Goal: Task Accomplishment & Management: Use online tool/utility

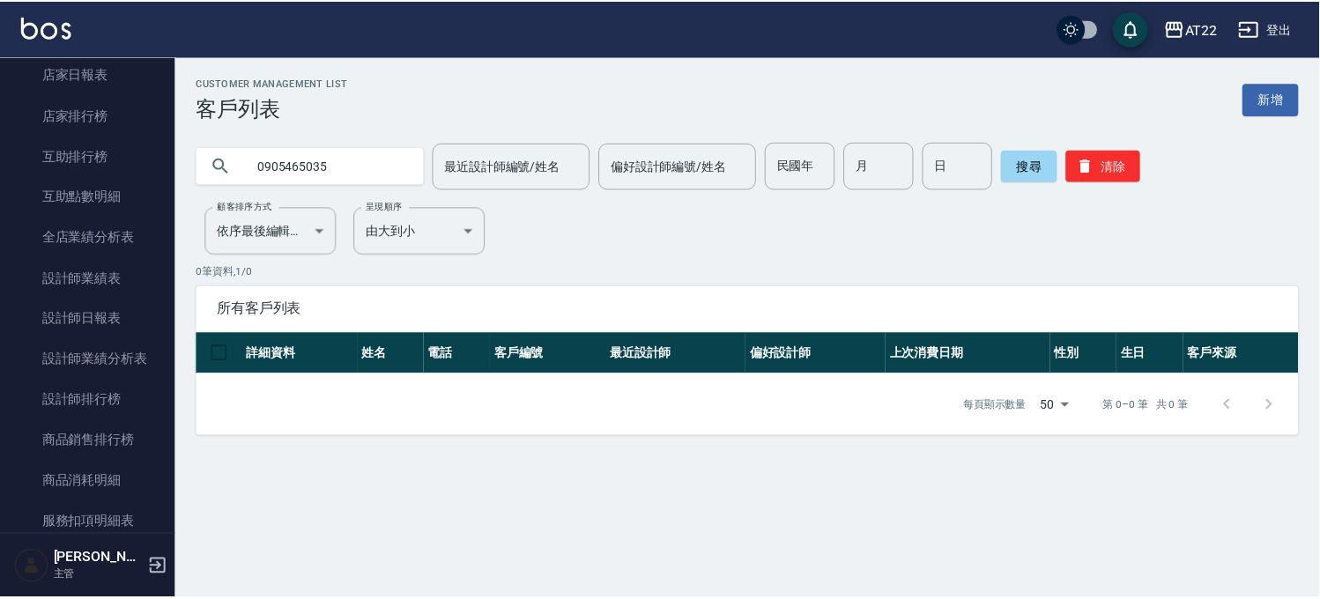
scroll to position [288, 0]
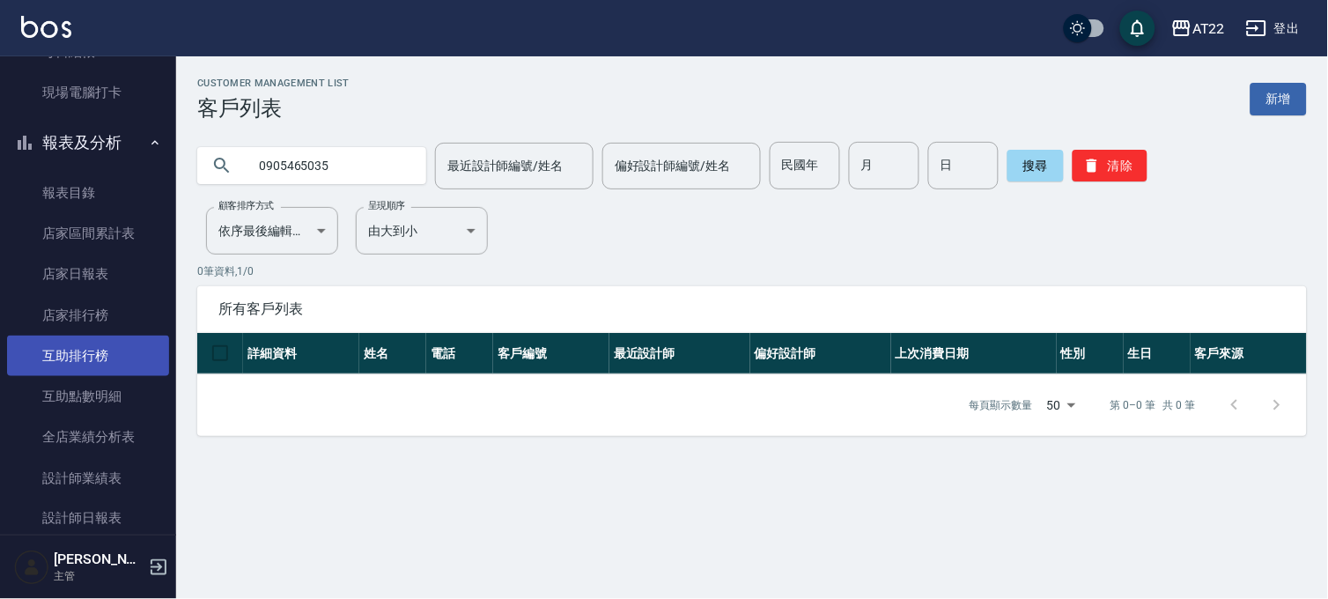
click at [106, 352] on link "互助排行榜" at bounding box center [88, 356] width 162 height 41
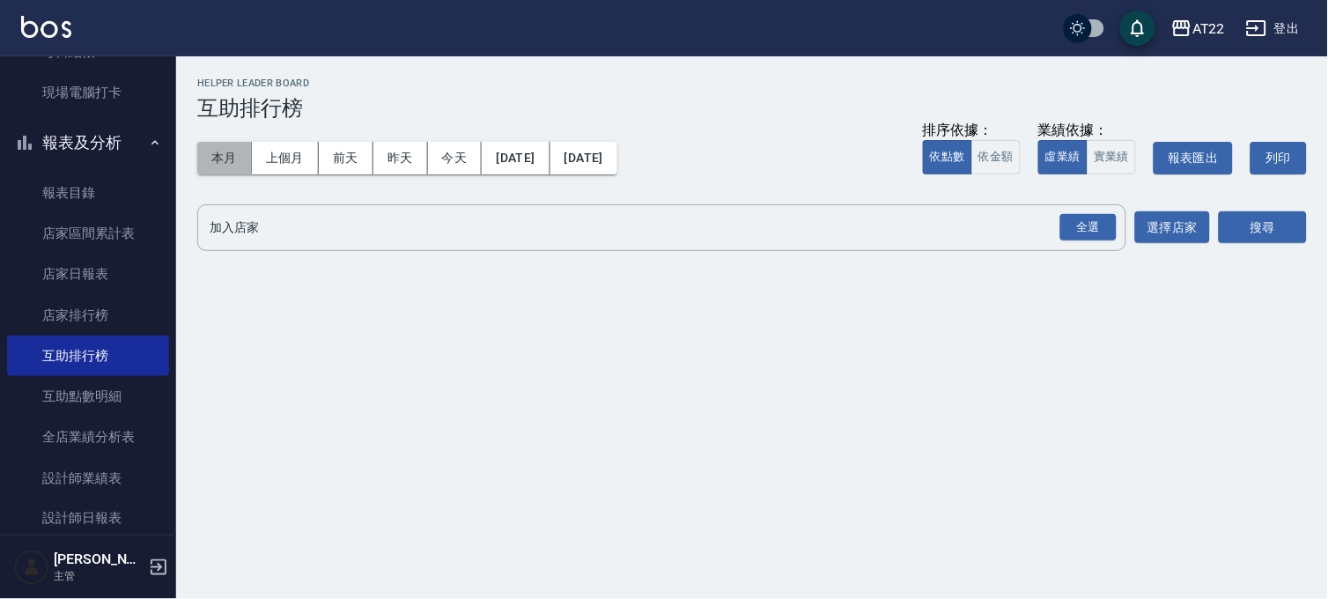
click at [233, 157] on button "本月" at bounding box center [224, 158] width 55 height 33
click at [1095, 227] on div "全選" at bounding box center [1089, 227] width 56 height 27
click at [1273, 213] on button "搜尋" at bounding box center [1263, 228] width 88 height 33
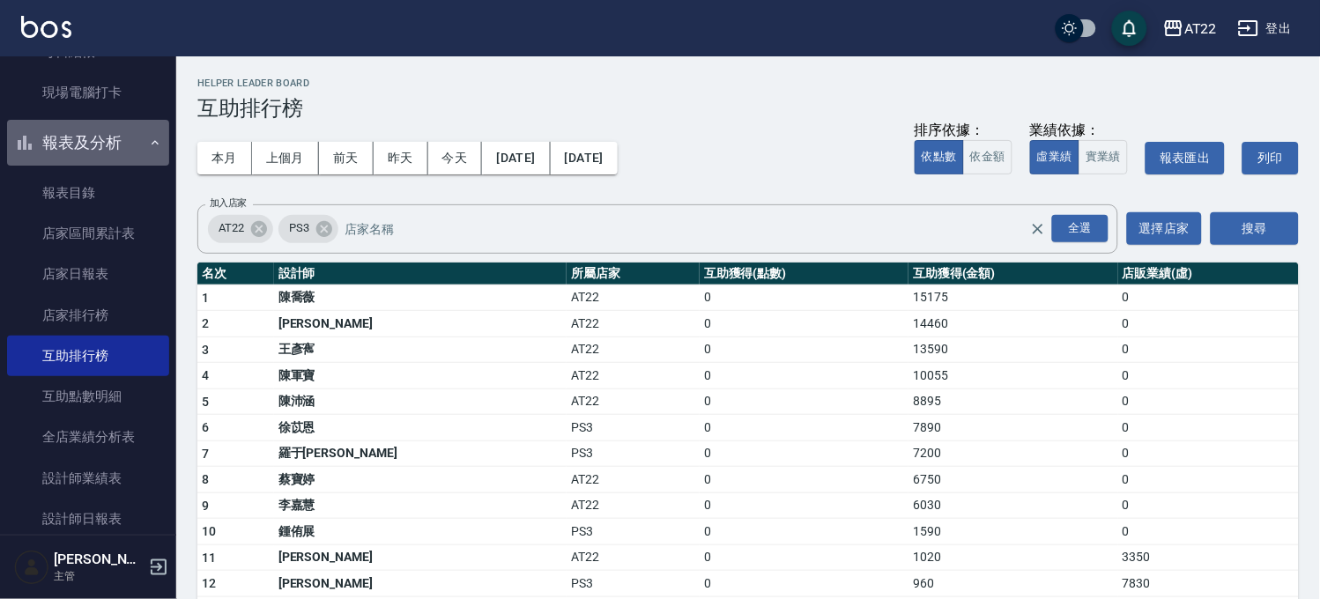
click at [100, 144] on button "報表及分析" at bounding box center [88, 143] width 162 height 46
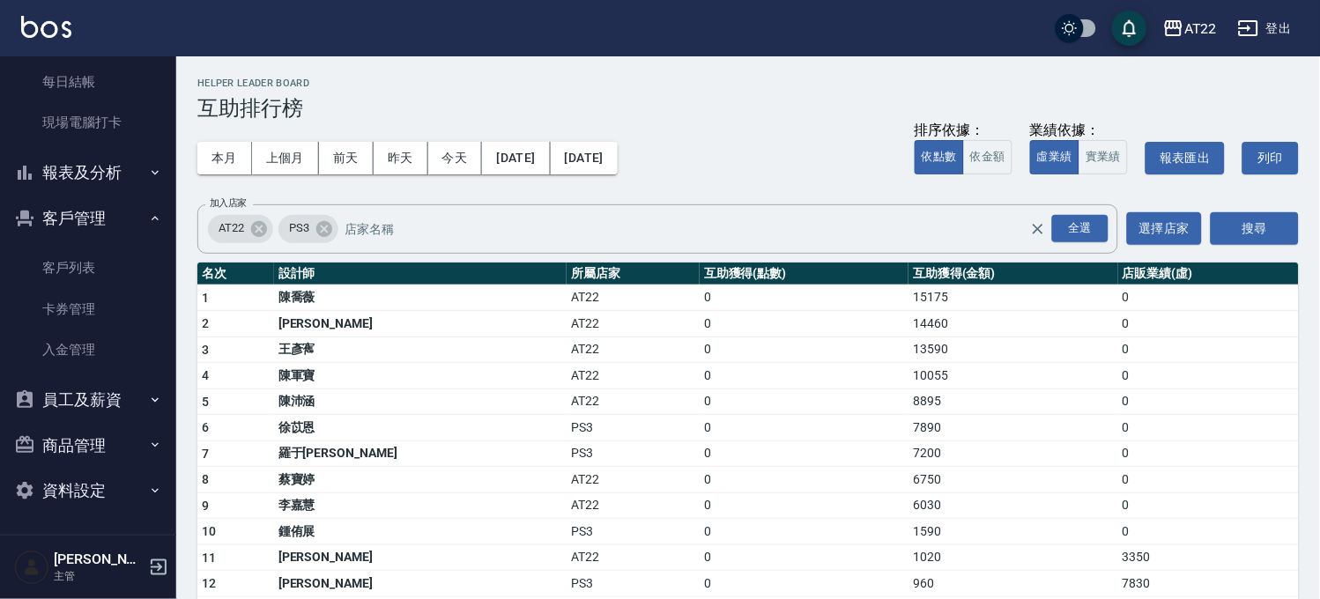
scroll to position [257, 0]
click at [118, 260] on link "客戶列表" at bounding box center [88, 268] width 162 height 41
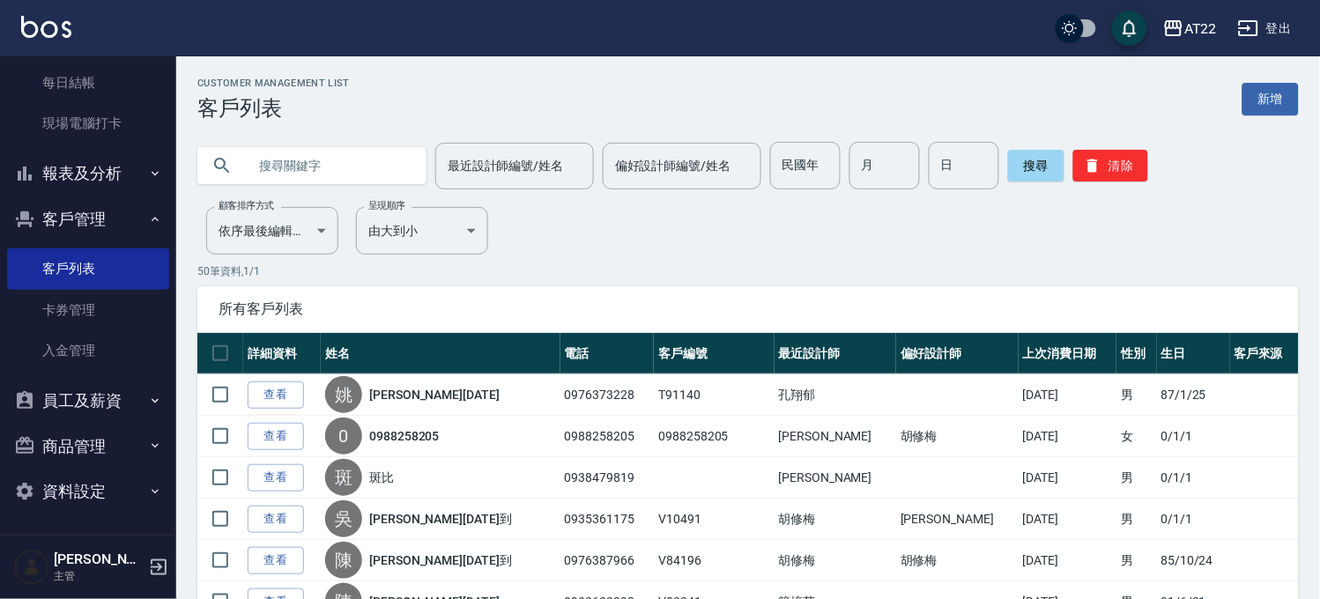
click at [370, 161] on input "text" at bounding box center [330, 166] width 166 height 48
paste input "0905465035"
click at [1016, 163] on button "搜尋" at bounding box center [1036, 166] width 56 height 32
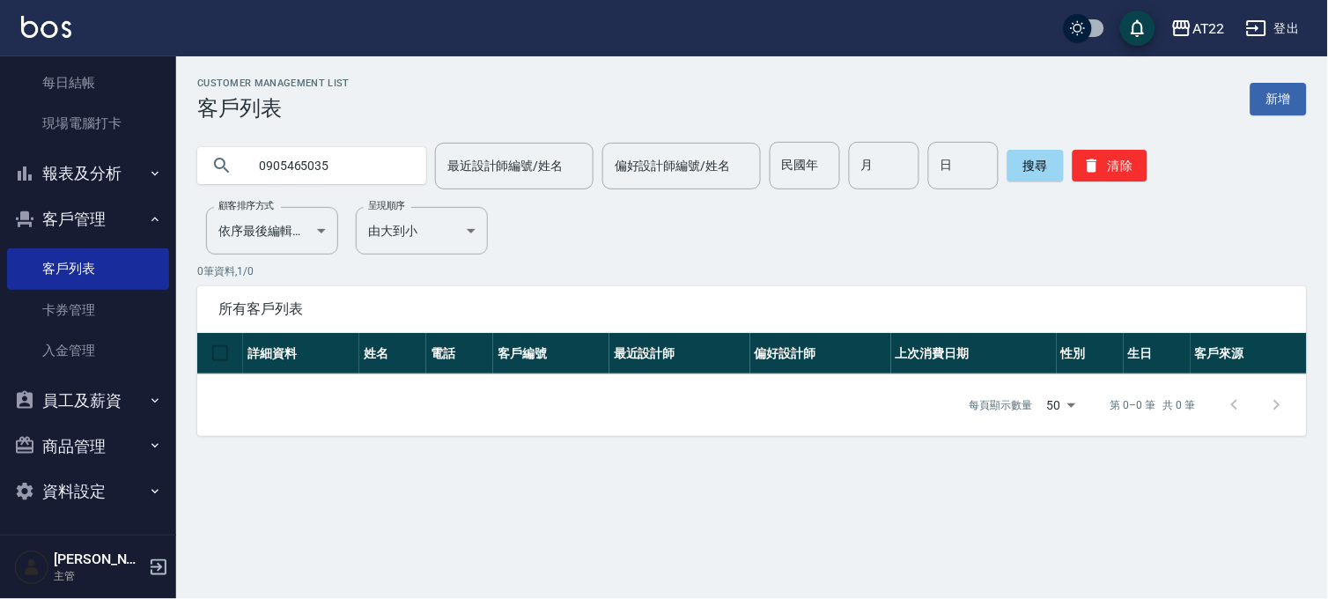
drag, startPoint x: 349, startPoint y: 161, endPoint x: 181, endPoint y: 181, distance: 168.6
click at [181, 181] on div "0905465035 最近設計師編號/姓名 最近設計師編號/姓名 偏好設計師編號/姓名 偏好設計師編號/姓名 民國年 民國年 月 月 日 日 搜尋 清除" at bounding box center [741, 155] width 1131 height 69
click at [1008, 156] on button "搜尋" at bounding box center [1036, 166] width 56 height 32
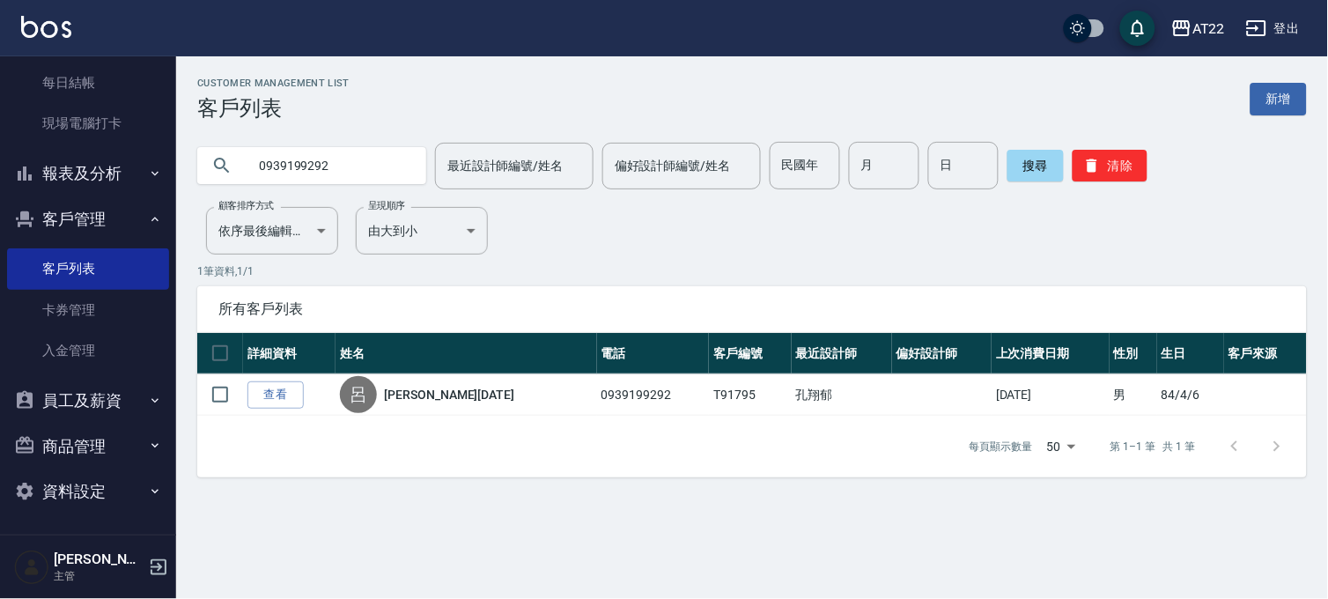
drag, startPoint x: 364, startPoint y: 152, endPoint x: 41, endPoint y: 200, distance: 326.0
click at [41, 200] on div "AT22 登出 櫃檯作業 打帳單 帳單列表 掛單列表 現金收支登錄 材料自購登錄 每日結帳 現場電腦打卡 報表及分析 報表目錄 店家區間累計表 店家日報表 店…" at bounding box center [664, 299] width 1328 height 599
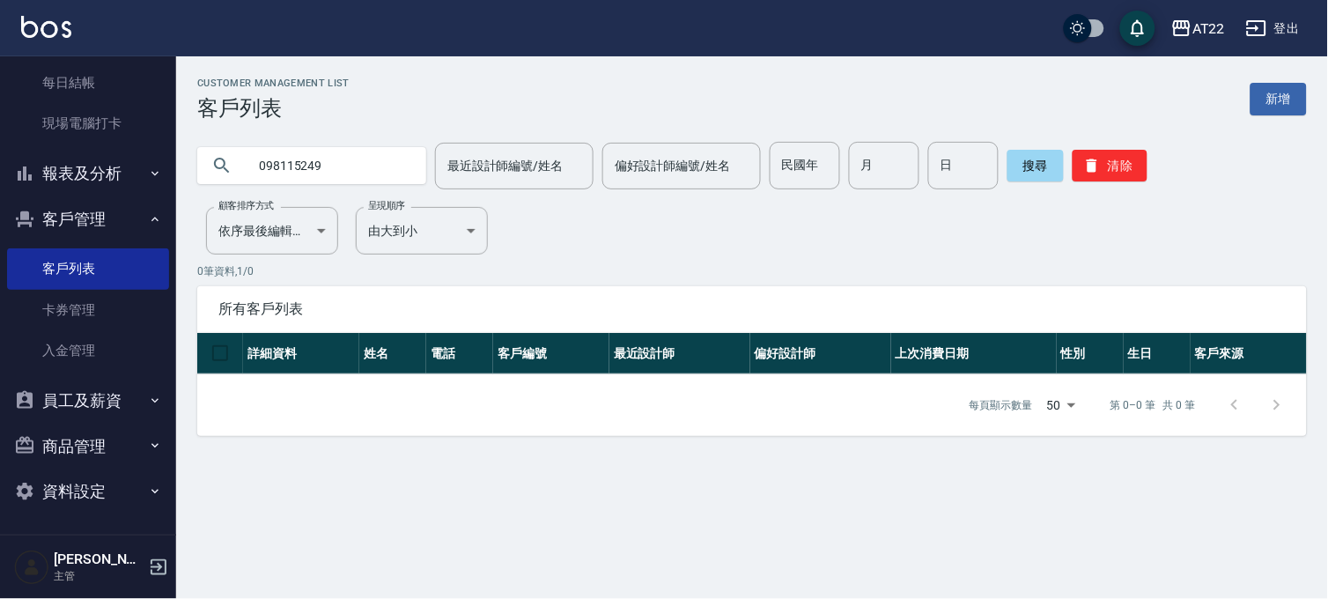
click at [286, 161] on input "098115249" at bounding box center [330, 166] width 166 height 48
click at [292, 162] on input "098715249" at bounding box center [330, 166] width 166 height 48
click at [1049, 165] on button "搜尋" at bounding box center [1036, 166] width 56 height 32
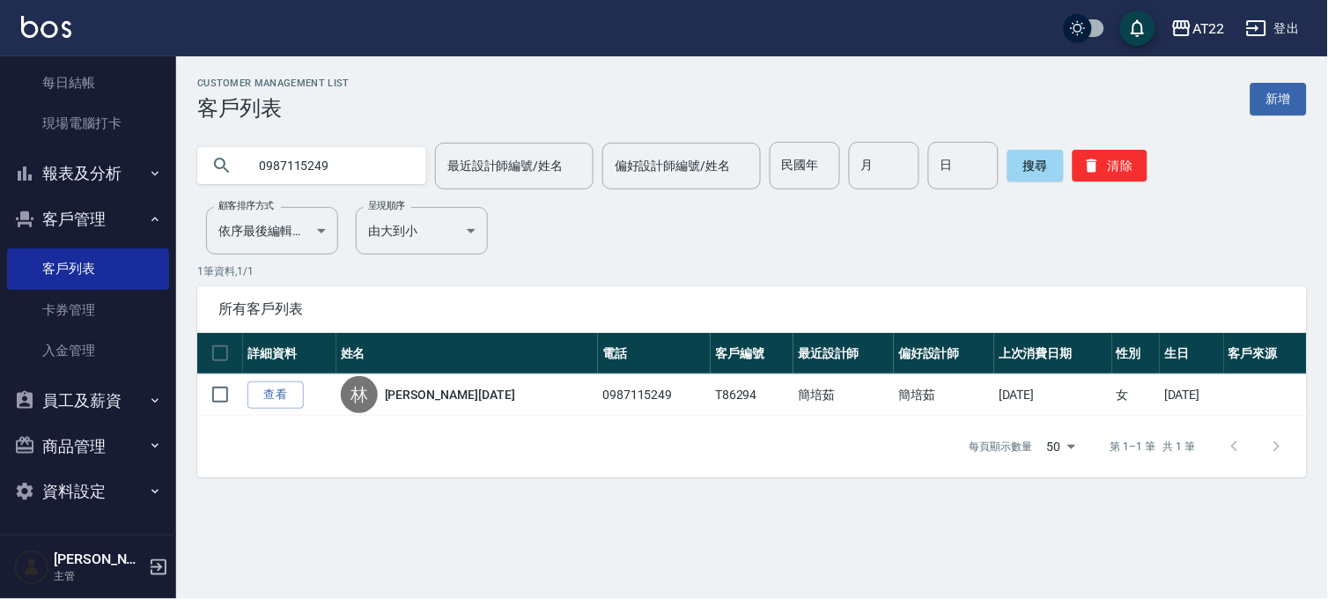
drag, startPoint x: 352, startPoint y: 178, endPoint x: 97, endPoint y: 174, distance: 255.5
click at [97, 174] on div "AT22 登出 櫃檯作業 打帳單 帳單列表 掛單列表 現金收支登錄 材料自購登錄 每日結帳 現場電腦打卡 報表及分析 報表目錄 店家區間累計表 店家日報表 店…" at bounding box center [664, 299] width 1328 height 599
paste input "01128231"
type input "0901128231"
click at [1035, 167] on button "搜尋" at bounding box center [1036, 166] width 56 height 32
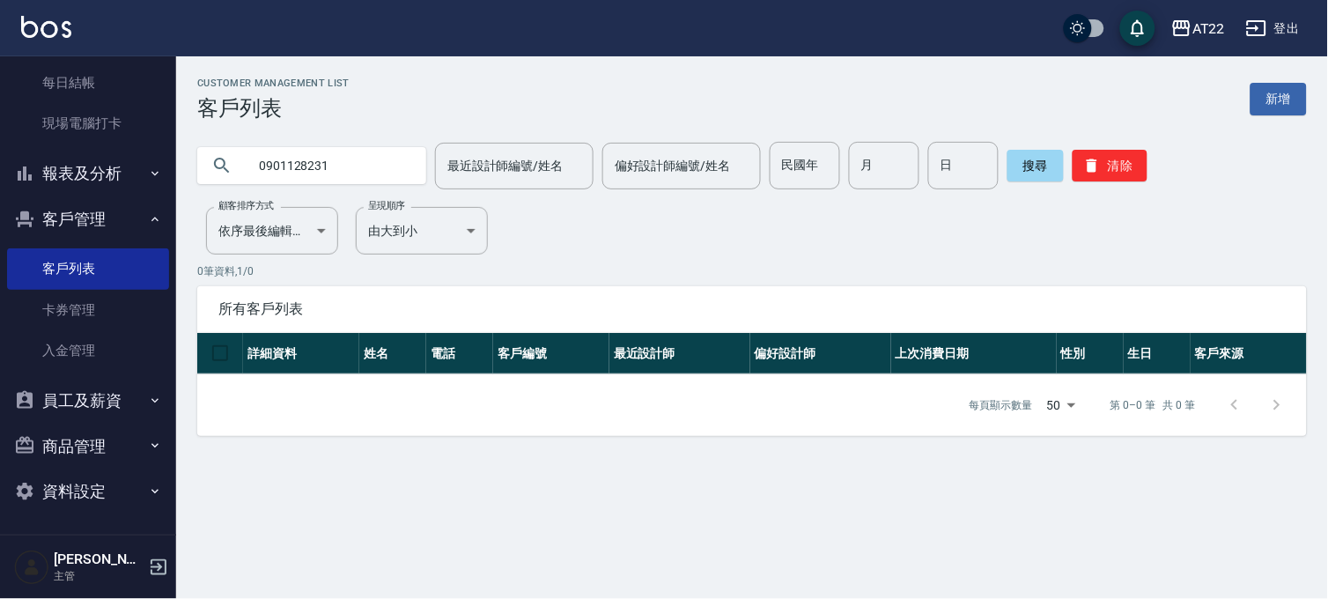
drag, startPoint x: 361, startPoint y: 167, endPoint x: 226, endPoint y: 187, distance: 136.2
click at [226, 187] on div "0901128231" at bounding box center [311, 166] width 229 height 48
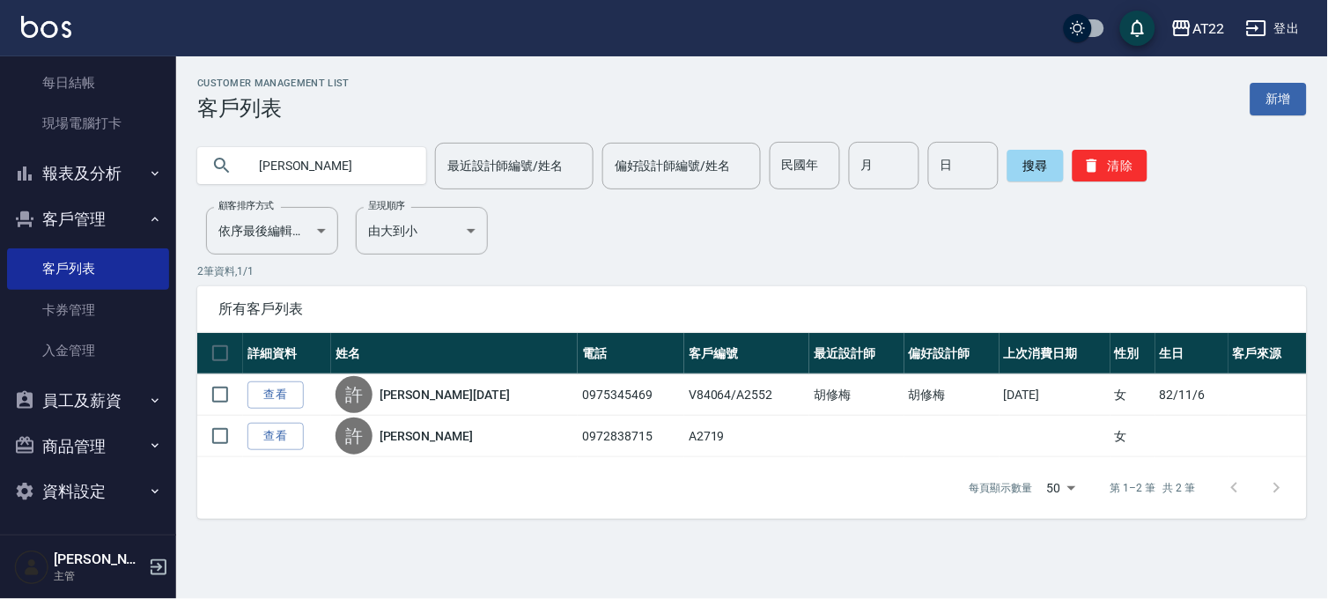
click at [357, 166] on input "[PERSON_NAME]" at bounding box center [330, 166] width 166 height 48
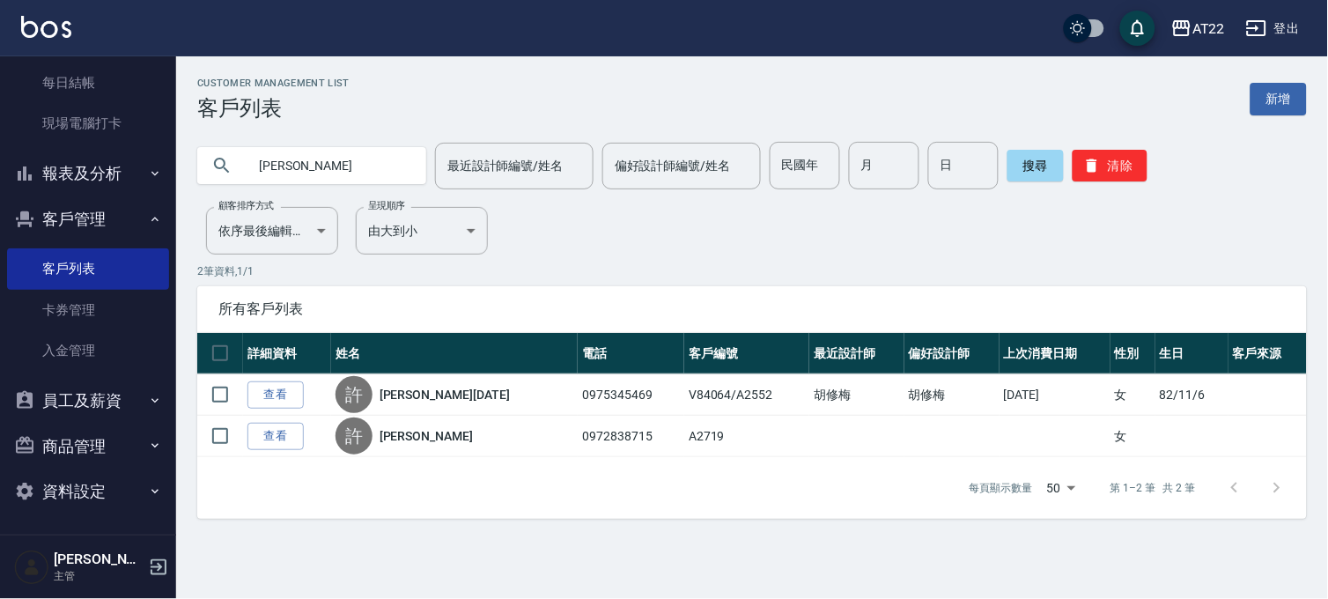
click at [357, 166] on input "[PERSON_NAME]" at bounding box center [330, 166] width 166 height 48
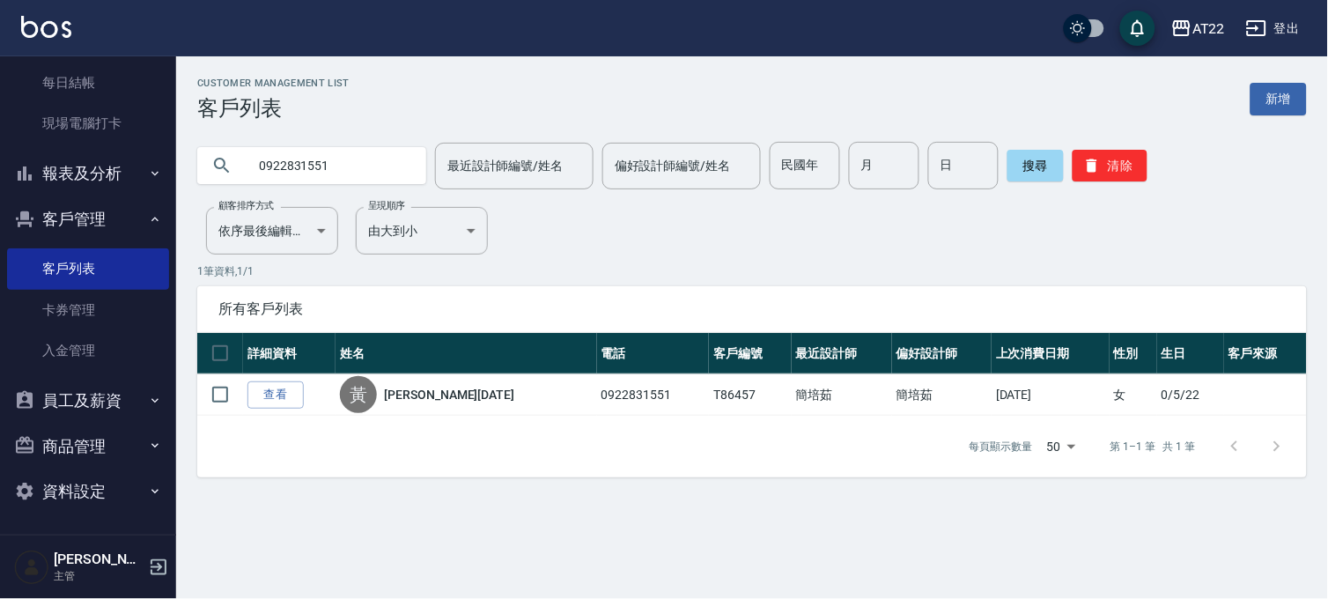
click at [379, 152] on input "0922831551" at bounding box center [330, 166] width 166 height 48
type input "0930699783"
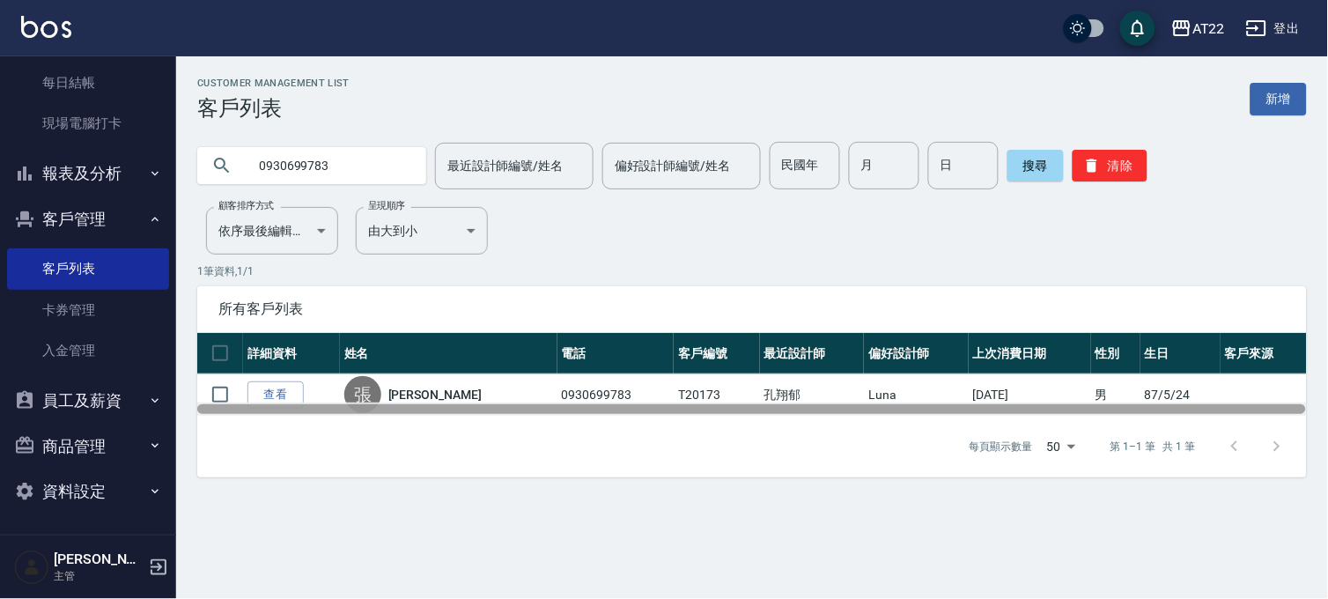
click at [292, 406] on div at bounding box center [751, 409] width 1109 height 10
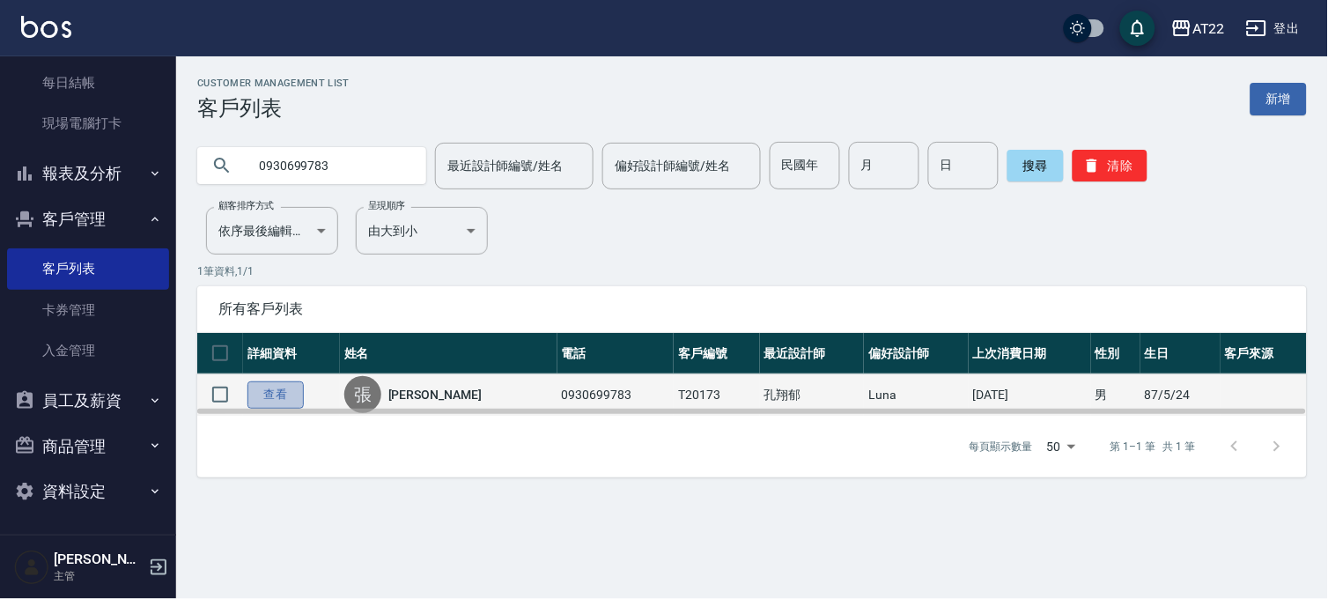
click at [274, 389] on link "查看" at bounding box center [276, 394] width 56 height 27
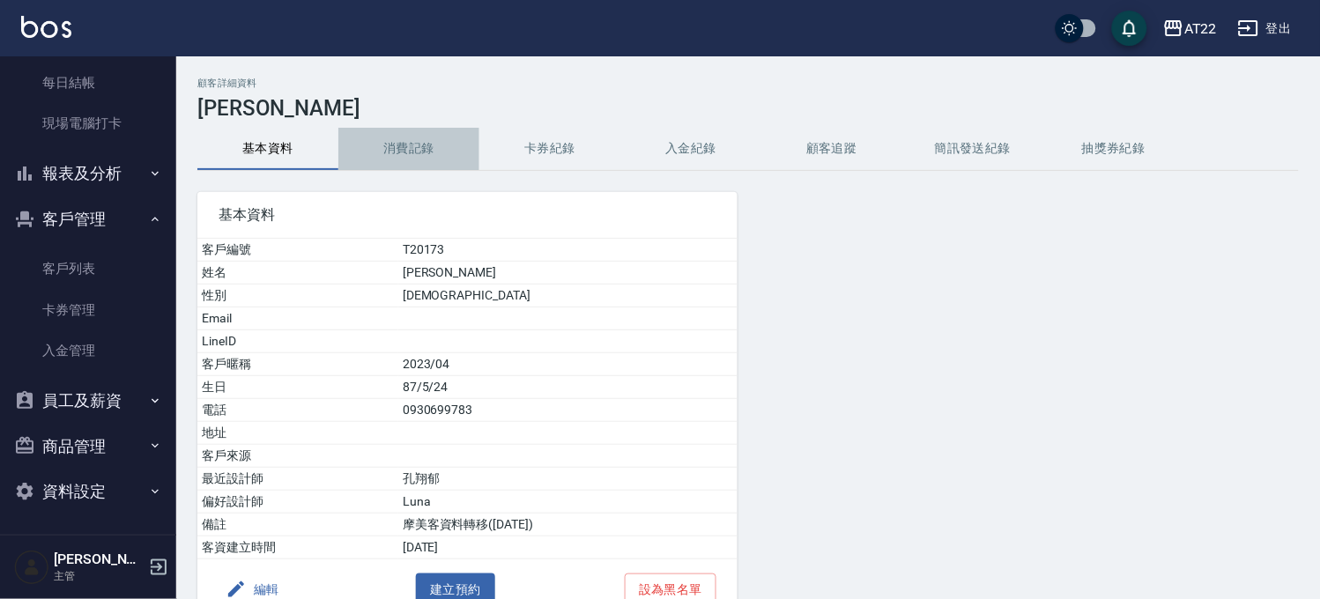
click at [393, 162] on button "消費記錄" at bounding box center [408, 149] width 141 height 42
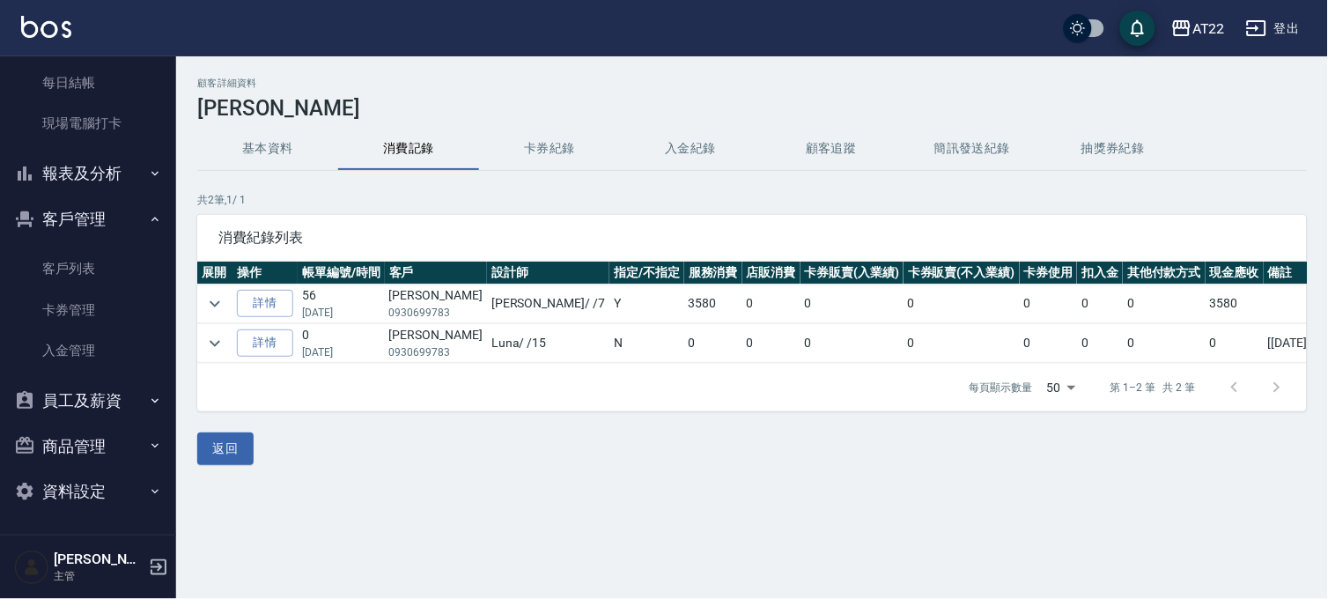
click at [291, 153] on button "基本資料" at bounding box center [267, 149] width 141 height 42
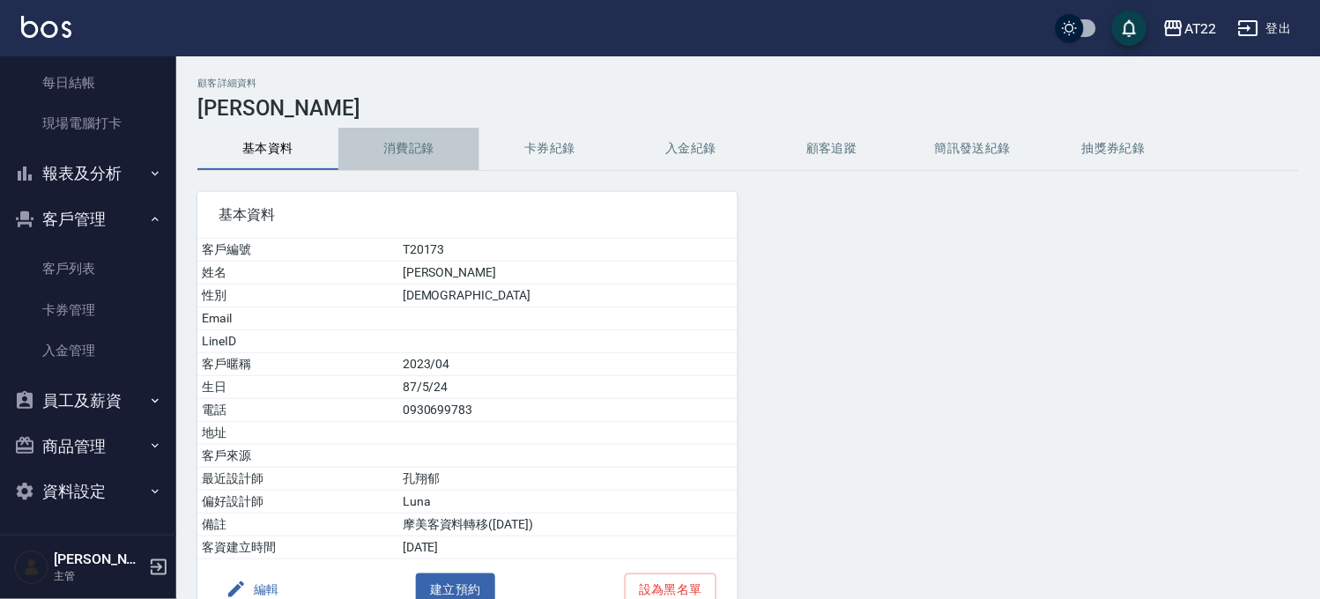
click at [411, 147] on button "消費記錄" at bounding box center [408, 149] width 141 height 42
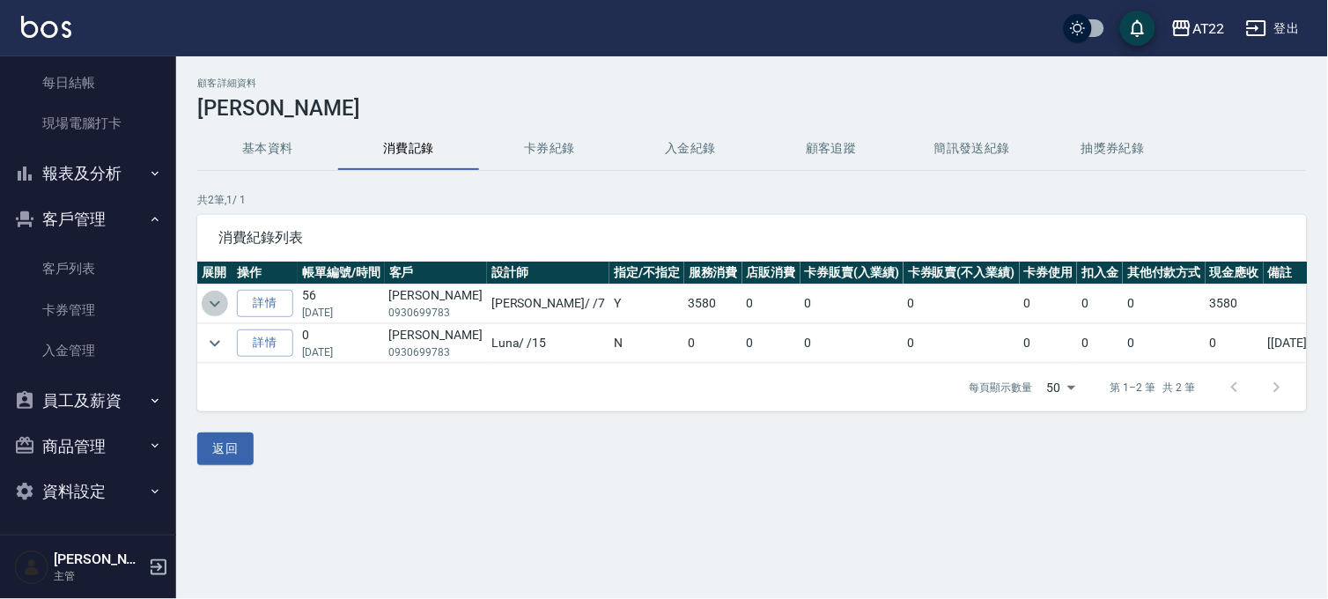
click at [210, 295] on icon "expand row" at bounding box center [214, 303] width 21 height 21
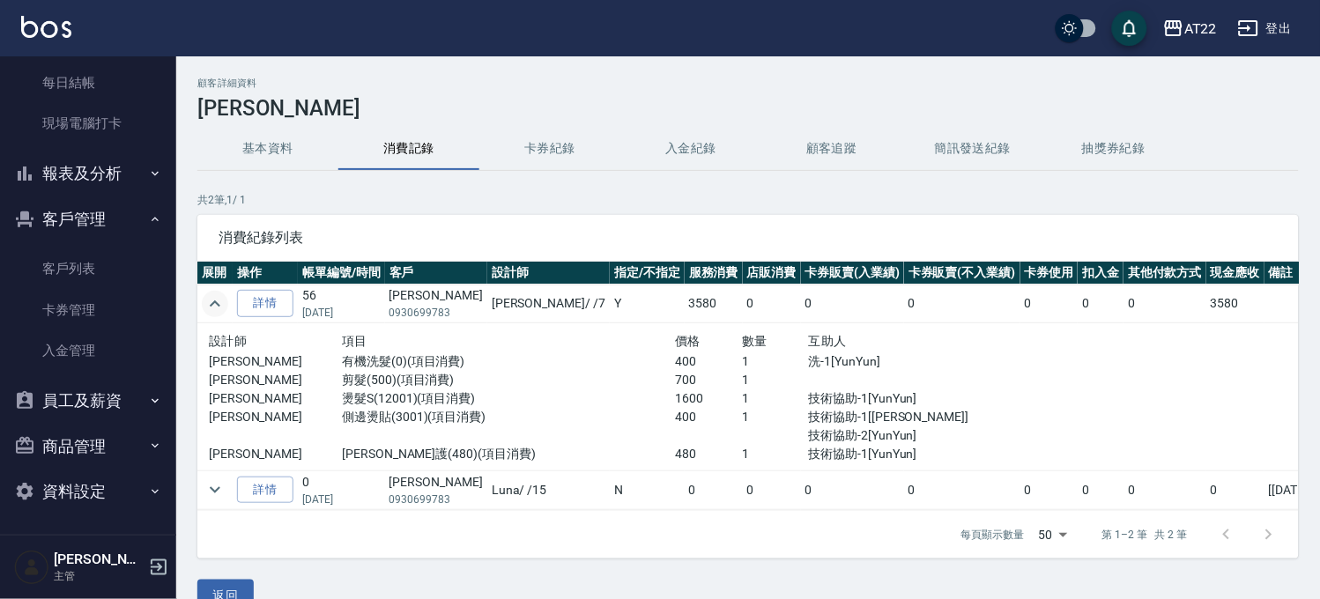
click at [210, 295] on icon "expand row" at bounding box center [214, 303] width 21 height 21
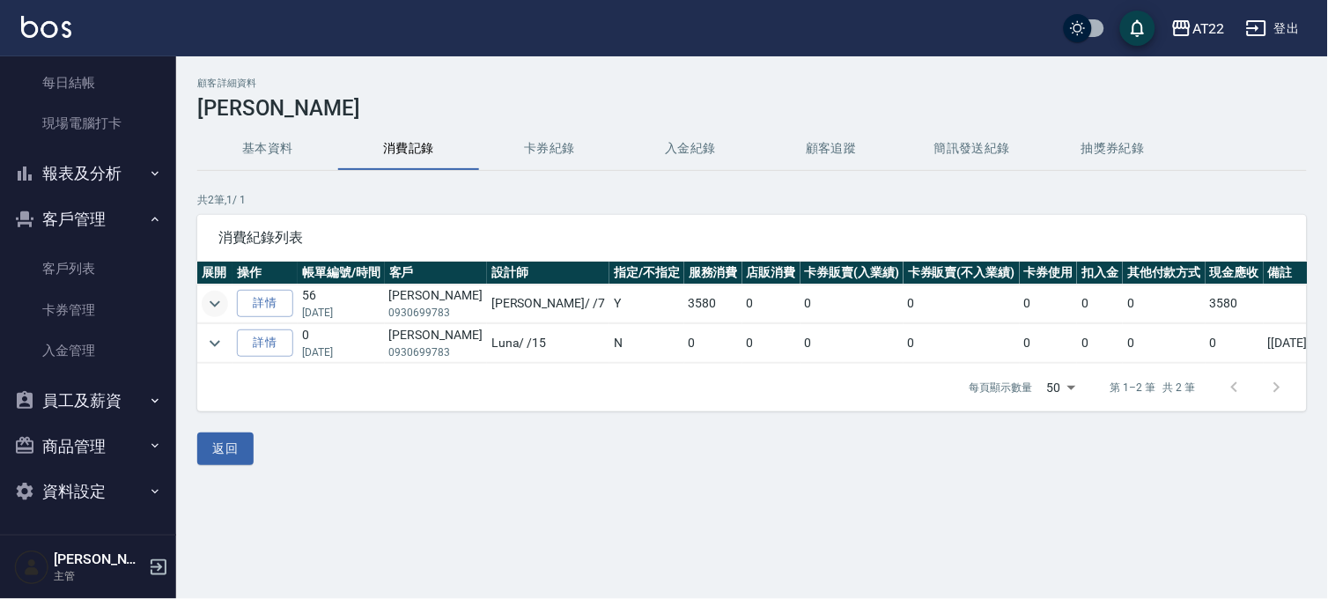
click at [245, 146] on button "基本資料" at bounding box center [267, 149] width 141 height 42
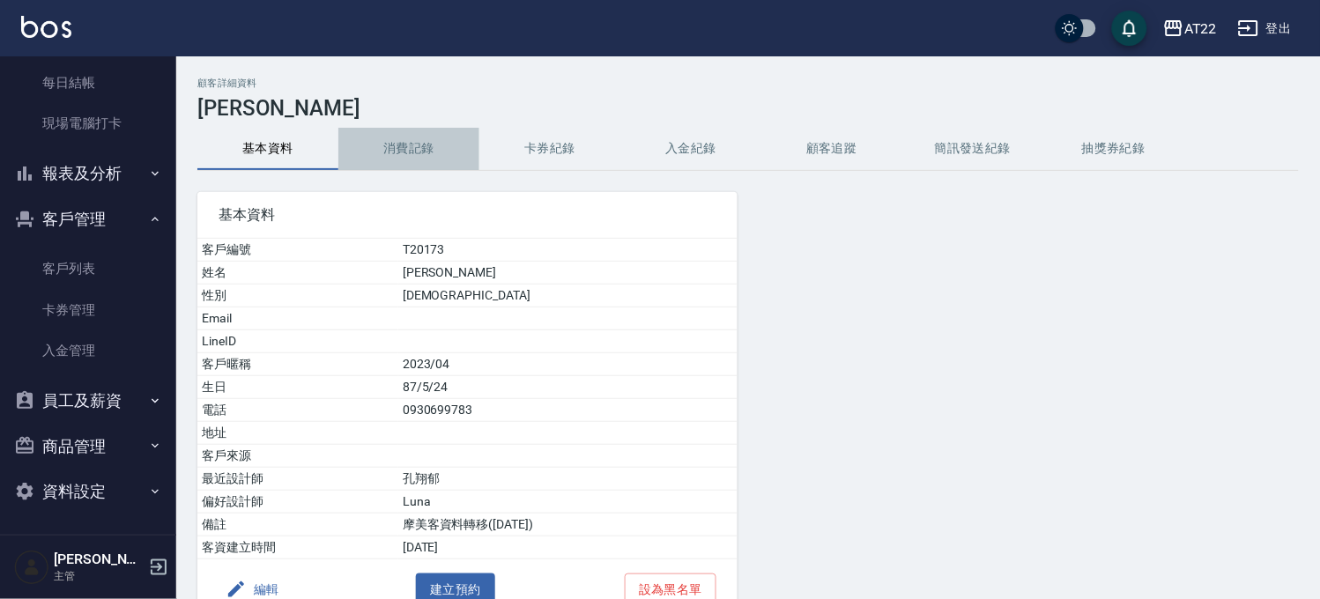
click at [386, 139] on button "消費記錄" at bounding box center [408, 149] width 141 height 42
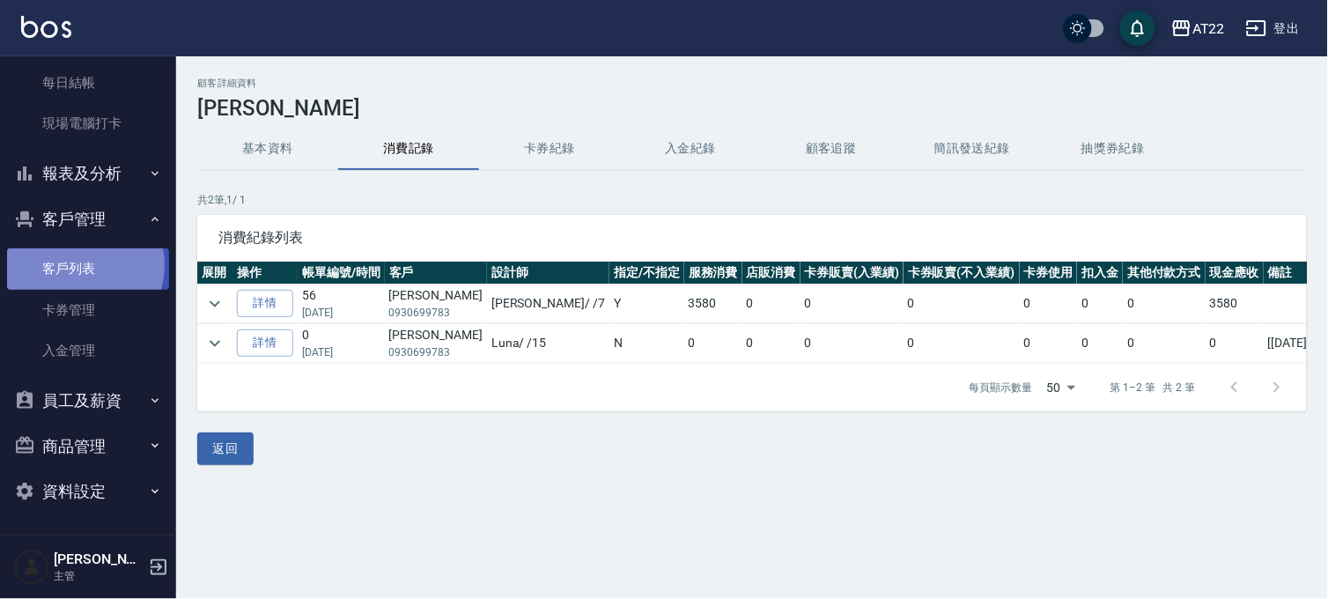
click at [83, 265] on link "客戶列表" at bounding box center [88, 268] width 162 height 41
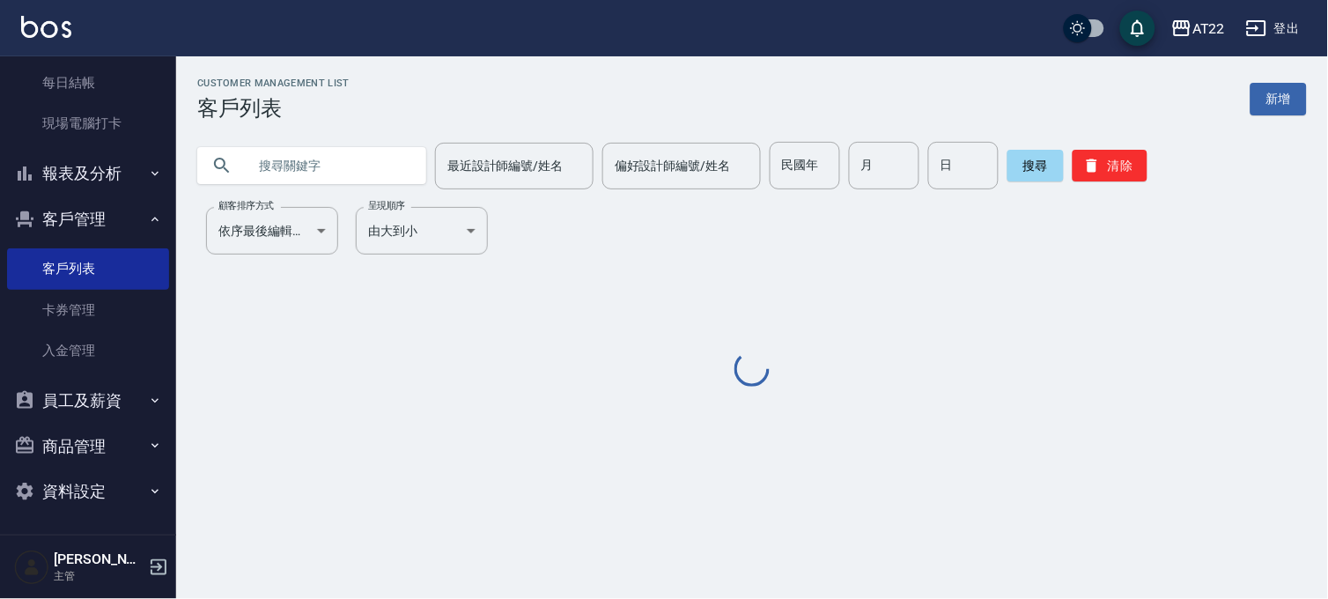
click at [317, 169] on input "text" at bounding box center [330, 166] width 166 height 48
type input "0970101293"
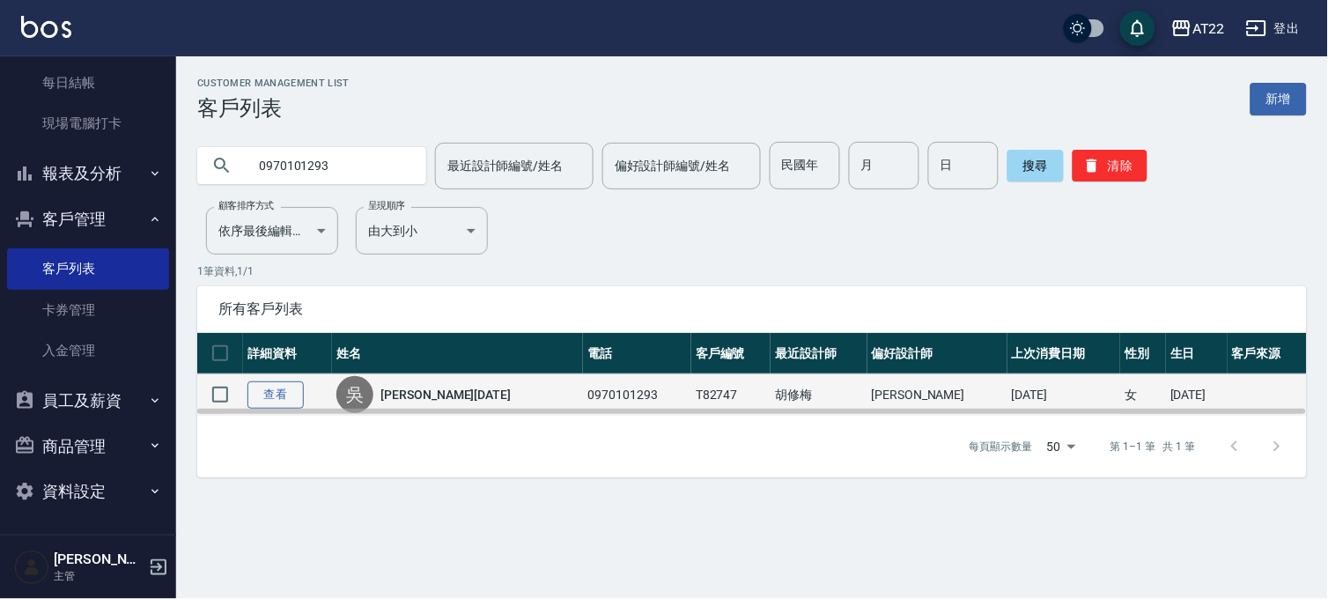
click at [271, 391] on link "查看" at bounding box center [276, 394] width 56 height 27
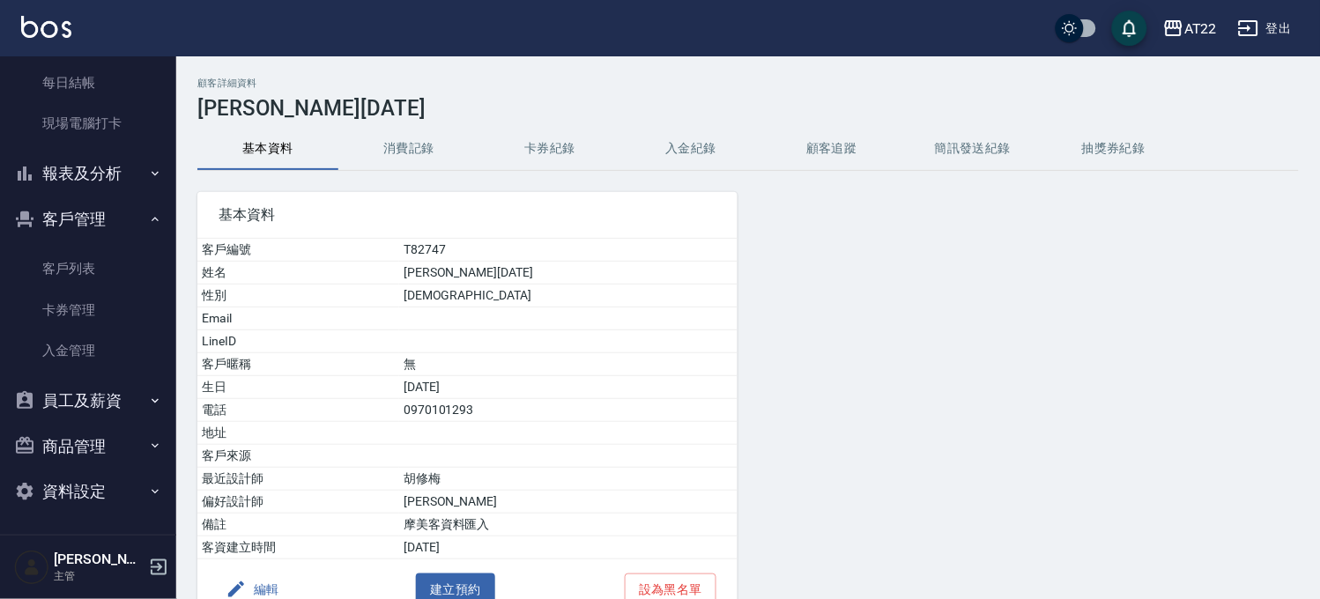
click at [416, 143] on button "消費記錄" at bounding box center [408, 149] width 141 height 42
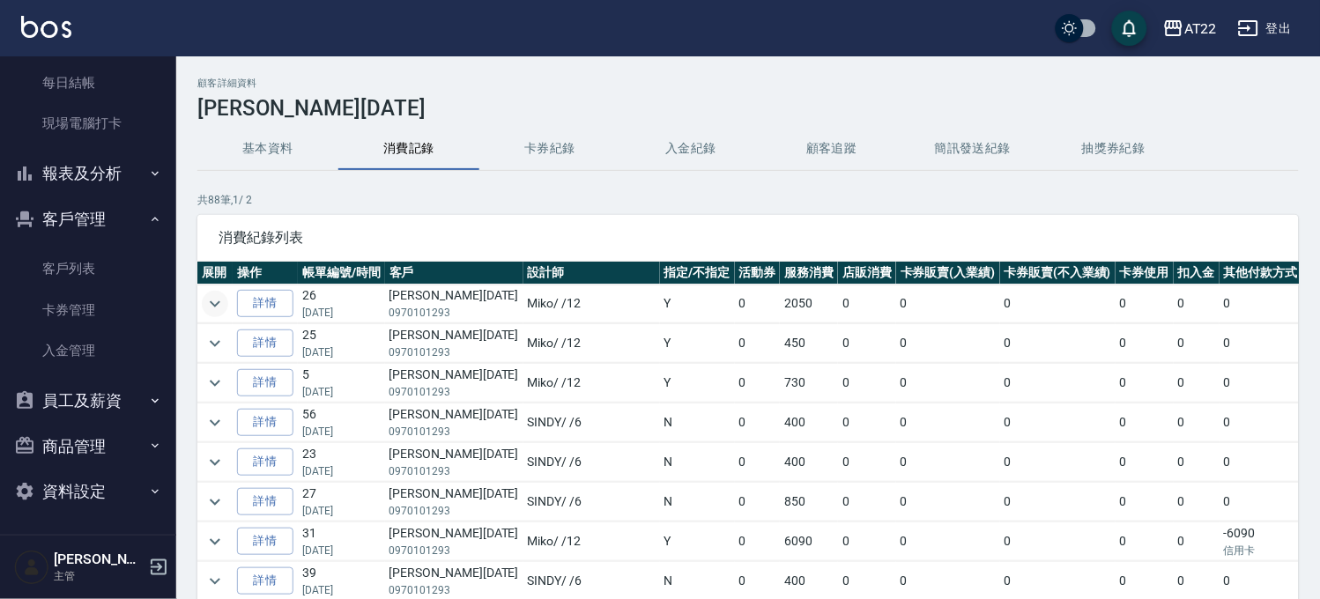
click at [216, 295] on icon "expand row" at bounding box center [214, 303] width 21 height 21
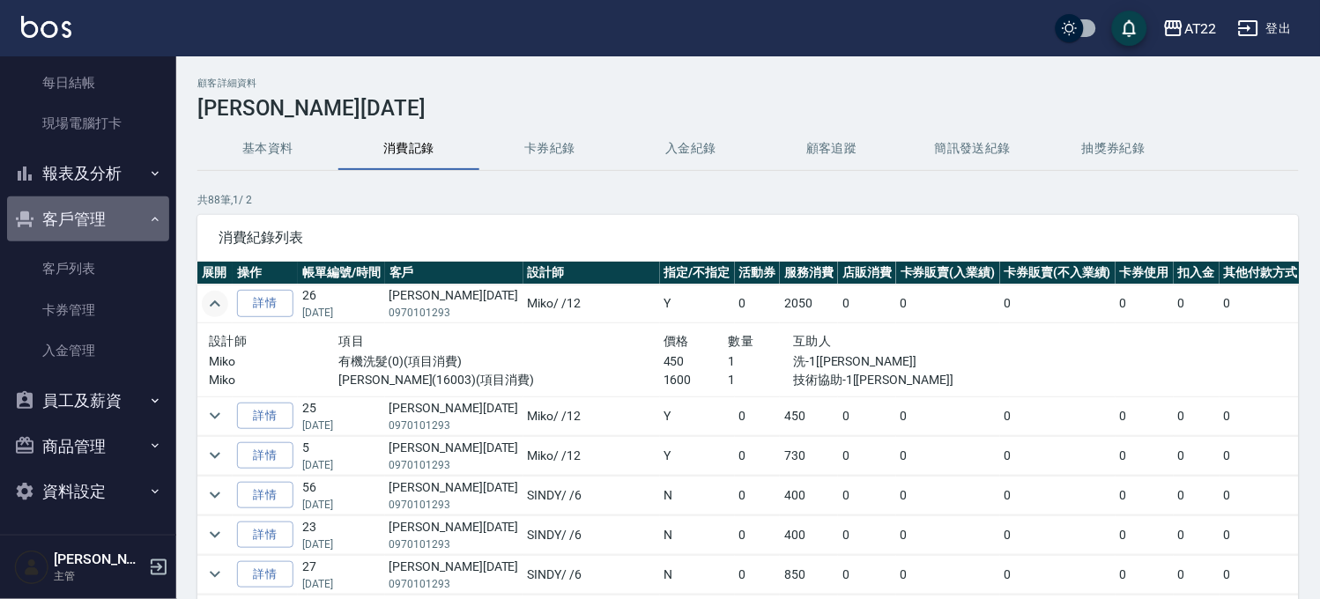
click at [104, 204] on button "客戶管理" at bounding box center [88, 219] width 162 height 46
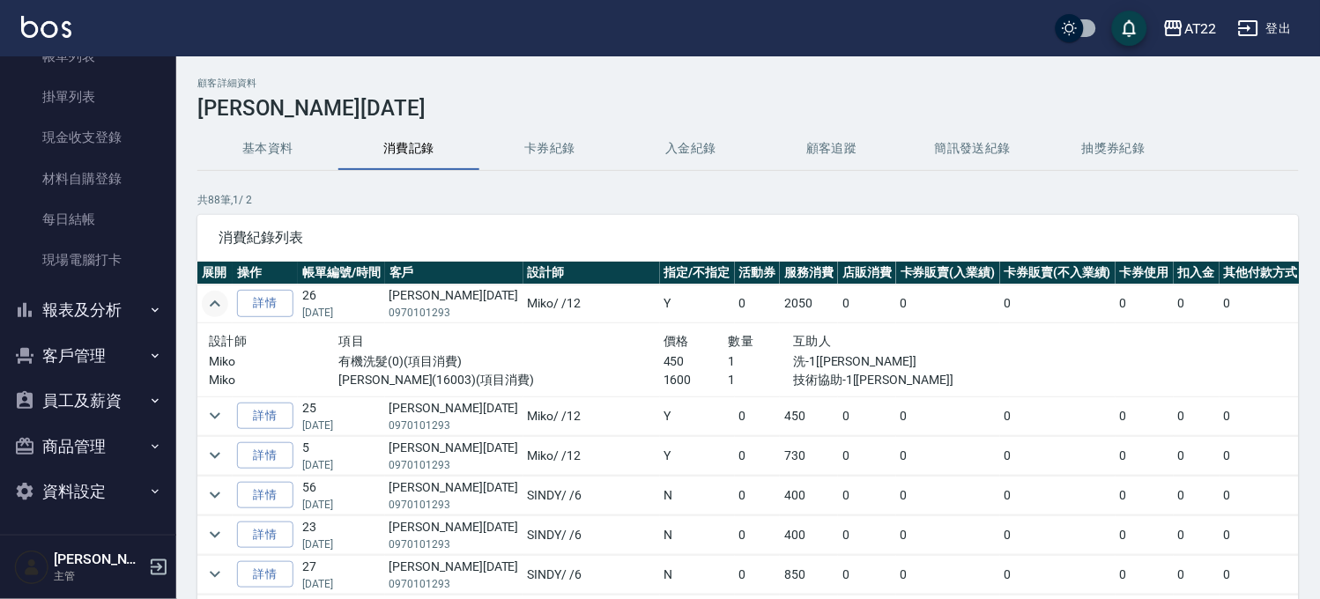
click at [75, 302] on button "報表及分析" at bounding box center [88, 310] width 162 height 46
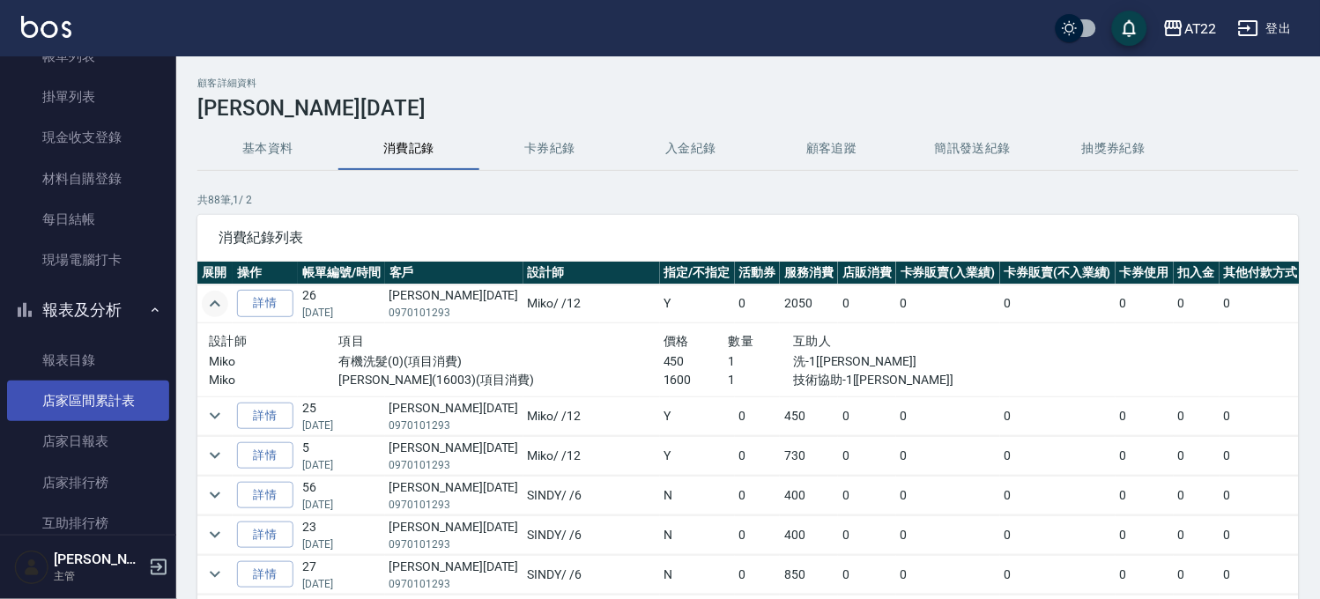
scroll to position [415, 0]
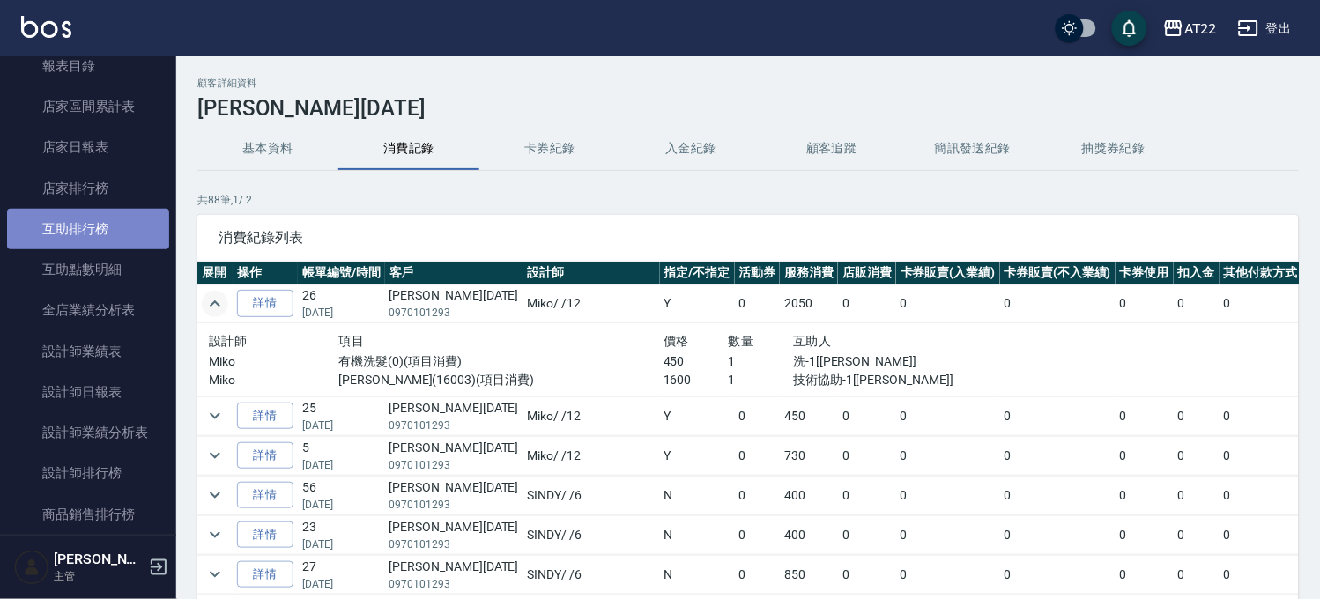
click at [93, 233] on link "互助排行榜" at bounding box center [88, 229] width 162 height 41
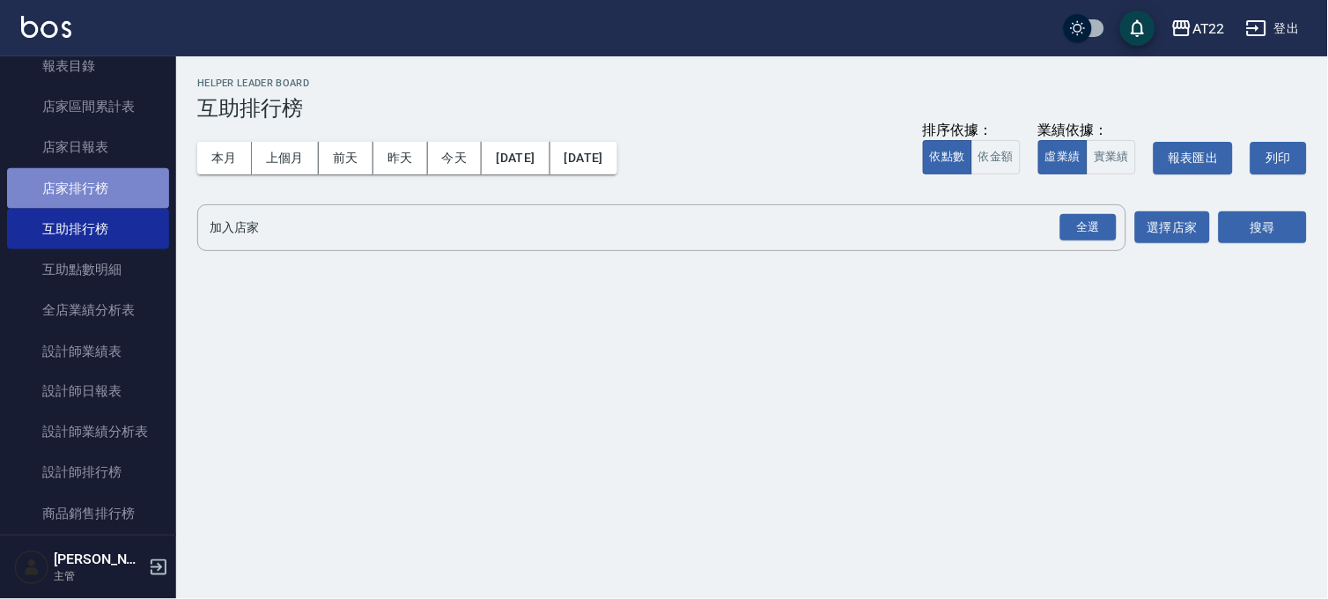
click at [95, 183] on link "店家排行榜" at bounding box center [88, 188] width 162 height 41
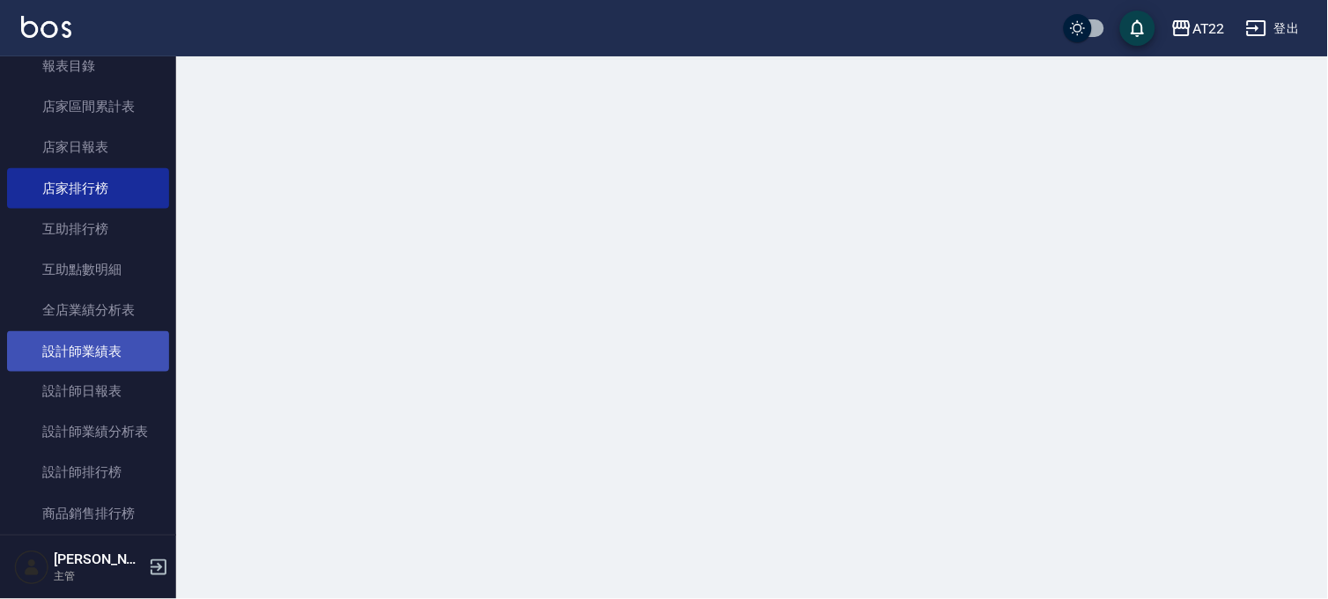
click at [99, 341] on link "設計師業績表" at bounding box center [88, 351] width 162 height 41
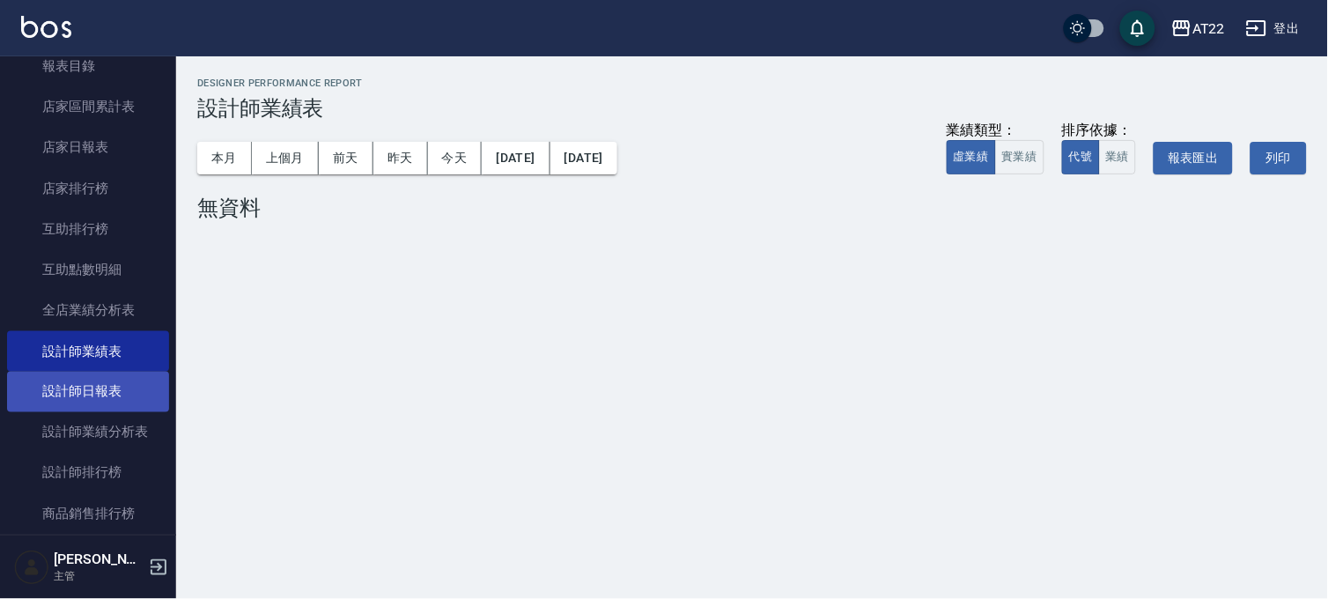
click at [103, 372] on link "設計師日報表" at bounding box center [88, 392] width 162 height 41
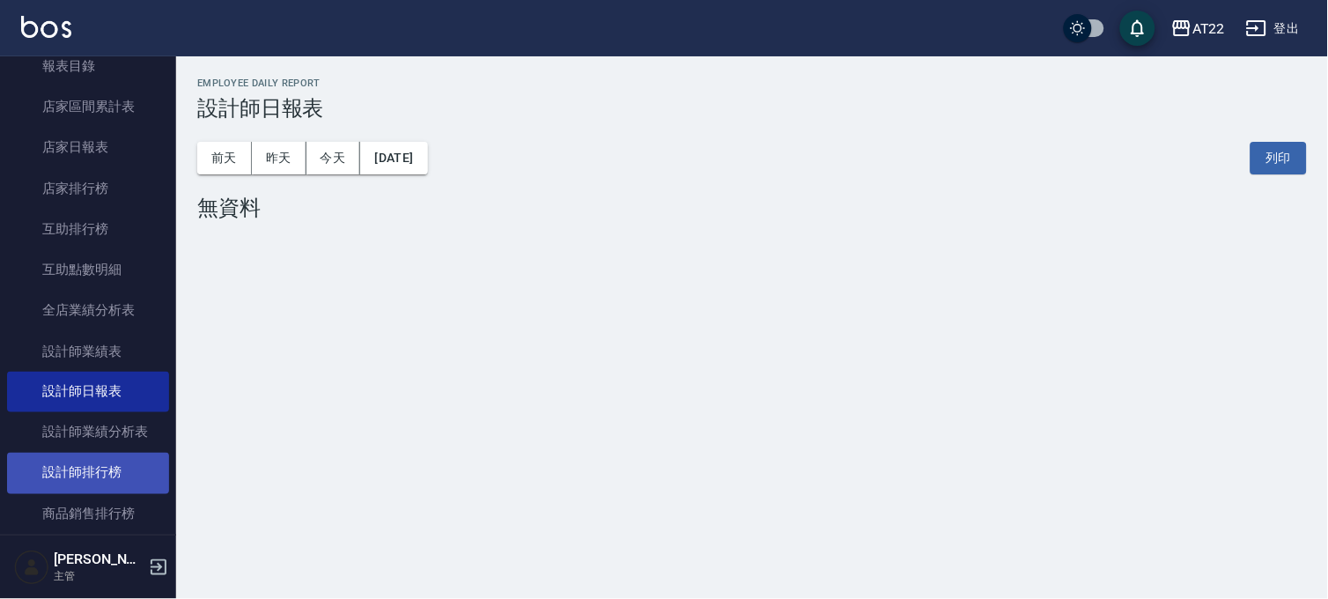
click at [100, 464] on link "設計師排行榜" at bounding box center [88, 473] width 162 height 41
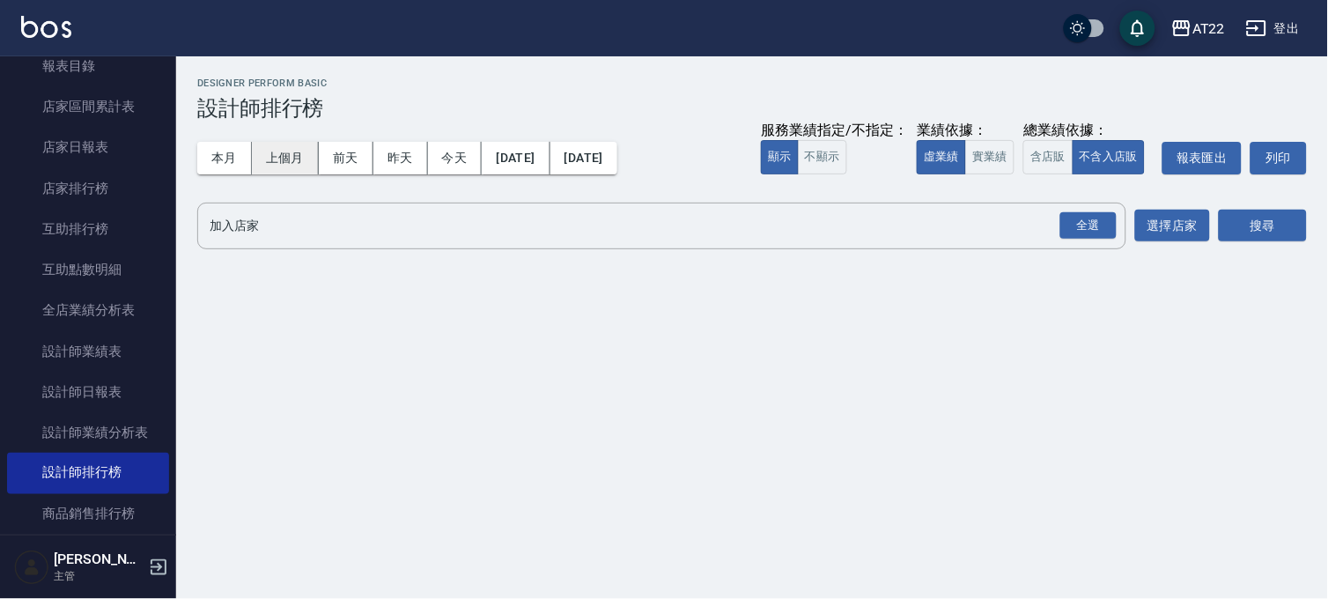
click at [304, 159] on button "上個月" at bounding box center [285, 158] width 67 height 33
drag, startPoint x: 1073, startPoint y: 226, endPoint x: 951, endPoint y: 257, distance: 125.4
click at [1076, 226] on div "全選" at bounding box center [1089, 225] width 56 height 27
click at [335, 229] on div "PS3" at bounding box center [308, 227] width 60 height 28
click at [329, 230] on icon at bounding box center [324, 226] width 16 height 16
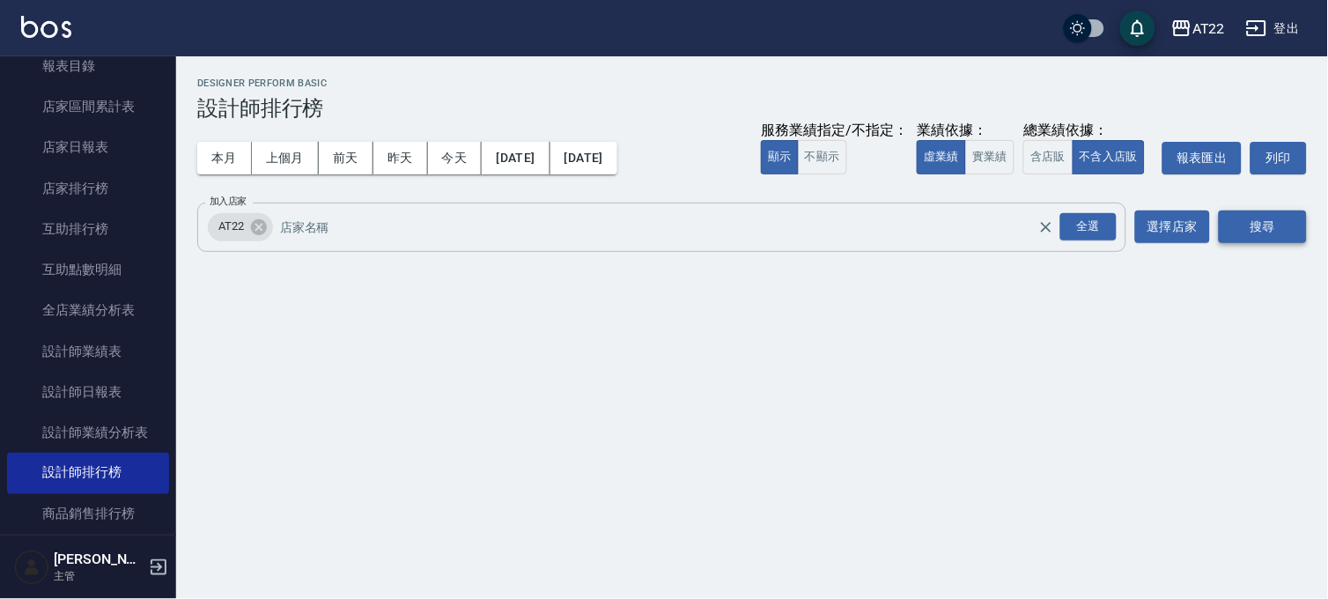
click at [1290, 226] on button "搜尋" at bounding box center [1263, 227] width 88 height 33
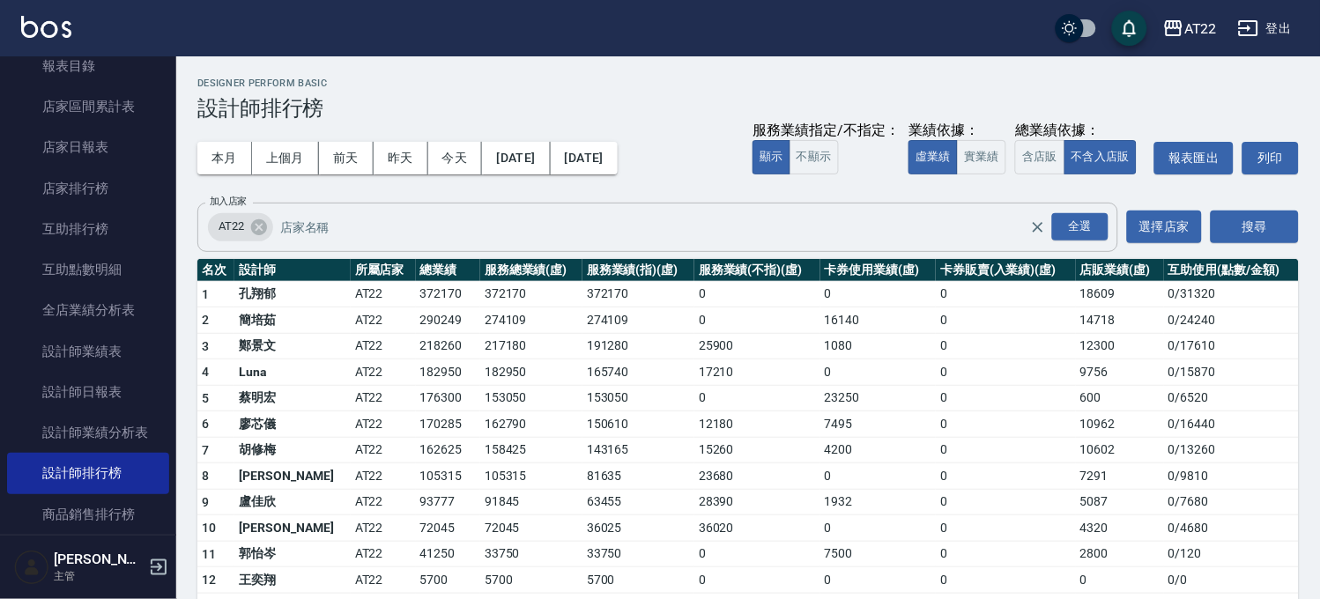
click at [416, 293] on td "372170" at bounding box center [448, 294] width 65 height 26
copy td "372170"
drag, startPoint x: 1063, startPoint y: 286, endPoint x: 1138, endPoint y: 297, distance: 75.6
click at [1138, 297] on td "18609" at bounding box center [1120, 294] width 88 height 26
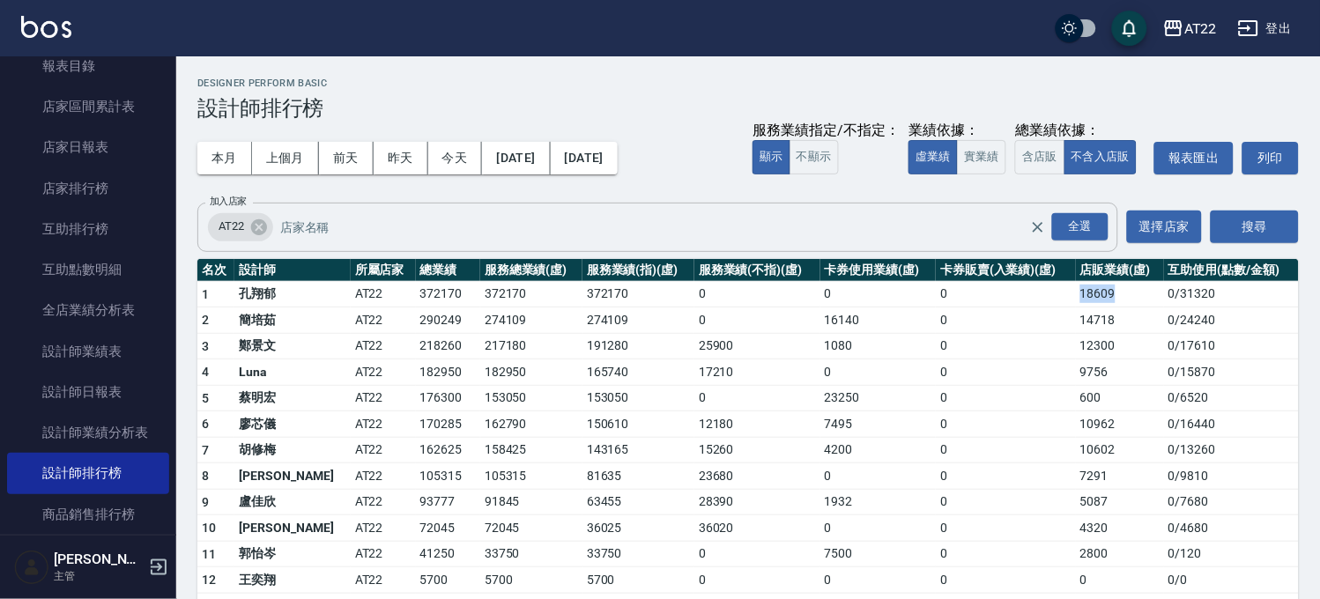
copy td "18609"
drag, startPoint x: 372, startPoint y: 320, endPoint x: 418, endPoint y: 322, distance: 45.9
click at [418, 322] on tr "2 [PERSON_NAME]AT22 290249 274109 274109 0 16140 0 14718 0 / 24240" at bounding box center [747, 320] width 1101 height 26
copy tr "290249"
drag, startPoint x: 363, startPoint y: 338, endPoint x: 436, endPoint y: 341, distance: 73.2
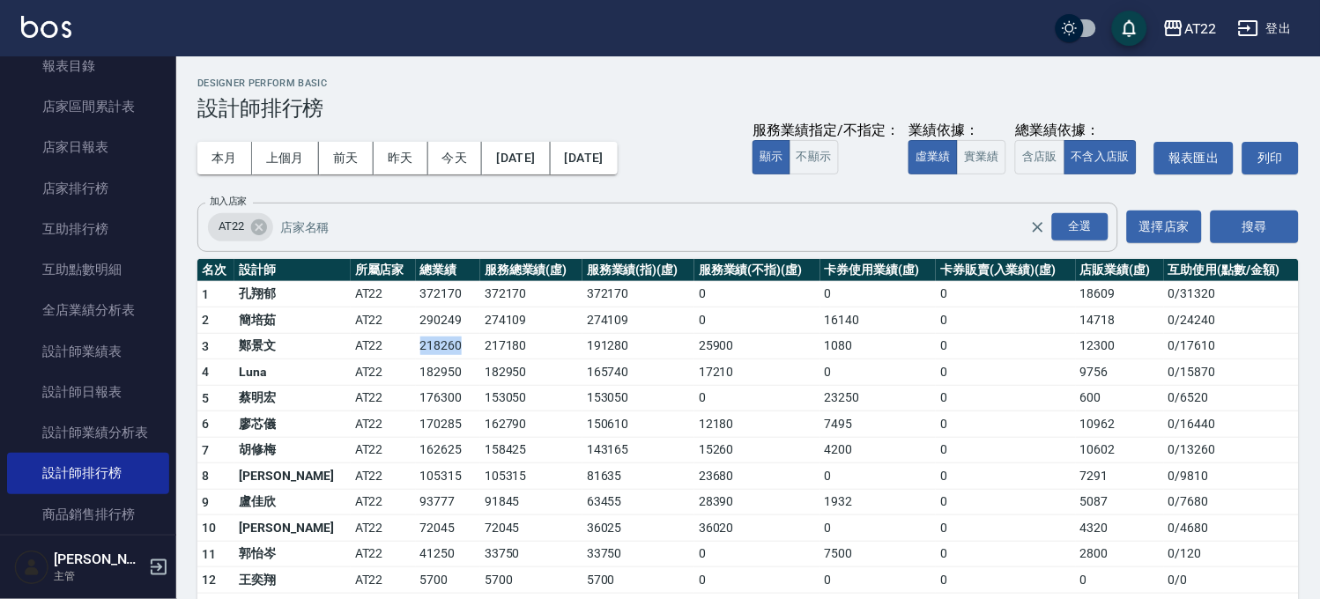
click at [436, 341] on tr "3 [PERSON_NAME]AT22 218260 217180 191280 25900 1080 0 12300 0 / 17610" at bounding box center [747, 346] width 1101 height 26
copy tr "218260"
drag, startPoint x: 356, startPoint y: 371, endPoint x: 429, endPoint y: 362, distance: 73.6
click at [429, 362] on tr "4 Luna AT22 182950 182950 165740 17210 0 0 9756 0 / 15870" at bounding box center [747, 372] width 1101 height 26
copy tr "182950"
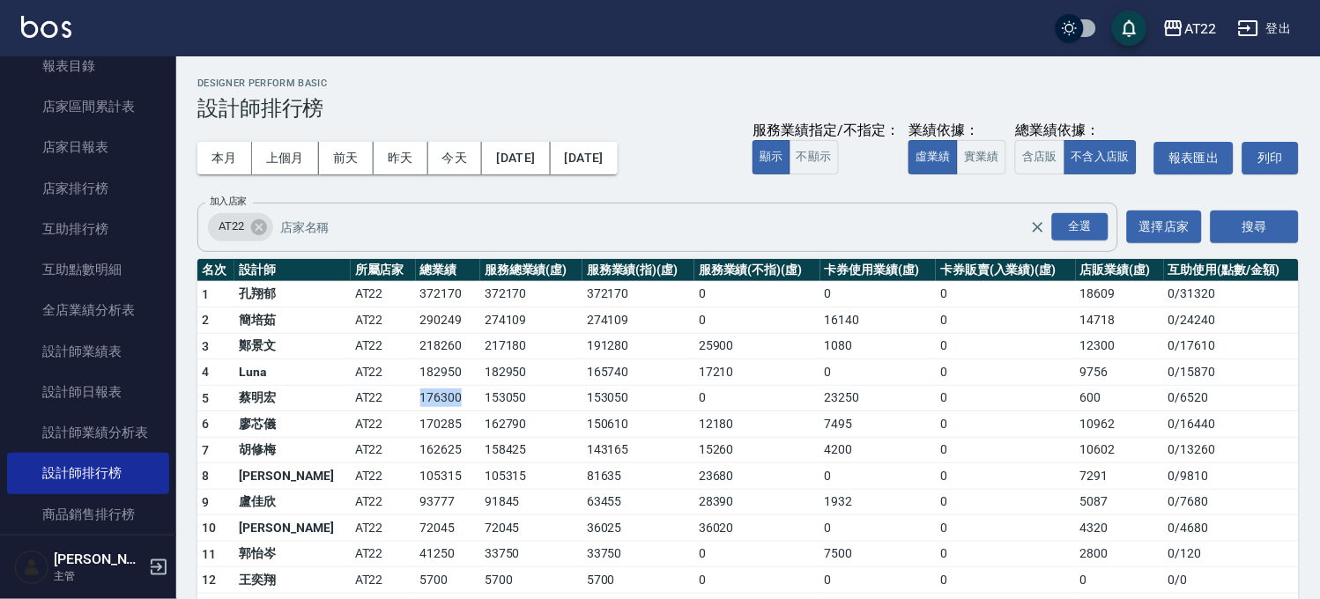
drag, startPoint x: 366, startPoint y: 395, endPoint x: 427, endPoint y: 395, distance: 60.8
click at [427, 395] on tr "5 [PERSON_NAME]AT22 176300 153050 153050 0 23250 0 600 0 / 6520" at bounding box center [747, 398] width 1101 height 26
drag, startPoint x: 381, startPoint y: 416, endPoint x: 461, endPoint y: 418, distance: 80.2
click at [461, 418] on tr "6 廖芯儀 AT22 170285 162790 150610 12180 7495 0 10962 0 / 16440" at bounding box center [747, 424] width 1101 height 26
click at [416, 421] on td "170285" at bounding box center [448, 424] width 65 height 26
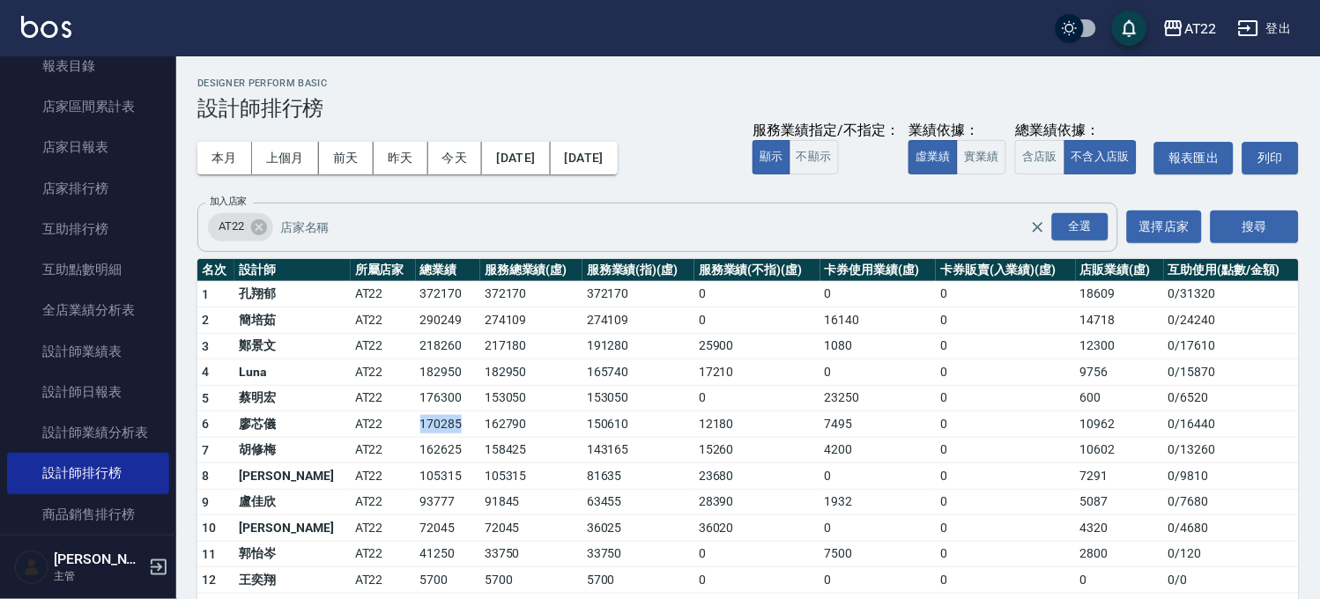
drag, startPoint x: 373, startPoint y: 425, endPoint x: 425, endPoint y: 423, distance: 51.1
click at [425, 423] on td "170285" at bounding box center [448, 424] width 65 height 26
copy td "170285"
drag, startPoint x: 365, startPoint y: 444, endPoint x: 429, endPoint y: 451, distance: 64.7
click at [429, 451] on tr "7 [PERSON_NAME]AT22 162625 158425 143165 15260 4200 0 10602 0 / 13260" at bounding box center [747, 450] width 1101 height 26
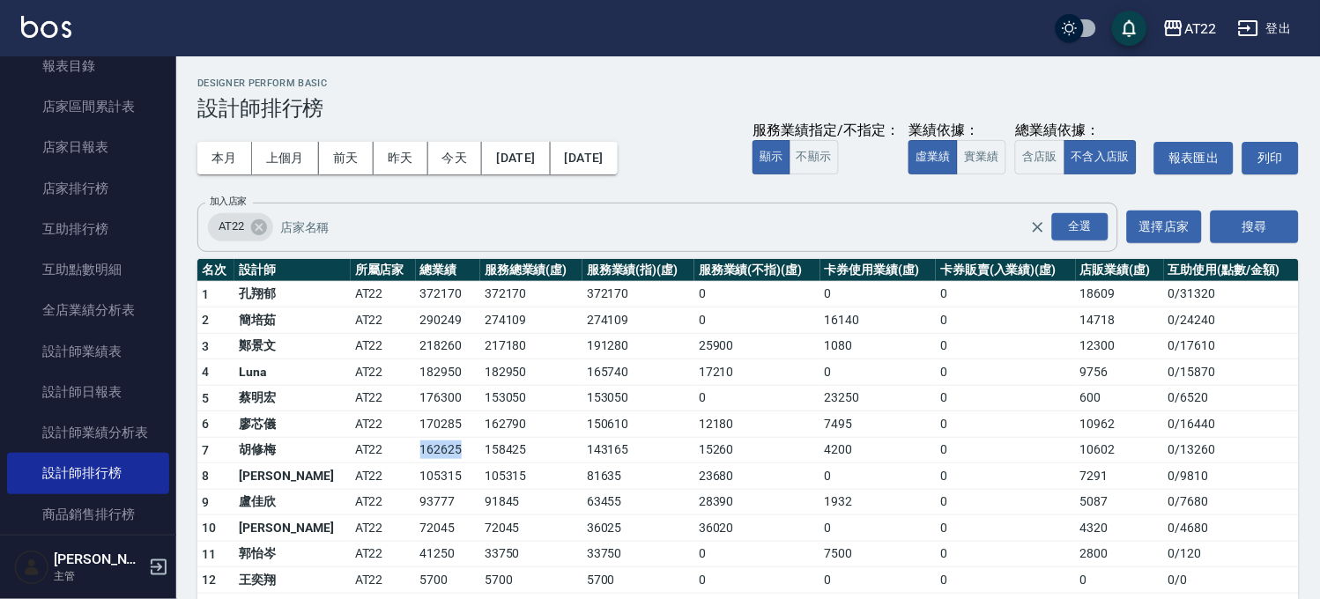
copy tr "162625"
drag, startPoint x: 372, startPoint y: 473, endPoint x: 435, endPoint y: 478, distance: 63.6
click at [435, 478] on tr "8 [PERSON_NAME] AT22 105315 105315 81635 23680 0 0 7291 0 / 9810" at bounding box center [747, 476] width 1101 height 26
copy tr "105315"
drag, startPoint x: 375, startPoint y: 493, endPoint x: 425, endPoint y: 498, distance: 50.4
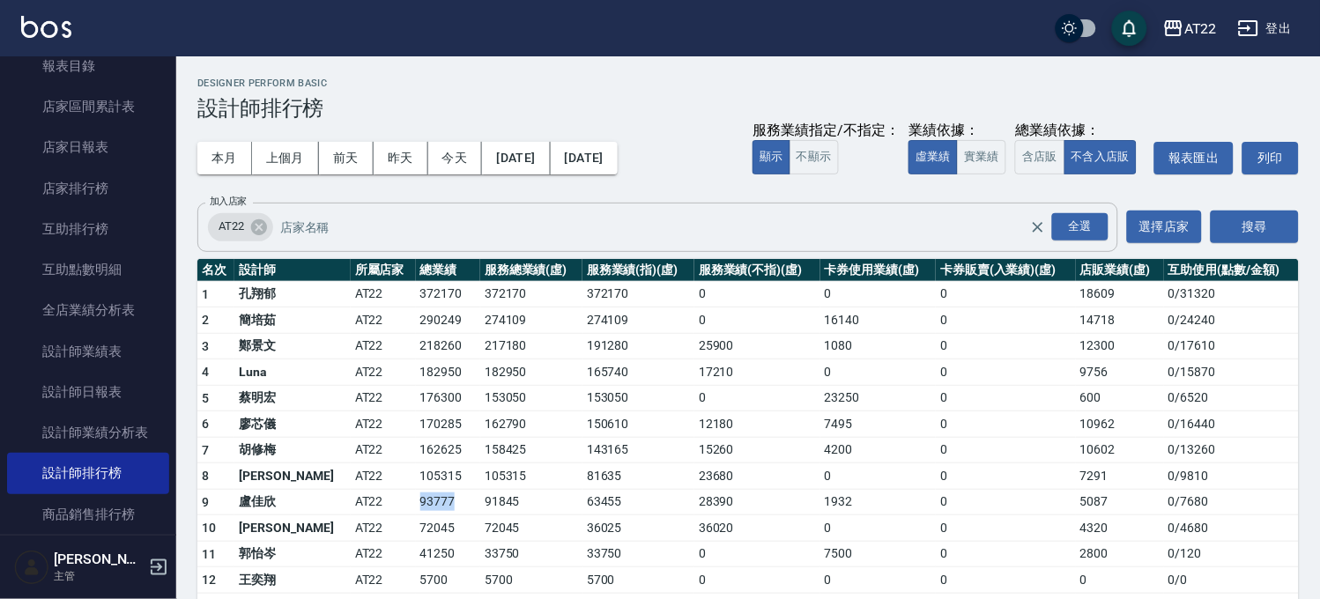
click at [425, 498] on td "93777" at bounding box center [448, 502] width 65 height 26
copy td "93777"
drag, startPoint x: 372, startPoint y: 530, endPoint x: 412, endPoint y: 529, distance: 40.5
click at [412, 529] on tr "10 [PERSON_NAME]AT22 72045 72045 36025 36020 0 0 4320 0 / 4680" at bounding box center [747, 528] width 1101 height 26
copy tr "72045"
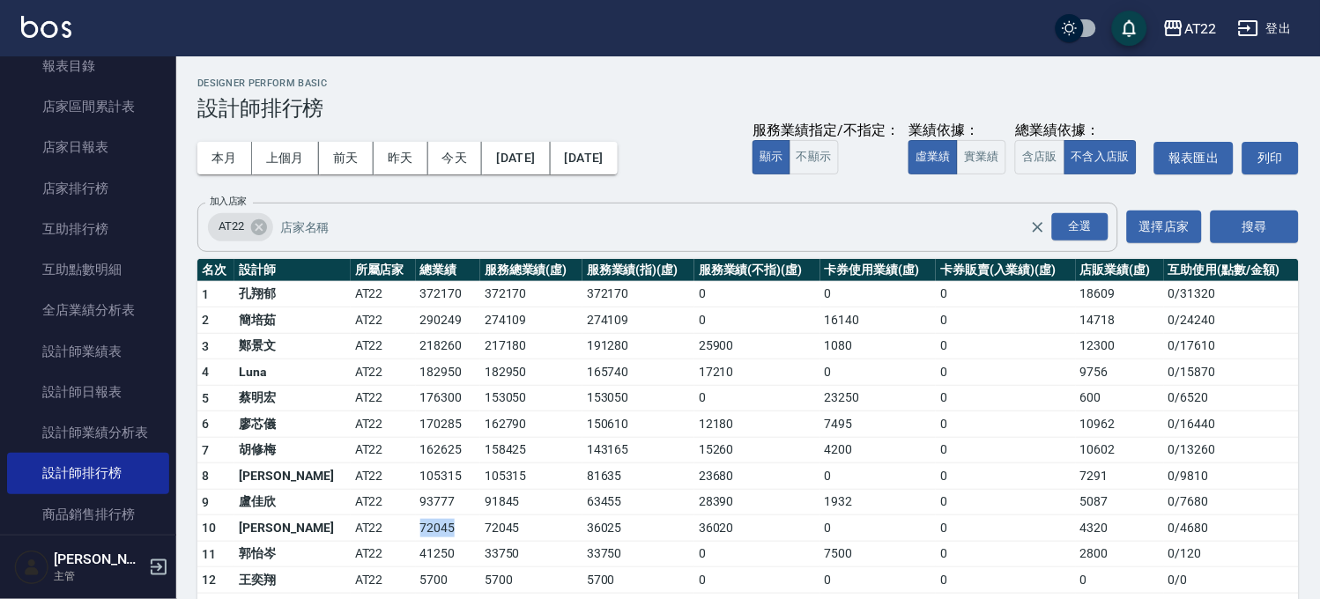
scroll to position [65, 0]
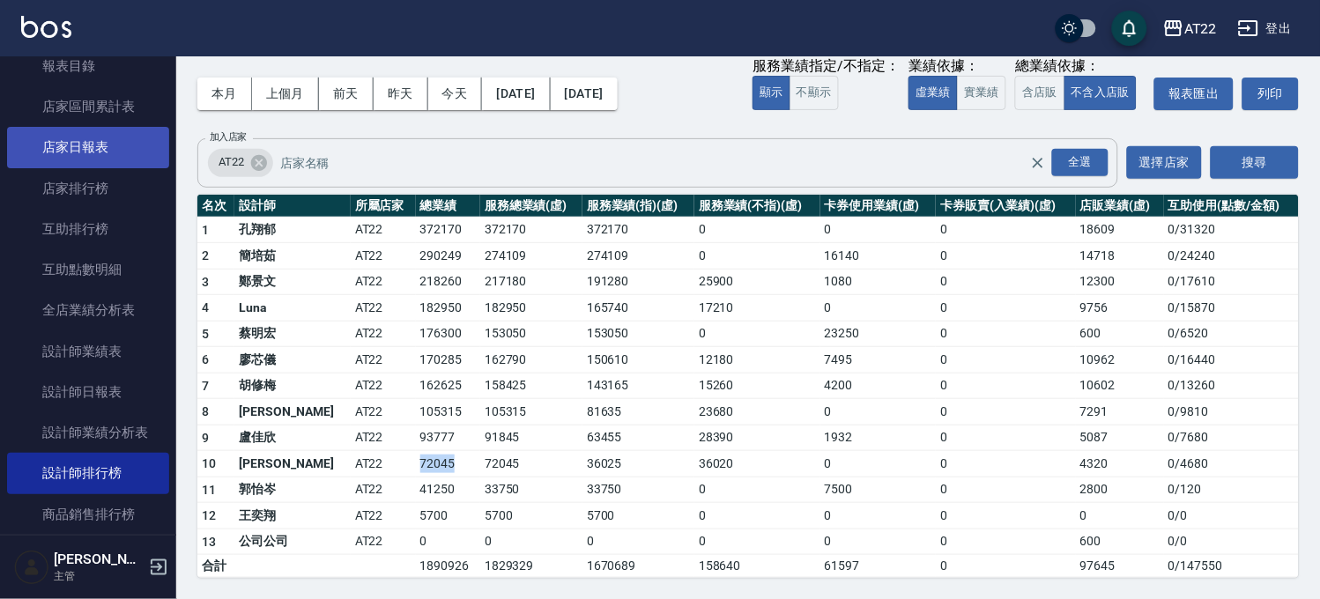
click at [107, 130] on link "店家日報表" at bounding box center [88, 147] width 162 height 41
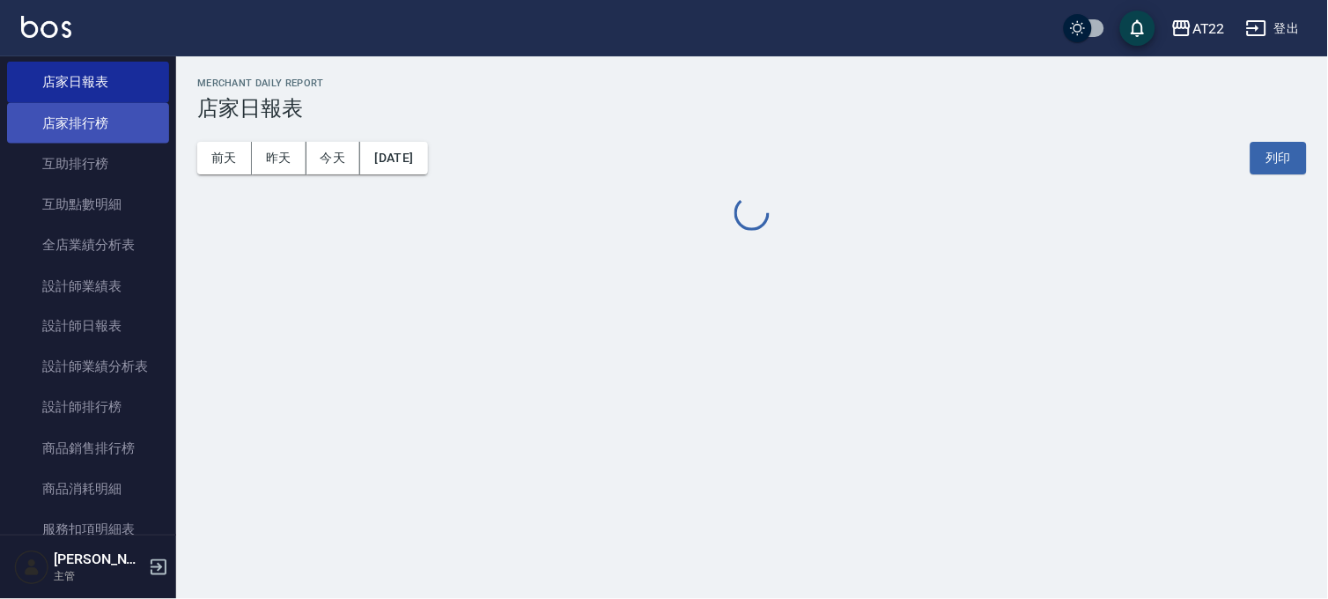
scroll to position [610, 0]
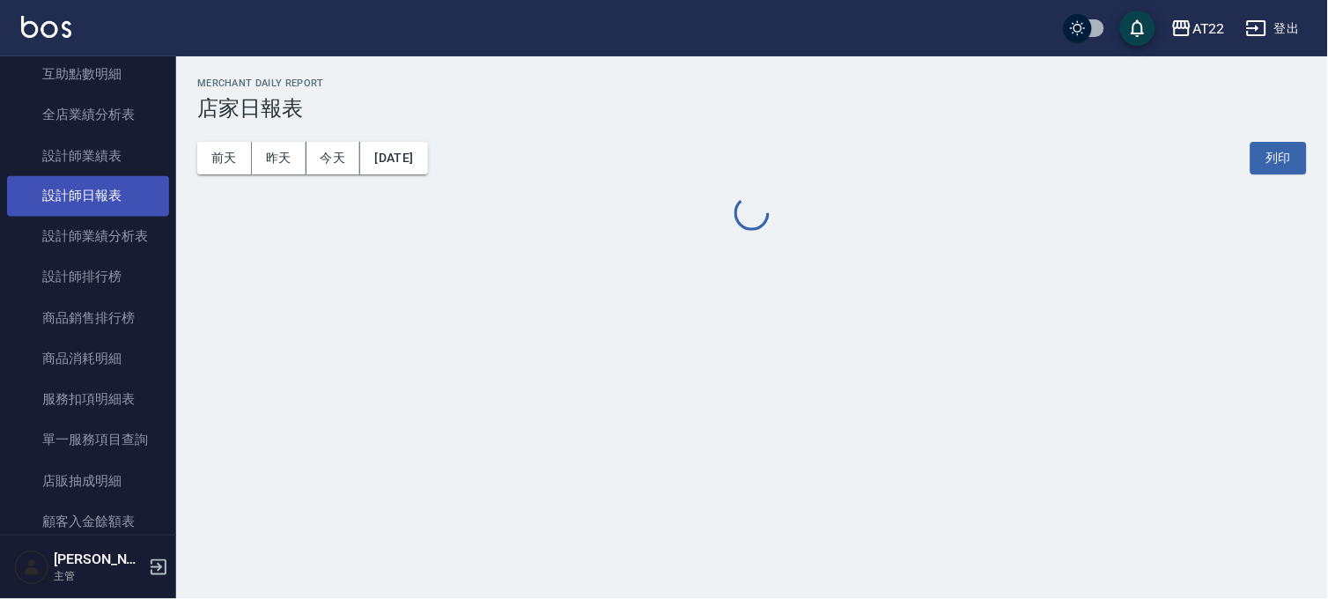
click at [90, 203] on link "設計師日報表" at bounding box center [88, 196] width 162 height 41
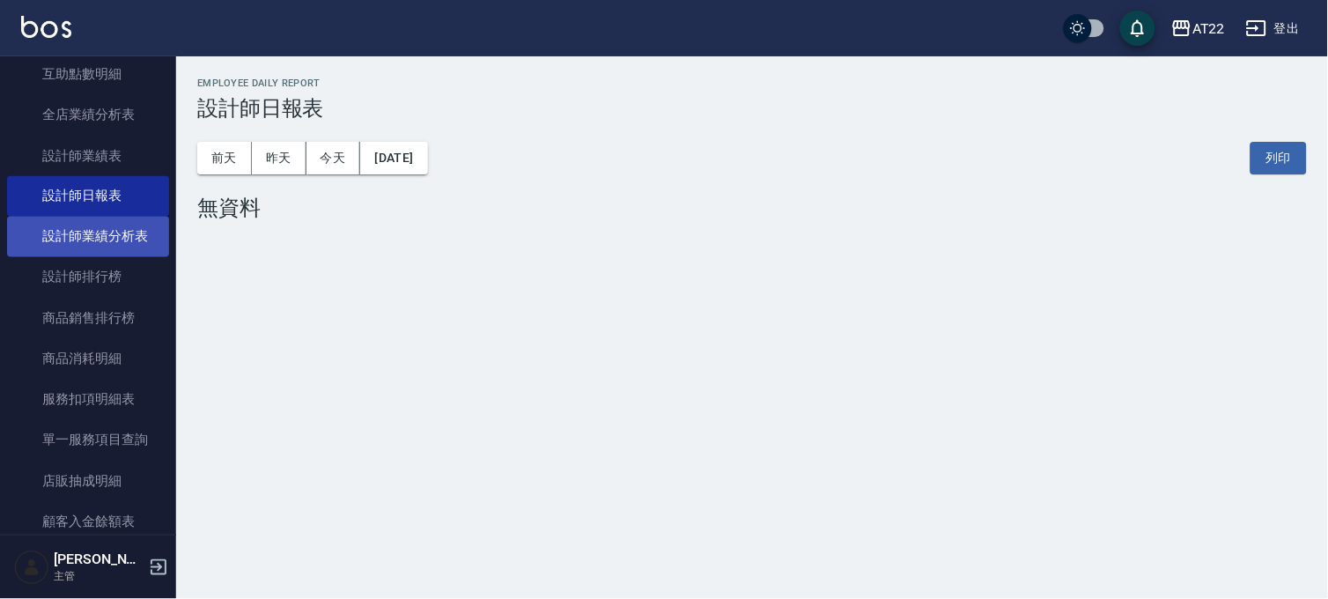
click at [91, 240] on link "設計師業績分析表" at bounding box center [88, 237] width 162 height 41
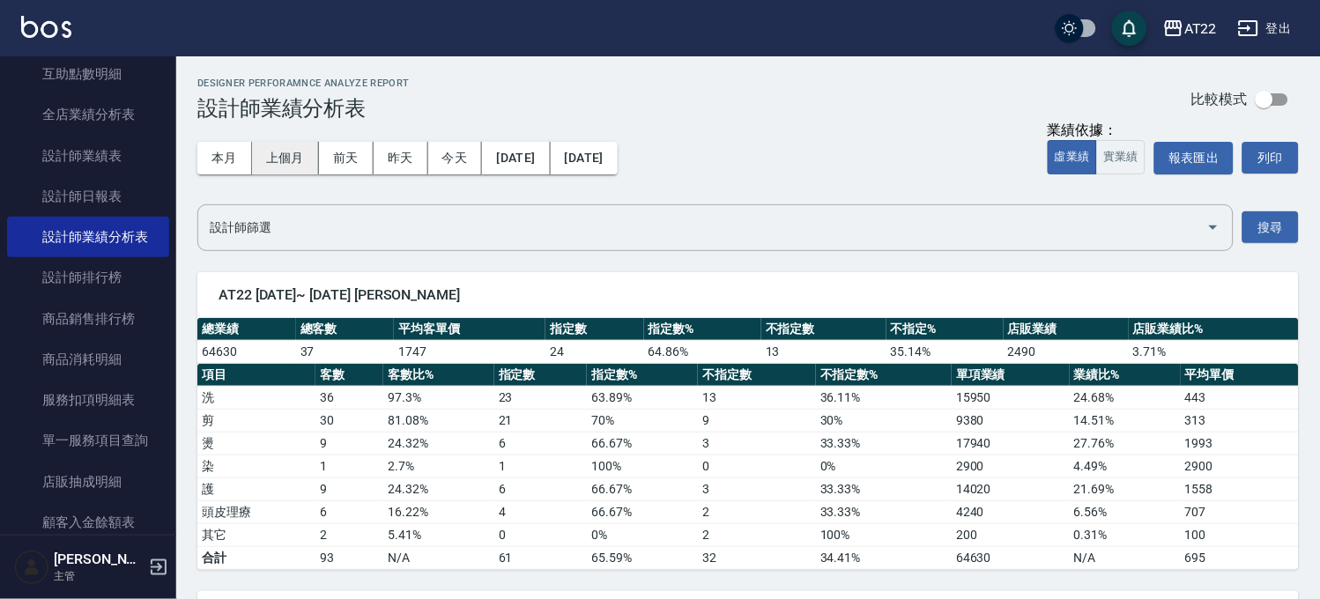
click at [292, 150] on button "上個月" at bounding box center [285, 158] width 67 height 33
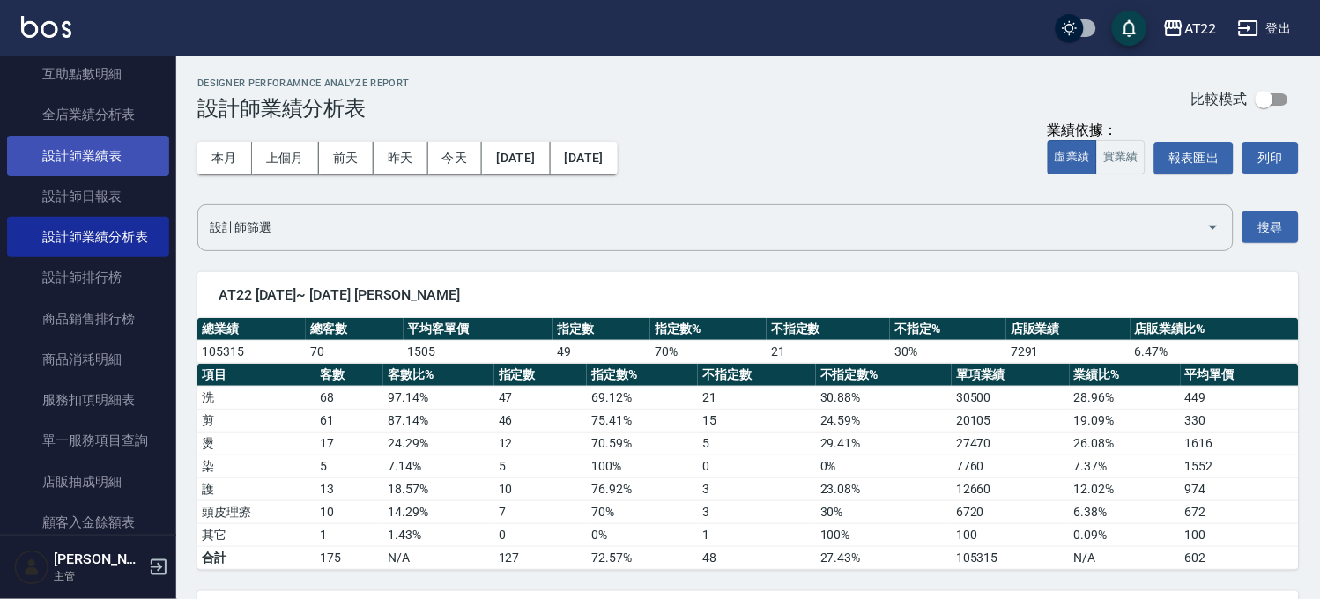
click at [107, 148] on link "設計師業績表" at bounding box center [88, 156] width 162 height 41
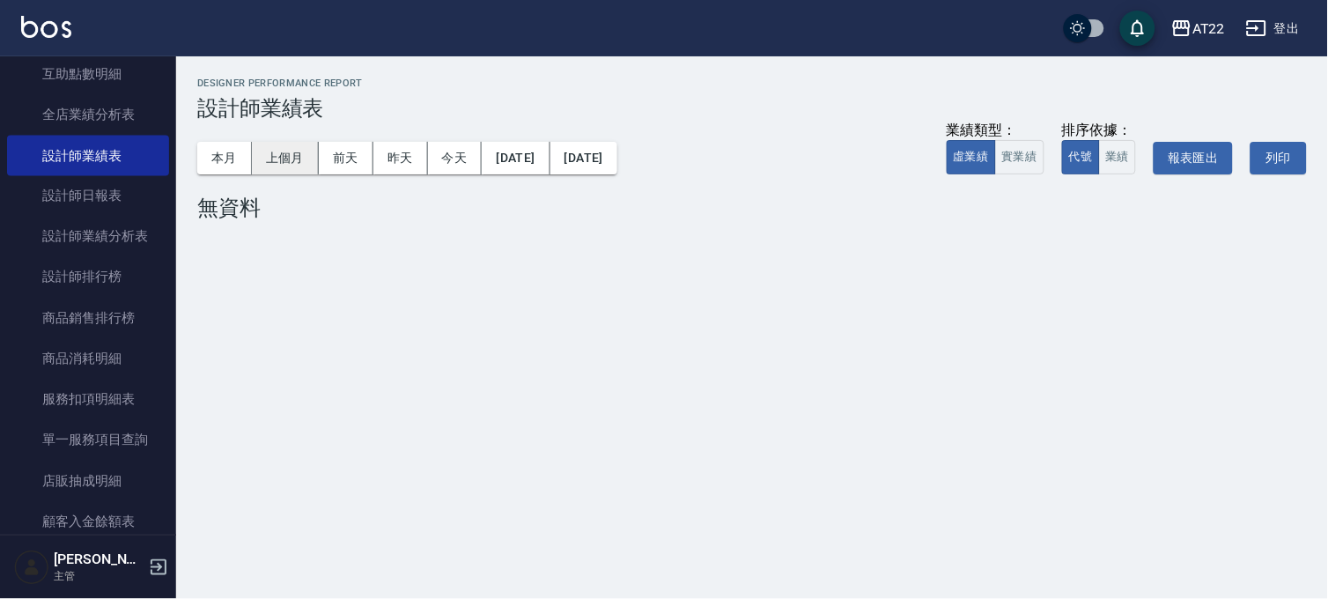
click at [275, 165] on button "上個月" at bounding box center [285, 158] width 67 height 33
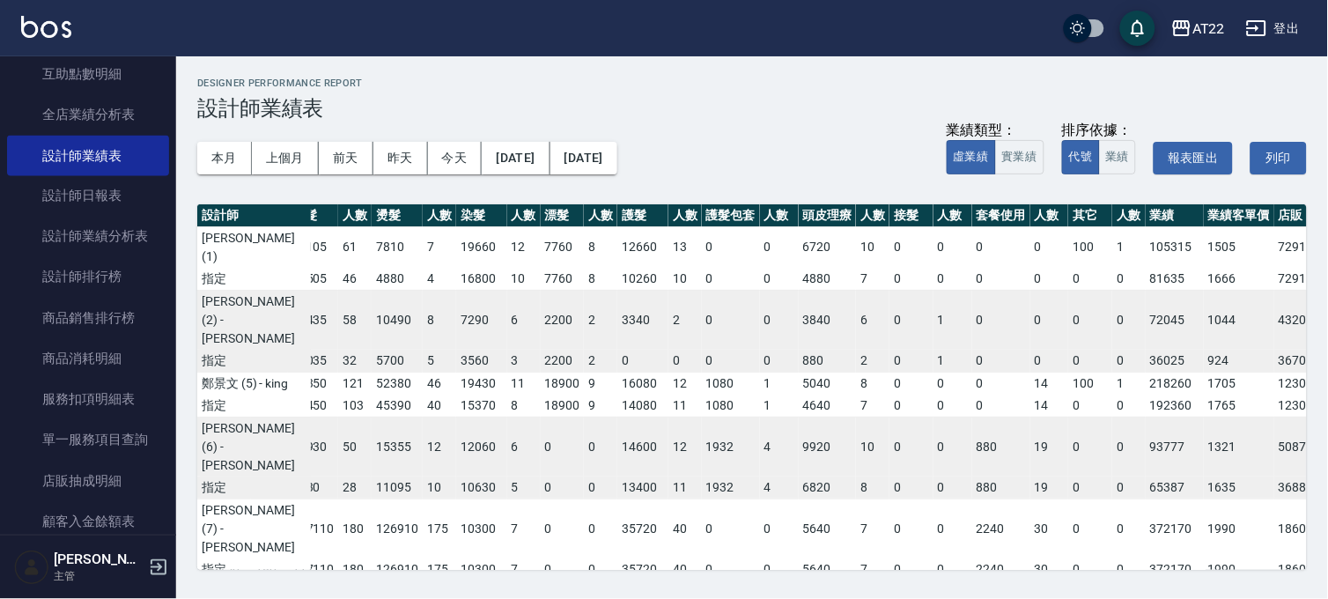
scroll to position [0, 248]
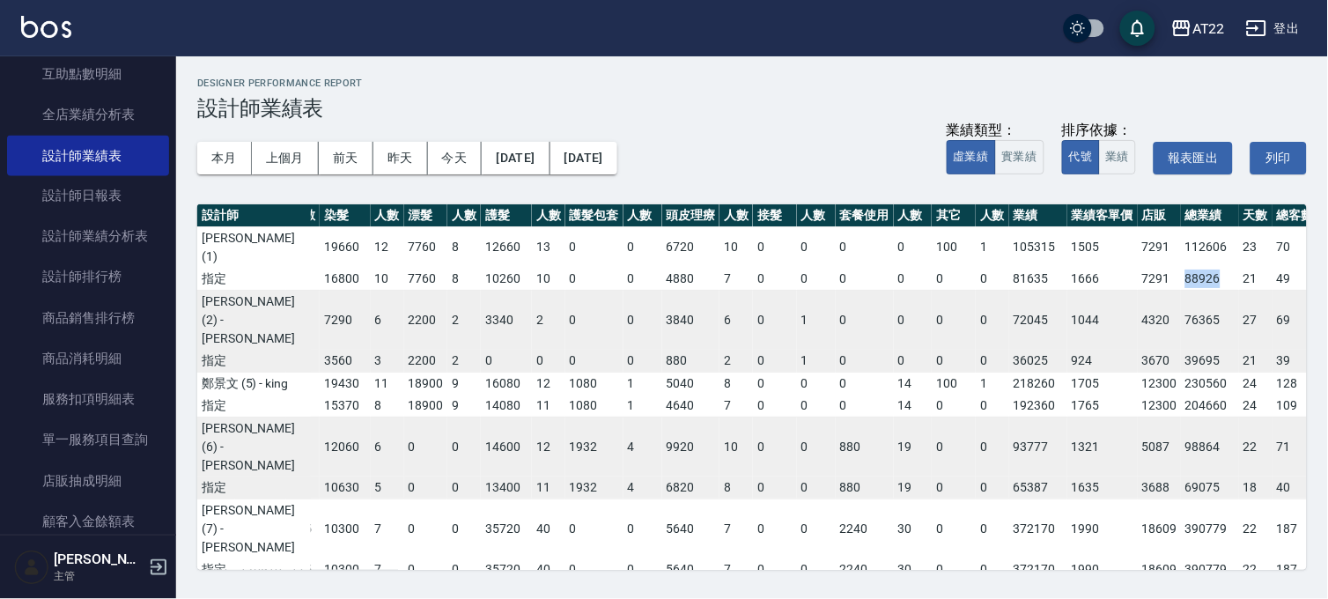
drag, startPoint x: 1105, startPoint y: 280, endPoint x: 1157, endPoint y: 284, distance: 52.1
click at [1181, 284] on td "88926" at bounding box center [1210, 279] width 58 height 23
click at [1138, 285] on td "7291" at bounding box center [1160, 279] width 44 height 23
drag, startPoint x: 941, startPoint y: 276, endPoint x: 991, endPoint y: 275, distance: 50.2
click at [991, 275] on tr "指定 20550 50 16505 46 4880 4 16800 10 7760 8 10260 10 0 0 4880 7 0 0 0 0 0 0 816…" at bounding box center [663, 279] width 1427 height 23
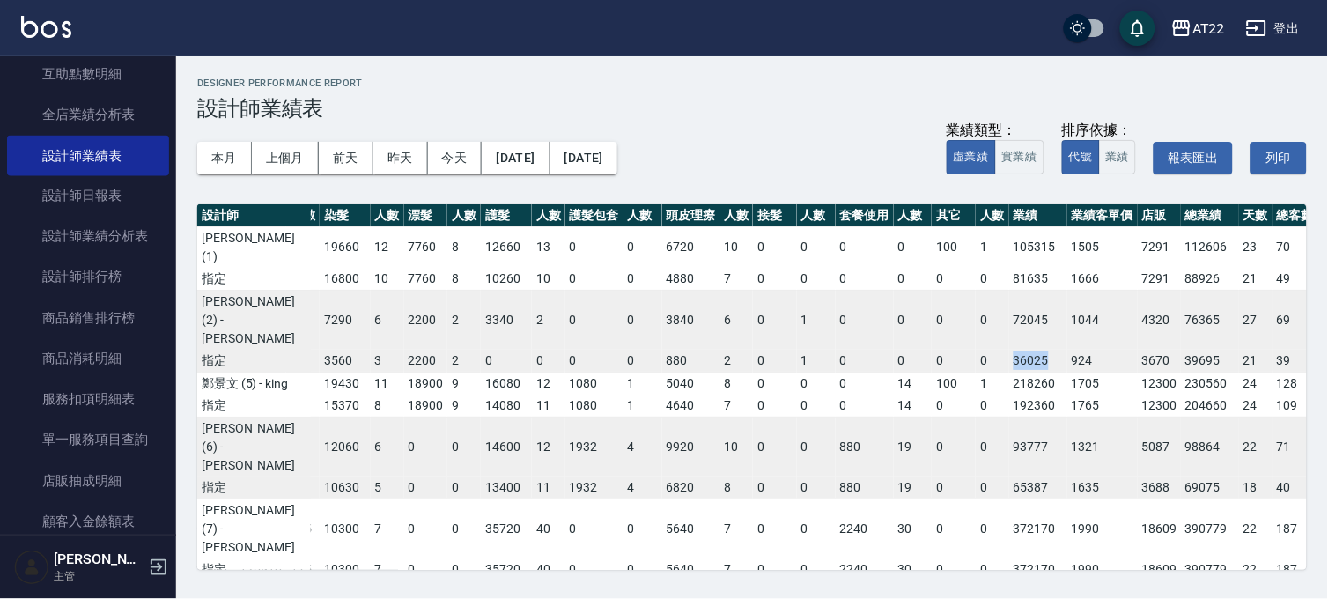
drag, startPoint x: 928, startPoint y: 355, endPoint x: 979, endPoint y: 356, distance: 51.1
click at [979, 356] on tr "指定 13650 33 10035 32 5700 5 3560 3 2200 2 0 0 0 0 880 2 0 1 0 0 0 0 36025 924 3…" at bounding box center [663, 361] width 1427 height 23
drag, startPoint x: 939, startPoint y: 446, endPoint x: 980, endPoint y: 444, distance: 40.6
click at [1009, 418] on td "192360" at bounding box center [1038, 406] width 58 height 23
drag, startPoint x: 937, startPoint y: 521, endPoint x: 978, endPoint y: 527, distance: 40.9
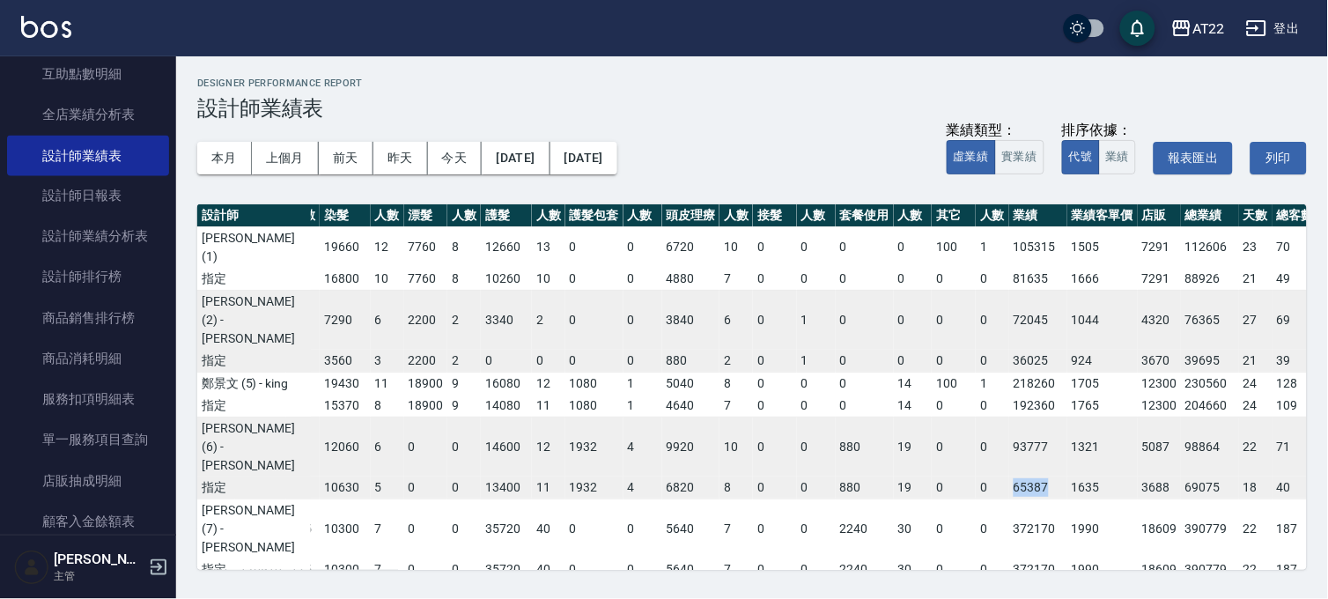
click at [1009, 499] on td "65387" at bounding box center [1038, 488] width 58 height 23
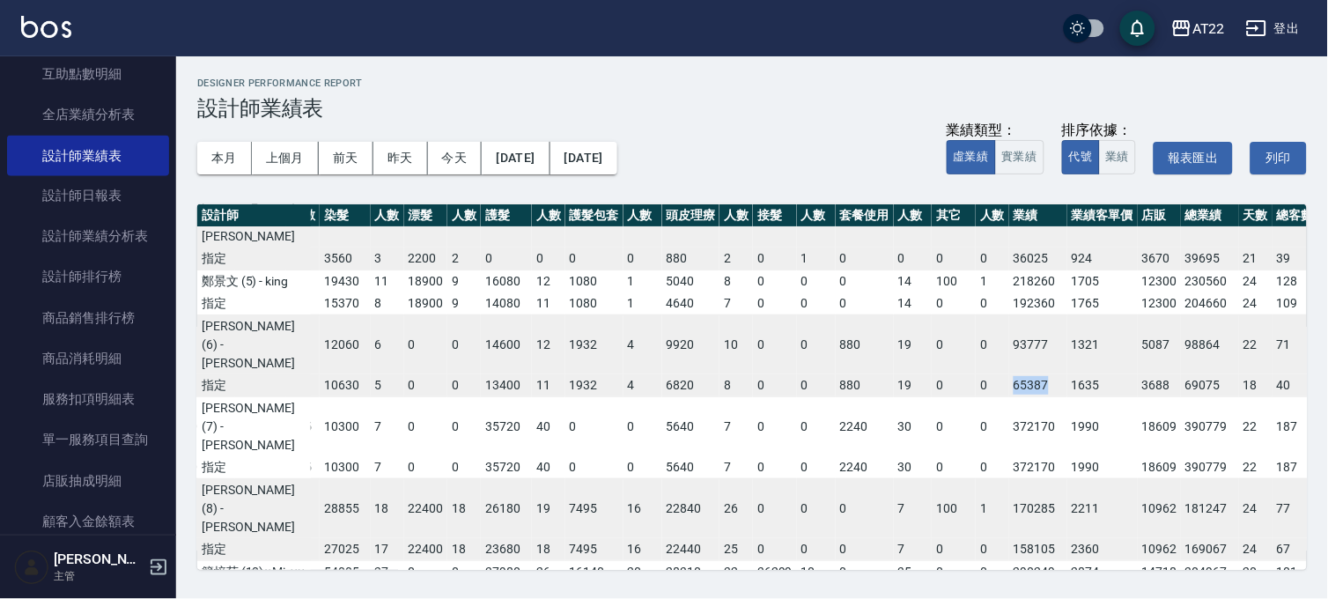
scroll to position [196, 248]
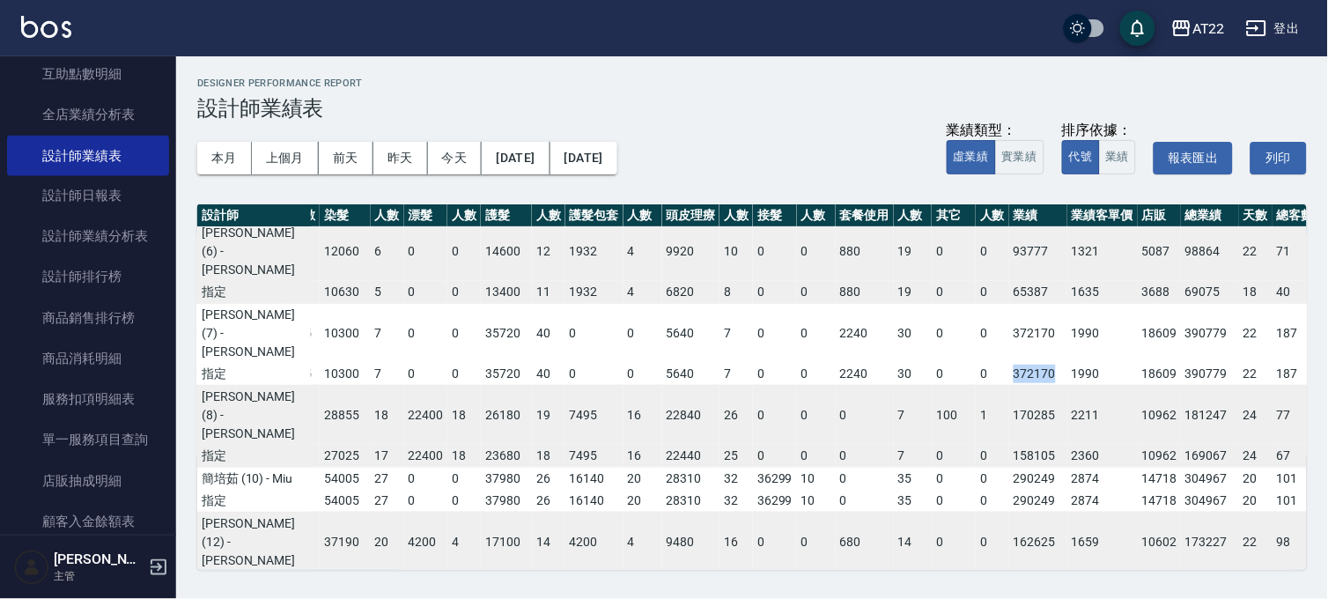
drag, startPoint x: 935, startPoint y: 410, endPoint x: 984, endPoint y: 410, distance: 49.3
click at [1009, 386] on td "372170" at bounding box center [1038, 374] width 58 height 23
drag, startPoint x: 936, startPoint y: 490, endPoint x: 982, endPoint y: 495, distance: 46.1
click at [1009, 468] on td "158105" at bounding box center [1038, 456] width 58 height 23
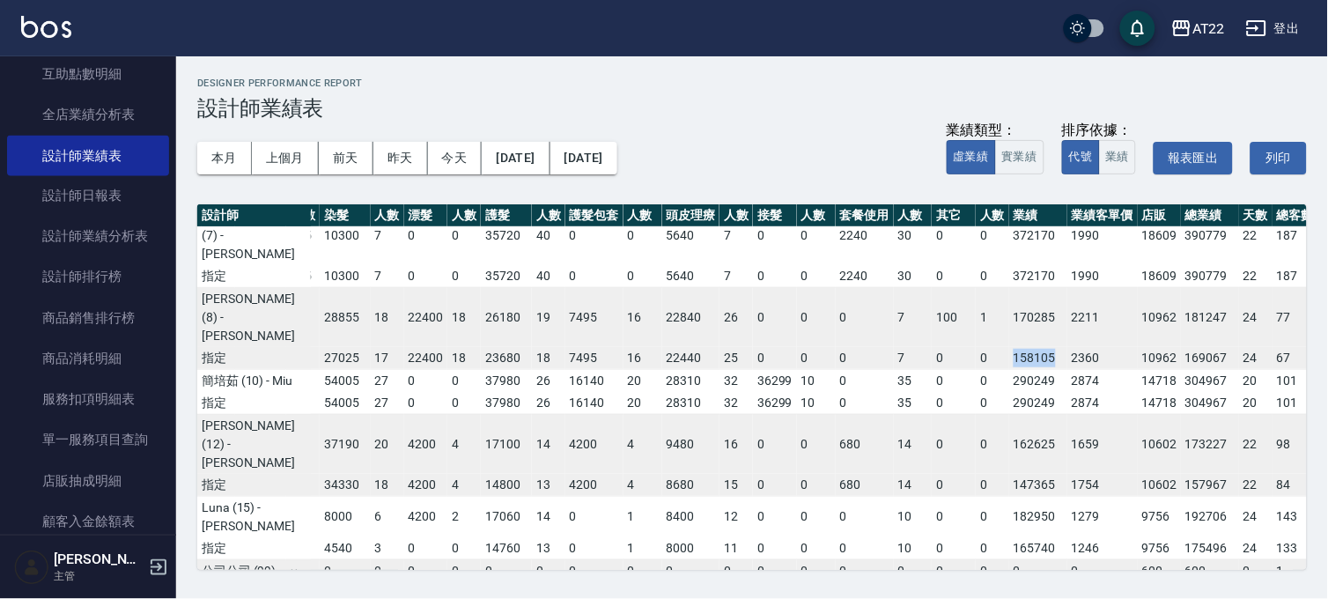
scroll to position [391, 248]
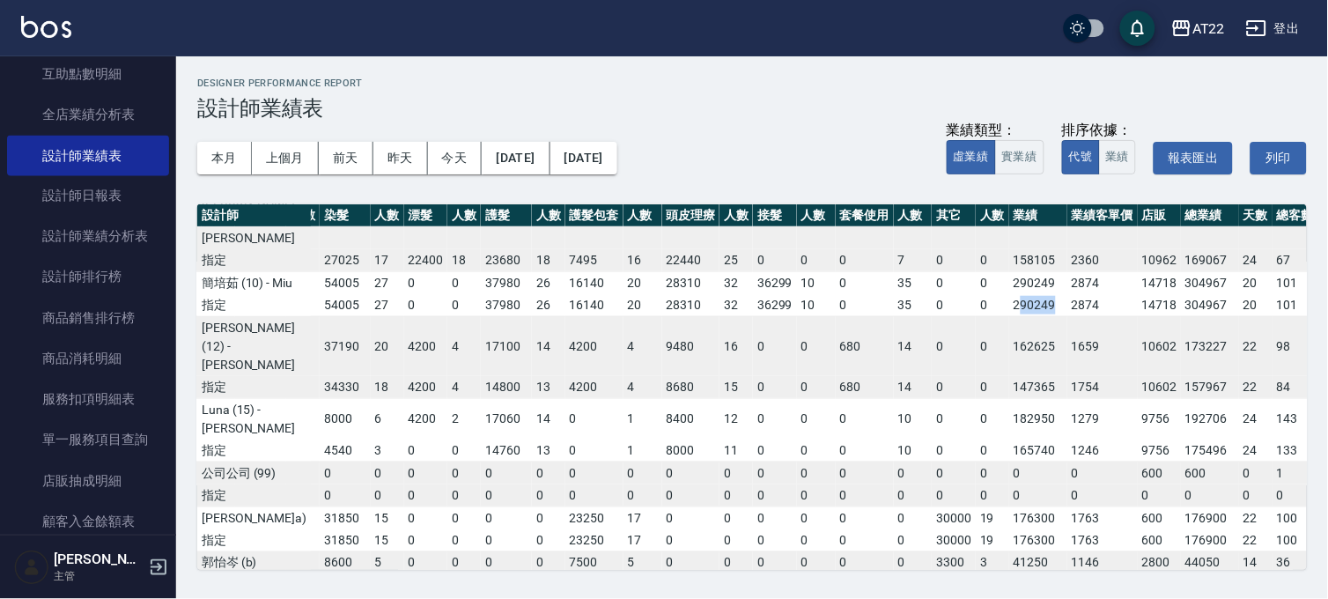
drag, startPoint x: 943, startPoint y: 374, endPoint x: 989, endPoint y: 381, distance: 46.2
click at [1009, 317] on td "290249" at bounding box center [1038, 305] width 58 height 23
drag, startPoint x: 935, startPoint y: 381, endPoint x: 987, endPoint y: 381, distance: 52.0
click at [1009, 317] on td "290249" at bounding box center [1038, 305] width 58 height 23
drag, startPoint x: 936, startPoint y: 462, endPoint x: 996, endPoint y: 461, distance: 59.9
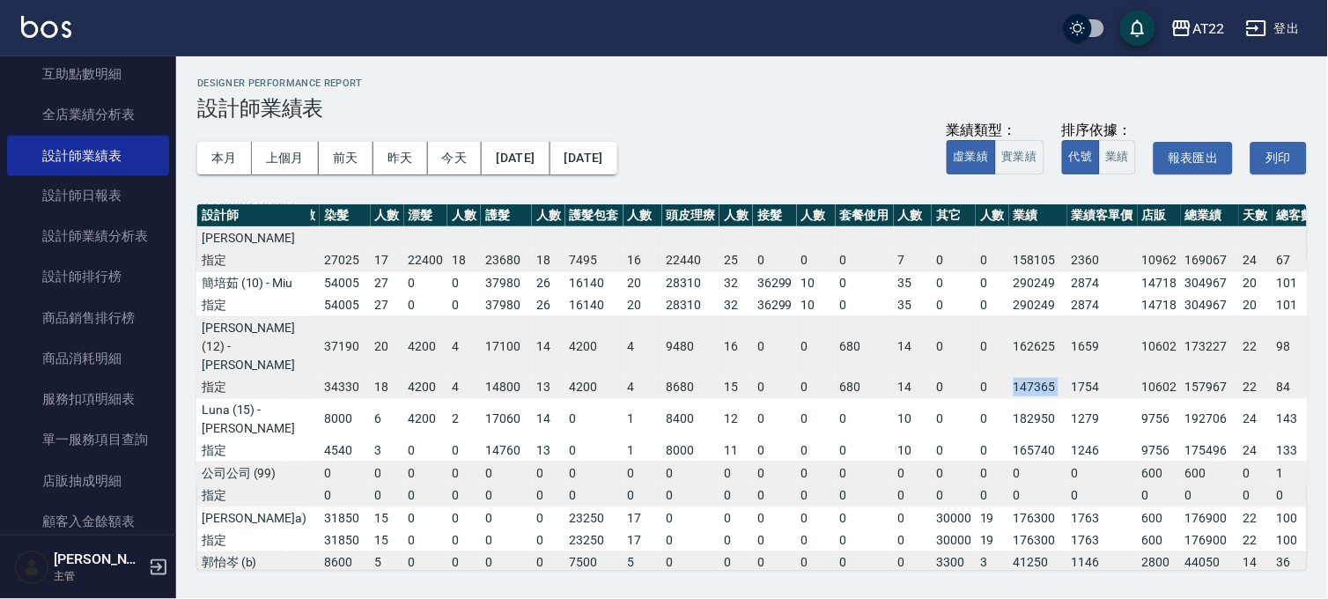
click at [996, 399] on tr "指定 32600 75 26570 71 21305 14 34330 18 4200 4 14800 13 4200 4 8680 15 0 0 680 1…" at bounding box center [663, 387] width 1427 height 23
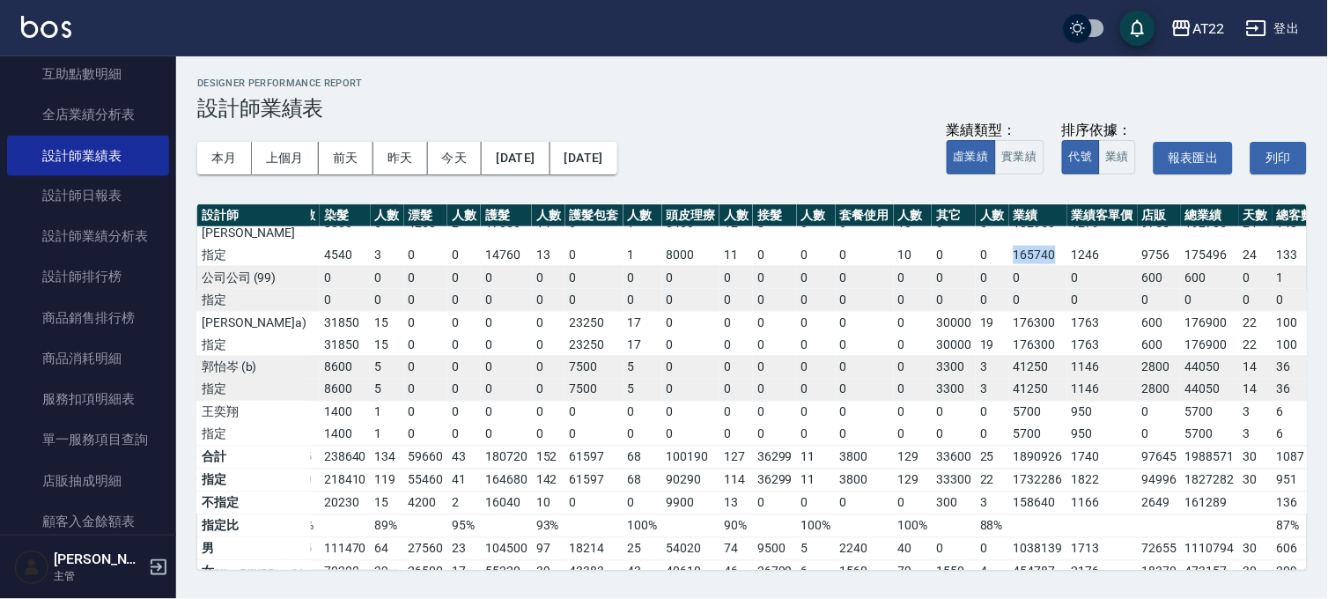
drag, startPoint x: 936, startPoint y: 344, endPoint x: 979, endPoint y: 345, distance: 42.3
click at [1009, 267] on td "165740" at bounding box center [1038, 255] width 58 height 23
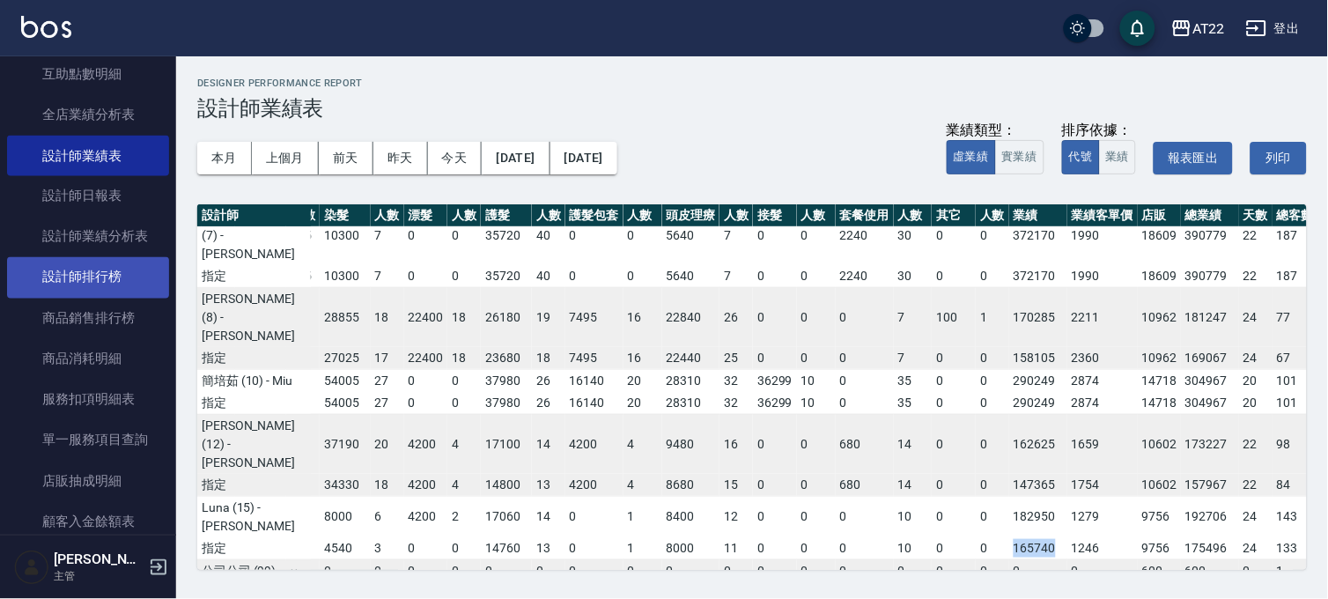
click at [119, 275] on link "設計師排行榜" at bounding box center [88, 277] width 162 height 41
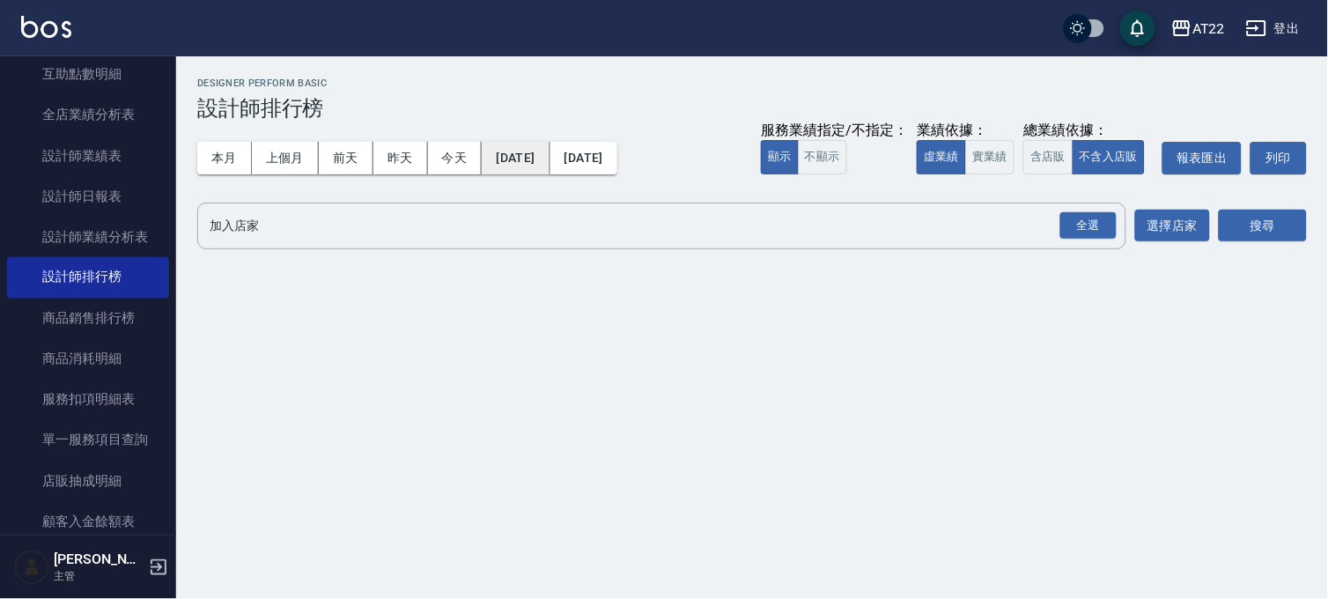
click at [534, 144] on button "[DATE]" at bounding box center [516, 158] width 68 height 33
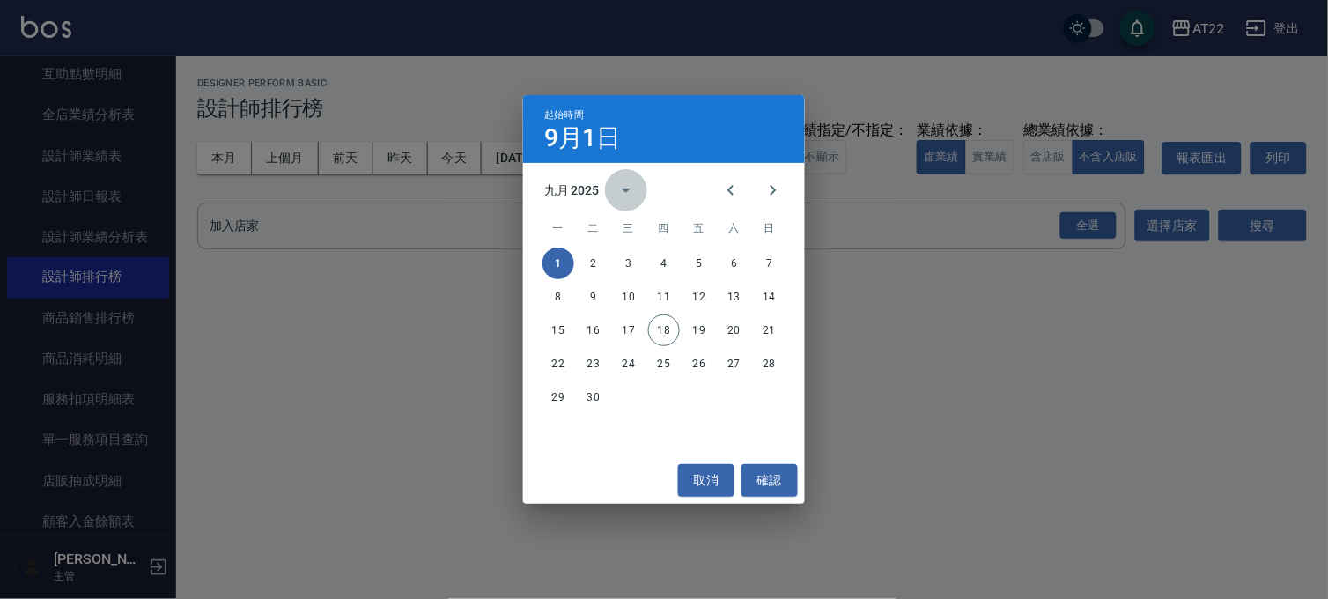
click at [617, 196] on icon "calendar view is open, switch to year view" at bounding box center [626, 190] width 21 height 21
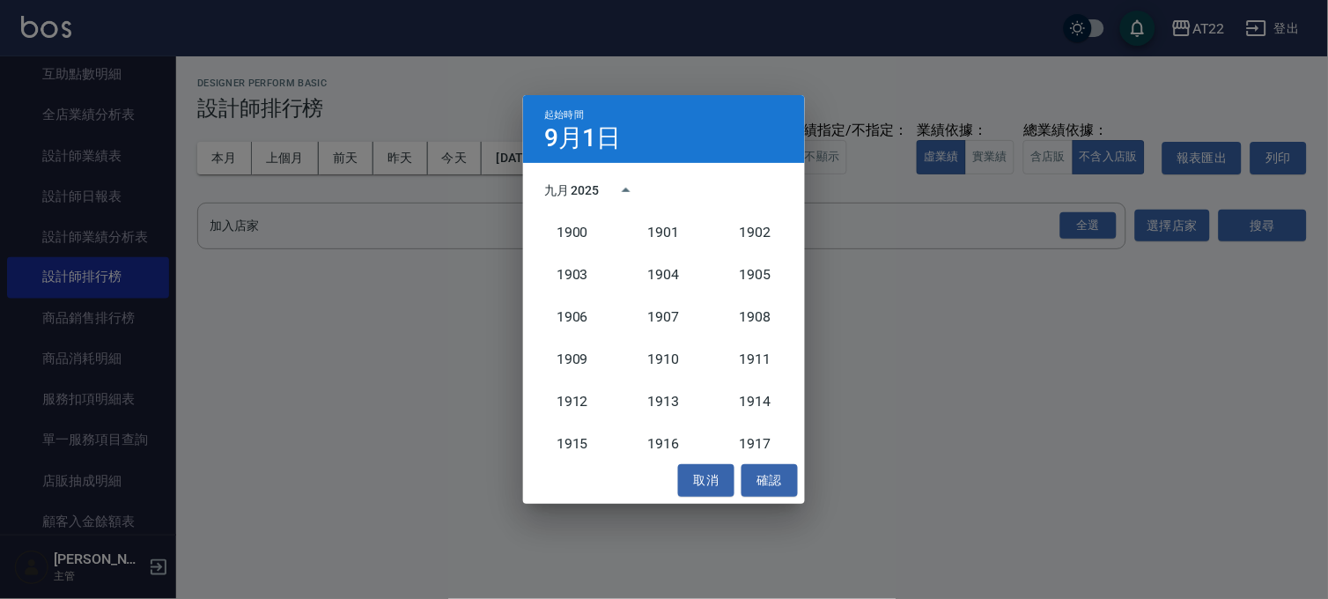
scroll to position [1630, 0]
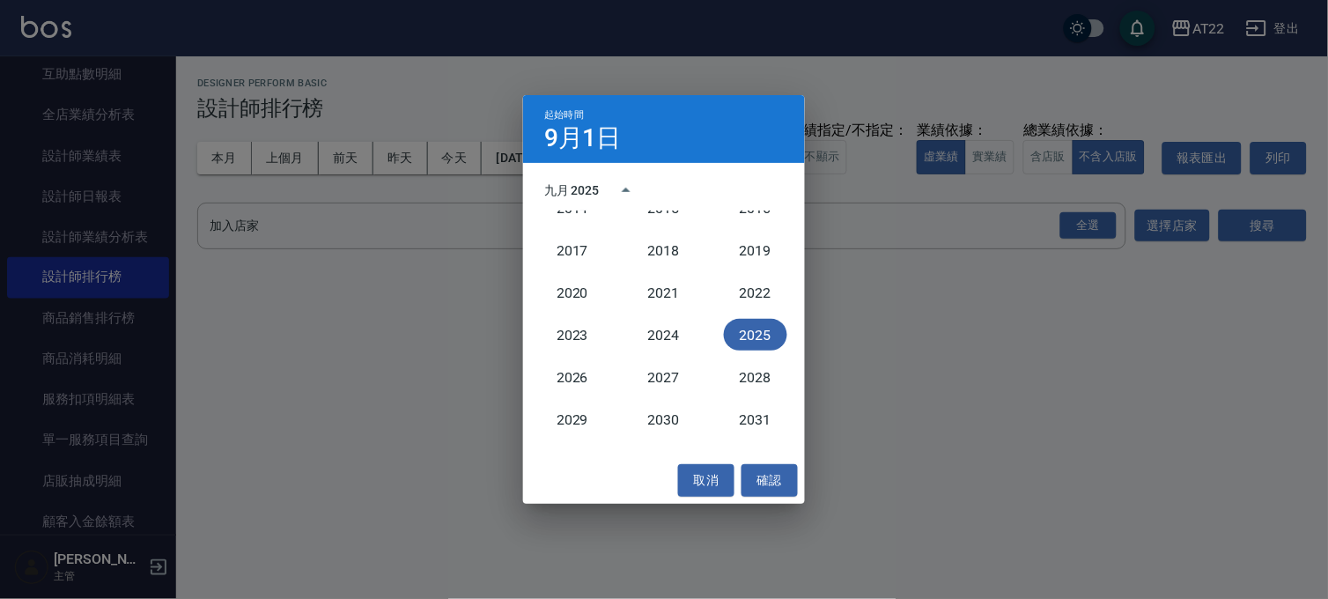
click at [761, 324] on button "2025" at bounding box center [755, 335] width 63 height 32
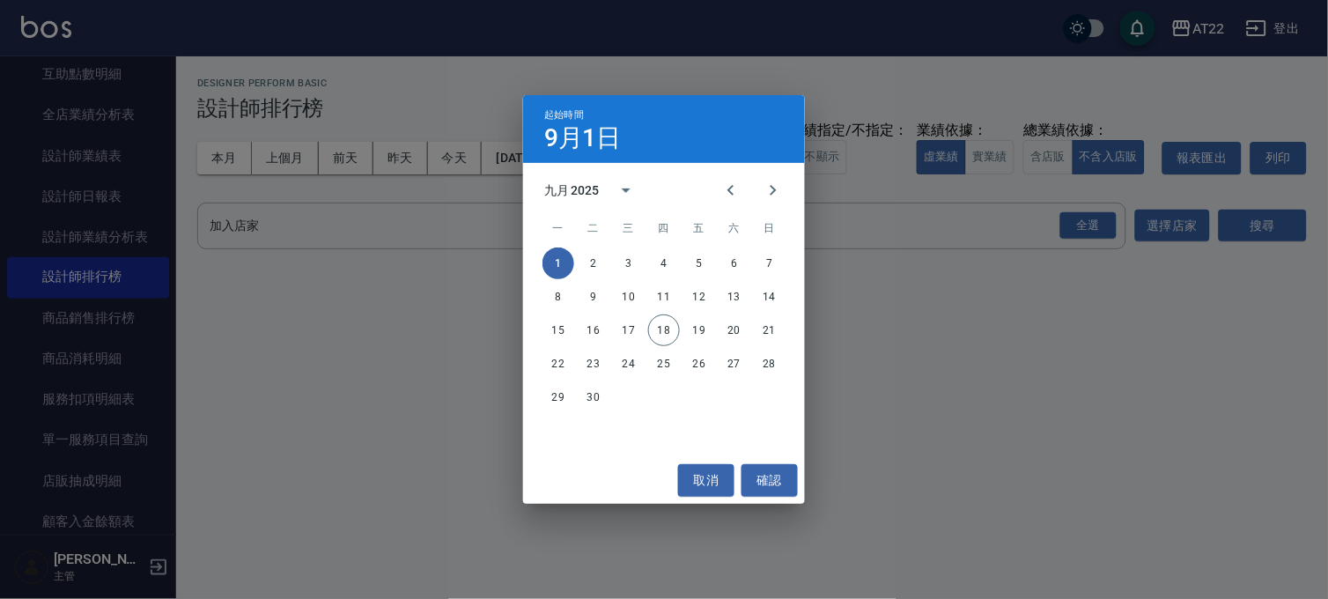
click at [583, 190] on div "九月 2025" at bounding box center [571, 190] width 55 height 18
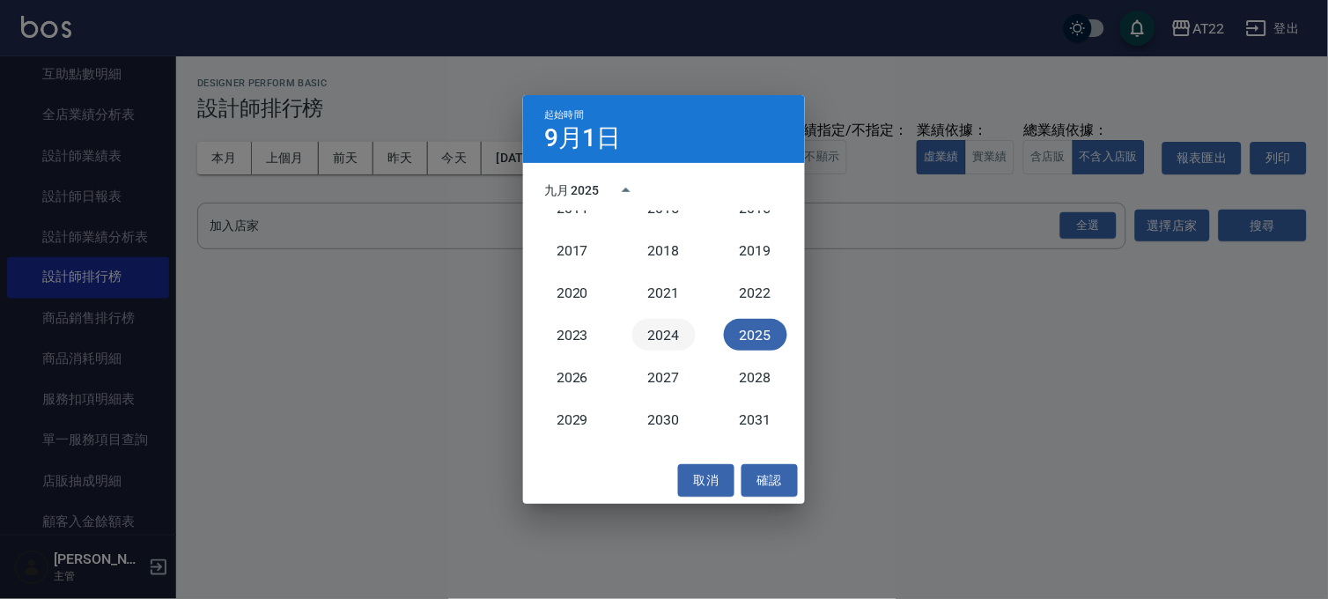
click at [678, 347] on button "2024" at bounding box center [663, 335] width 63 height 32
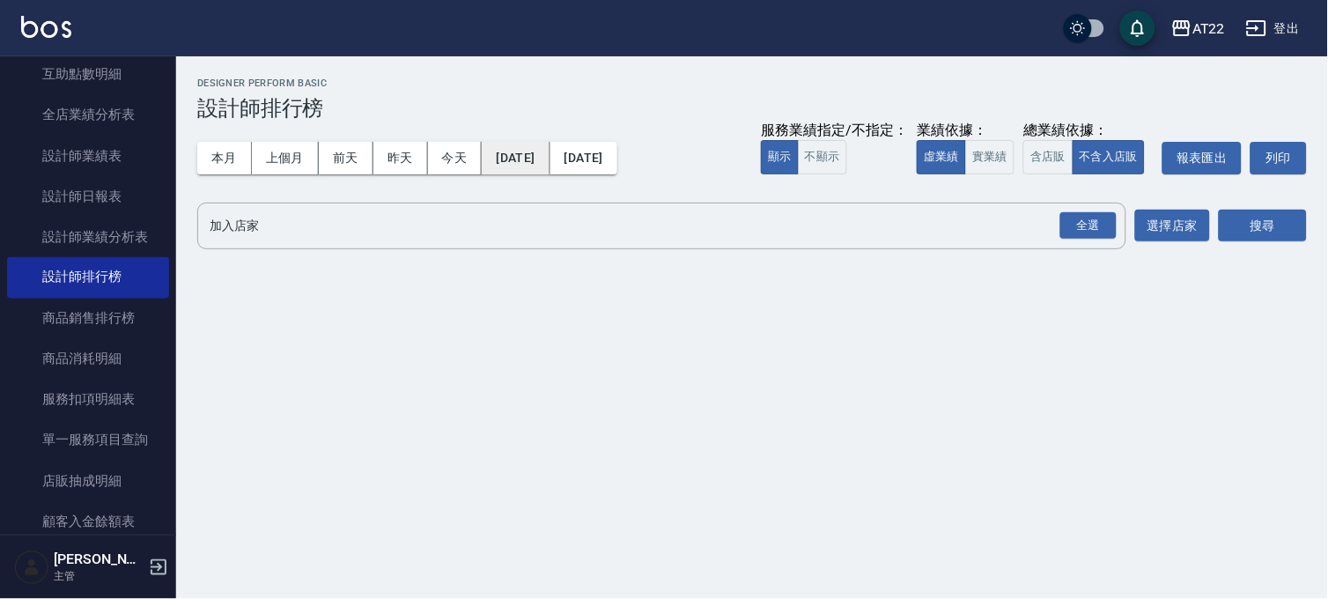
click at [529, 153] on button "[DATE]" at bounding box center [516, 158] width 68 height 33
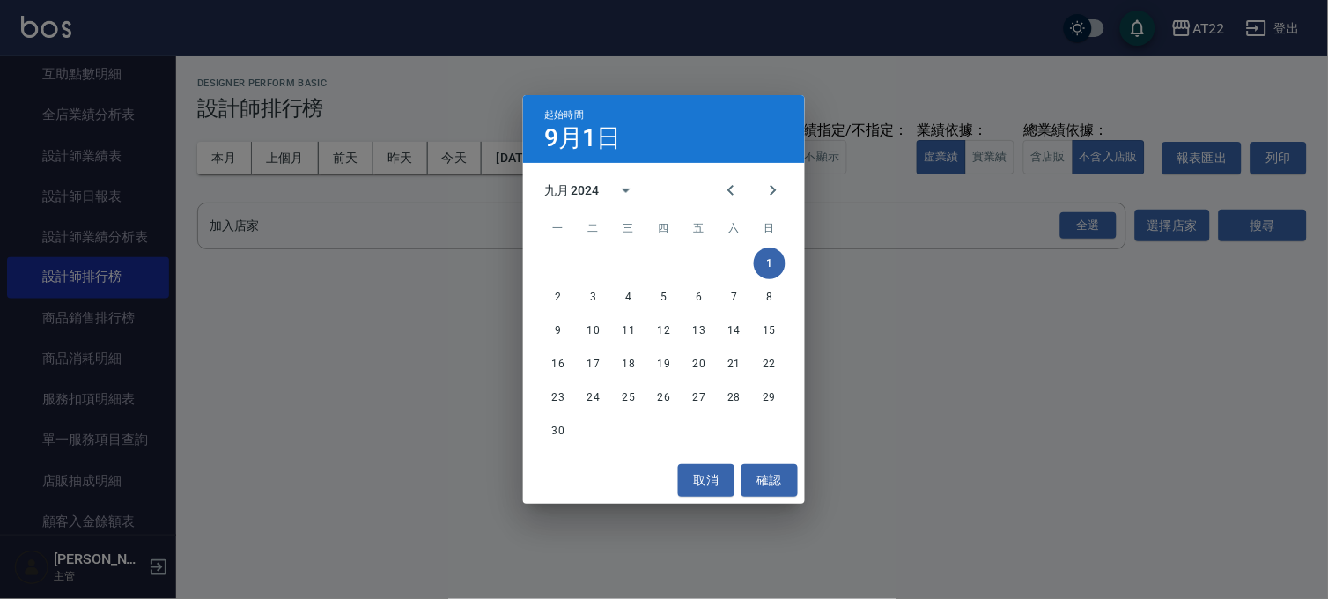
click at [442, 321] on div "起始時間 [DATE] 九月 2024 一 二 三 四 五 六 日 1 2 3 4 5 6 7 8 9 10 11 12 13 14 15 16 17 18 …" at bounding box center [664, 299] width 1328 height 599
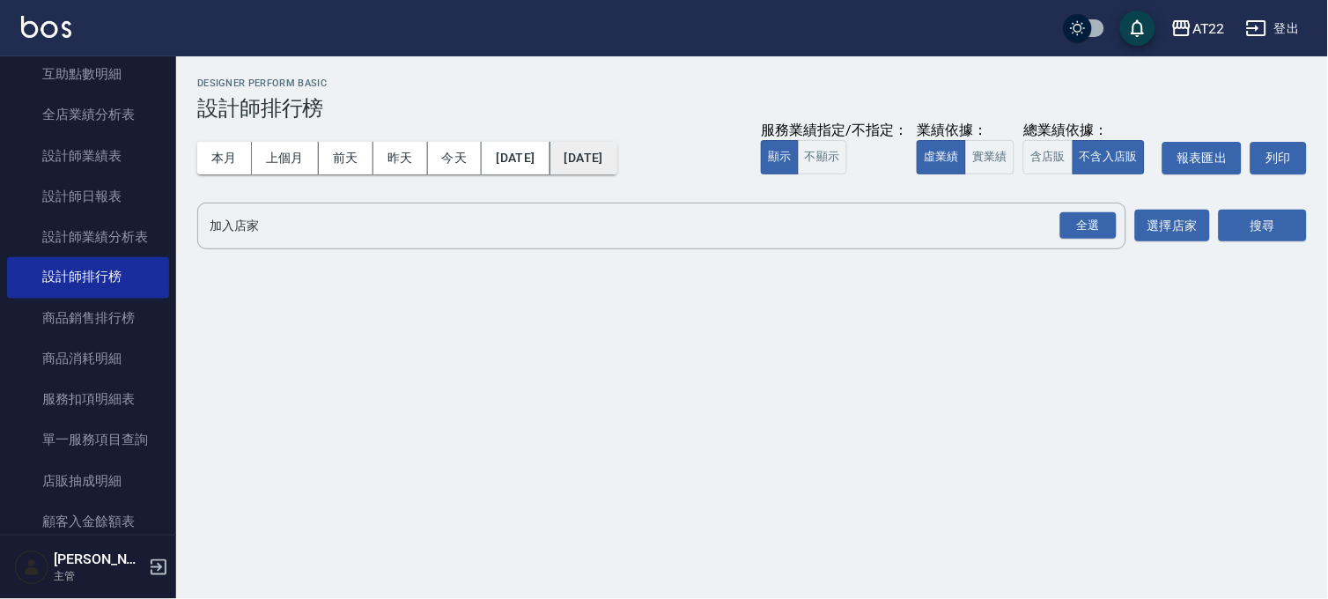
click at [611, 163] on button "[DATE]" at bounding box center [584, 158] width 67 height 33
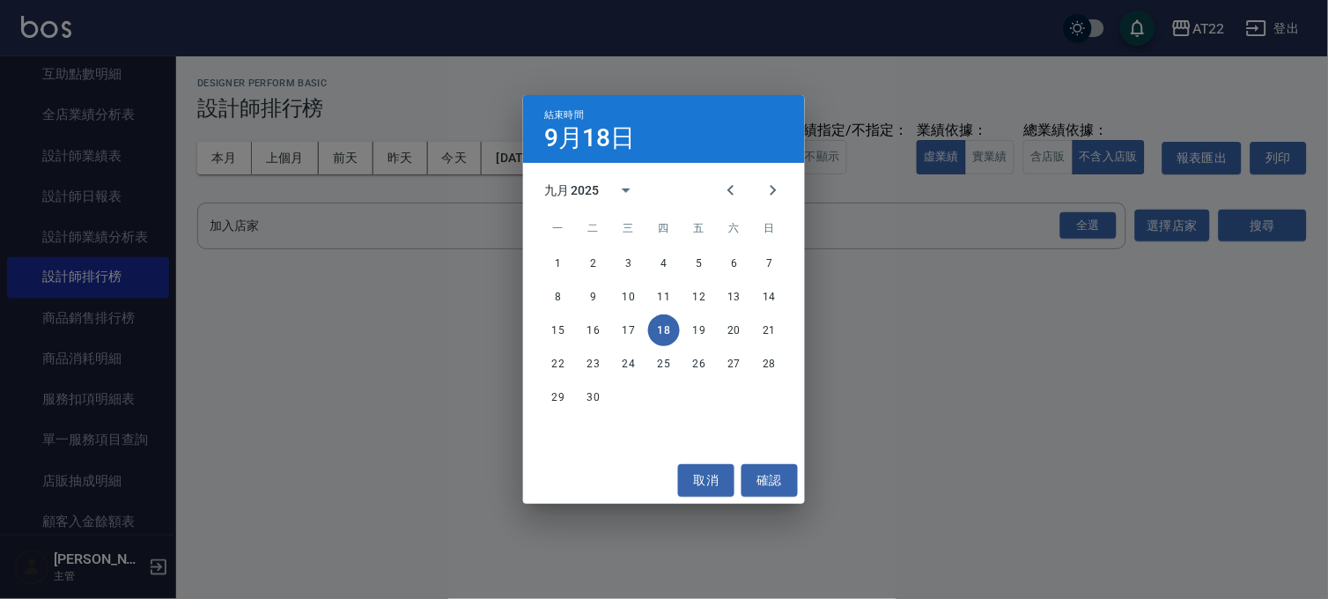
click at [581, 190] on div "九月 2025" at bounding box center [571, 190] width 55 height 18
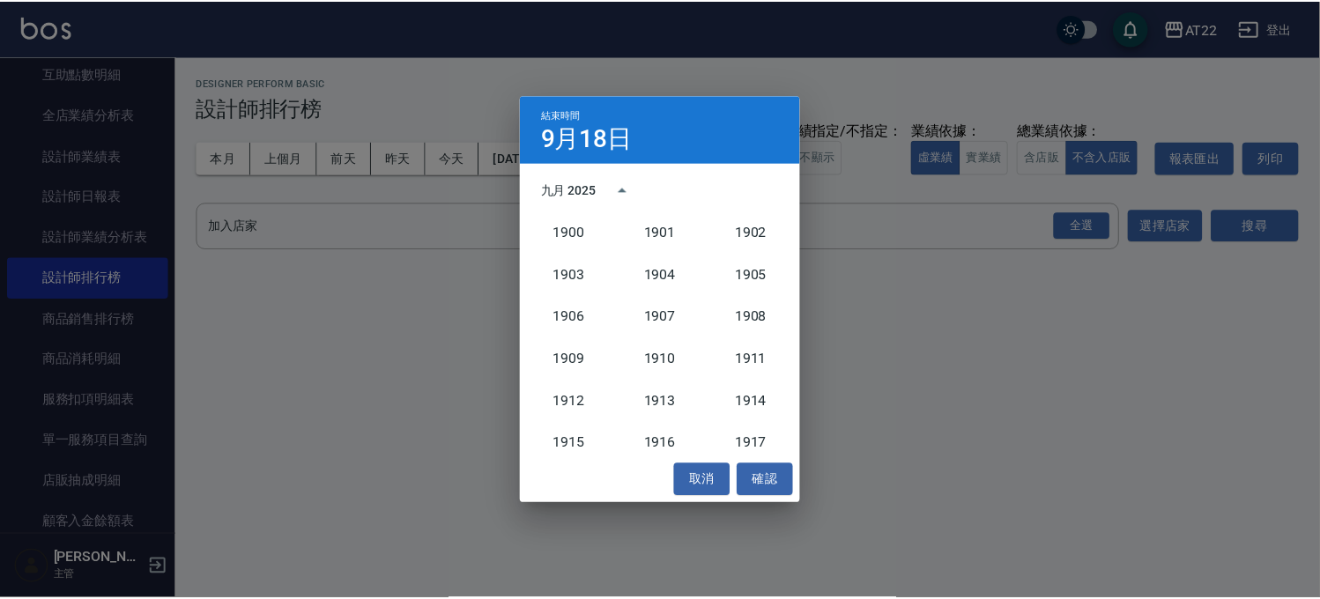
scroll to position [1630, 0]
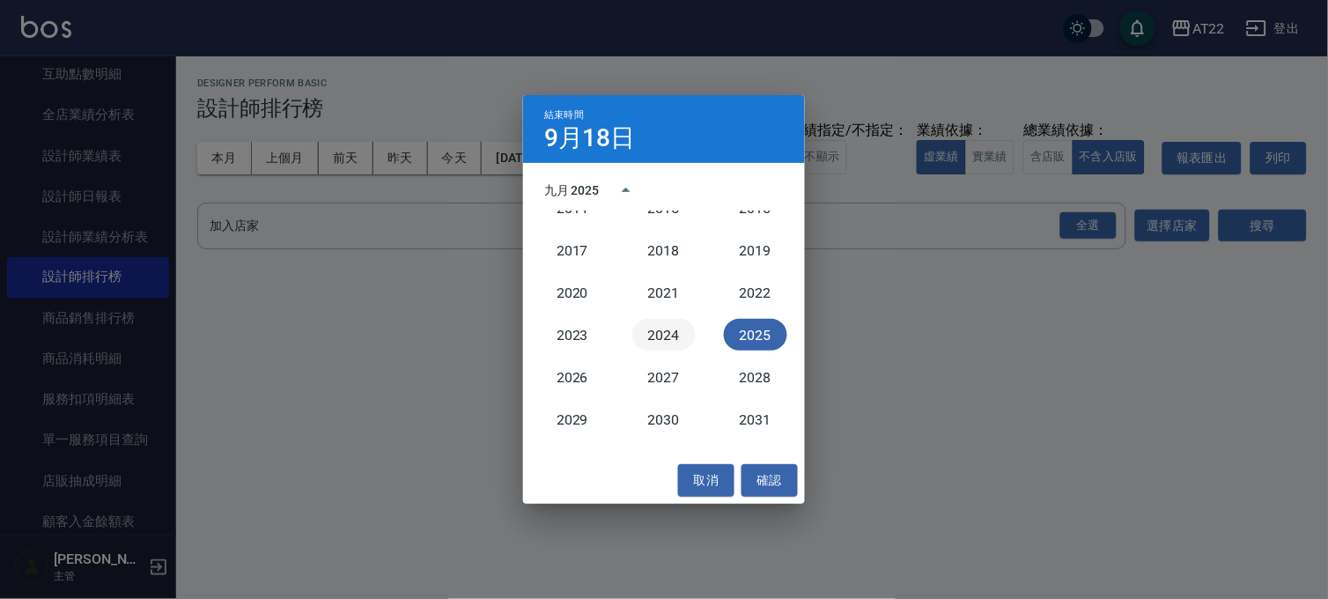
click at [654, 331] on button "2024" at bounding box center [663, 335] width 63 height 32
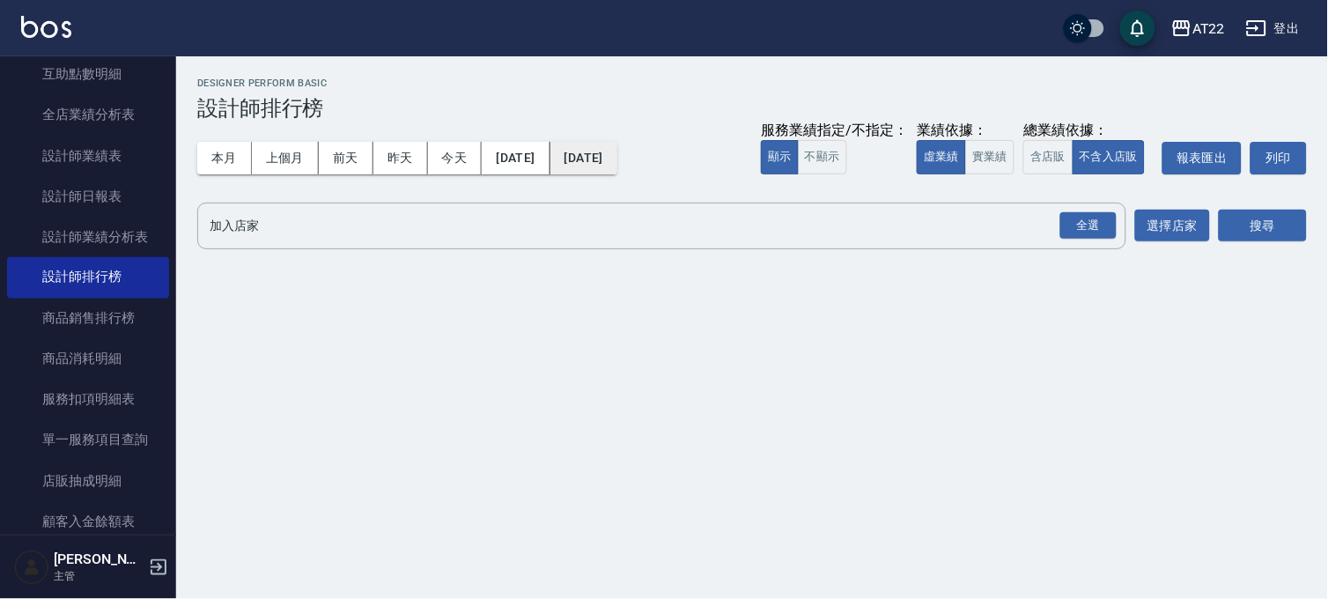
click at [617, 150] on button "[DATE]" at bounding box center [584, 158] width 67 height 33
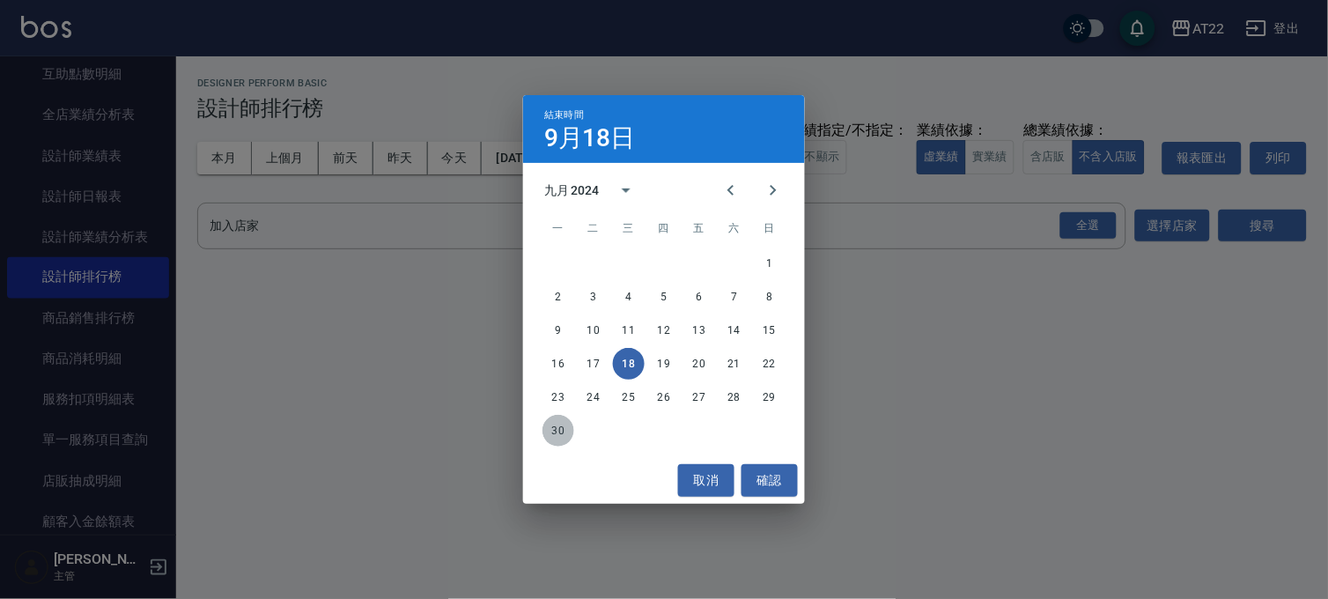
click at [557, 436] on button "30" at bounding box center [559, 431] width 32 height 32
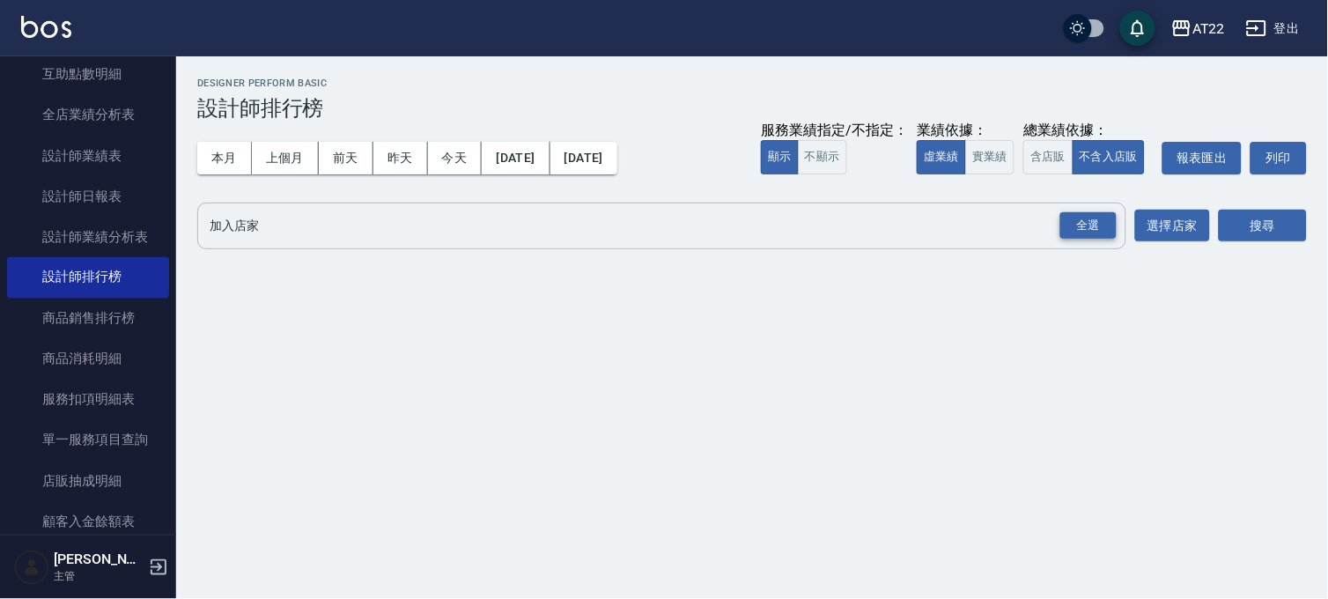
click at [1071, 225] on div "全選" at bounding box center [1089, 225] width 56 height 27
click at [328, 235] on icon at bounding box center [323, 227] width 19 height 19
click at [1273, 229] on button "搜尋" at bounding box center [1263, 227] width 88 height 33
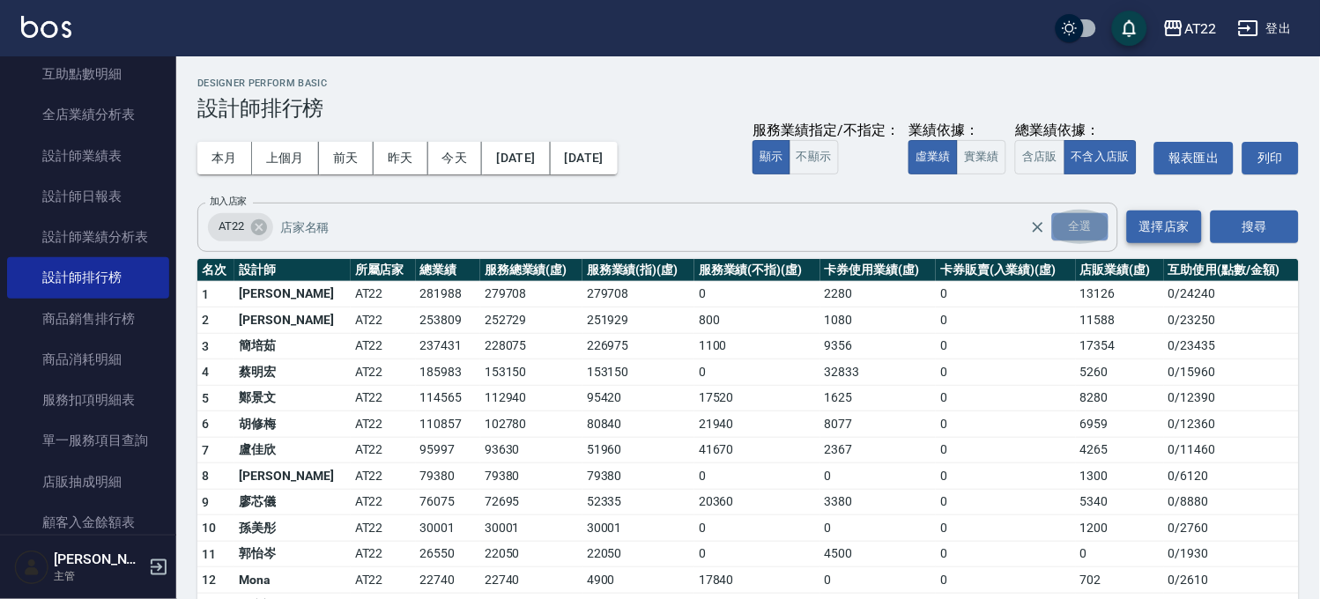
drag, startPoint x: 1085, startPoint y: 222, endPoint x: 1161, endPoint y: 229, distance: 76.1
click at [1085, 223] on div "全選" at bounding box center [1080, 226] width 56 height 27
click at [1254, 229] on button "搜尋" at bounding box center [1254, 227] width 88 height 33
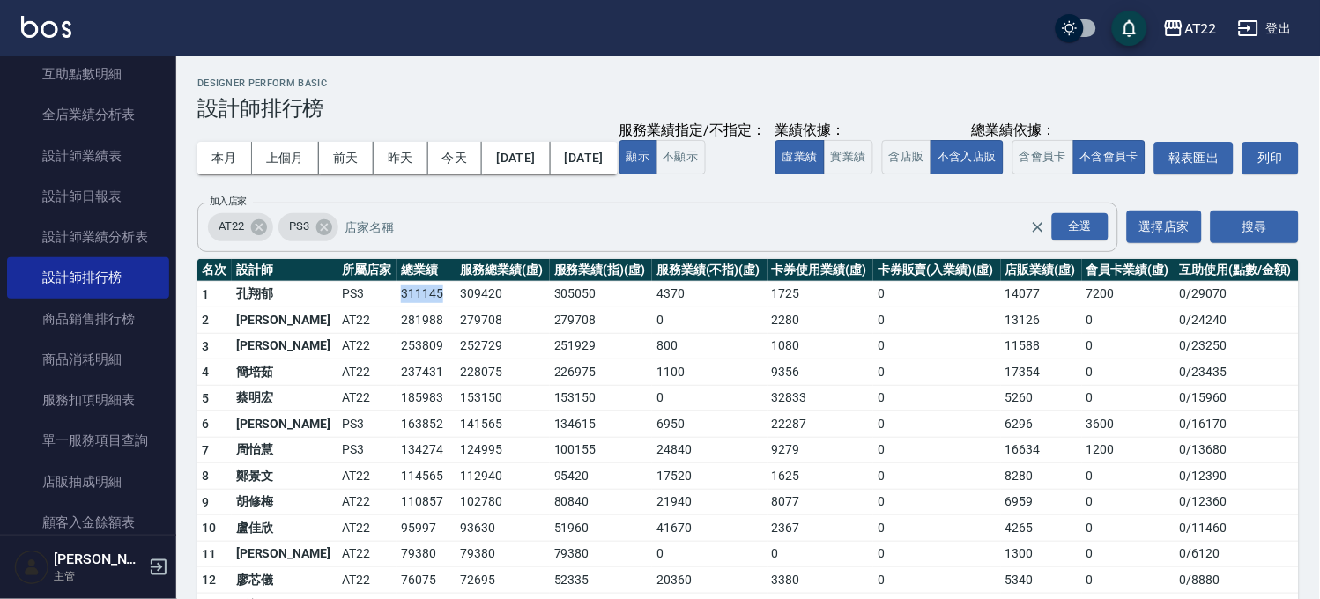
drag, startPoint x: 348, startPoint y: 323, endPoint x: 410, endPoint y: 336, distance: 62.9
click at [410, 307] on tr "1 [PERSON_NAME]PS3 311145 309420 305050 4370 1725 0 14077 7200 0 / 29070" at bounding box center [747, 294] width 1101 height 26
drag, startPoint x: 962, startPoint y: 327, endPoint x: 1034, endPoint y: 327, distance: 72.2
click at [1034, 307] on tr "1 [PERSON_NAME]PS3 311145 309420 305050 4370 1725 0 14077 7200 0 / 29070" at bounding box center [747, 294] width 1101 height 26
drag, startPoint x: 295, startPoint y: 400, endPoint x: 324, endPoint y: 405, distance: 29.5
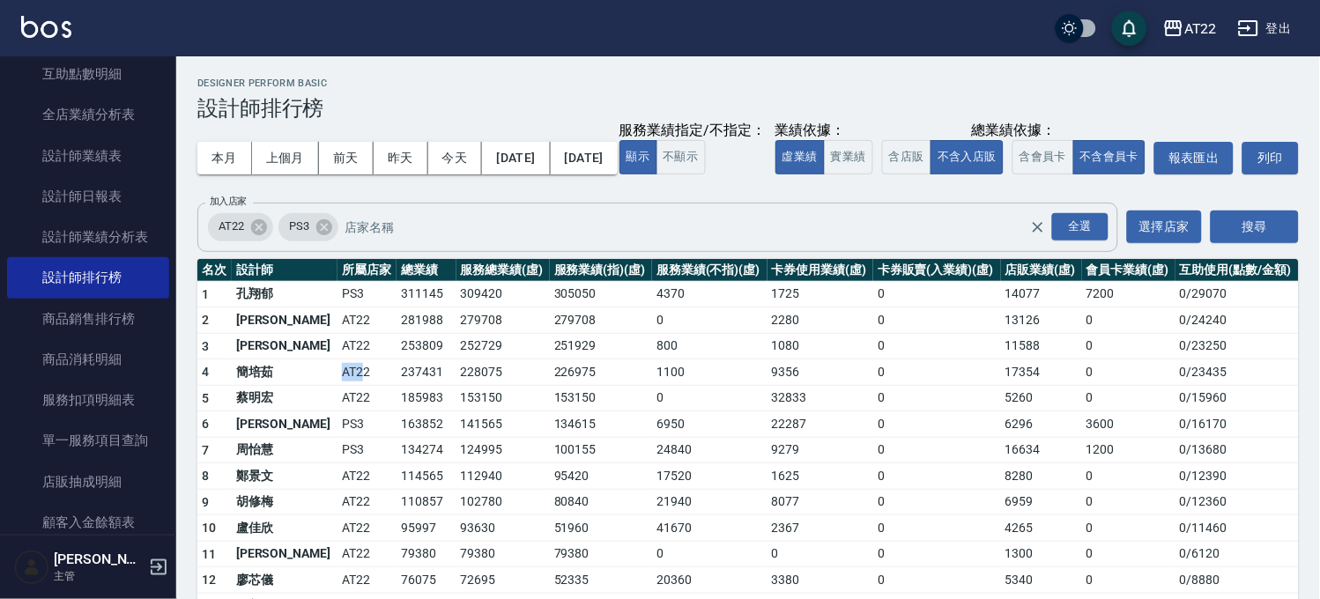
click at [337, 386] on td "AT22" at bounding box center [366, 372] width 59 height 26
click at [396, 386] on td "237431" at bounding box center [425, 372] width 59 height 26
drag, startPoint x: 365, startPoint y: 409, endPoint x: 409, endPoint y: 408, distance: 44.1
click at [409, 386] on td "237431" at bounding box center [425, 372] width 59 height 26
drag, startPoint x: 390, startPoint y: 513, endPoint x: 405, endPoint y: 514, distance: 15.0
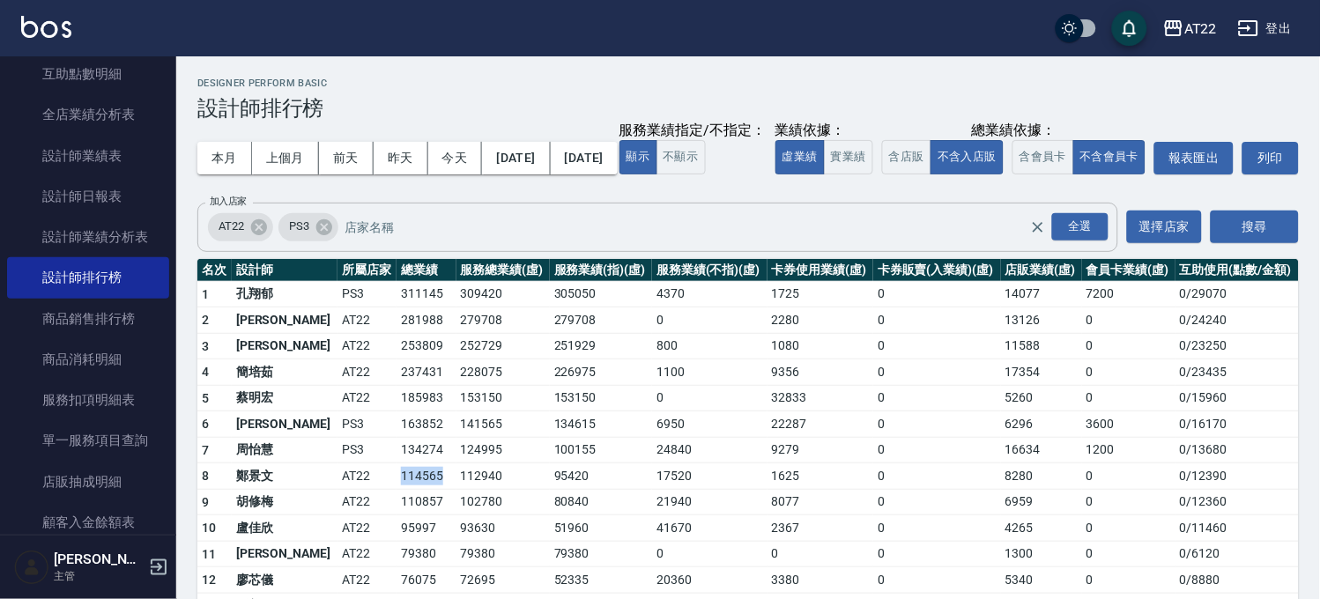
click at [405, 490] on td "114565" at bounding box center [425, 476] width 59 height 26
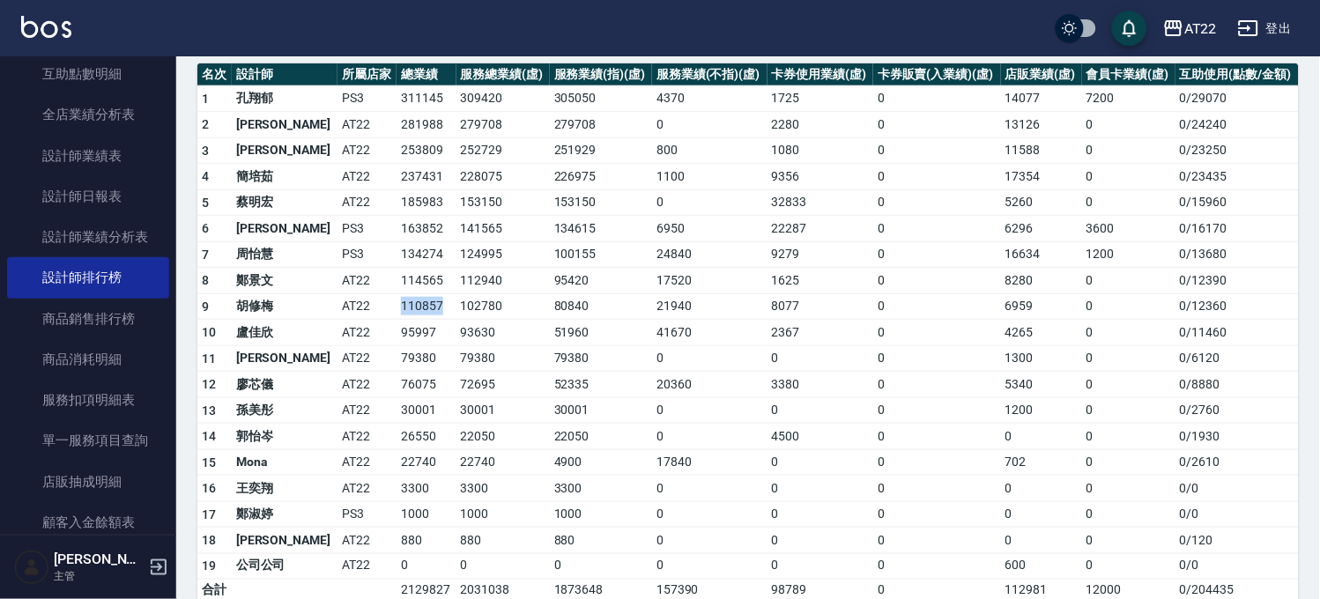
drag, startPoint x: 355, startPoint y: 333, endPoint x: 401, endPoint y: 345, distance: 47.4
click at [401, 320] on tr "9 [PERSON_NAME]AT22 110857 102780 80840 21940 8077 0 6959 0 0 / 12360" at bounding box center [747, 306] width 1101 height 26
drag, startPoint x: 350, startPoint y: 365, endPoint x: 410, endPoint y: 365, distance: 59.9
click at [410, 346] on tr "10 [PERSON_NAME]AT22 95997 93630 51960 41670 2367 0 4265 0 0 / 11460" at bounding box center [747, 333] width 1101 height 26
drag, startPoint x: 361, startPoint y: 415, endPoint x: 401, endPoint y: 418, distance: 39.7
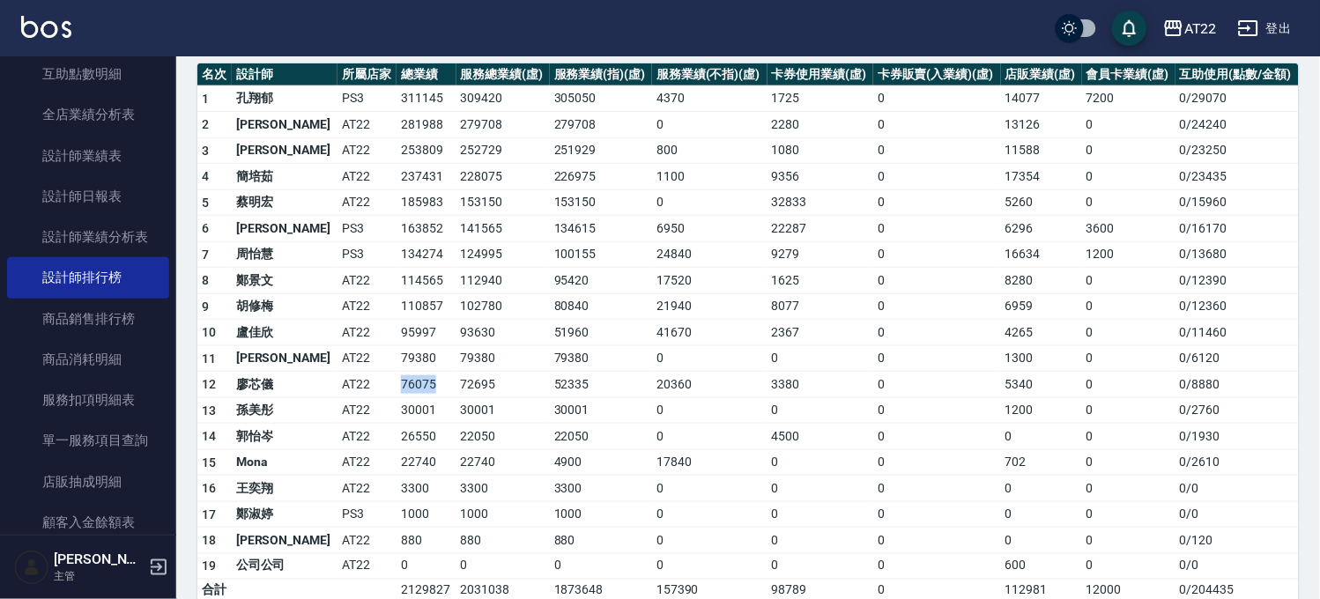
click at [401, 398] on tr "12 廖芯儀 AT22 76075 72695 52335 20360 3380 0 5340 0 0 / 8880" at bounding box center [747, 385] width 1101 height 26
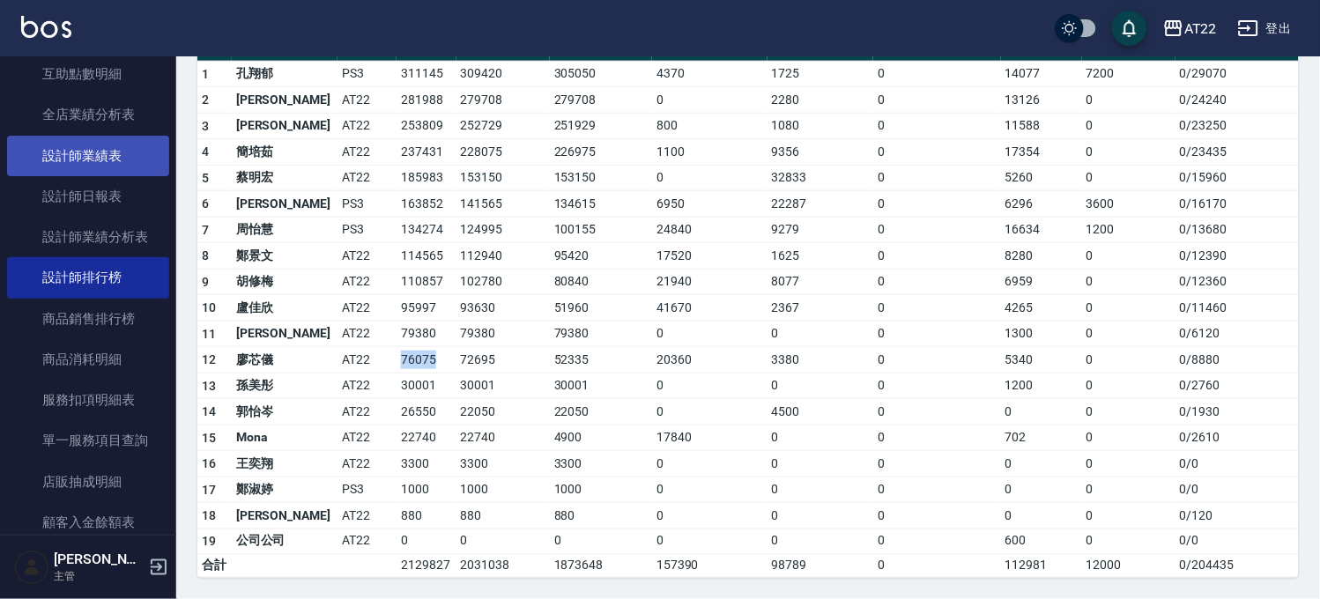
click at [102, 150] on link "設計師業績表" at bounding box center [88, 156] width 162 height 41
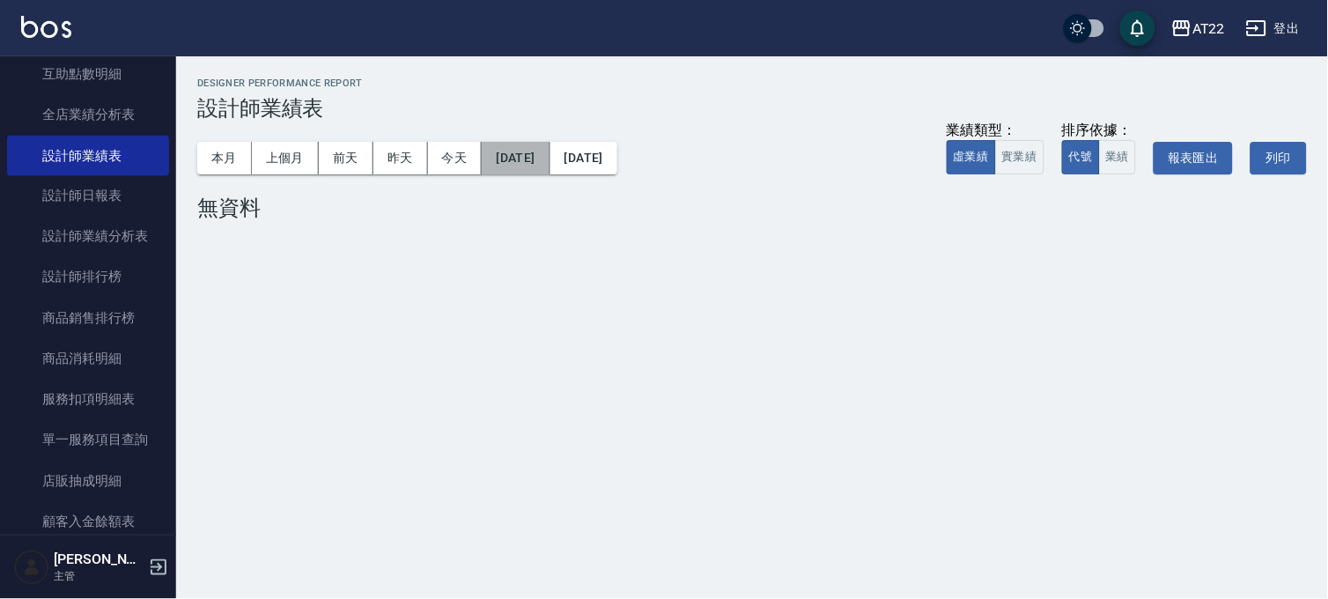
click at [550, 144] on button "[DATE]" at bounding box center [516, 158] width 68 height 33
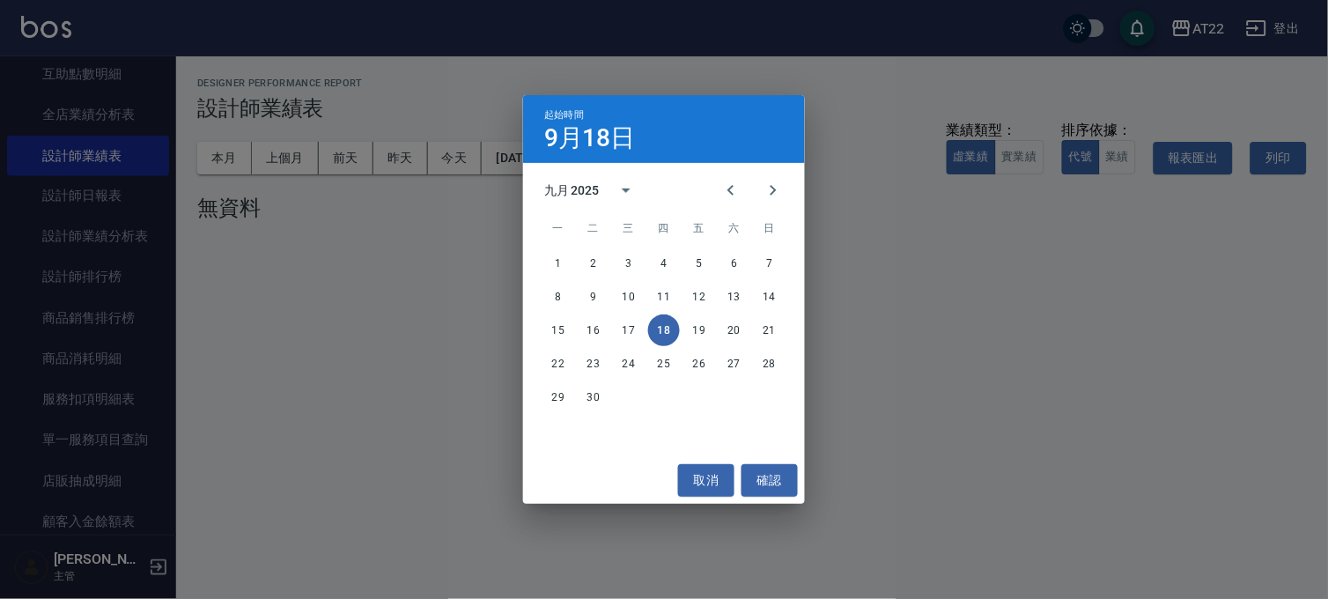
click at [594, 191] on div "九月 2025" at bounding box center [571, 190] width 55 height 18
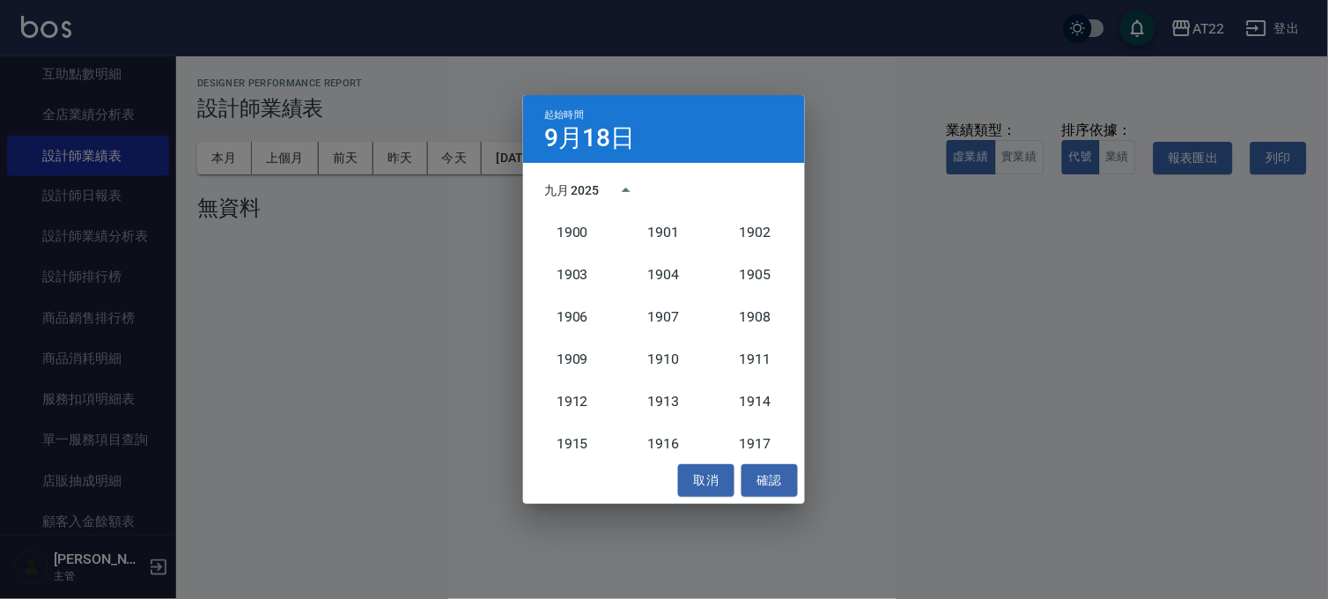
scroll to position [1630, 0]
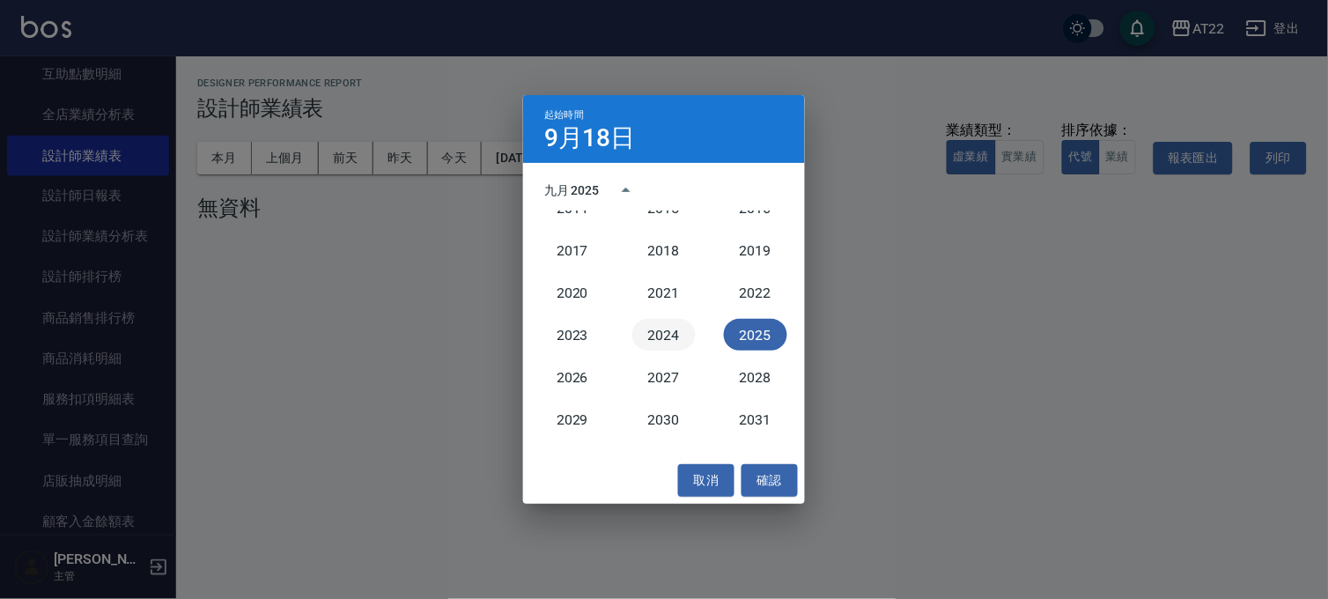
click at [665, 336] on button "2024" at bounding box center [663, 335] width 63 height 32
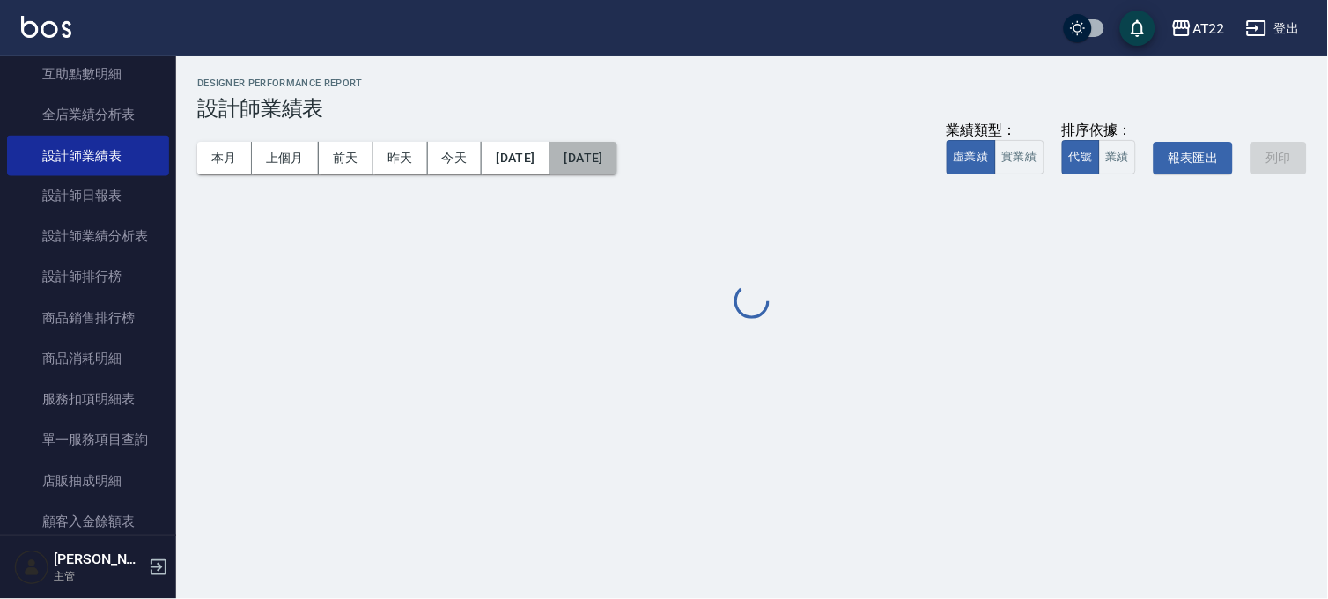
click at [617, 156] on button "[DATE]" at bounding box center [584, 158] width 67 height 33
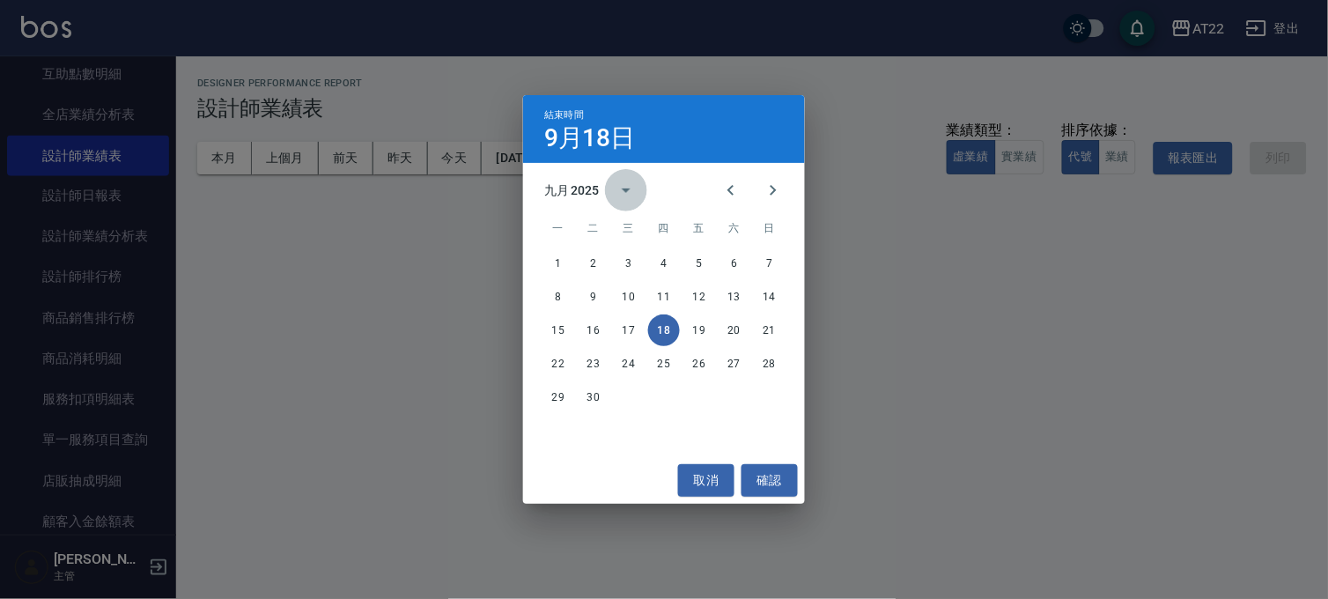
click at [616, 190] on icon "calendar view is open, switch to year view" at bounding box center [626, 190] width 21 height 21
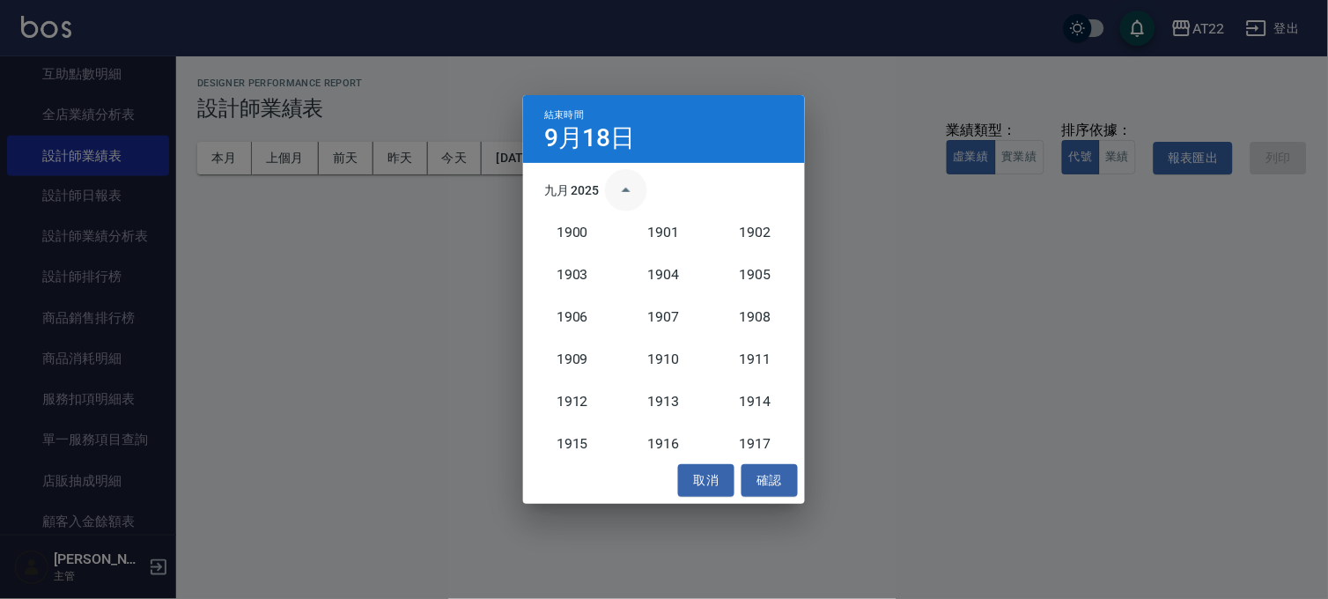
scroll to position [1630, 0]
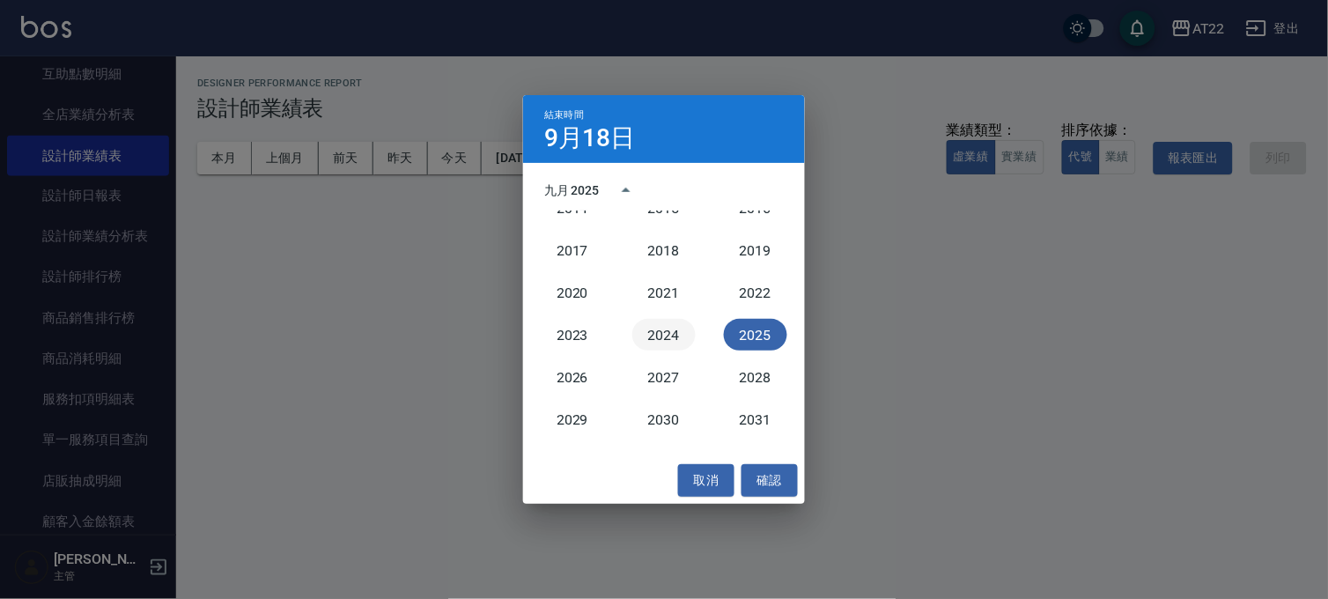
click at [649, 327] on button "2024" at bounding box center [663, 335] width 63 height 32
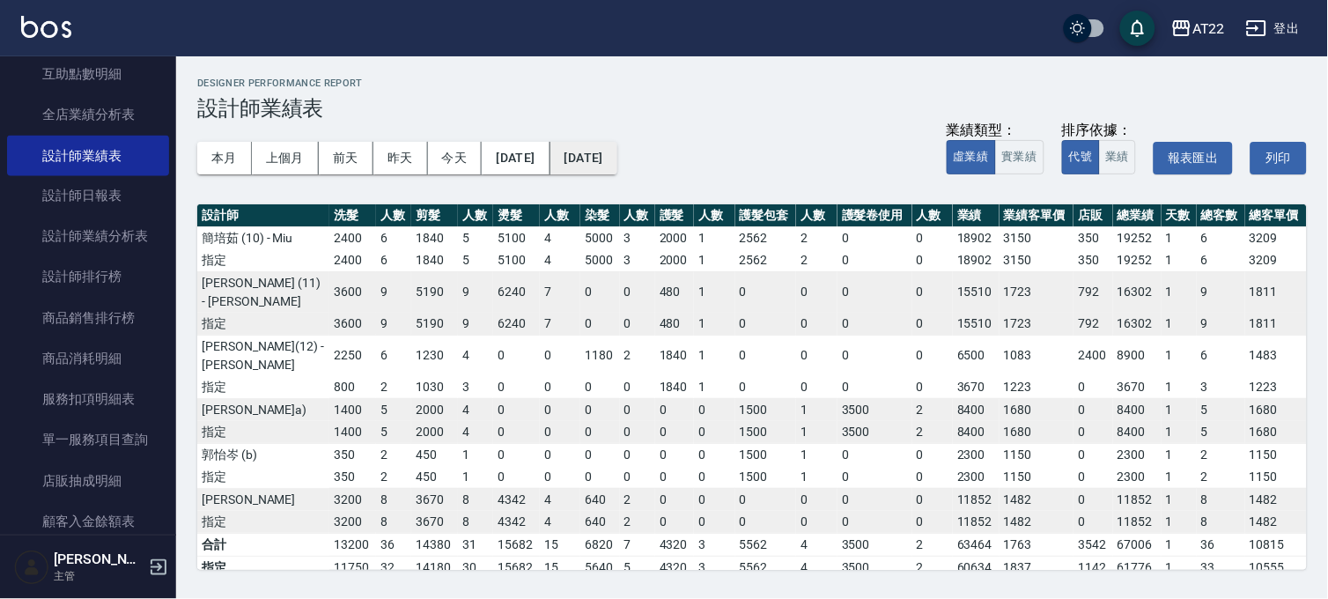
click at [617, 155] on button "[DATE]" at bounding box center [584, 158] width 67 height 33
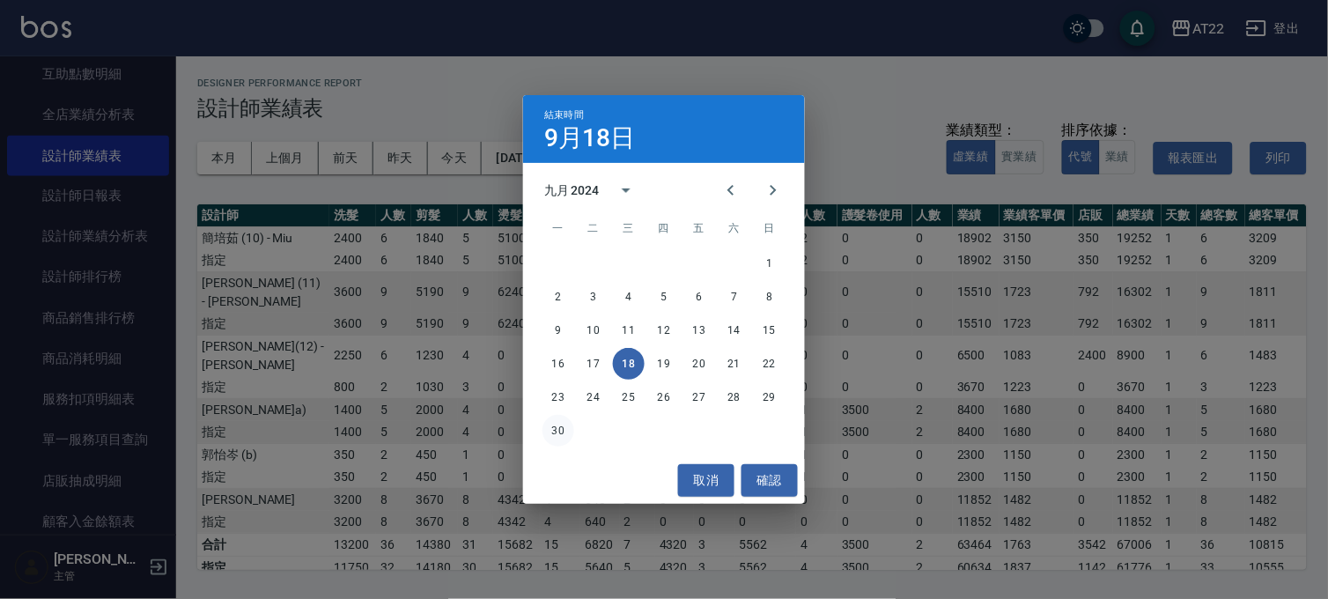
click at [556, 429] on button "30" at bounding box center [559, 431] width 32 height 32
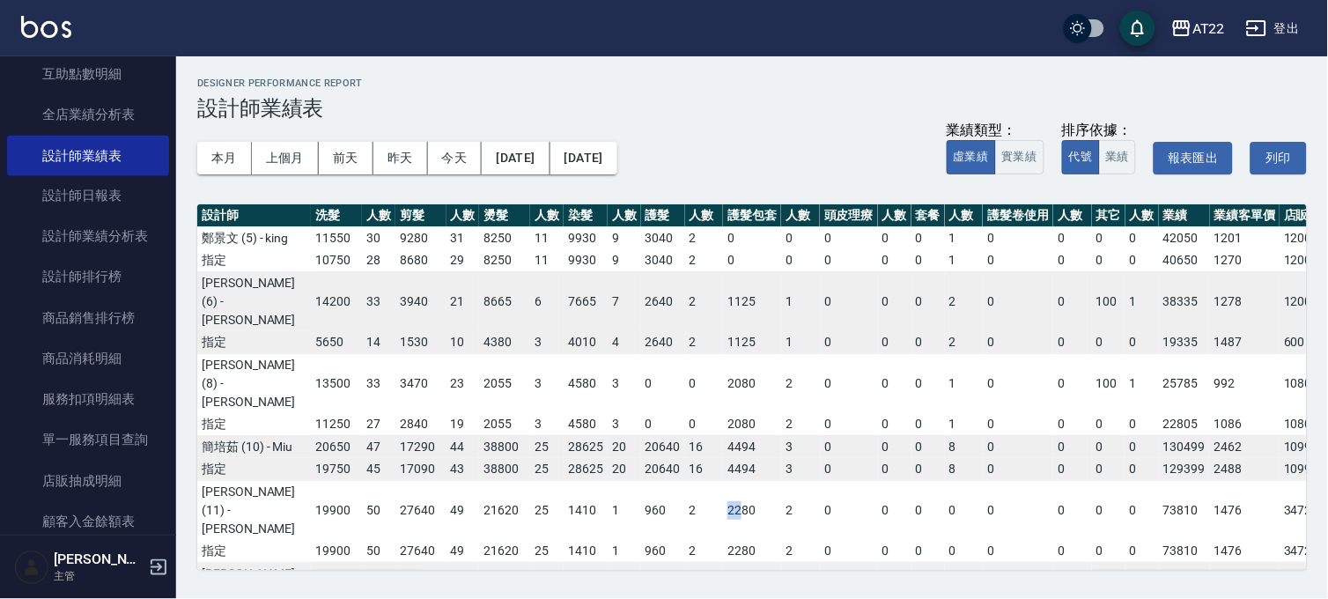
drag, startPoint x: 636, startPoint y: 570, endPoint x: 672, endPoint y: 570, distance: 36.1
click at [672, 570] on div "AT22 2024-09 設計師業績表 列印時間： [DATE][PHONE_NUMBER]:39 Designer Performance Report 設…" at bounding box center [752, 323] width 1152 height 535
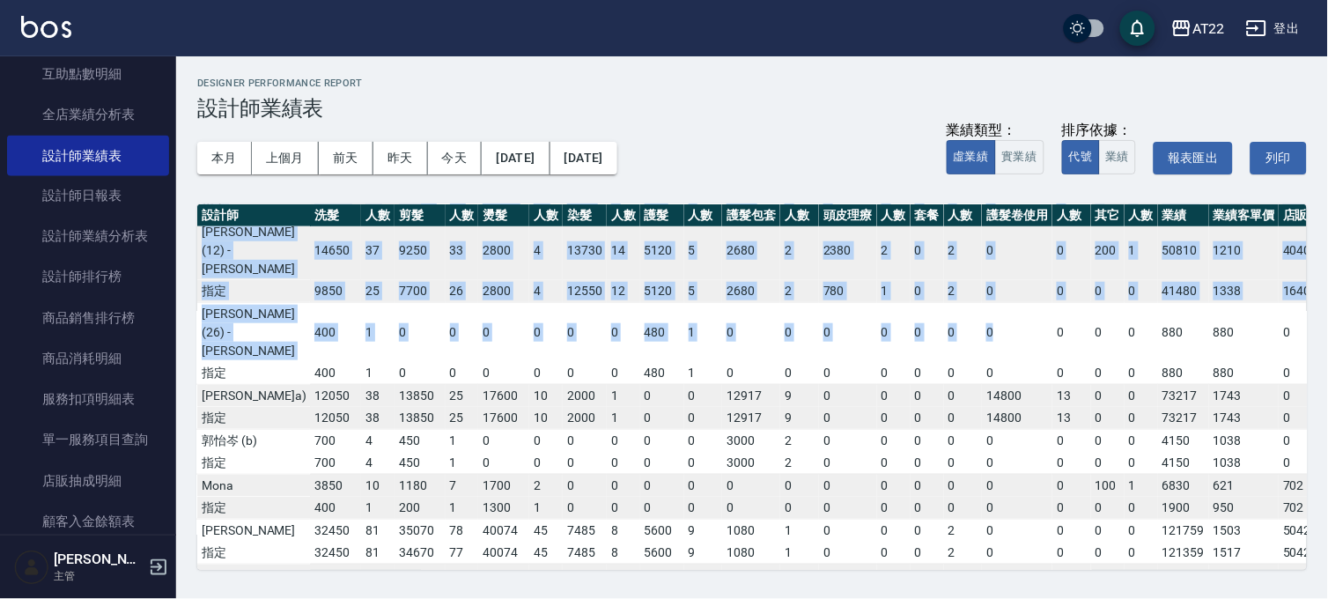
drag, startPoint x: 680, startPoint y: 553, endPoint x: 949, endPoint y: 330, distance: 349.1
click at [955, 342] on tbody "[PERSON_NAME](5) - [PERSON_NAME] 11550 30 9280 31 8250 11 9930 9 3040 2 0 0 0 0…" at bounding box center [853, 247] width 1314 height 724
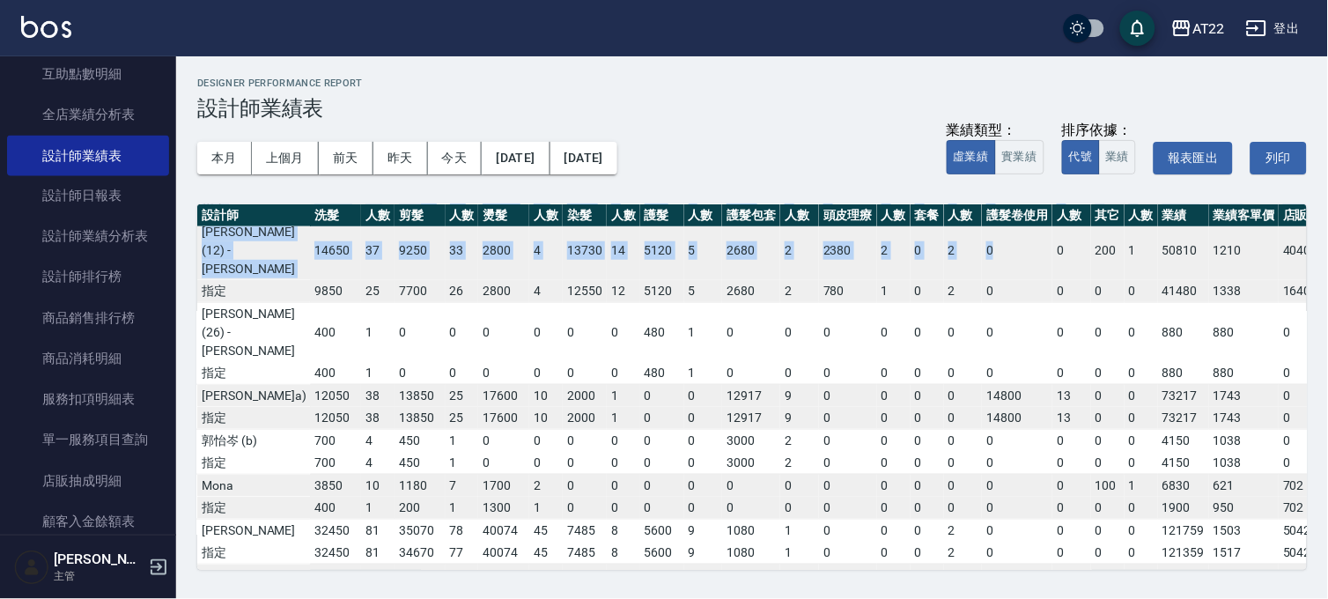
click at [982, 280] on td "0" at bounding box center [1017, 250] width 70 height 60
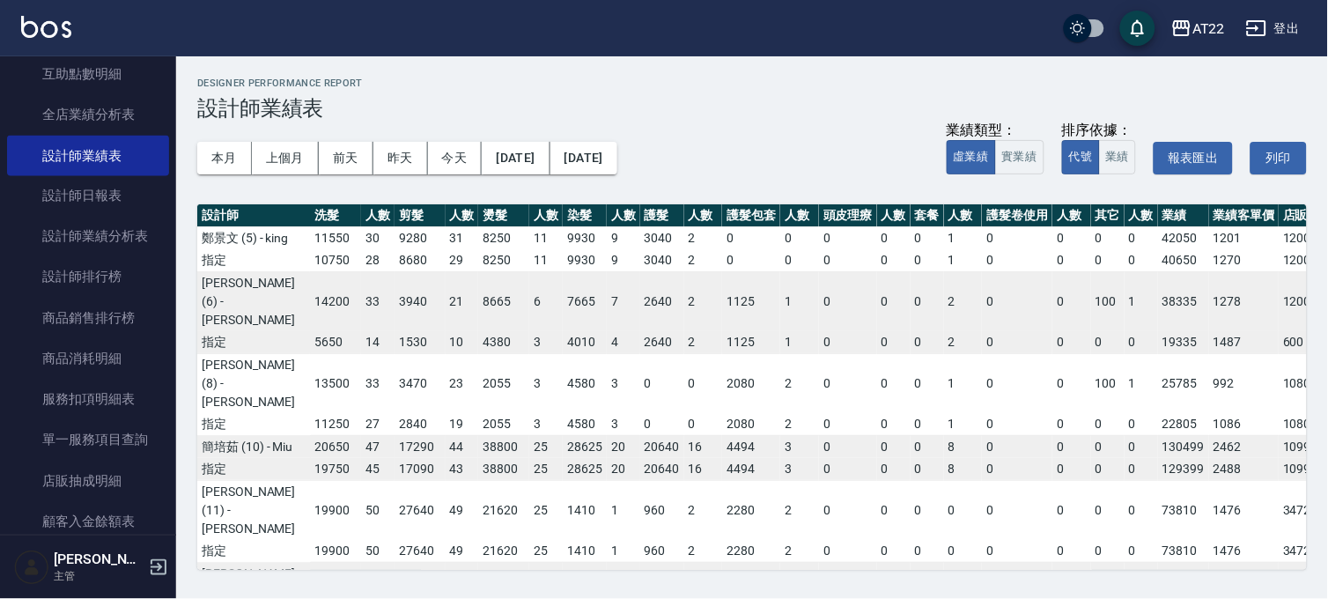
scroll to position [0, 138]
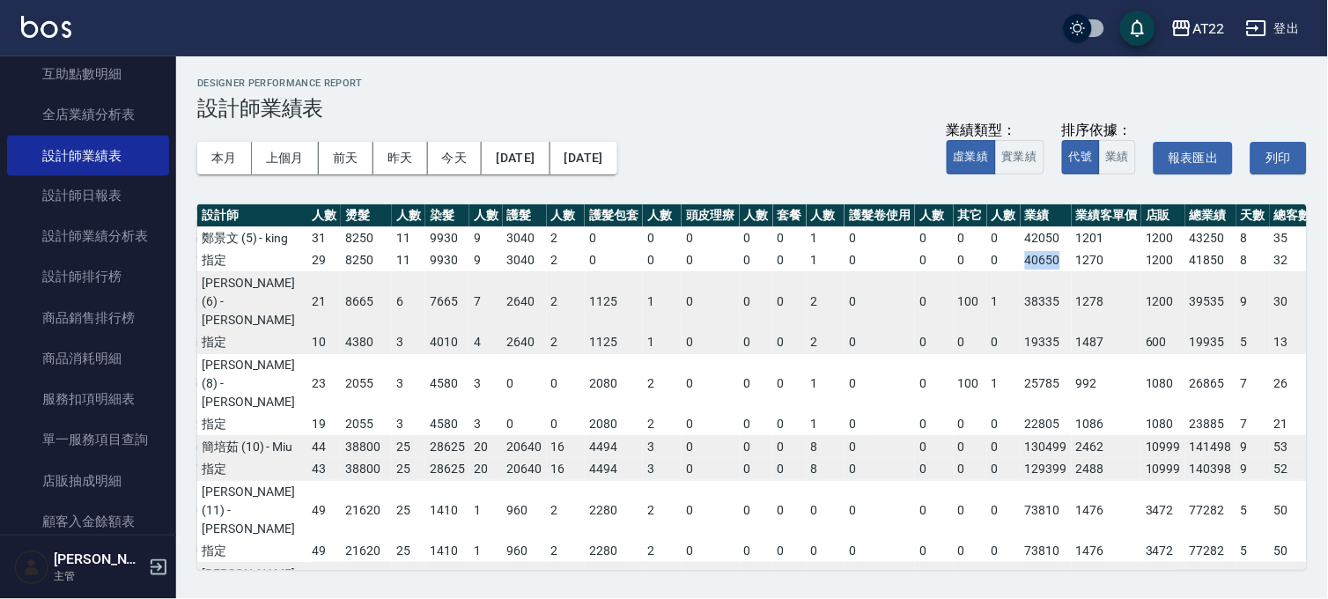
drag, startPoint x: 951, startPoint y: 297, endPoint x: 987, endPoint y: 299, distance: 36.2
click at [1021, 272] on td "40650" at bounding box center [1046, 260] width 51 height 23
click at [534, 156] on button "[DATE]" at bounding box center [516, 158] width 68 height 33
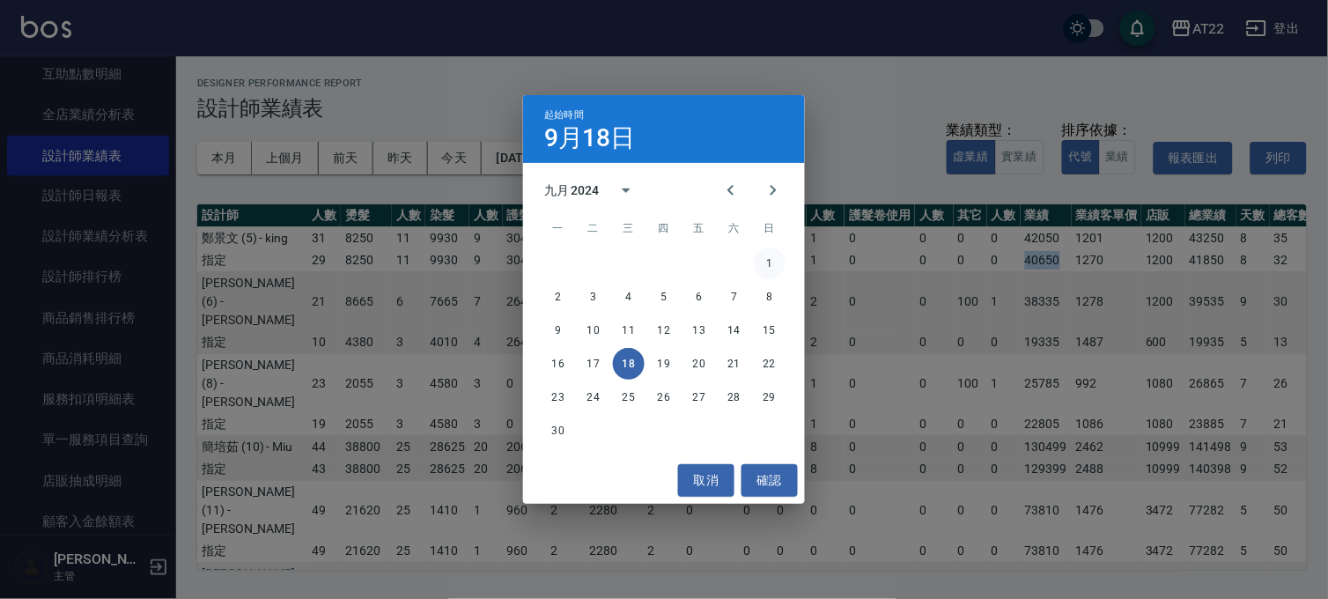
click at [777, 262] on button "1" at bounding box center [770, 264] width 32 height 32
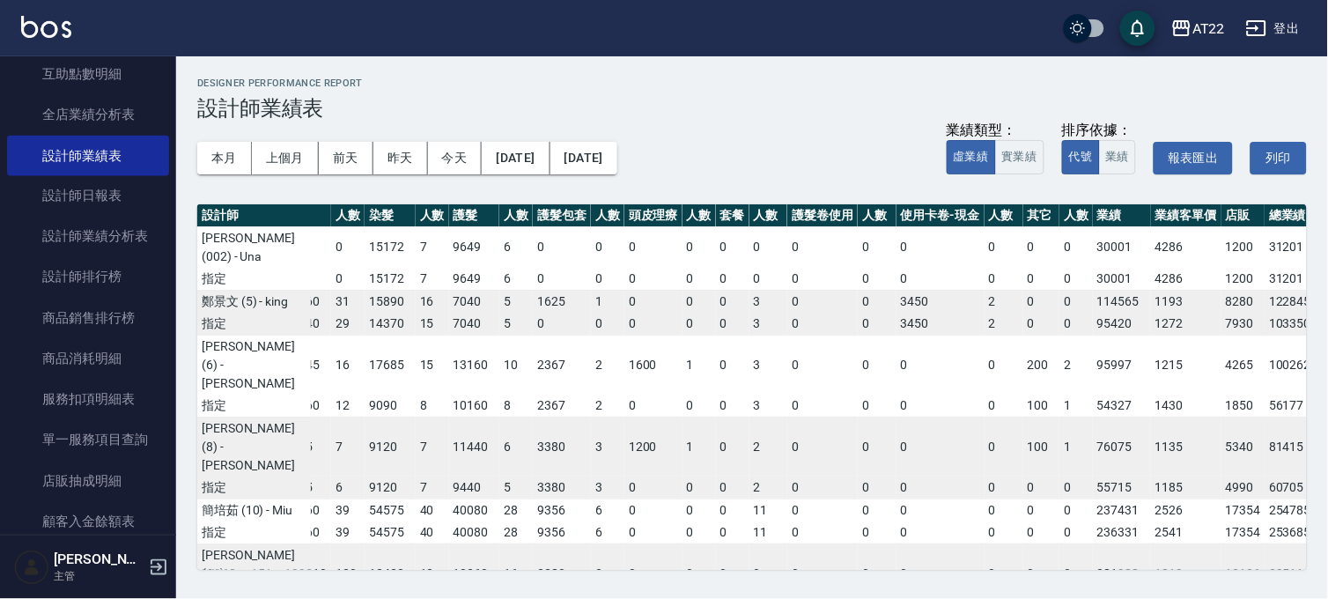
scroll to position [0, 285]
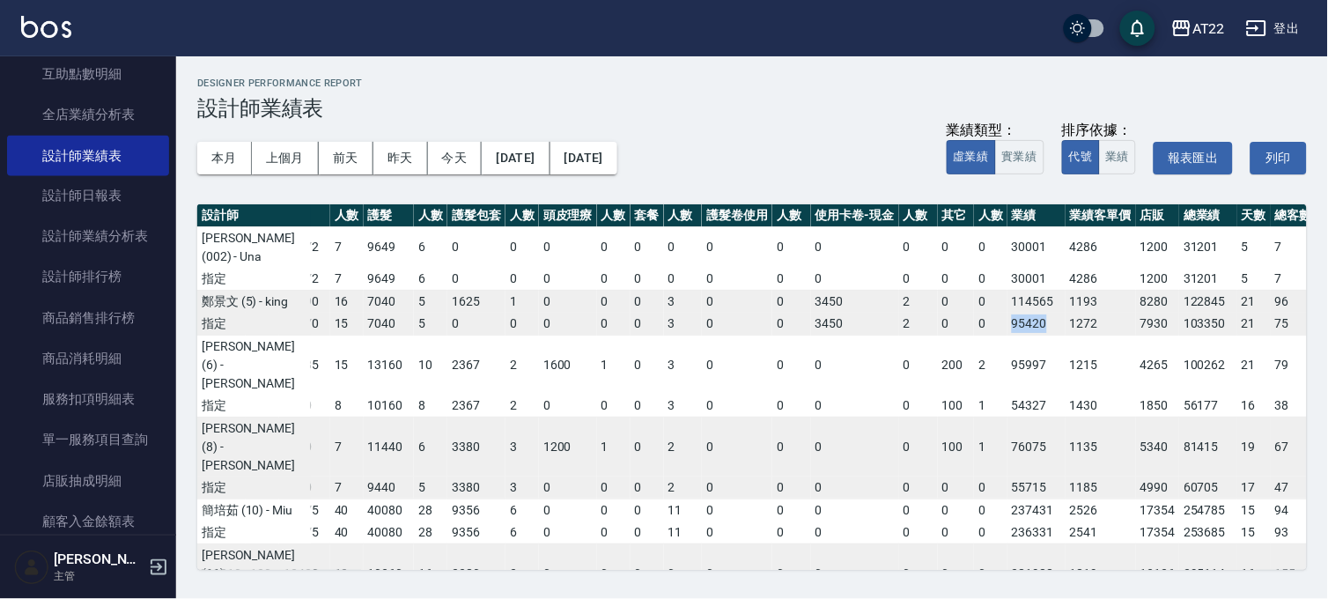
drag, startPoint x: 935, startPoint y: 377, endPoint x: 984, endPoint y: 384, distance: 49.8
click at [1008, 336] on td "95420" at bounding box center [1037, 324] width 58 height 23
drag, startPoint x: 937, startPoint y: 459, endPoint x: 976, endPoint y: 464, distance: 39.1
click at [1008, 418] on td "54327" at bounding box center [1037, 406] width 58 height 23
click at [330, 395] on td "15" at bounding box center [346, 365] width 33 height 60
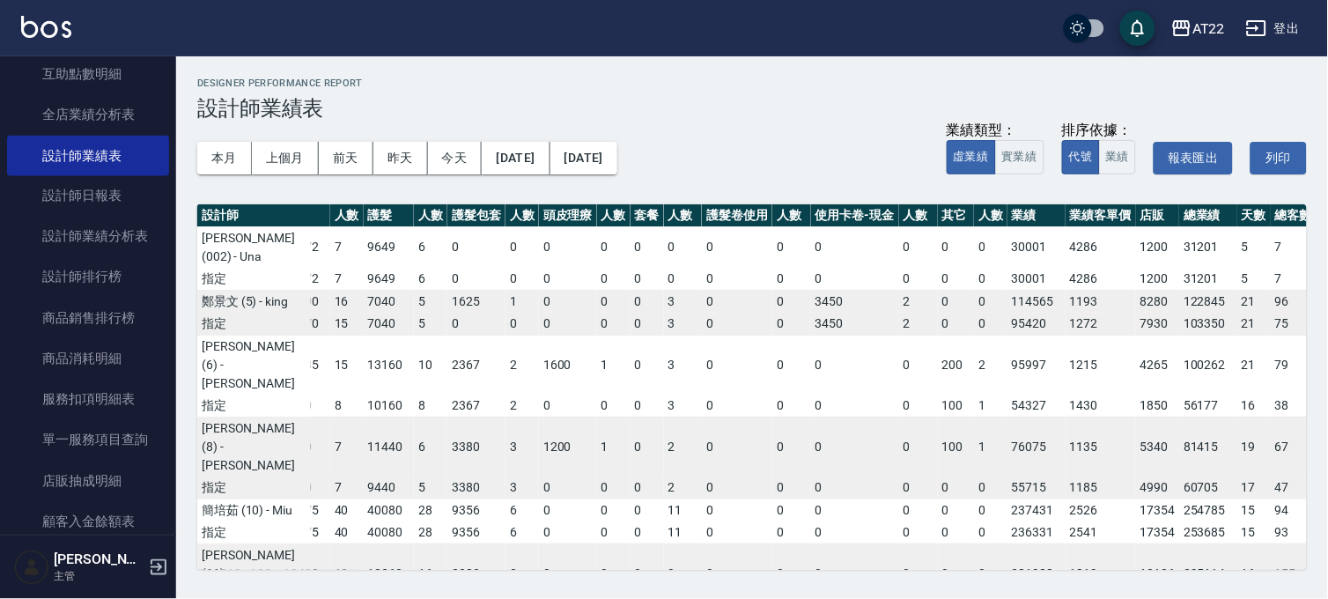
scroll to position [98, 285]
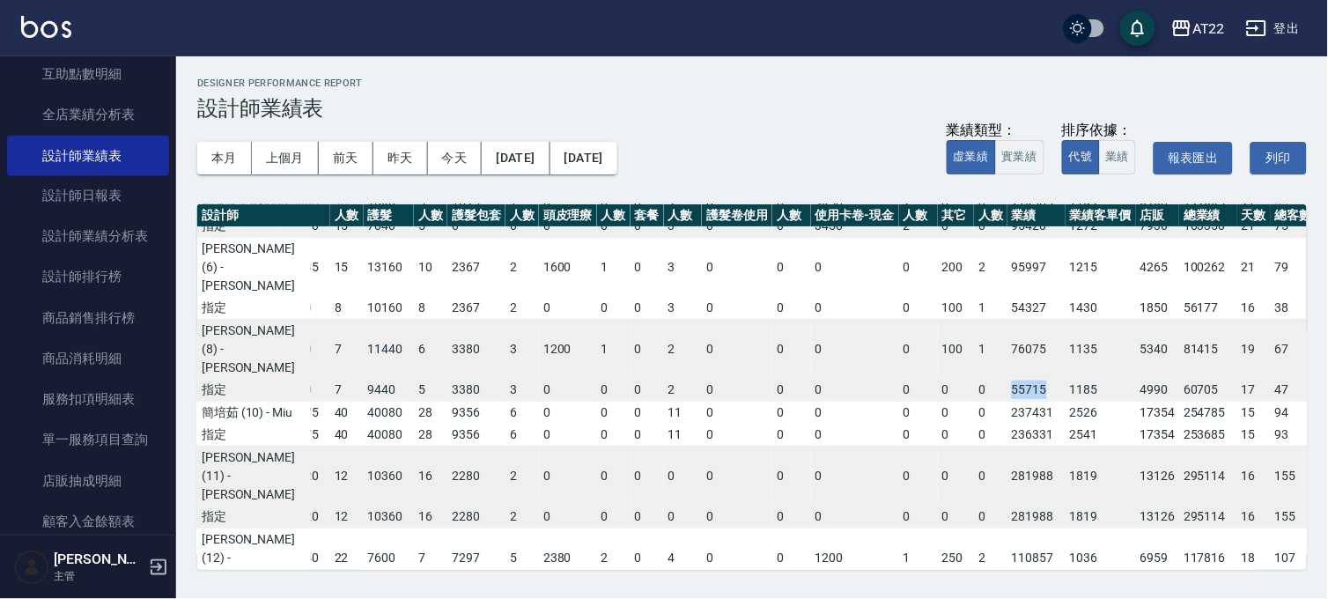
drag, startPoint x: 939, startPoint y: 438, endPoint x: 976, endPoint y: 445, distance: 37.7
click at [1008, 402] on td "55715" at bounding box center [1037, 390] width 58 height 23
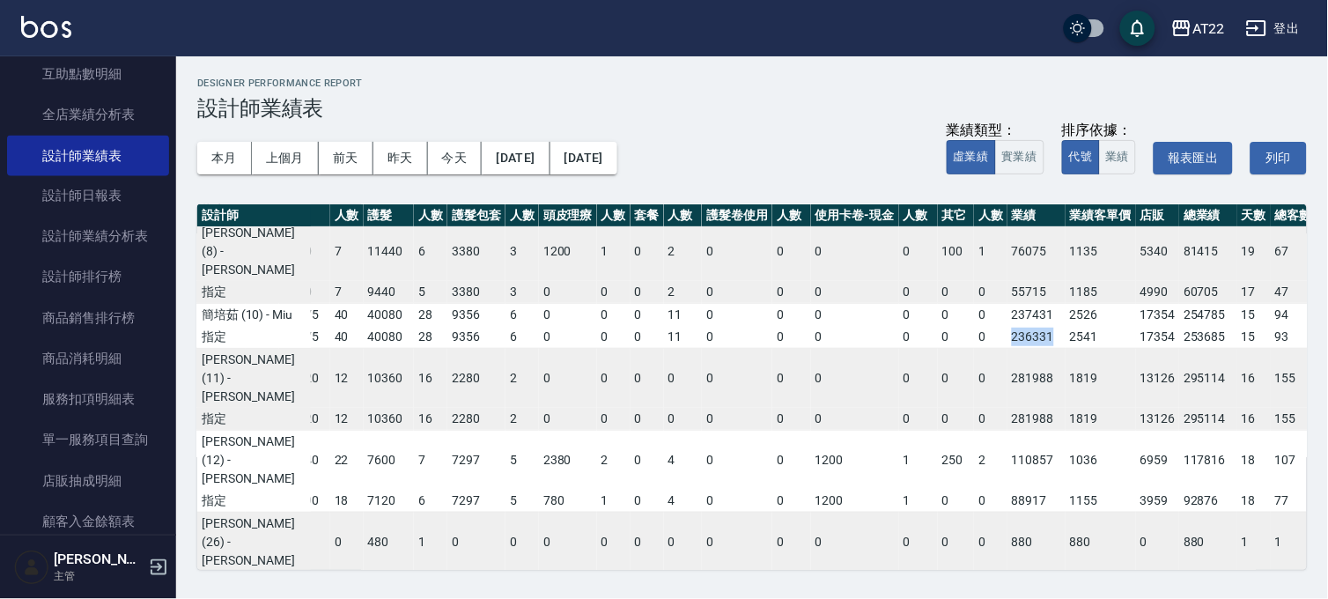
drag, startPoint x: 932, startPoint y: 425, endPoint x: 987, endPoint y: 425, distance: 54.6
click at [987, 349] on tr "指定 34850 82 32610 79 64860 39 54575 40 40080 28 9356 6 0 0 0 11 0 0 0 0 0 0 236…" at bounding box center [644, 337] width 1462 height 23
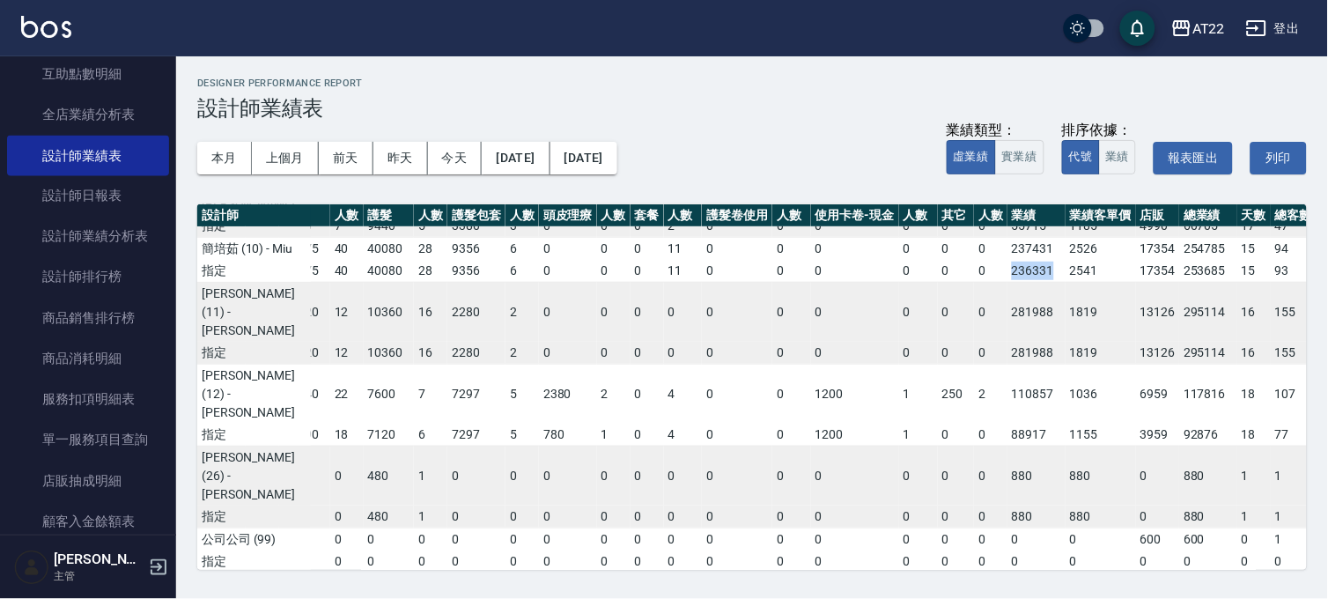
scroll to position [293, 285]
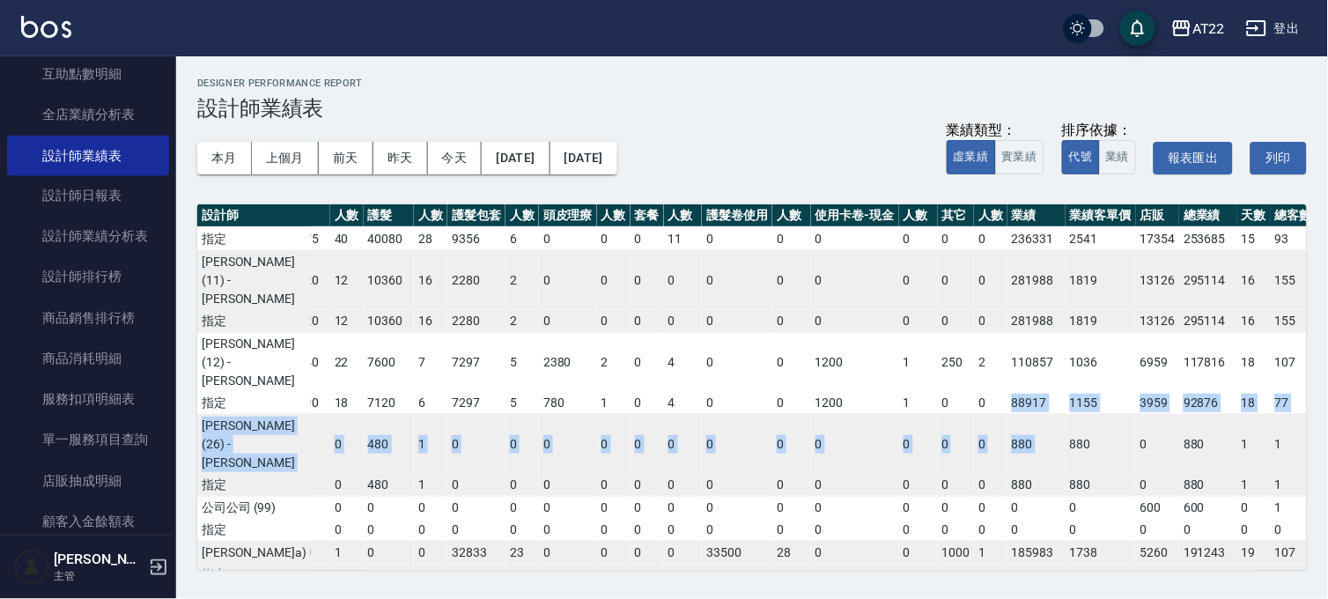
drag, startPoint x: 927, startPoint y: 493, endPoint x: 997, endPoint y: 506, distance: 71.7
click at [997, 506] on tbody "[PERSON_NAME](002) - Una 2800 7 2380 7 0 0 15172 7 9649 6 0 0 0 0 0 0 0 0 0 0 0…" at bounding box center [644, 371] width 1462 height 877
click at [1066, 474] on td "880" at bounding box center [1101, 444] width 70 height 60
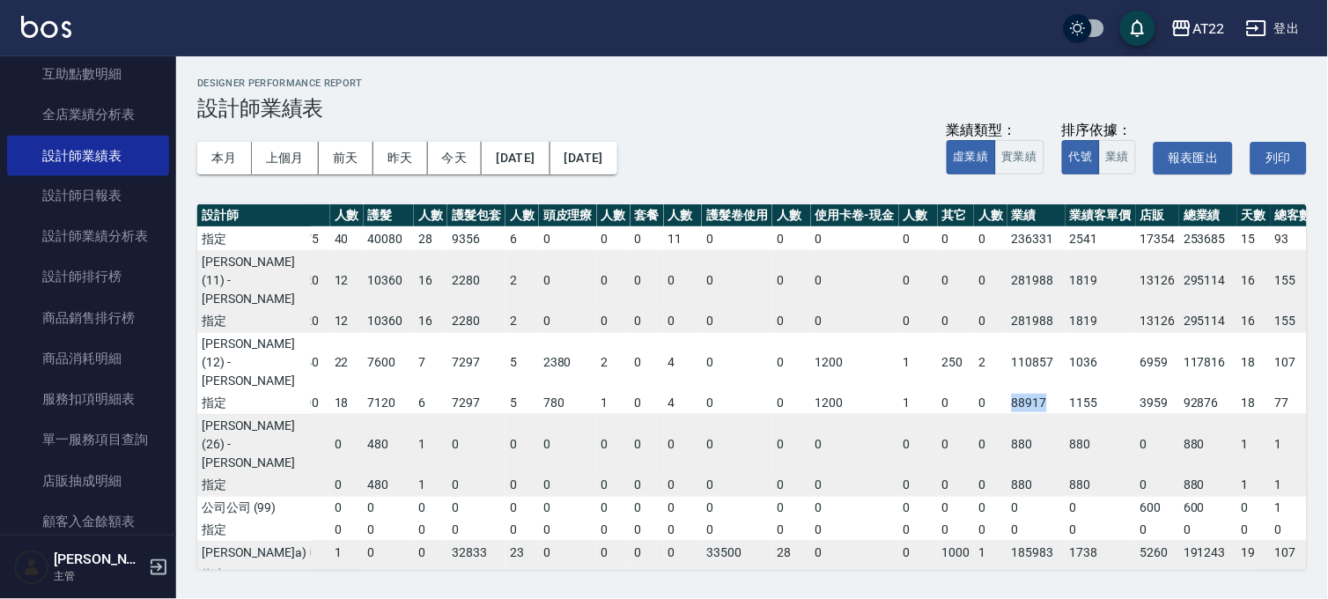
drag, startPoint x: 935, startPoint y: 491, endPoint x: 974, endPoint y: 491, distance: 39.6
click at [1008, 415] on td "88917" at bounding box center [1037, 403] width 58 height 23
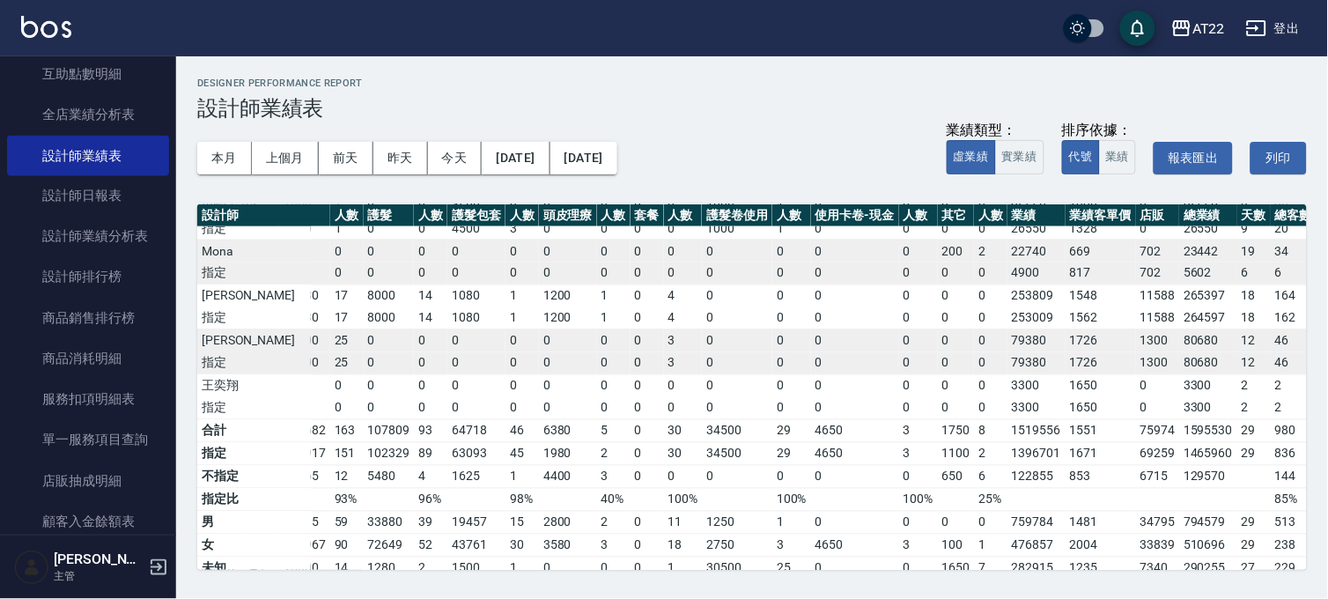
scroll to position [877, 285]
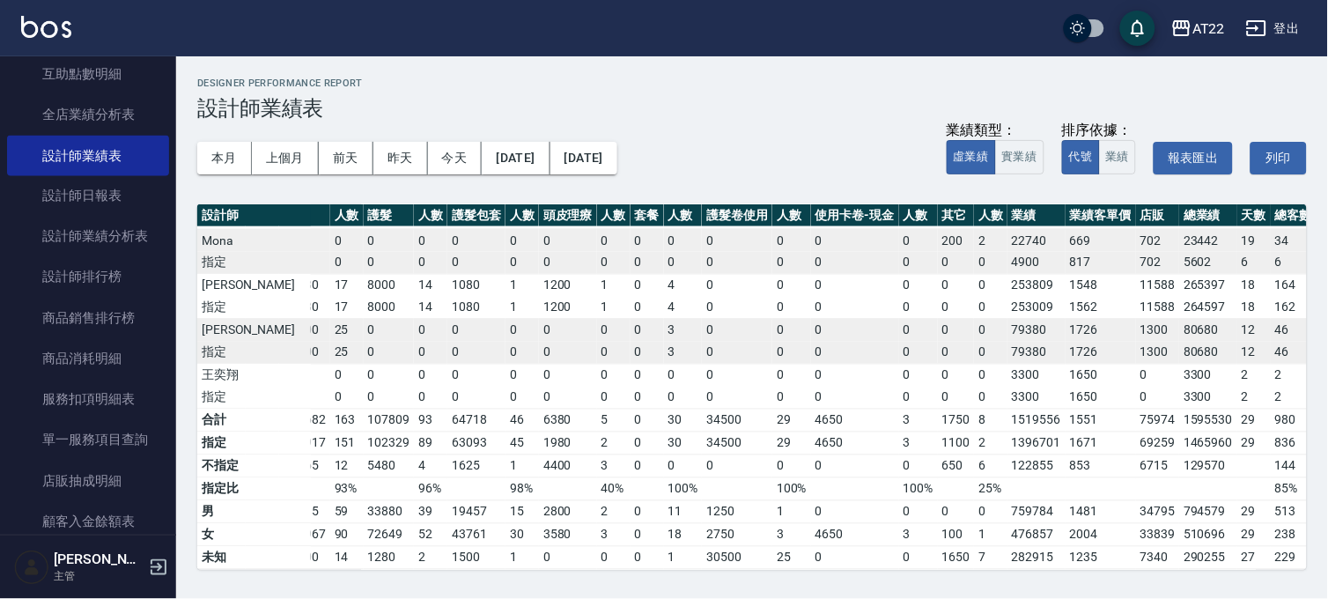
click at [1275, 35] on button "登出" at bounding box center [1273, 28] width 68 height 33
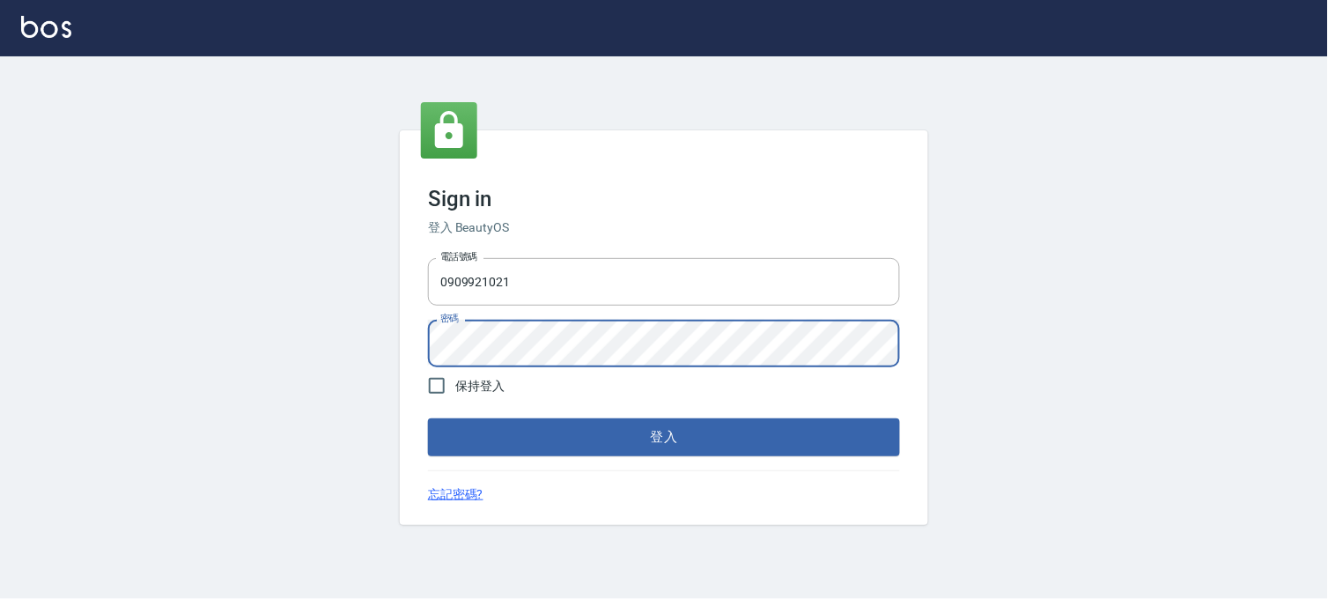
click at [428, 418] on button "登入" at bounding box center [664, 436] width 472 height 37
click at [537, 303] on input "0909921021" at bounding box center [664, 282] width 472 height 48
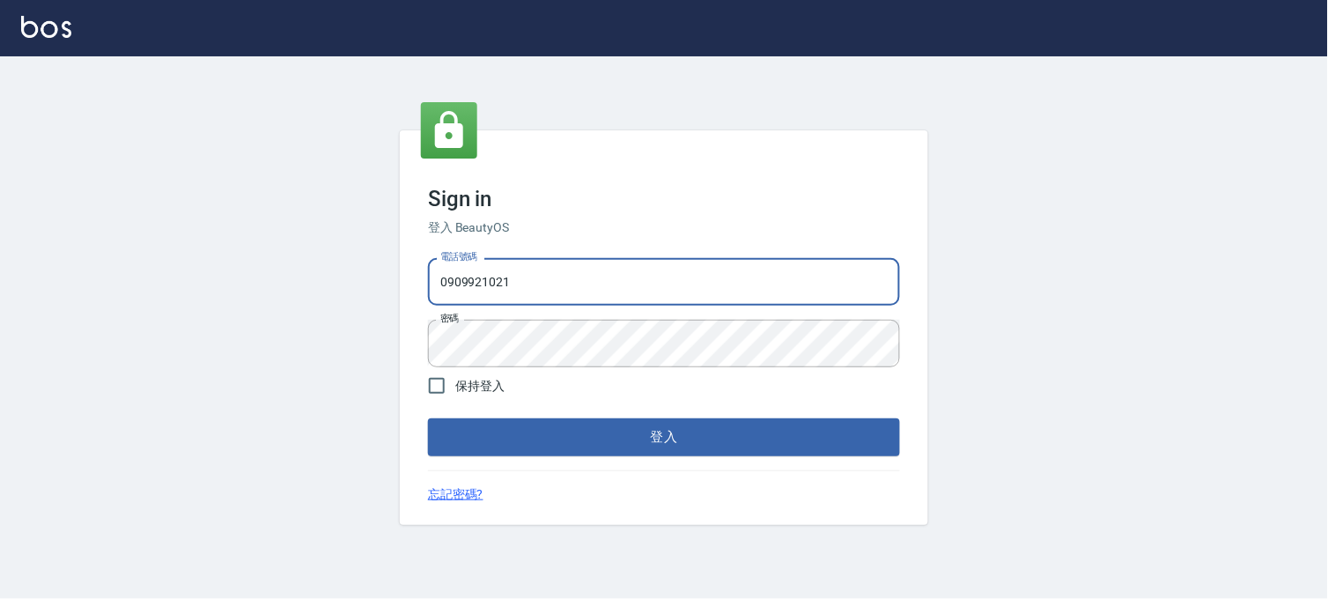
click at [537, 303] on input "0909921021" at bounding box center [664, 282] width 472 height 48
type input "0229521268"
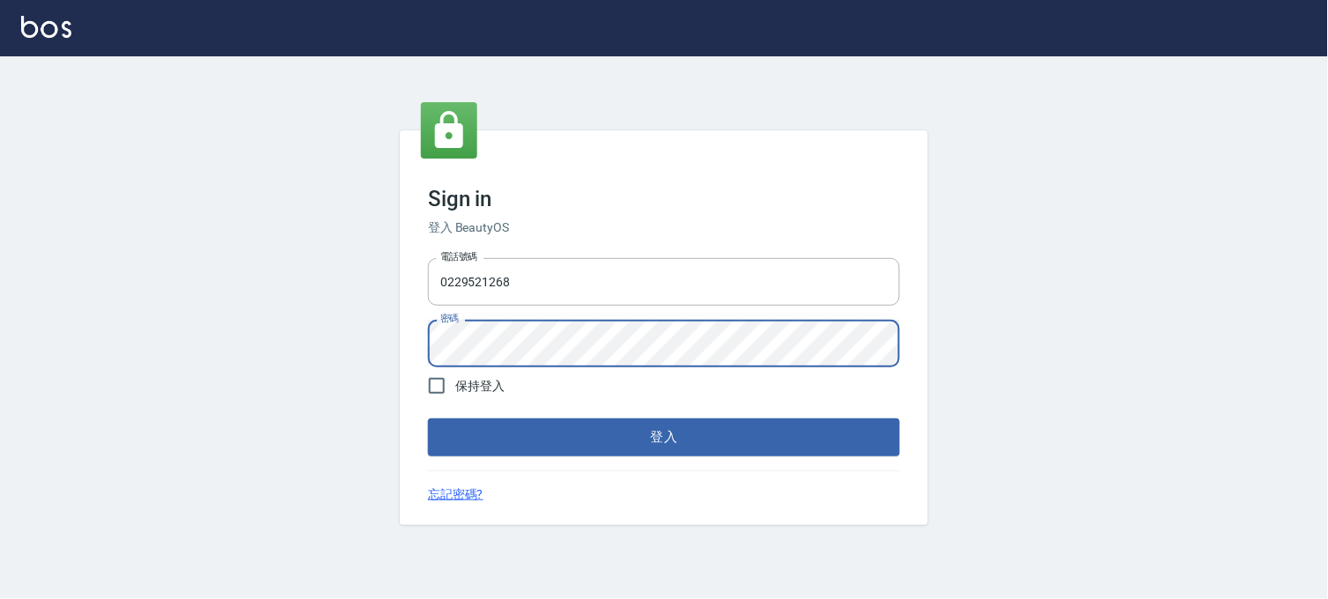
click at [428, 418] on button "登入" at bounding box center [664, 436] width 472 height 37
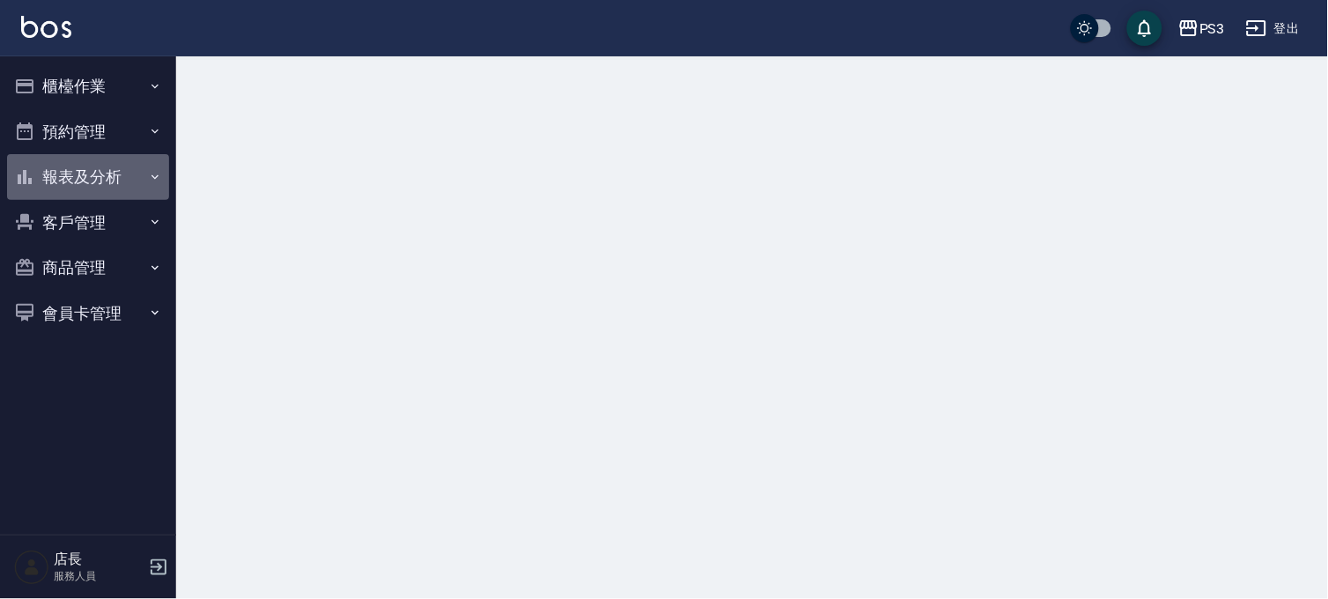
click at [71, 168] on button "報表及分析" at bounding box center [88, 177] width 162 height 46
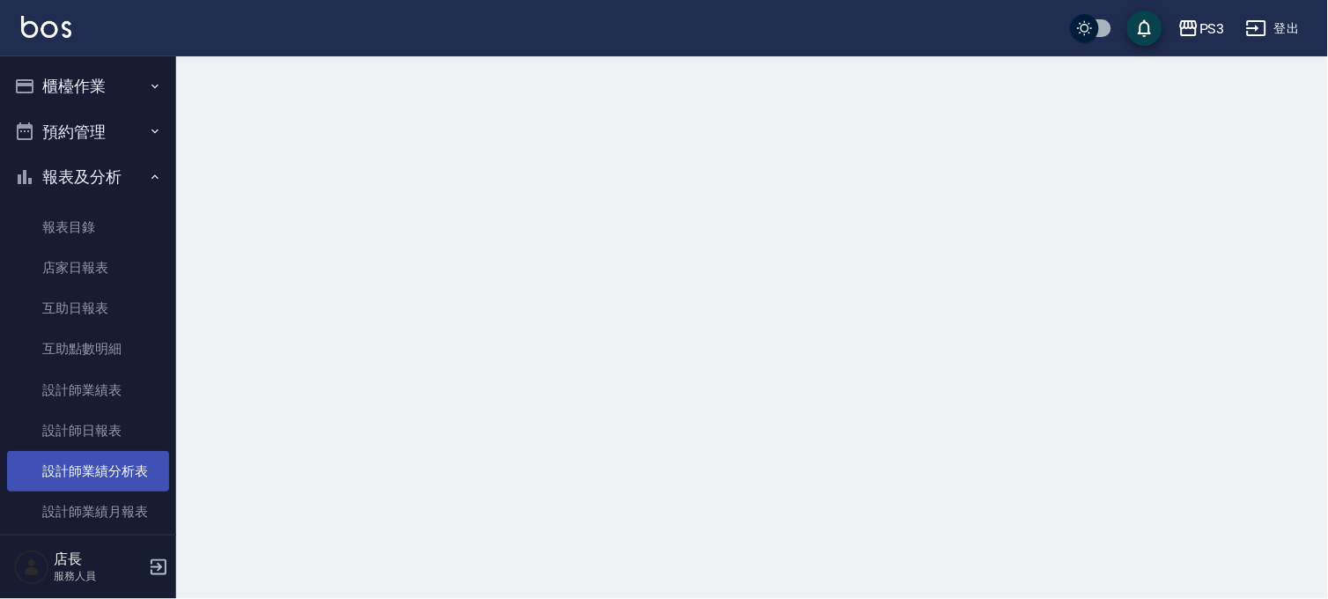
scroll to position [98, 0]
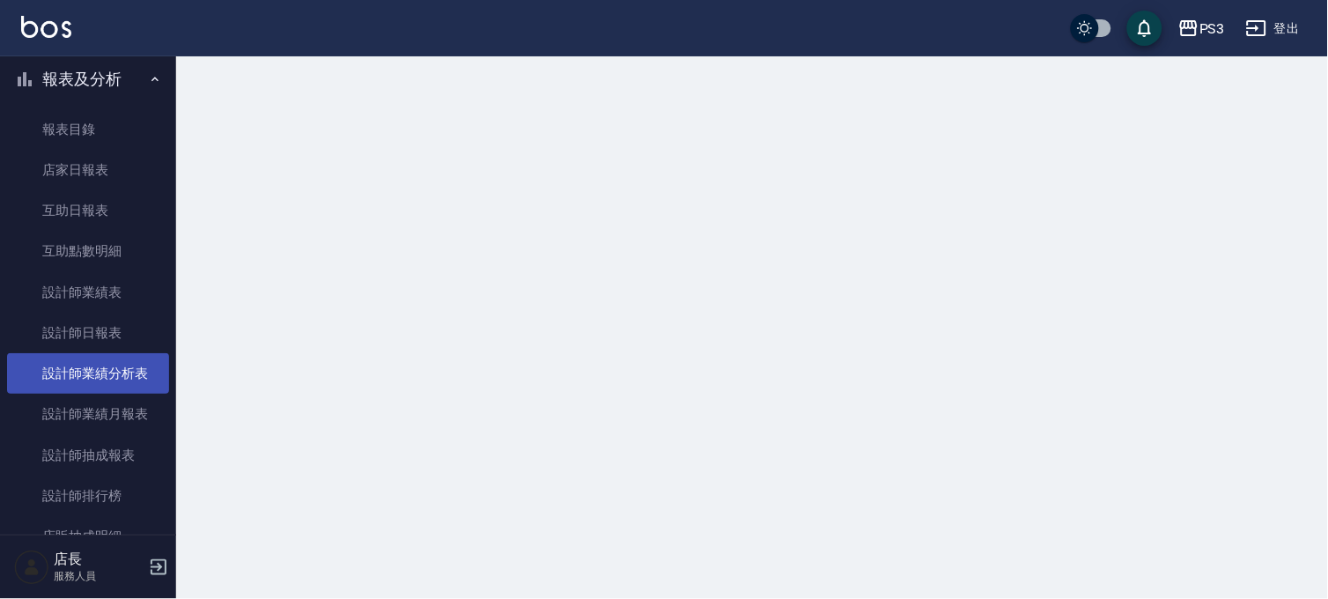
click at [84, 381] on link "設計師業績分析表" at bounding box center [88, 373] width 162 height 41
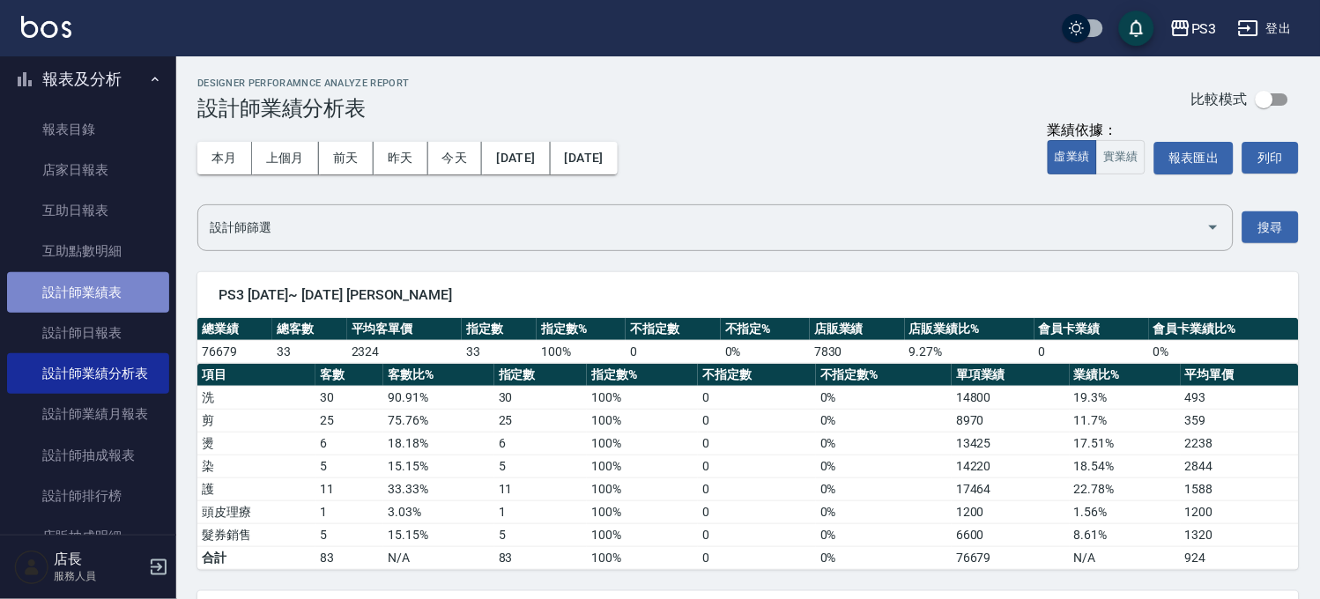
click at [110, 297] on link "設計師業績表" at bounding box center [88, 292] width 162 height 41
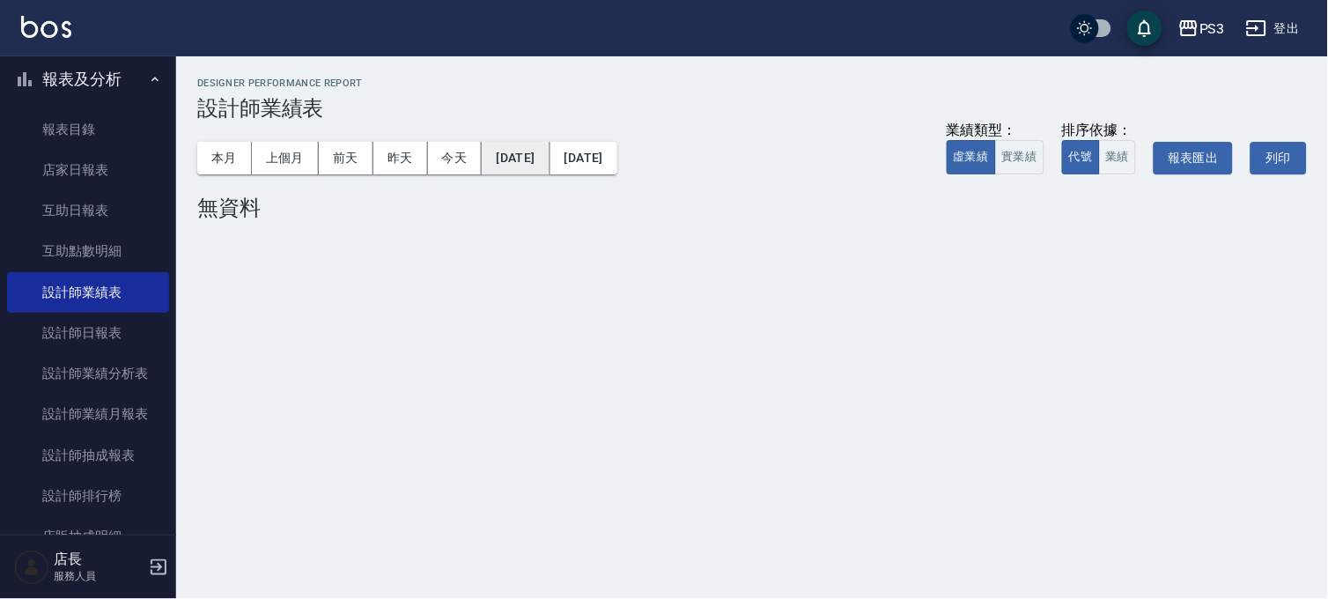
click at [523, 162] on button "[DATE]" at bounding box center [516, 158] width 68 height 33
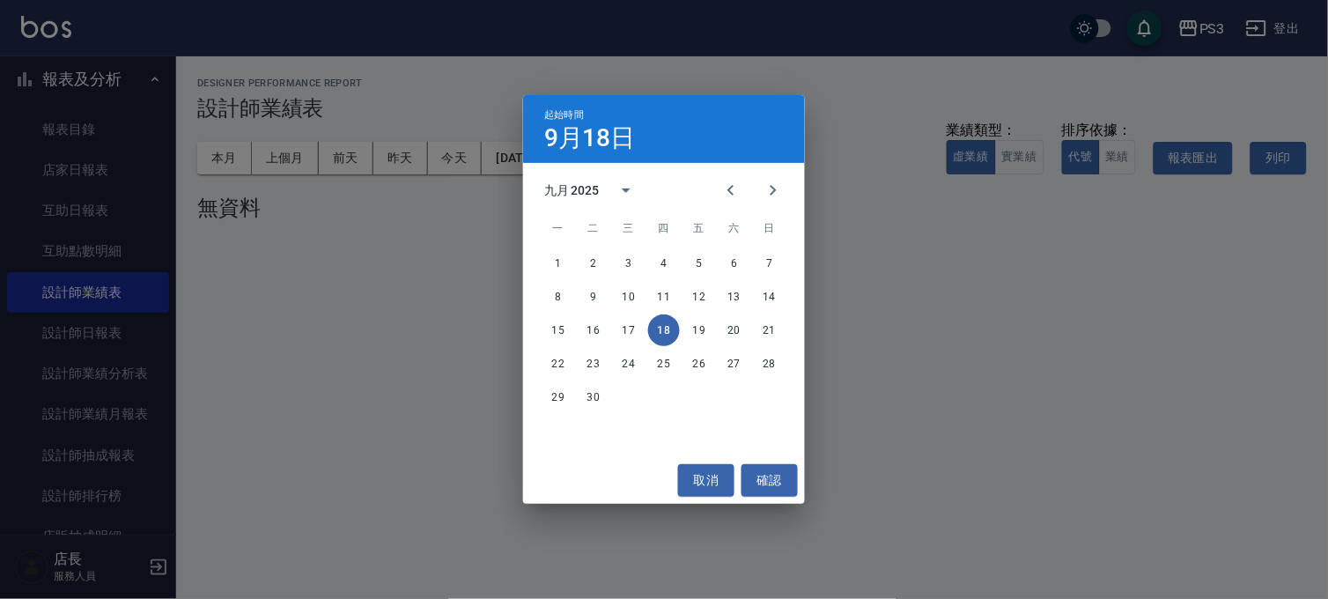
click at [597, 188] on div "九月 2025" at bounding box center [571, 190] width 55 height 18
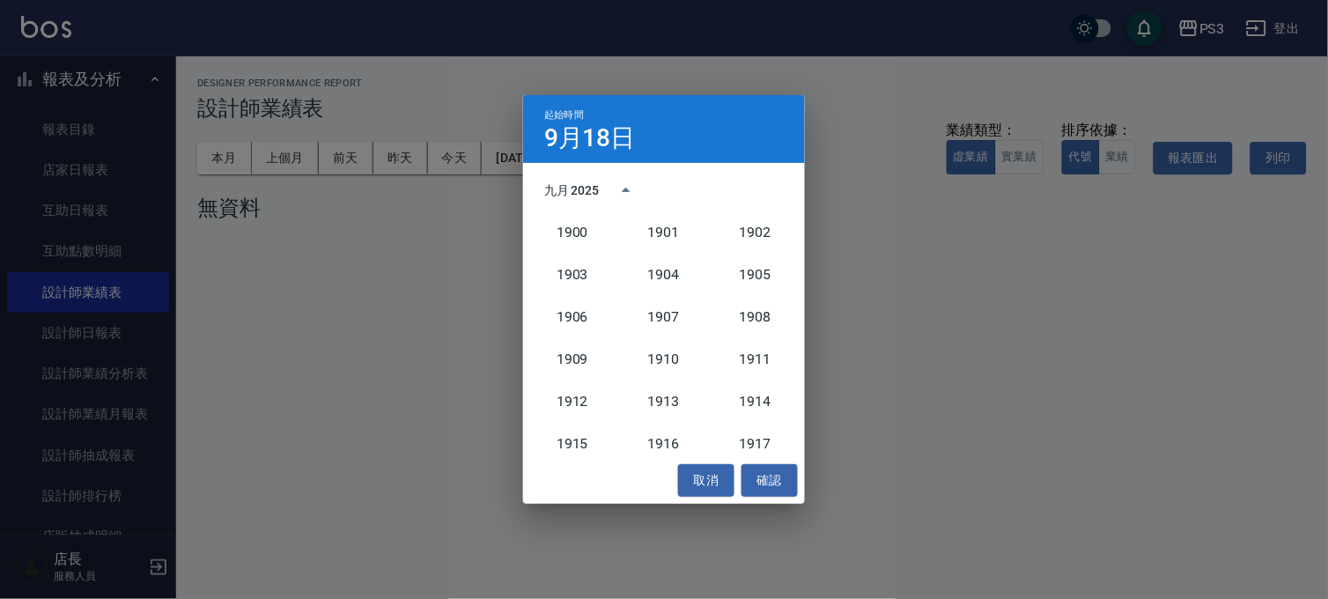
scroll to position [1630, 0]
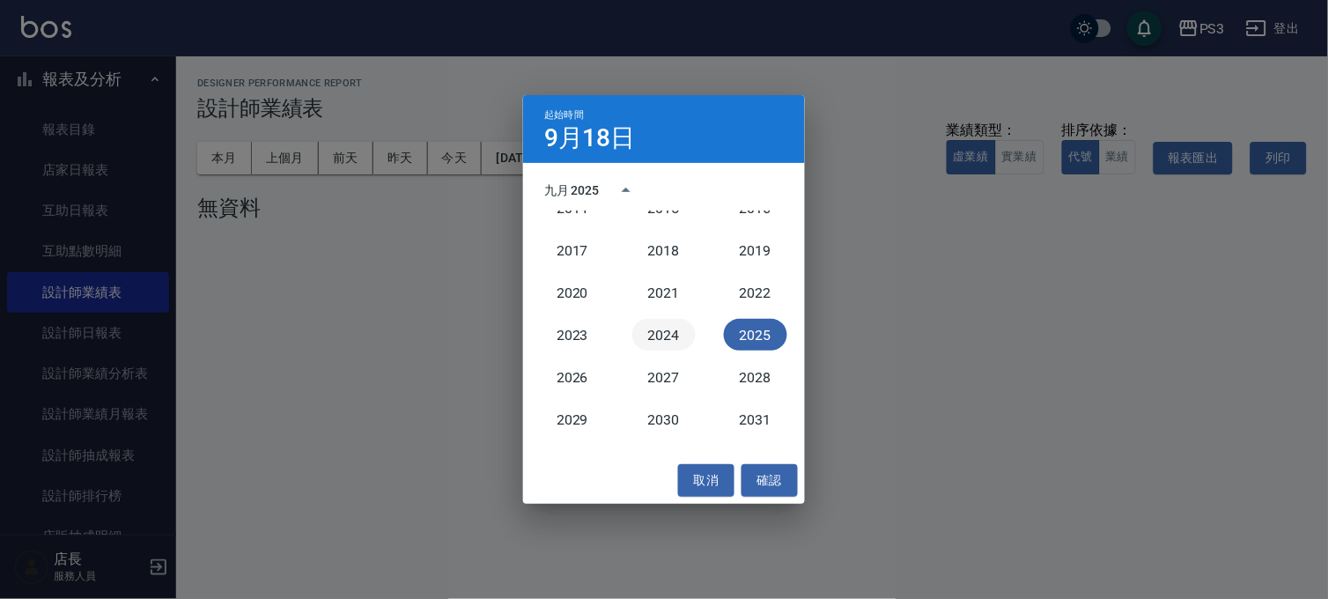
click at [648, 326] on button "2024" at bounding box center [663, 335] width 63 height 32
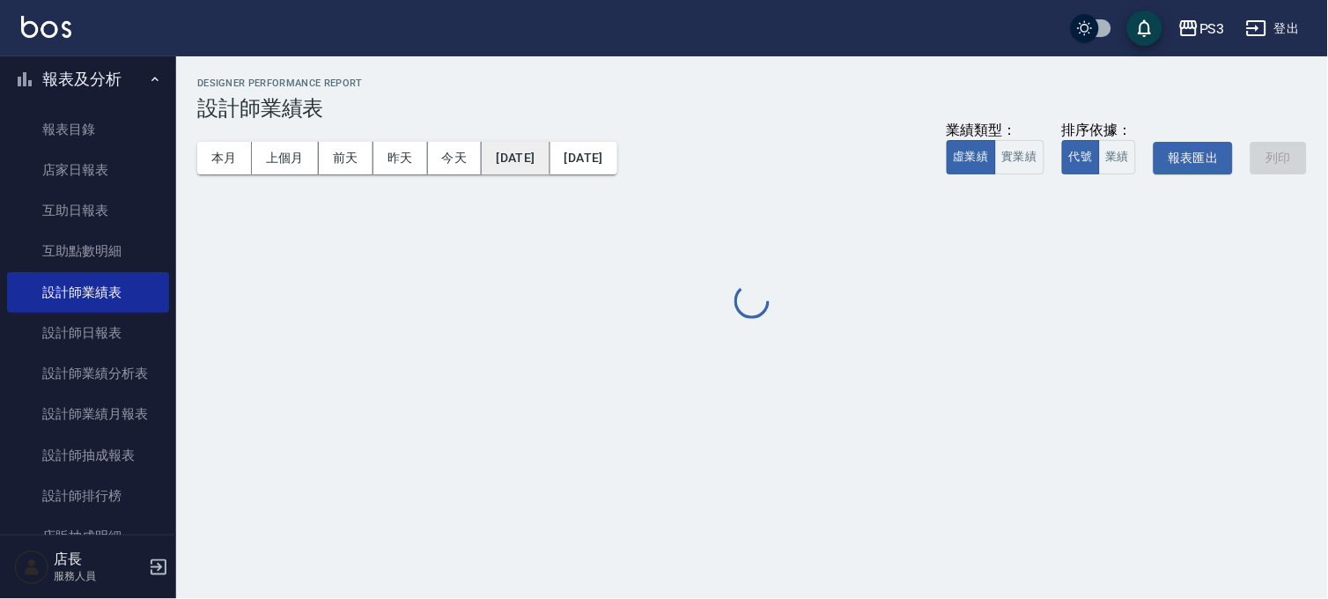
click at [550, 152] on button "[DATE]" at bounding box center [516, 158] width 68 height 33
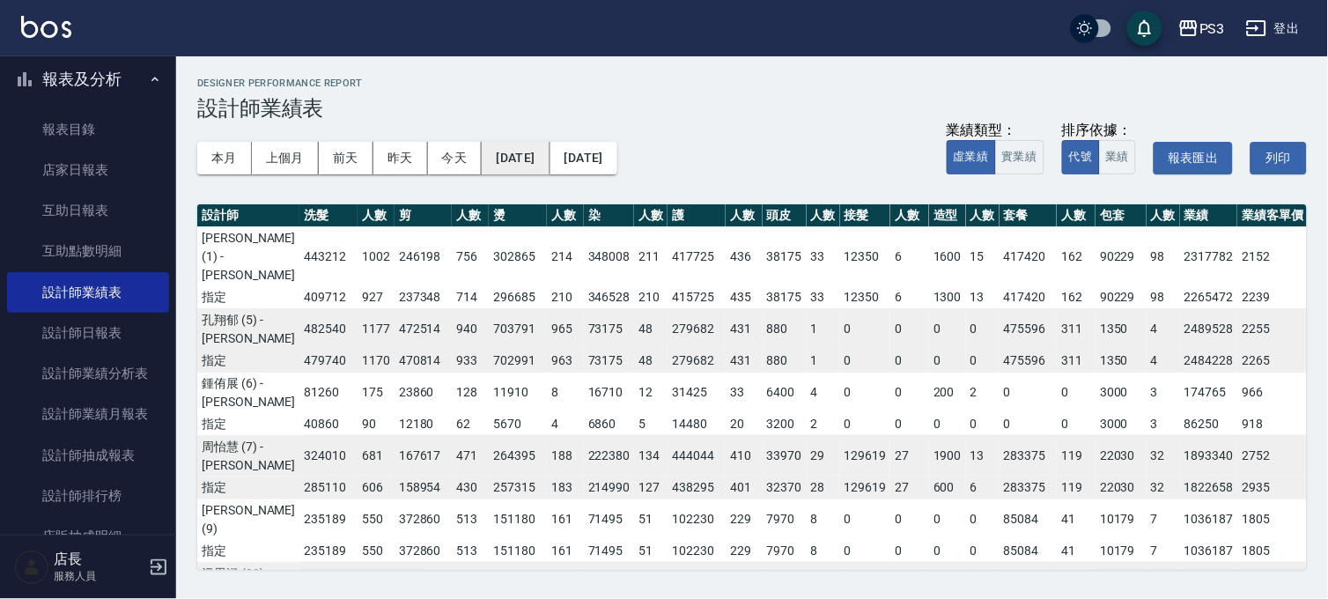
click at [507, 153] on button "[DATE]" at bounding box center [516, 158] width 68 height 33
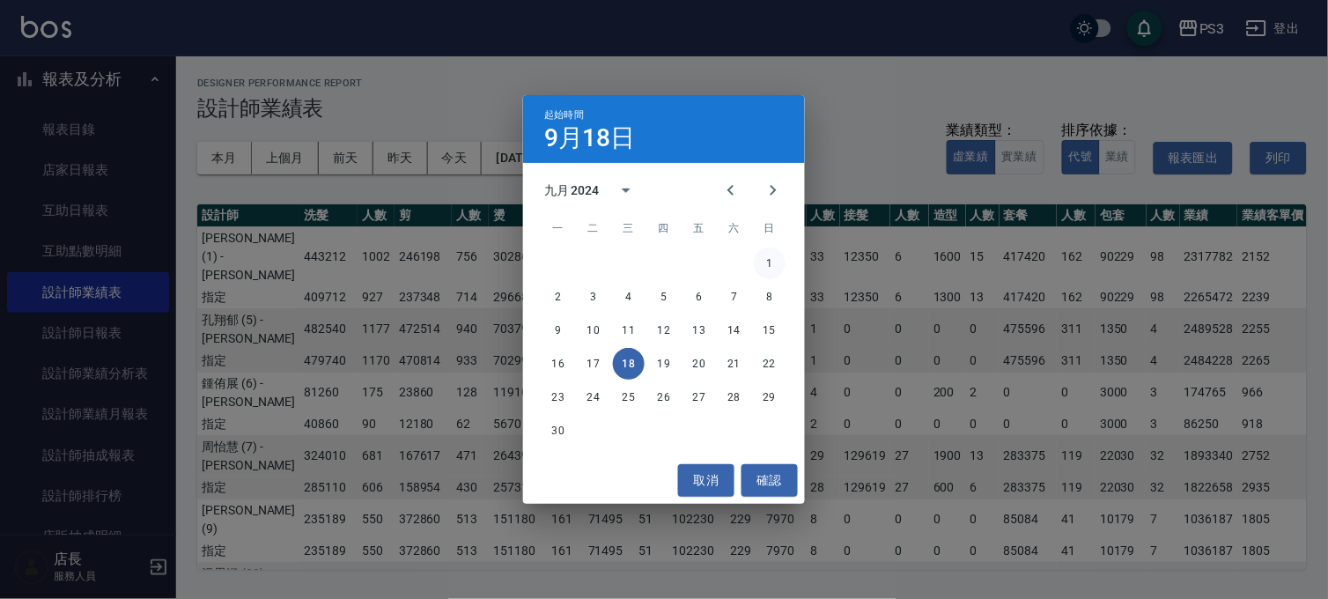
click at [778, 261] on button "1" at bounding box center [770, 264] width 32 height 32
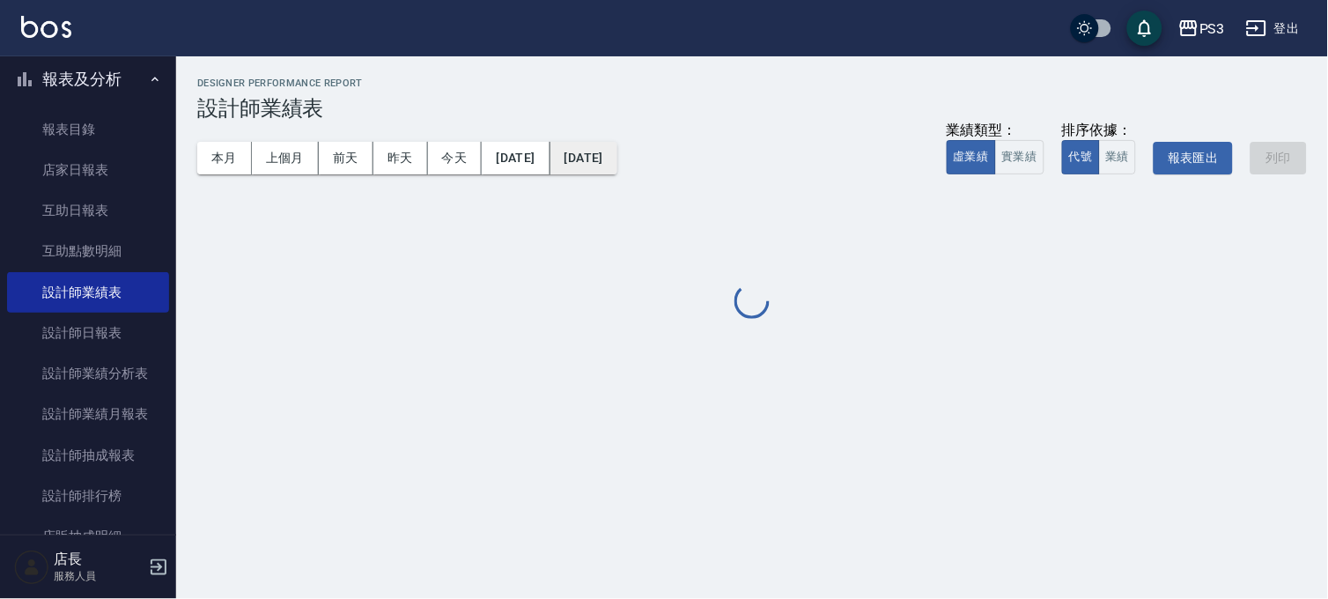
click at [610, 159] on button "[DATE]" at bounding box center [584, 158] width 67 height 33
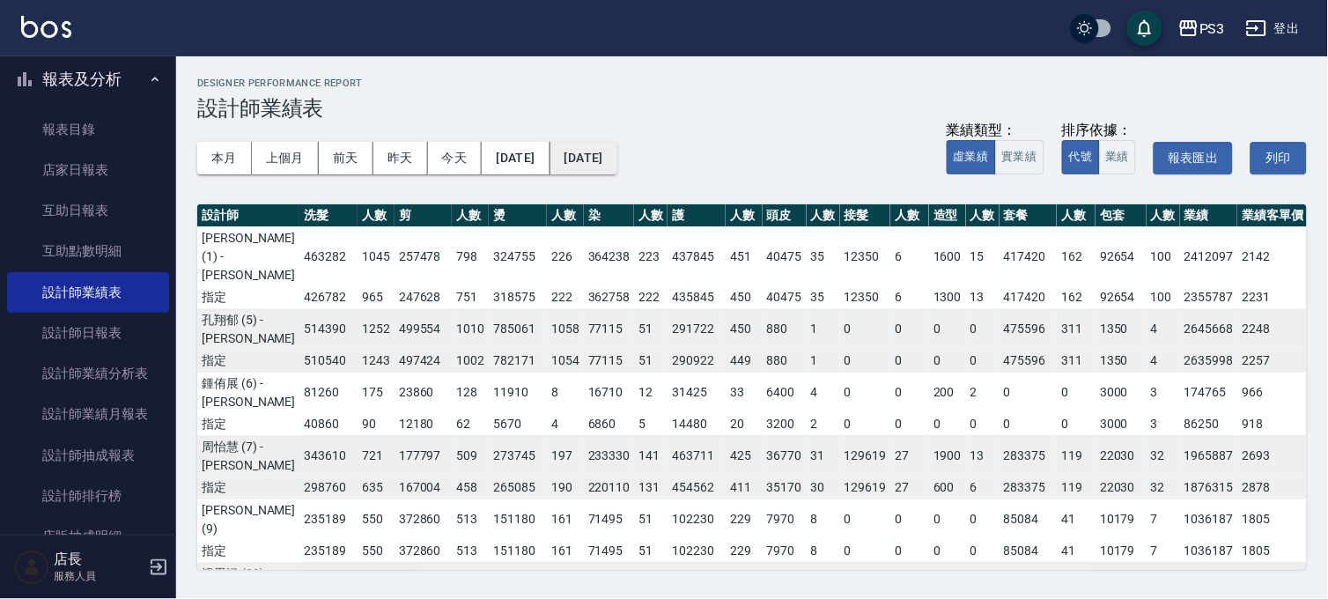
click at [617, 161] on button "[DATE]" at bounding box center [584, 158] width 67 height 33
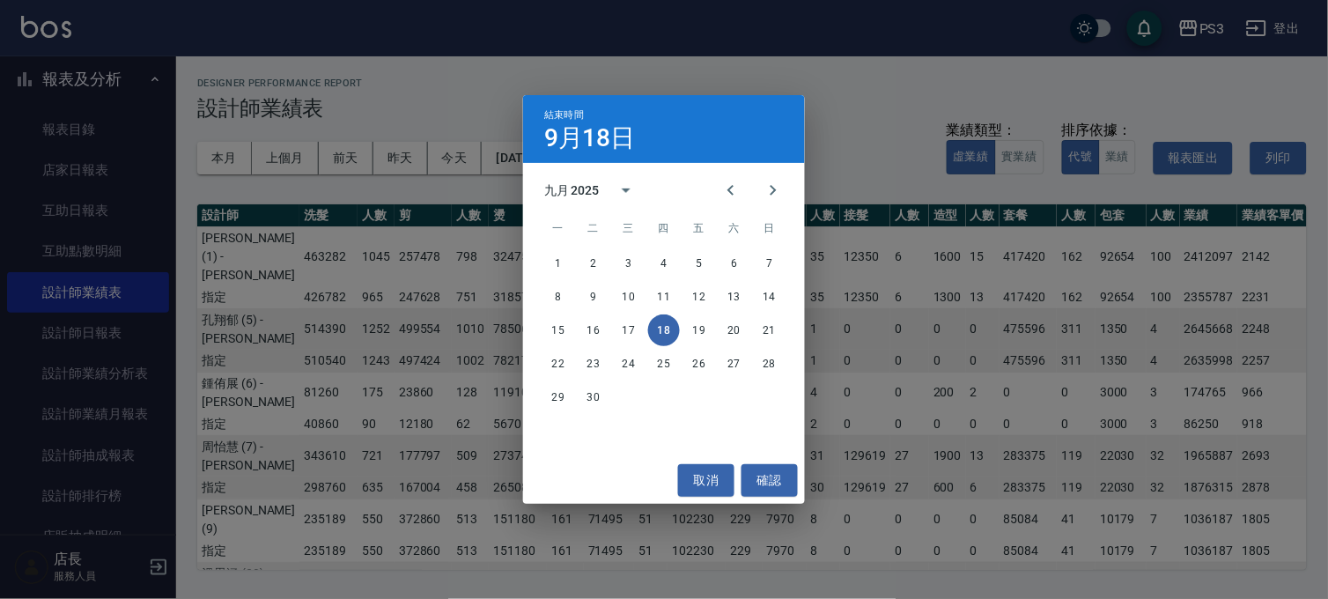
click at [588, 195] on div "九月 2025" at bounding box center [571, 190] width 55 height 18
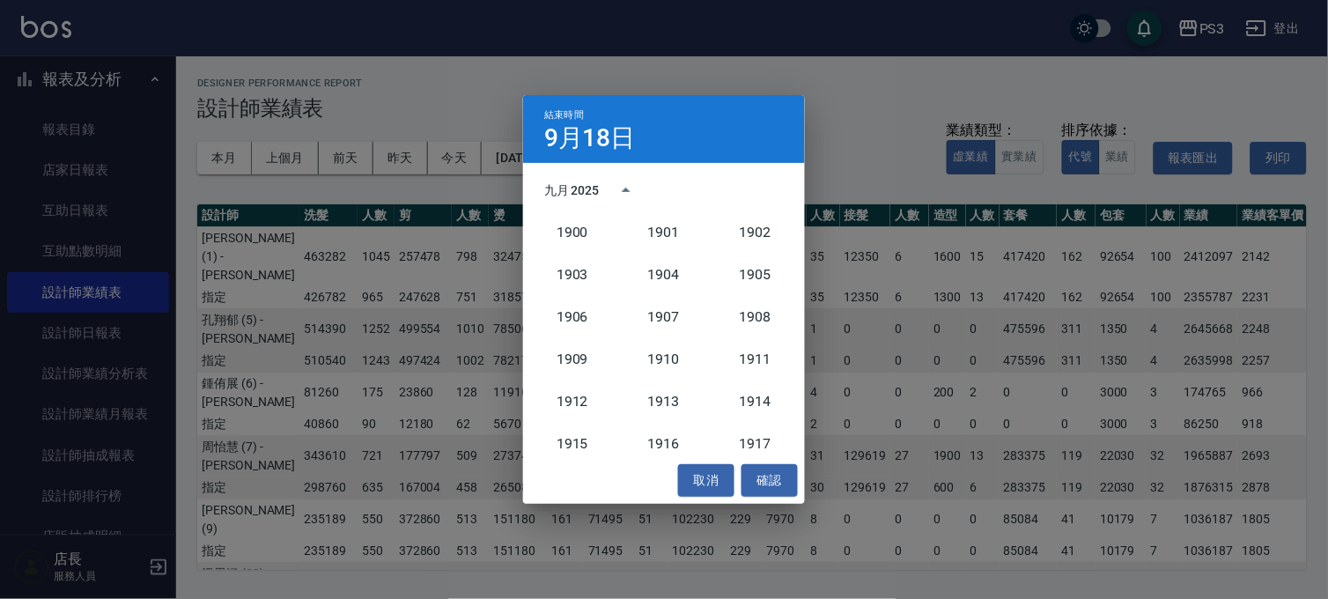
scroll to position [1630, 0]
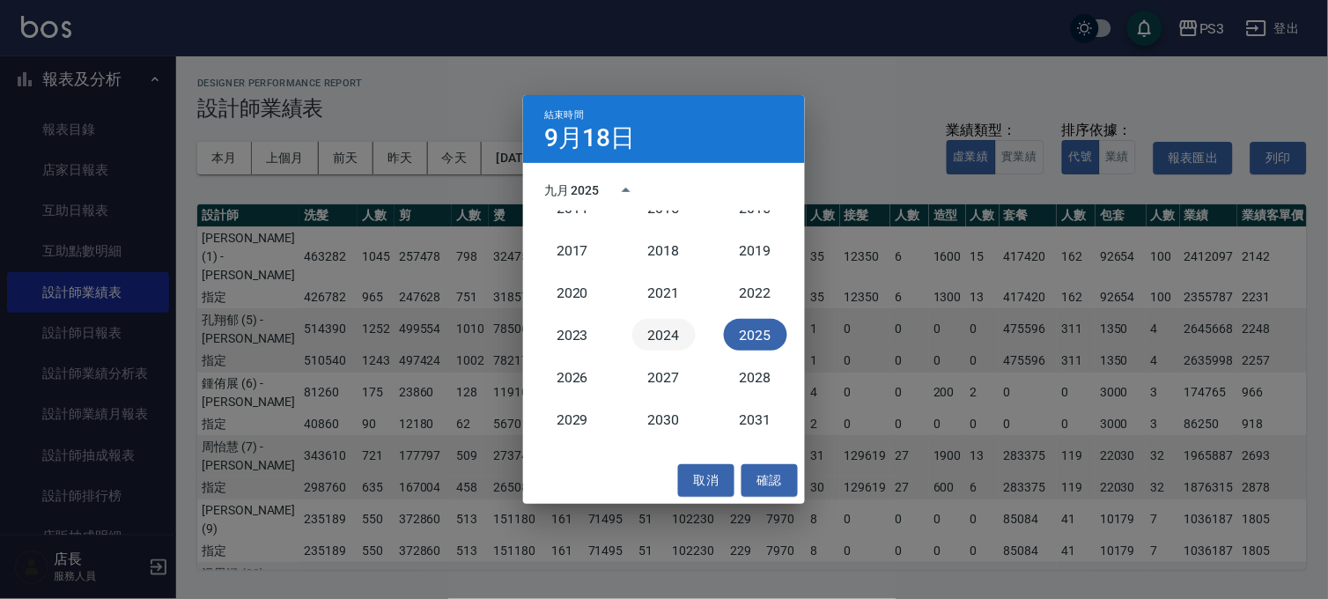
click at [676, 335] on button "2024" at bounding box center [663, 335] width 63 height 32
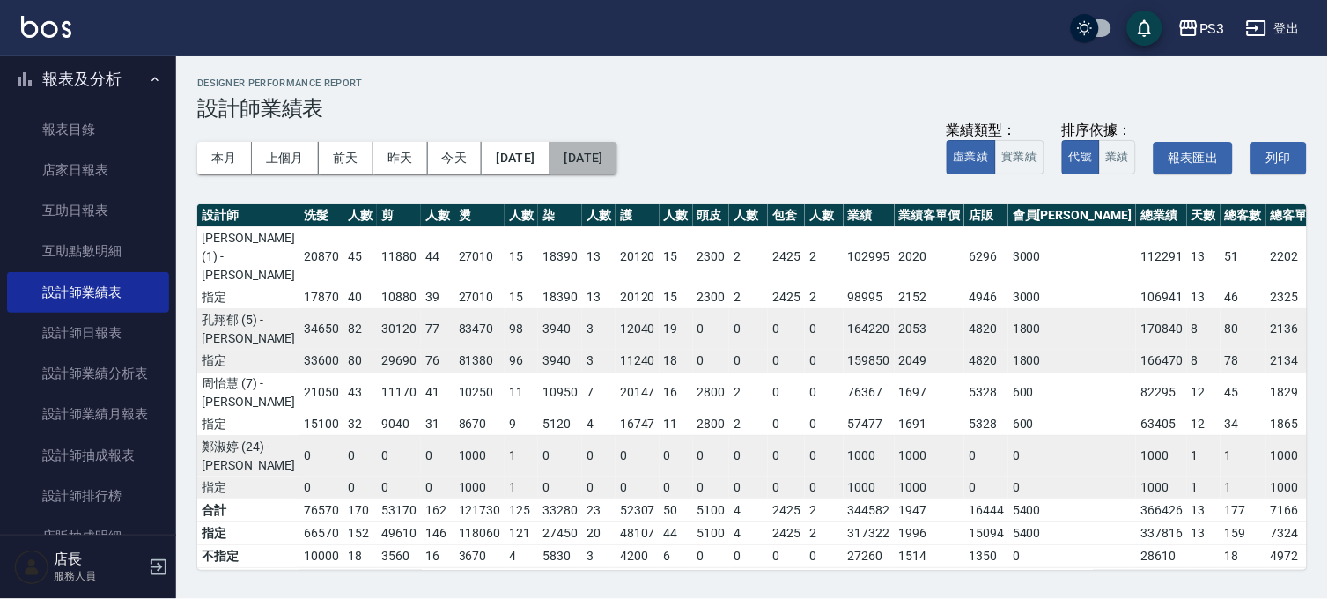
click at [617, 159] on button "[DATE]" at bounding box center [584, 158] width 67 height 33
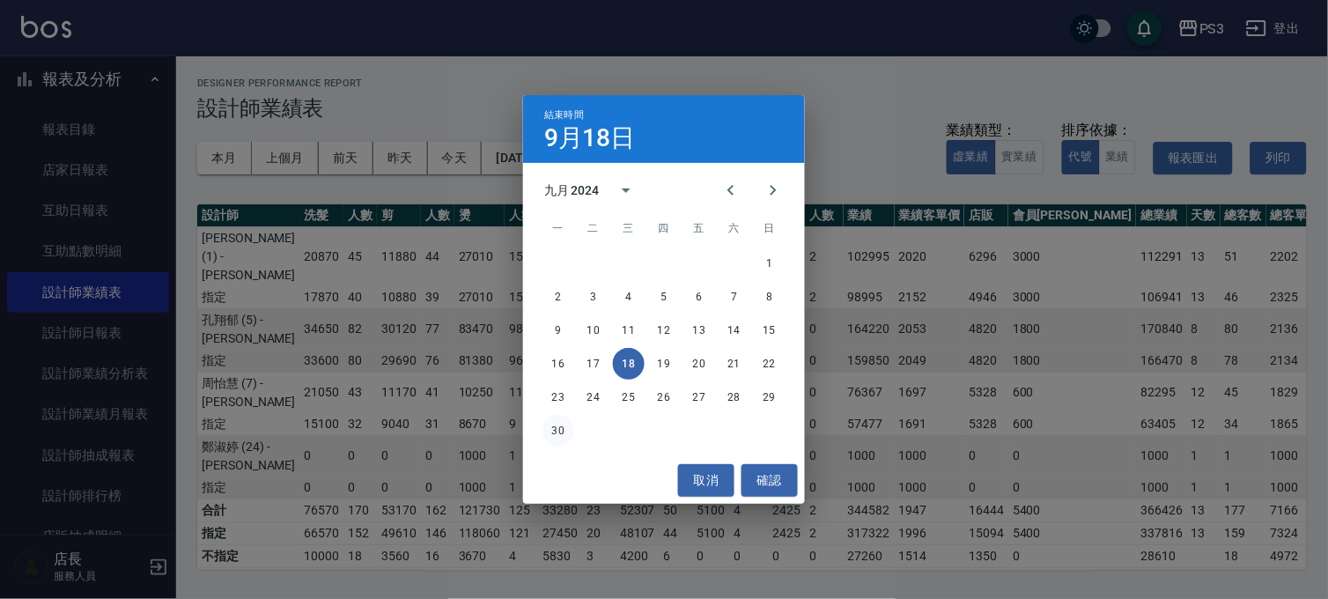
click at [556, 425] on button "30" at bounding box center [559, 431] width 32 height 32
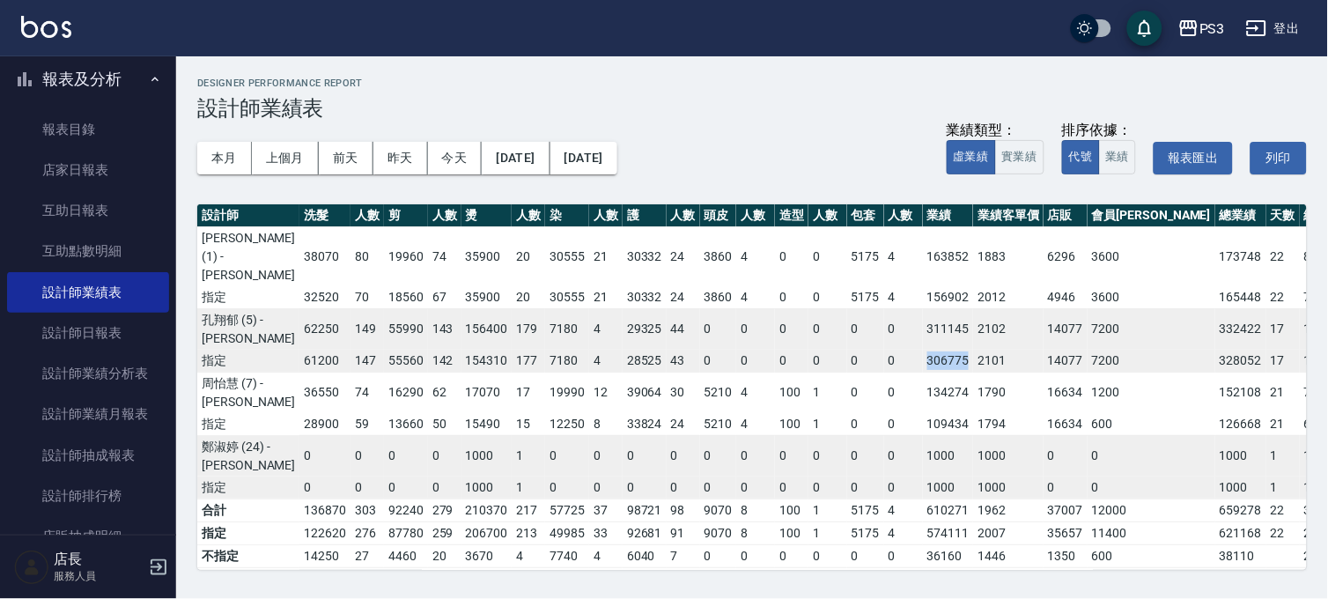
drag, startPoint x: 898, startPoint y: 344, endPoint x: 948, endPoint y: 344, distance: 49.3
click at [948, 350] on tr "指定 61200 147 55560 142 154310 177 7180 4 28525 43 0 0 0 0 0 0 306775 2101 14077…" at bounding box center [800, 361] width 1206 height 23
copy tr "306775"
click at [1288, 20] on button "登出" at bounding box center [1273, 28] width 68 height 33
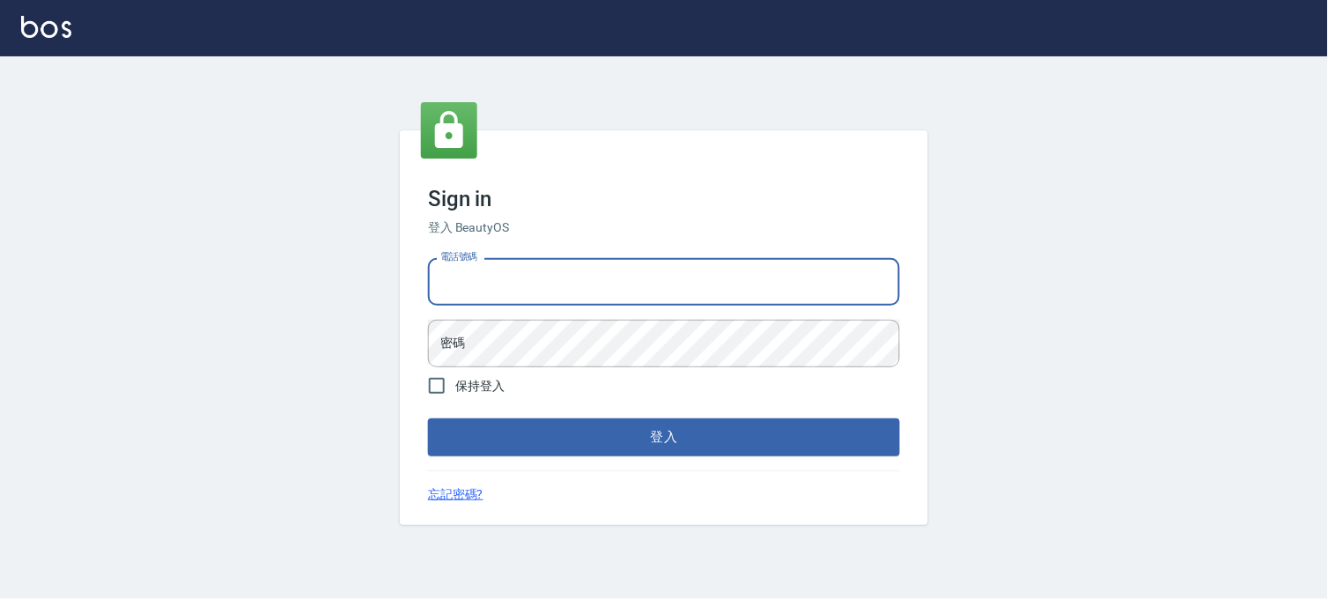
click at [567, 278] on input "電話號碼" at bounding box center [664, 282] width 472 height 48
type input "0936888819"
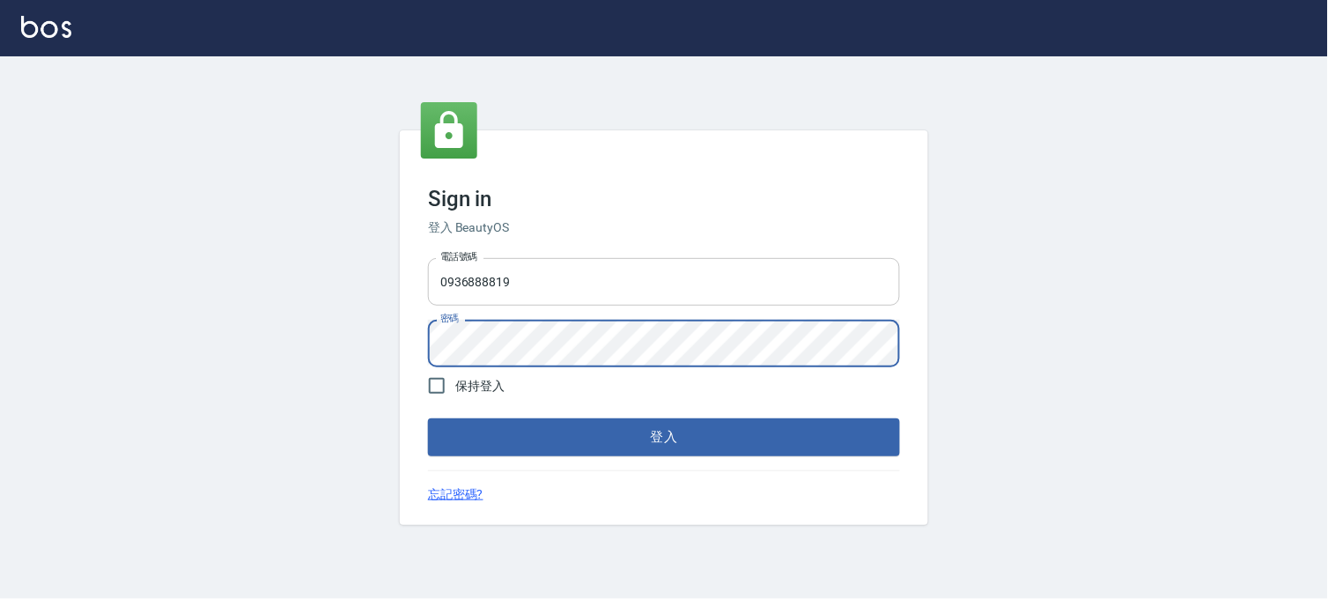
click at [428, 418] on button "登入" at bounding box center [664, 436] width 472 height 37
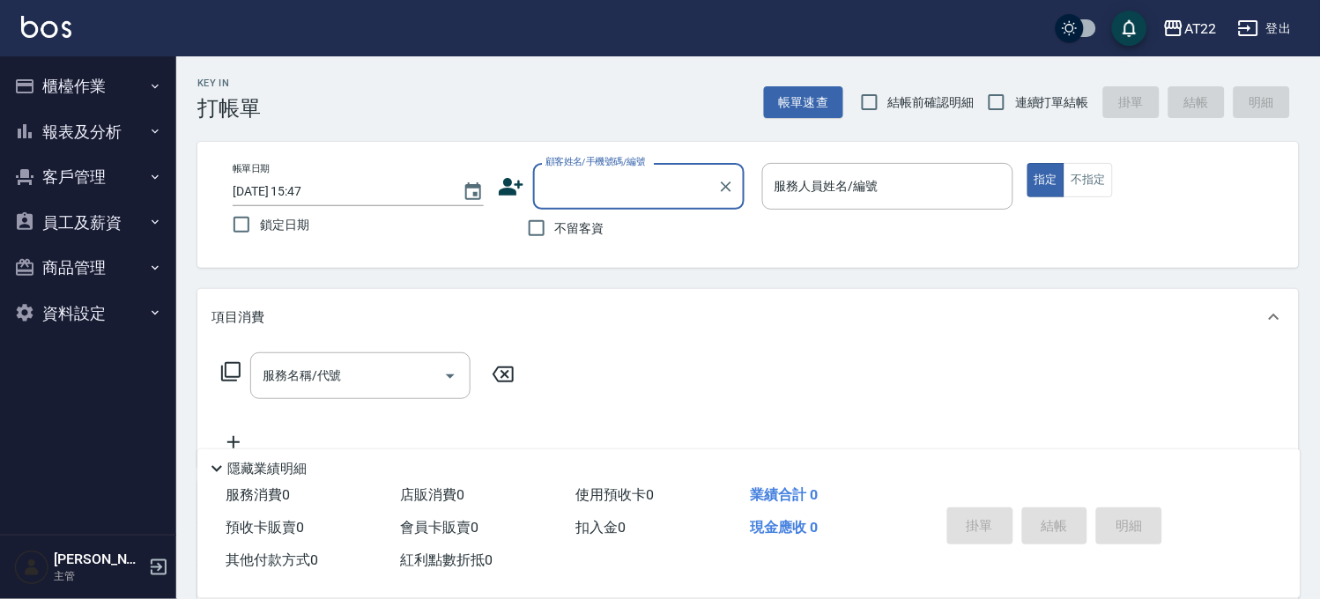
click at [59, 212] on button "員工及薪資" at bounding box center [88, 223] width 162 height 46
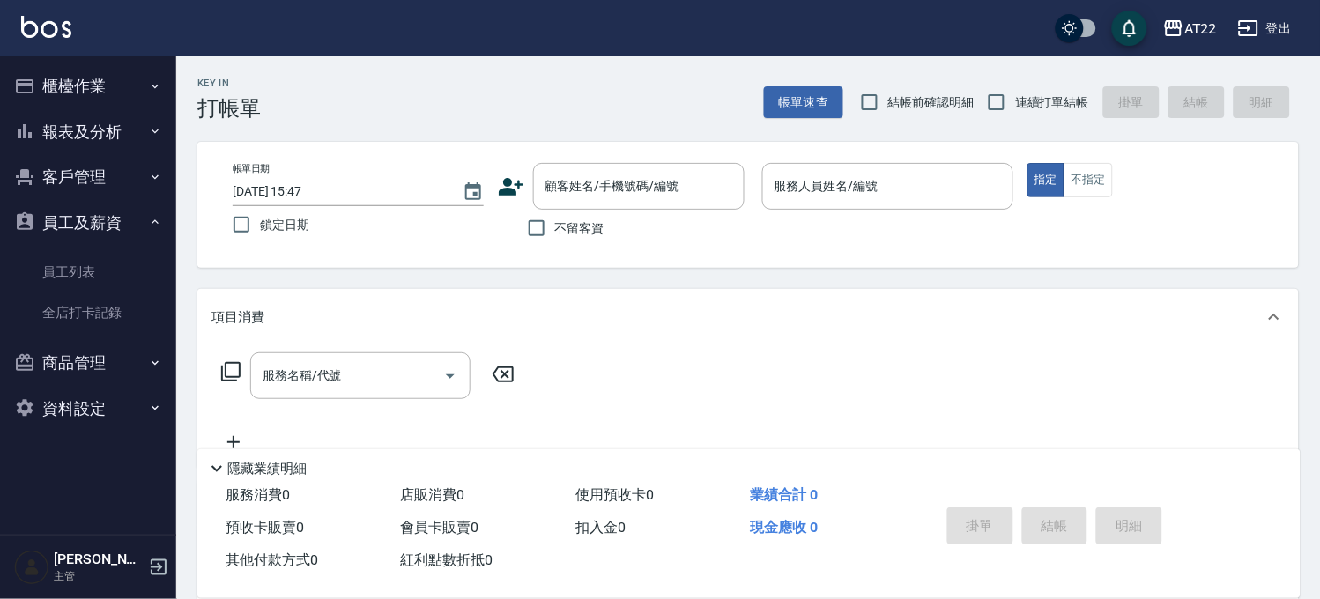
click at [60, 181] on button "客戶管理" at bounding box center [88, 177] width 162 height 46
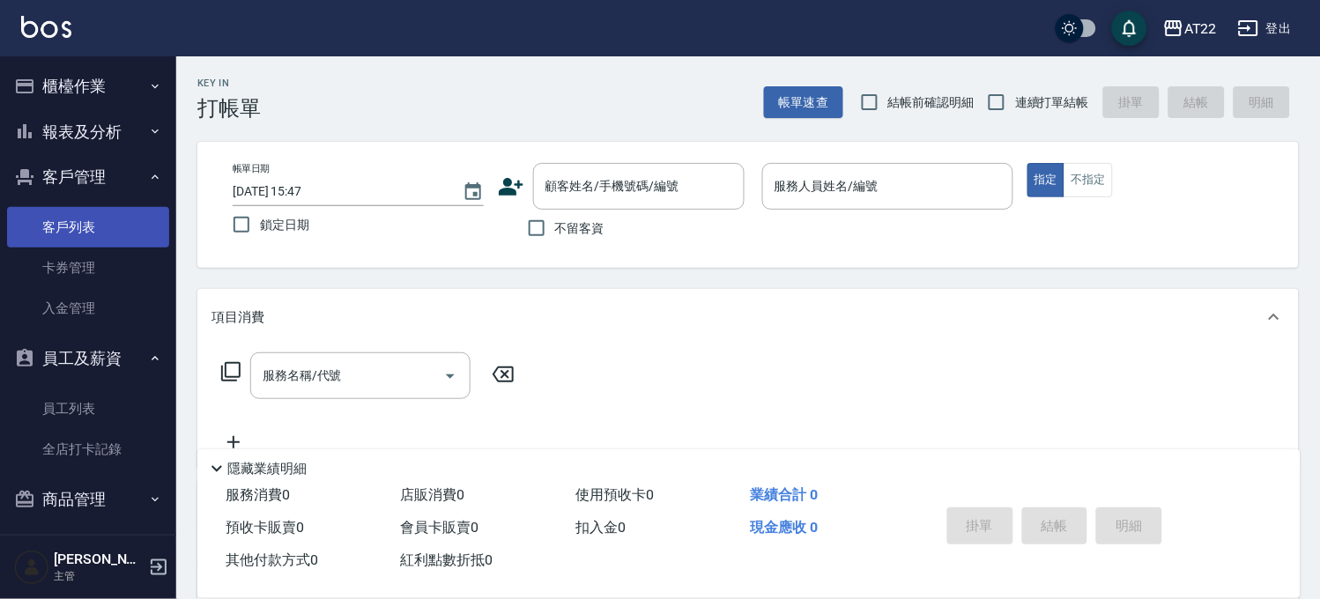
click at [100, 220] on link "客戶列表" at bounding box center [88, 227] width 162 height 41
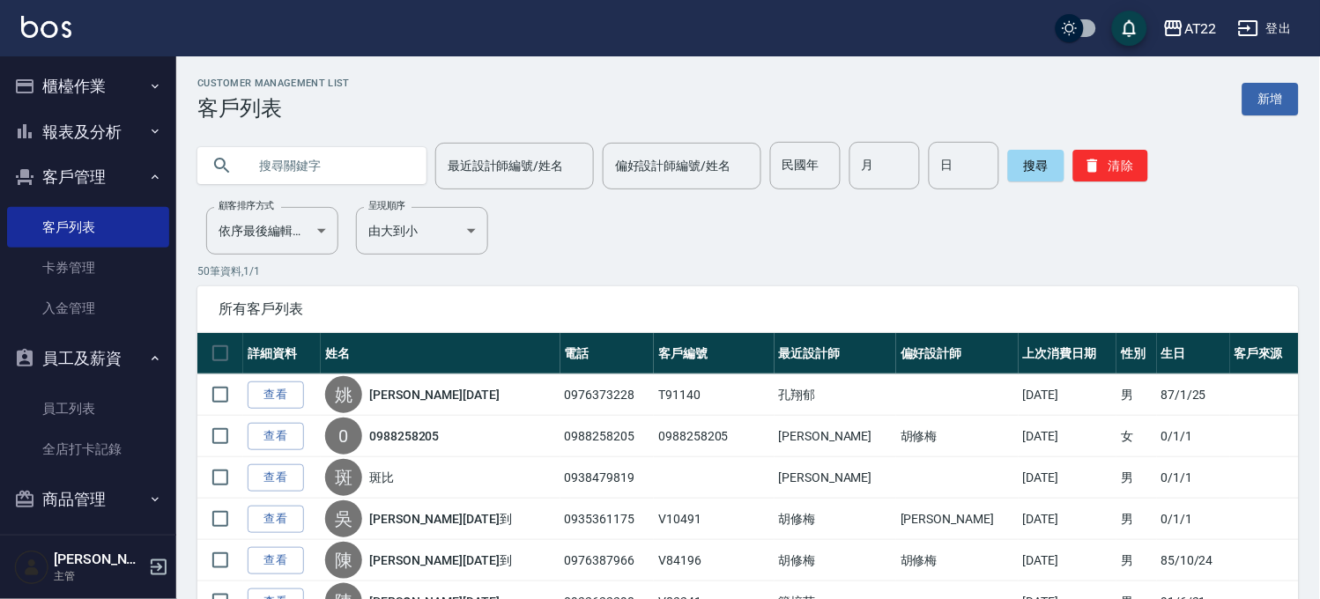
click at [348, 172] on input "text" at bounding box center [330, 166] width 166 height 48
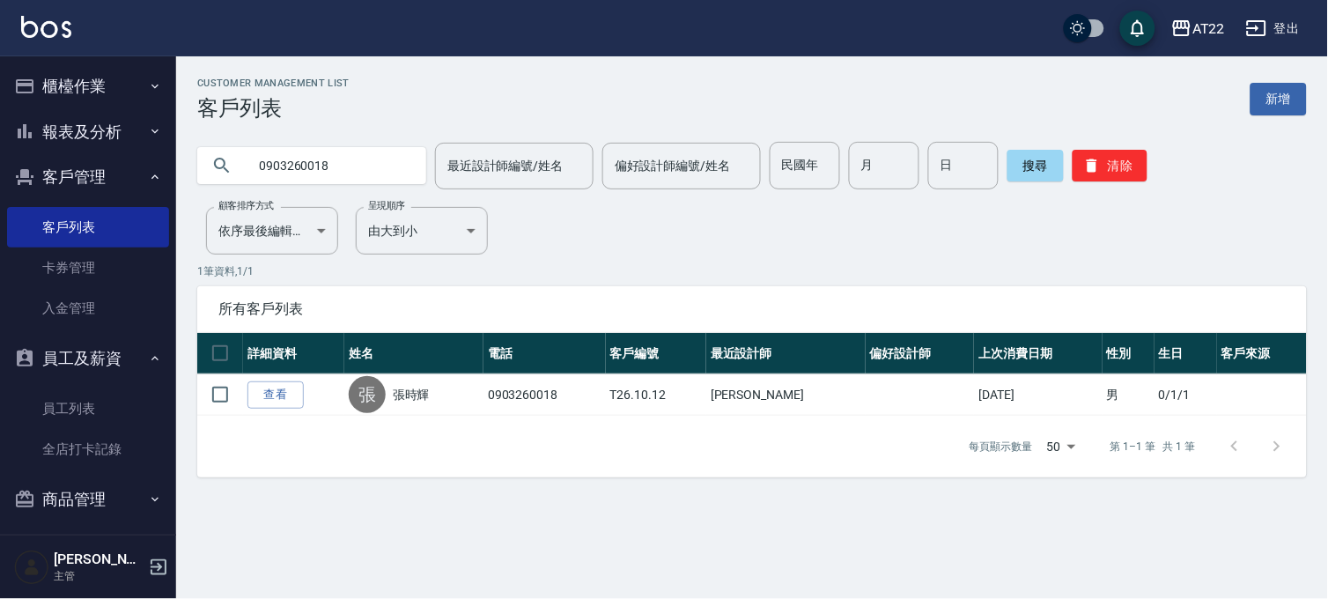
click at [321, 172] on input "0903260018" at bounding box center [330, 166] width 166 height 48
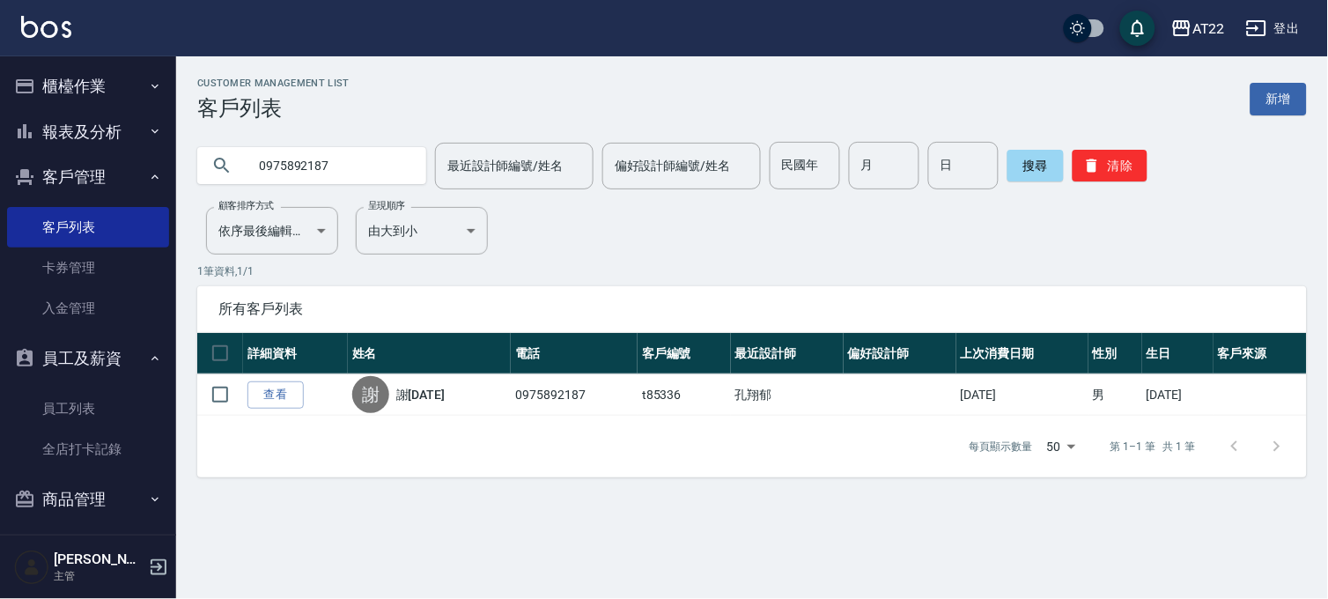
click at [261, 173] on input "0975892187" at bounding box center [330, 166] width 166 height 48
paste input "52270600"
type input "0952270600"
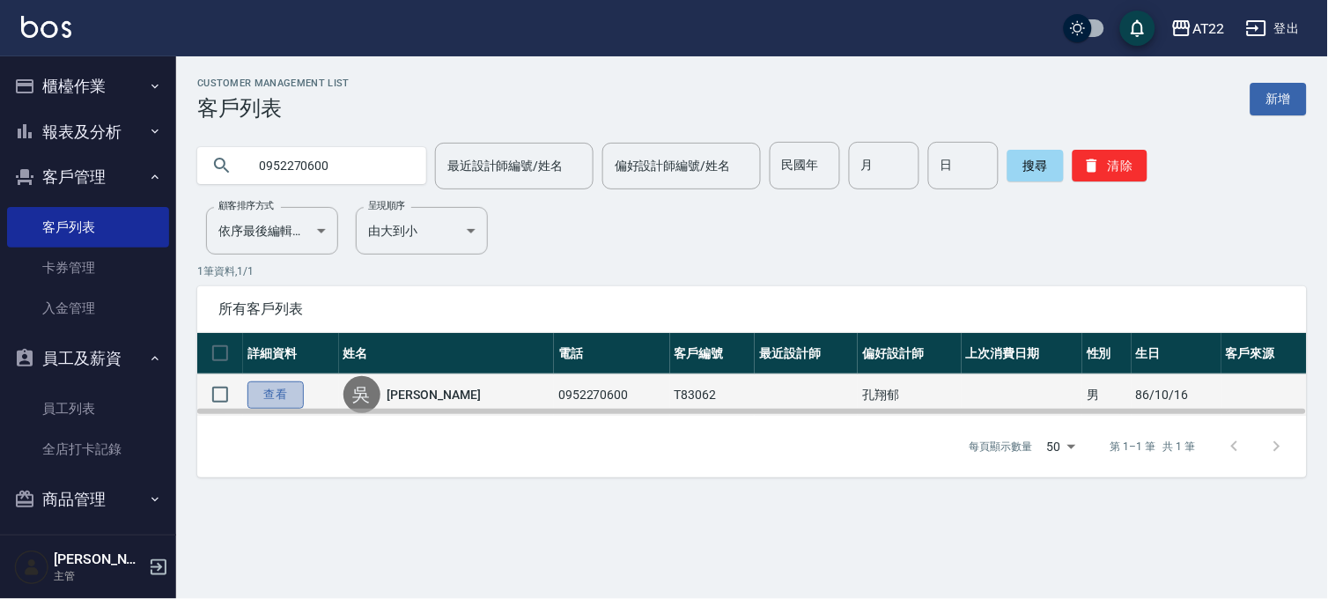
click at [299, 391] on link "查看" at bounding box center [276, 394] width 56 height 27
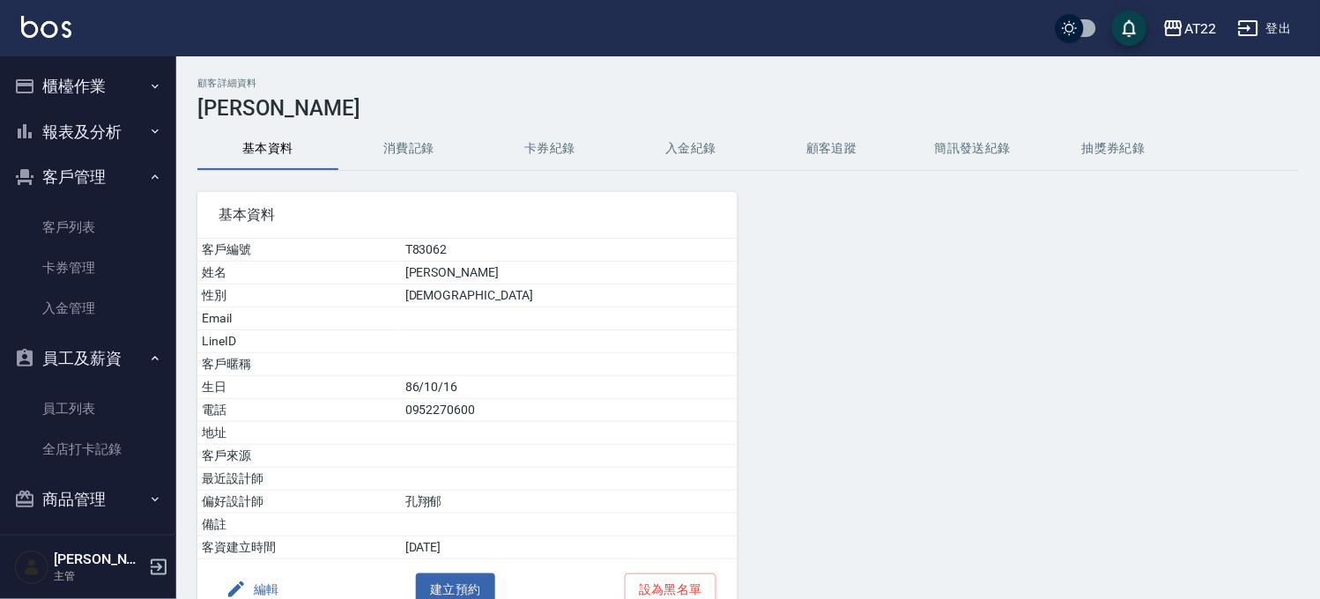
click at [424, 153] on button "消費記錄" at bounding box center [408, 149] width 141 height 42
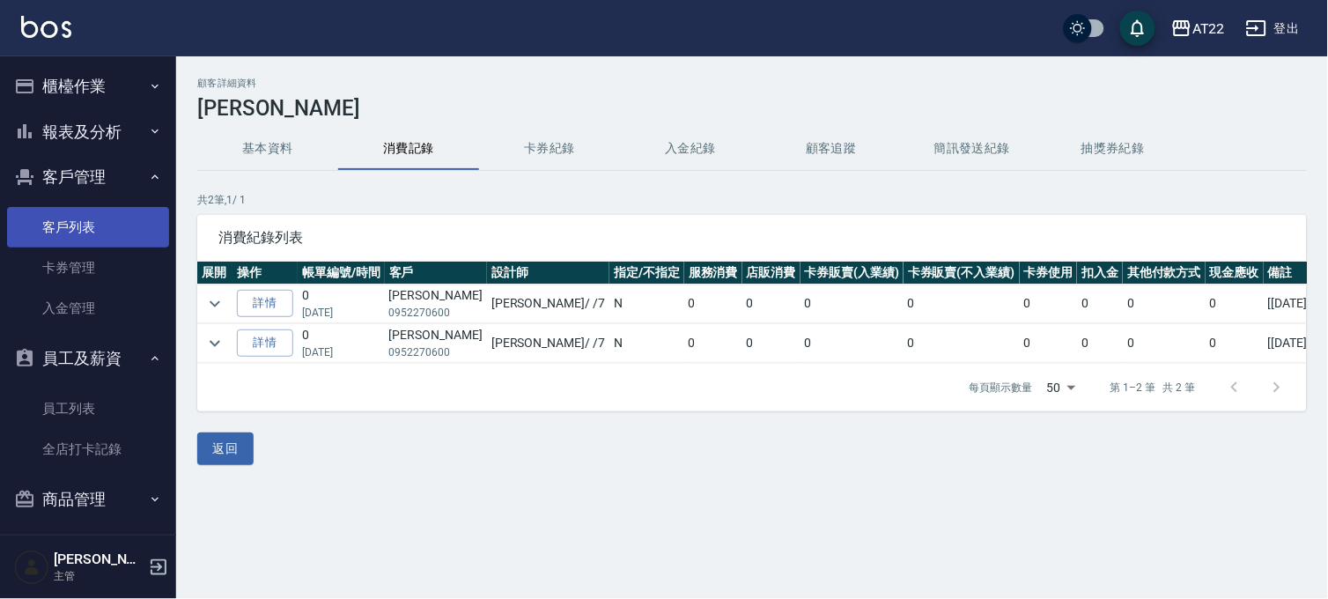
click at [81, 240] on link "客戶列表" at bounding box center [88, 227] width 162 height 41
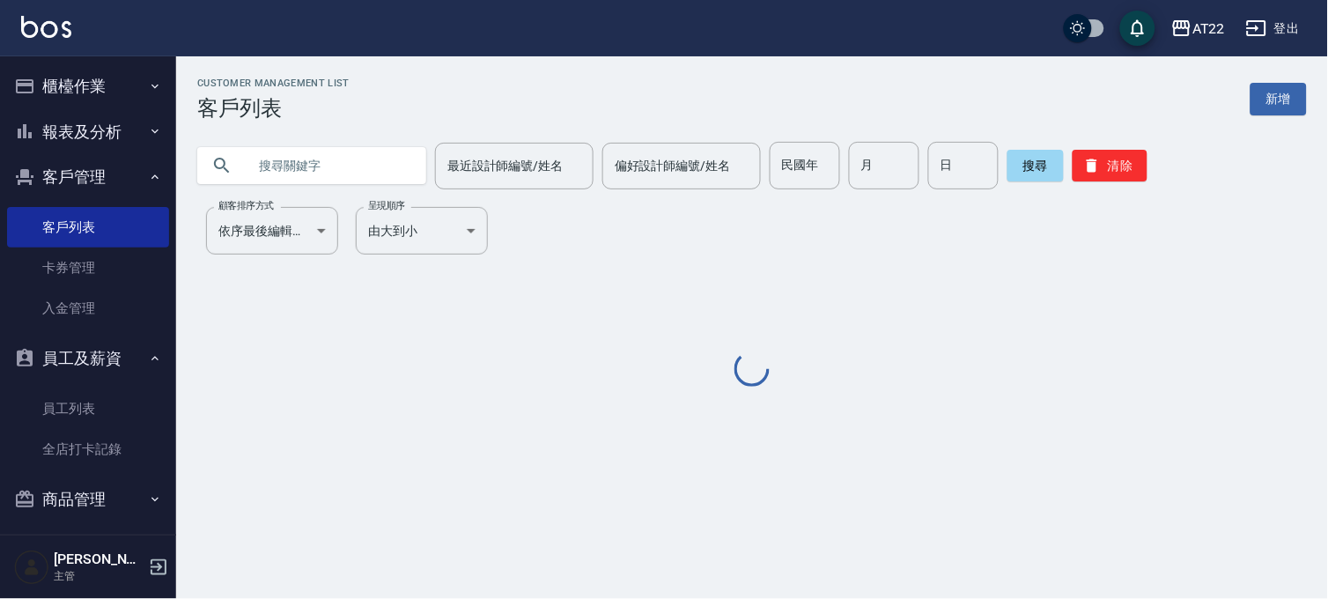
click at [337, 157] on input "text" at bounding box center [330, 166] width 166 height 48
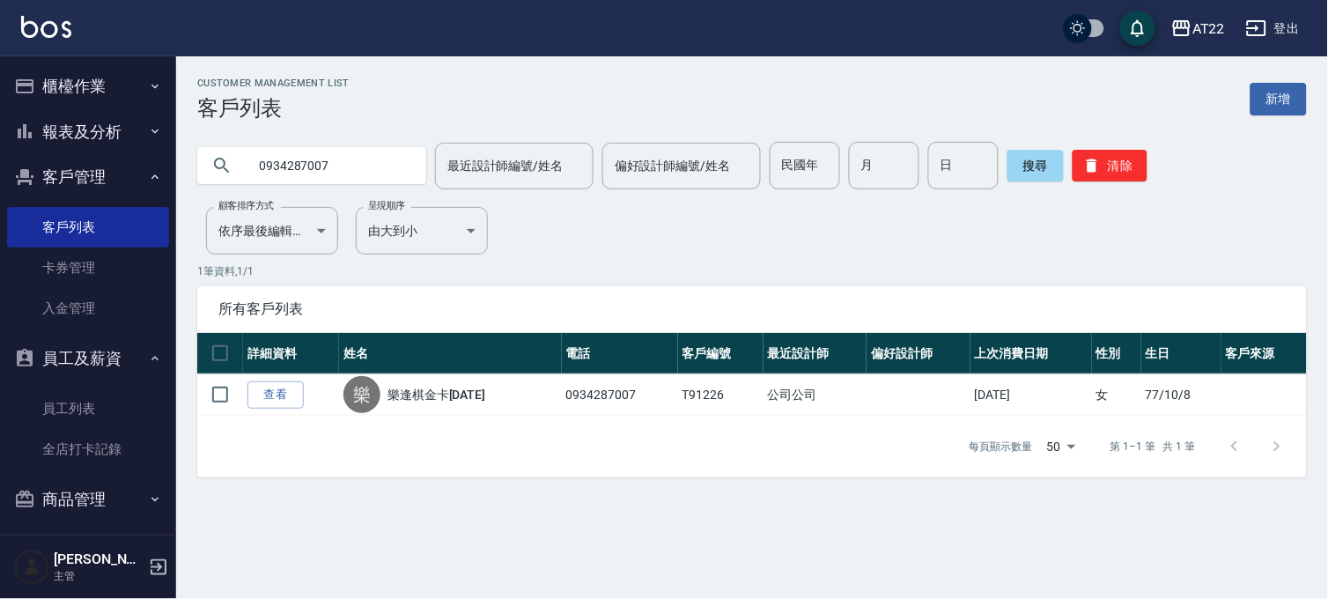
click at [337, 157] on input "0934287007" at bounding box center [330, 166] width 166 height 48
type input "0988398895"
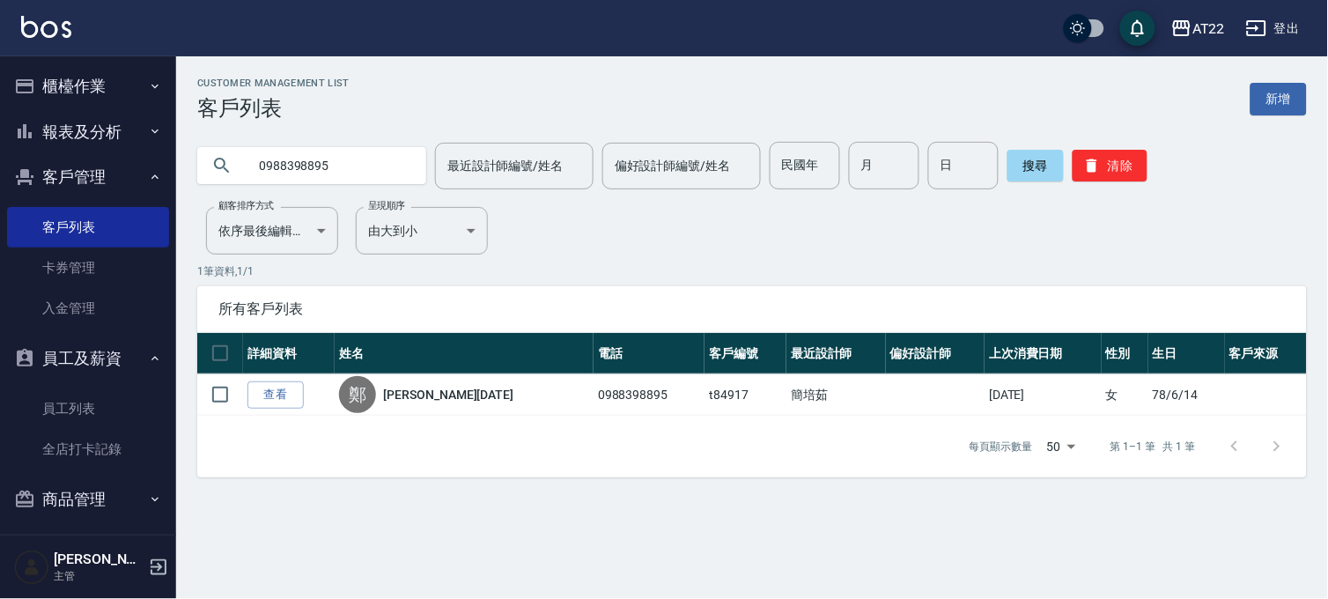
click at [85, 70] on button "櫃檯作業" at bounding box center [88, 86] width 162 height 46
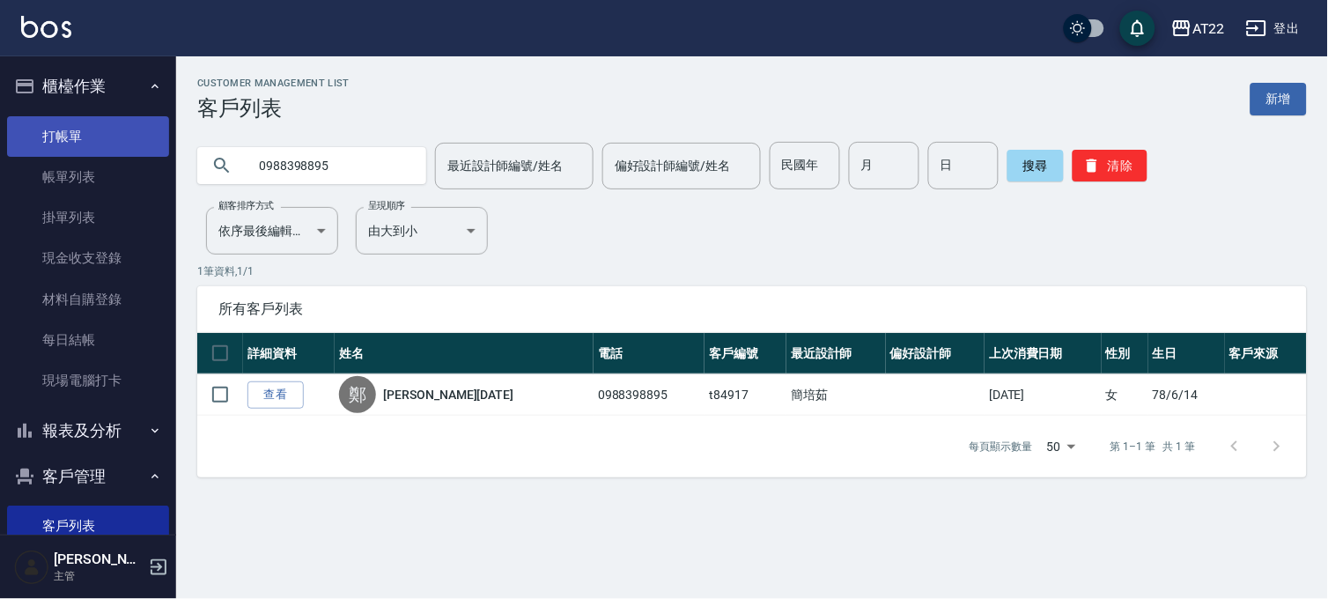
click at [100, 133] on link "打帳單" at bounding box center [88, 136] width 162 height 41
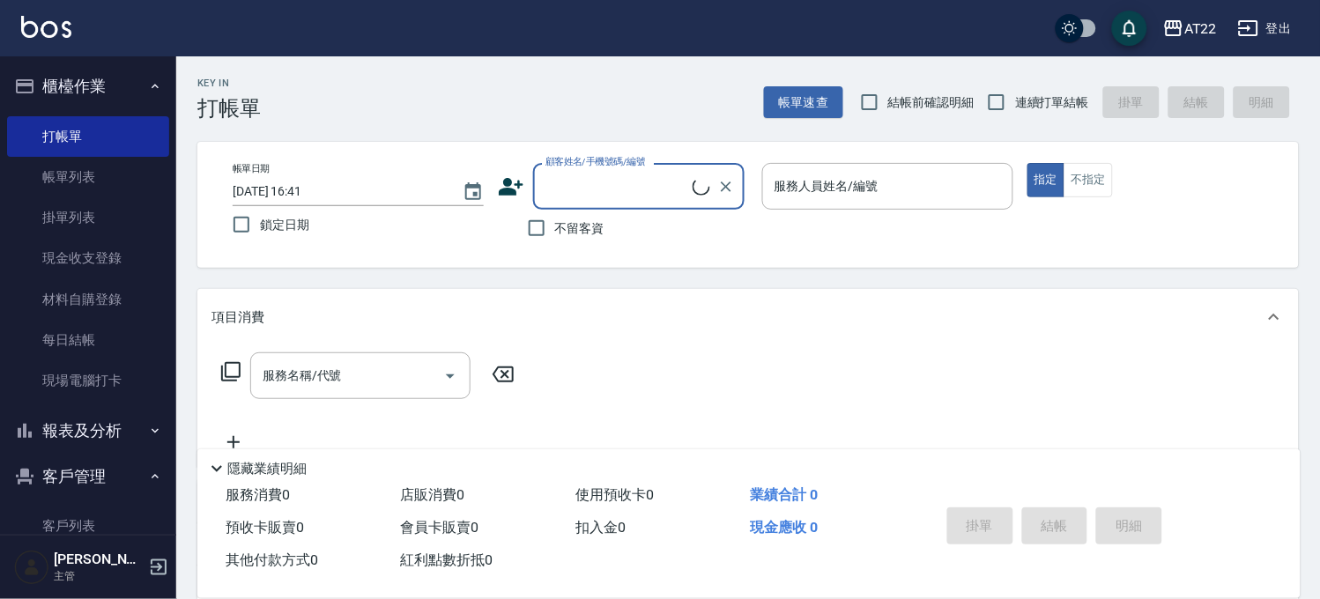
click at [699, 198] on div "顧客姓名/手機號碼/編號" at bounding box center [638, 186] width 211 height 47
click at [594, 235] on li "林婉紋/0963589106/0963589106" at bounding box center [637, 241] width 211 height 48
type input "林婉紋/0963589106/0963589106"
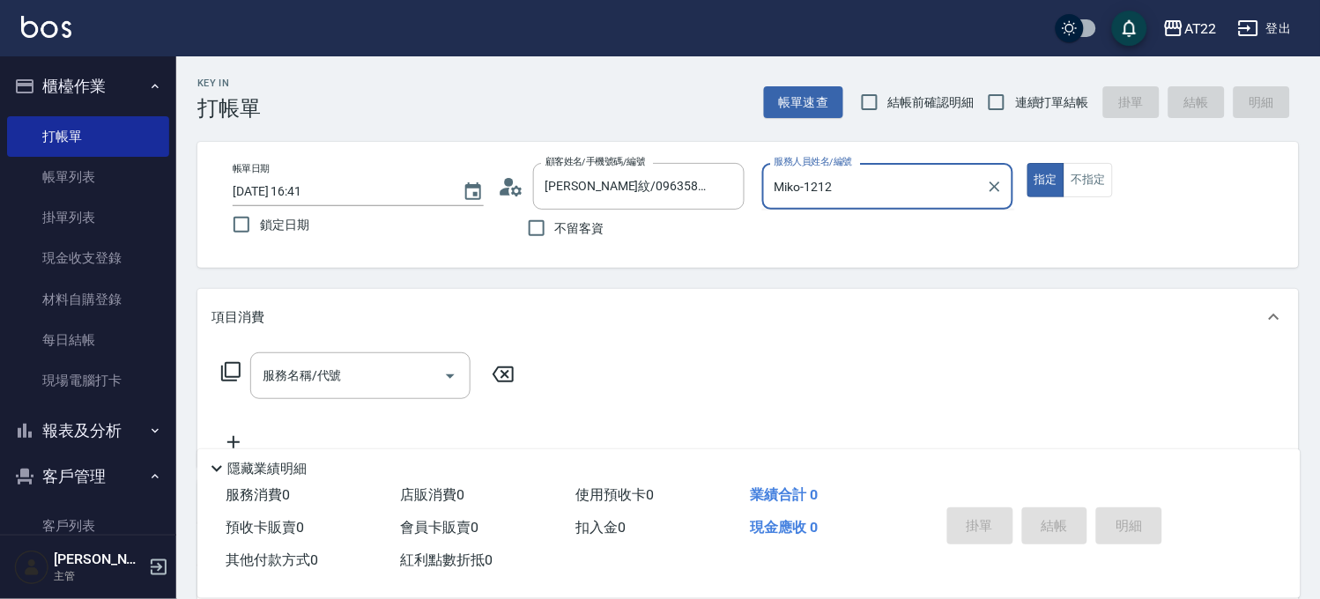
type input "Miko-1212"
click at [1027, 163] on button "指定" at bounding box center [1046, 180] width 38 height 34
type button "true"
type input "Miko-12"
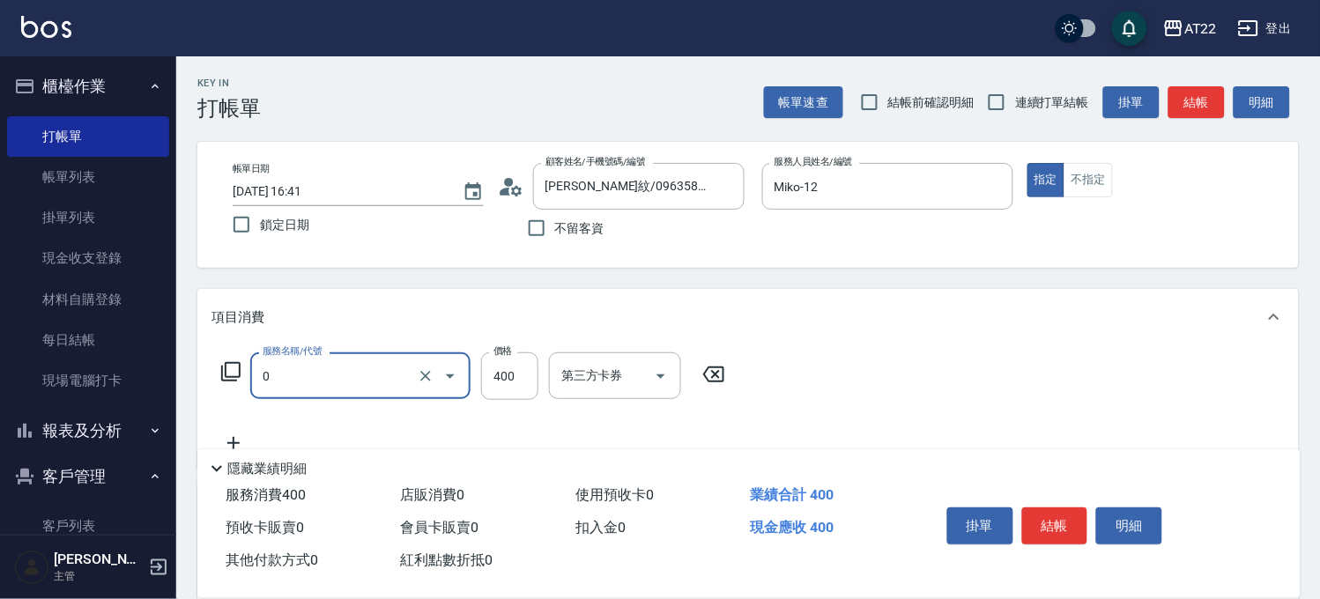
type input "有機洗髮(0)"
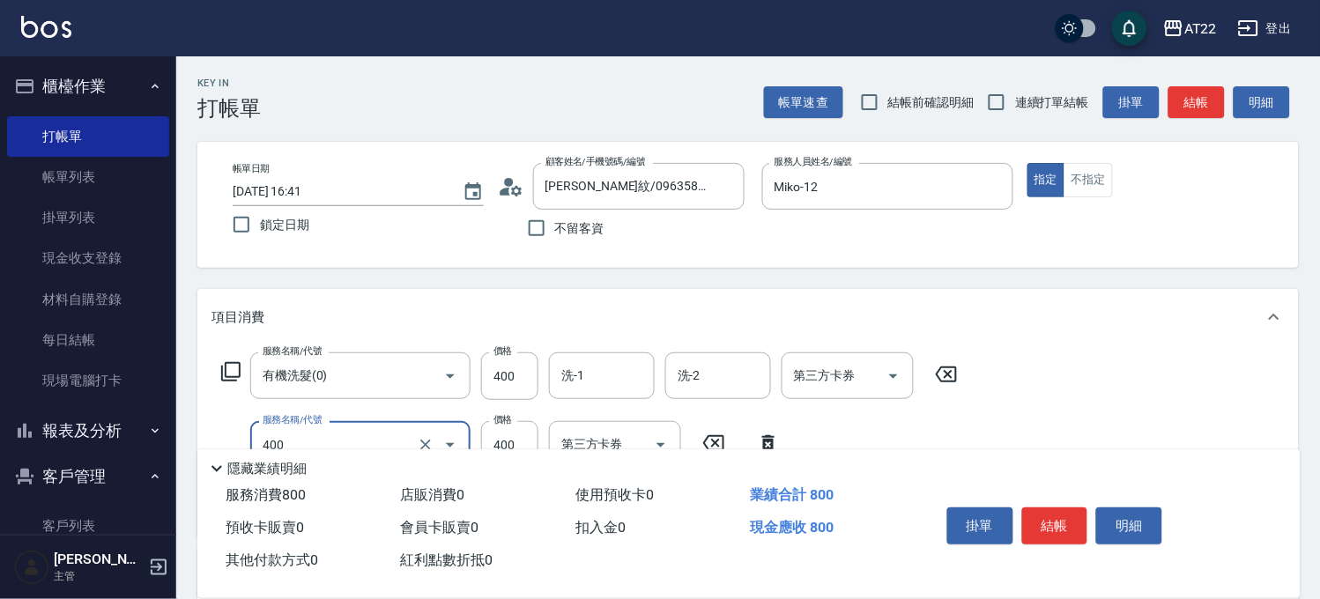
type input "剪髮(400)"
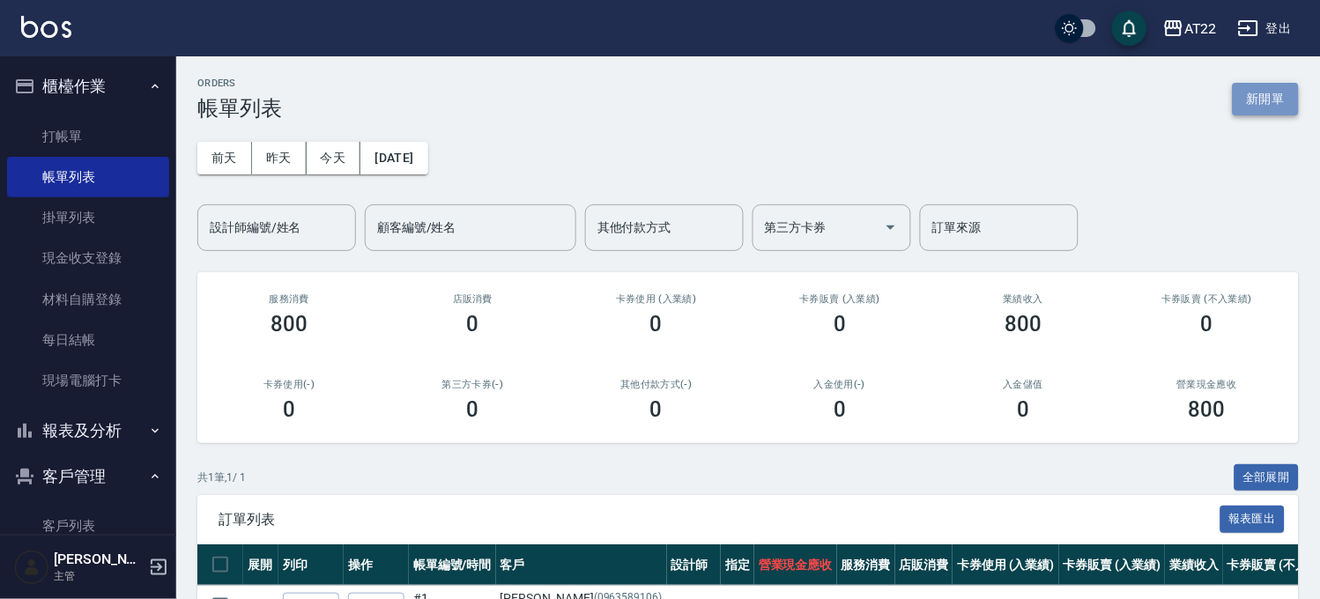
click at [1295, 100] on button "新開單" at bounding box center [1265, 99] width 66 height 33
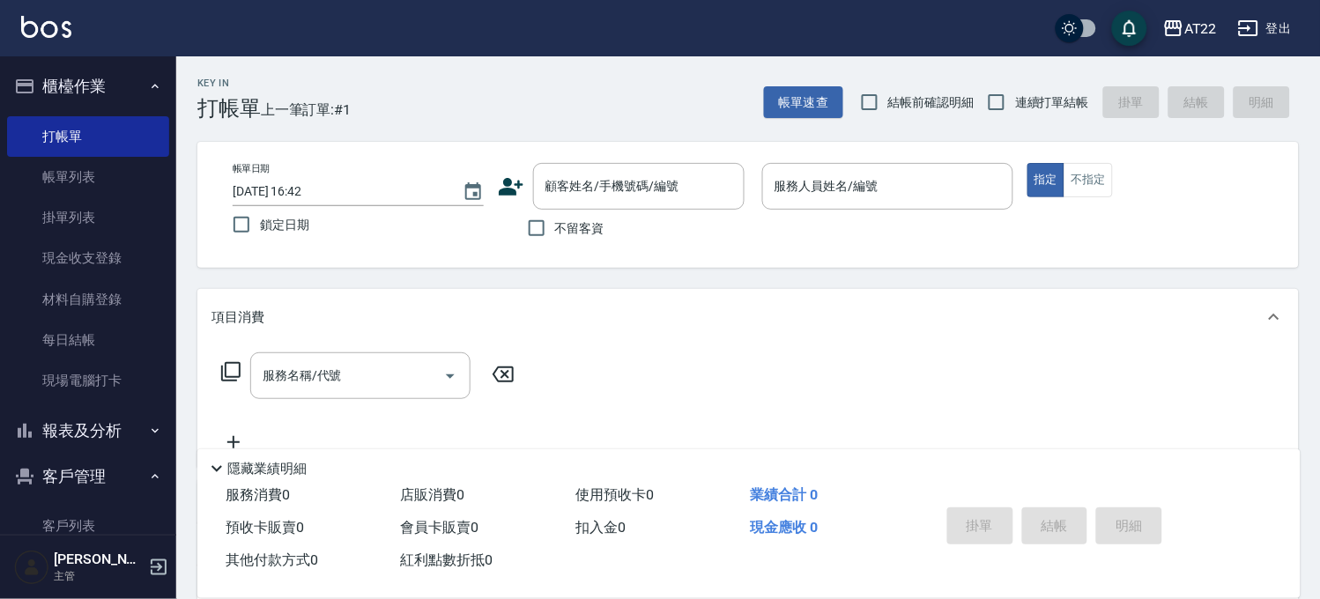
click at [1019, 106] on span "連續打單結帳" at bounding box center [1052, 102] width 74 height 18
click at [1015, 106] on input "連續打單結帳" at bounding box center [996, 102] width 37 height 37
checkbox input "true"
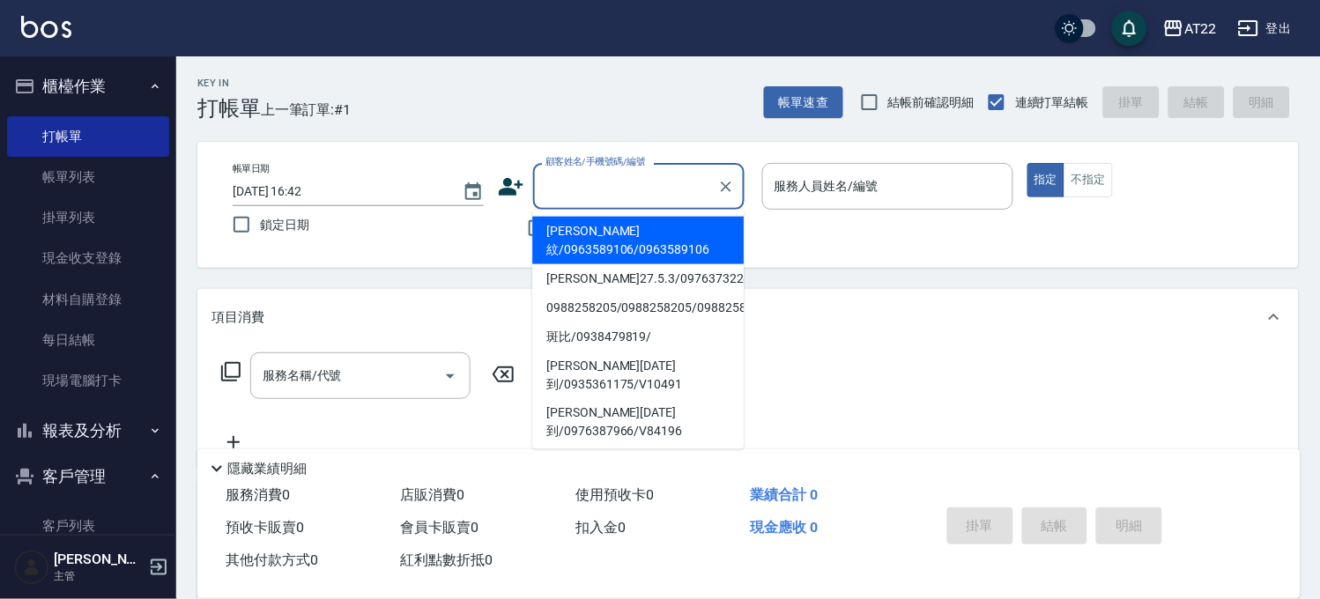
click at [697, 188] on input "顧客姓名/手機號碼/編號" at bounding box center [625, 186] width 169 height 31
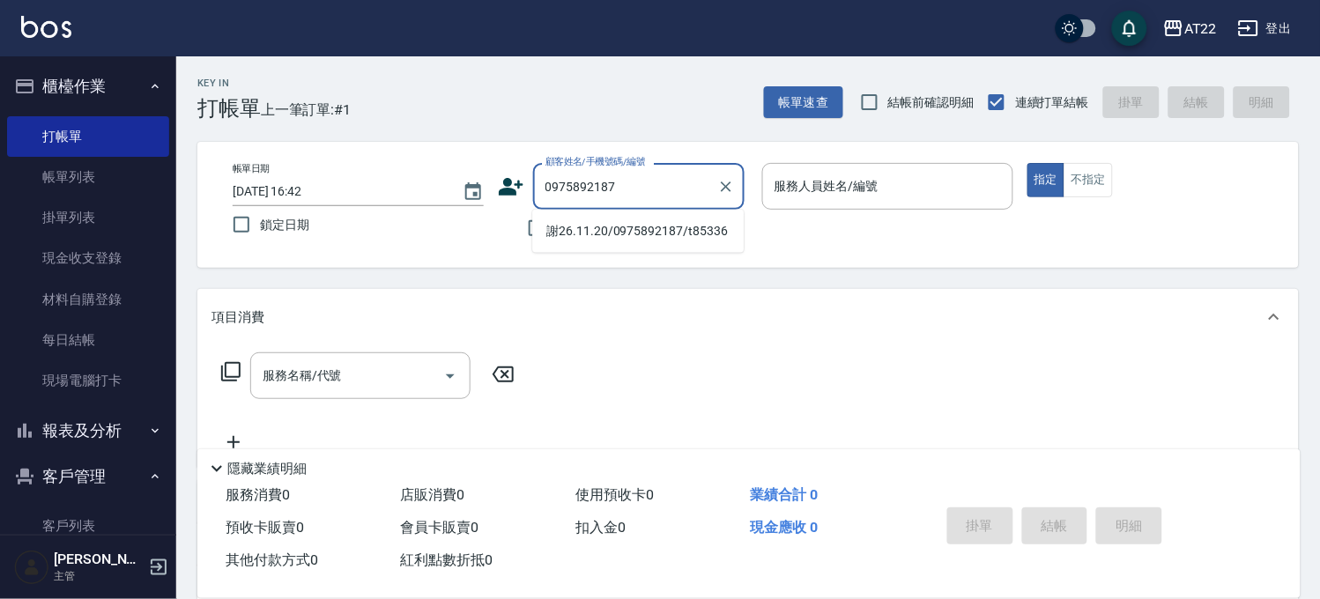
click at [597, 239] on li "謝26.11.20/0975892187/t85336" at bounding box center [637, 231] width 211 height 29
type input "謝26.11.20/0975892187/t85336"
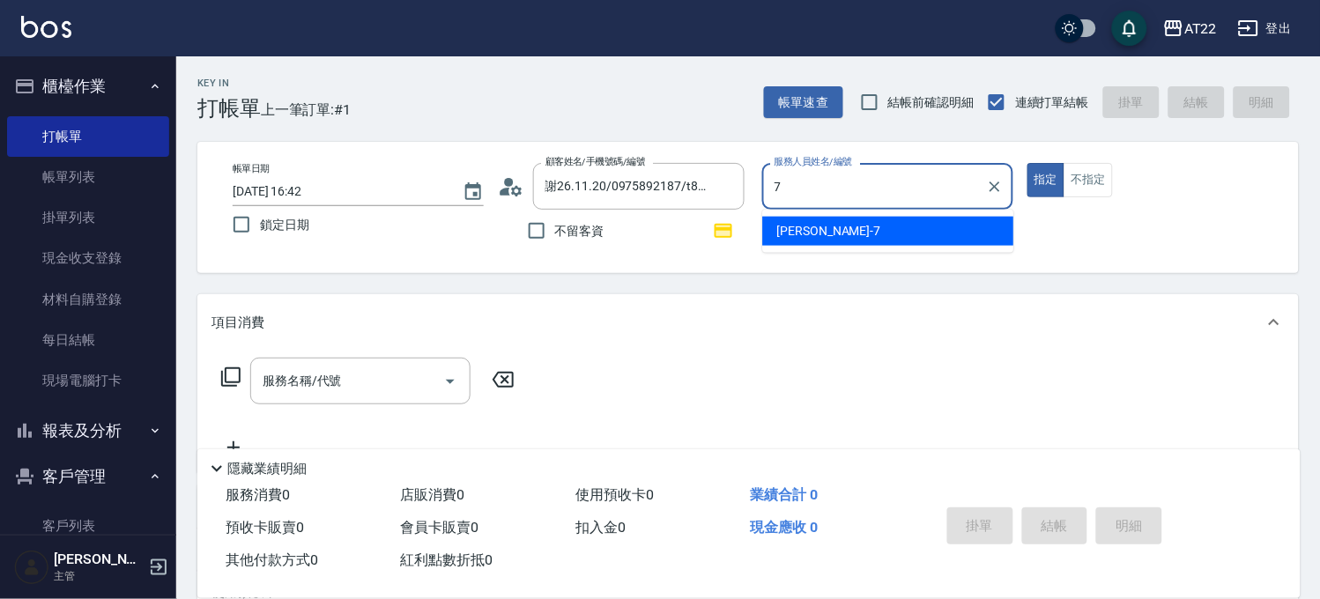
type input "Allen-7"
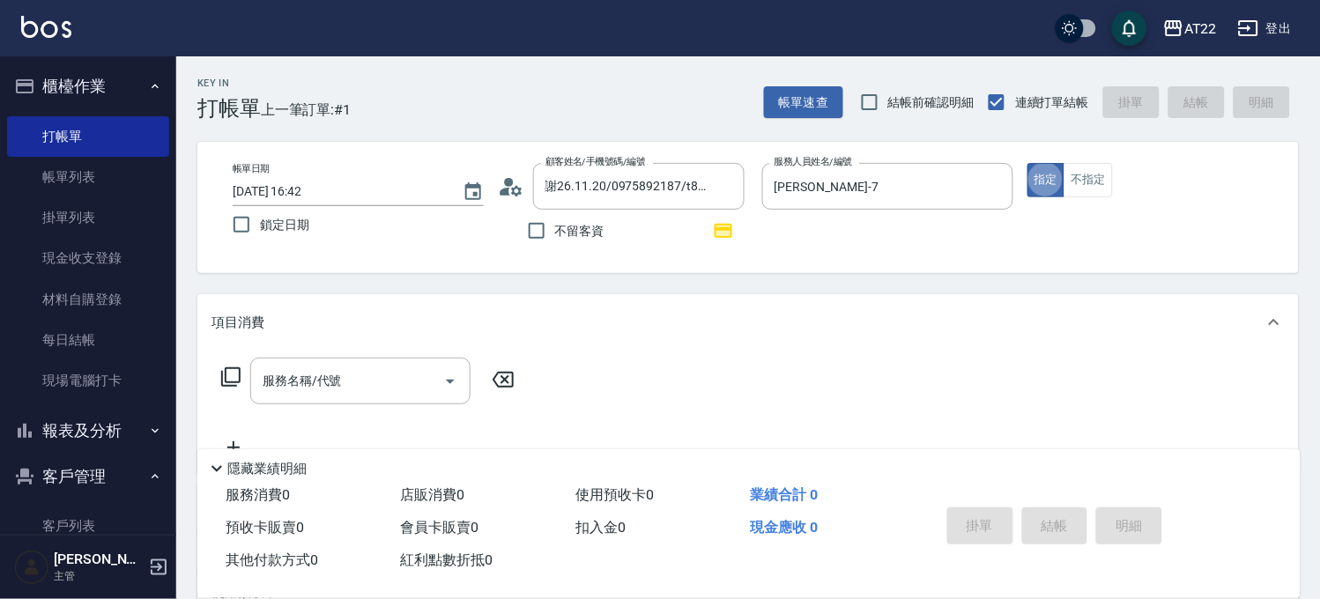
type button "true"
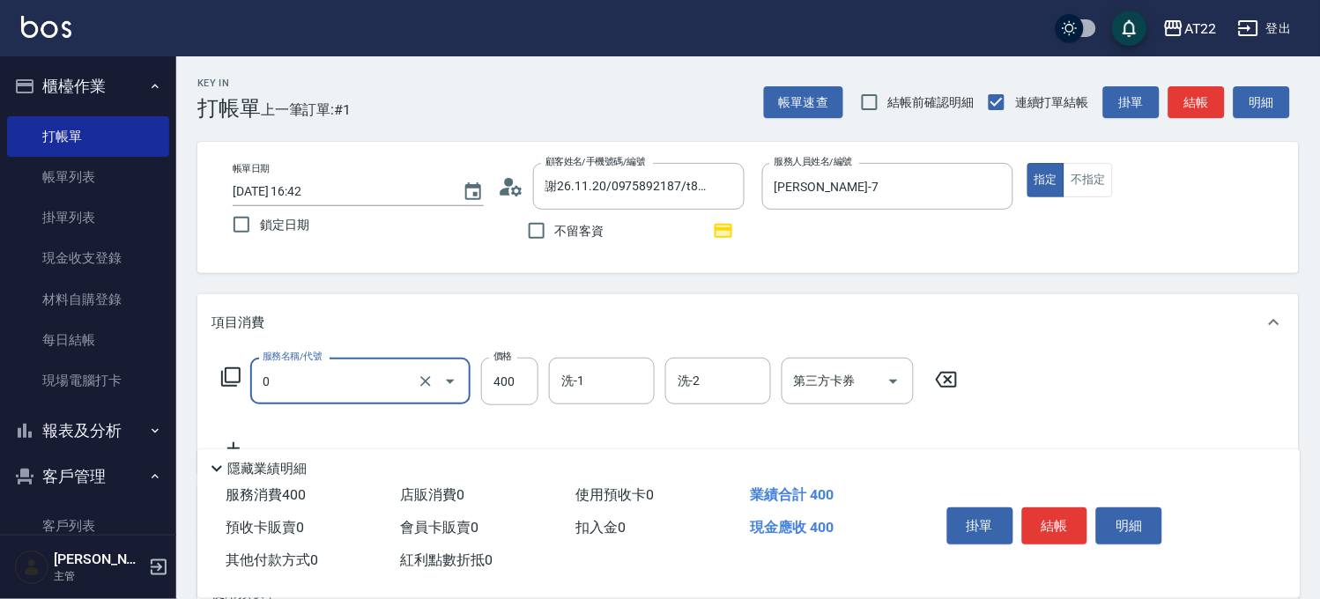
type input "有機洗髮(0)"
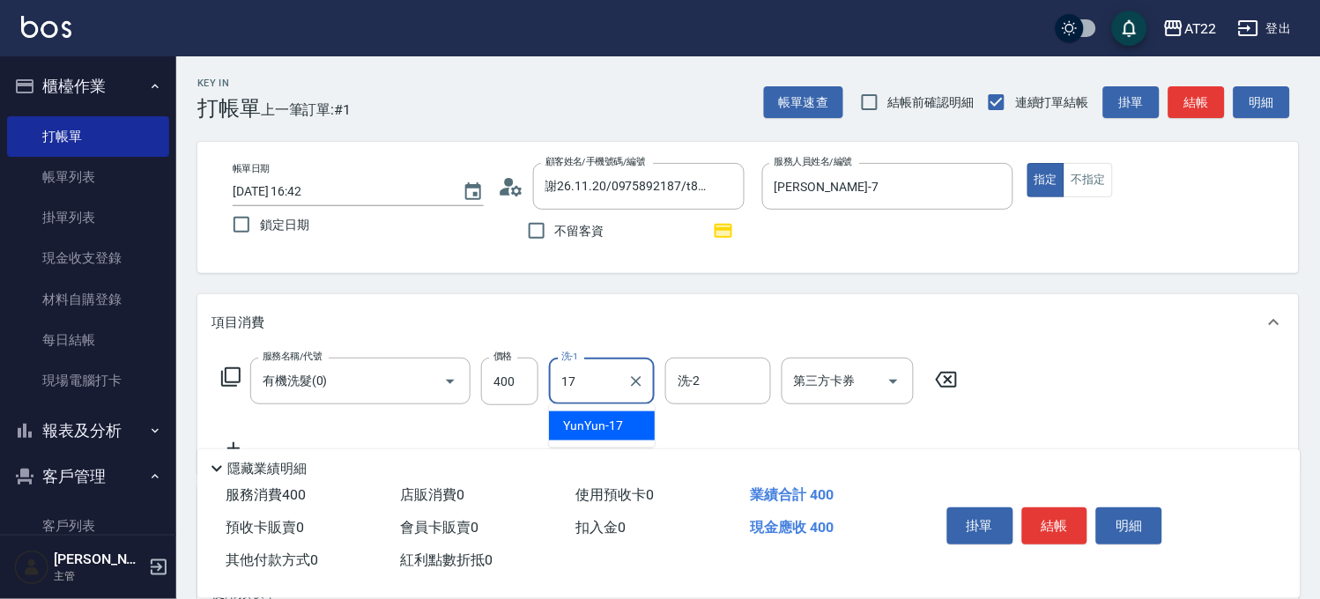
type input "YunYun-17"
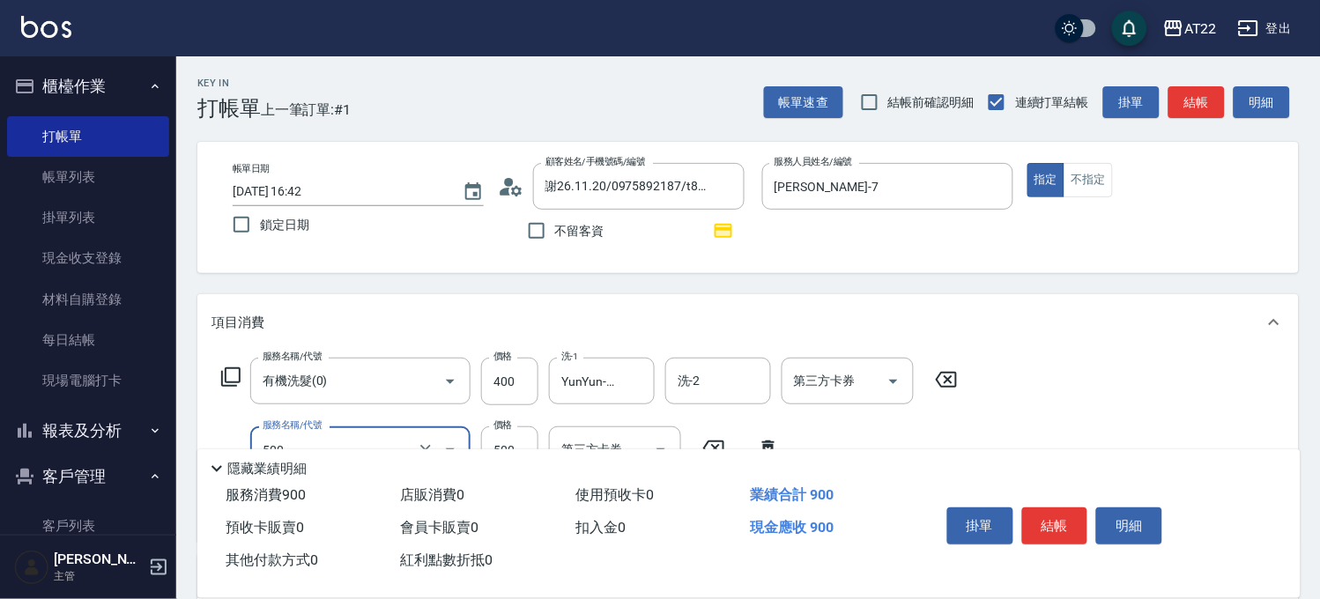
type input "剪髮(500)"
type input "630"
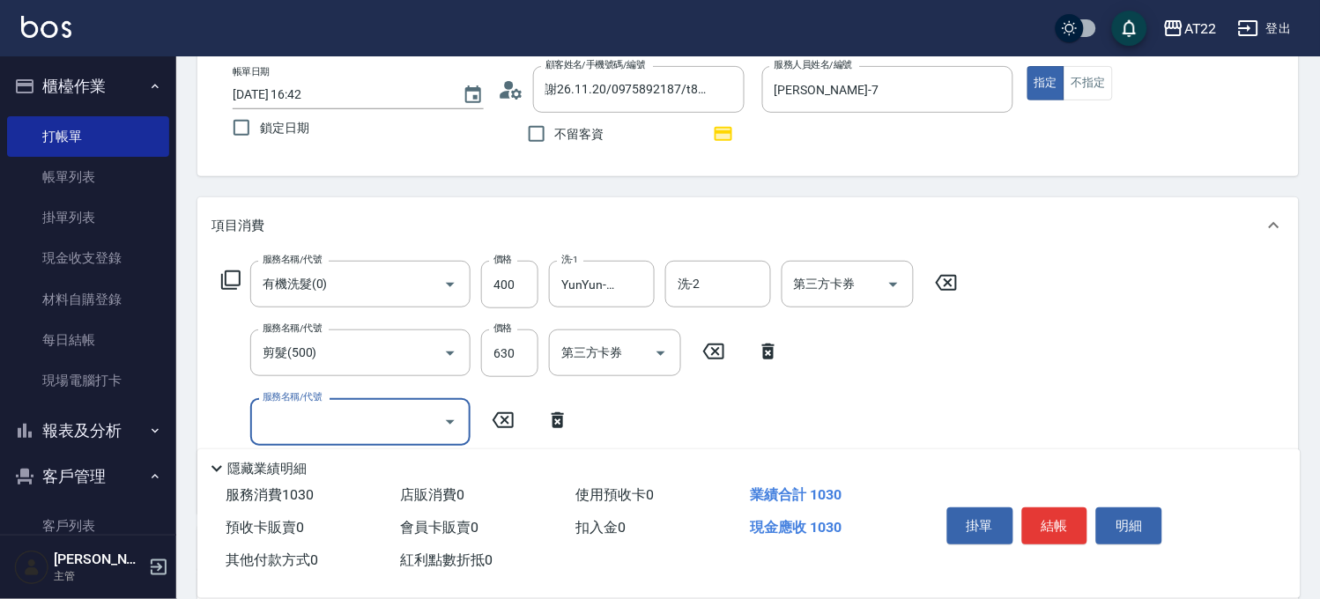
scroll to position [98, 0]
type input "側邊燙貼(3001)"
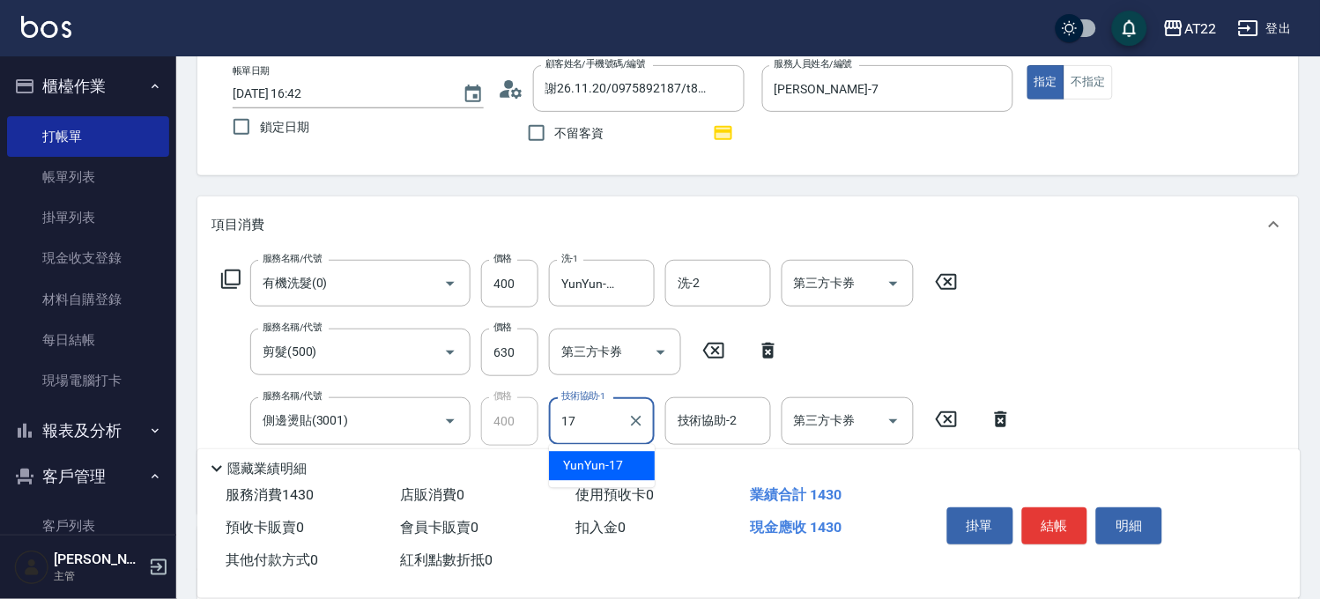
type input "YunYun-17"
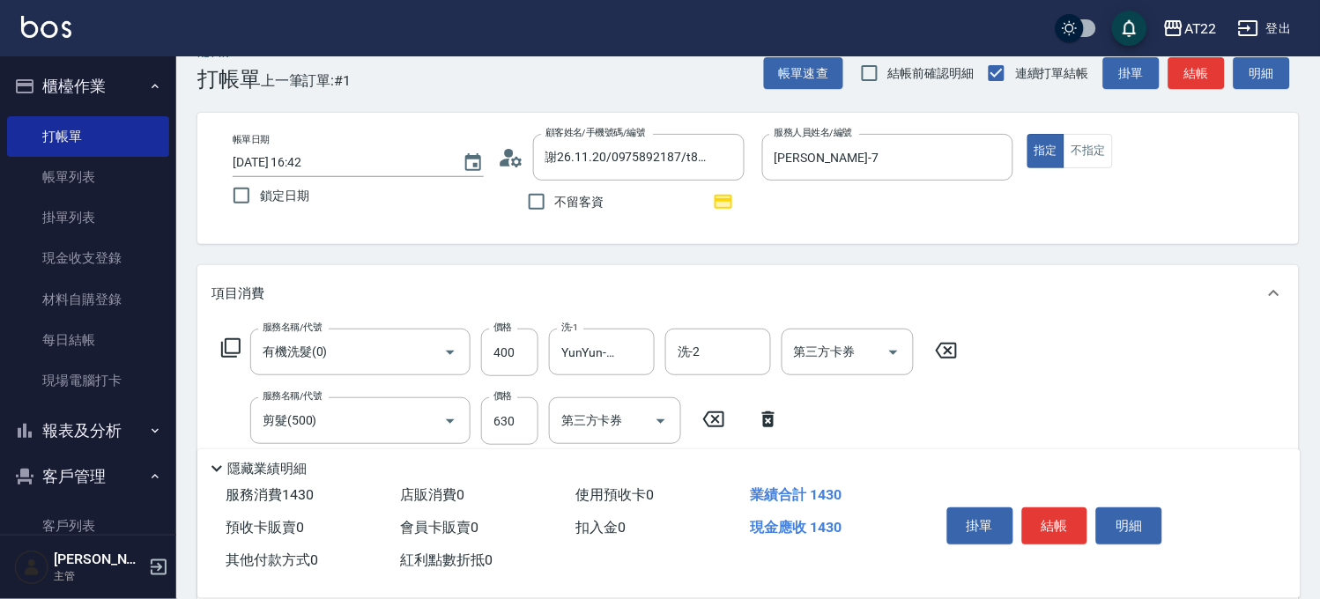
scroll to position [0, 0]
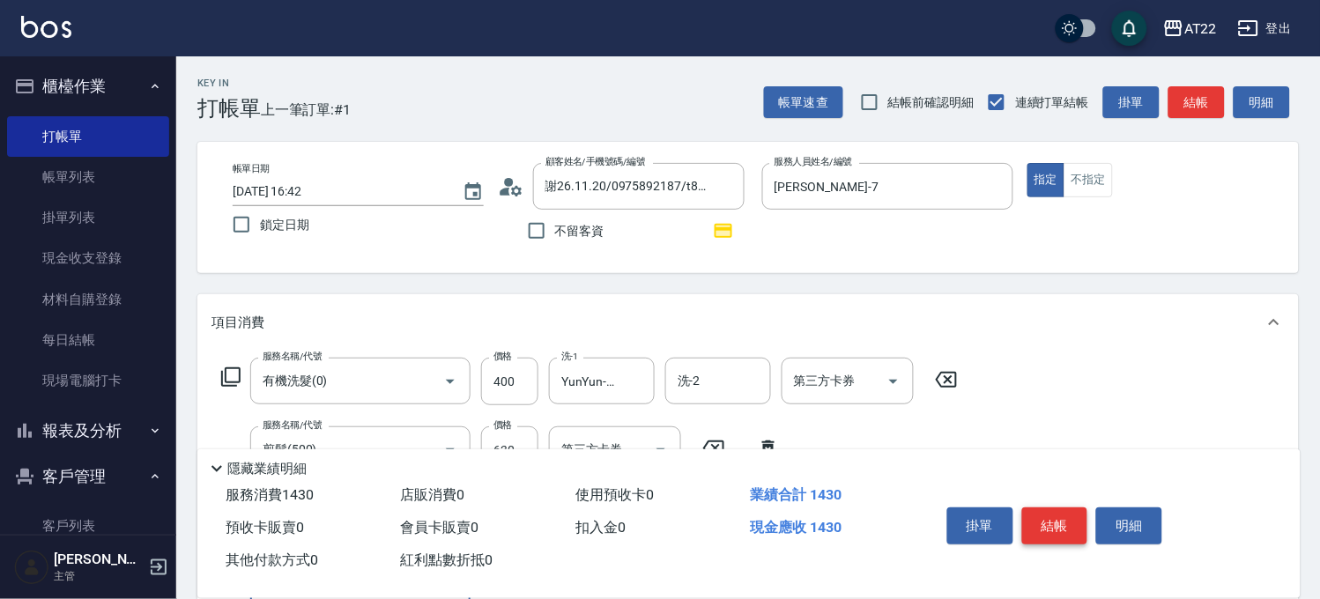
click at [1068, 511] on button "結帳" at bounding box center [1055, 525] width 66 height 37
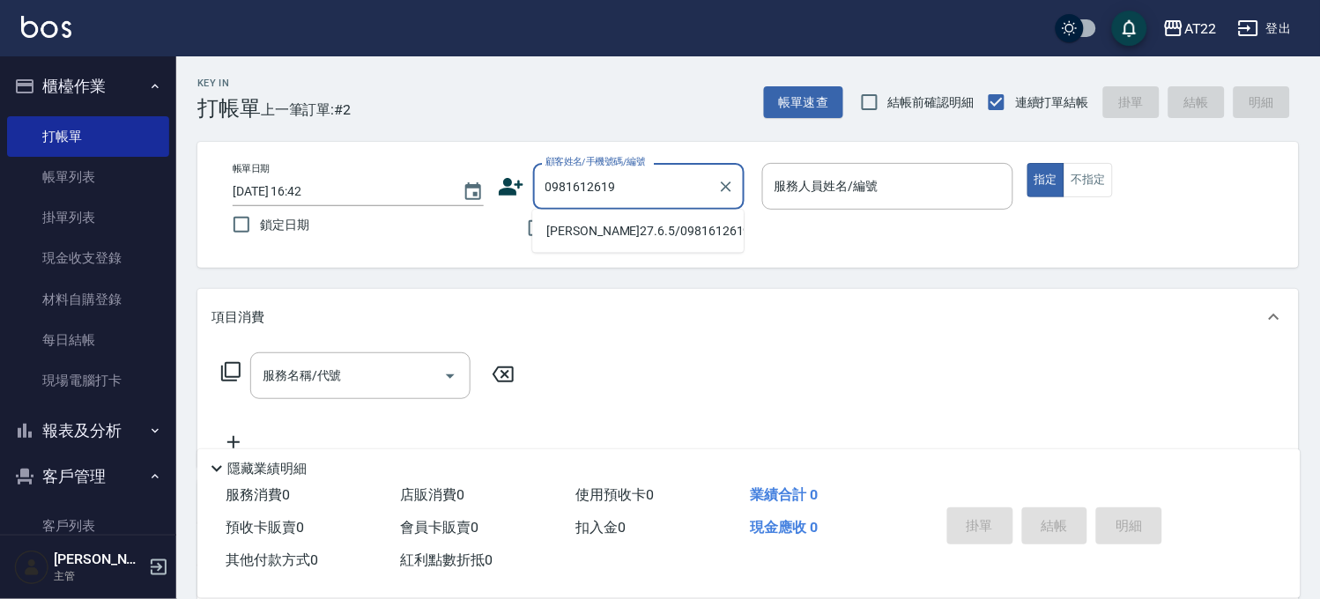
click at [568, 235] on li "黃秀琪27.6.5/0981612619/T91242" at bounding box center [637, 231] width 211 height 29
type input "黃秀琪27.6.5/0981612619/T91242"
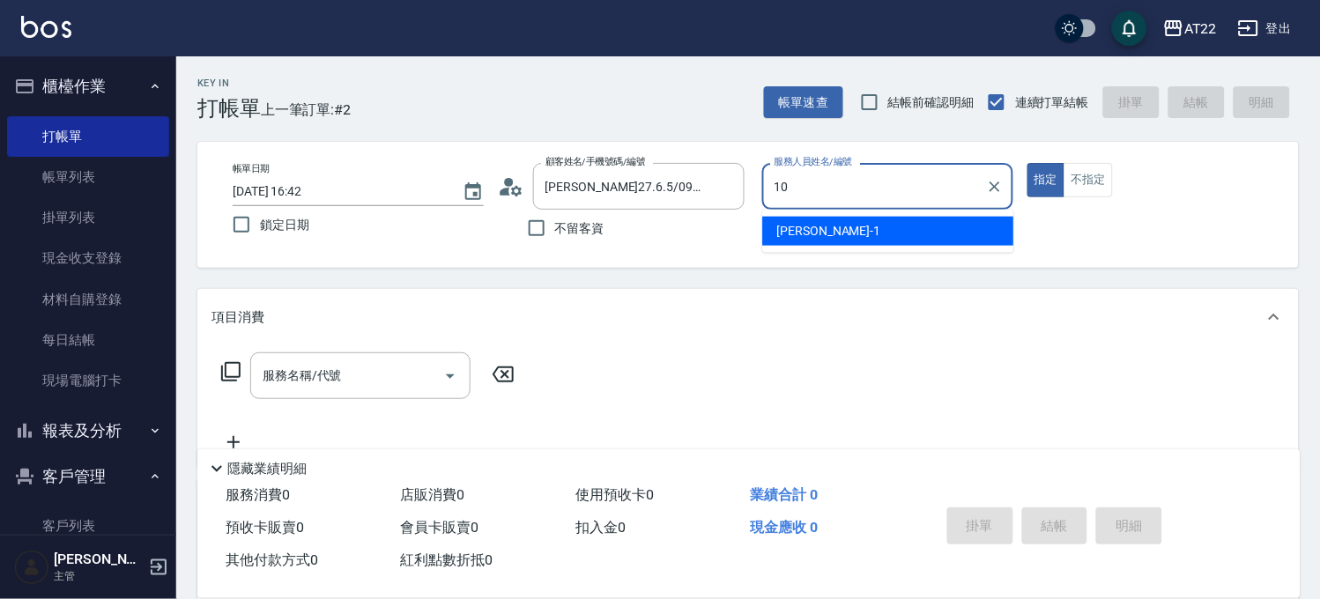
type input "Miu-10"
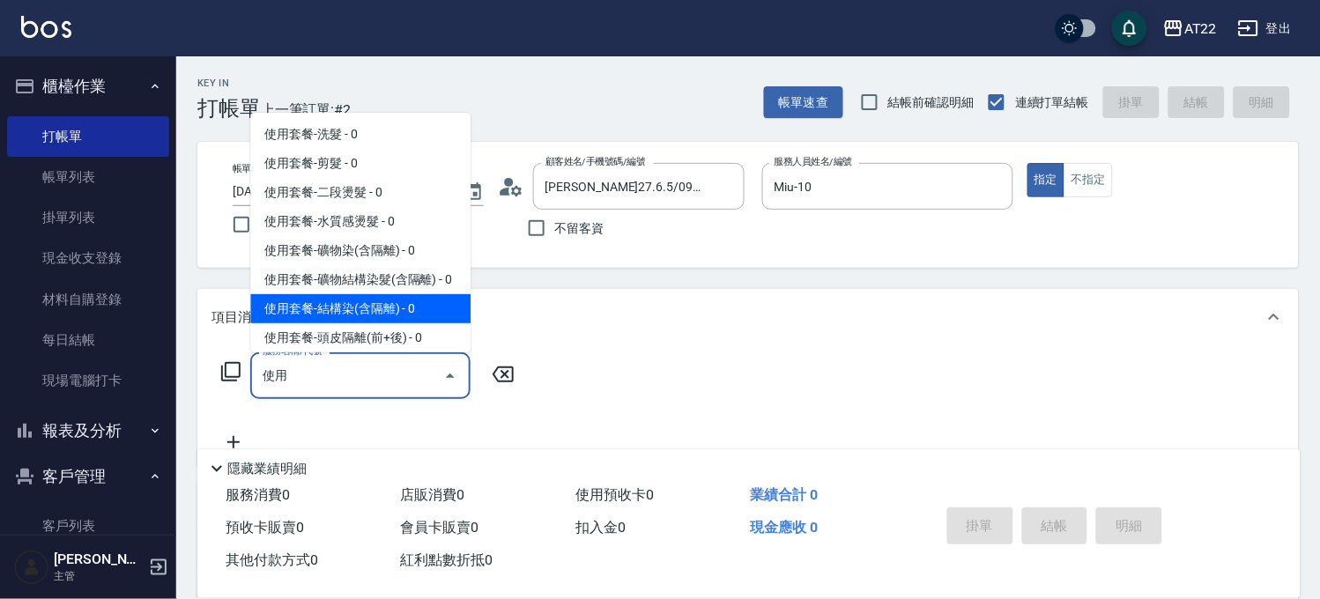
click at [296, 376] on input "使用" at bounding box center [347, 375] width 178 height 31
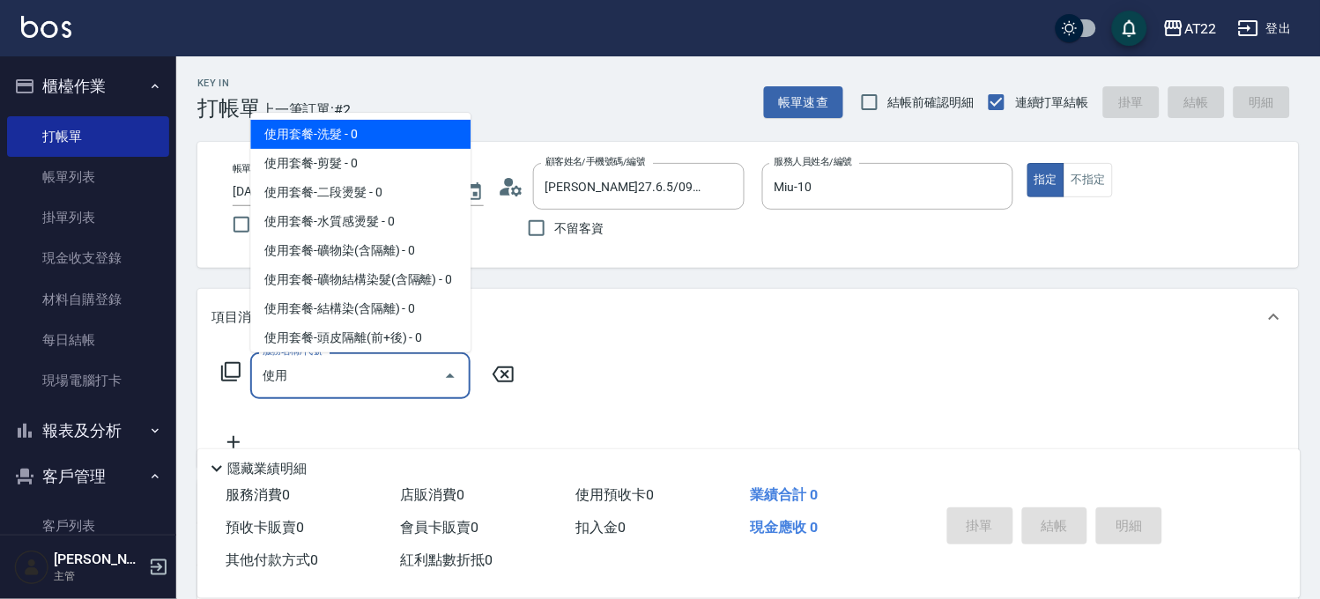
click at [289, 130] on span "使用套餐-洗髮 - 0" at bounding box center [360, 134] width 220 height 29
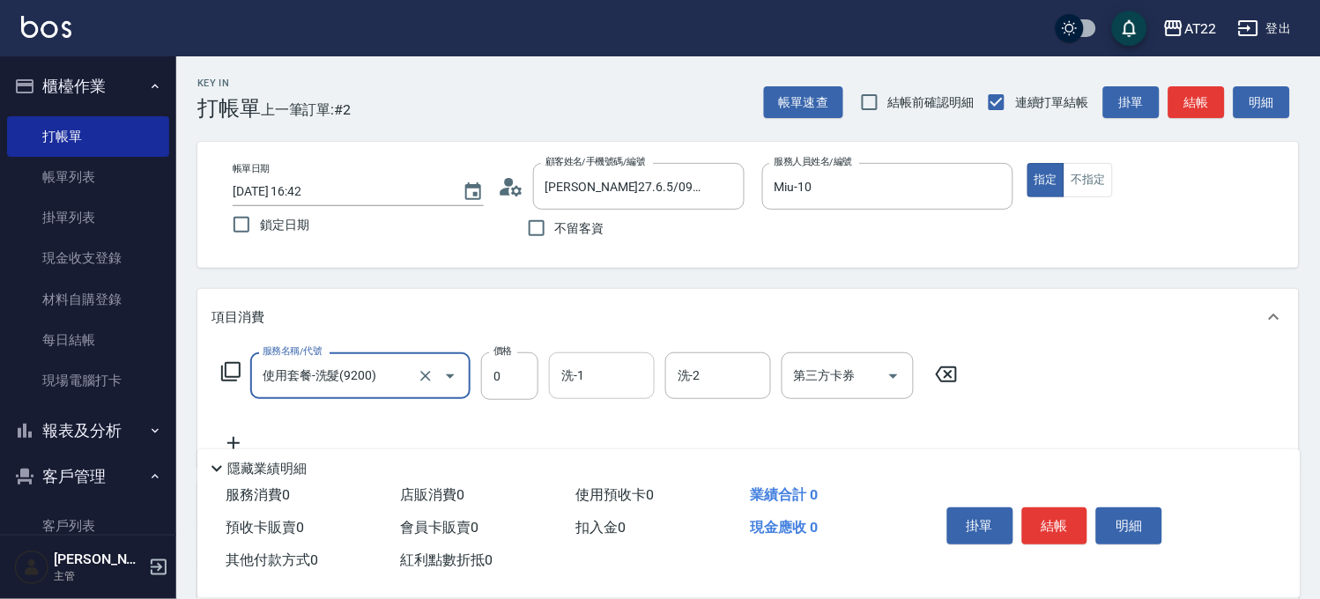
type input "使用套餐-洗髮(9200)"
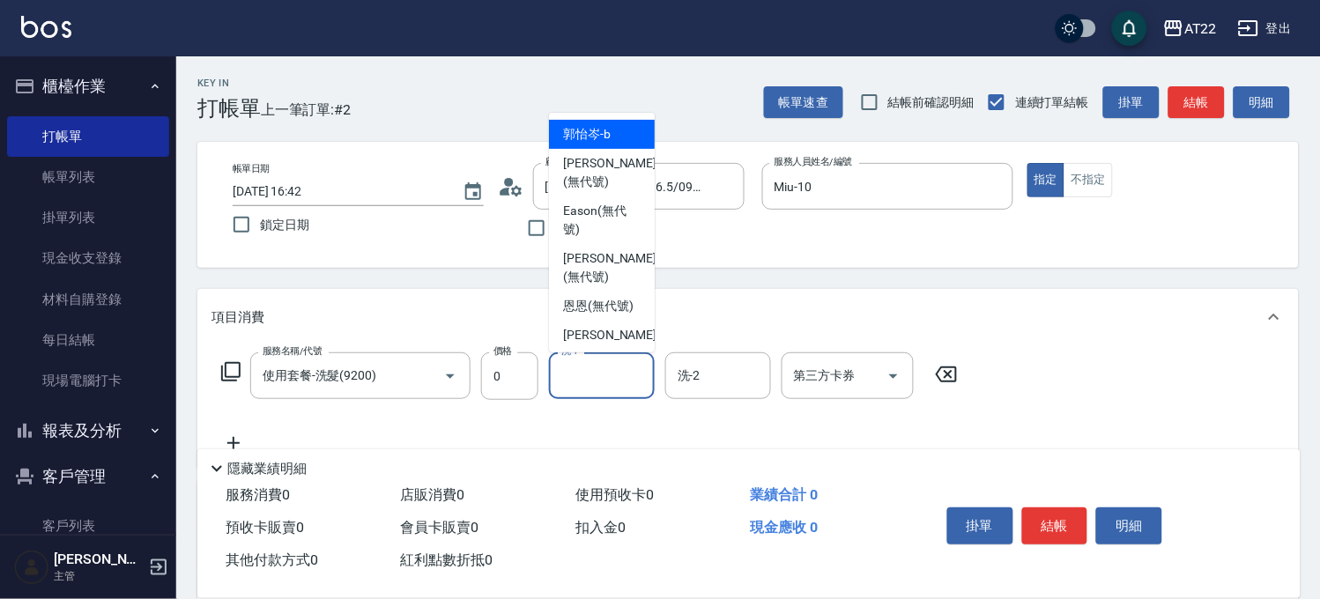
click at [579, 383] on input "洗-1" at bounding box center [602, 375] width 90 height 31
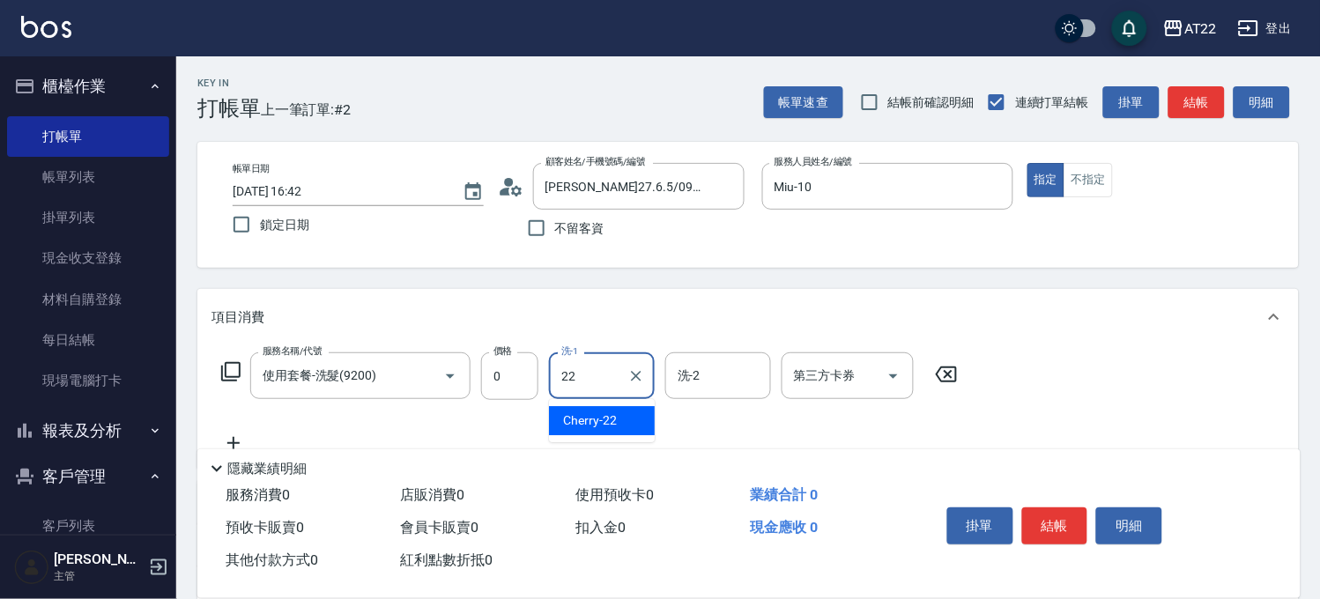
type input "Cherry-22"
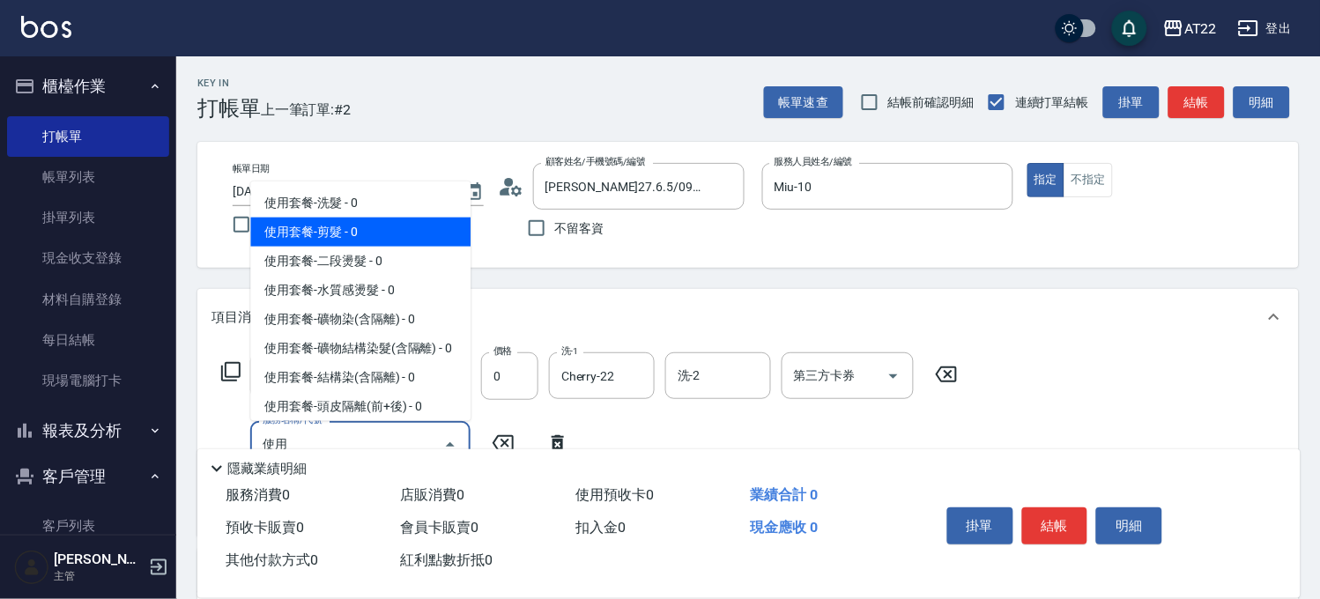
click at [392, 227] on span "使用套餐-剪髮 - 0" at bounding box center [360, 232] width 220 height 29
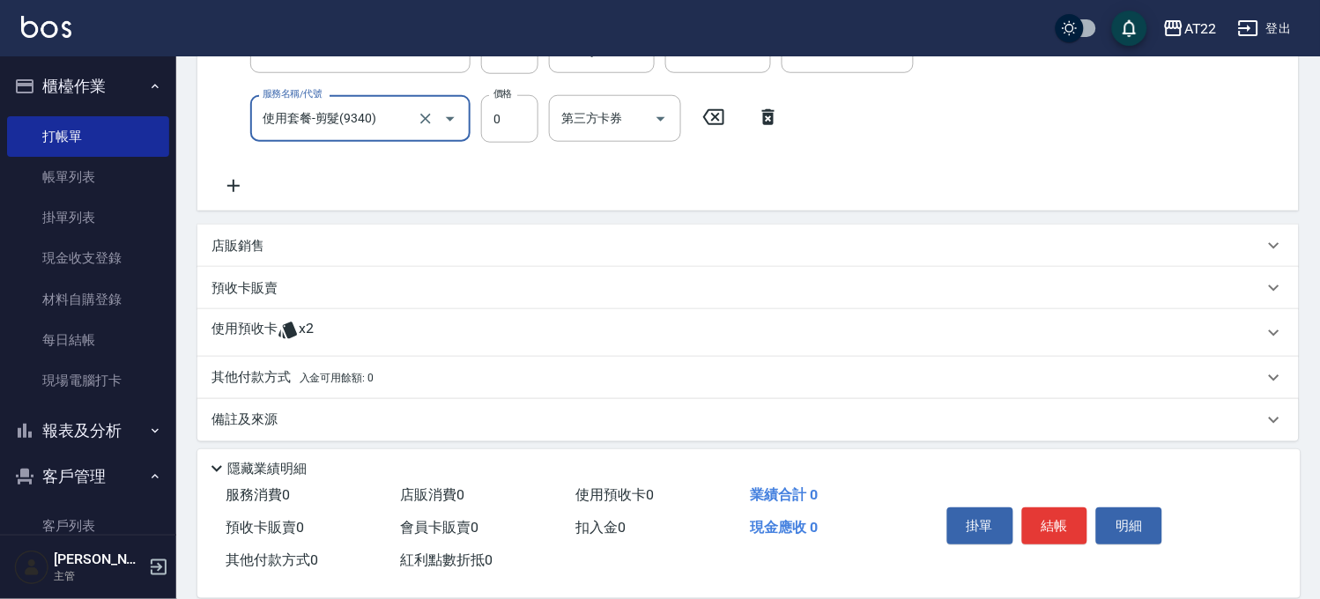
scroll to position [336, 0]
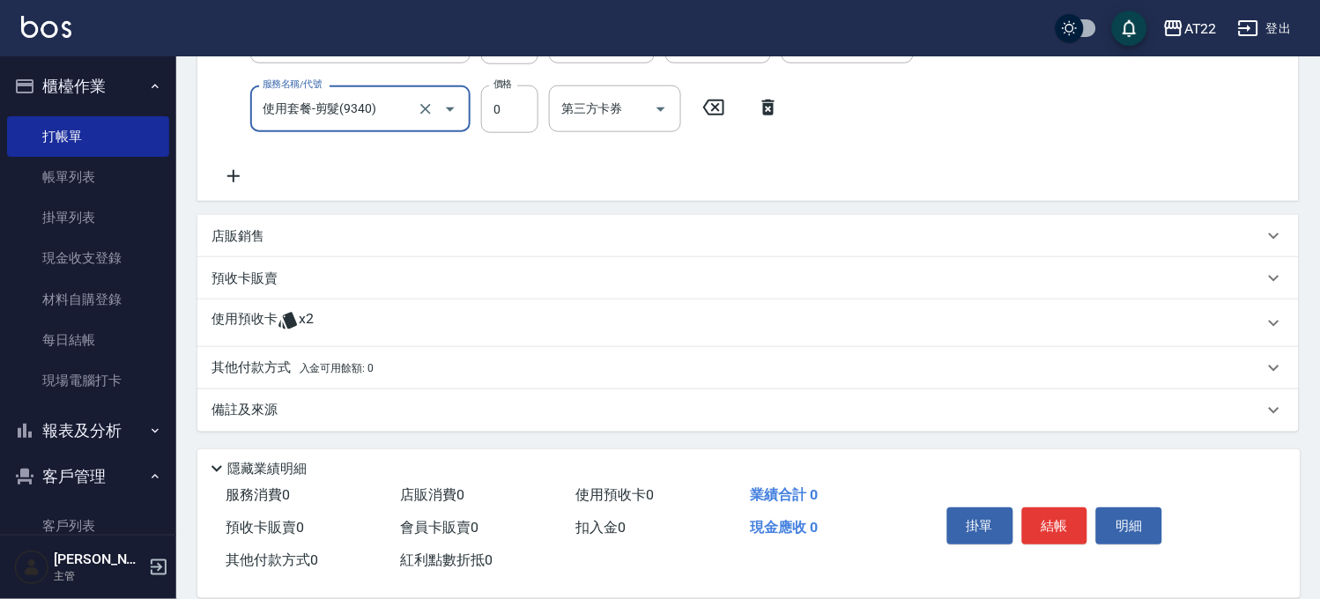
type input "使用套餐-剪髮(9340)"
click at [236, 177] on icon at bounding box center [233, 176] width 44 height 21
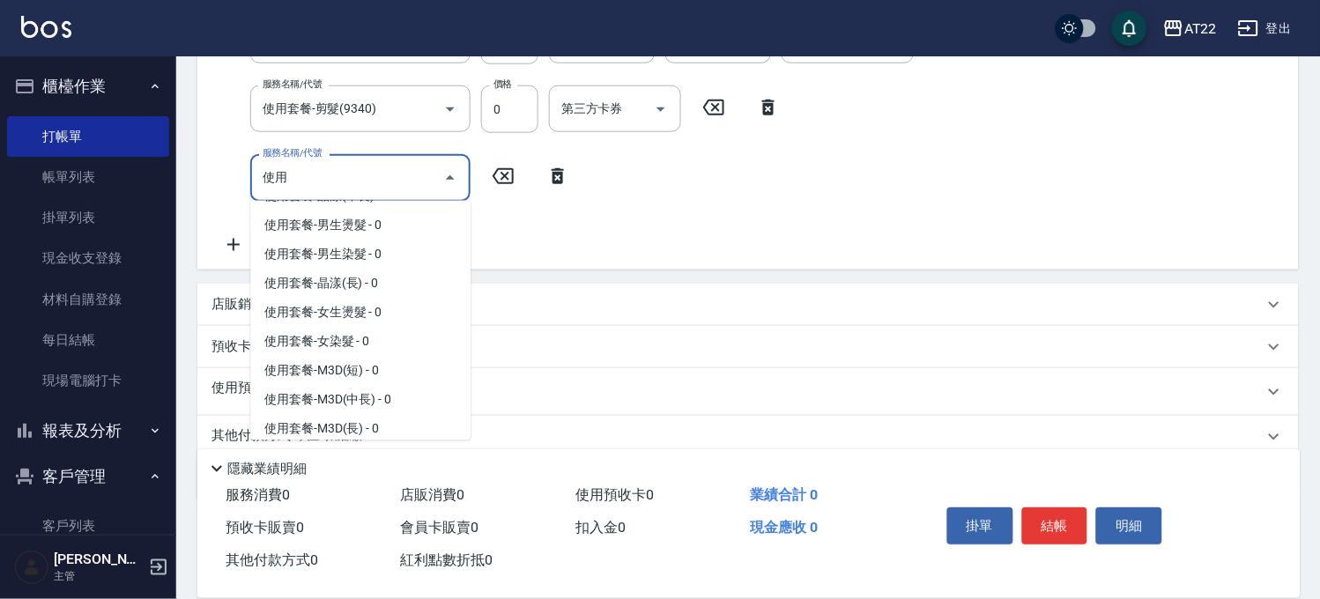
scroll to position [489, 0]
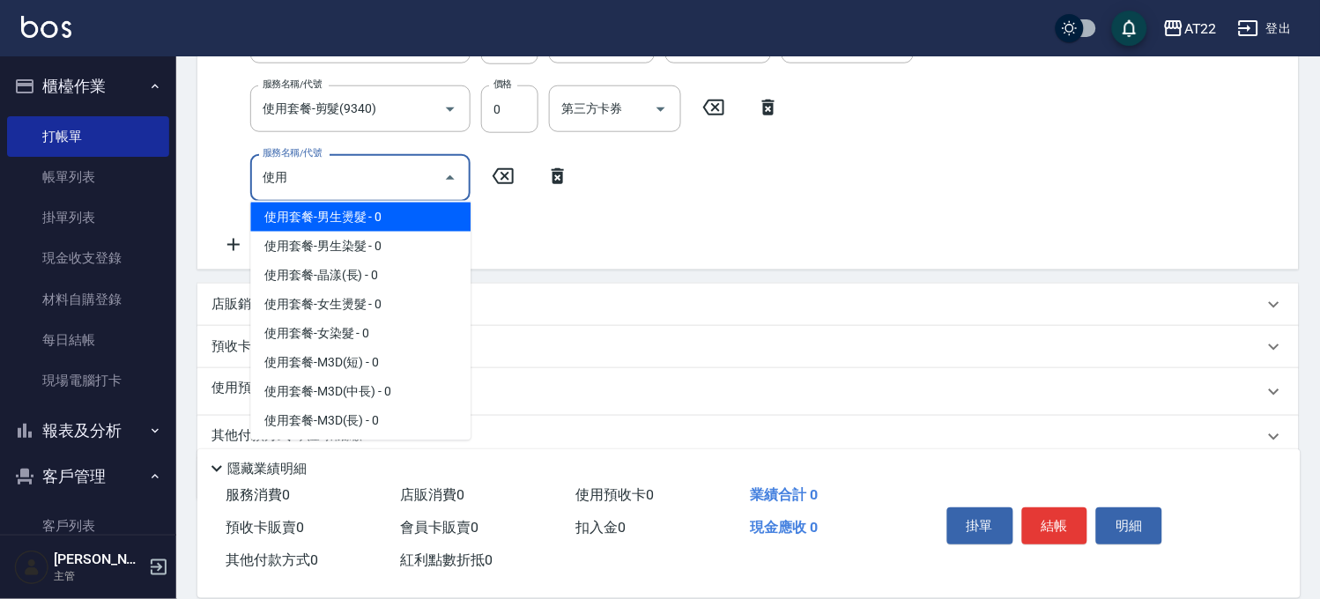
click at [373, 232] on span "使用套餐-男生燙髮 - 0" at bounding box center [360, 217] width 220 height 29
type input "使用套餐-男生燙髮(911001)"
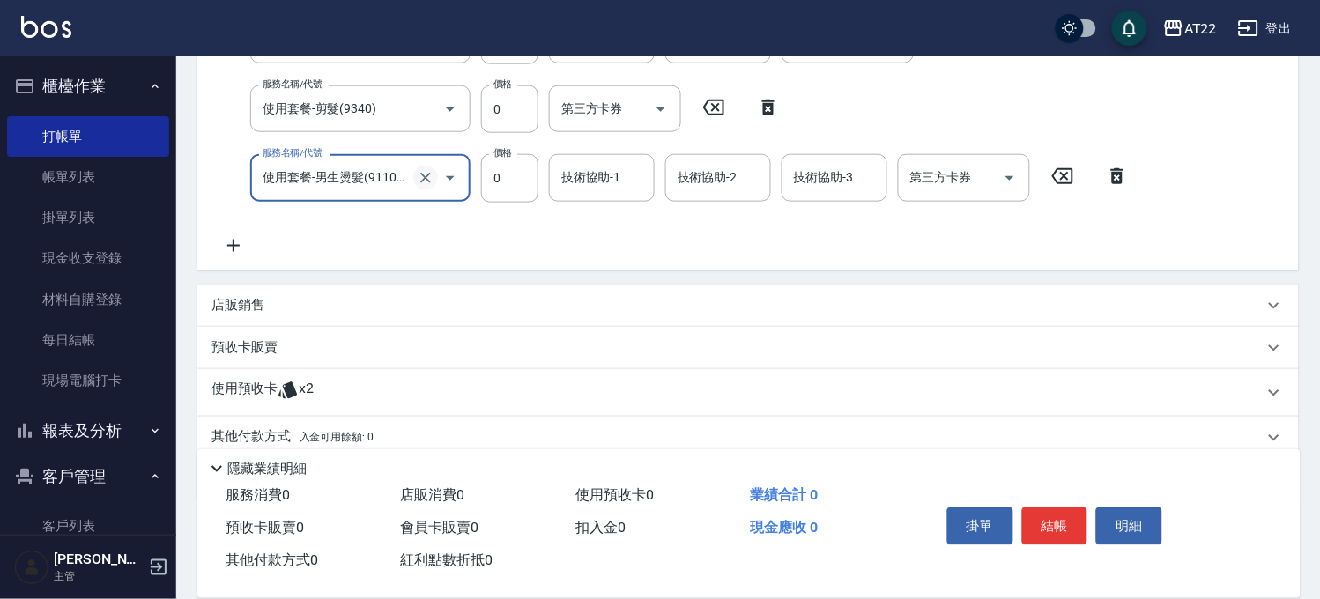
click at [429, 177] on icon "Clear" at bounding box center [426, 178] width 18 height 18
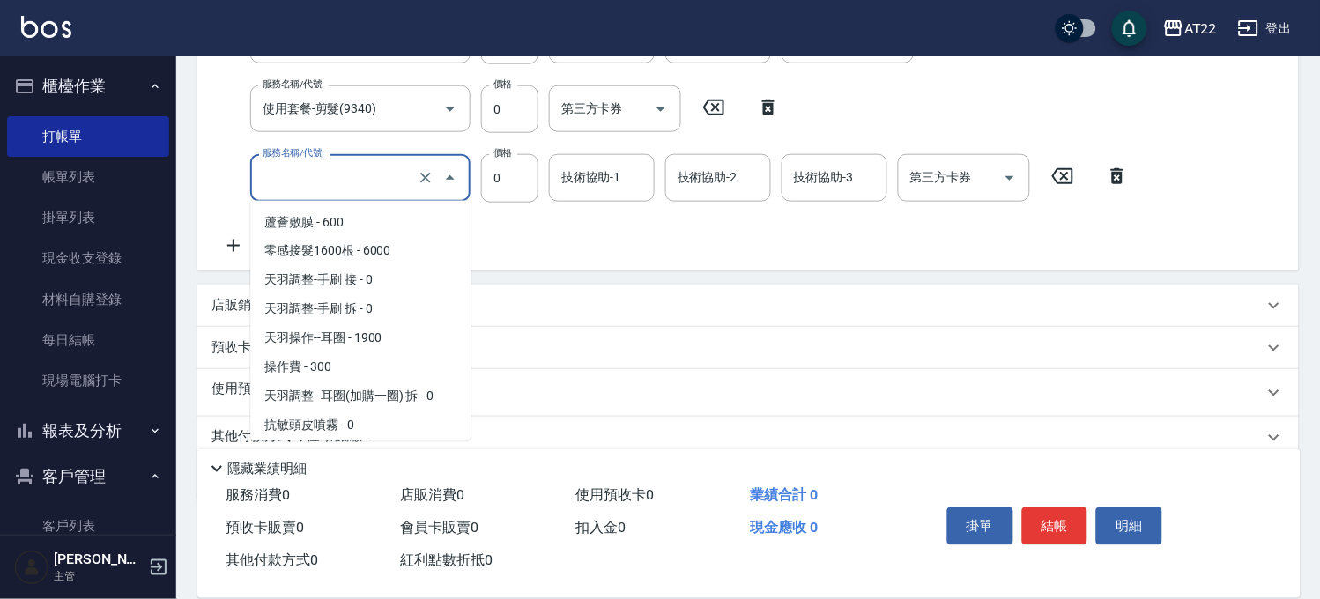
click at [366, 185] on input "服務名稱/代號" at bounding box center [335, 177] width 155 height 31
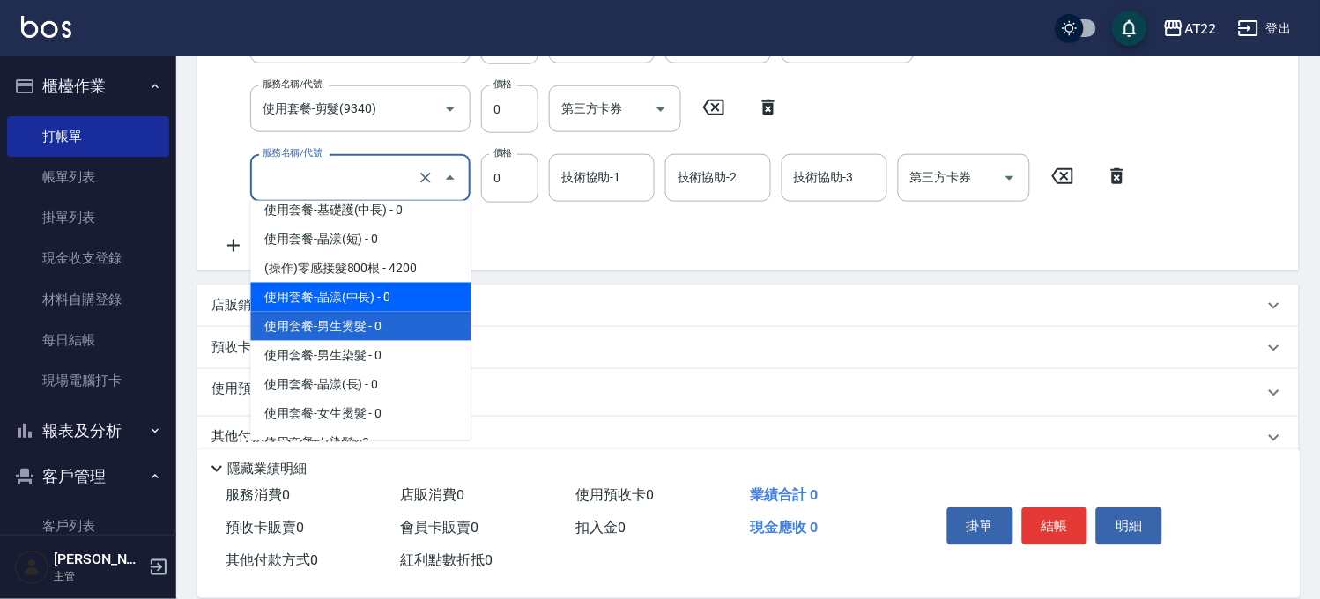
scroll to position [3030, 0]
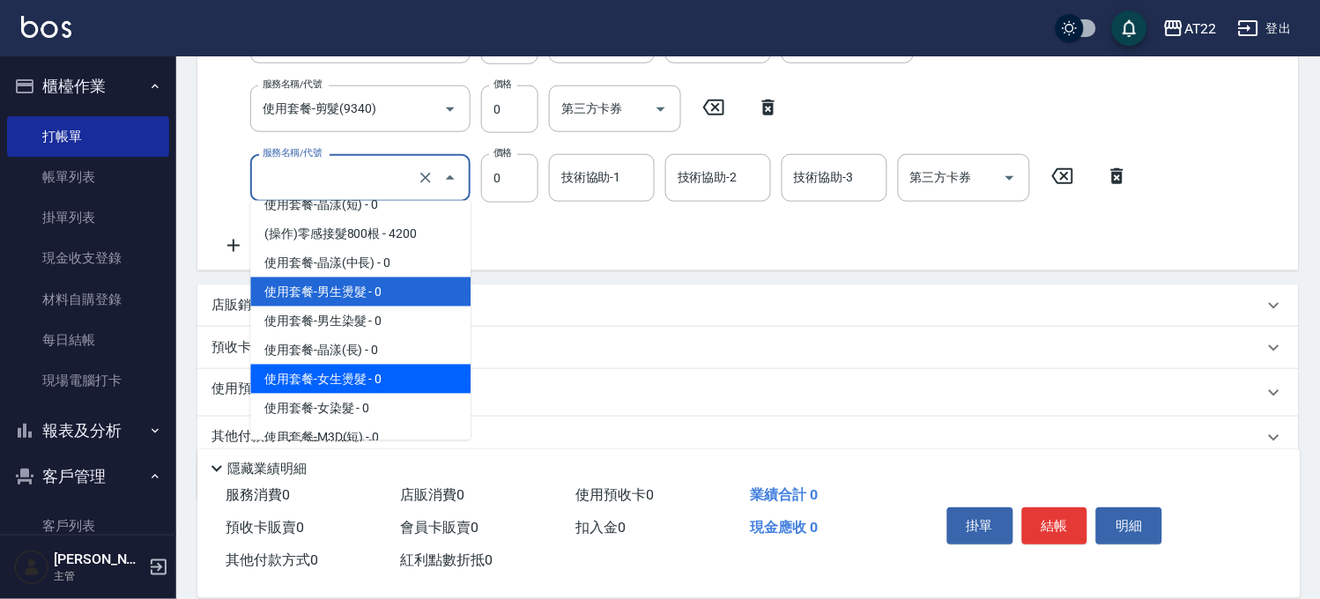
click at [361, 394] on span "使用套餐-女生燙髮 - 0" at bounding box center [360, 379] width 220 height 29
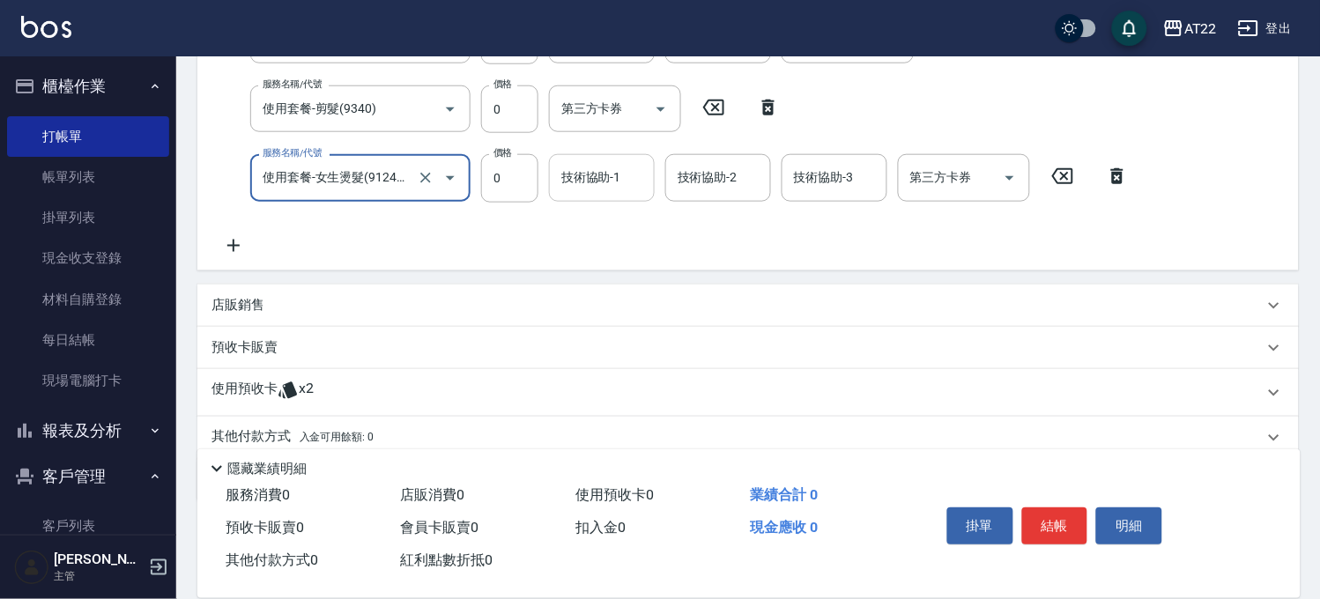
type input "使用套餐-女生燙髮(912401)"
click at [577, 186] on input "技術協助-1" at bounding box center [602, 177] width 90 height 31
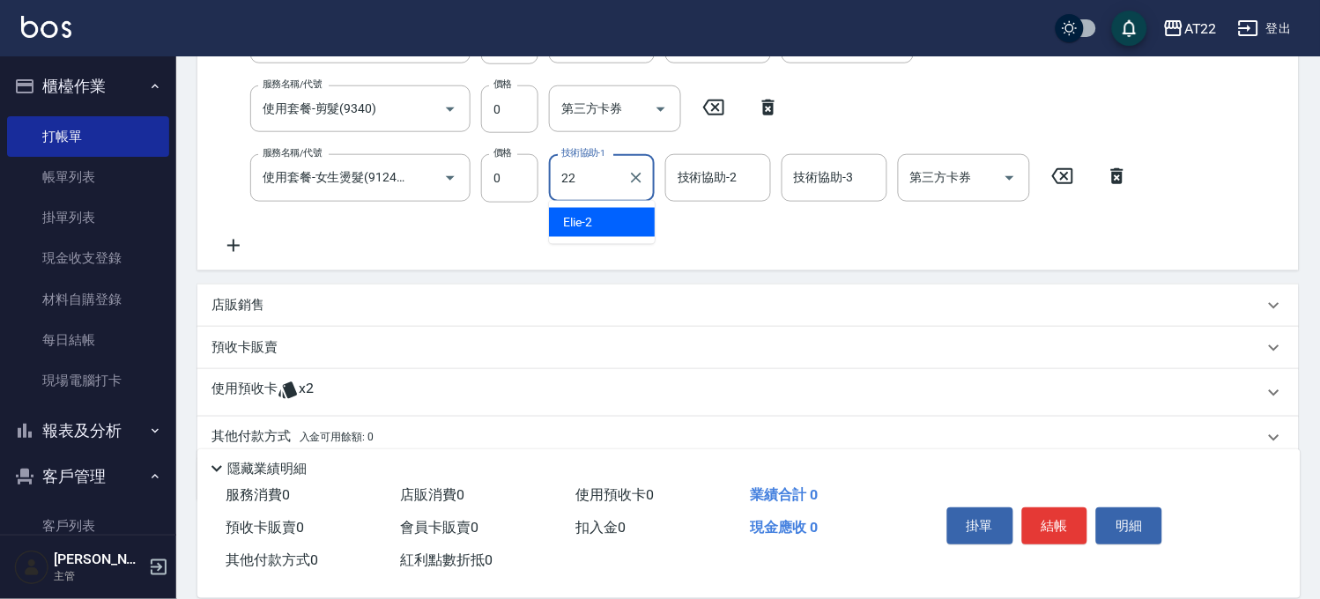
type input "Cherry-22"
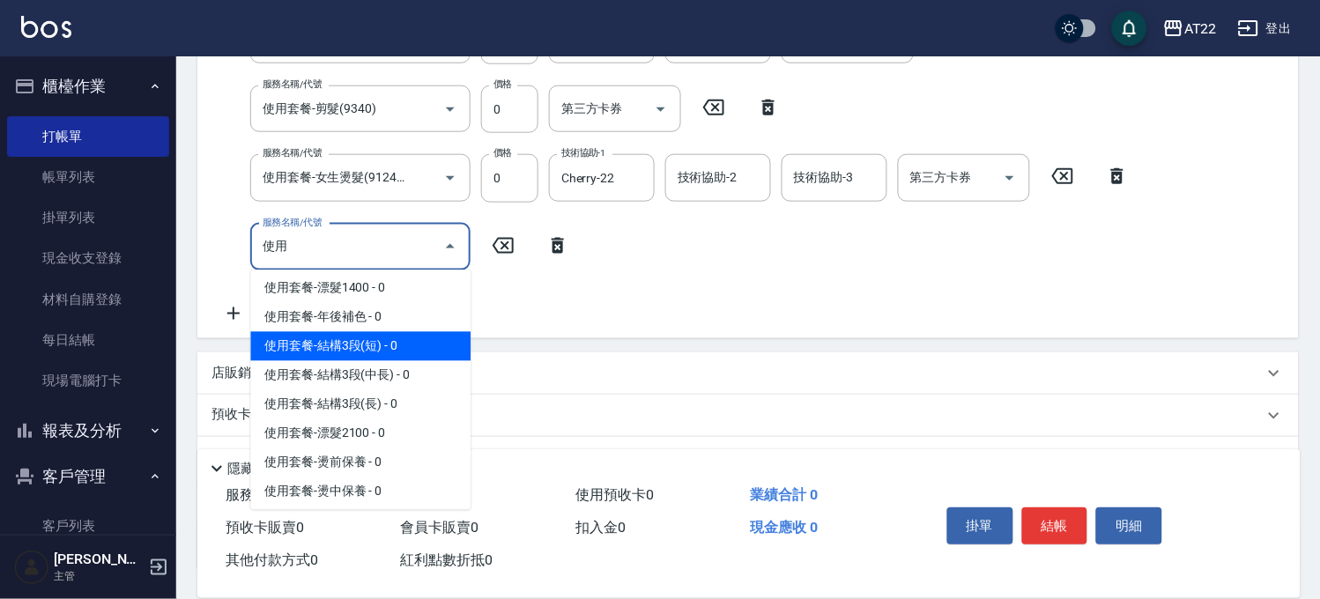
scroll to position [782, 0]
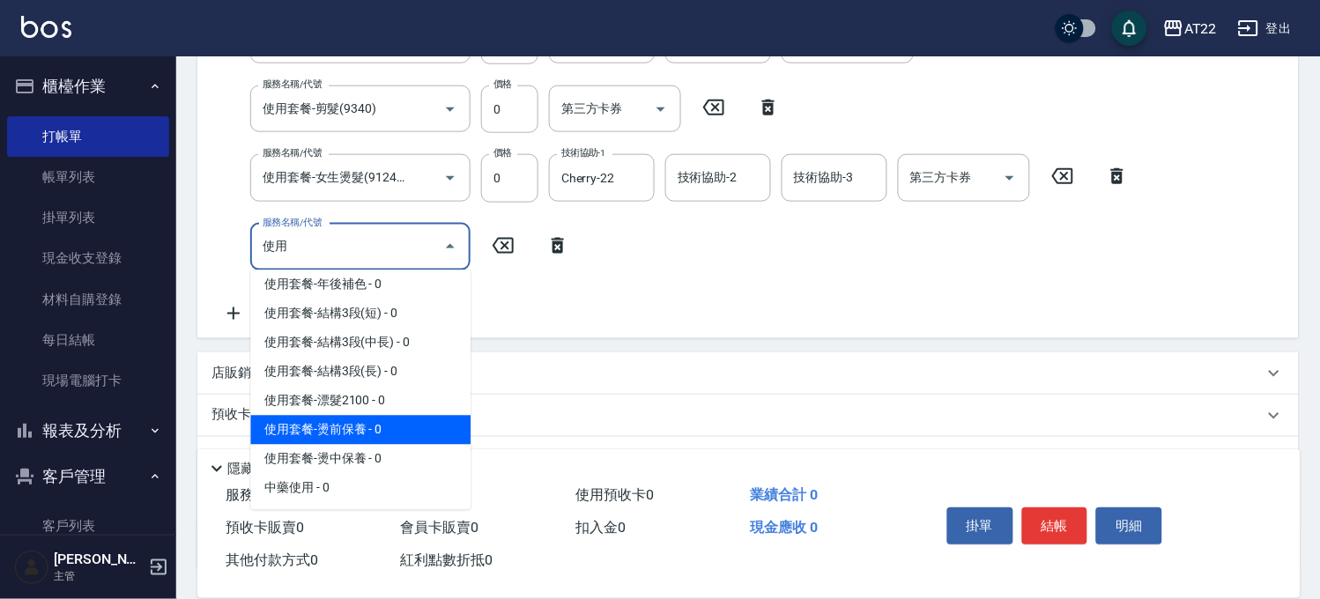
click at [373, 445] on span "使用套餐-燙前保養 - 0" at bounding box center [360, 430] width 220 height 29
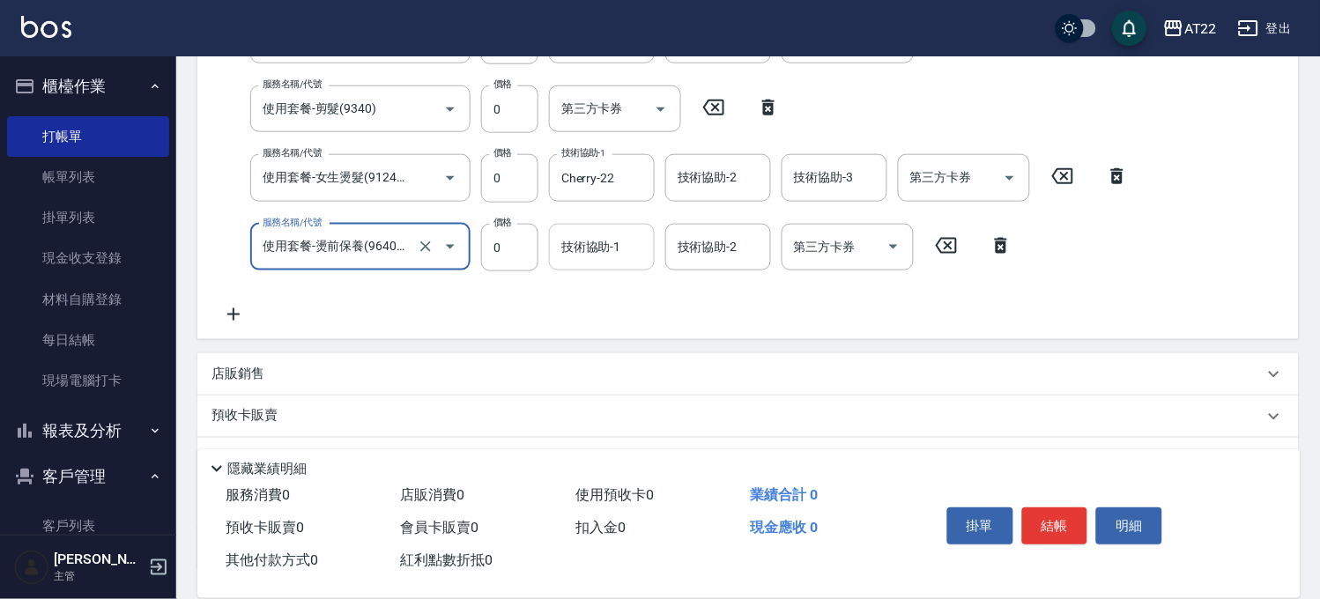
type input "使用套餐-燙前保養(9640001)"
click at [582, 259] on input "技術協助-1" at bounding box center [602, 247] width 90 height 31
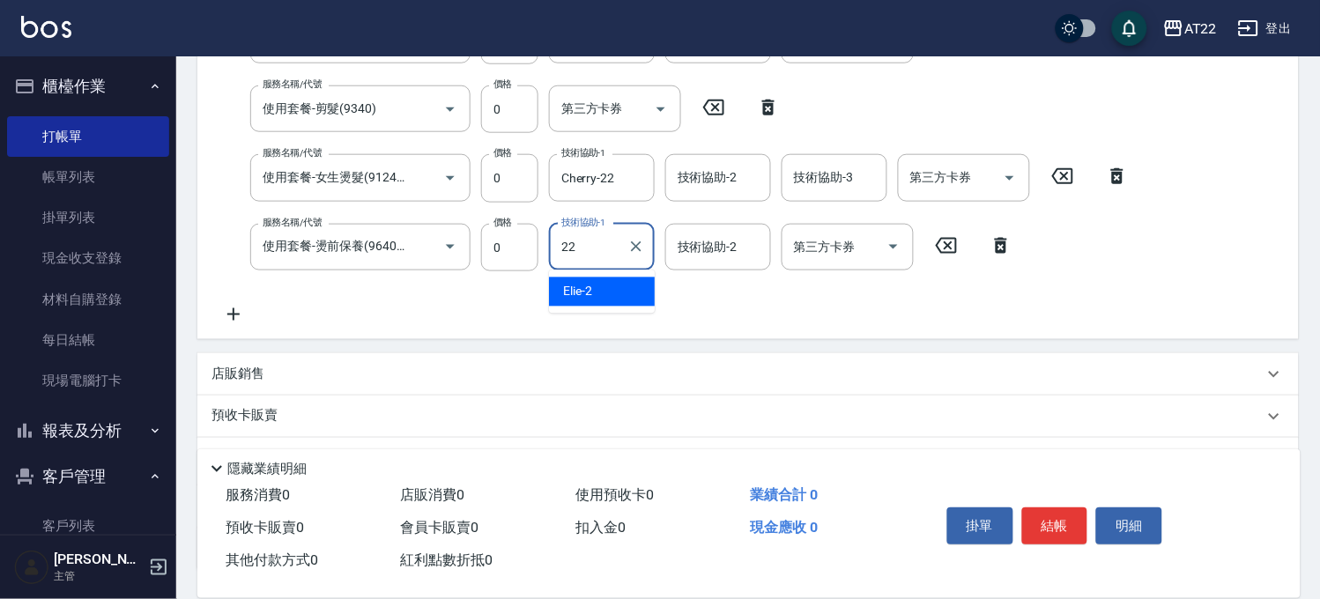
type input "Cherry-22"
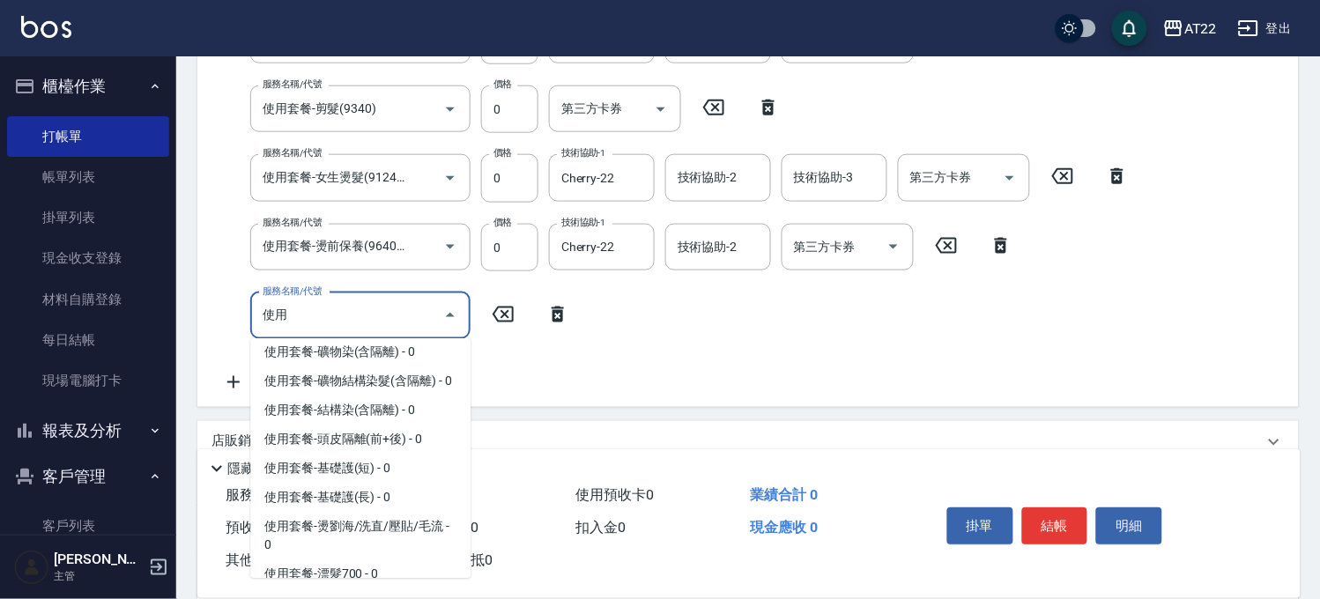
scroll to position [196, 0]
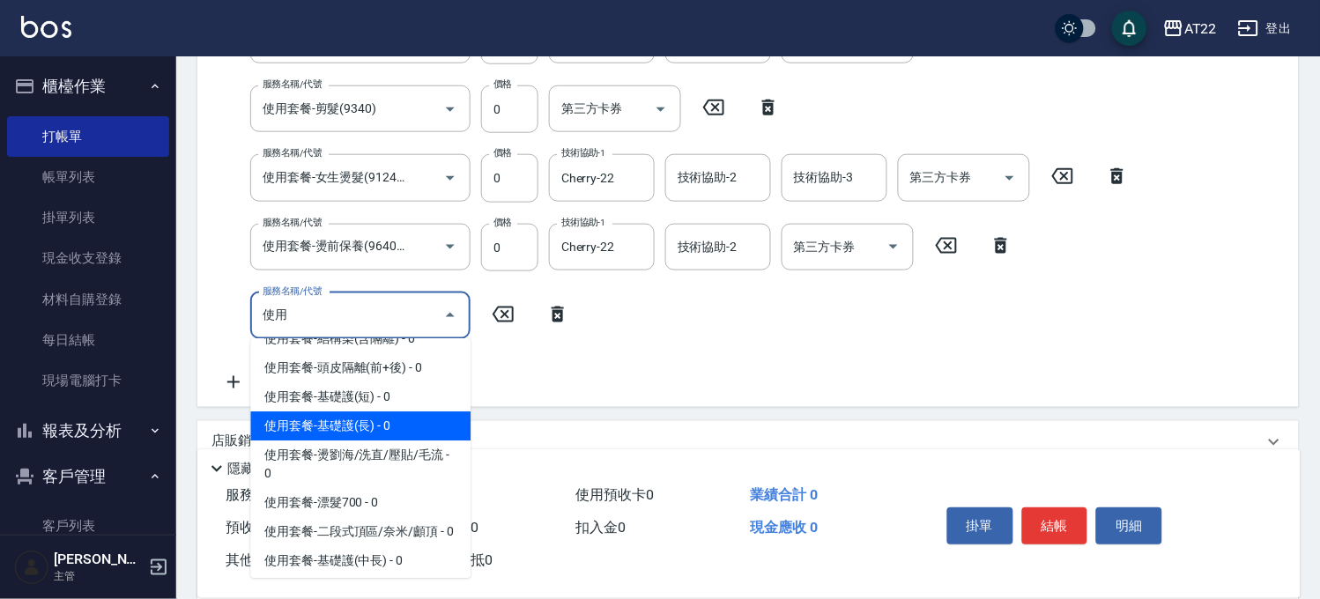
click at [365, 441] on span "使用套餐-基礎護(長) - 0" at bounding box center [360, 426] width 220 height 29
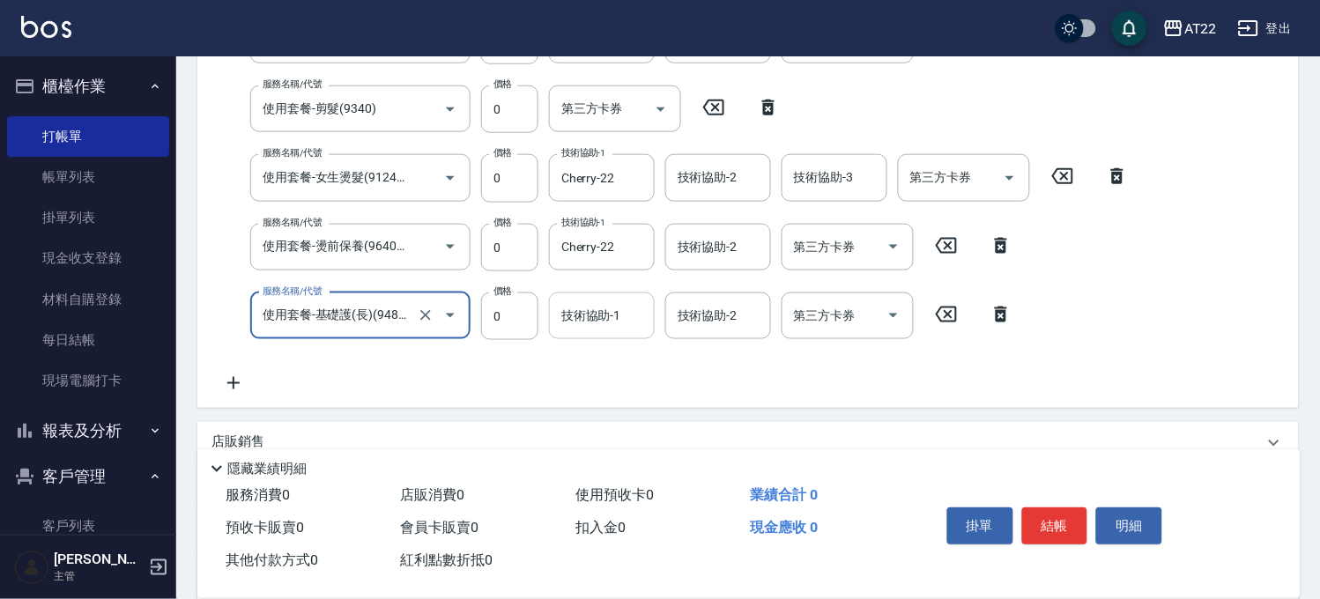
type input "使用套餐-基礎護(長)(94805)"
click at [632, 317] on input "技術協助-1" at bounding box center [602, 315] width 90 height 31
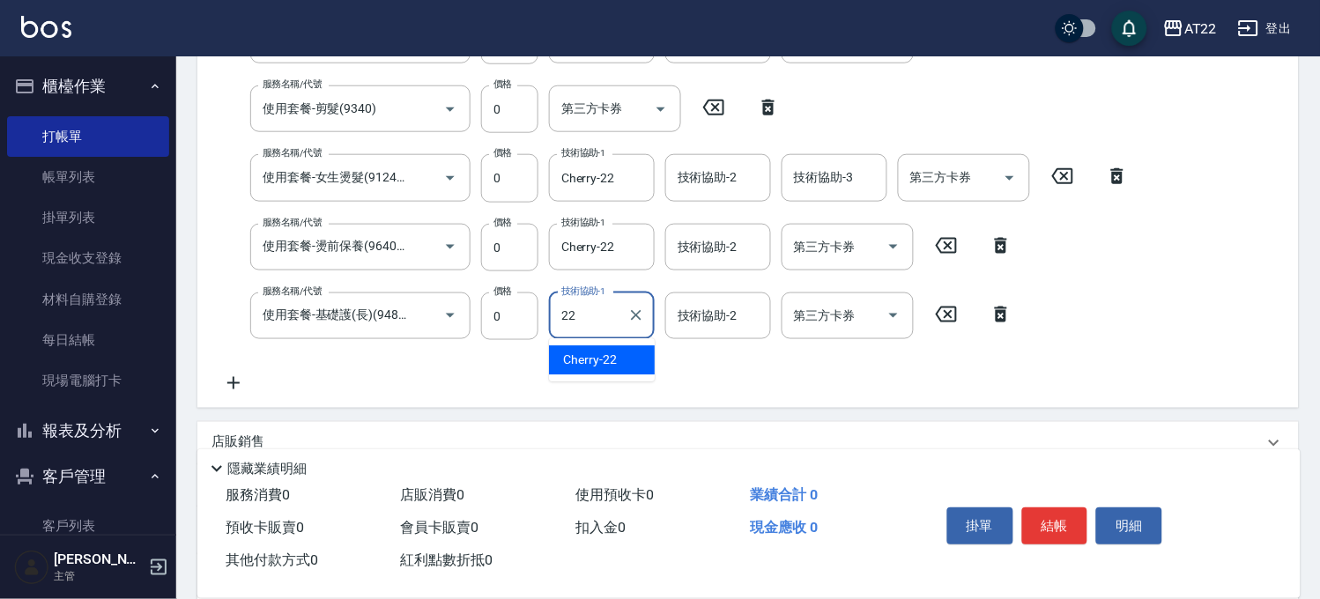
type input "Cherry-22"
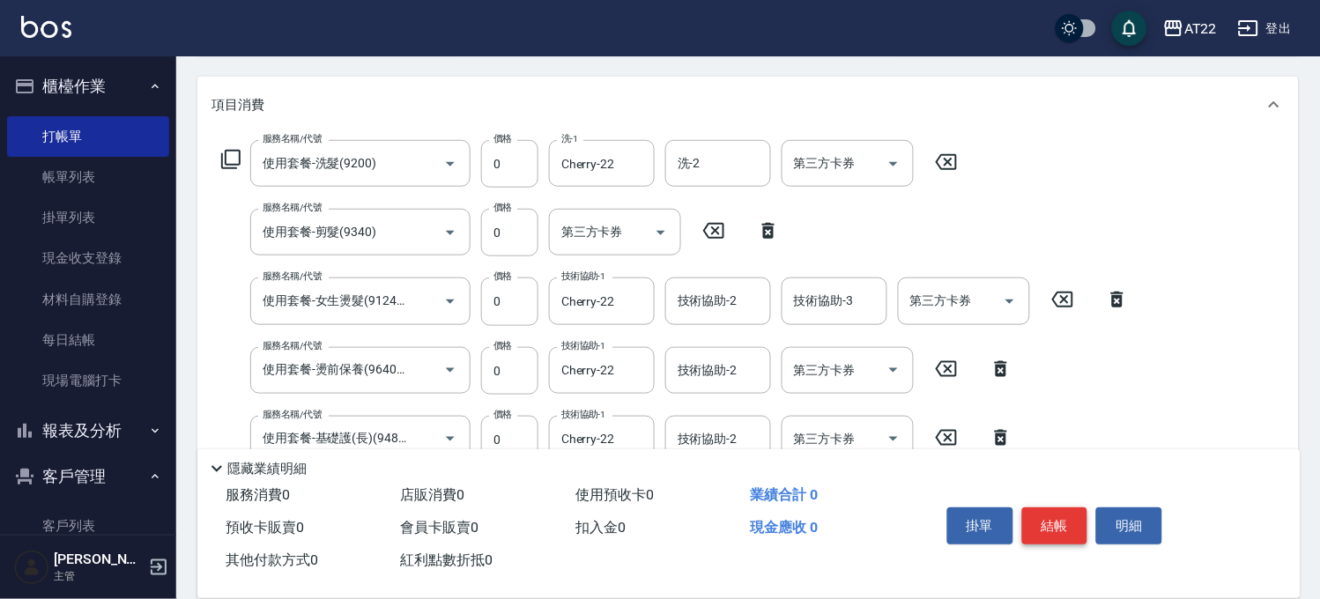
scroll to position [139, 0]
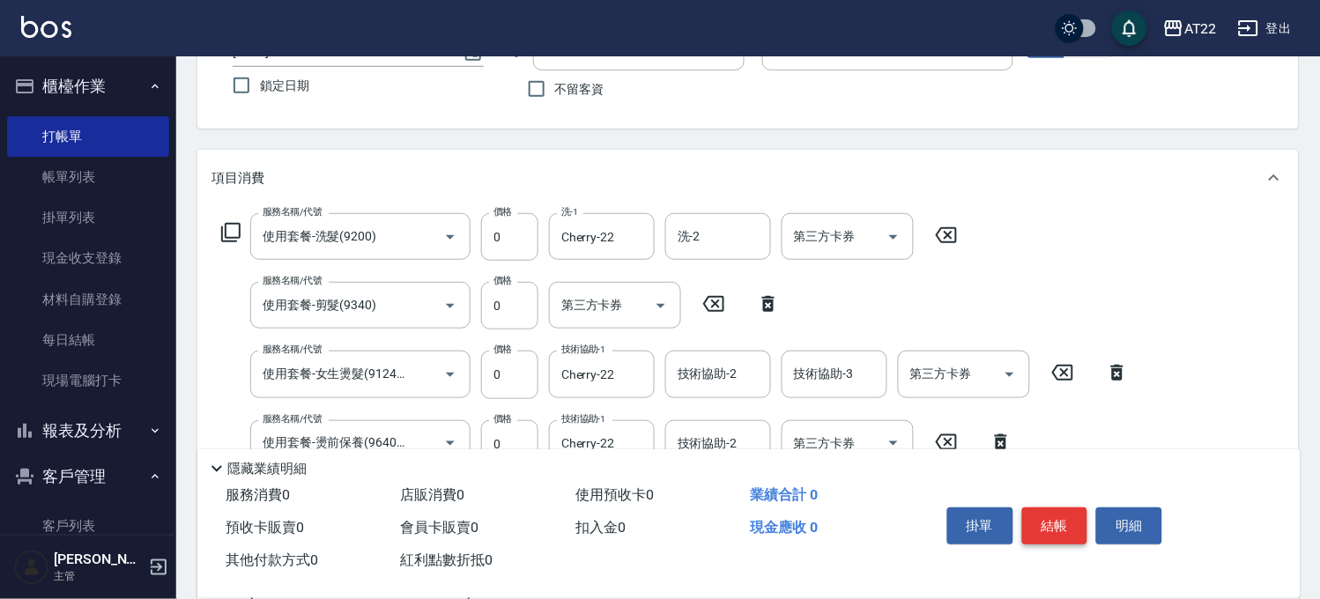
click at [1064, 509] on button "結帳" at bounding box center [1055, 525] width 66 height 37
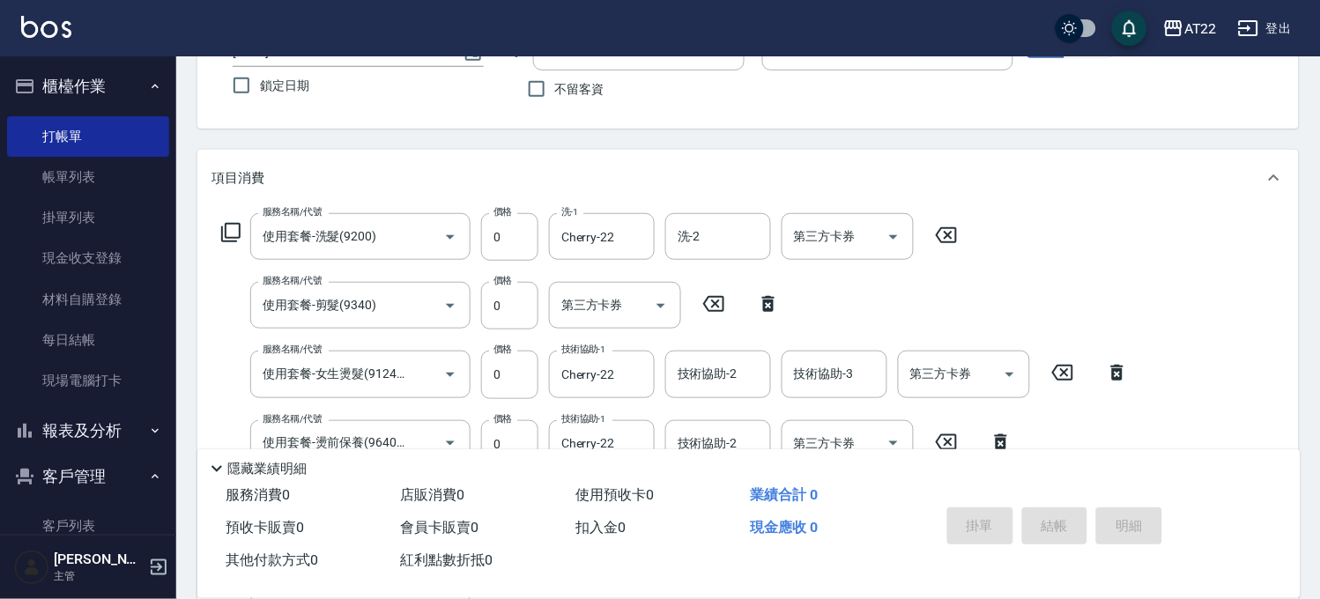
type input "2025/09/18 16:44"
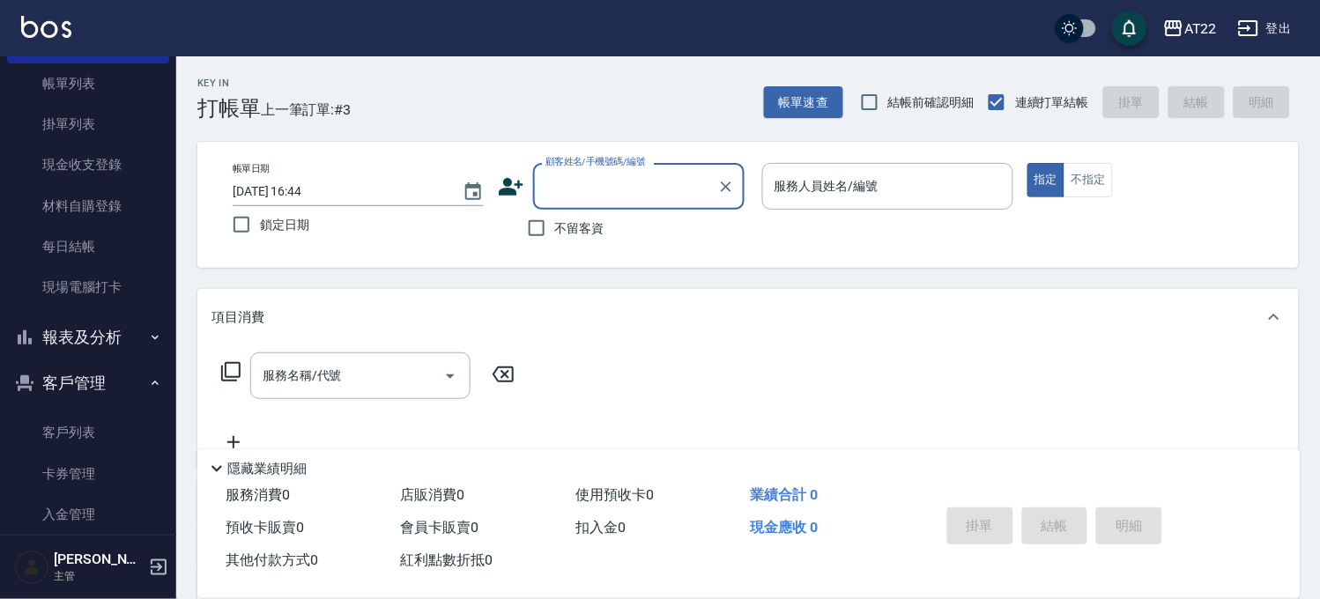
scroll to position [196, 0]
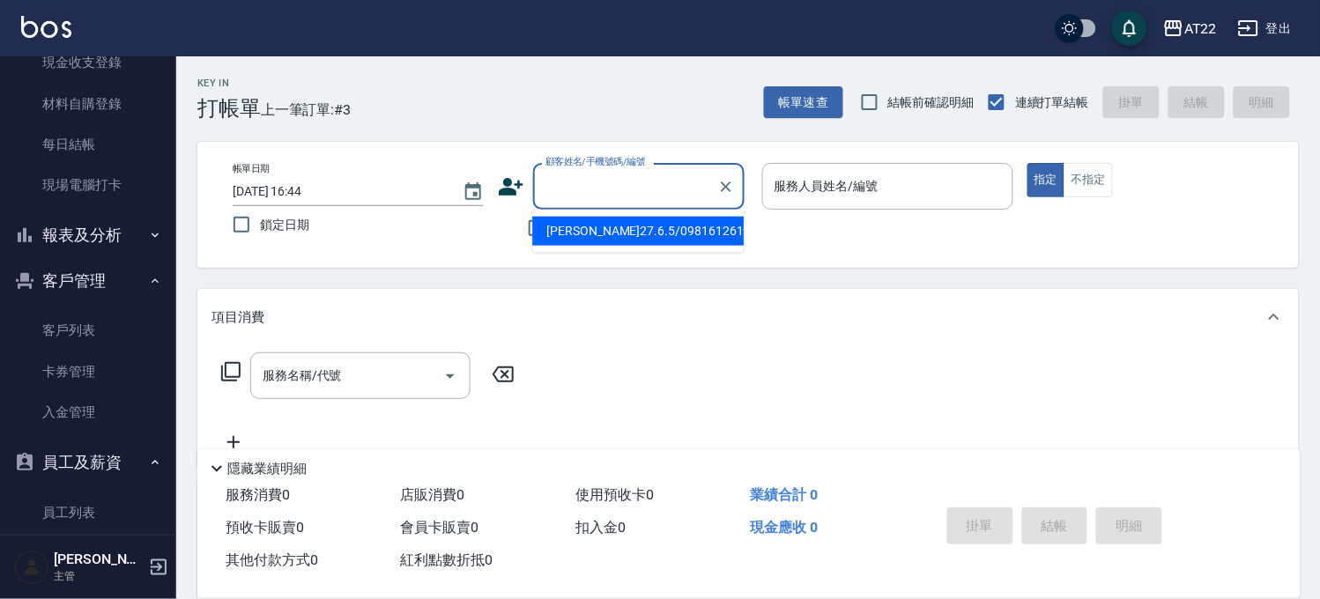
click at [627, 186] on input "顧客姓名/手機號碼/編號" at bounding box center [625, 186] width 169 height 31
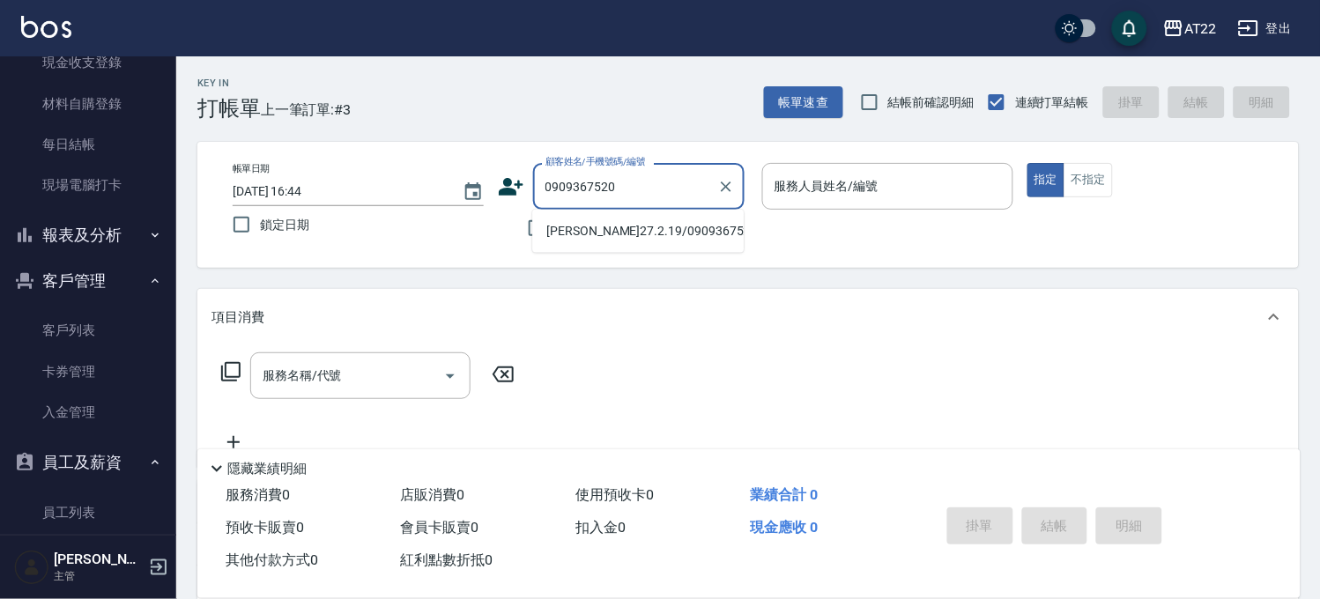
click at [627, 235] on li "黃世懷27.2.19/0909367520/T90091" at bounding box center [637, 231] width 211 height 29
type input "黃世懷27.2.19/0909367520/T90091"
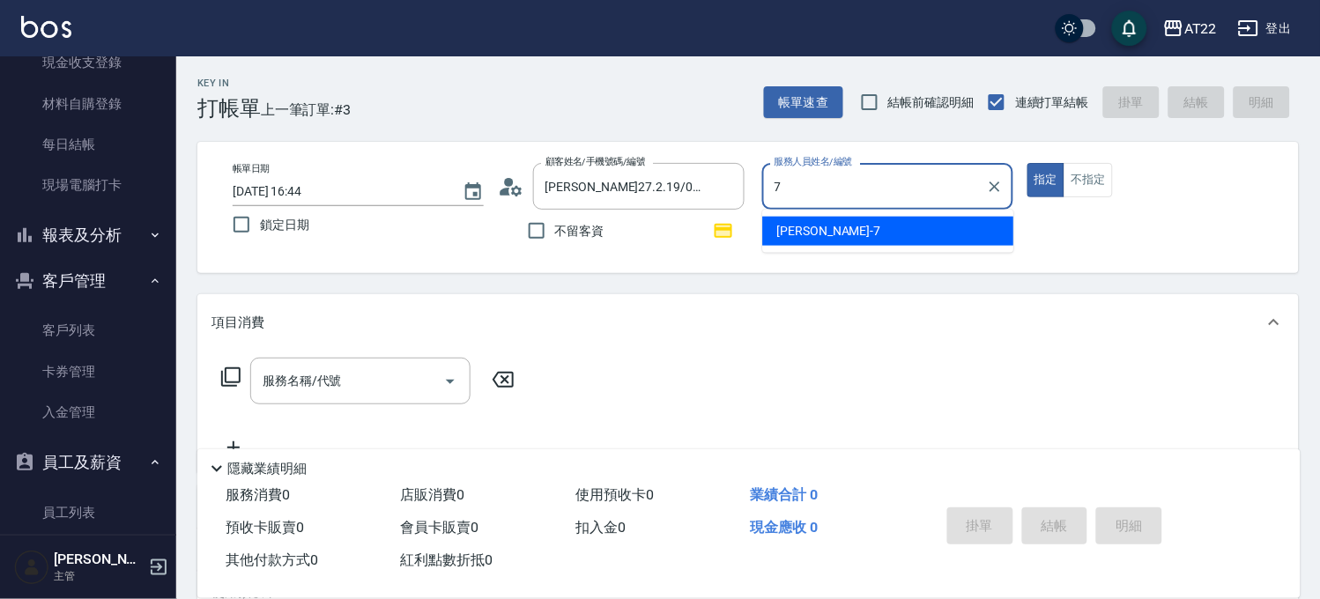
type input "Allen-7"
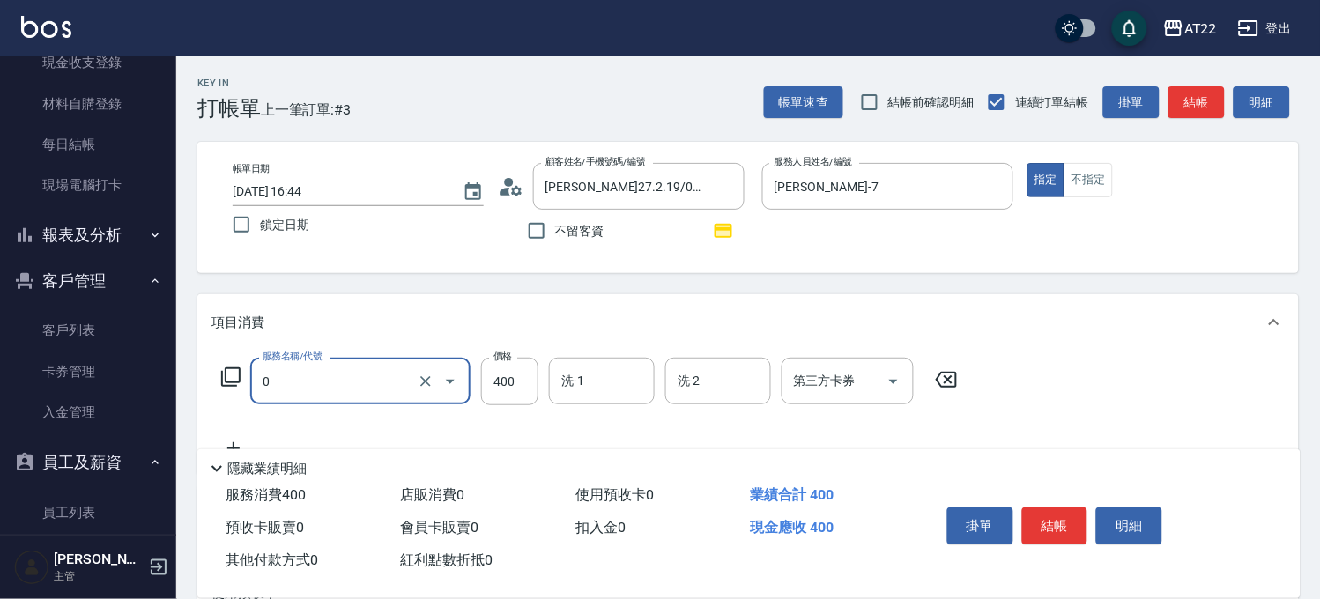
type input "有機洗髮(0)"
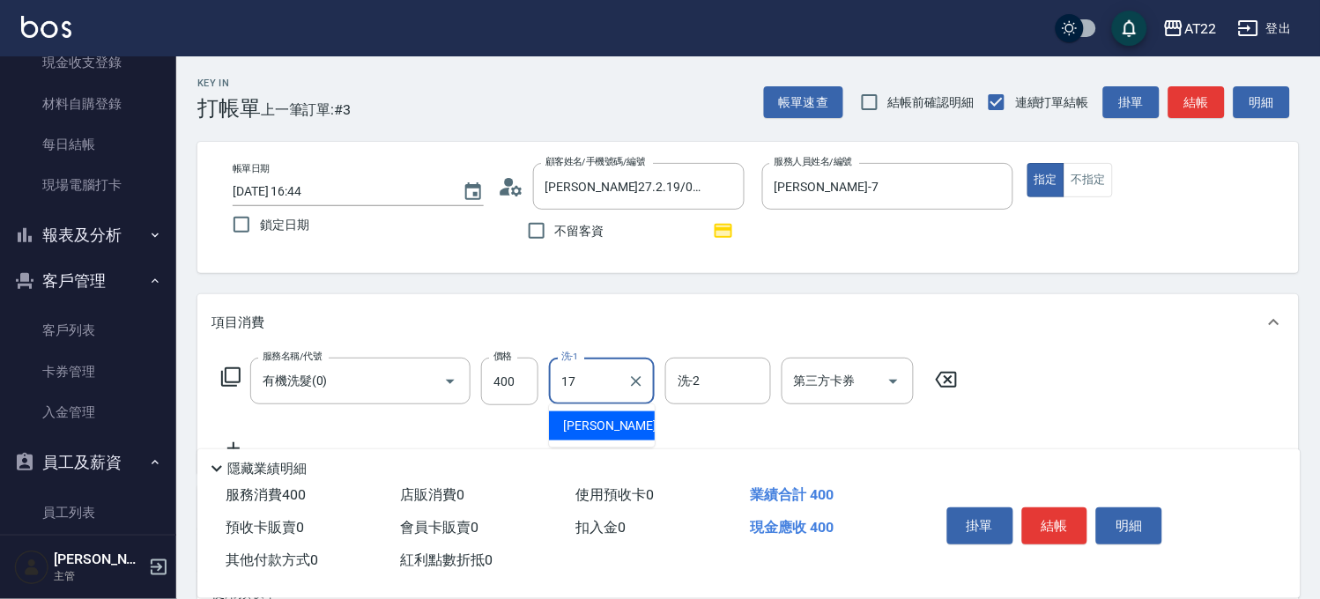
type input "YunYun-17"
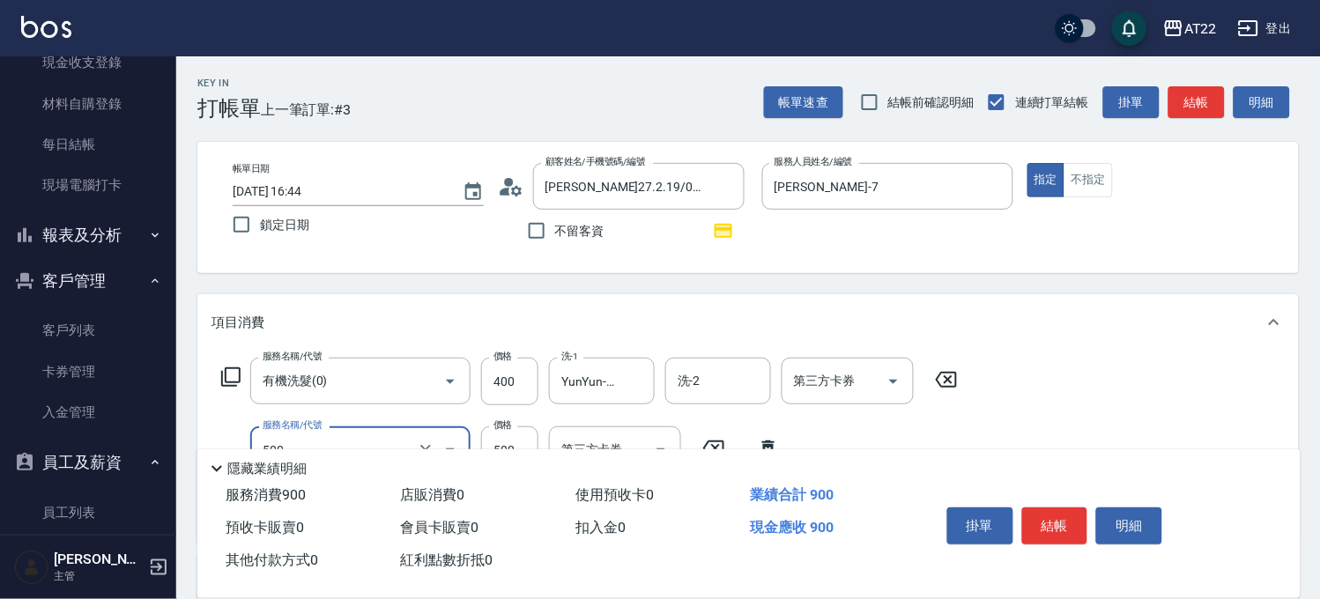
type input "剪髮(500)"
type input "630"
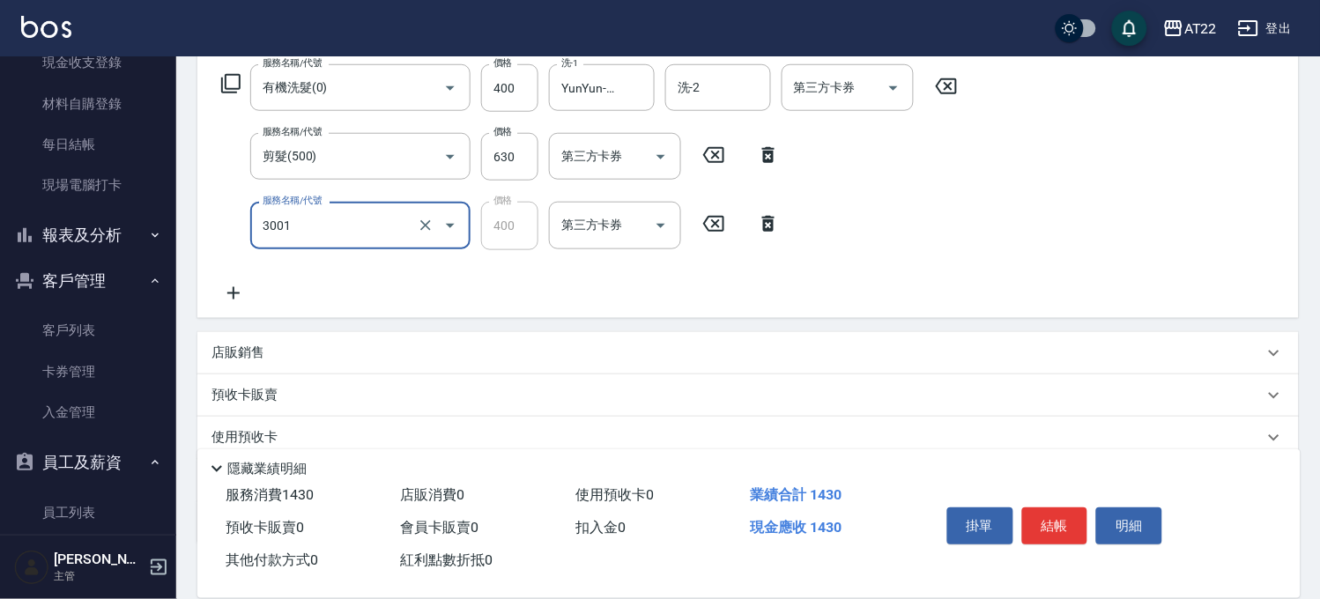
type input "側邊燙貼(3001)"
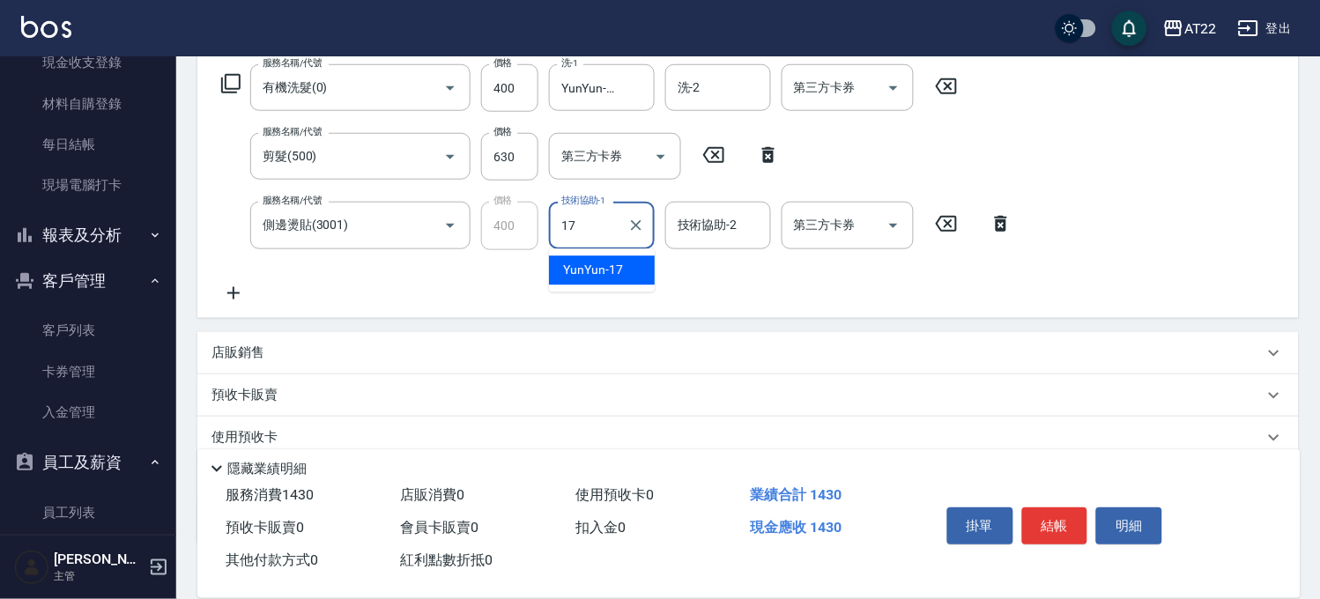
type input "YunYun-17"
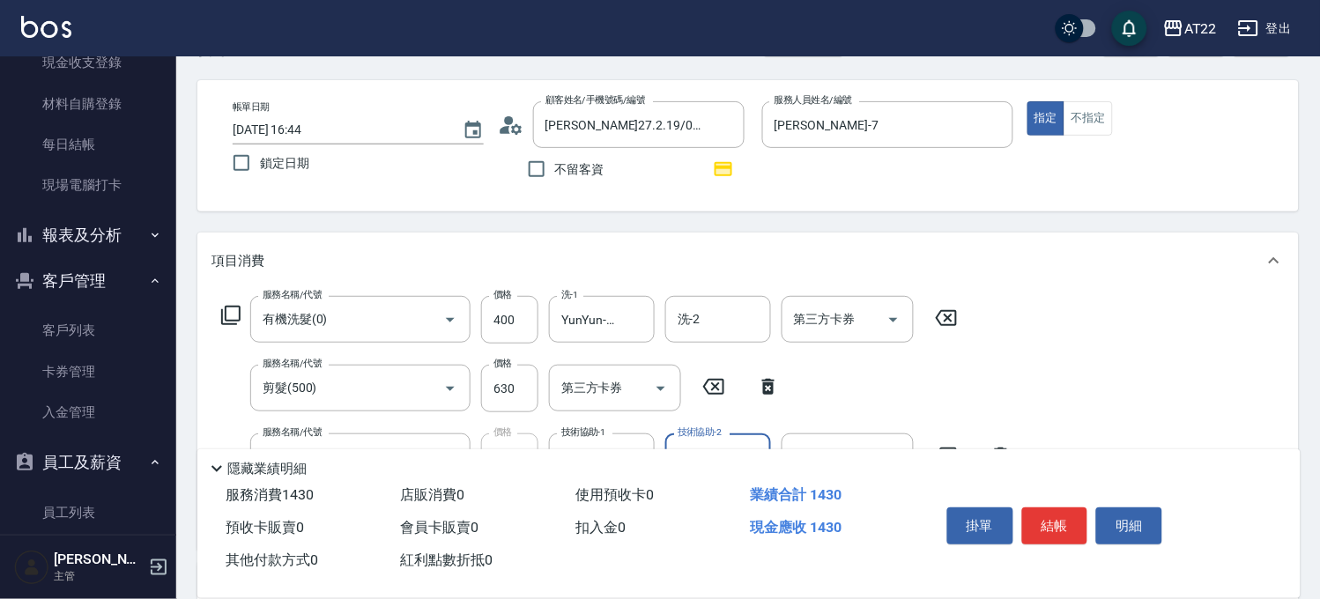
scroll to position [0, 0]
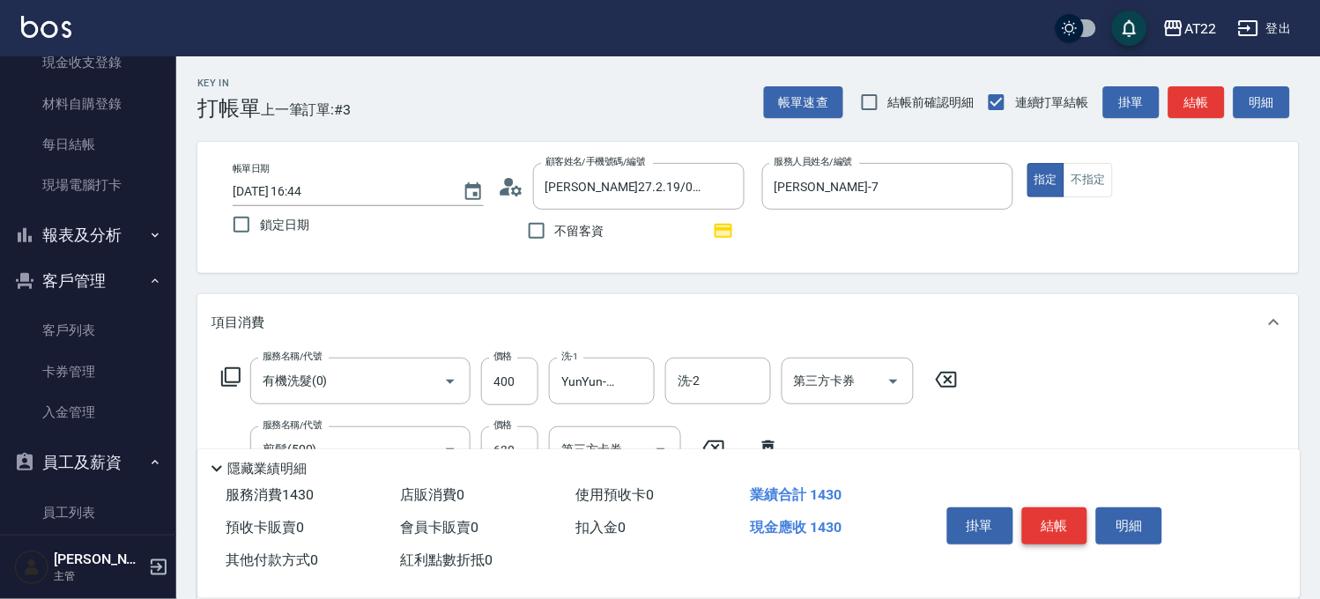
click at [1024, 523] on button "結帳" at bounding box center [1055, 525] width 66 height 37
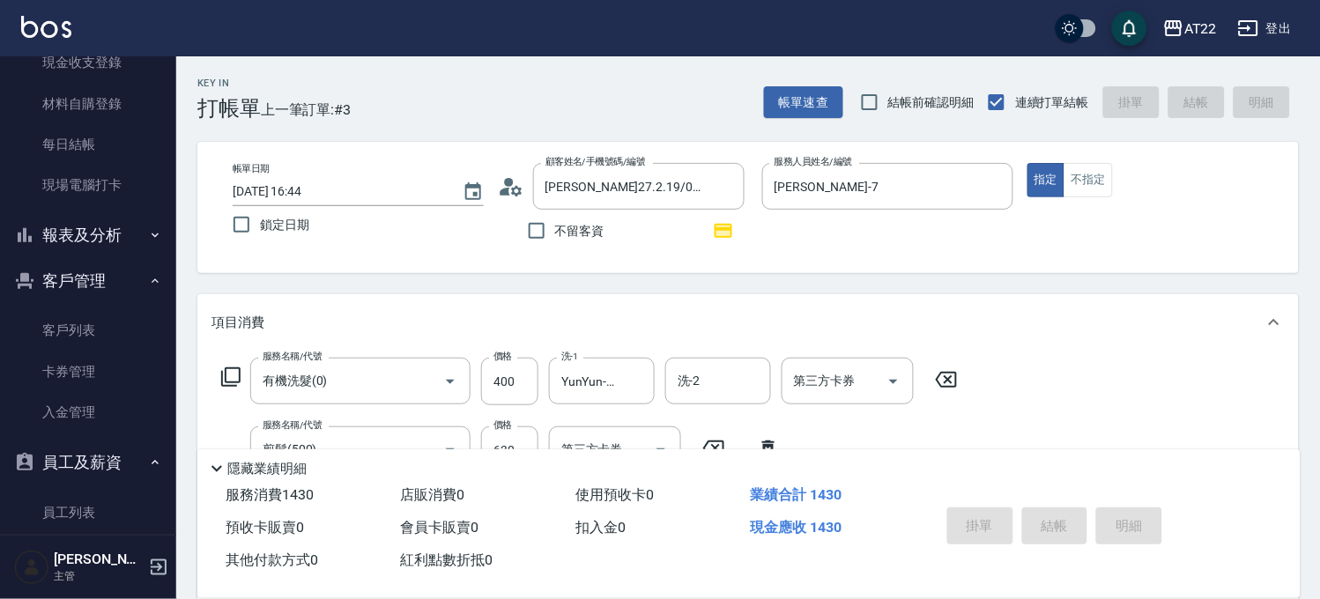
type input "2025/09/18 16:46"
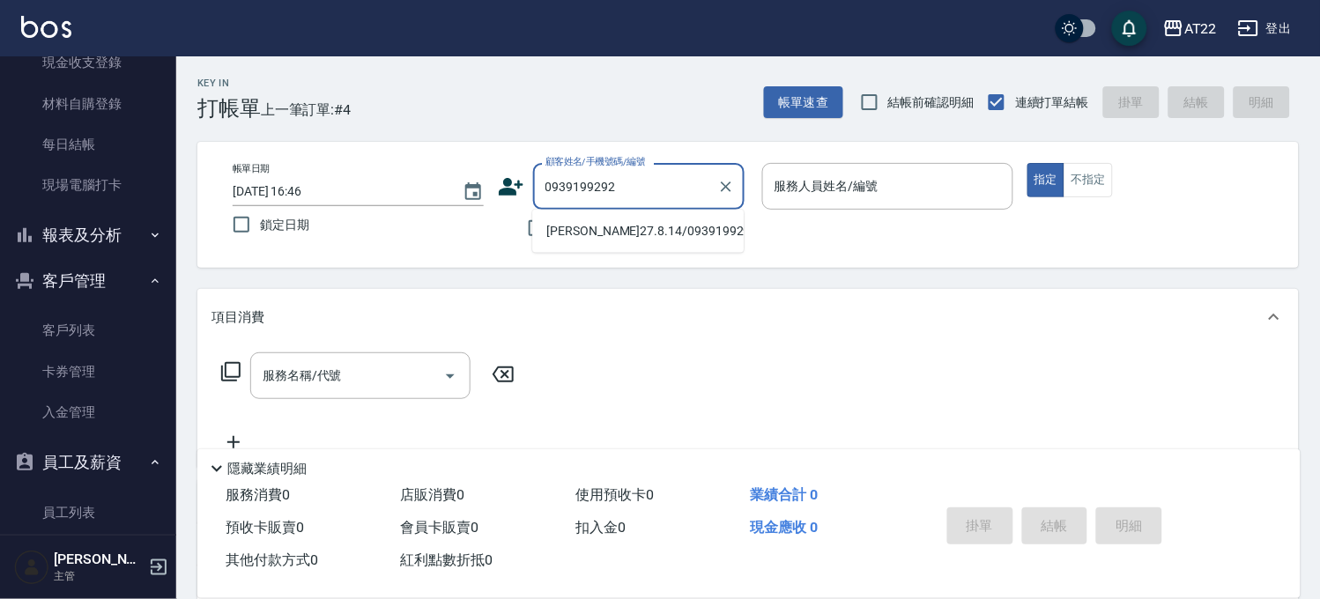
click at [615, 246] on li "呂政韋27.8.14/0939199292/T91795" at bounding box center [637, 231] width 211 height 29
type input "呂政韋27.8.14/0939199292/T91795"
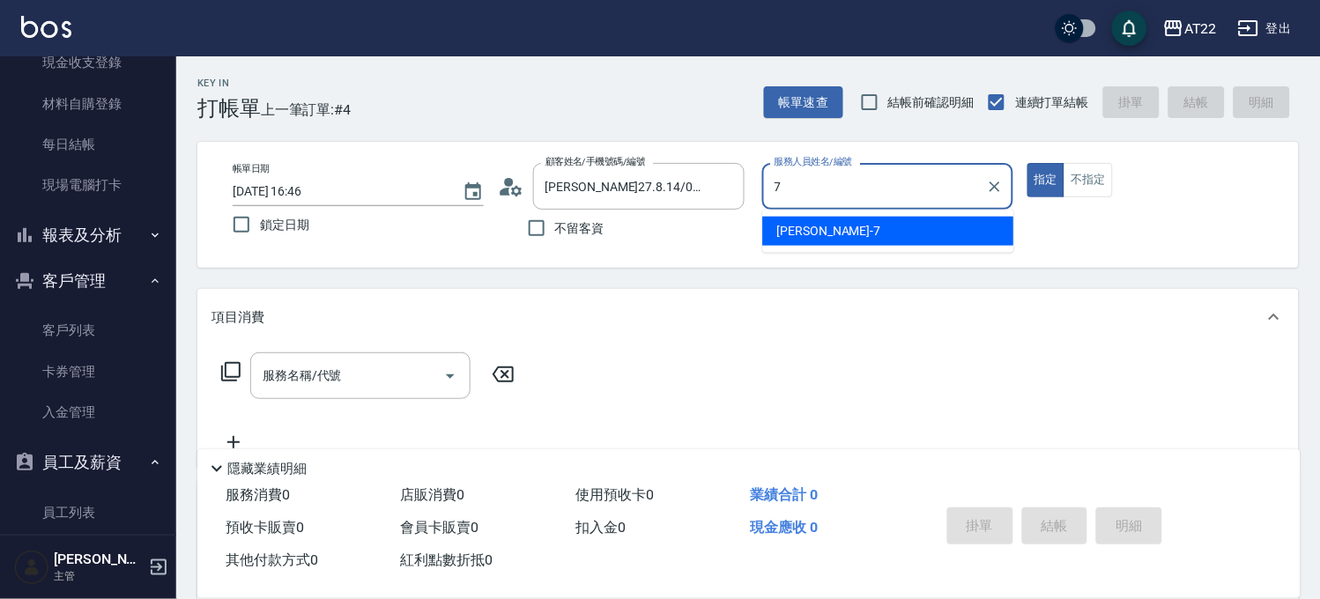
type input "Allen-7"
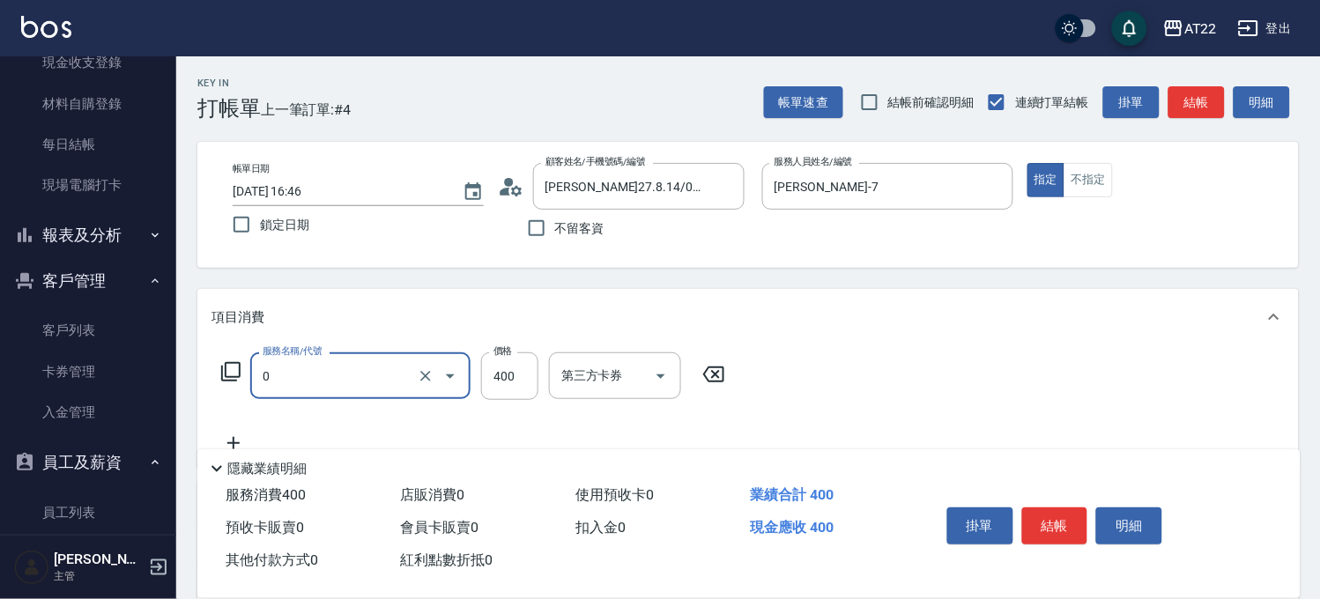
type input "有機洗髮(0)"
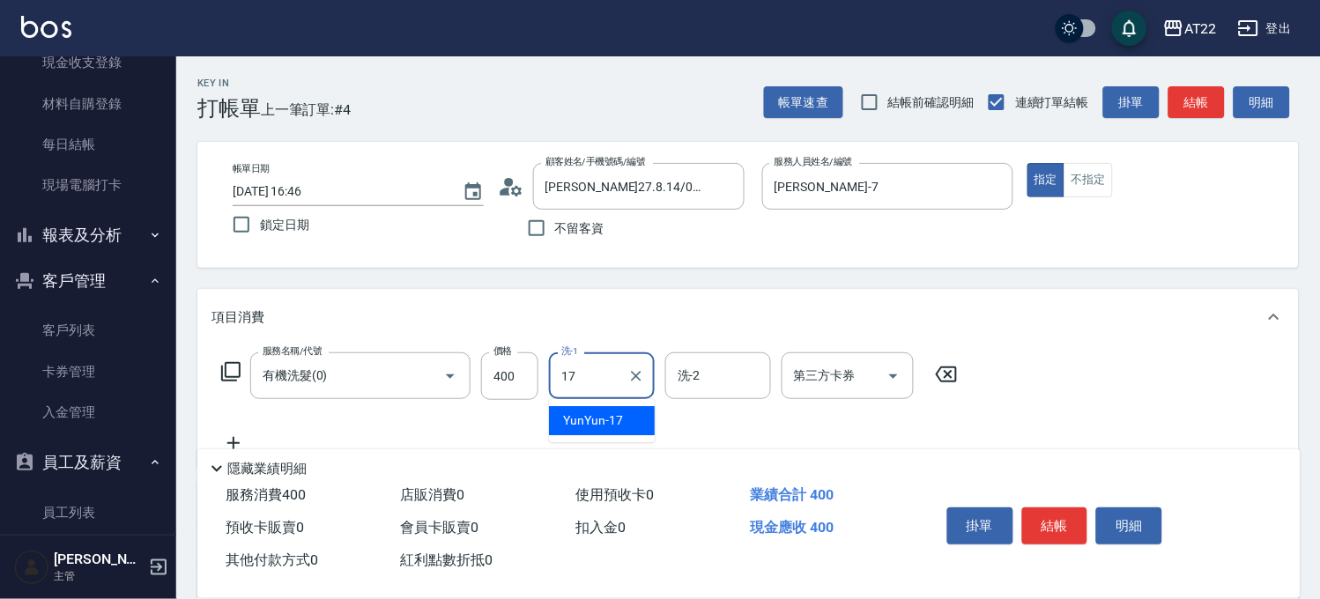
type input "YunYun-17"
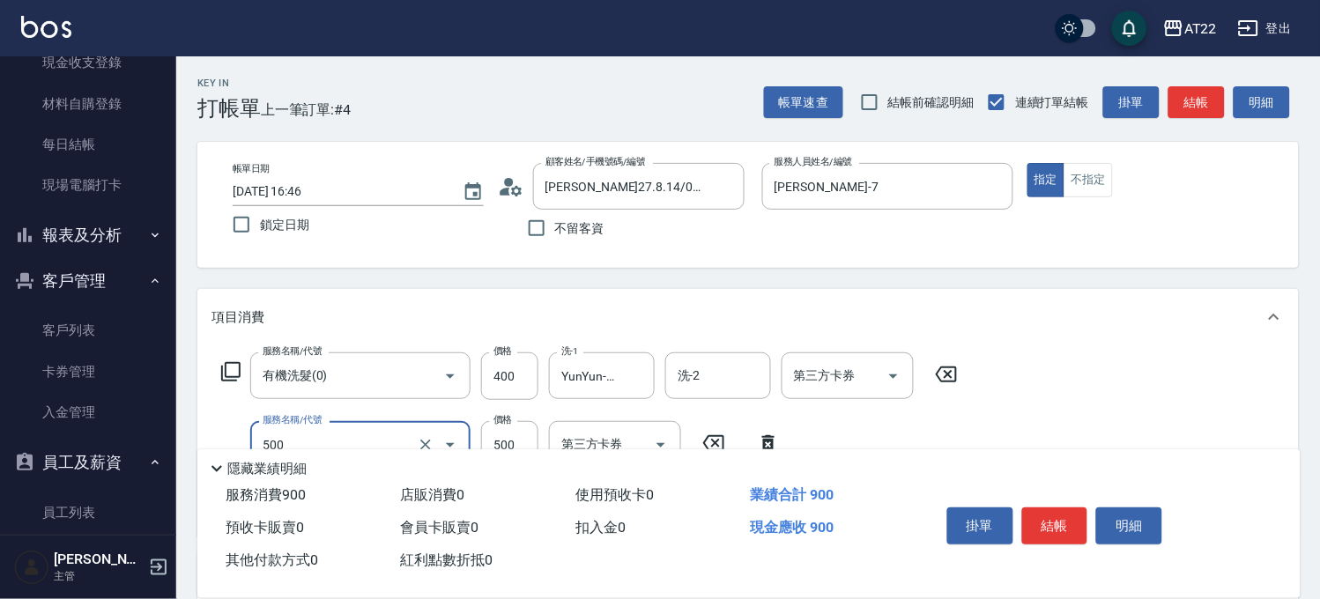
type input "剪髮(500)"
type input "700"
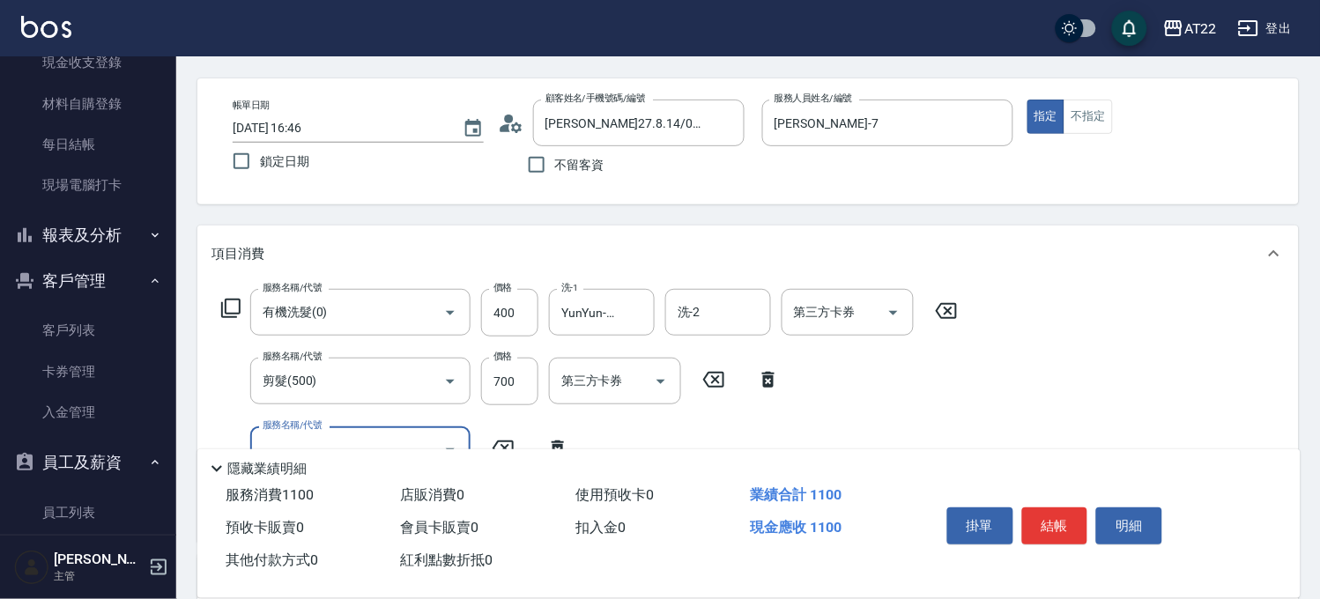
scroll to position [98, 0]
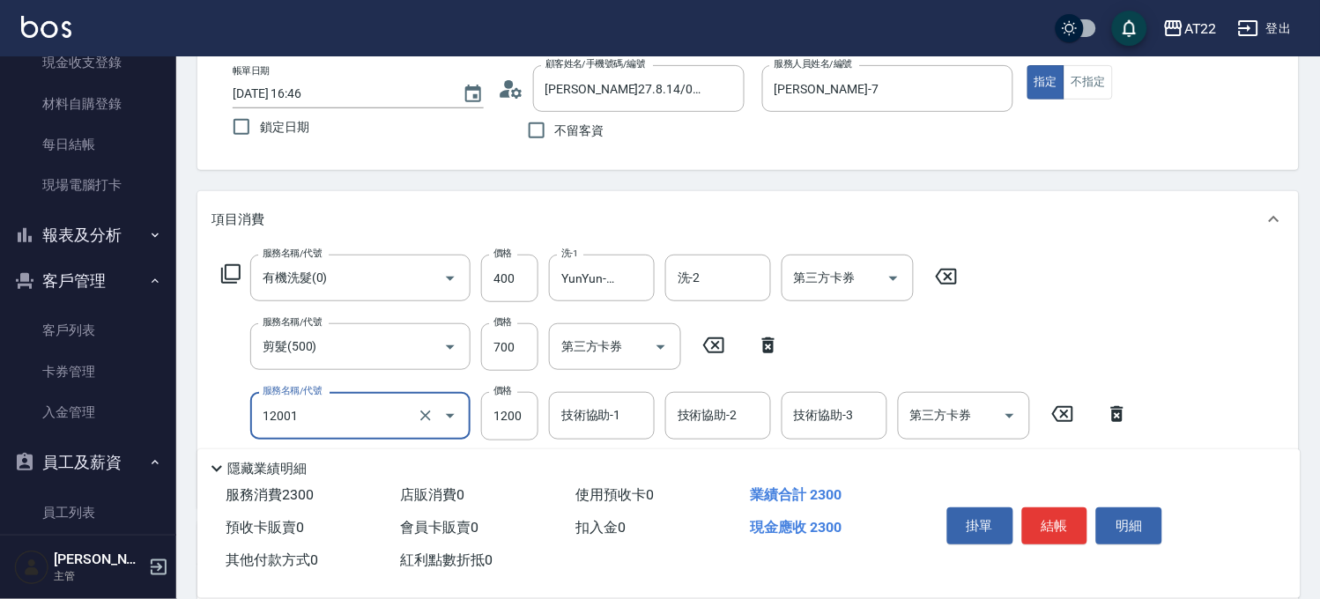
type input "燙髮S(12001)"
type input "1600"
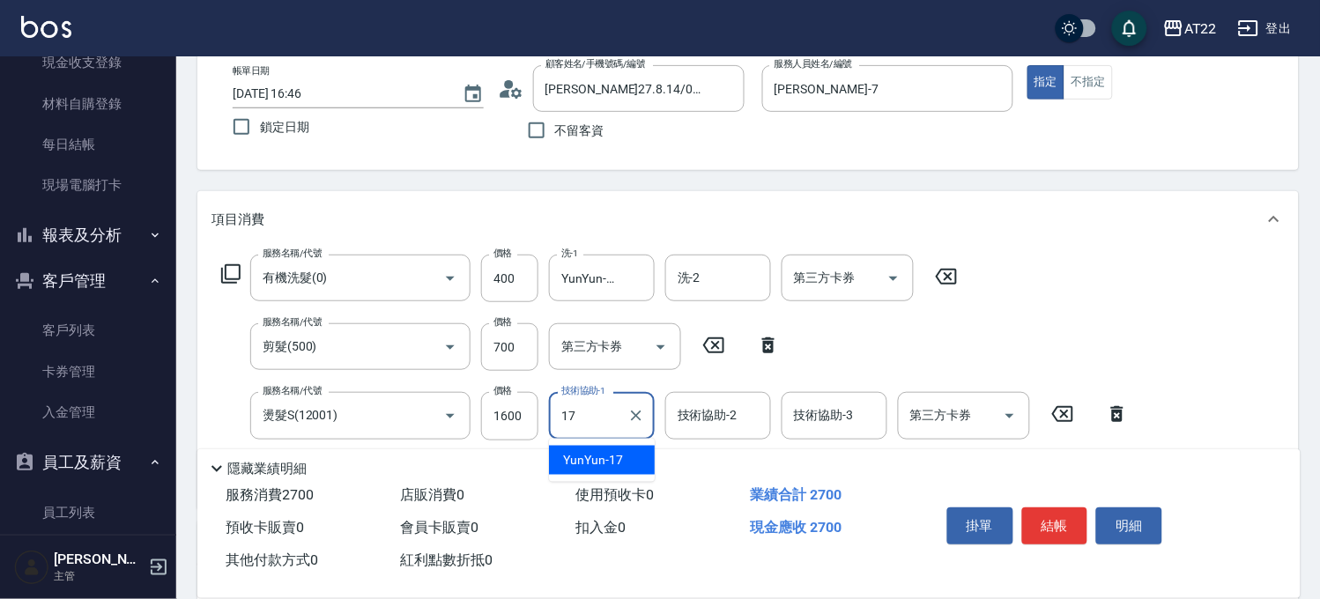
type input "YunYun-17"
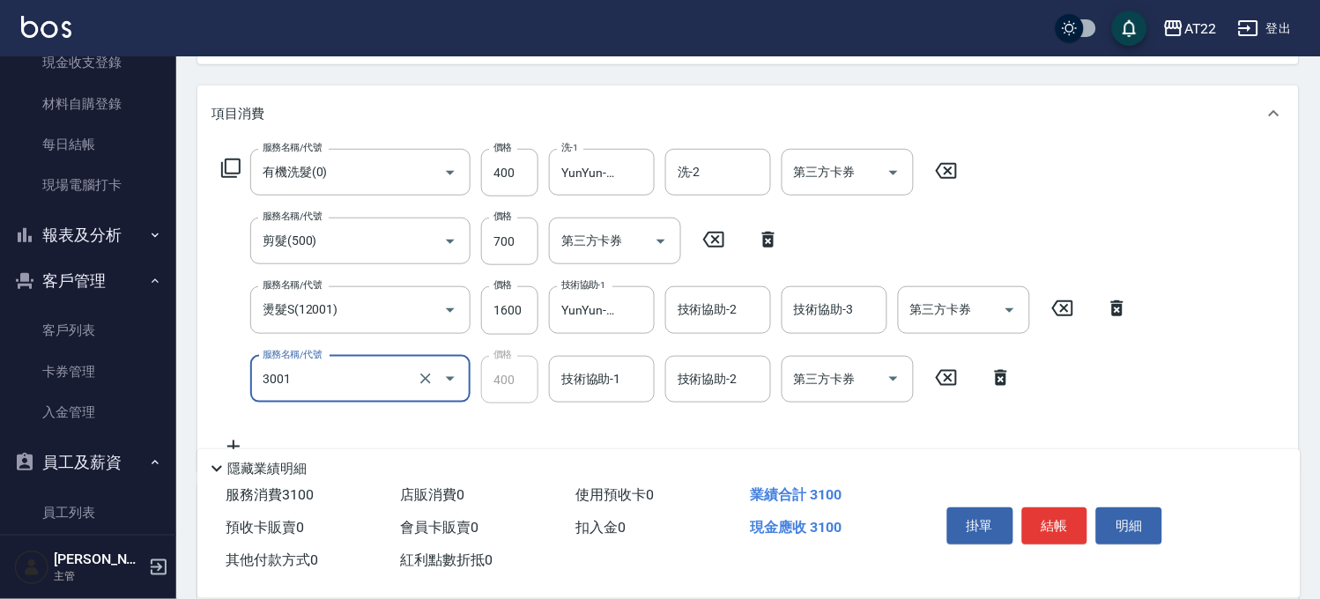
scroll to position [293, 0]
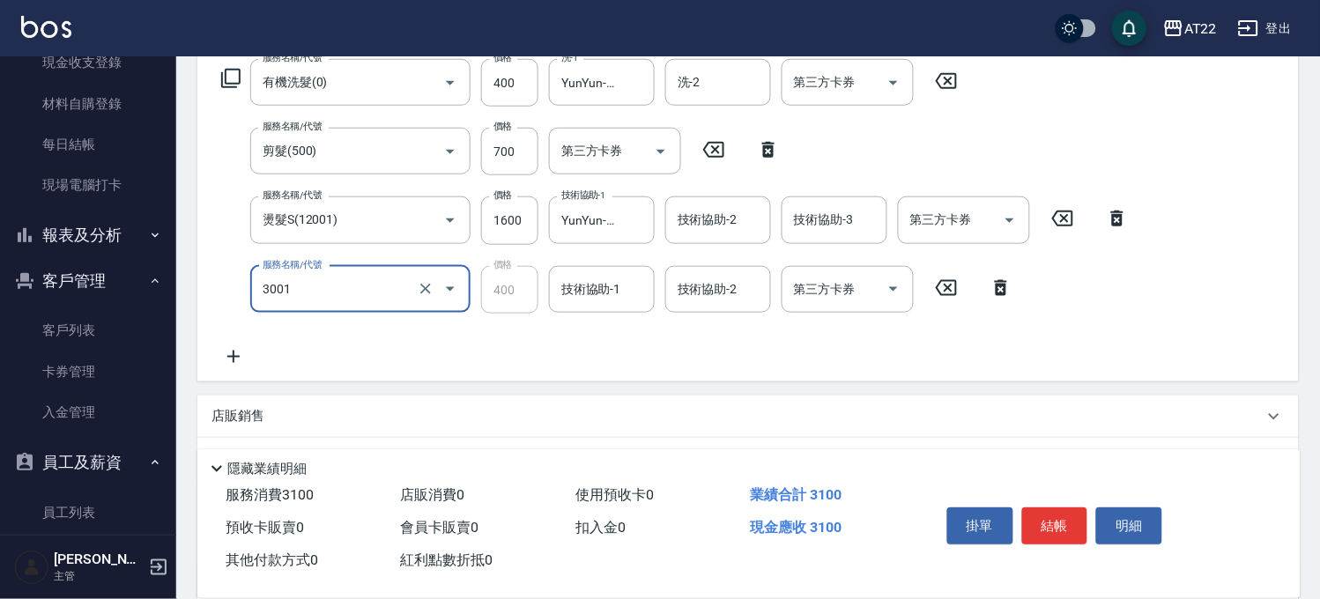
type input "側邊燙貼(3001)"
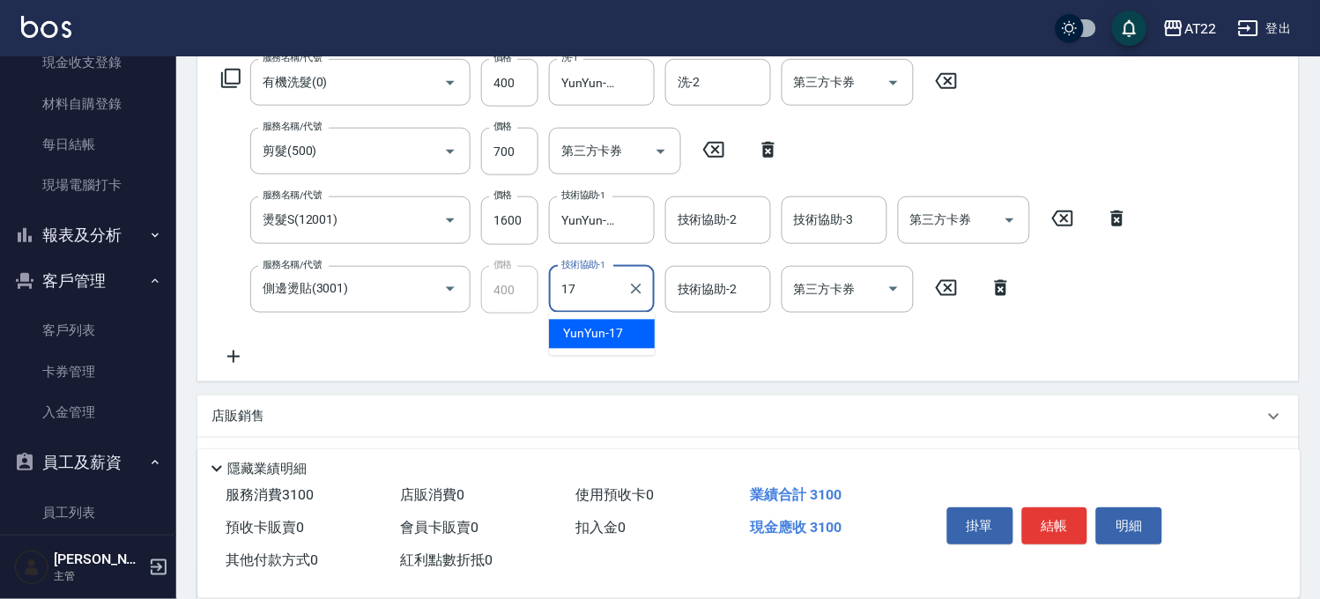
type input "YunYun-17"
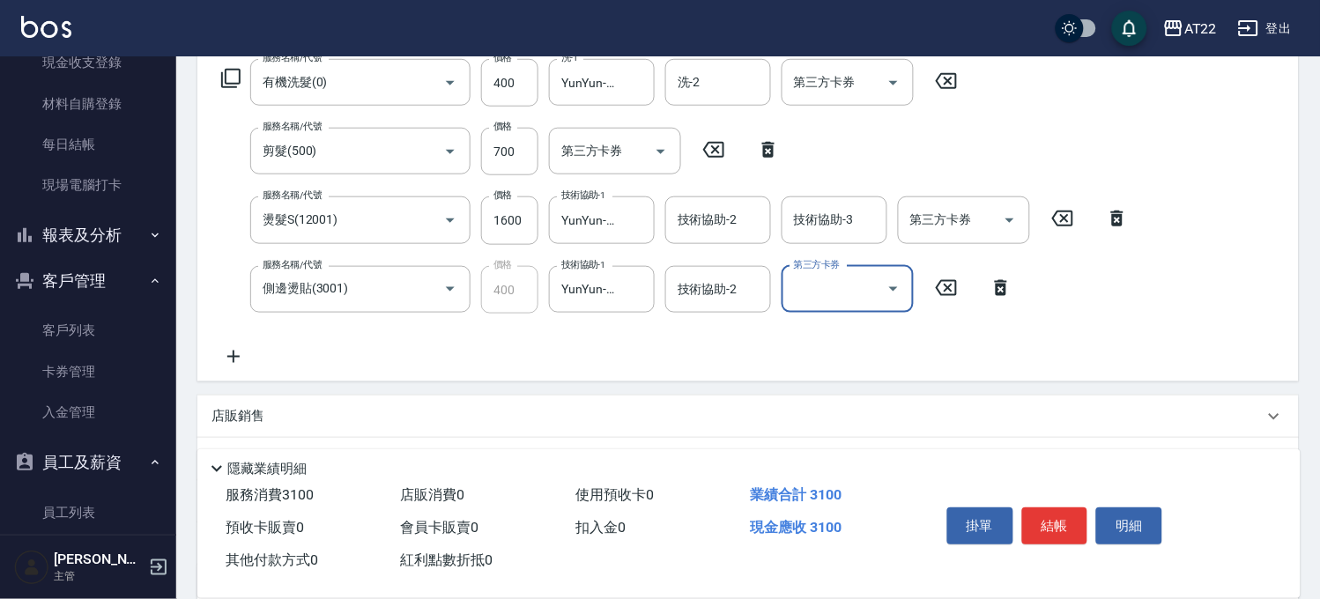
scroll to position [0, 0]
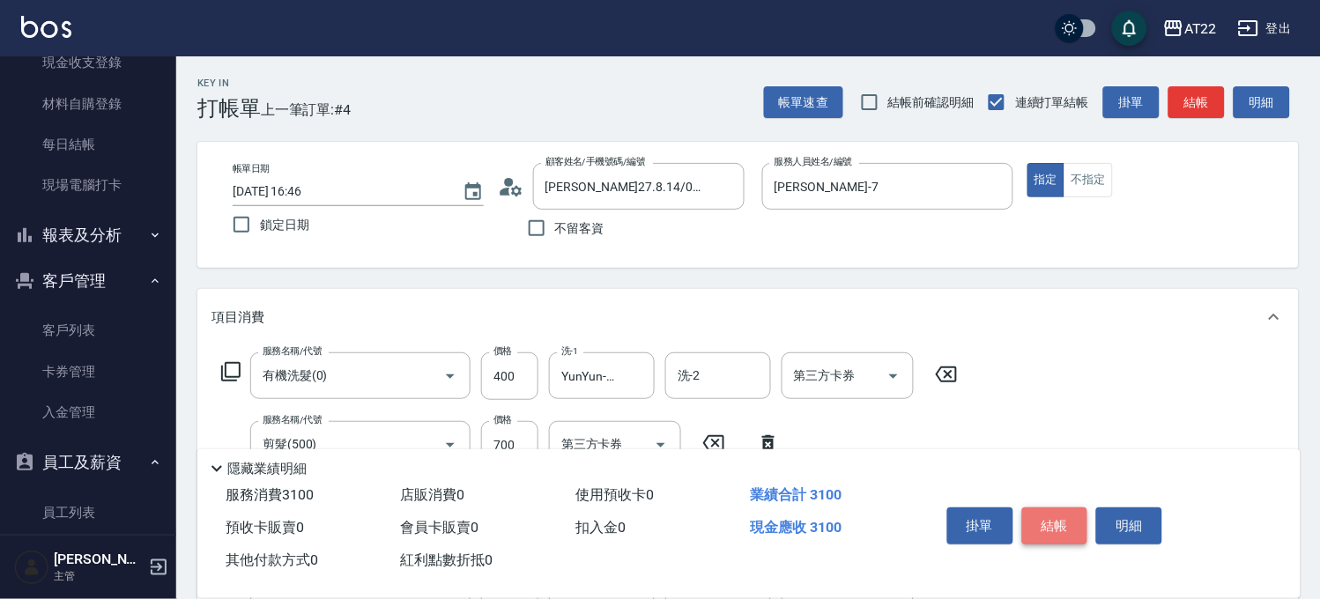
click at [1055, 511] on button "結帳" at bounding box center [1055, 525] width 66 height 37
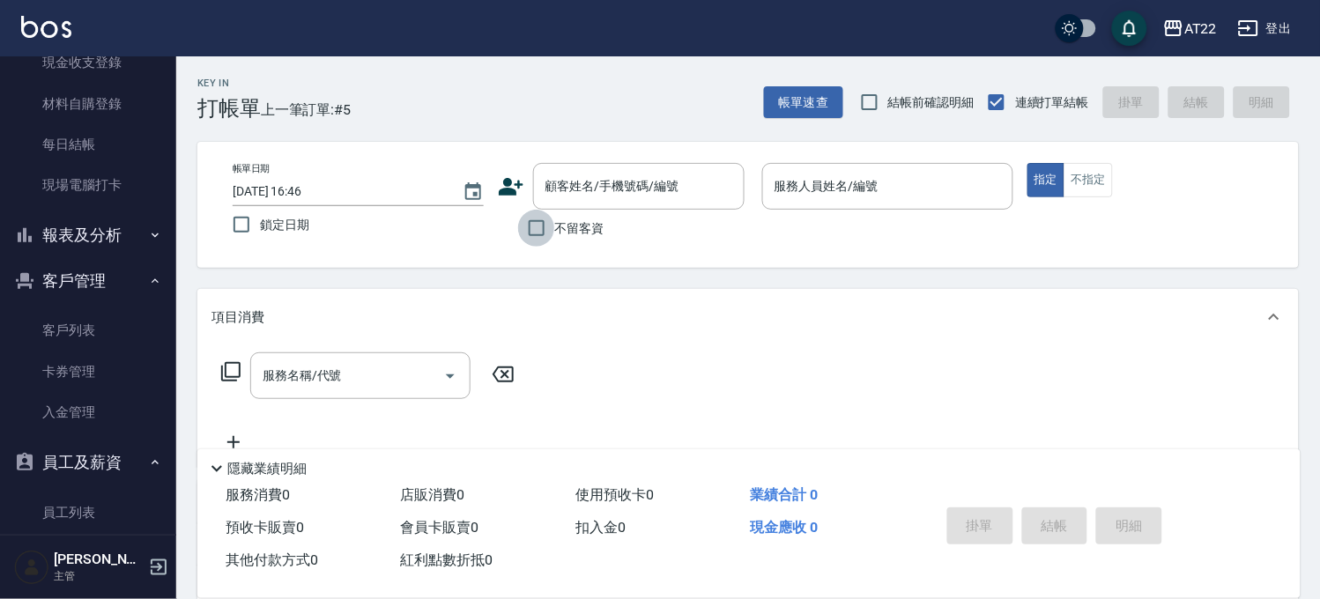
click at [547, 234] on input "不留客資" at bounding box center [536, 228] width 37 height 37
checkbox input "true"
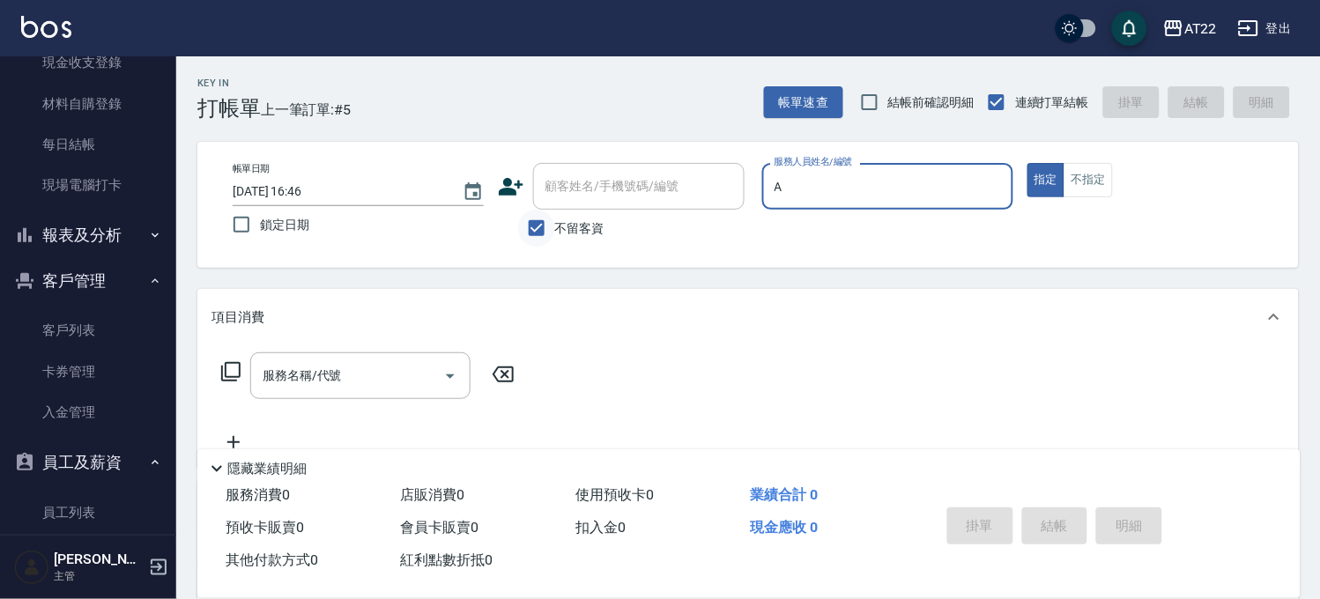
type input "蔡明宏-a"
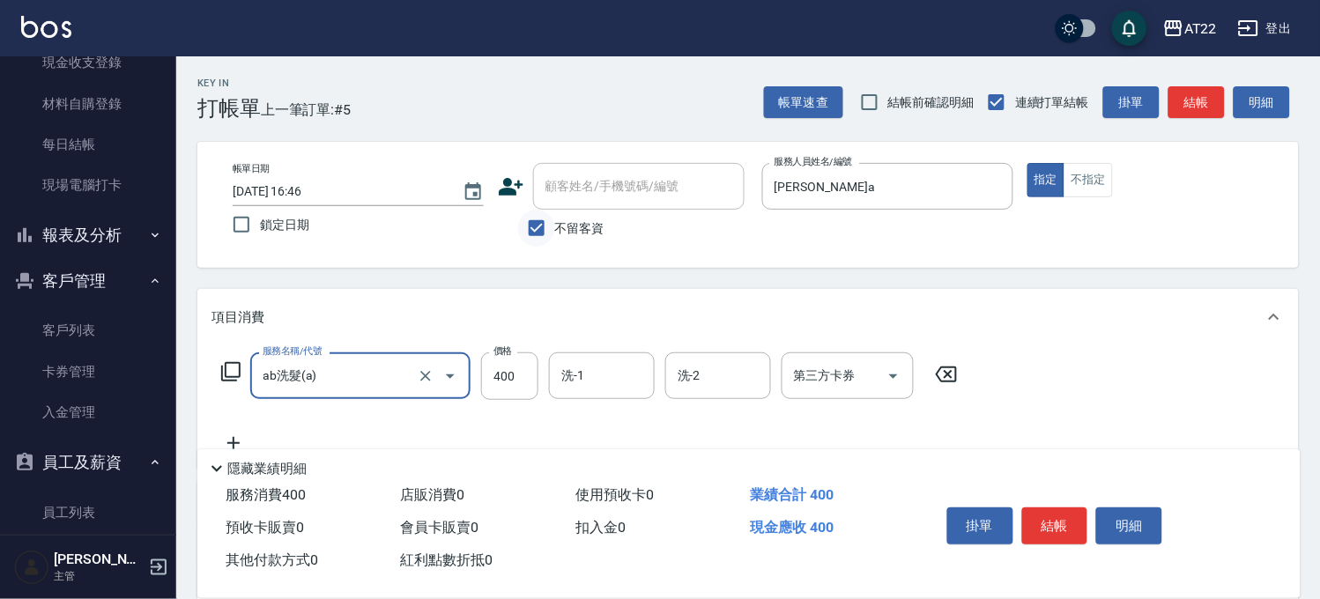
type input "ab洗髮(a)"
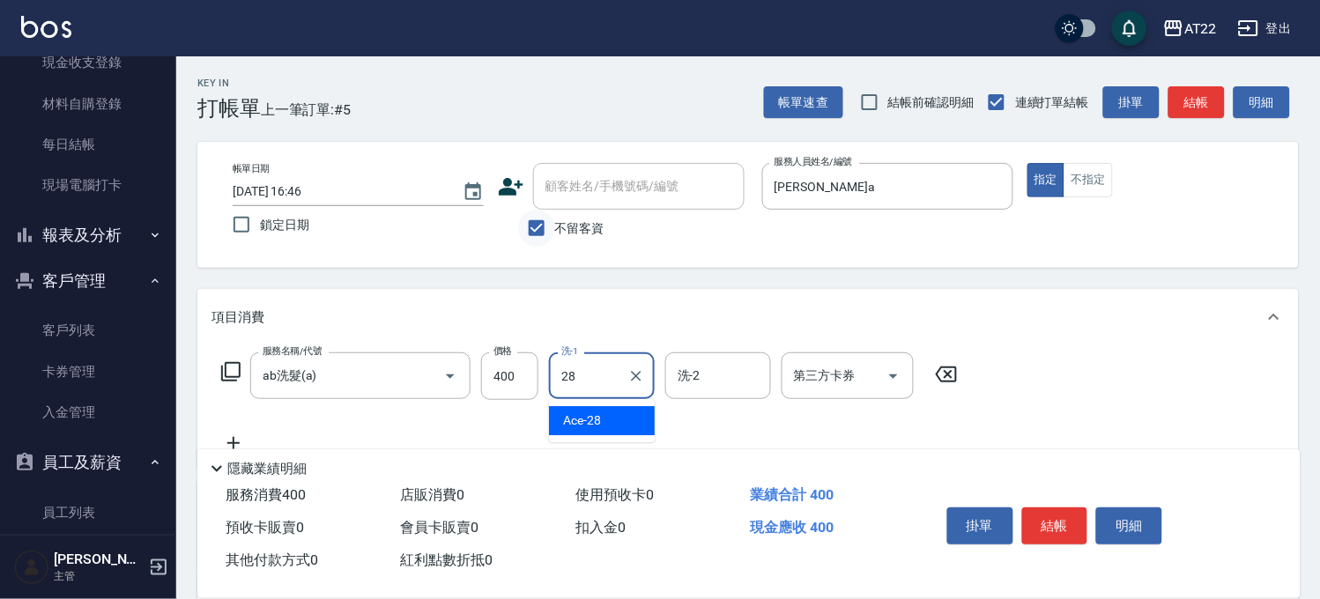
type input "Ace-28"
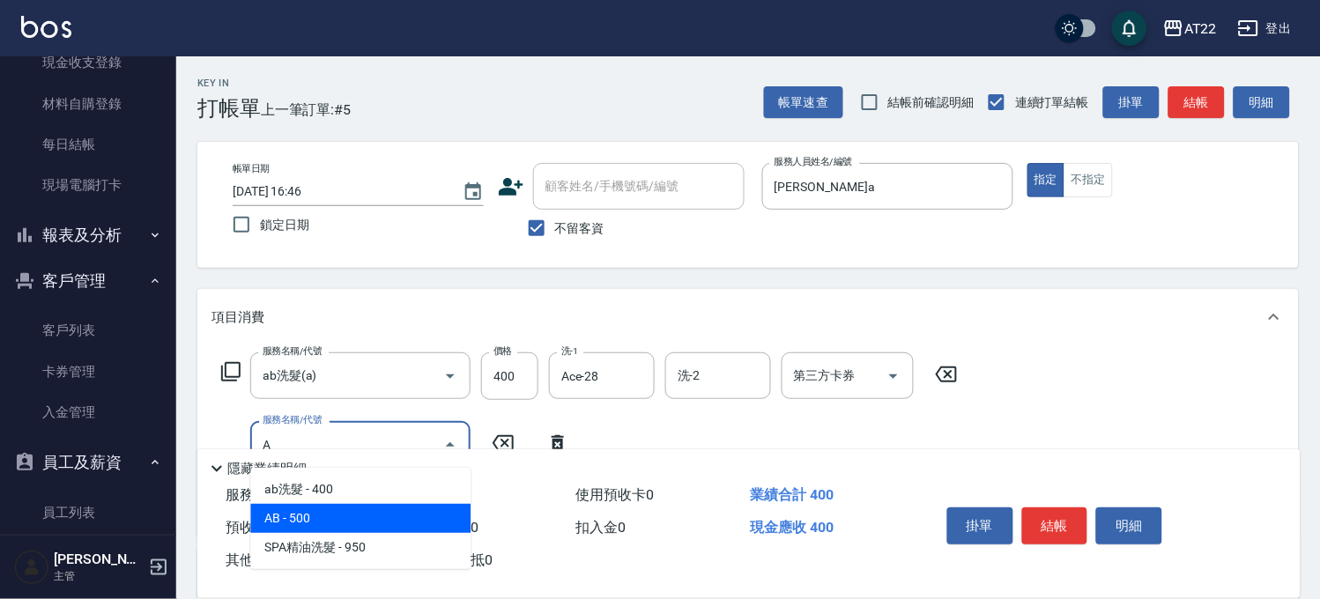
click at [336, 512] on span "AB - 500" at bounding box center [360, 518] width 220 height 29
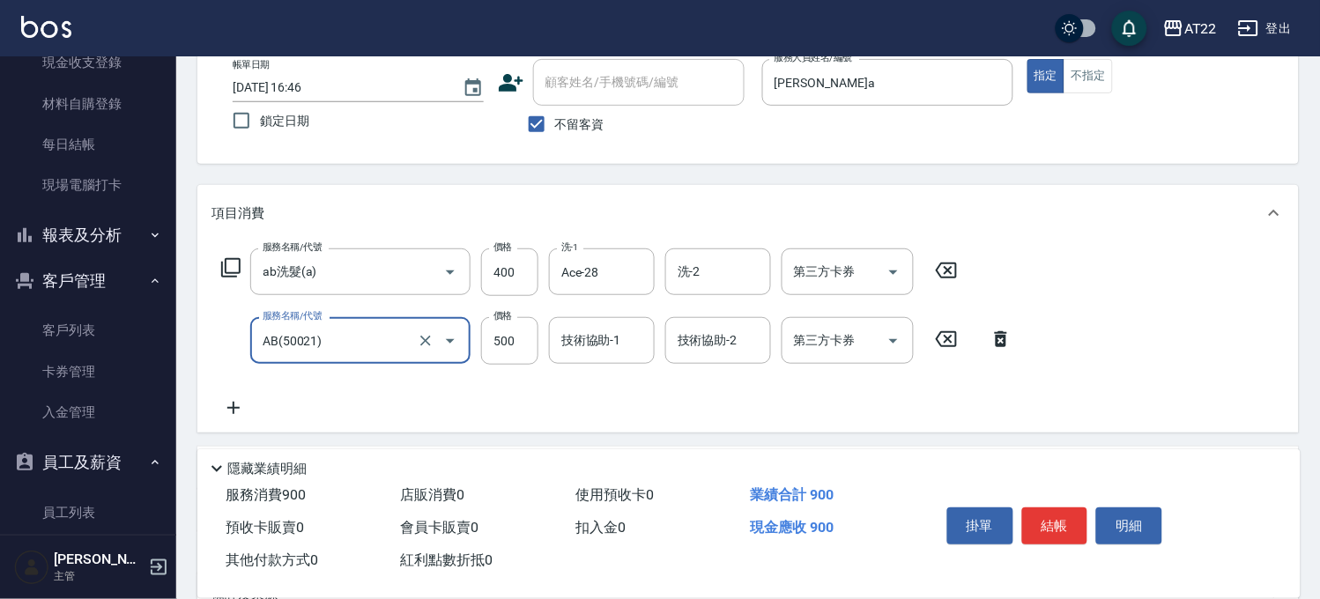
scroll to position [196, 0]
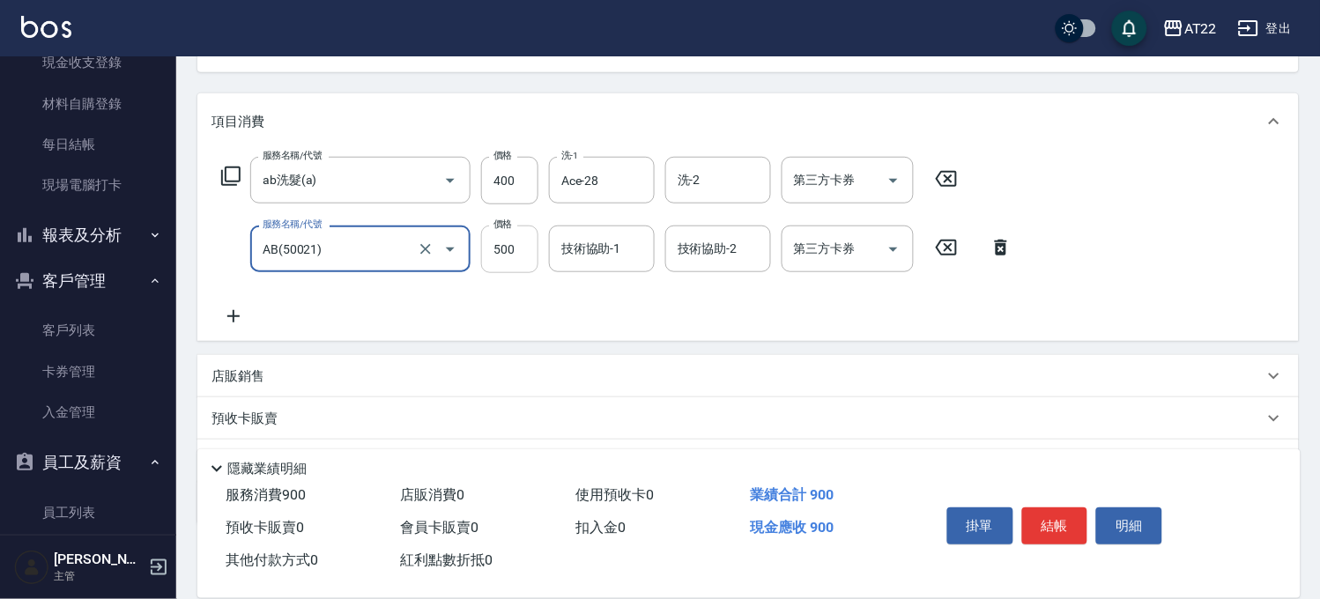
type input "AB(50021)"
click at [512, 249] on input "500" at bounding box center [509, 249] width 57 height 48
type input "1600"
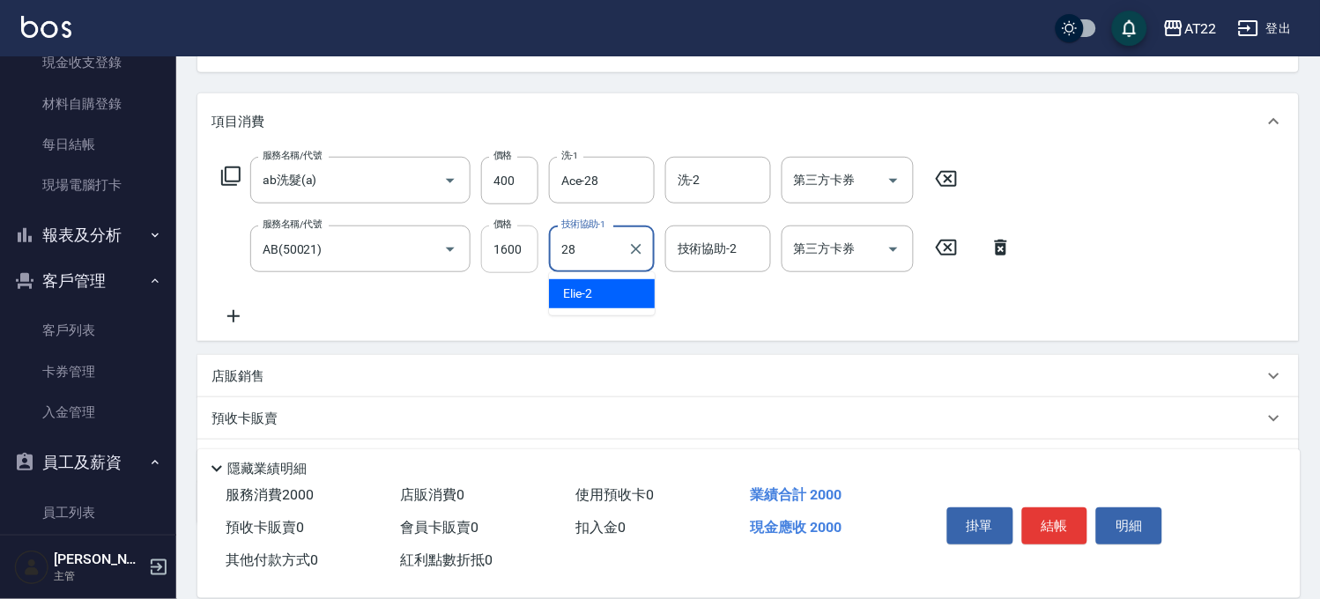
type input "Ace-28"
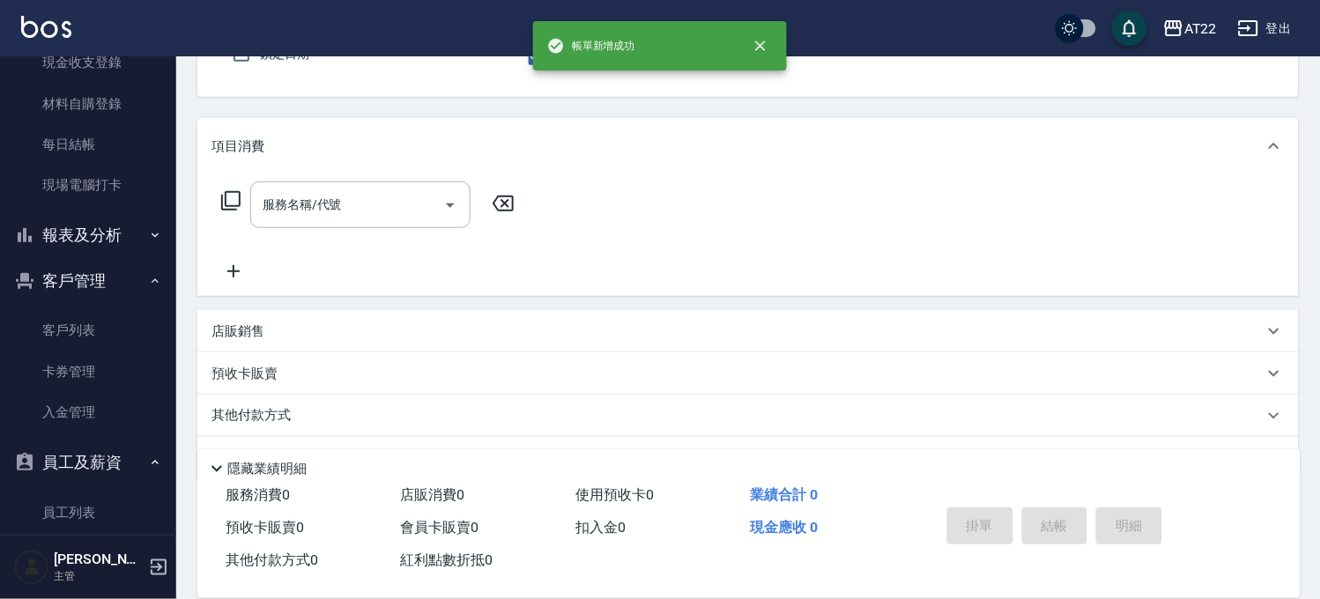
scroll to position [0, 0]
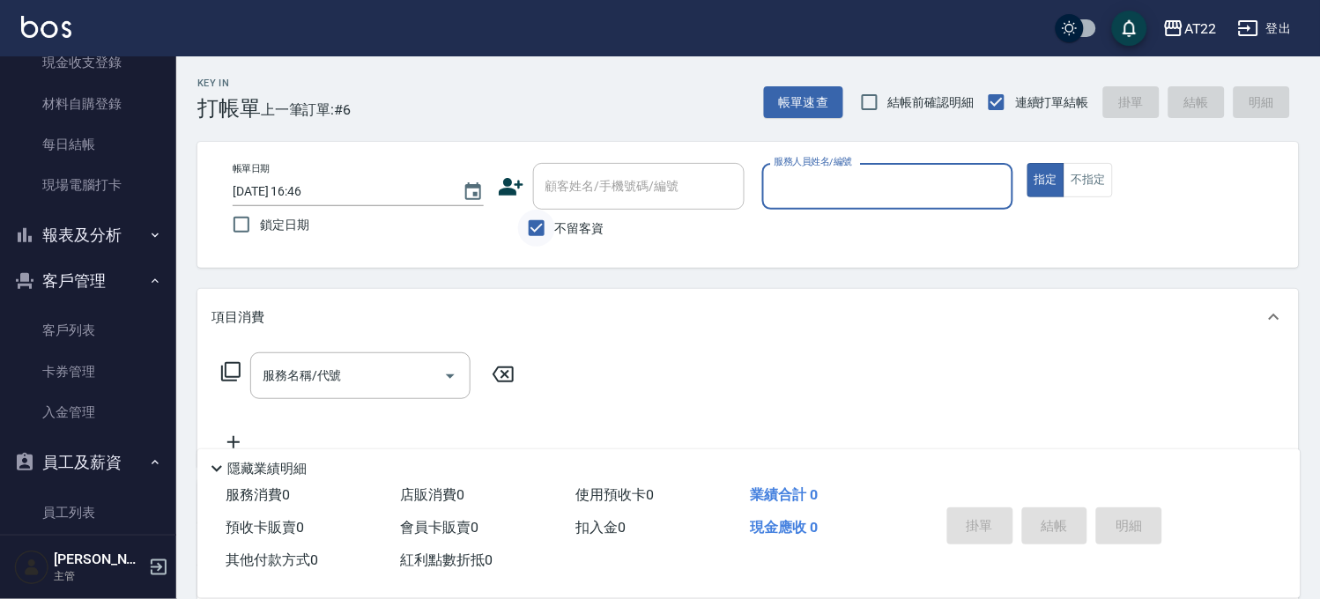
click at [535, 225] on input "不留客資" at bounding box center [536, 228] width 37 height 37
checkbox input "false"
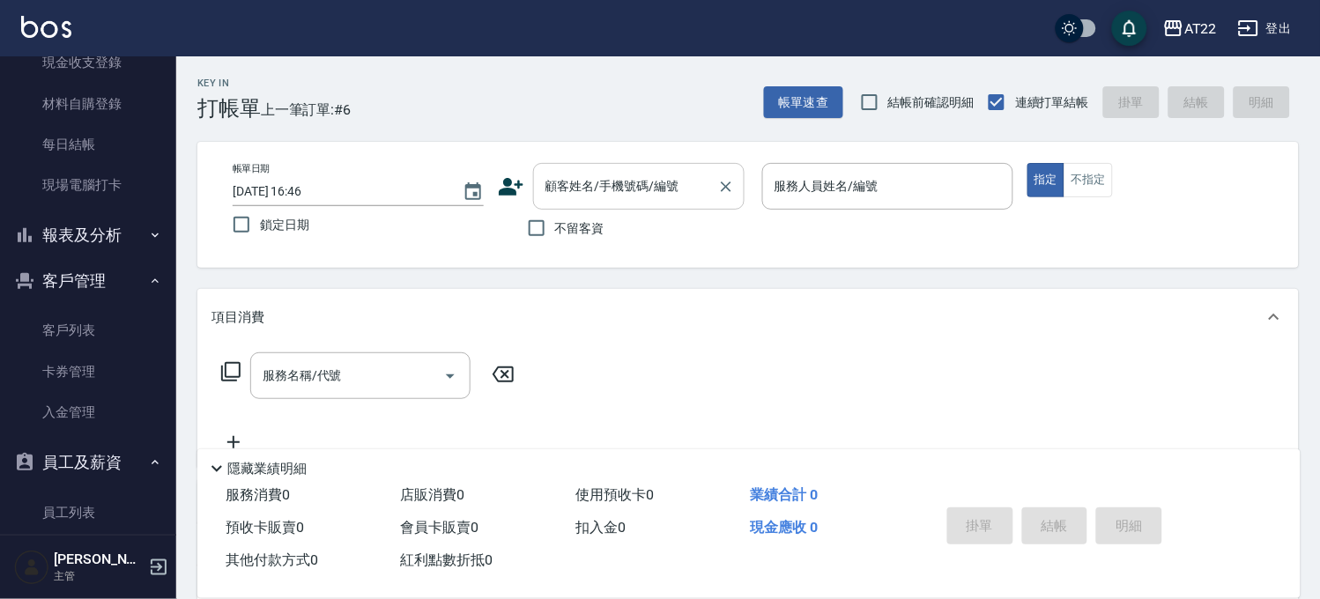
click at [566, 169] on div "顧客姓名/手機號碼/編號" at bounding box center [638, 186] width 211 height 47
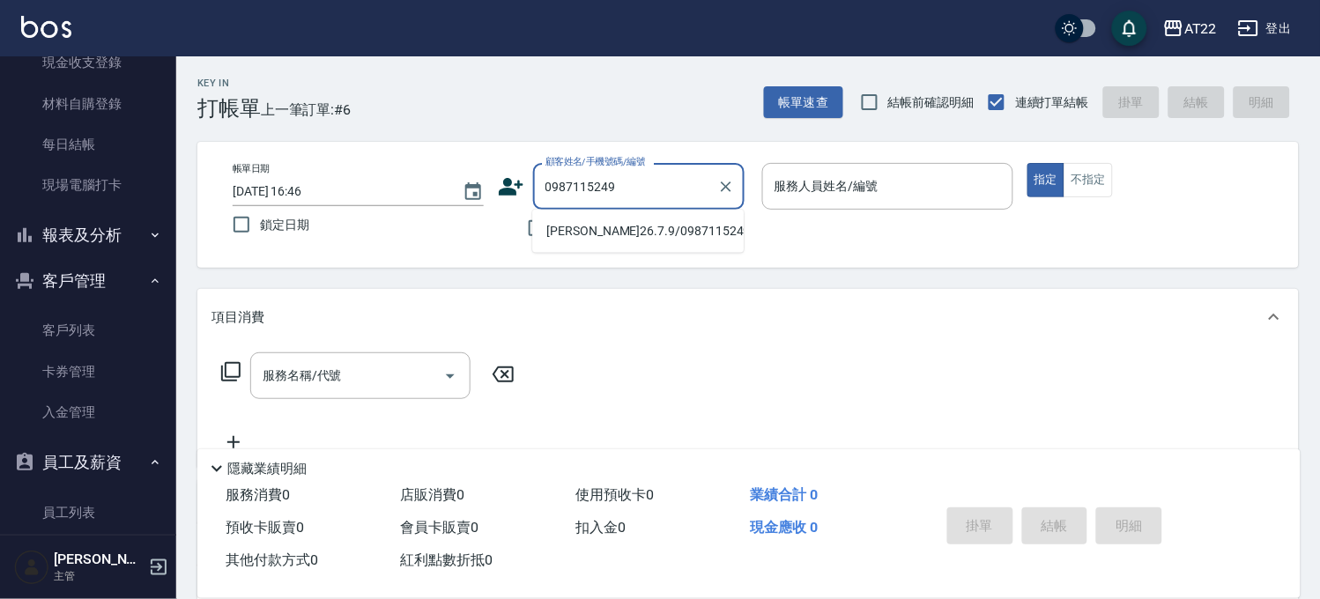
click at [602, 230] on li "林詩婷26.7.9/0987115249/T86294" at bounding box center [637, 231] width 211 height 29
type input "林詩婷26.7.9/0987115249/T86294"
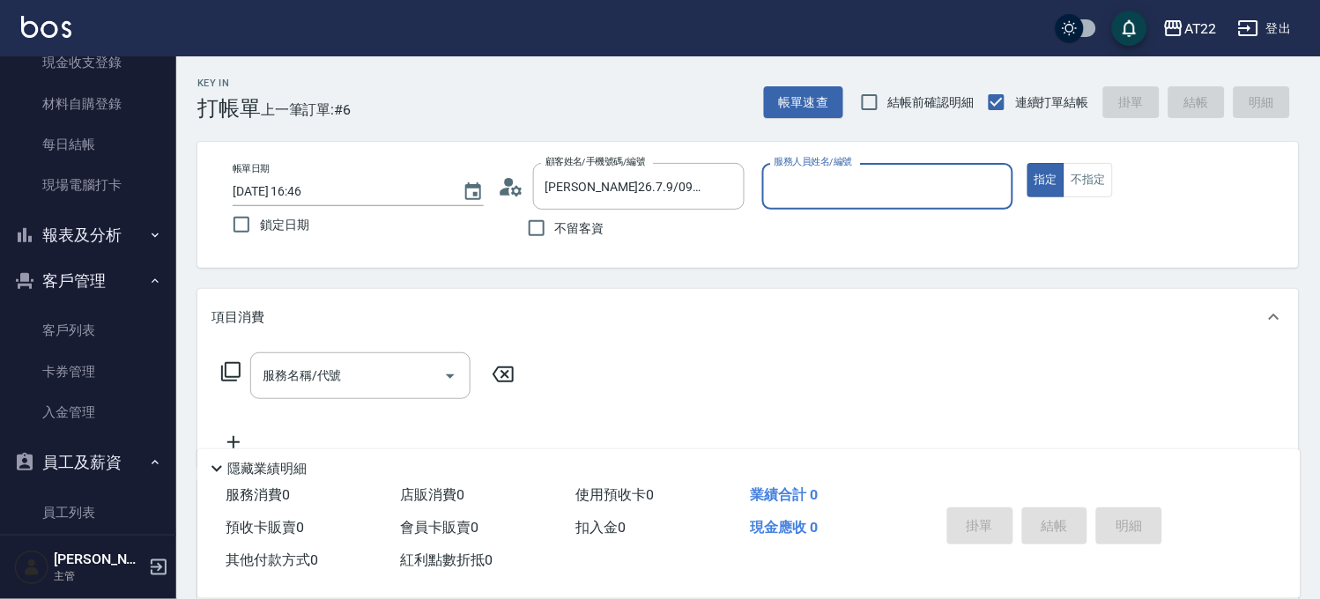
type input "Miu-10"
click at [379, 371] on input "服務名稱/代號" at bounding box center [347, 375] width 178 height 31
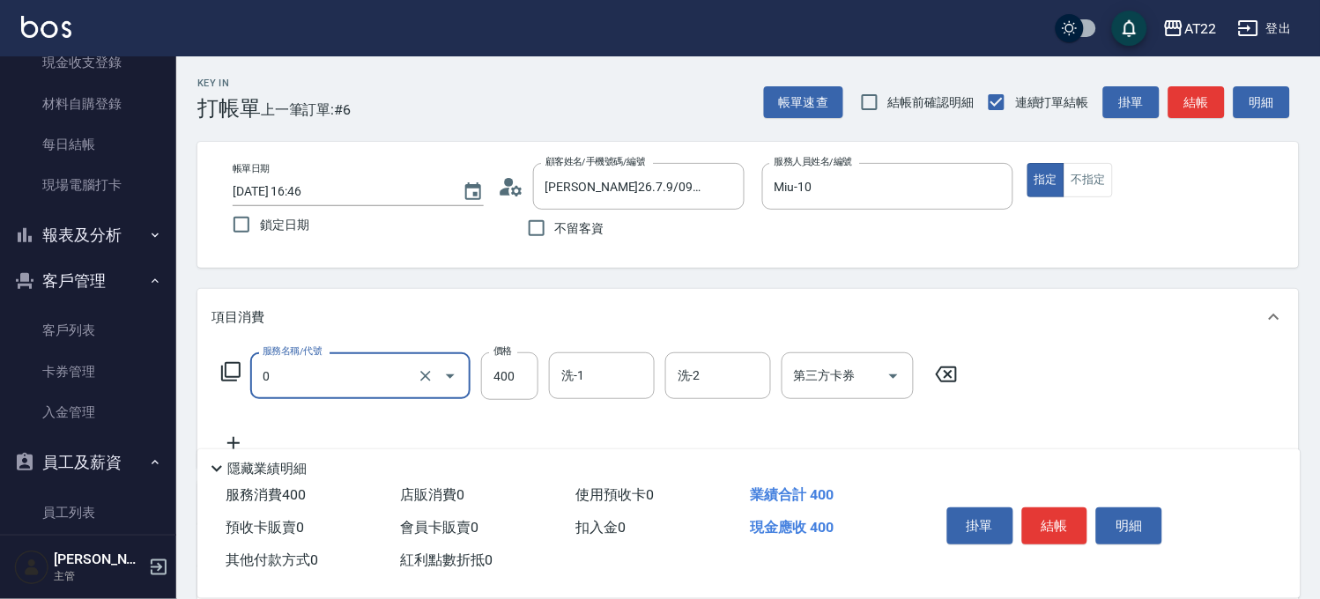
type input "有機洗髮(0)"
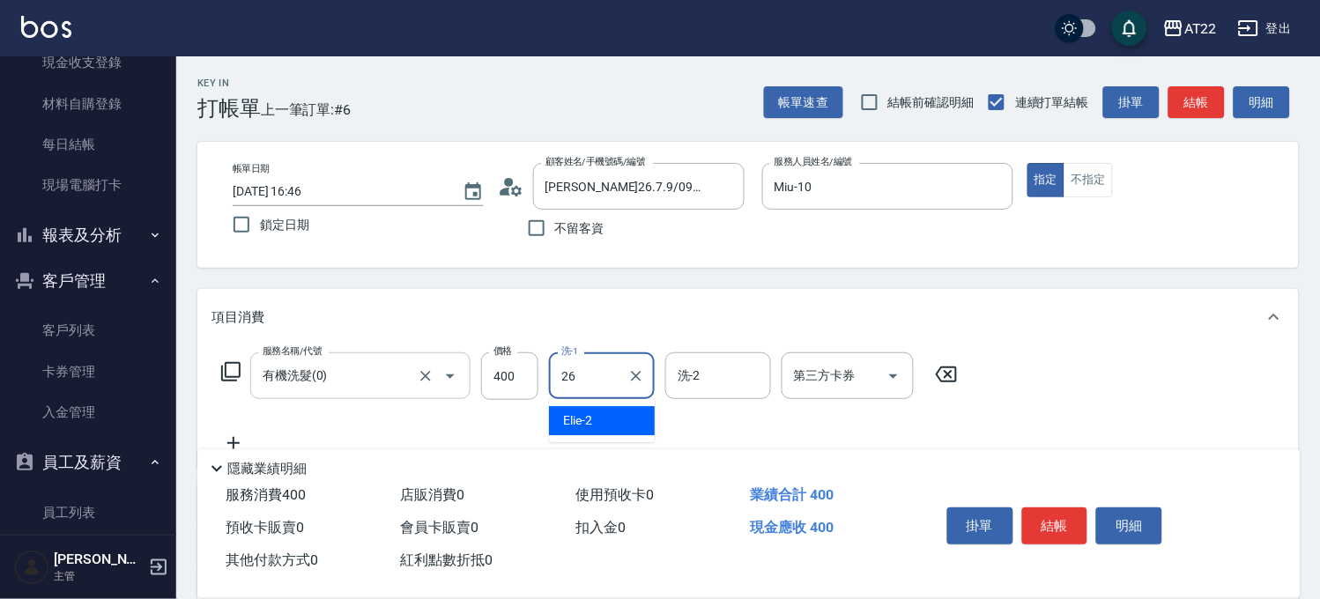
type input "Cinna-26"
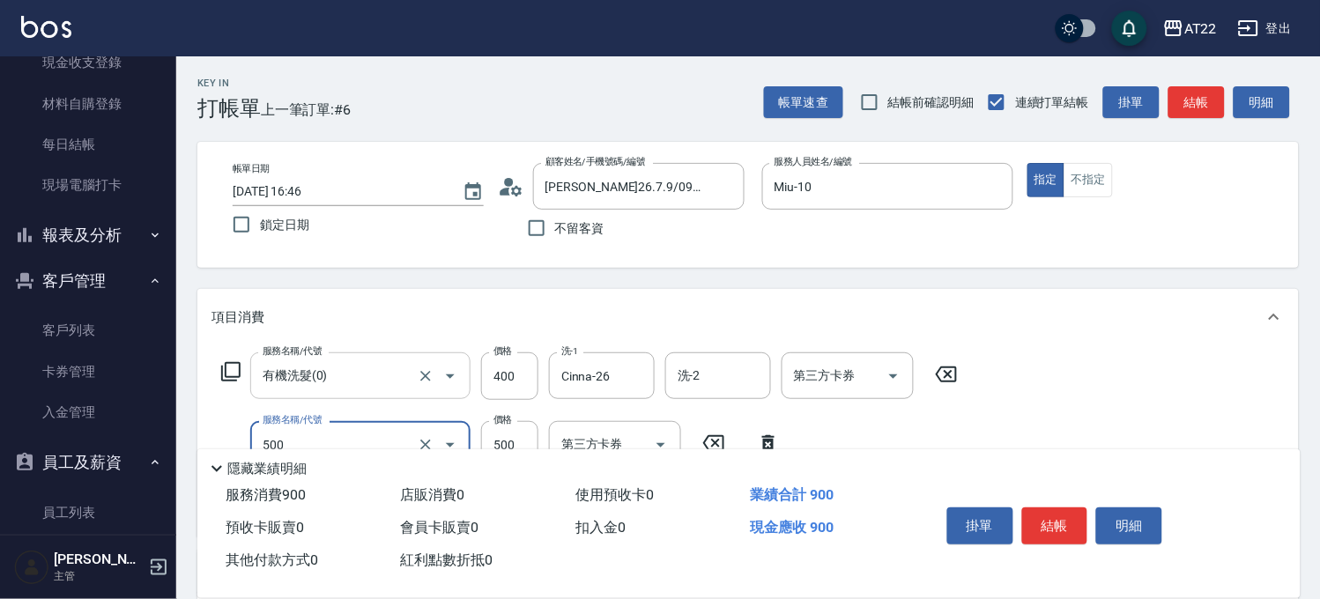
type input "剪髮(500)"
type input "430"
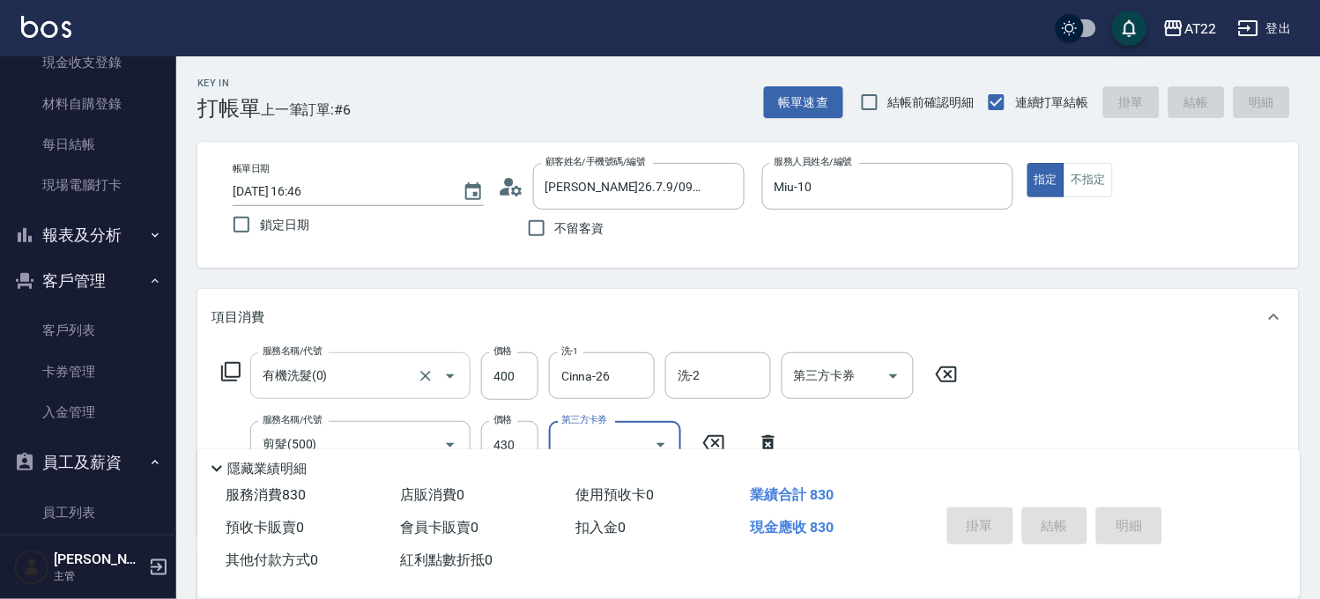
type input "2025/09/18 16:47"
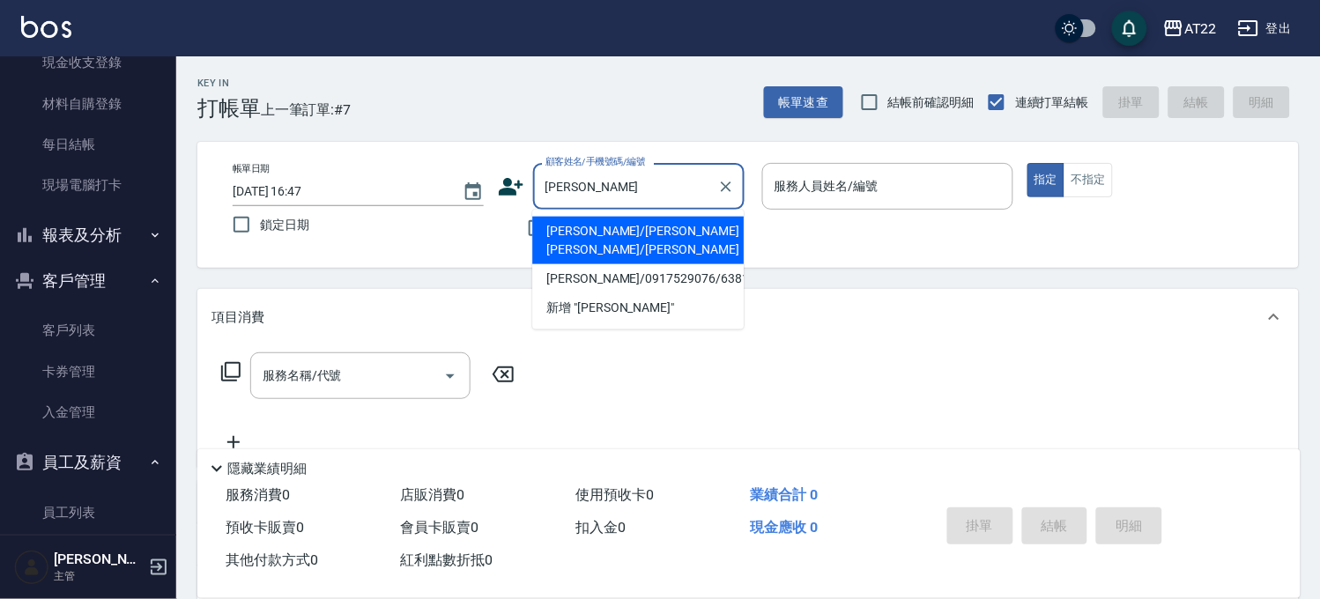
click at [613, 223] on li "林玥慈/林玥慈林玥慈/林玥慈" at bounding box center [637, 241] width 211 height 48
type input "林玥慈/林玥慈林玥慈/林玥慈"
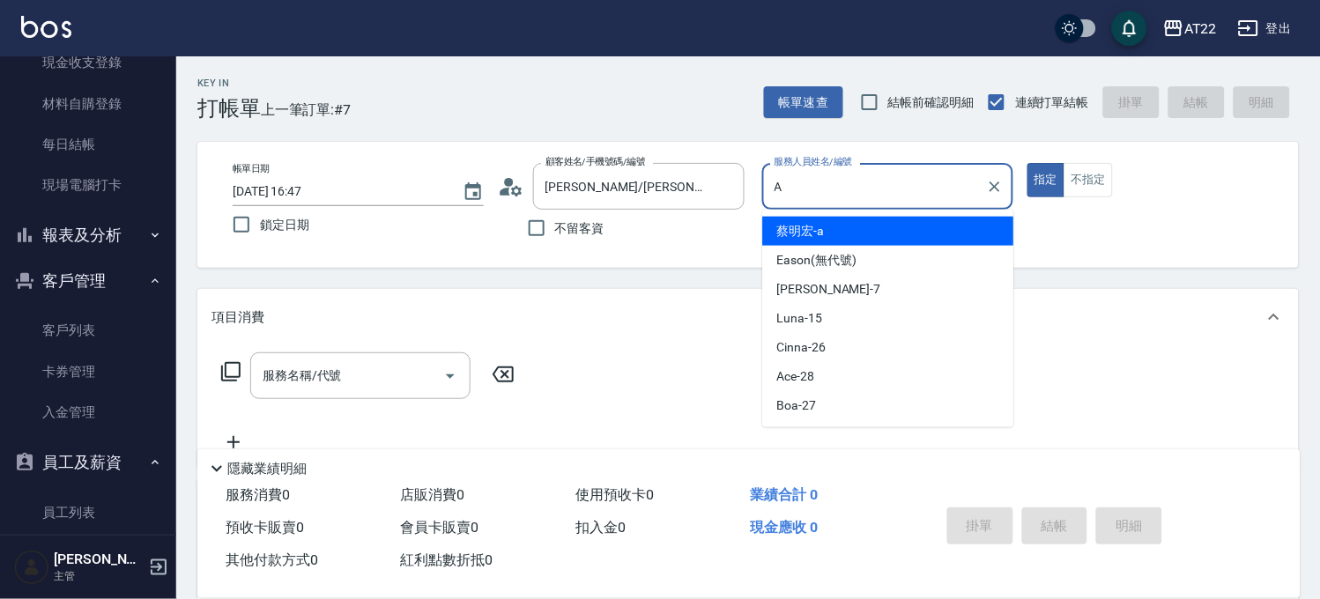
type input "蔡明宏-a"
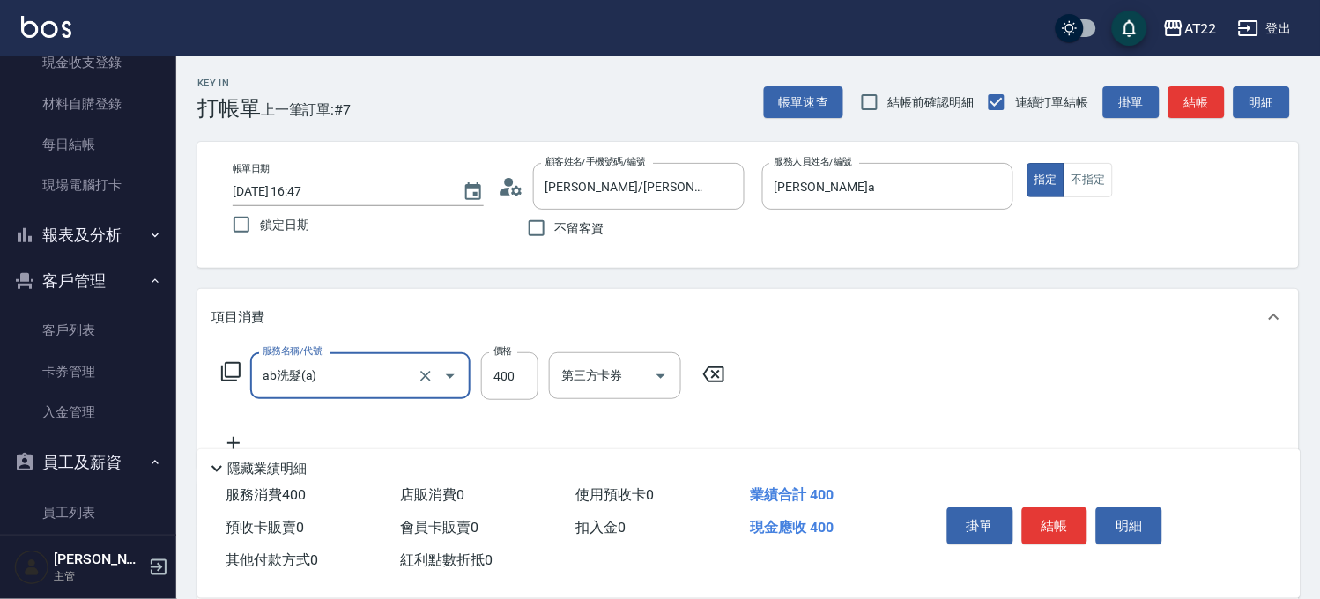
type input "ab洗髮(a)"
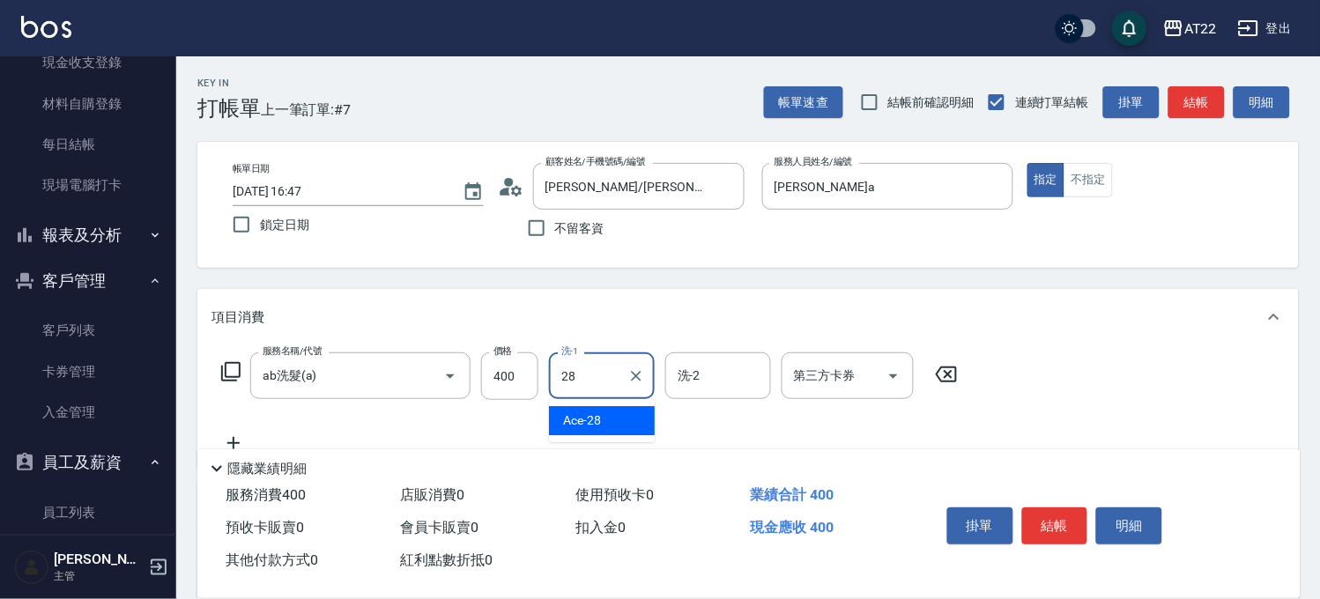
type input "Ace-28"
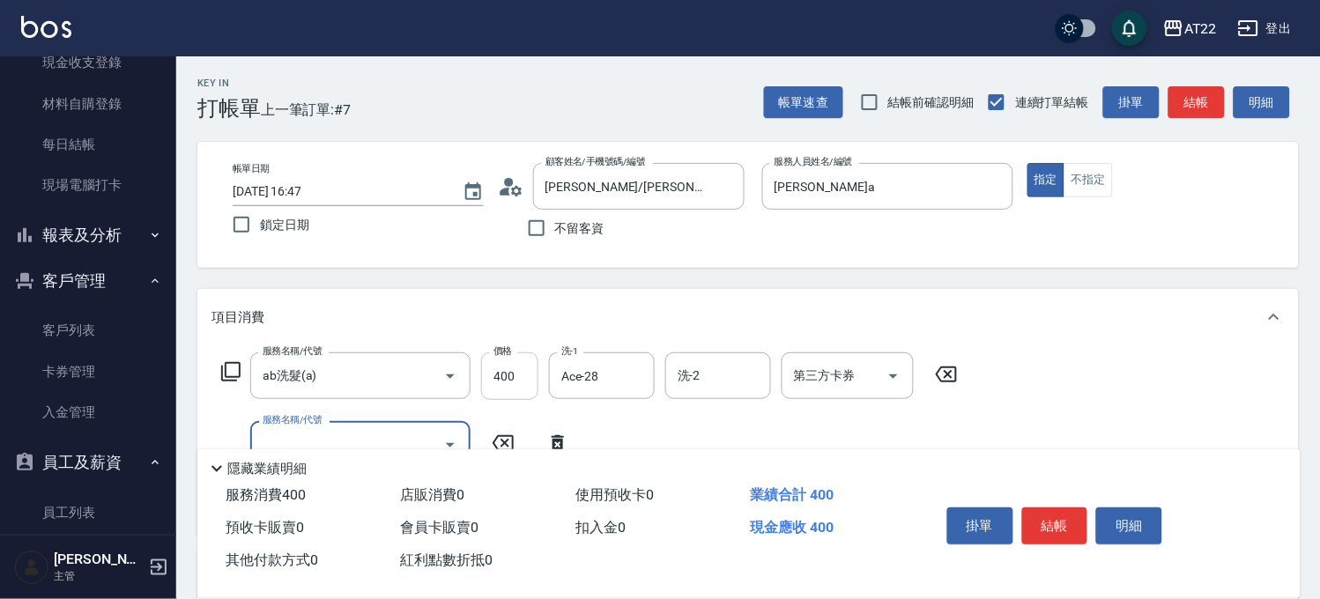
click at [524, 371] on input "400" at bounding box center [509, 376] width 57 height 48
type input "0"
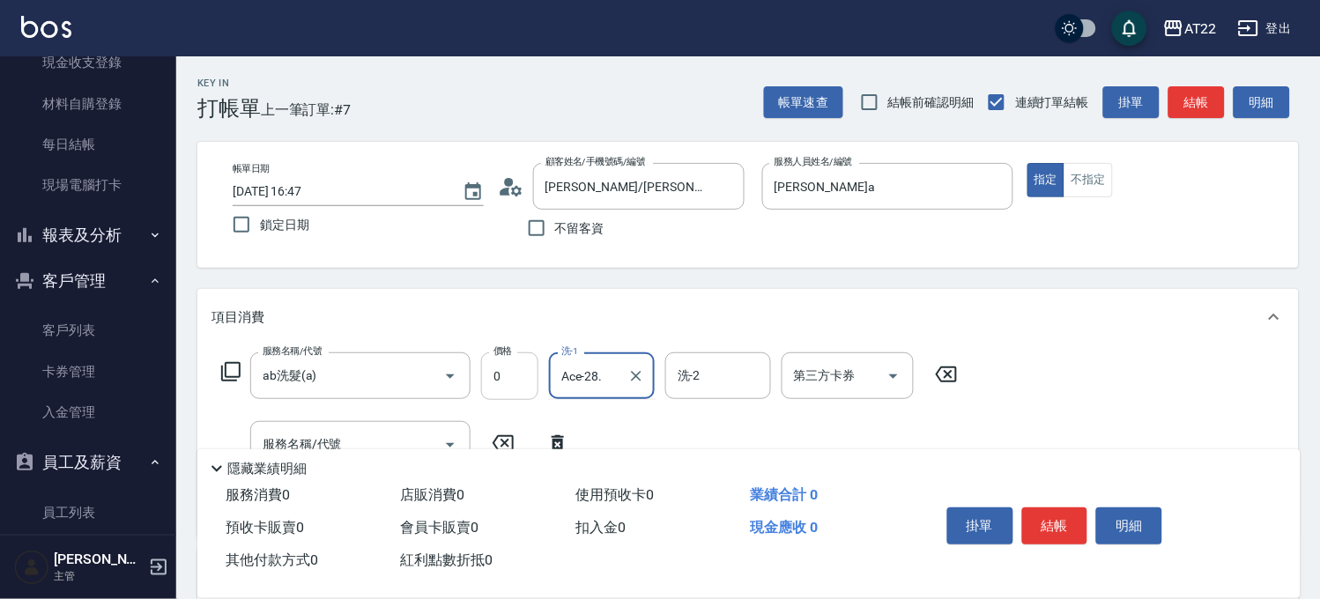
scroll to position [196, 0]
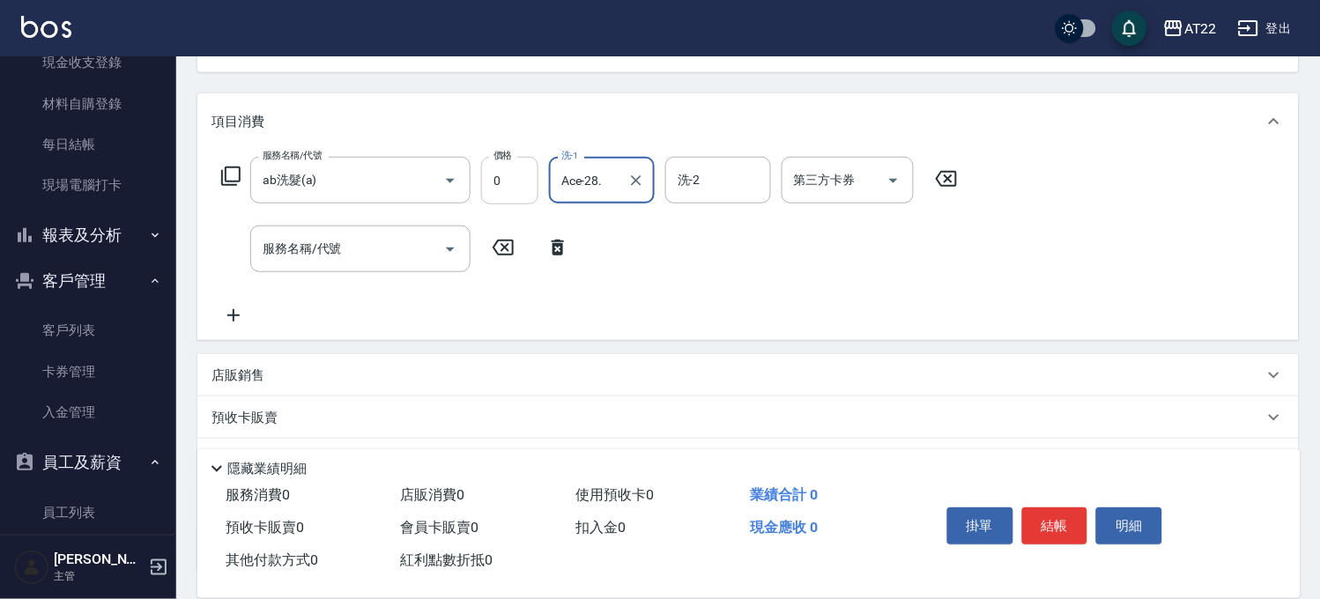
type input "Ace-28"
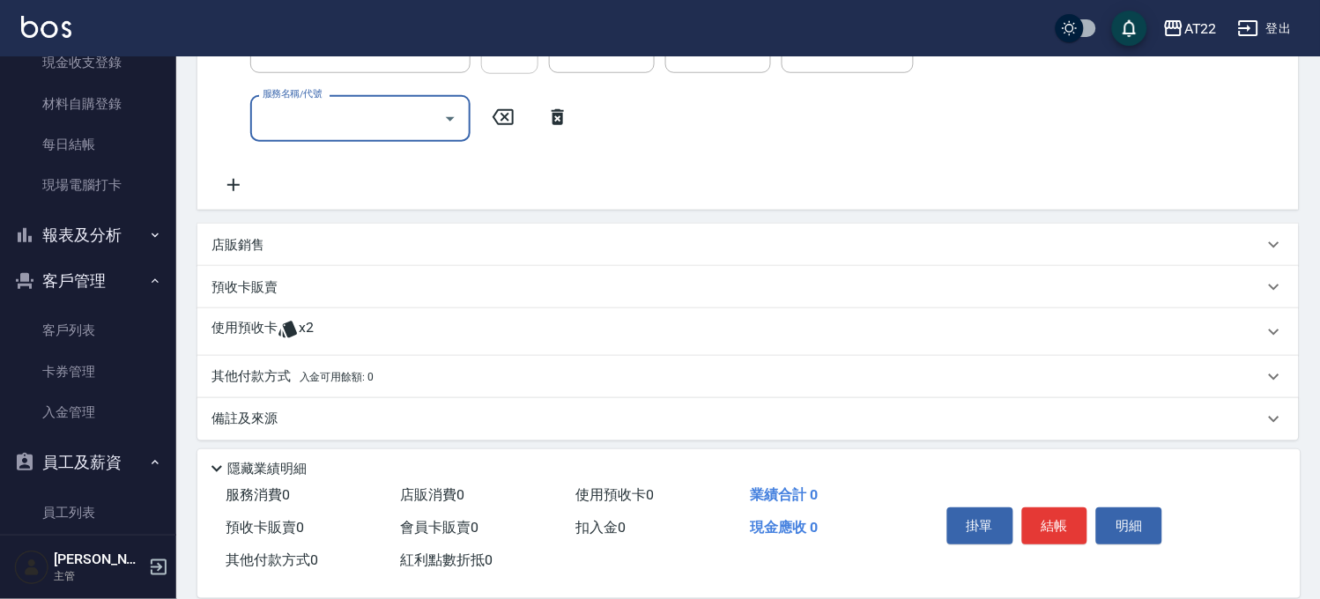
scroll to position [335, 0]
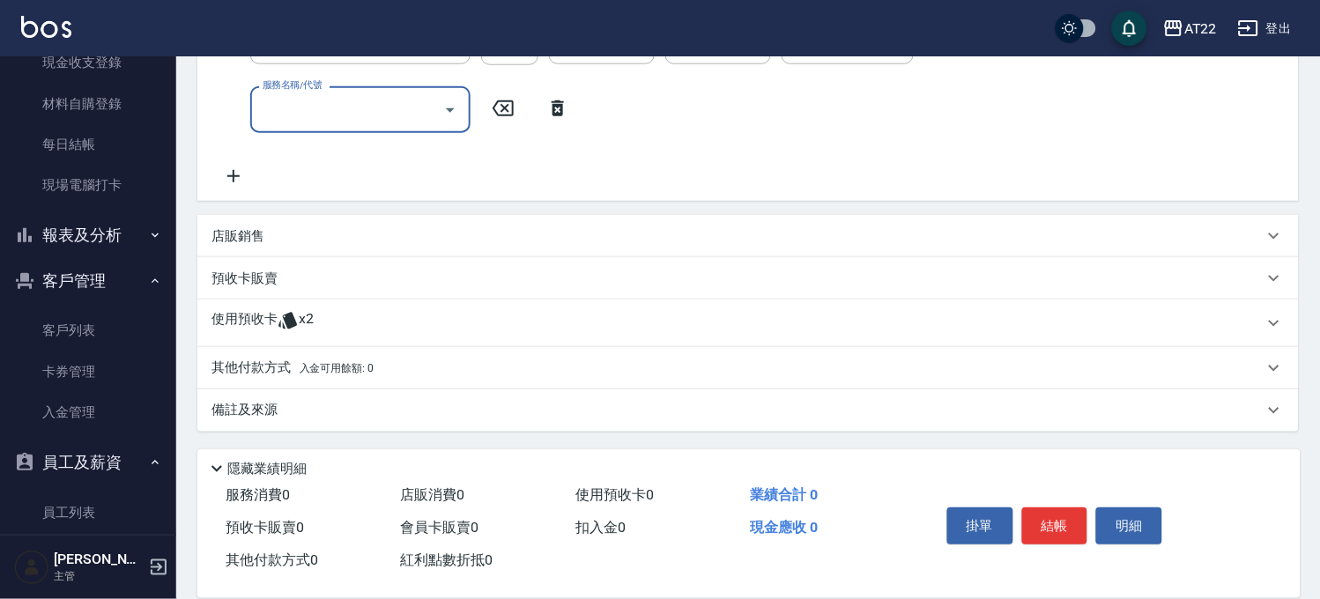
click at [498, 318] on div "使用預收卡 x2" at bounding box center [737, 323] width 1052 height 26
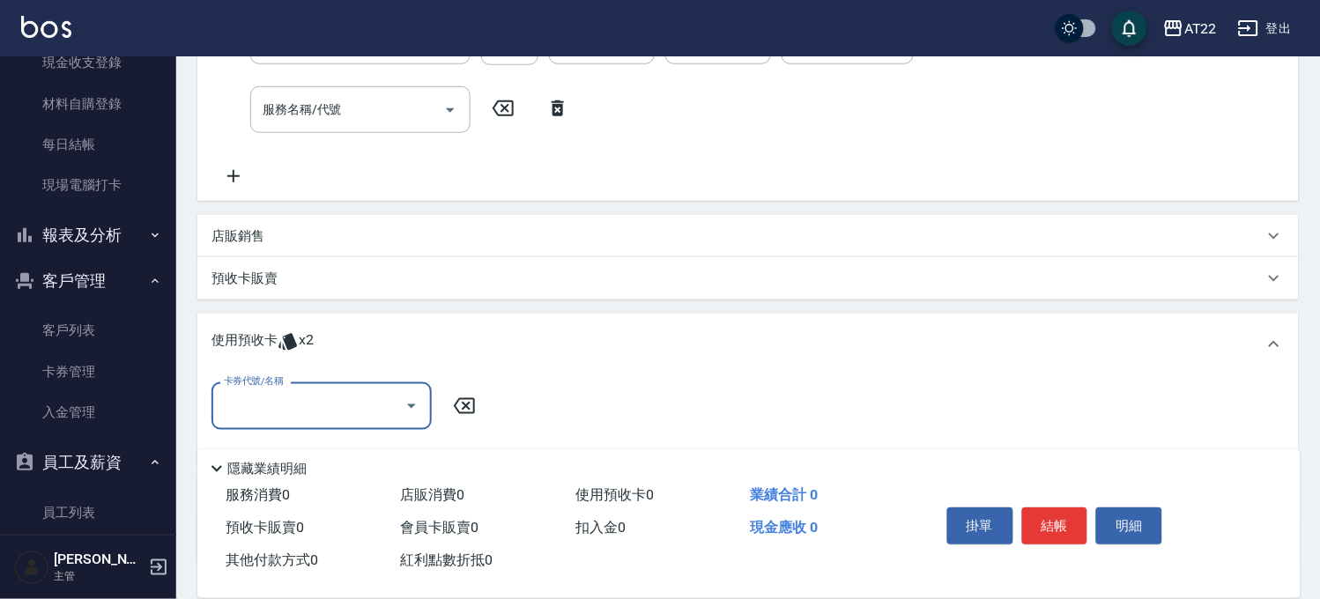
scroll to position [0, 0]
click at [408, 396] on icon "Open" at bounding box center [411, 406] width 21 height 21
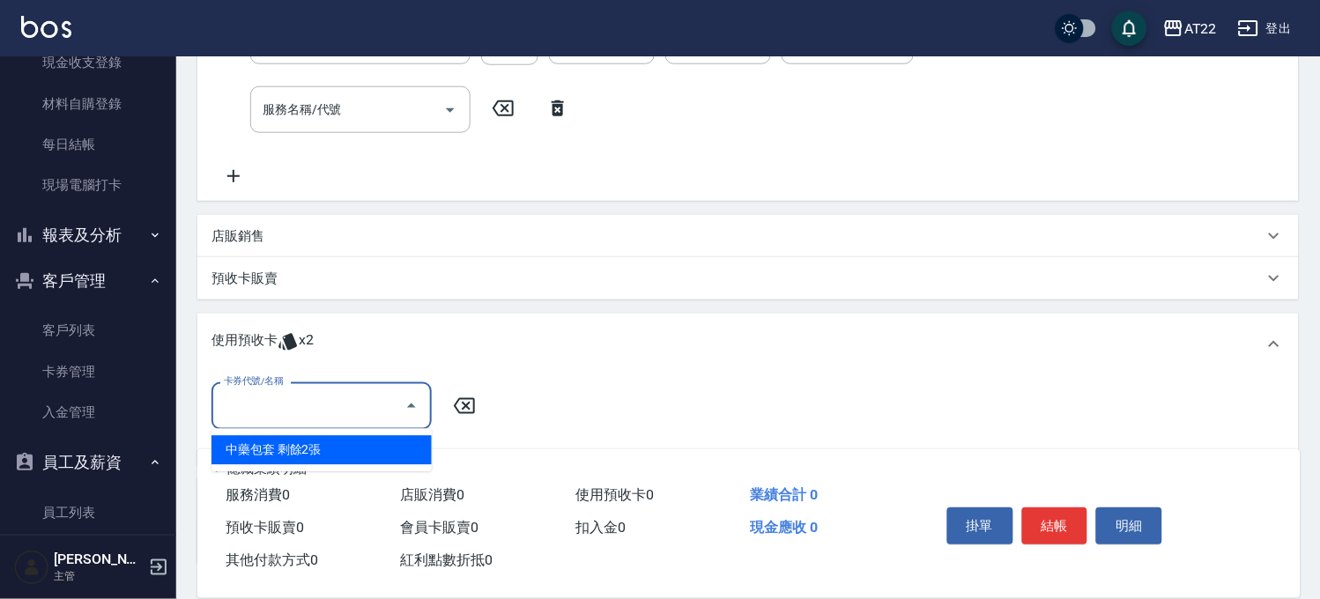
click at [345, 447] on div "中藥包套 剩餘2張" at bounding box center [321, 450] width 220 height 29
type input "中藥包套"
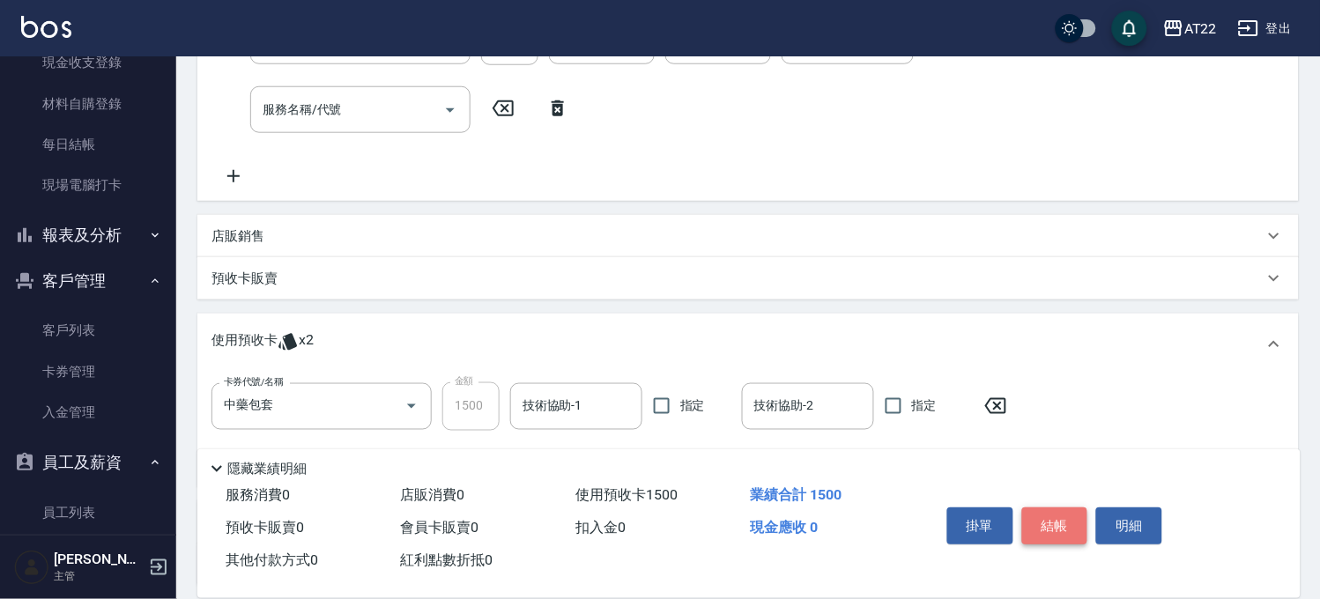
click at [1052, 520] on button "結帳" at bounding box center [1055, 525] width 66 height 37
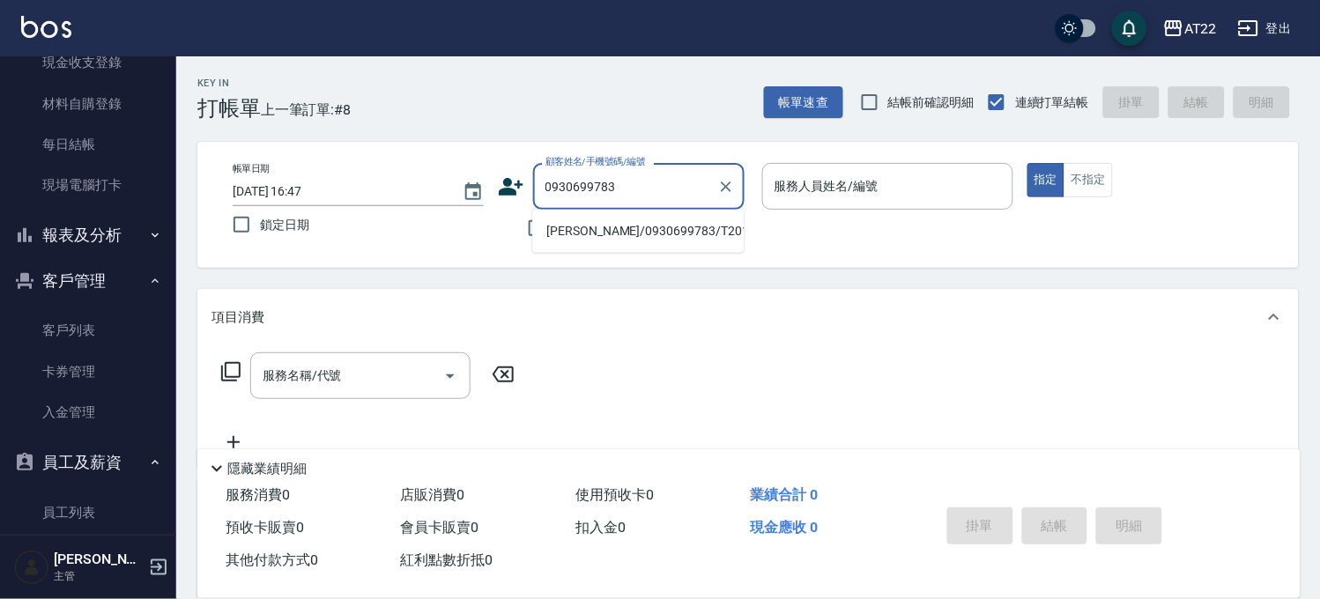
click at [583, 235] on li "張岑光/0930699783/T20173" at bounding box center [637, 231] width 211 height 29
type input "張岑光/0930699783/T20173"
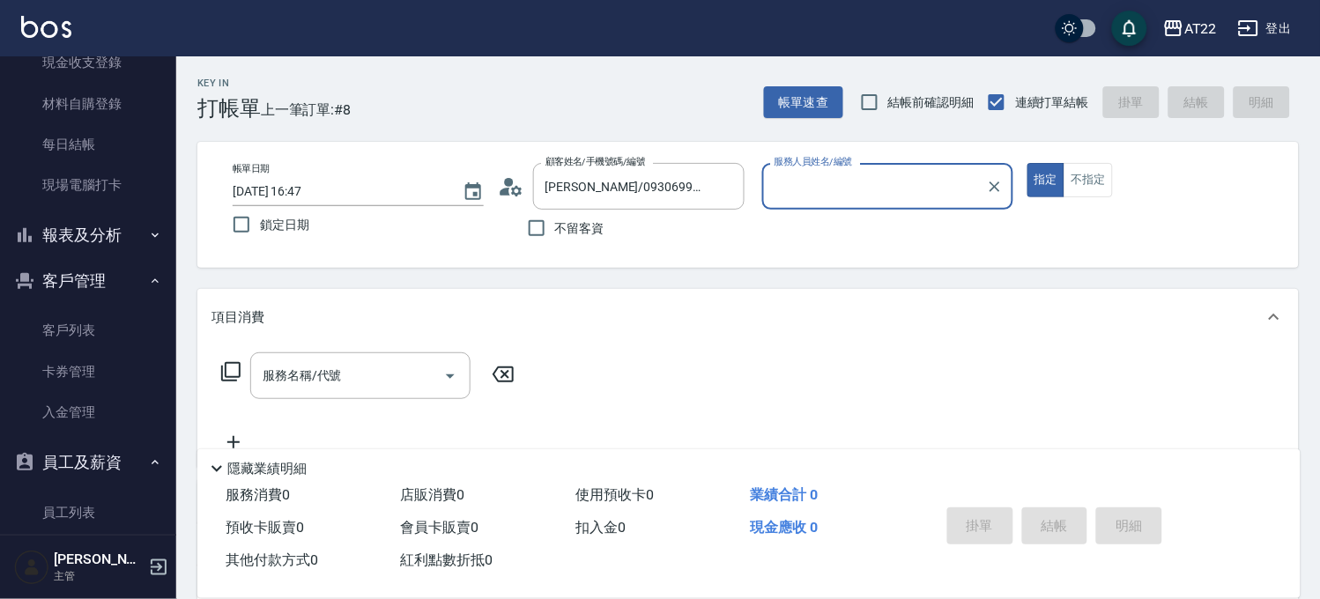
type input "Luna-15"
click at [502, 187] on icon at bounding box center [511, 187] width 26 height 26
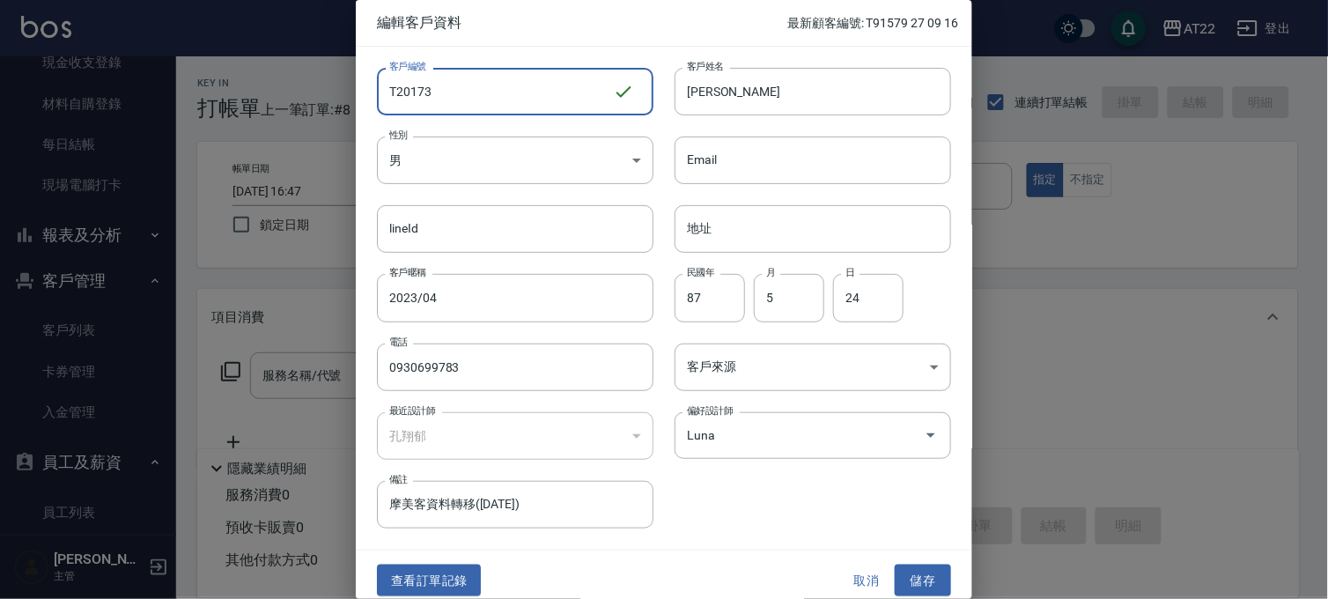
drag, startPoint x: 285, startPoint y: 53, endPoint x: 275, endPoint y: 51, distance: 10.7
click at [275, 51] on div "編輯客戶資料 最新顧客編號: T91579 27 09 16 客戶編號 T20173 ​ 客戶編號 客戶姓名 張岑光 客戶姓名 性別 男 MALE 性別 Em…" at bounding box center [664, 299] width 1328 height 599
type input "T81578"
click at [814, 120] on div "Email Email" at bounding box center [803, 149] width 298 height 69
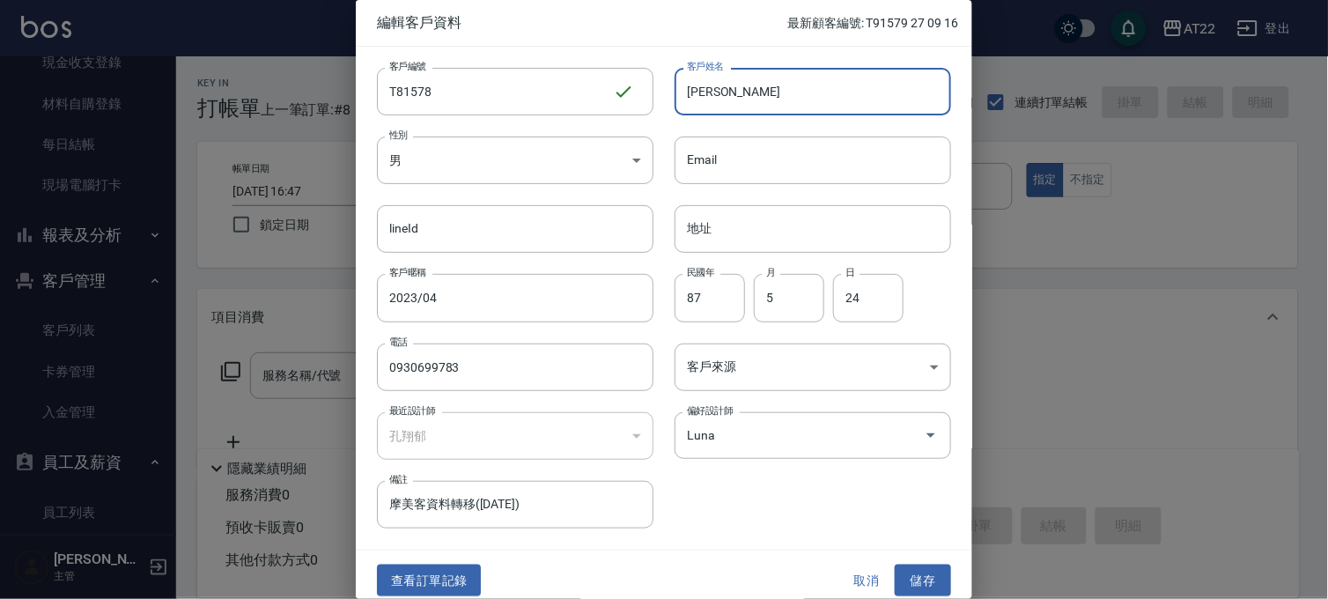
click at [816, 100] on input "[PERSON_NAME]" at bounding box center [813, 92] width 277 height 48
type input "張岑光27.9.18"
click at [923, 575] on button "儲存" at bounding box center [923, 581] width 56 height 33
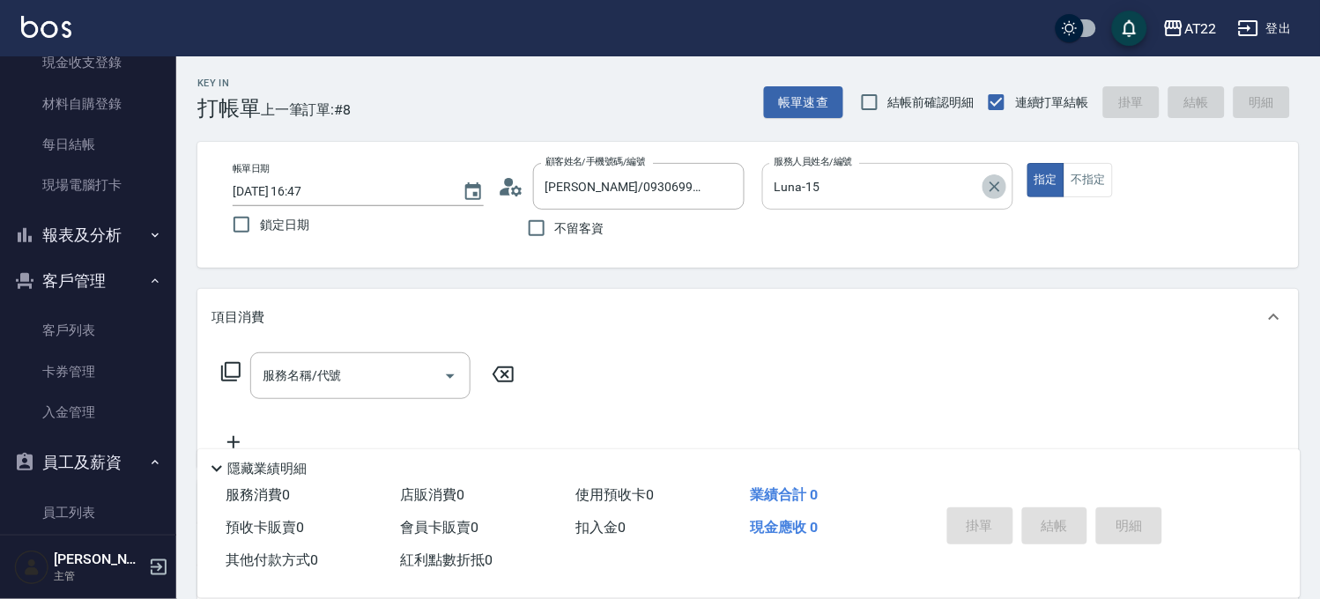
click at [990, 189] on icon "Clear" at bounding box center [994, 186] width 11 height 11
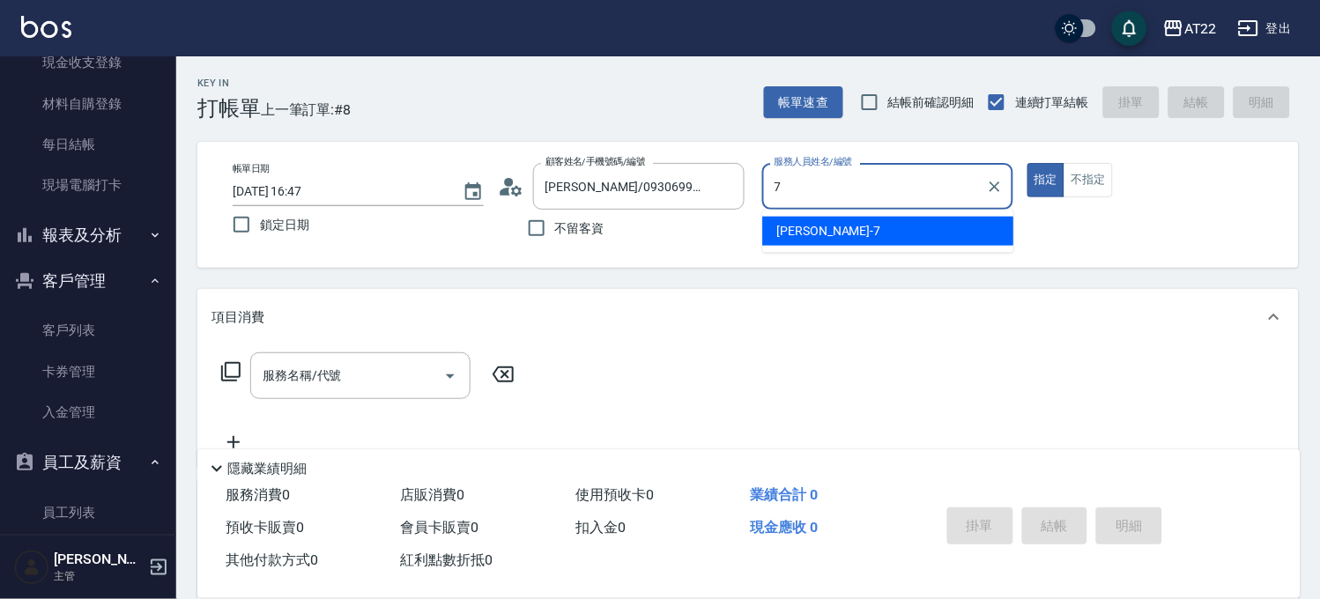
type input "Allen-7"
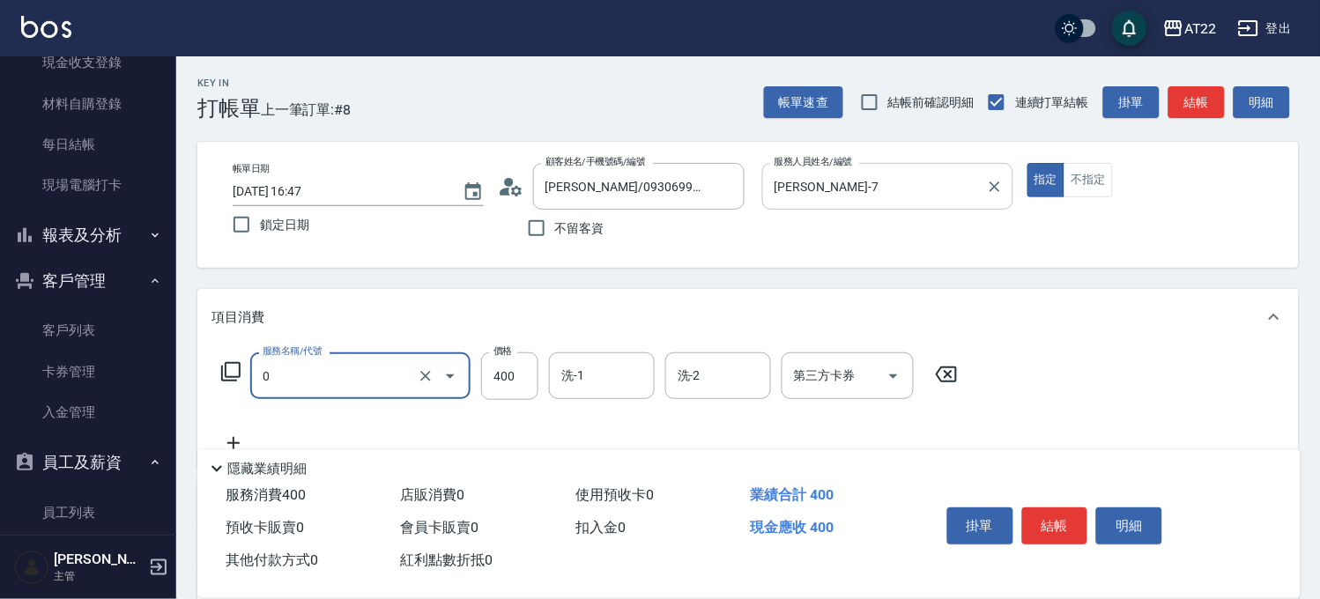
type input "有機洗髮(0)"
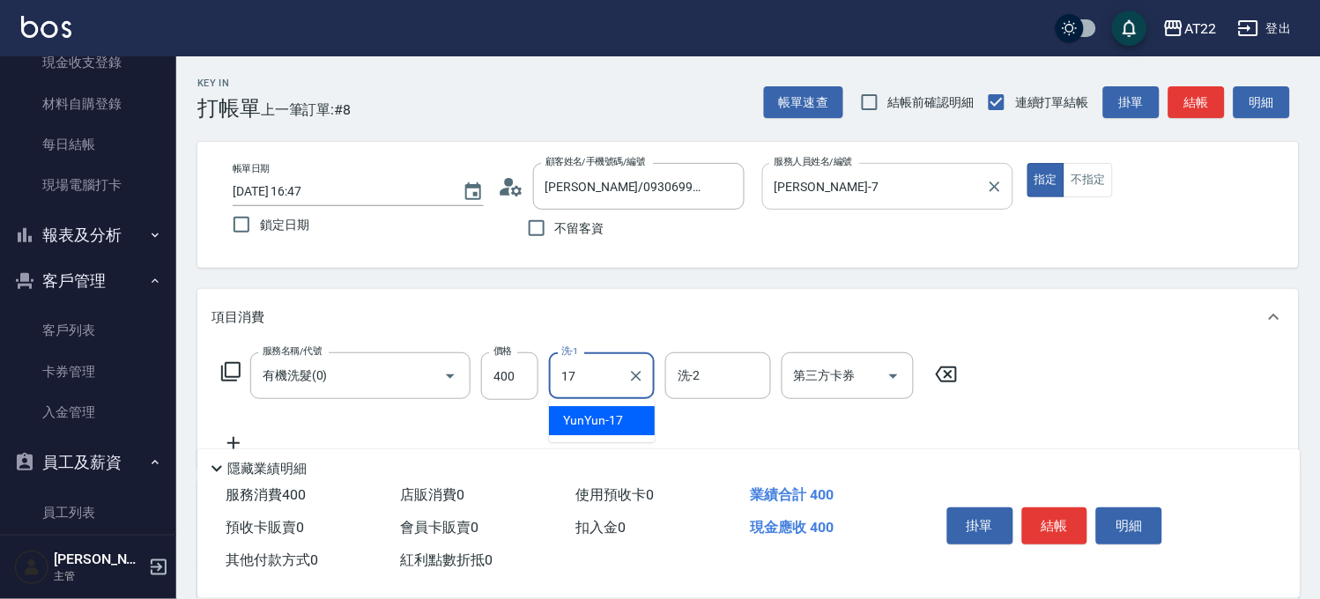
type input "YunYun-17"
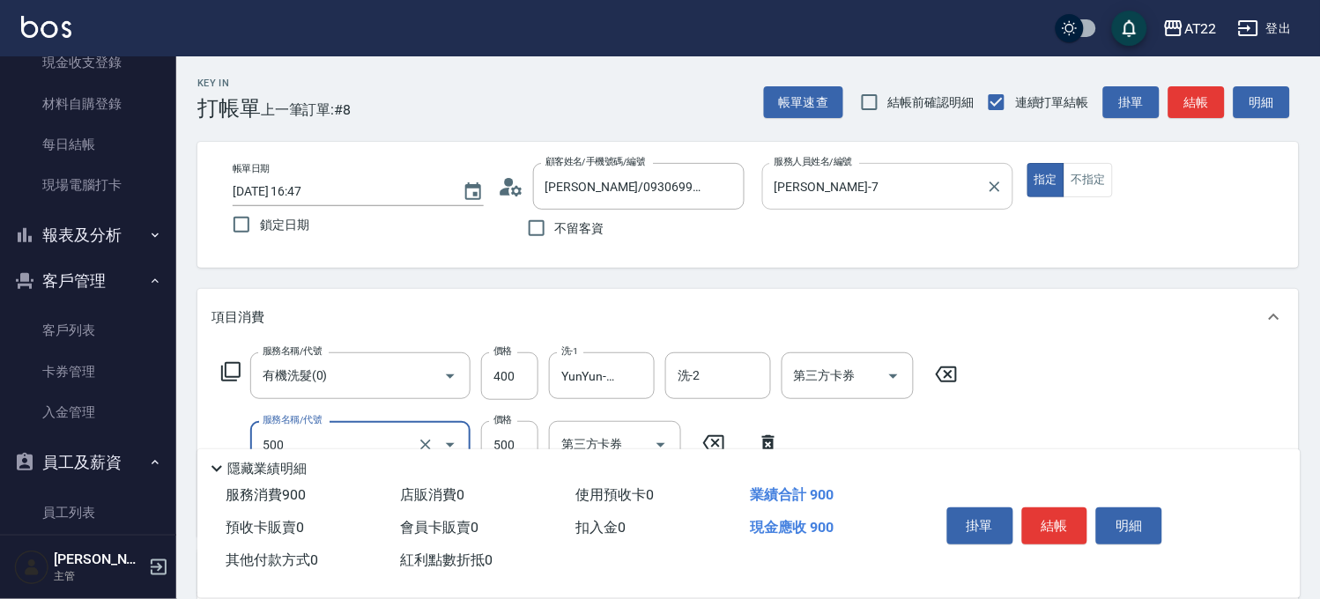
type input "剪髮(500)"
type input "630"
type input "側邊燙貼(3001)"
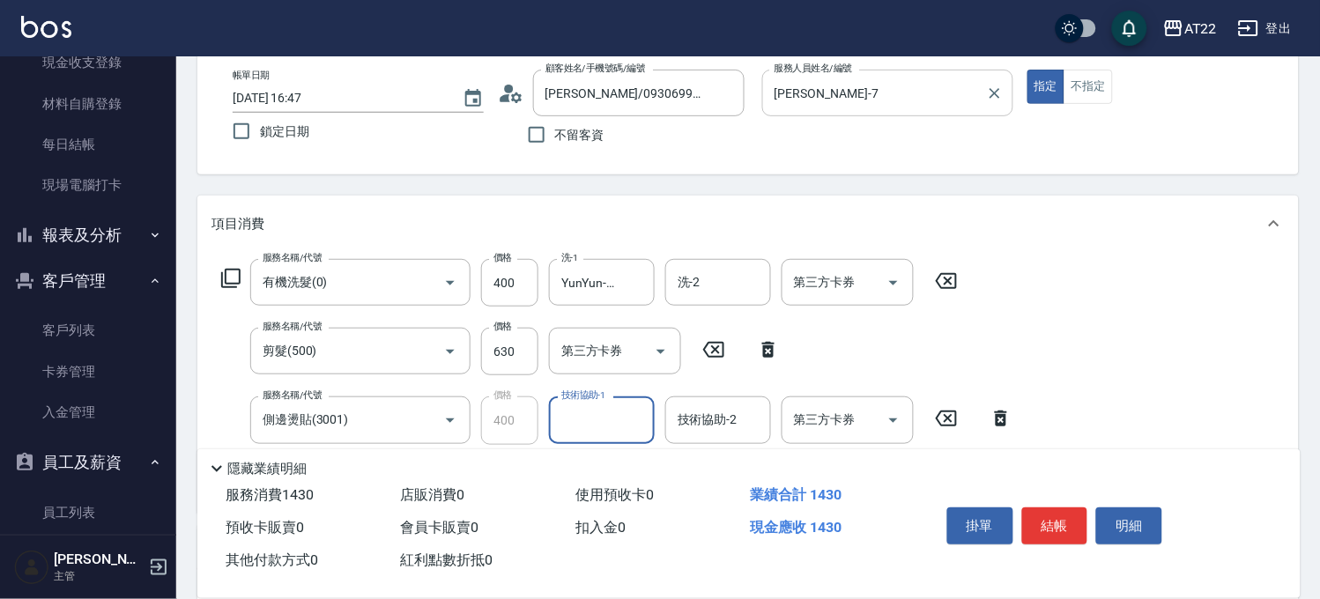
scroll to position [196, 0]
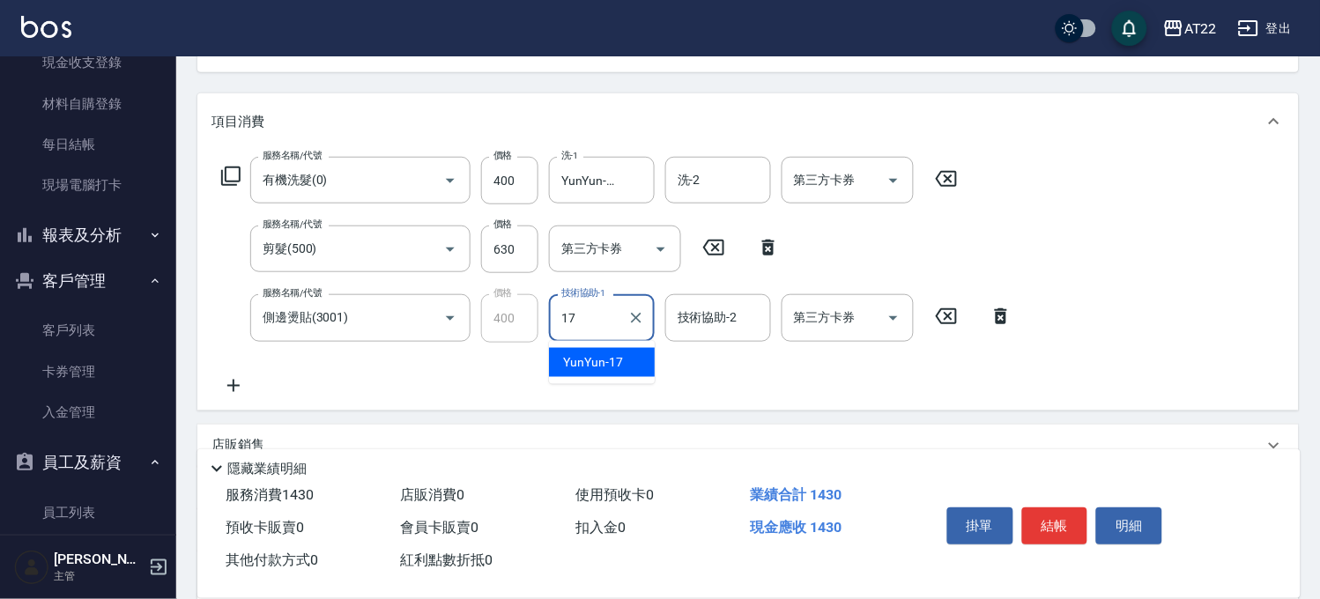
type input "YunYun-17"
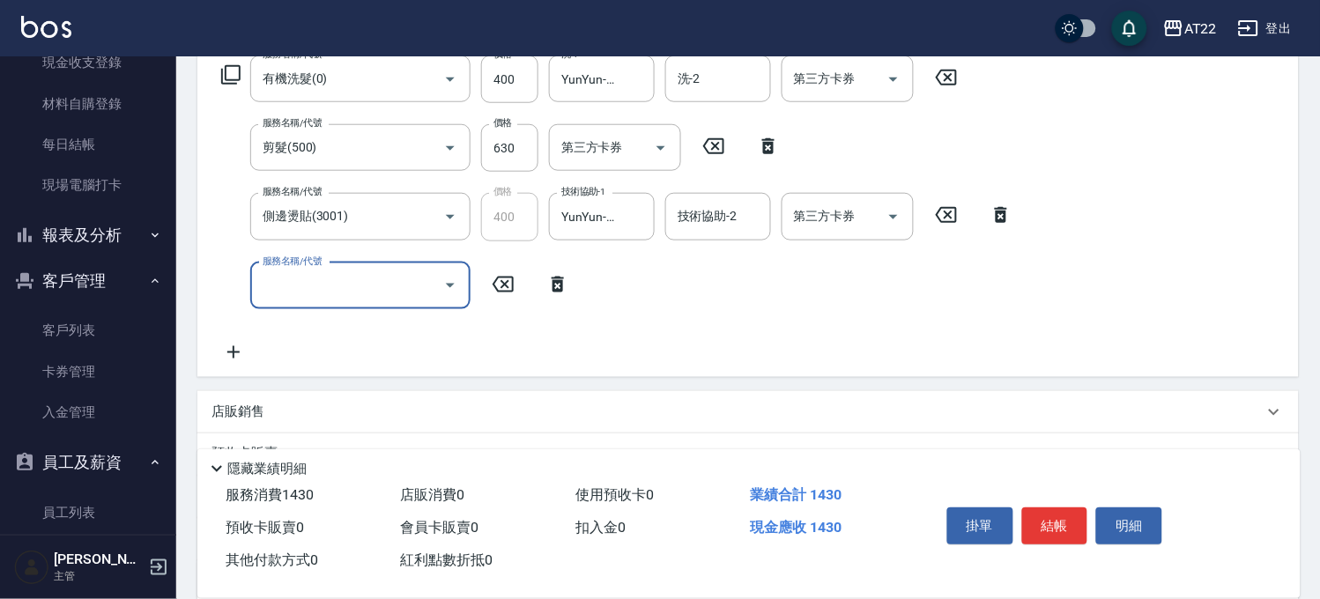
scroll to position [391, 0]
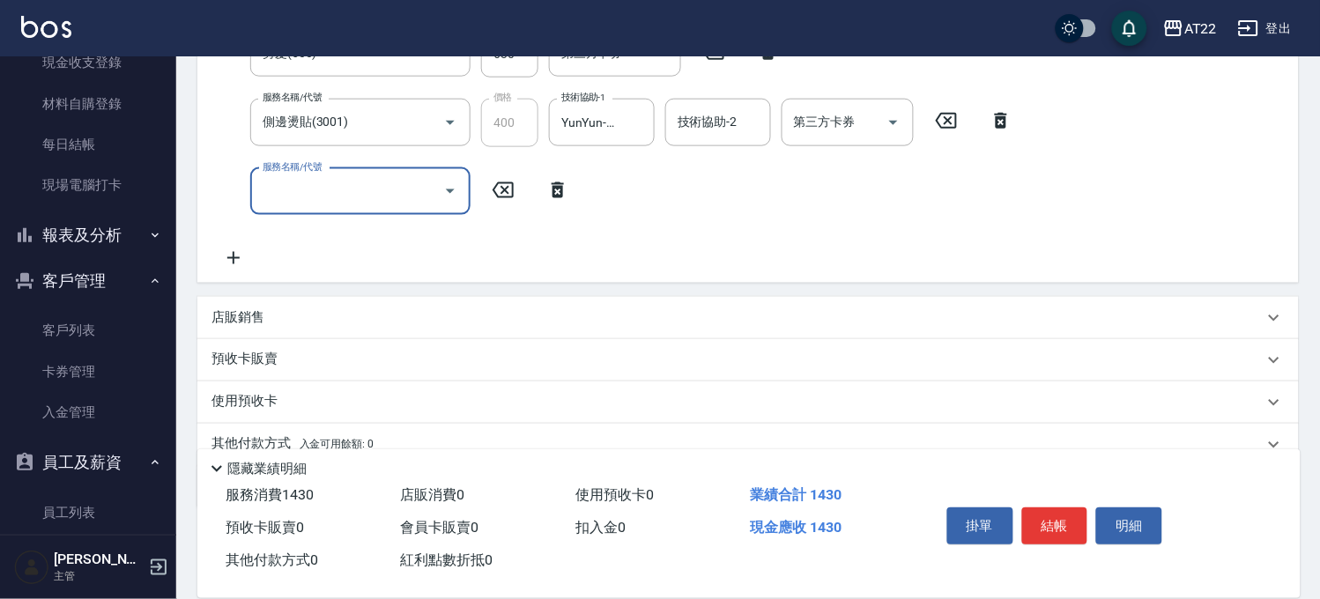
click at [444, 297] on div "店販銷售" at bounding box center [747, 318] width 1101 height 42
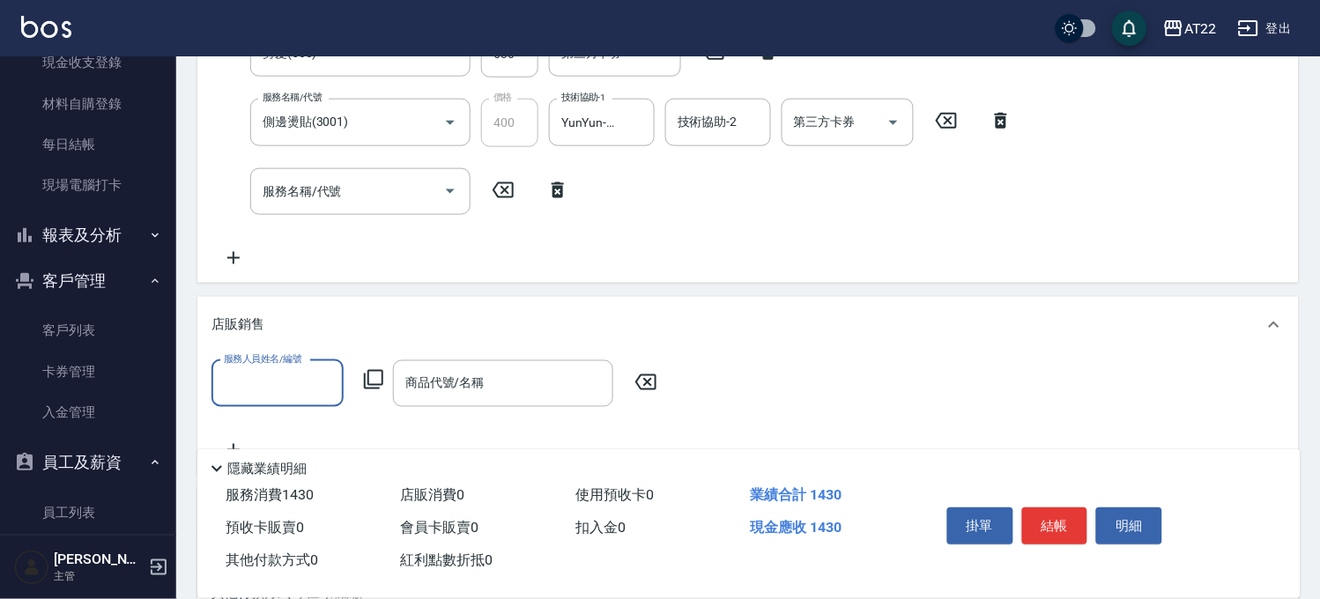
scroll to position [0, 0]
type input "Allen-7"
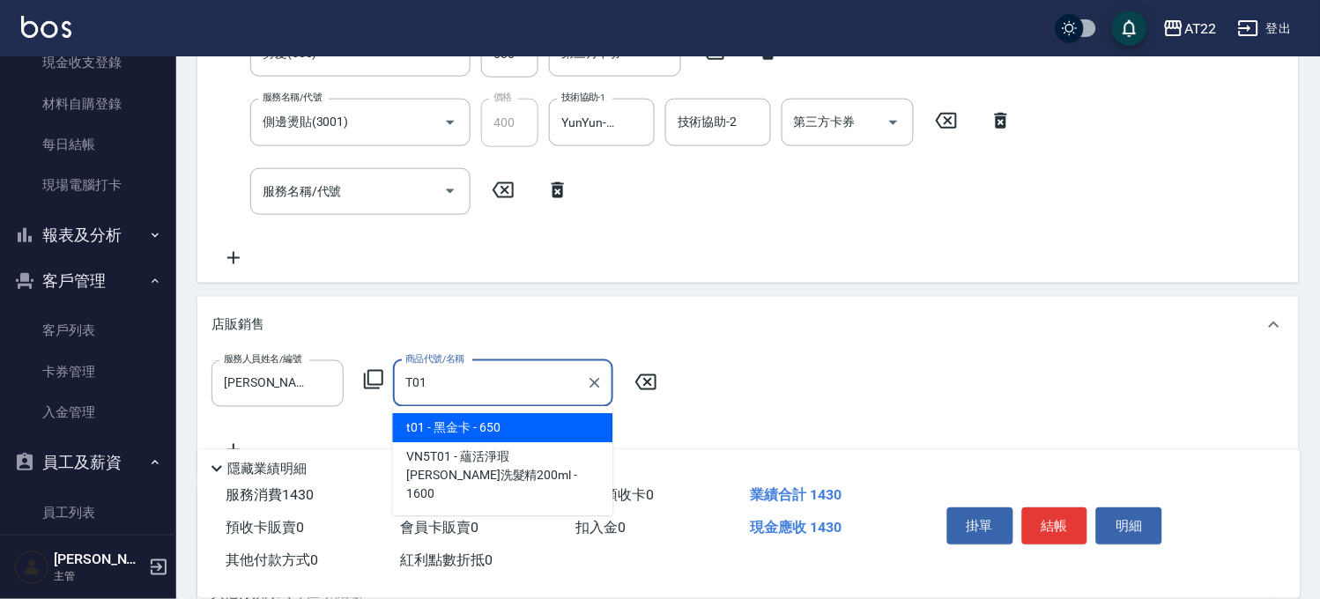
type input "黑金卡"
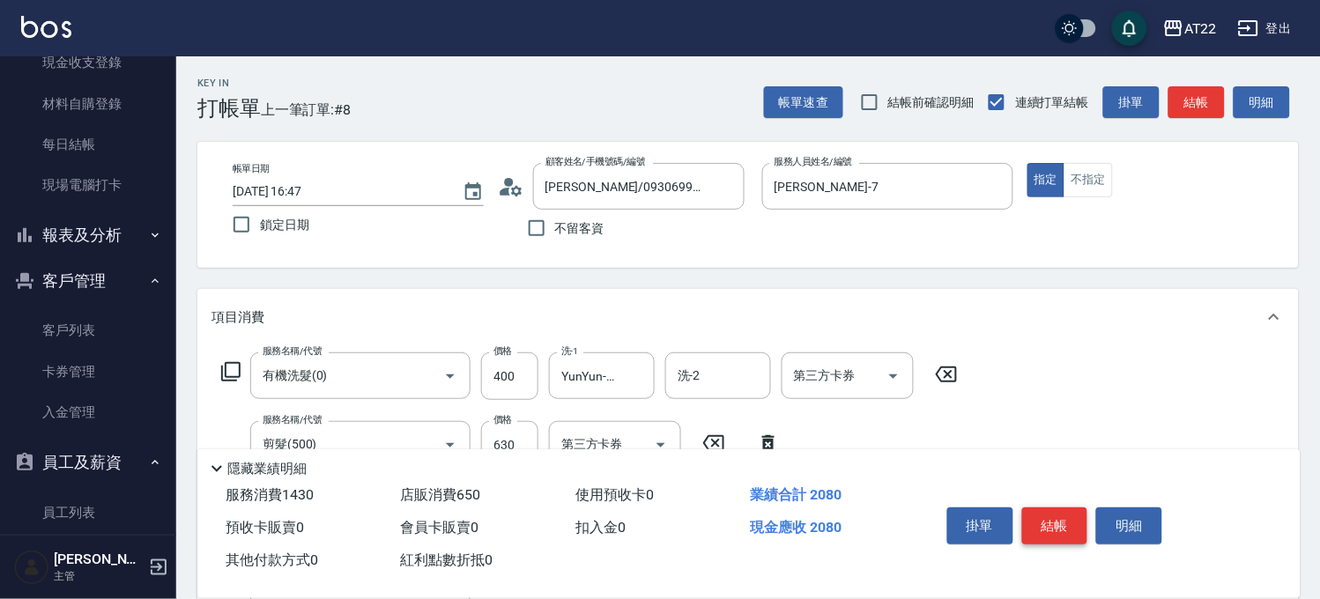
click at [1069, 521] on button "結帳" at bounding box center [1055, 525] width 66 height 37
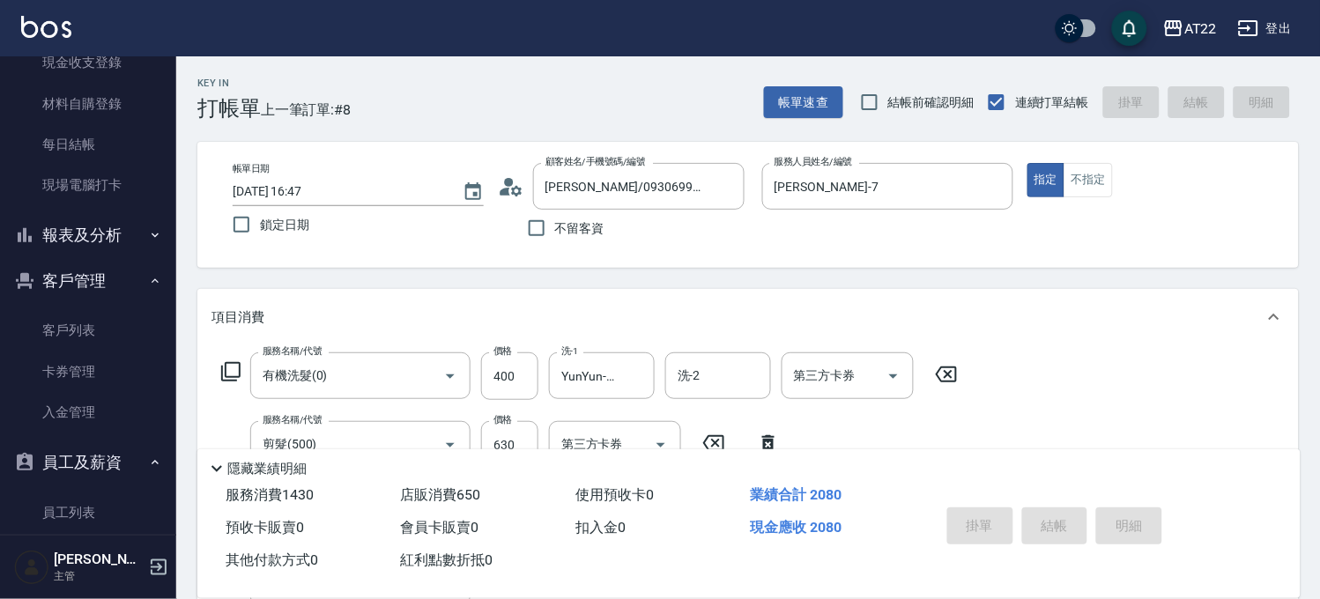
type input "2025/09/18 16:48"
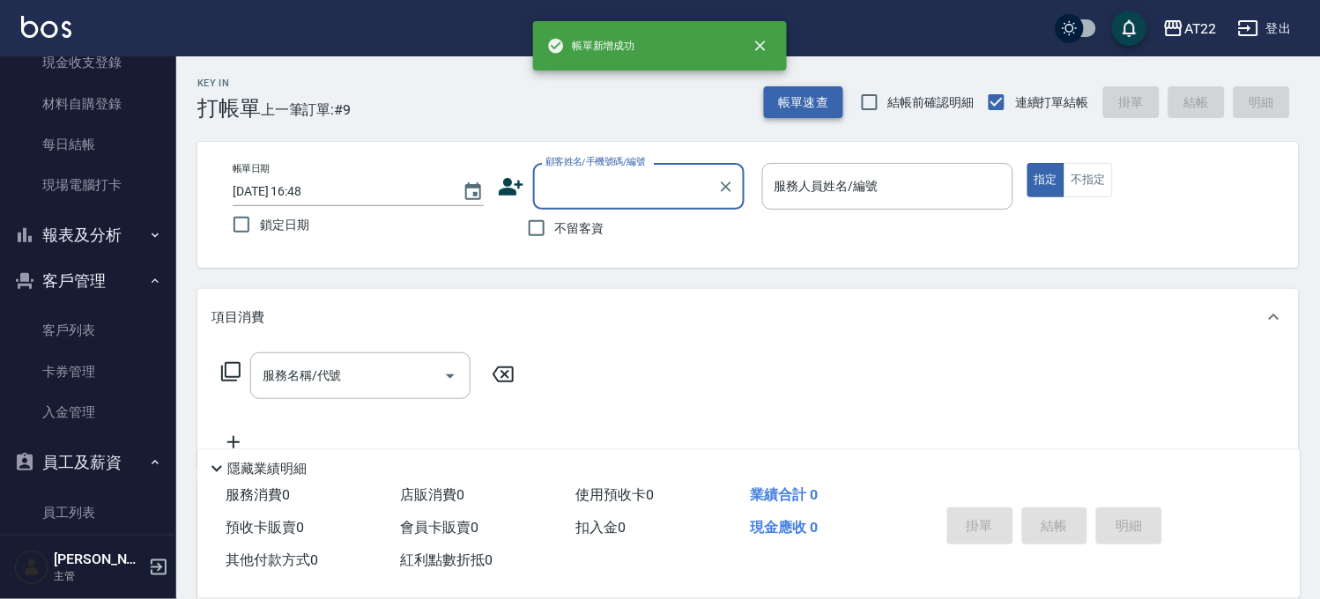
click at [798, 100] on button "帳單速查" at bounding box center [803, 102] width 79 height 33
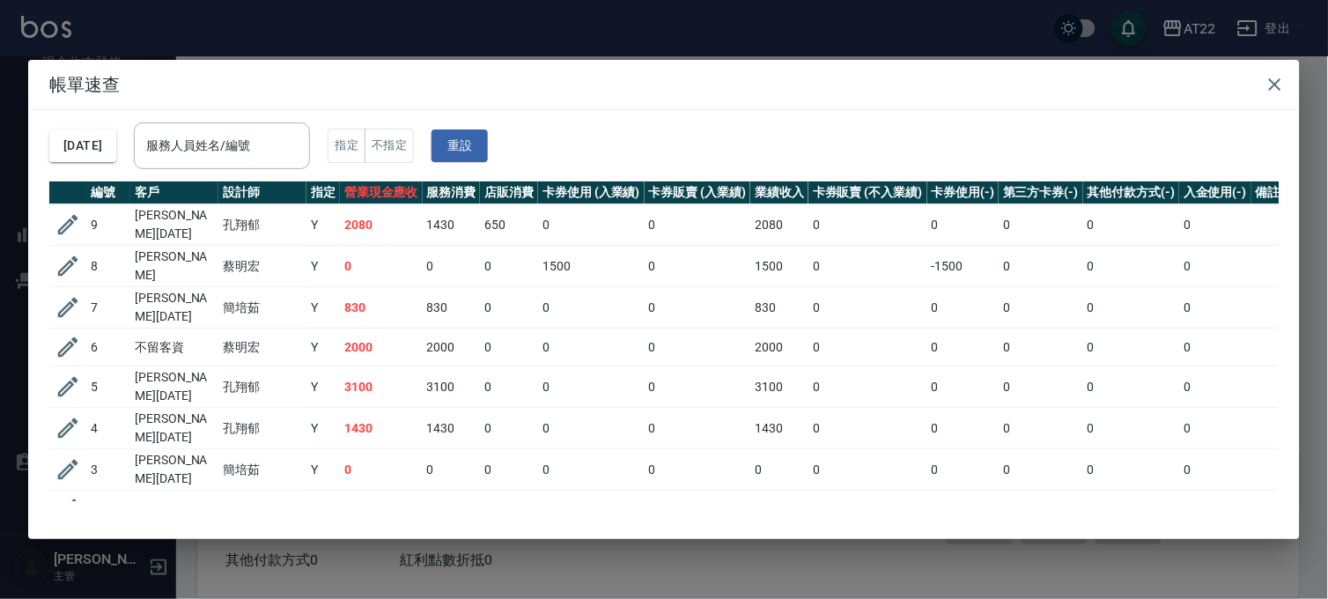
scroll to position [82, 0]
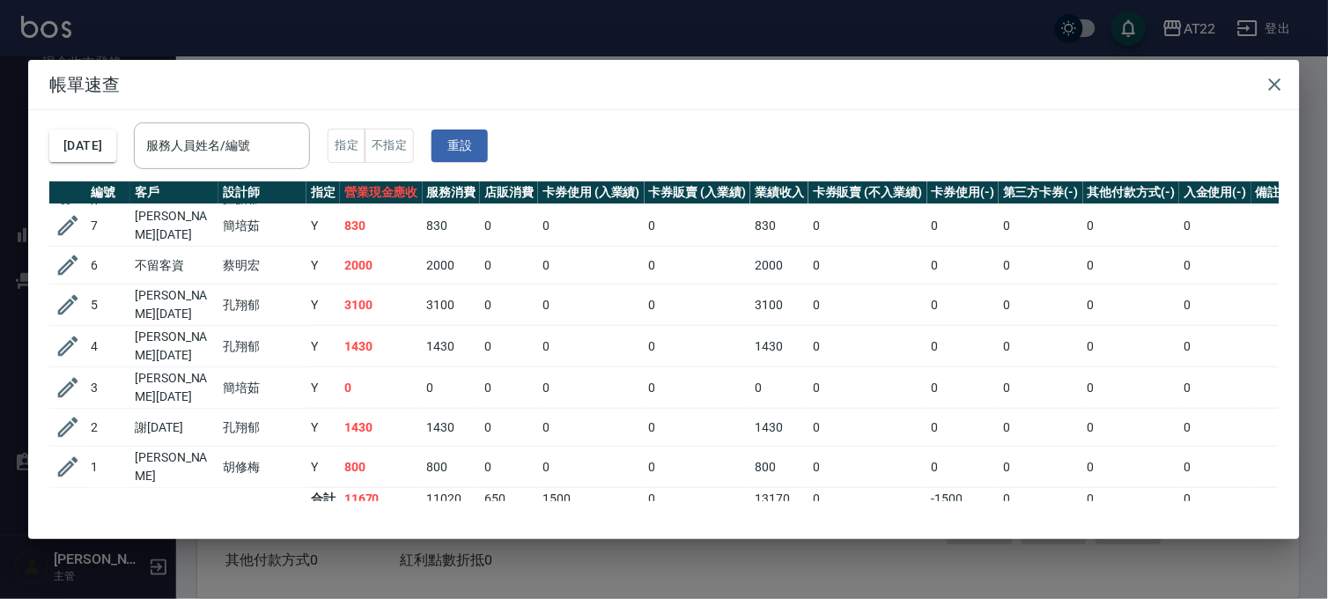
click at [669, 577] on div "帳單速查 2025/09/18 服務人員姓名/編號 服務人員姓名/編號 指定 不指定 重設 編號 客戶 設計師 指定 營業現金應收 服務消費 店販消費 卡券使…" at bounding box center [664, 299] width 1328 height 599
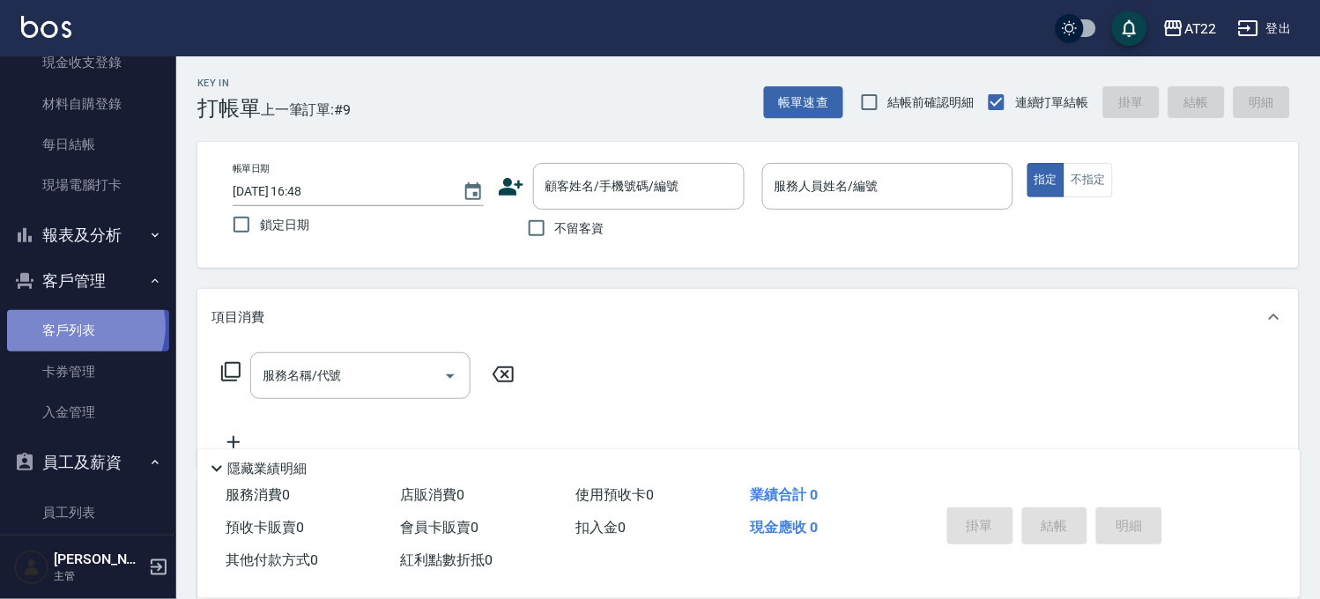
click at [83, 326] on link "客戶列表" at bounding box center [88, 330] width 162 height 41
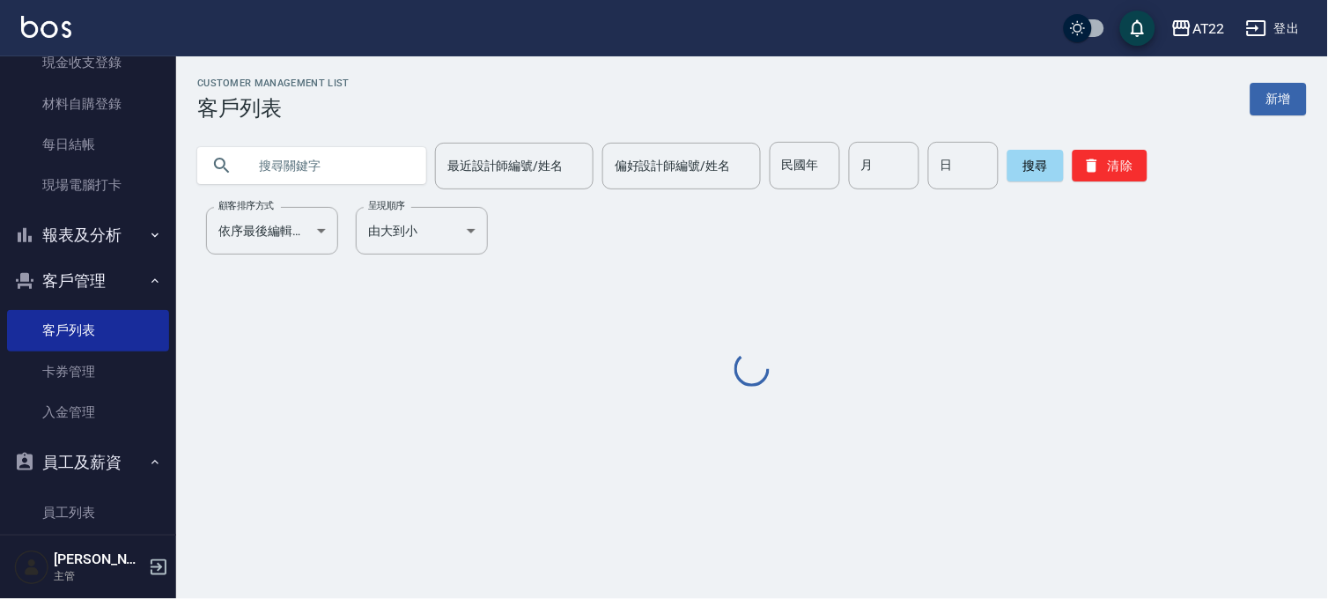
click at [359, 148] on input "text" at bounding box center [330, 166] width 166 height 48
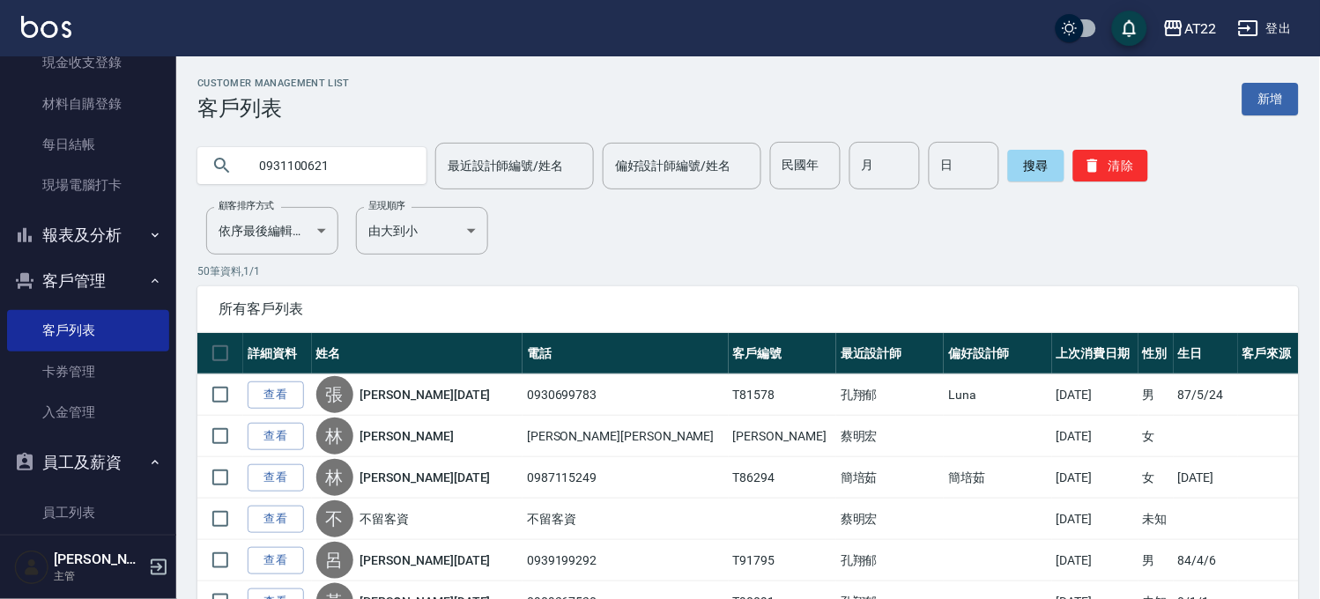
type input "0931100621"
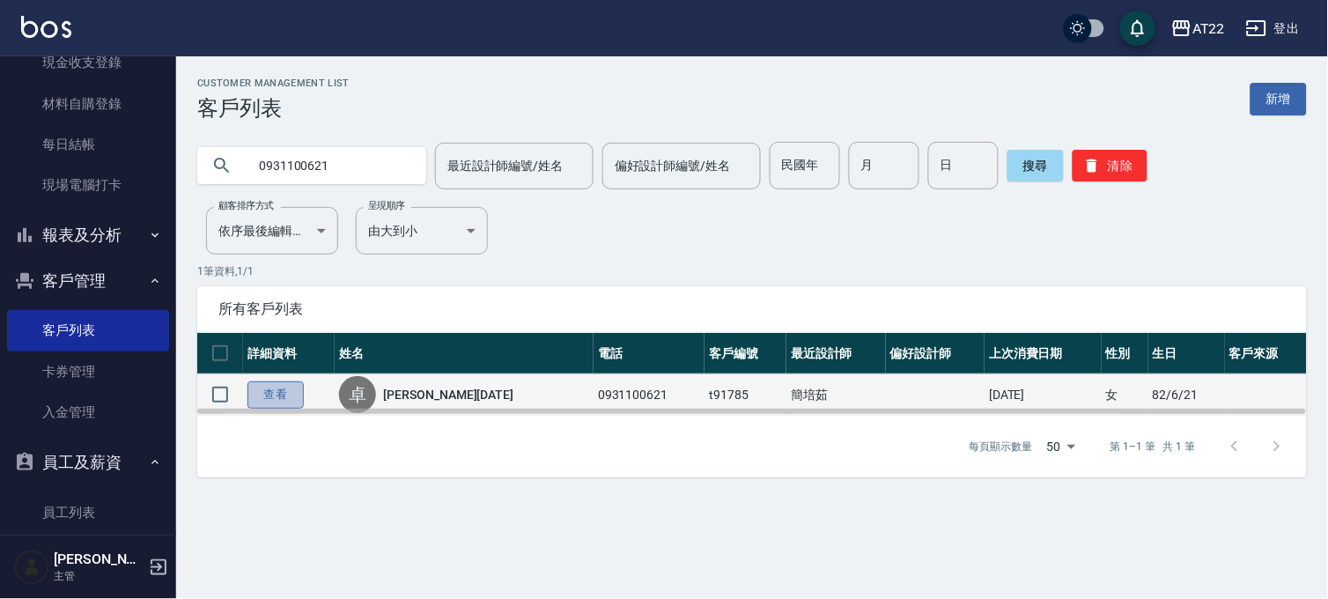
click at [282, 385] on link "查看" at bounding box center [276, 394] width 56 height 27
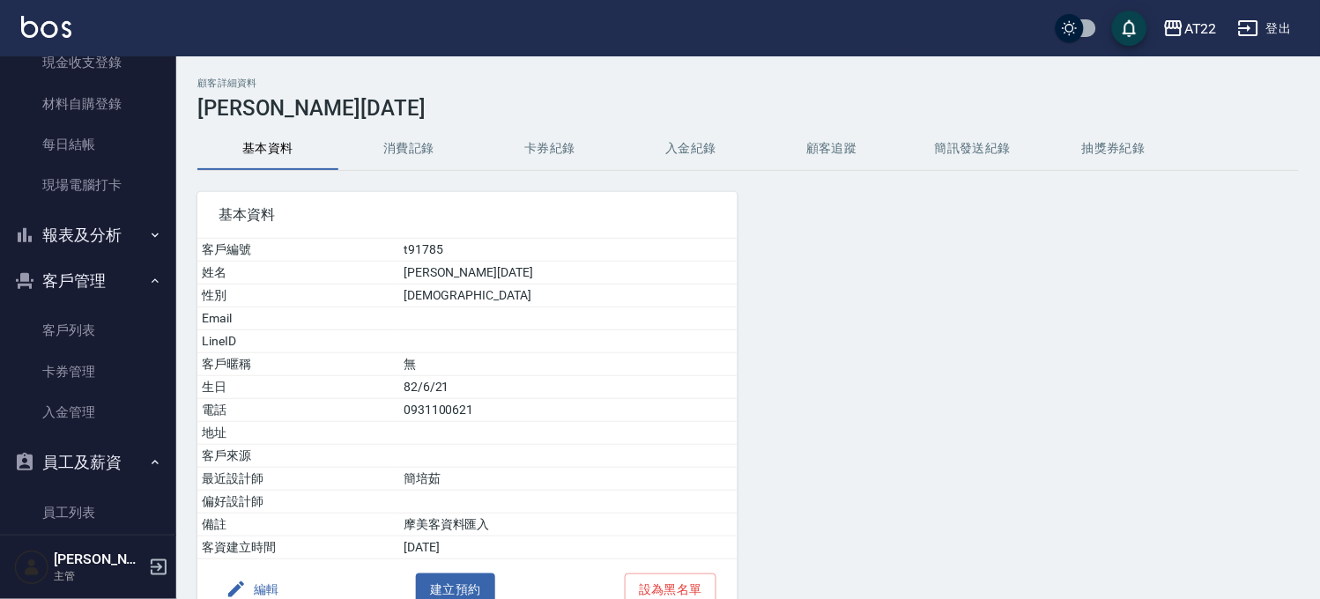
click at [435, 125] on div "顧客詳細資料 卓瑩錚27.8.9 基本資料 消費記錄 卡券紀錄 入金紀錄 顧客追蹤 簡訊發送紀錄 抽獎券紀錄 基本資料 客戶編號 t91785 姓名 卓瑩錚2…" at bounding box center [747, 375] width 1143 height 595
click at [429, 142] on button "消費記錄" at bounding box center [408, 149] width 141 height 42
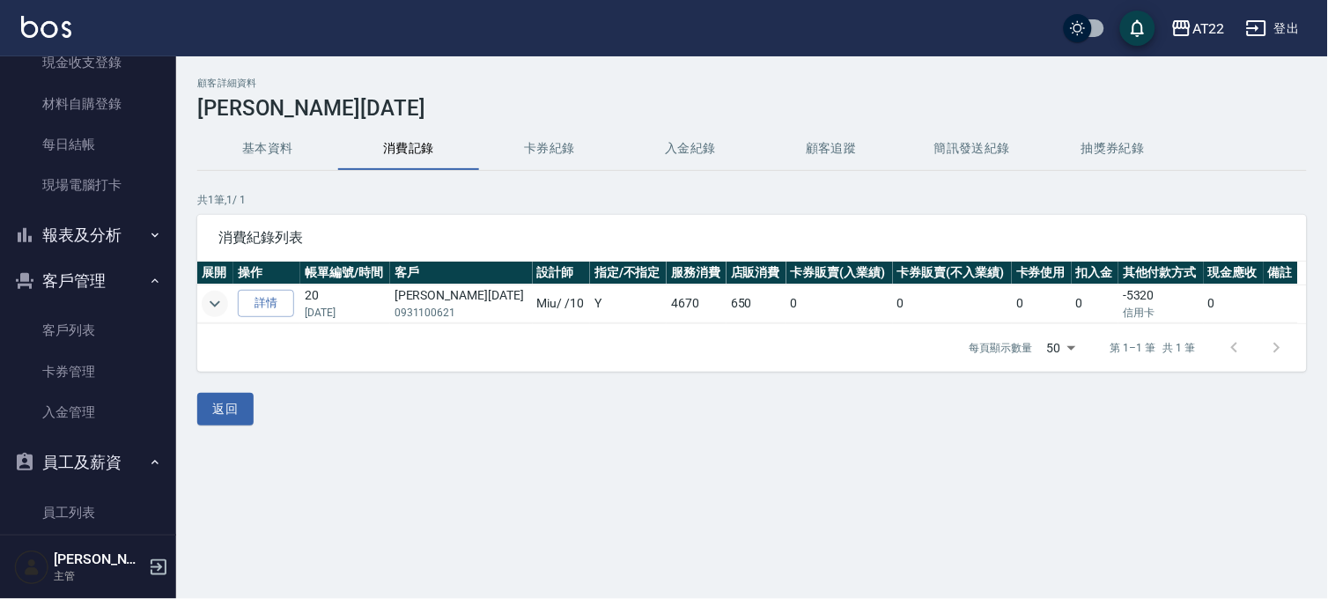
click at [211, 308] on icon "expand row" at bounding box center [214, 303] width 21 height 21
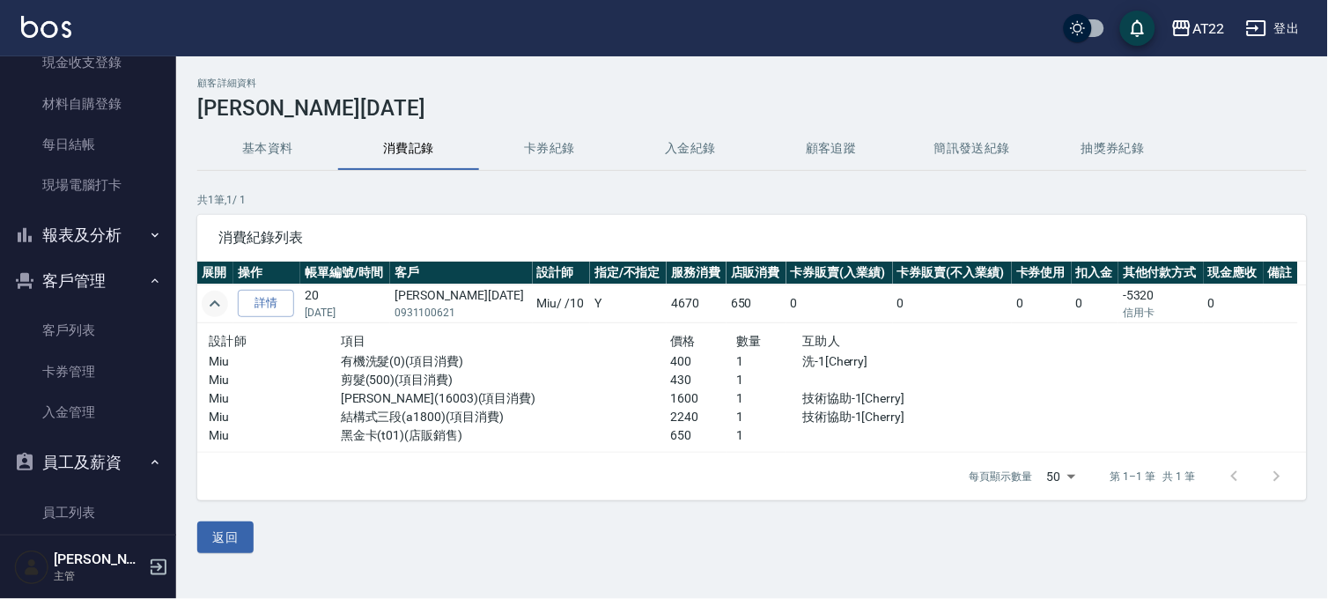
click at [211, 308] on icon "expand row" at bounding box center [214, 303] width 21 height 21
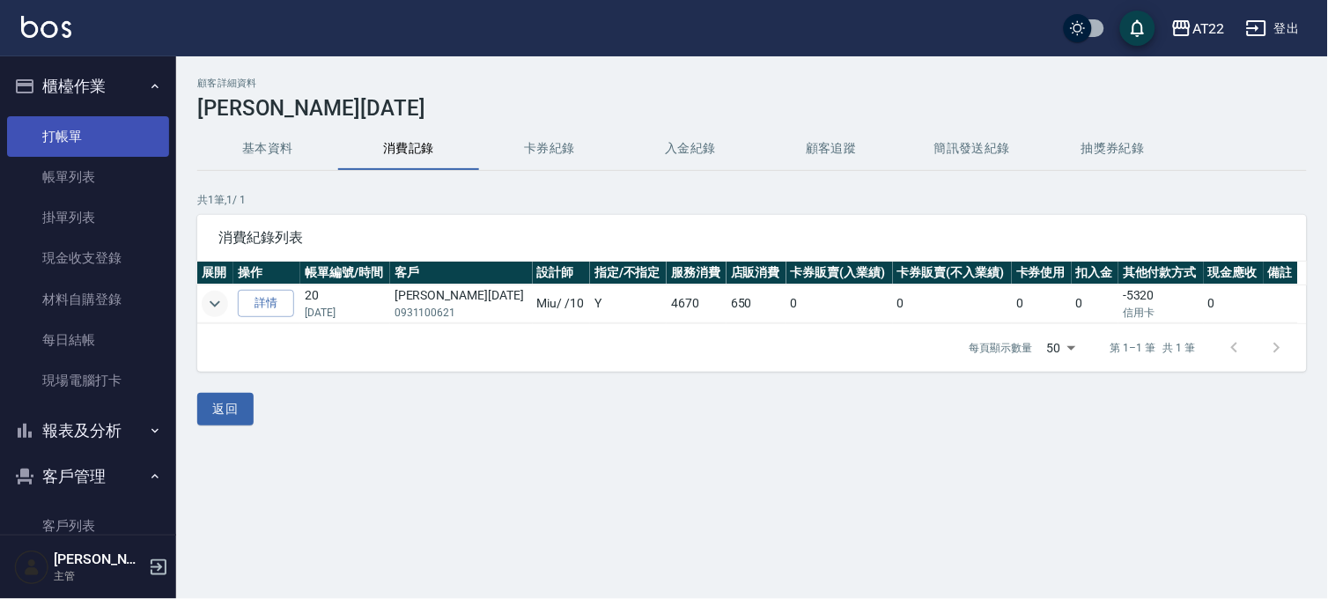
click at [62, 152] on link "打帳單" at bounding box center [88, 136] width 162 height 41
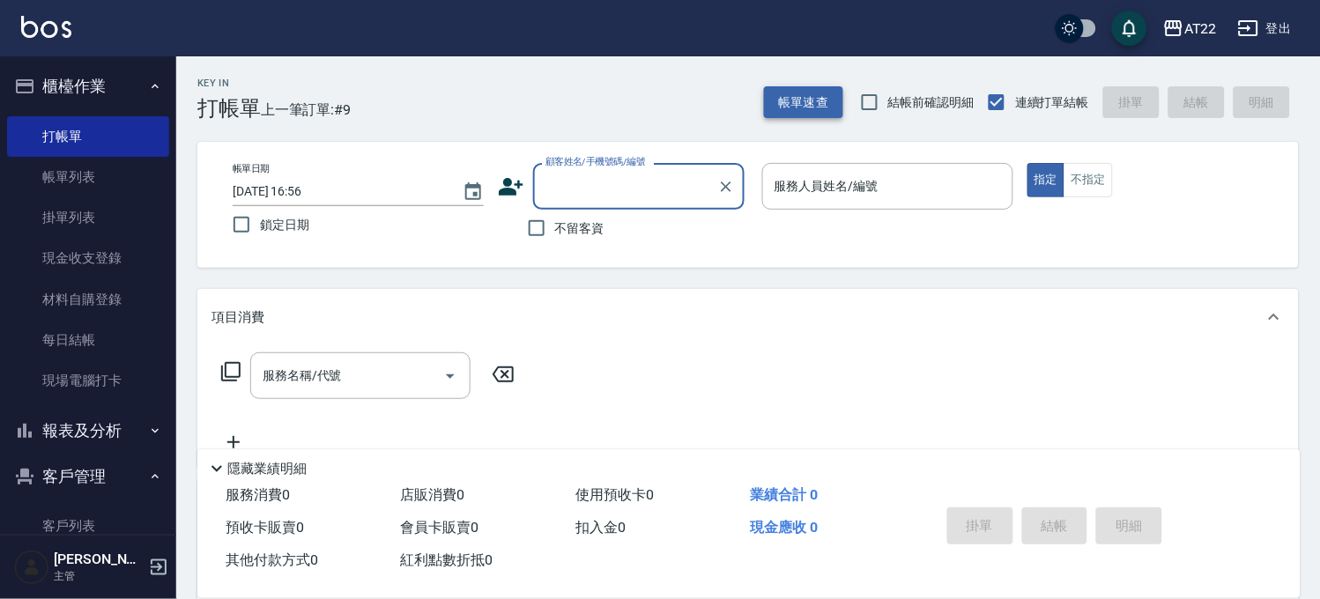
click at [764, 101] on button "帳單速查" at bounding box center [803, 102] width 79 height 33
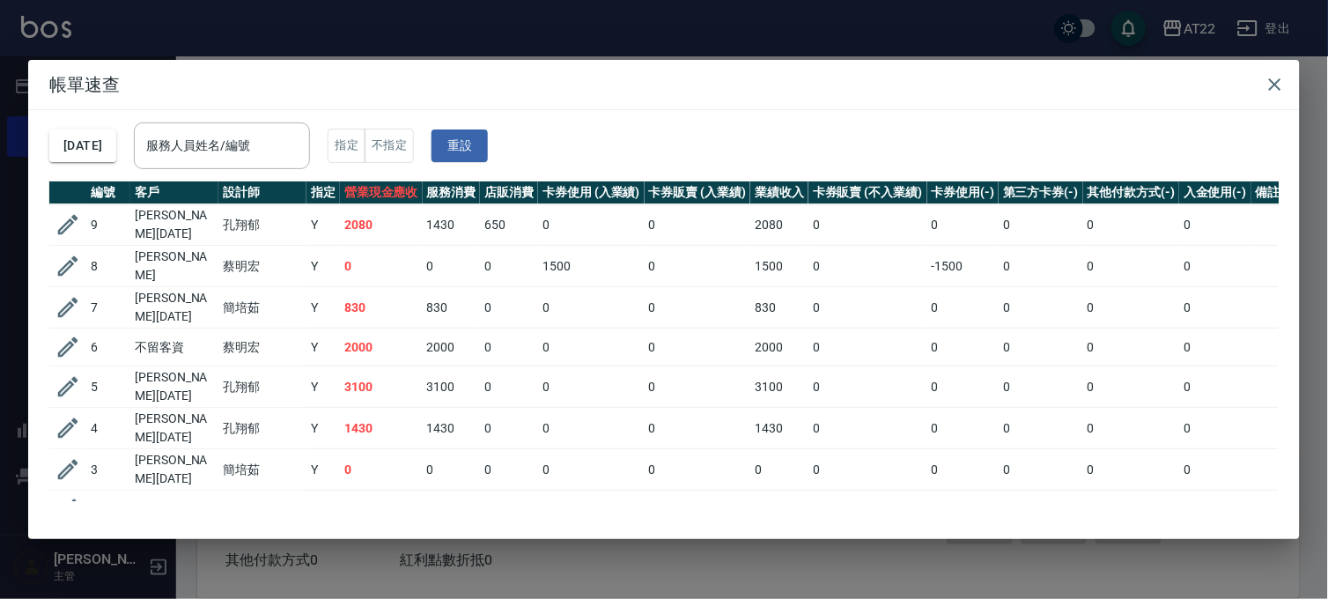
click at [473, 18] on div "帳單速查 2025/09/18 服務人員姓名/編號 服務人員姓名/編號 指定 不指定 重設 編號 客戶 設計師 指定 營業現金應收 服務消費 店販消費 卡券使…" at bounding box center [664, 299] width 1328 height 599
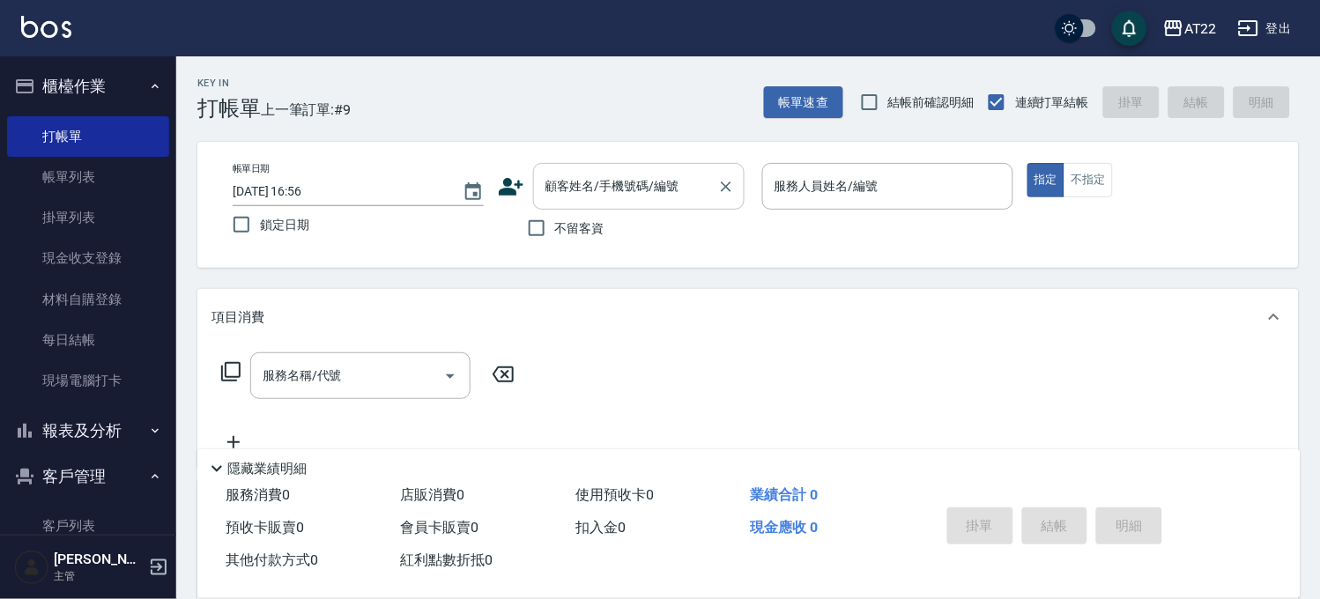
click at [640, 187] on input "顧客姓名/手機號碼/編號" at bounding box center [625, 186] width 169 height 31
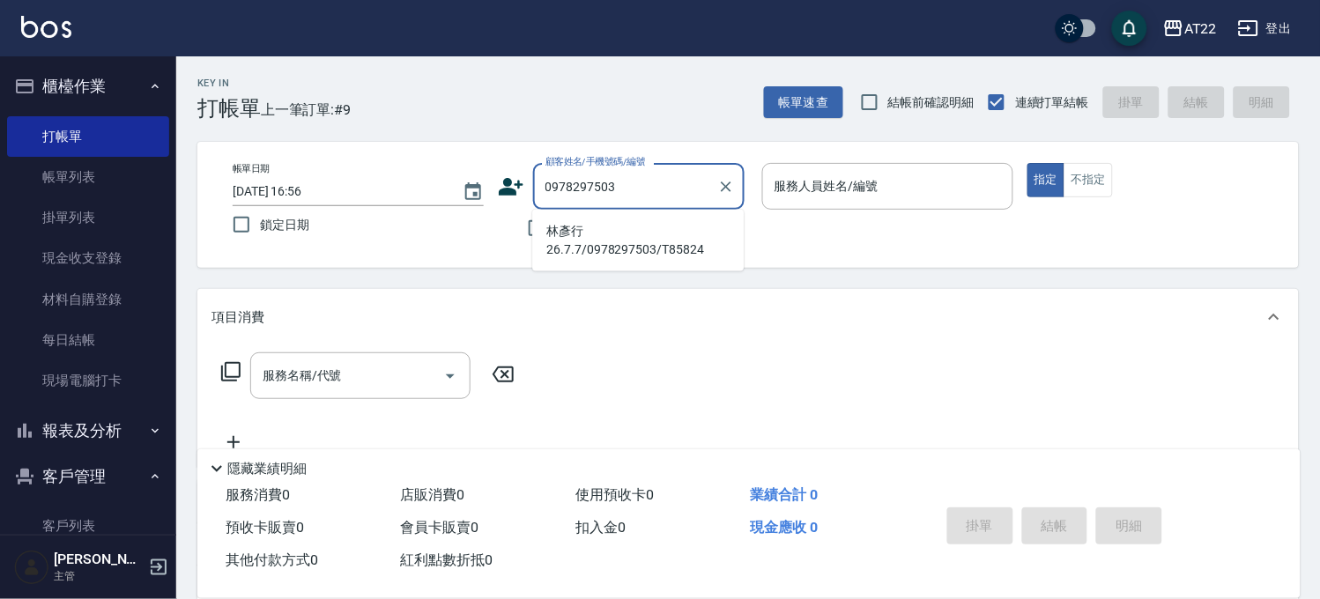
click at [640, 231] on li "林彥行26.7.7/0978297503/T85824" at bounding box center [637, 241] width 211 height 48
type input "林彥行26.7.7/0978297503/T85824"
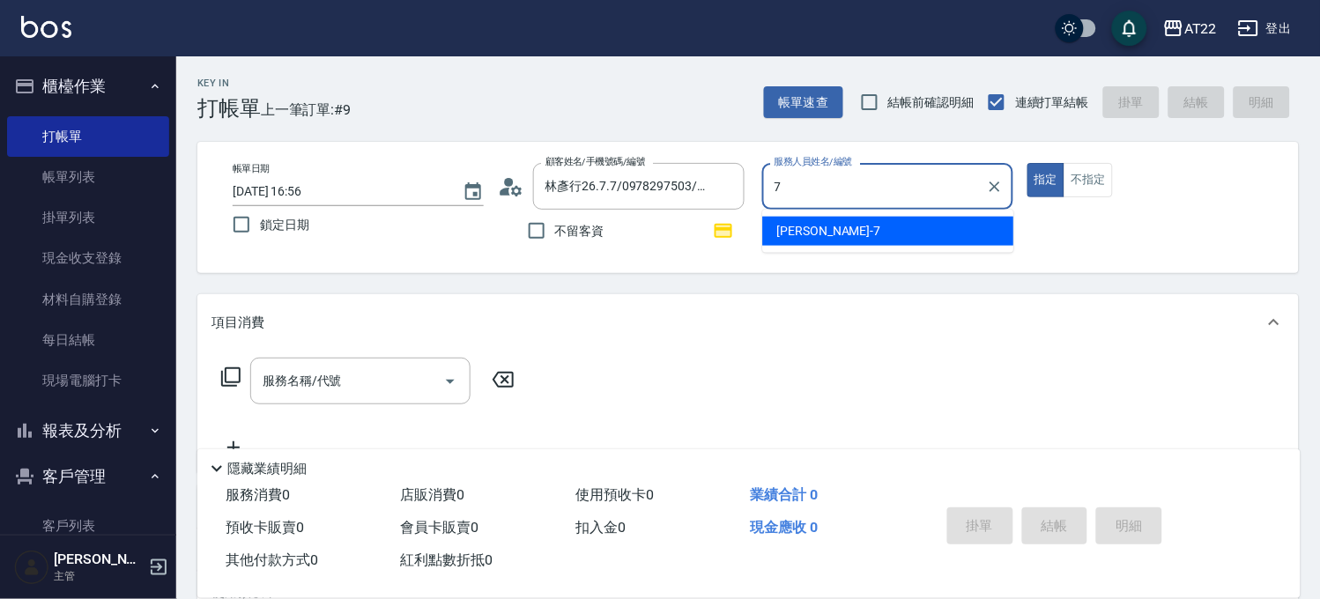
type input "Allen-7"
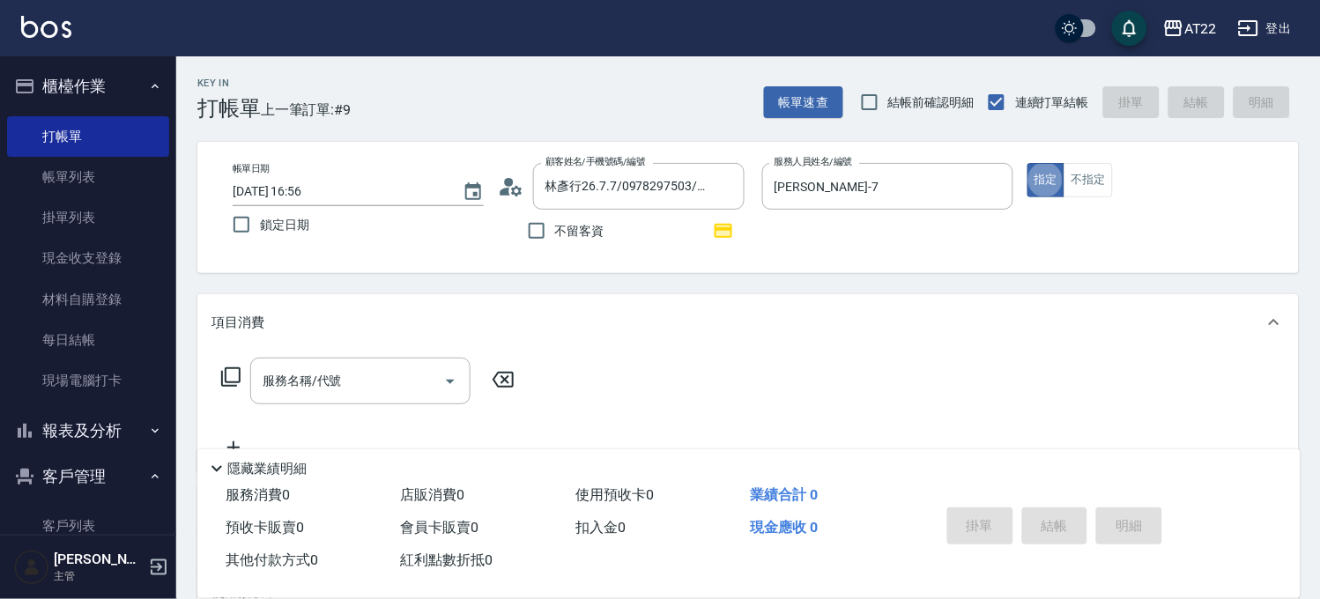
type button "true"
click at [396, 381] on input "服務名稱/代號" at bounding box center [347, 381] width 178 height 31
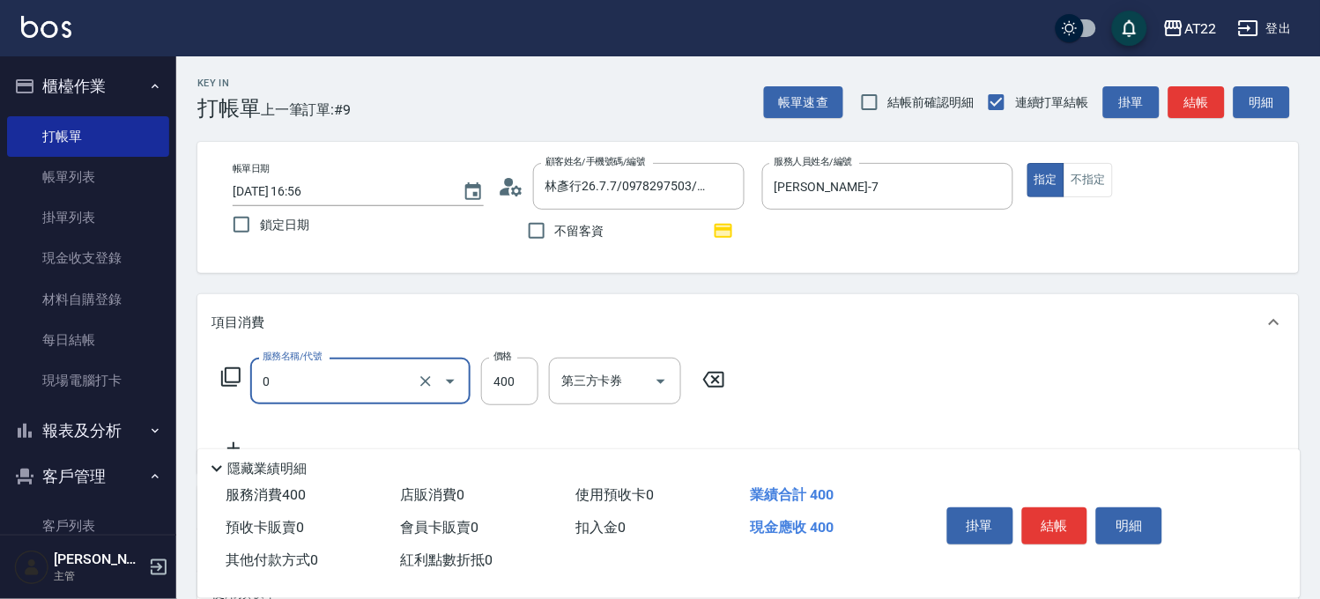
type input "有機洗髮(0)"
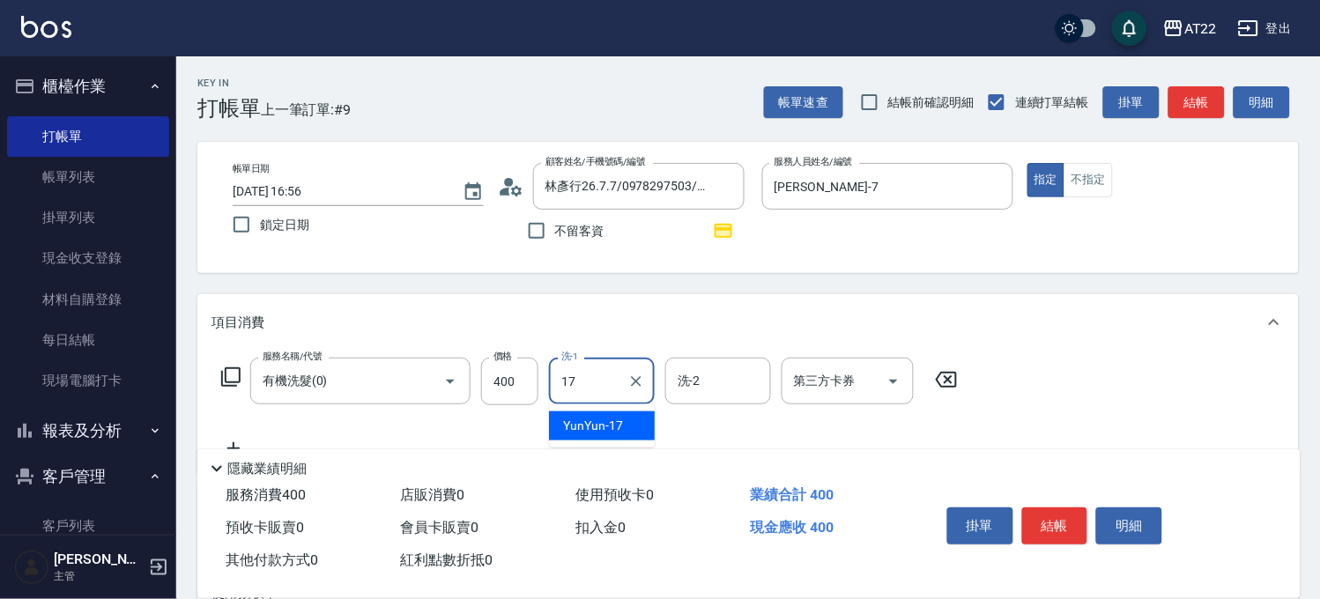
type input "YunYun-17"
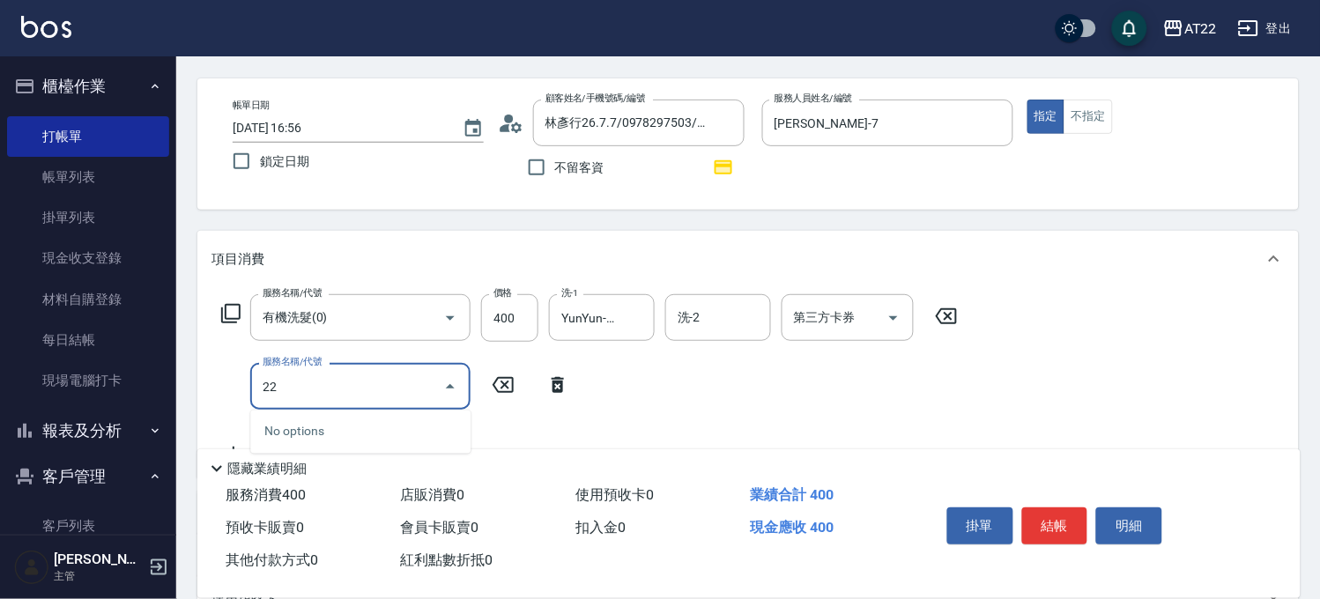
scroll to position [98, 0]
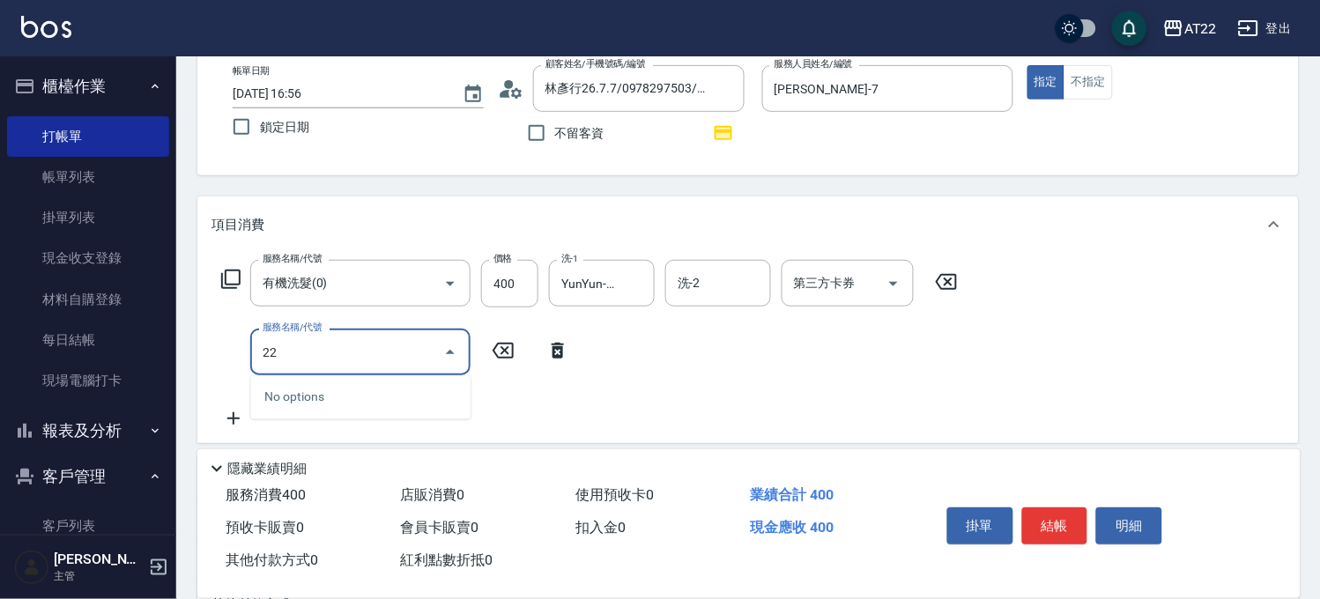
type input "2"
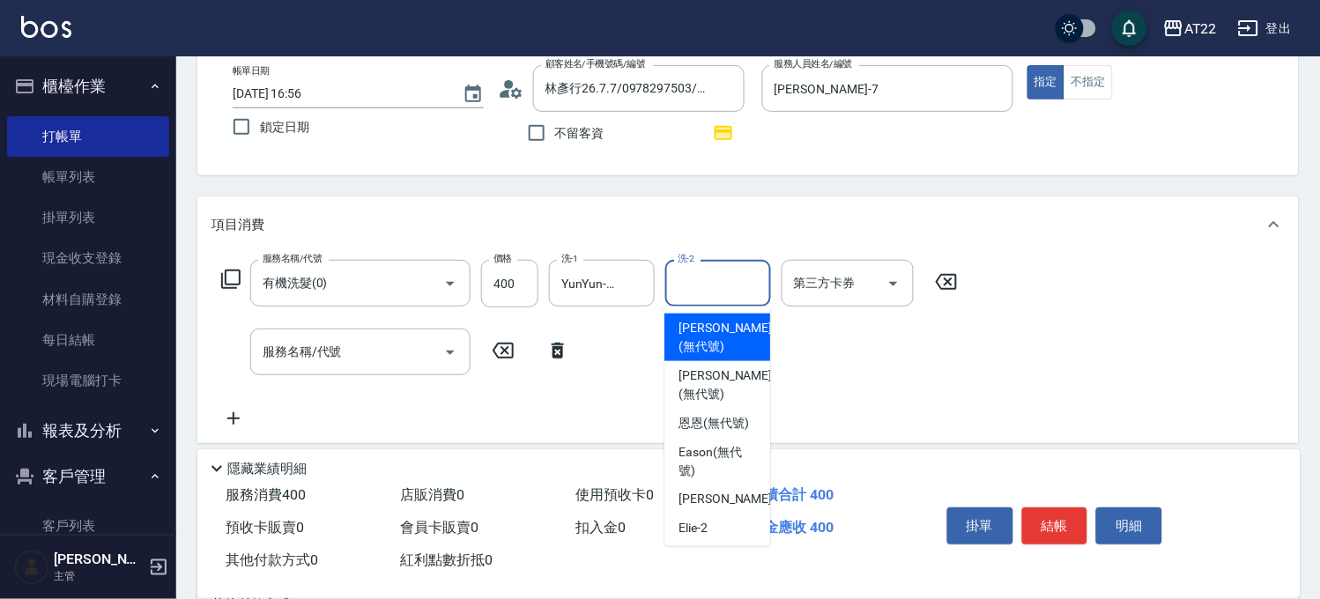
drag, startPoint x: 714, startPoint y: 279, endPoint x: 759, endPoint y: 253, distance: 52.1
click at [737, 275] on input "洗-2" at bounding box center [718, 283] width 90 height 31
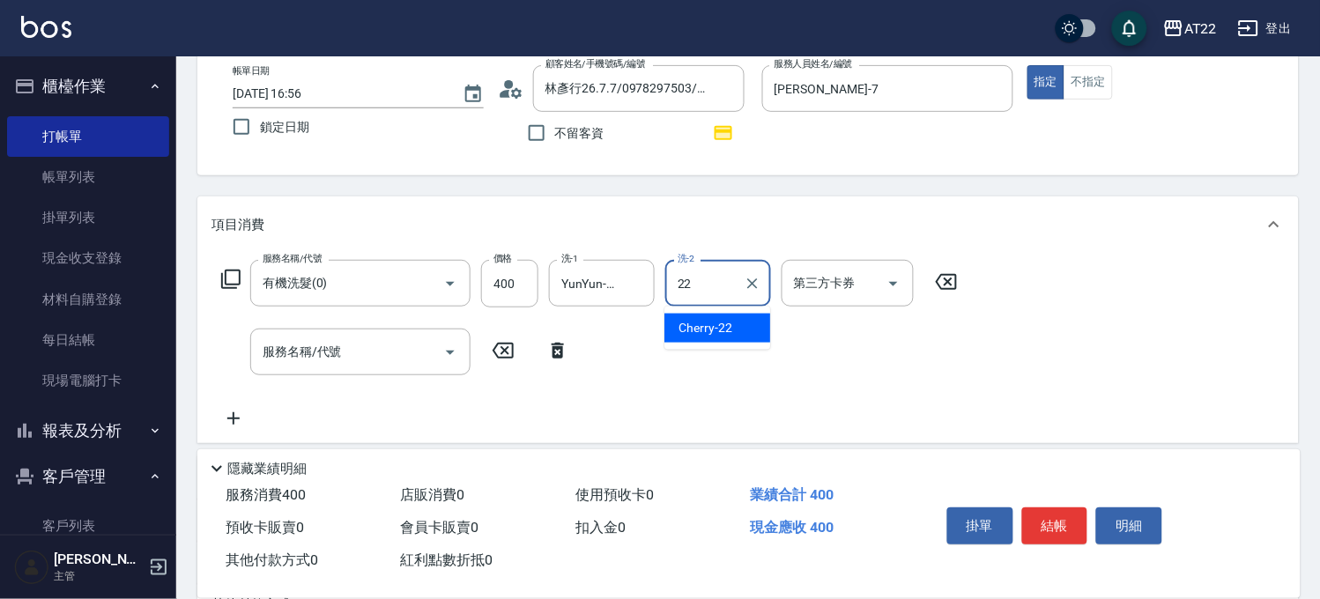
type input "Cherry-22"
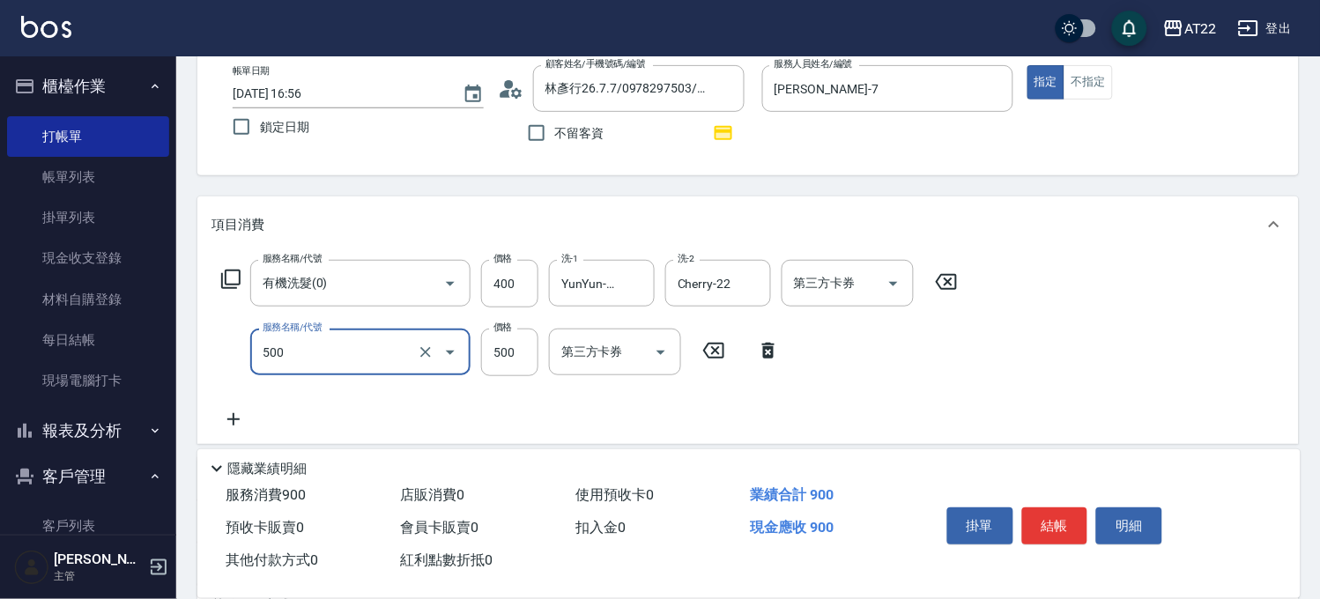
type input "剪髮(500)"
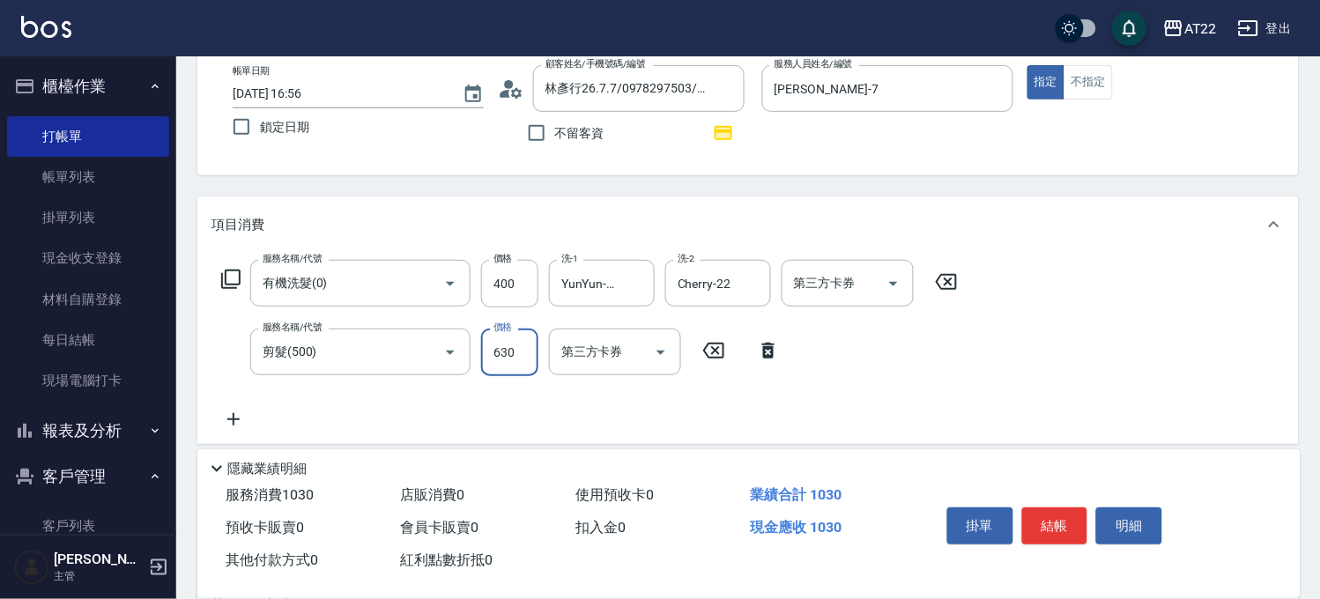
type input "630"
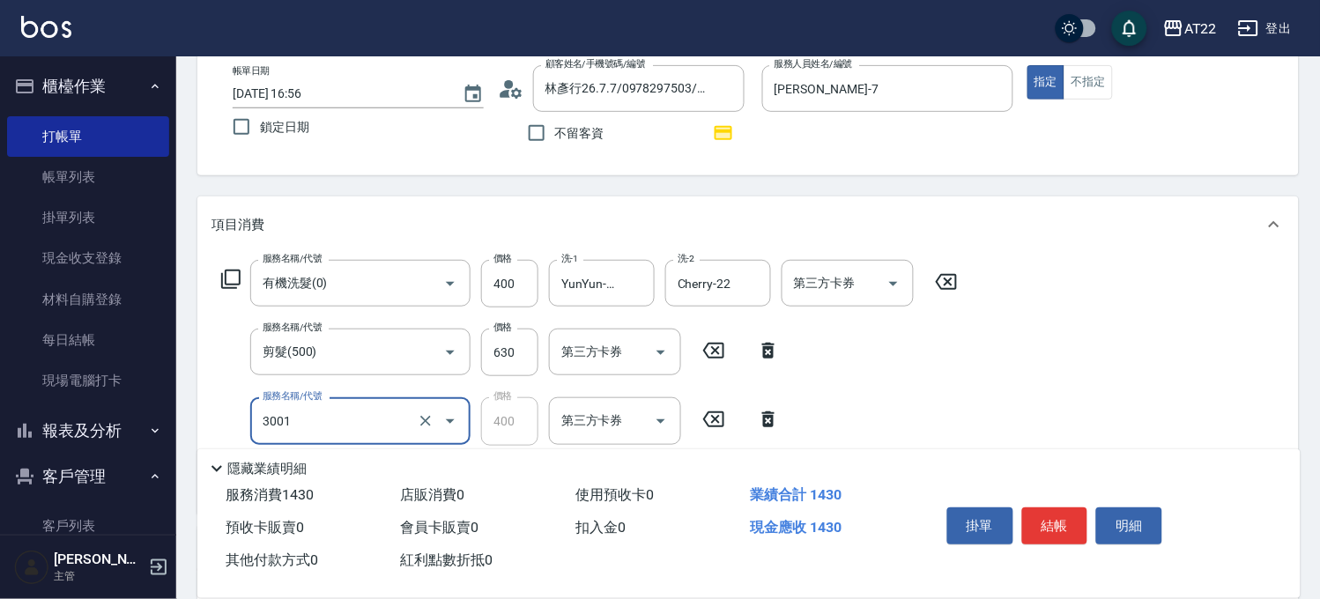
type input "側邊燙貼(3001)"
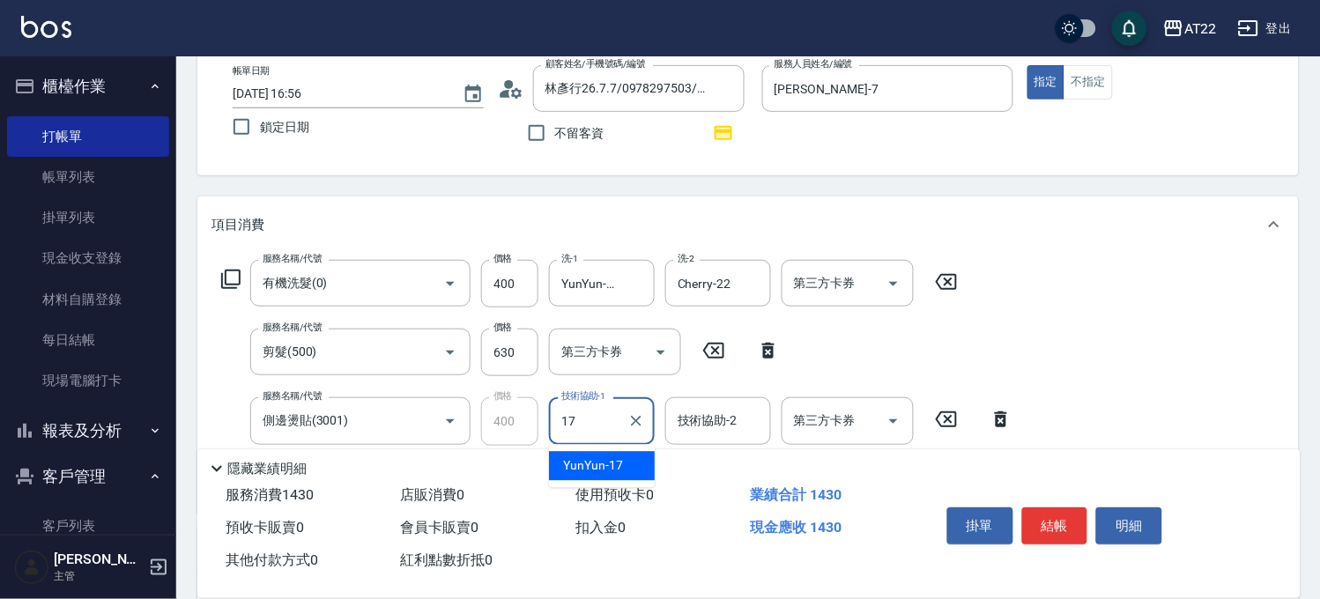
type input "YunYun-17"
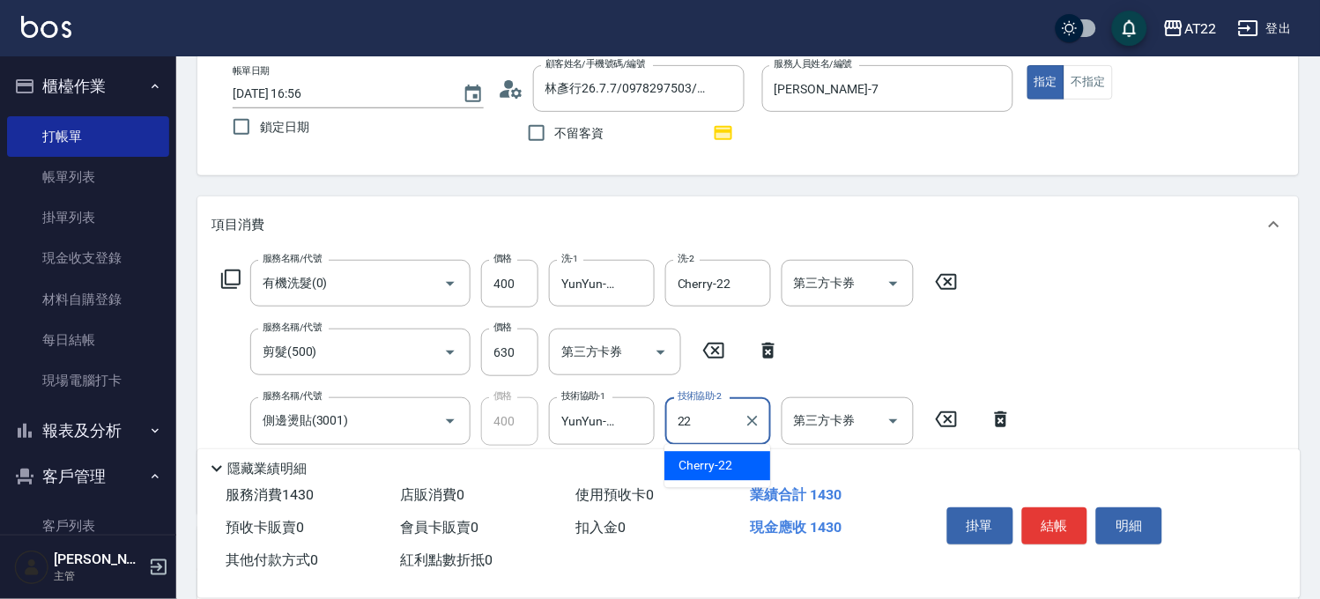
type input "Cherry-22"
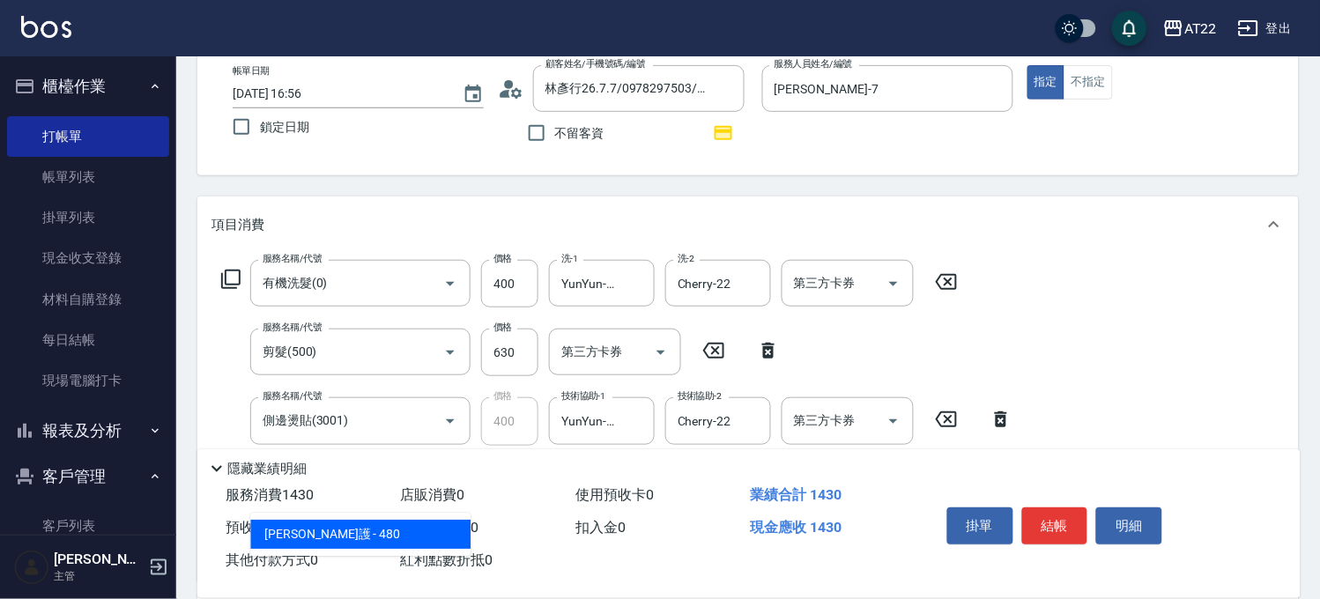
type input "潤澤修護(480)"
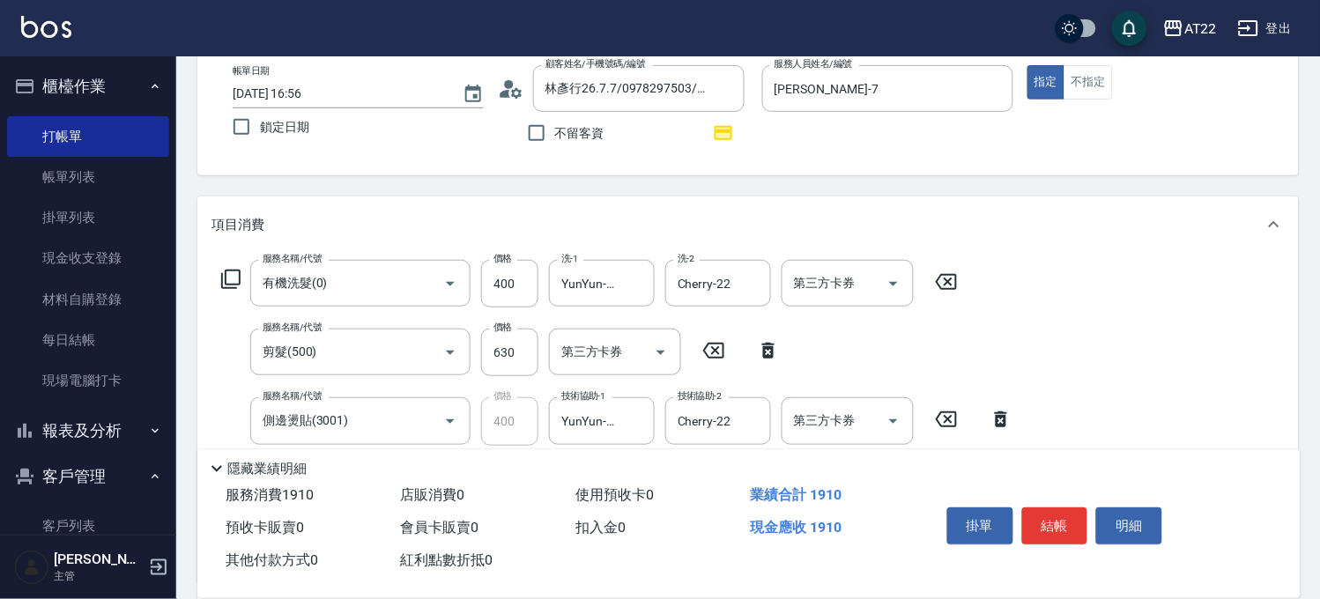
scroll to position [196, 0]
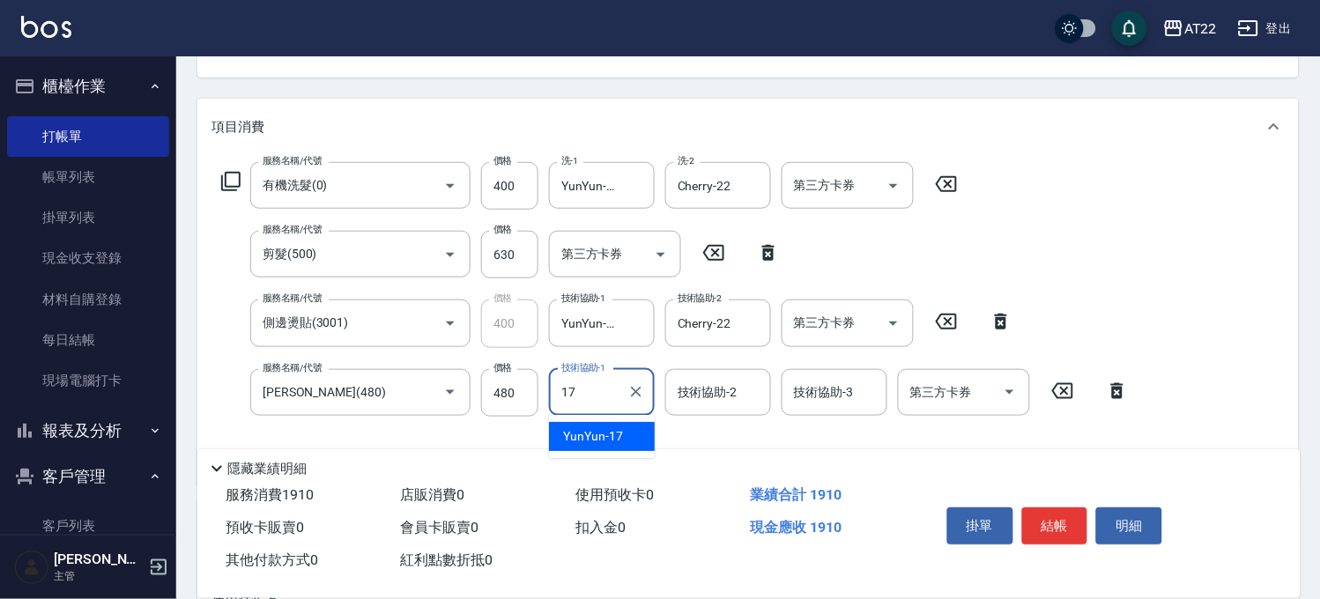
type input "YunYun-17"
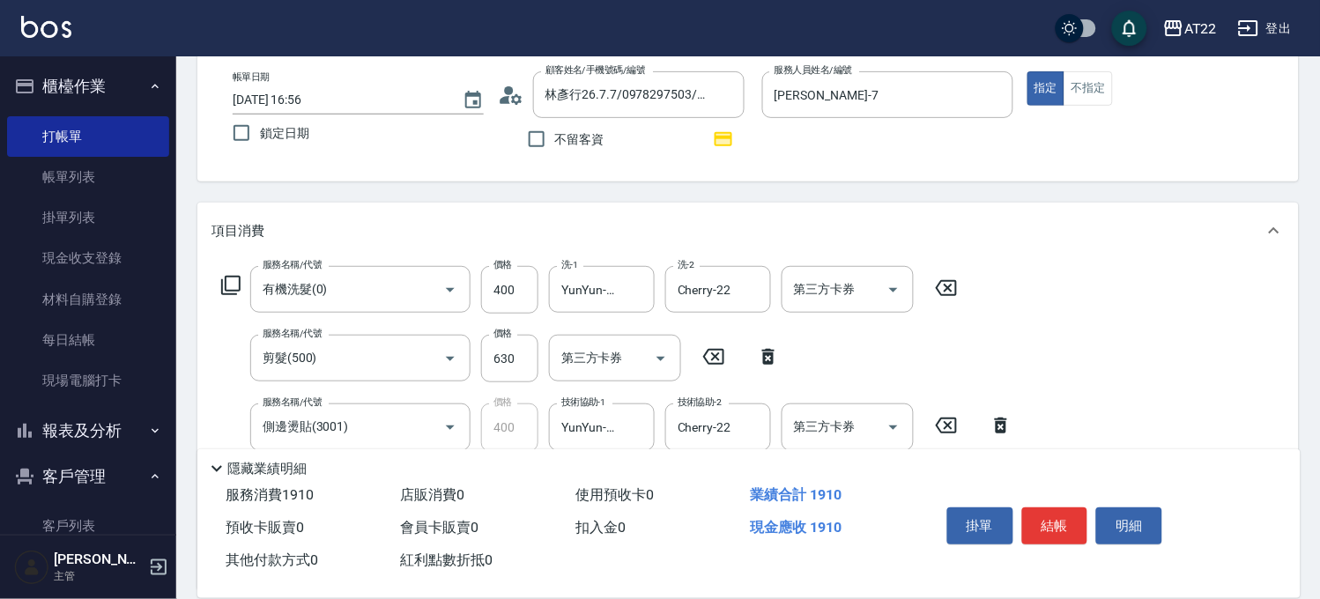
scroll to position [0, 0]
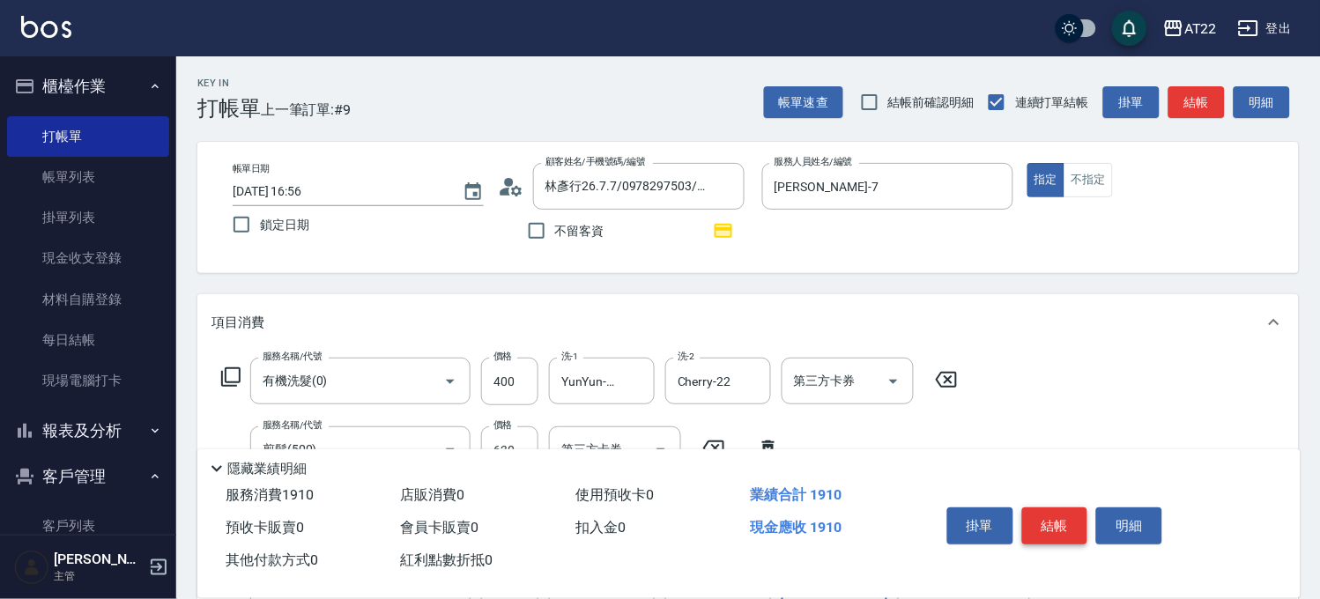
click at [1053, 508] on button "結帳" at bounding box center [1055, 525] width 66 height 37
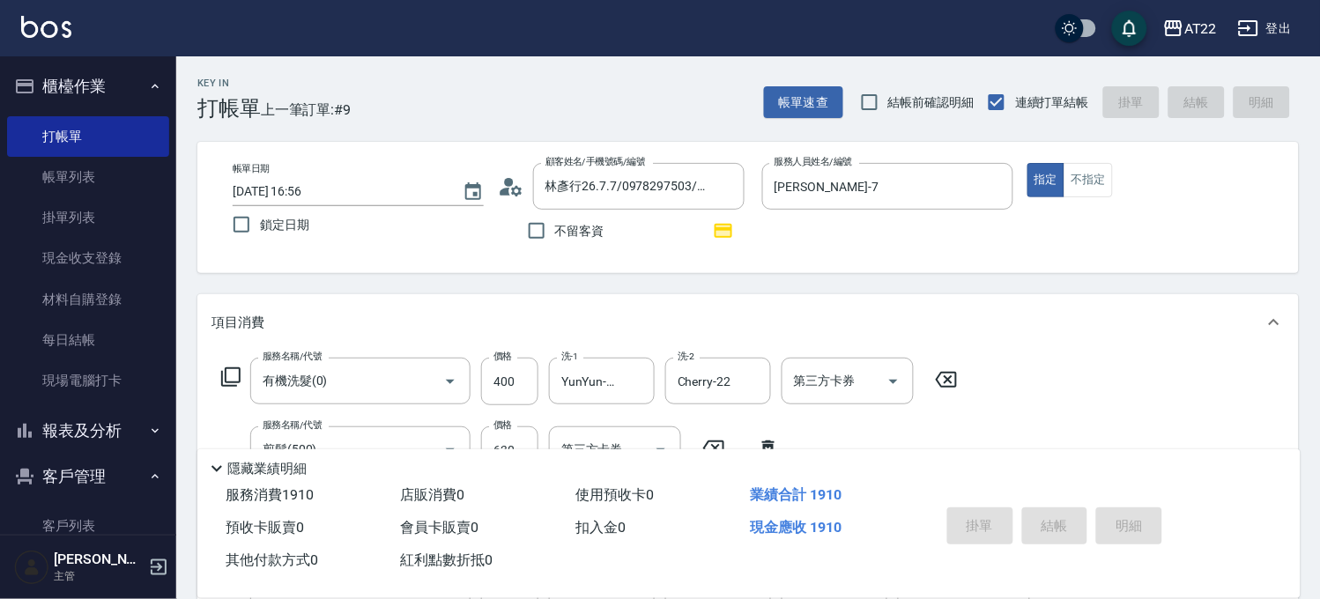
type input "2025/09/18 16:59"
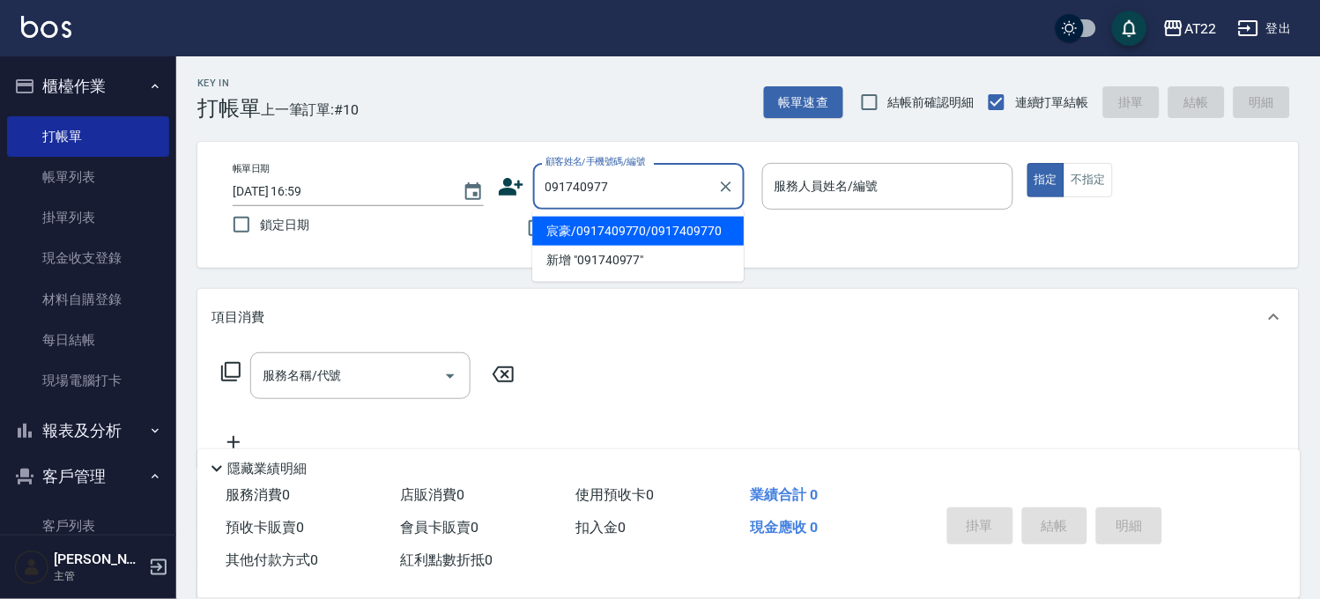
click at [626, 234] on li "宸豪/0917409770/0917409770" at bounding box center [637, 231] width 211 height 29
type input "宸豪/0917409770/0917409770"
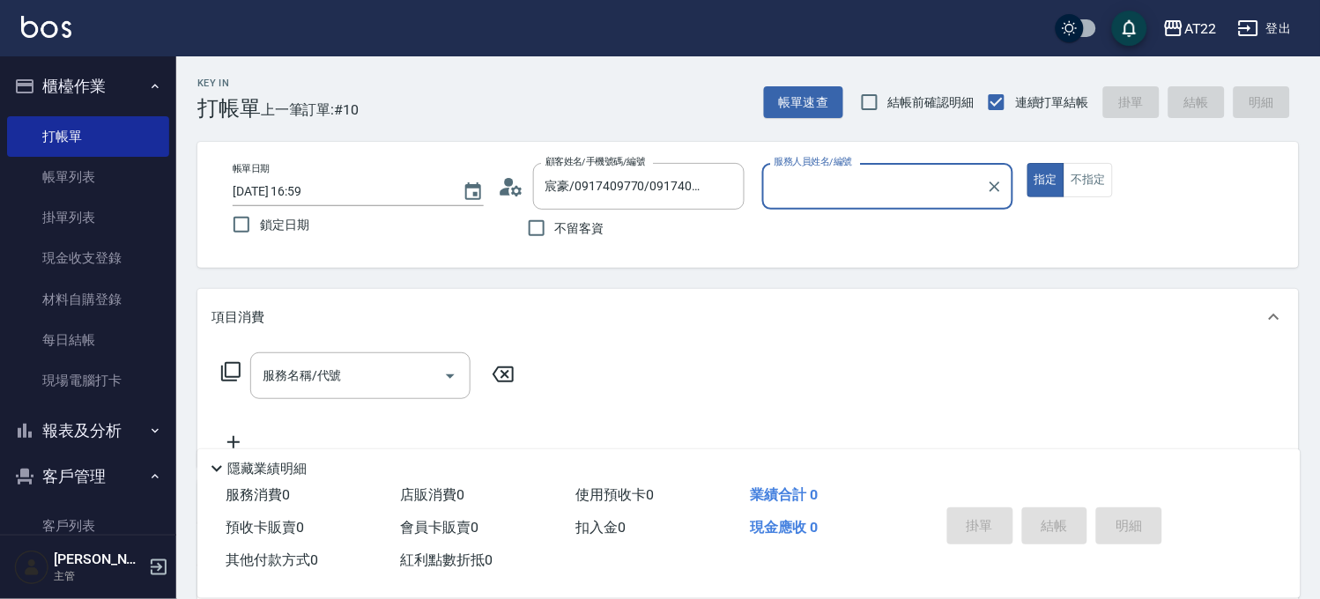
type input "Miko-12"
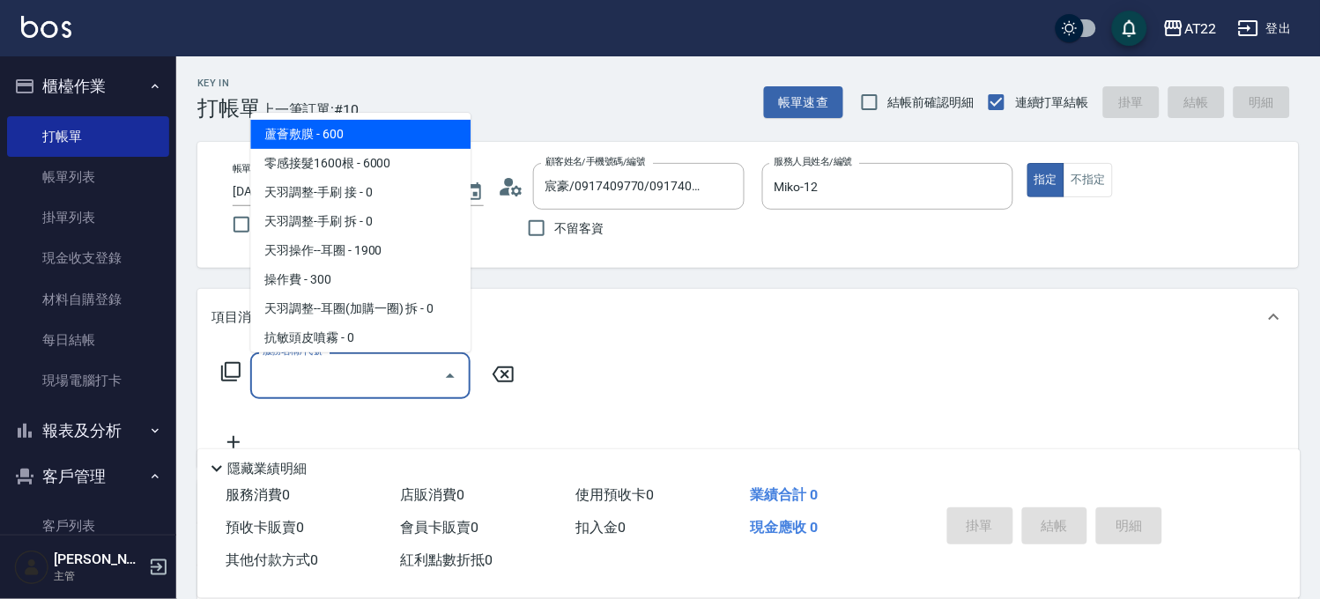
click at [375, 376] on input "服務名稱/代號" at bounding box center [347, 375] width 178 height 31
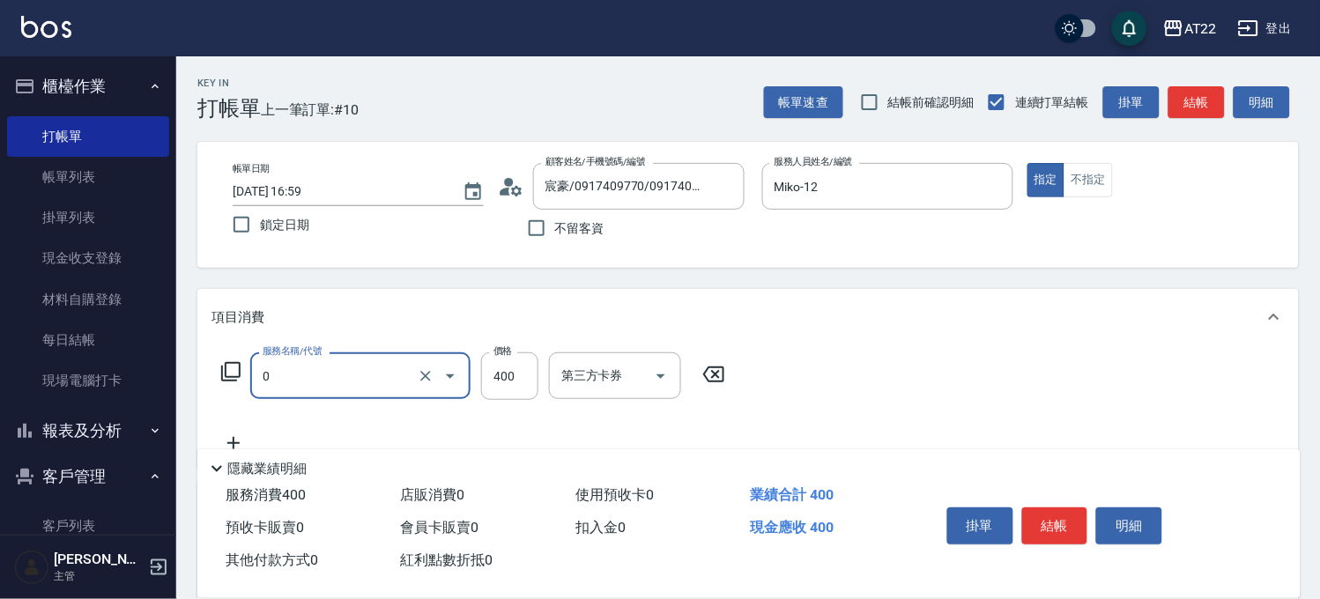
type input "有機洗髮(0)"
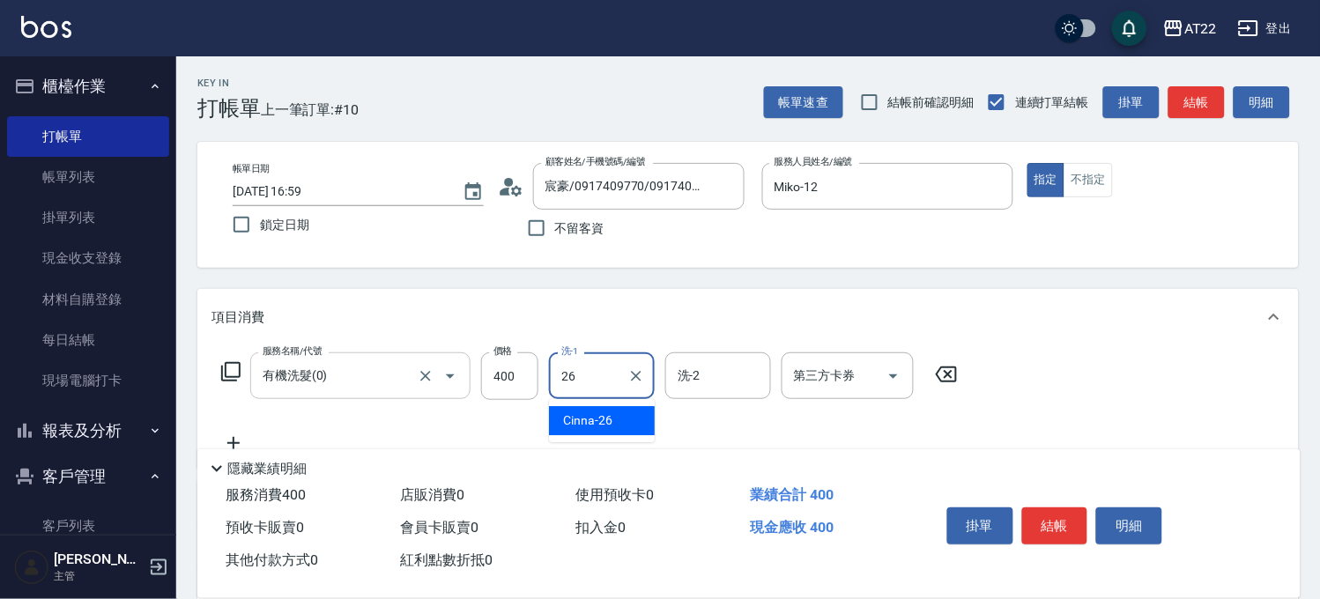
type input "Cinna-26"
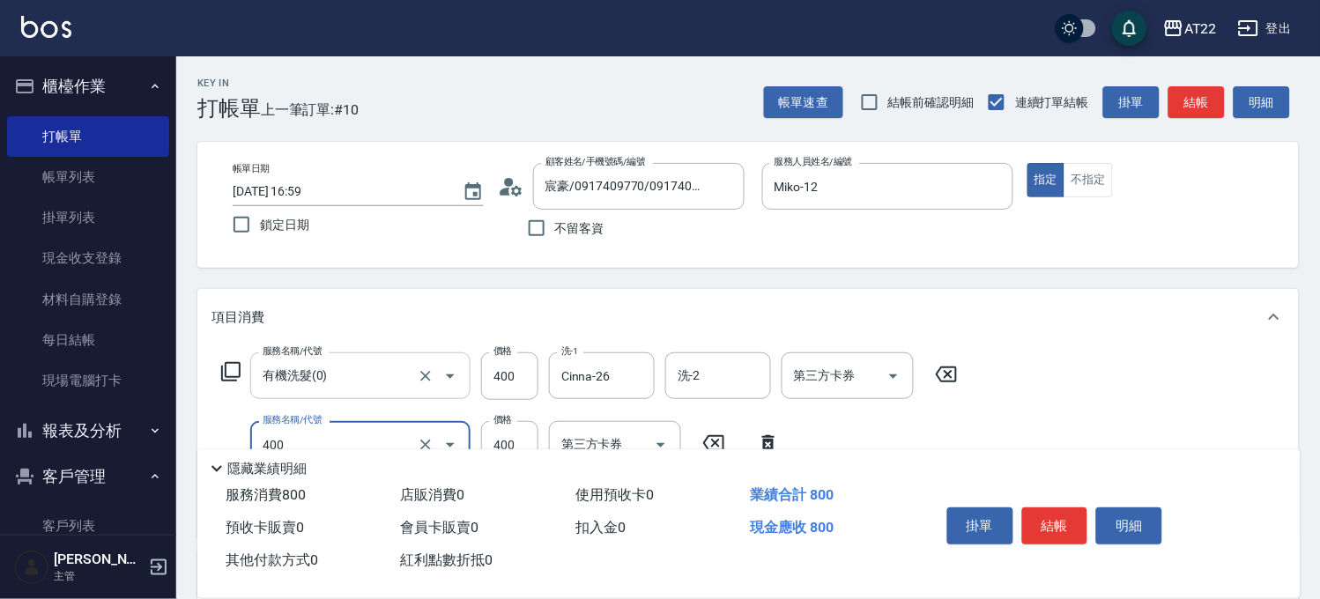
type input "剪髮(400)"
click at [1055, 507] on button "結帳" at bounding box center [1055, 525] width 66 height 37
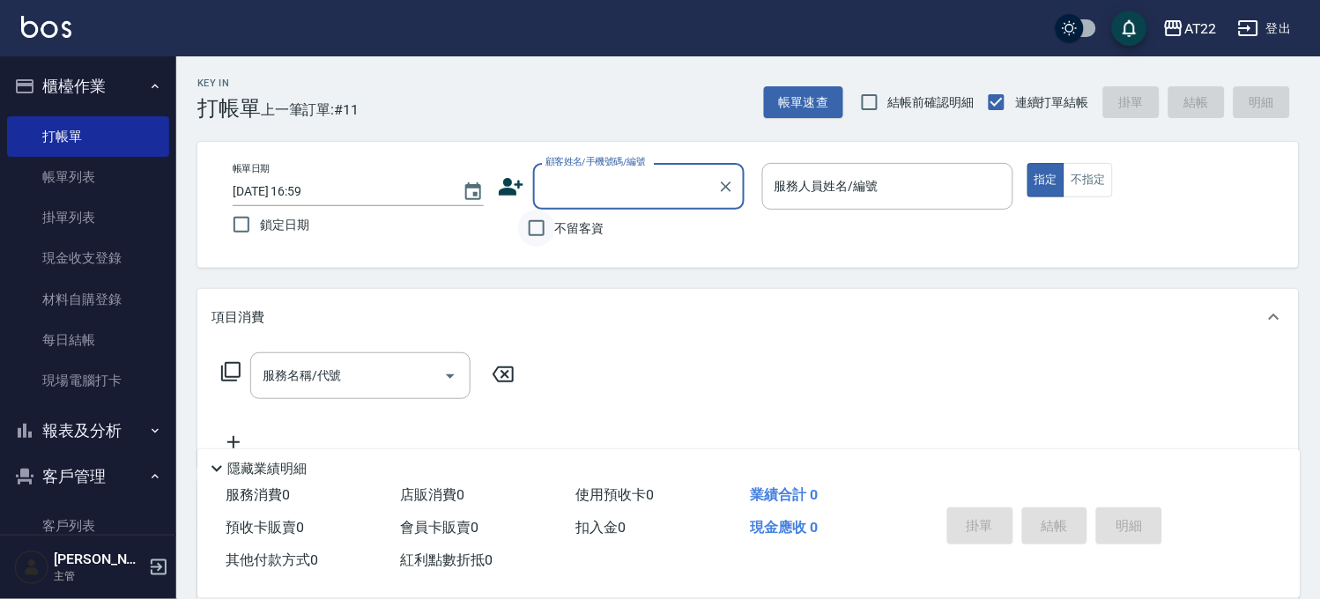
click at [531, 233] on input "不留客資" at bounding box center [536, 228] width 37 height 37
checkbox input "true"
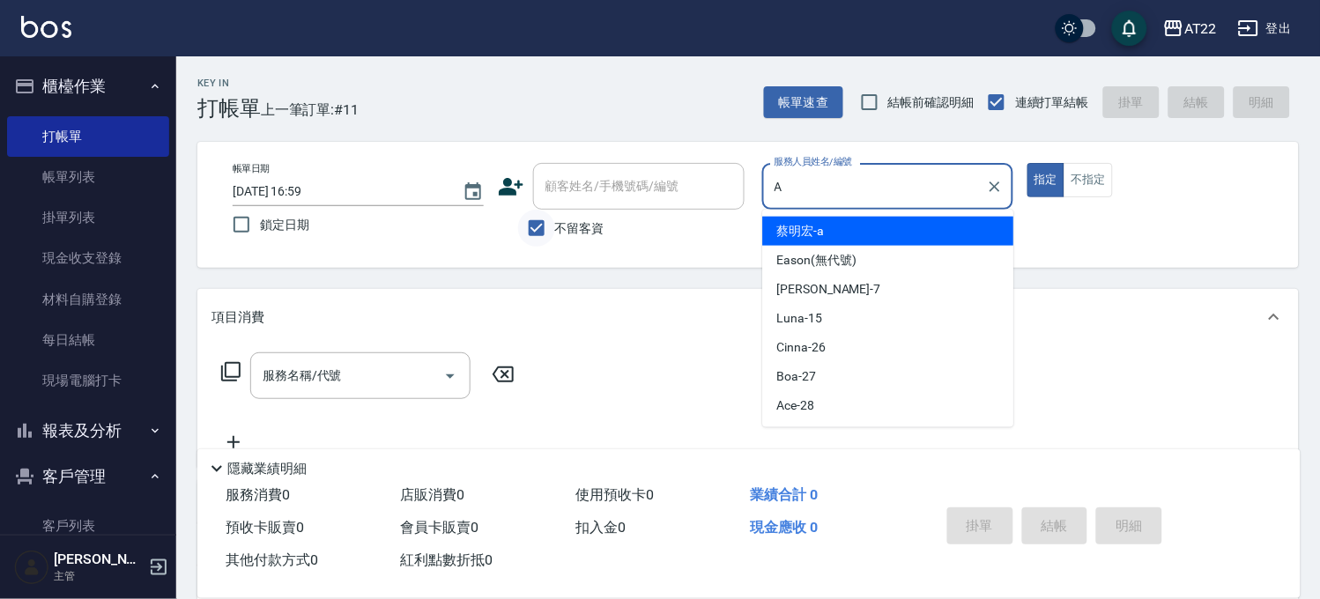
type input "蔡明宏-a"
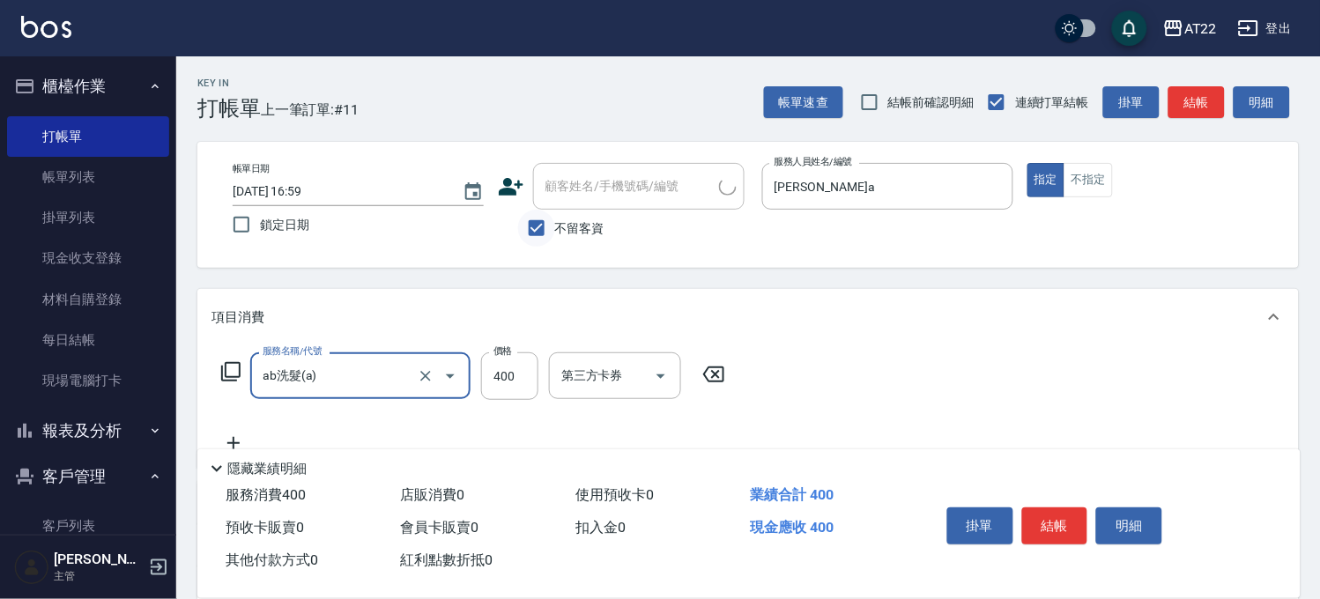
type input "ab洗髮(a)"
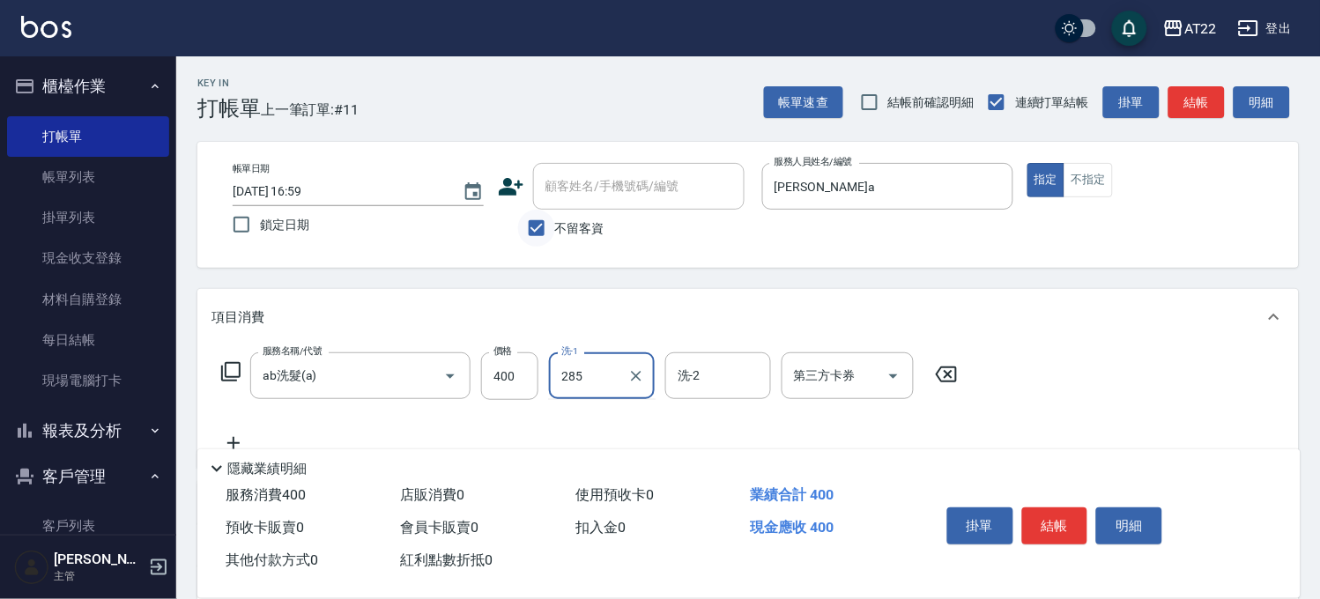
type input "285"
click at [646, 359] on div "洗-1" at bounding box center [602, 375] width 106 height 47
type input "Ace-28"
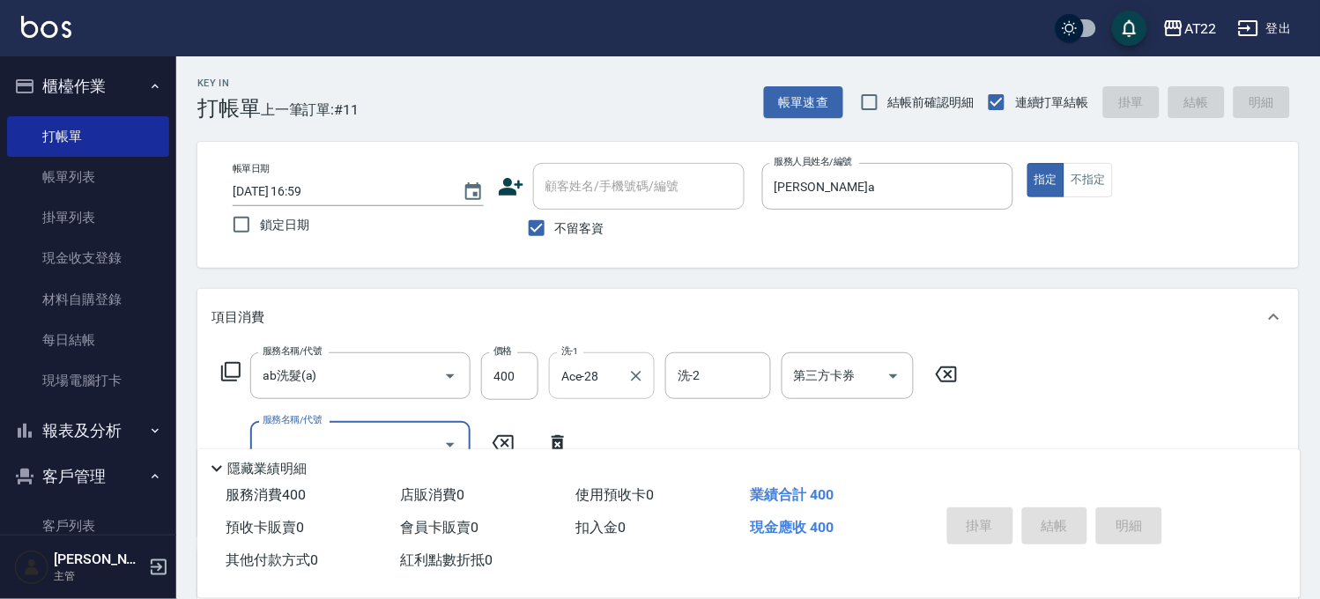
type input "2025/09/18 17:00"
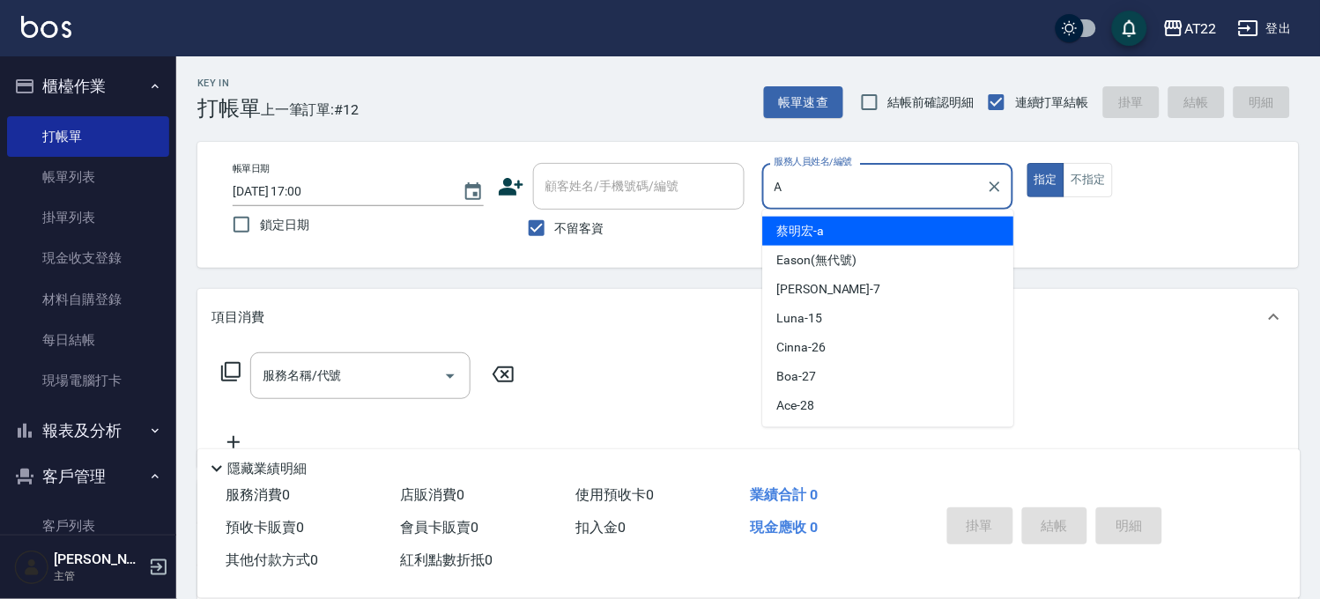
type input "蔡明宏-a"
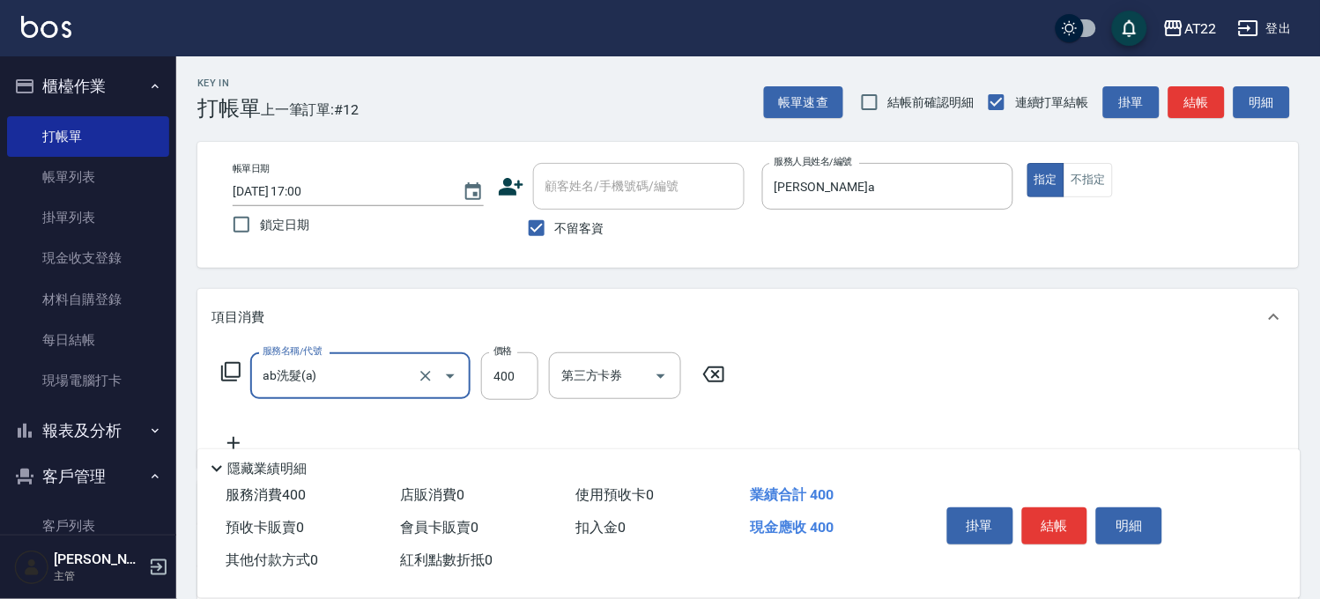
type input "ab洗髮(a)"
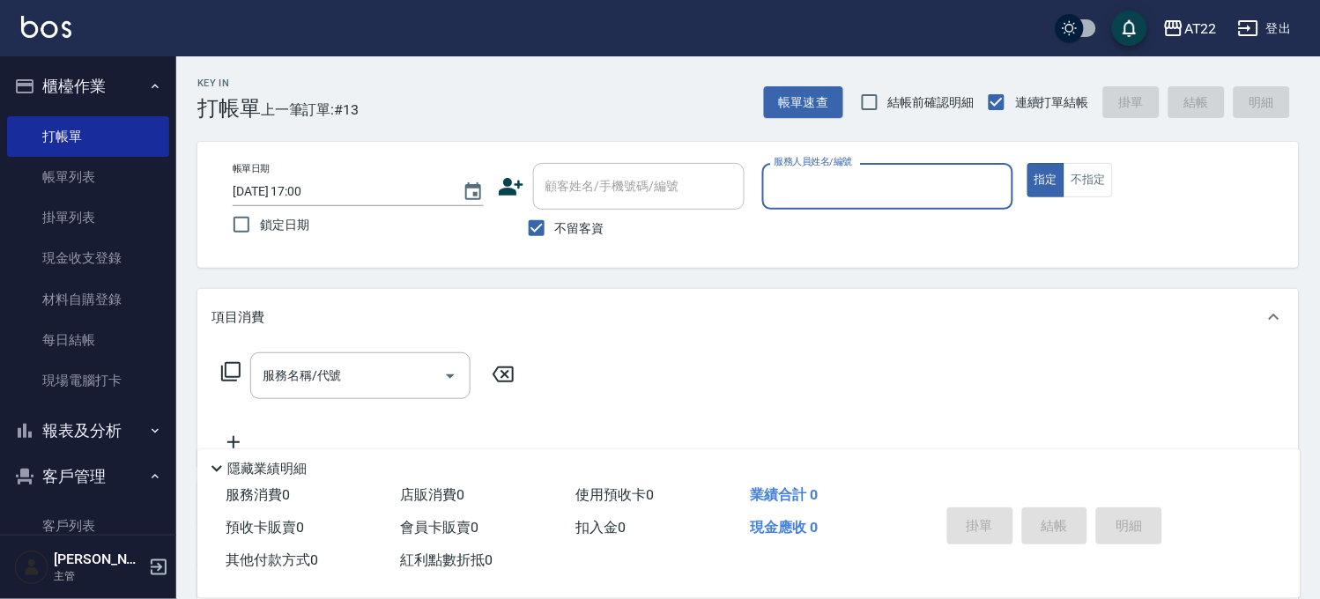
click at [593, 225] on span "不留客資" at bounding box center [579, 228] width 49 height 18
click at [555, 225] on input "不留客資" at bounding box center [536, 228] width 37 height 37
checkbox input "false"
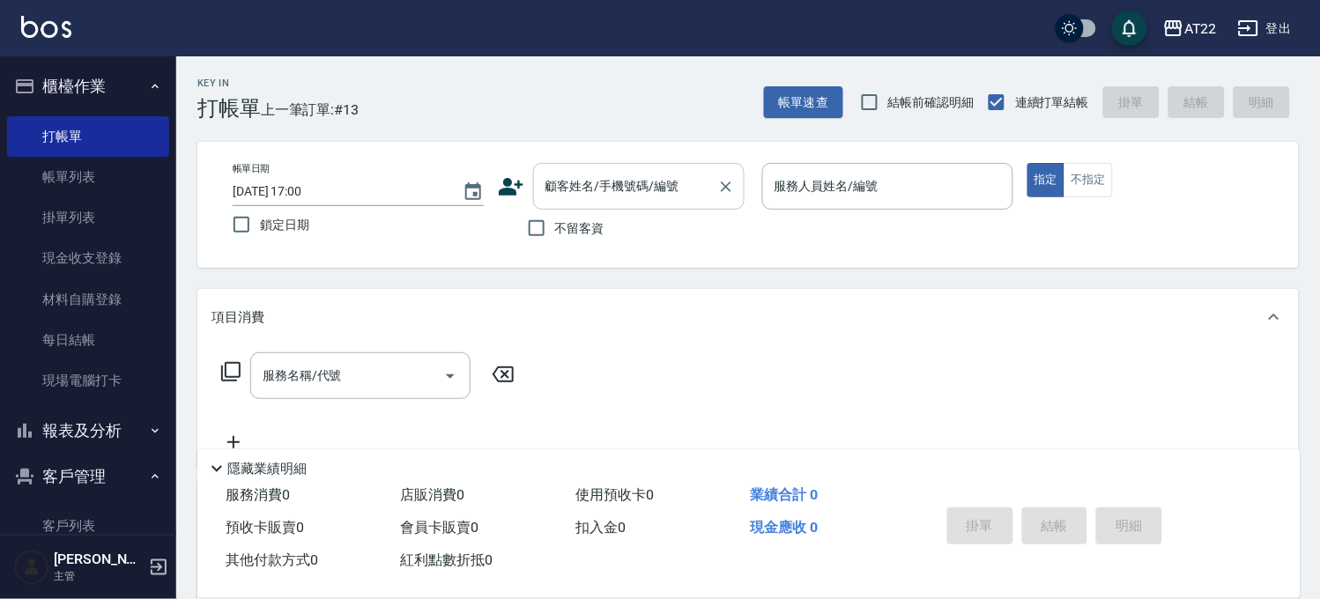
click at [610, 179] on input "ㄈ" at bounding box center [625, 186] width 169 height 31
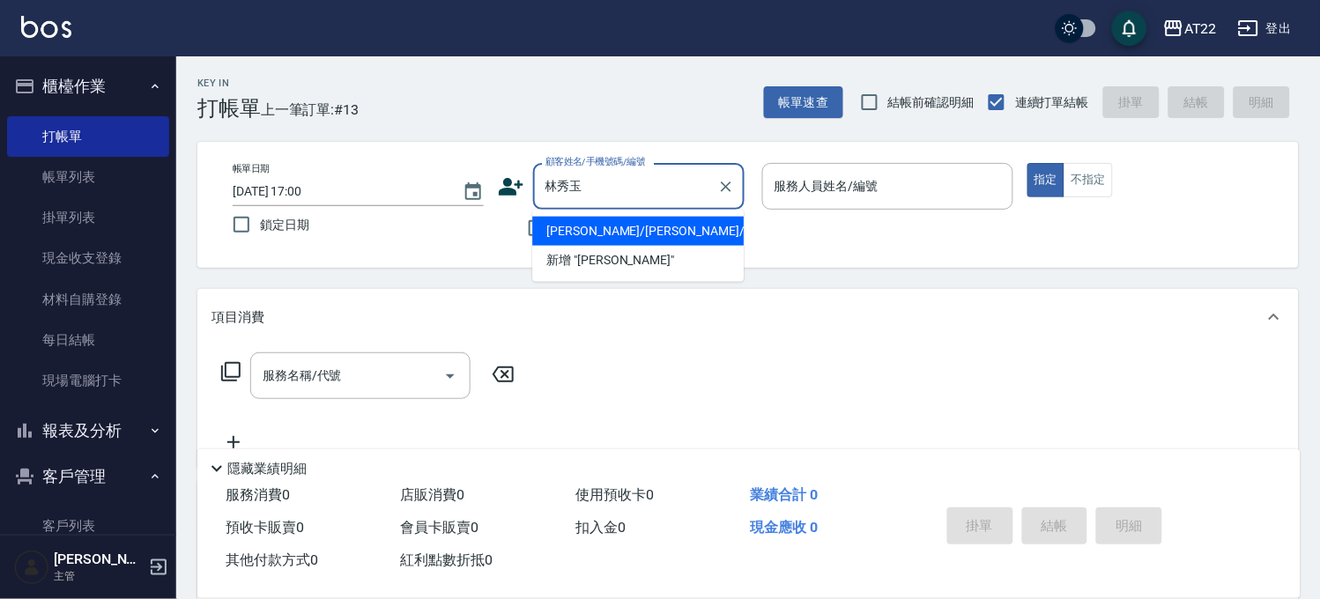
click at [603, 227] on li "林秀玉/林秀玉林秀玉/林秀玉" at bounding box center [637, 231] width 211 height 29
type input "林秀玉/林秀玉林秀玉/林秀玉"
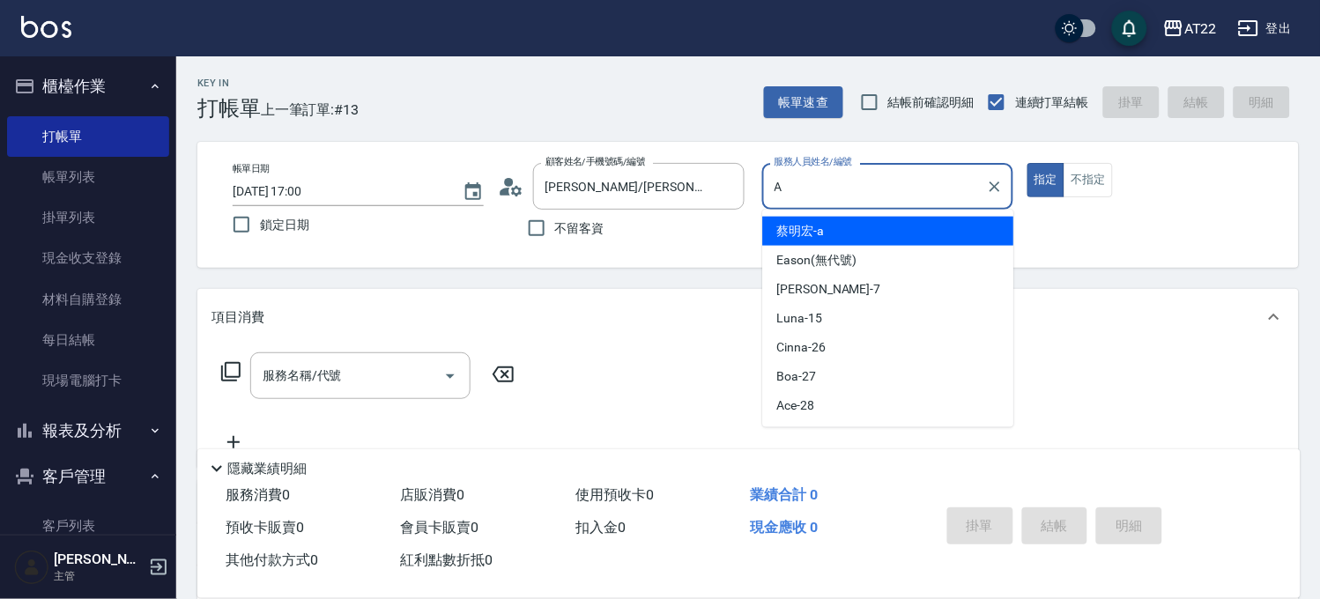
type input "蔡明宏-a"
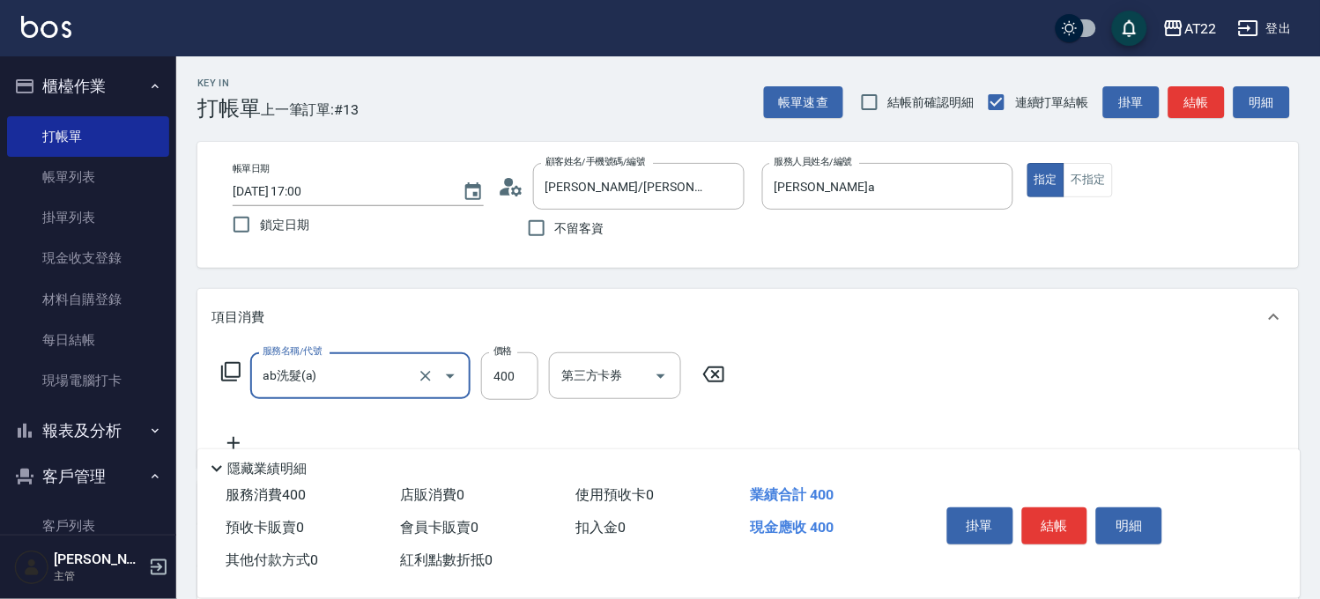
type input "ab洗髮(a)"
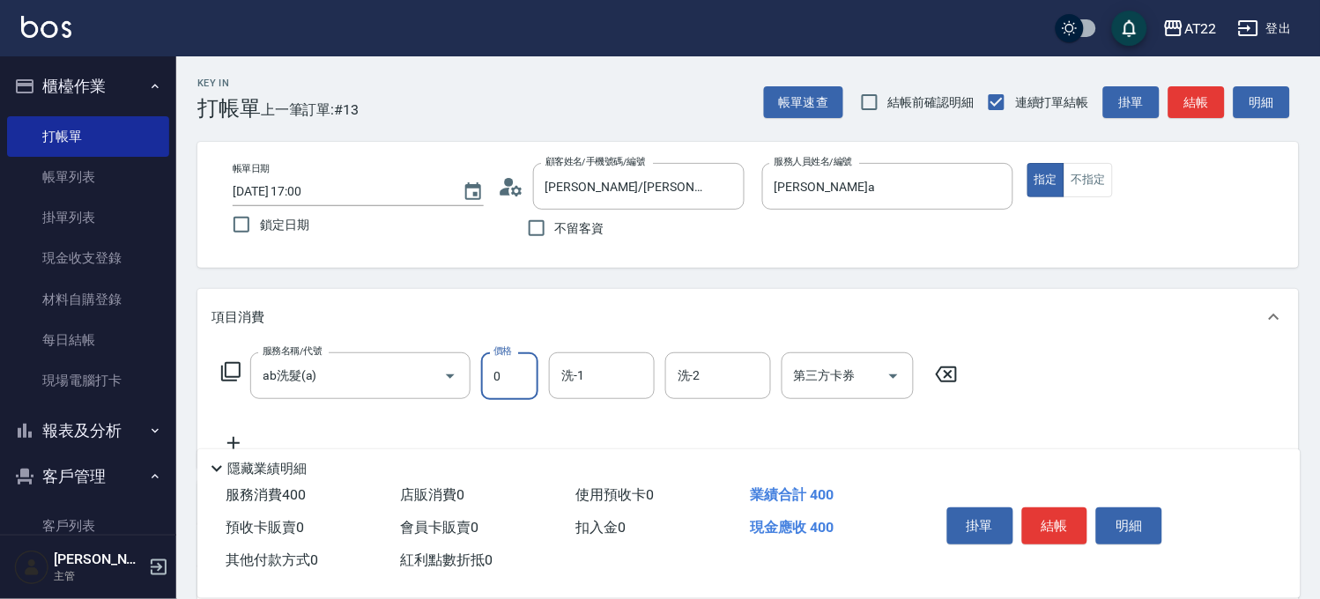
type input "0"
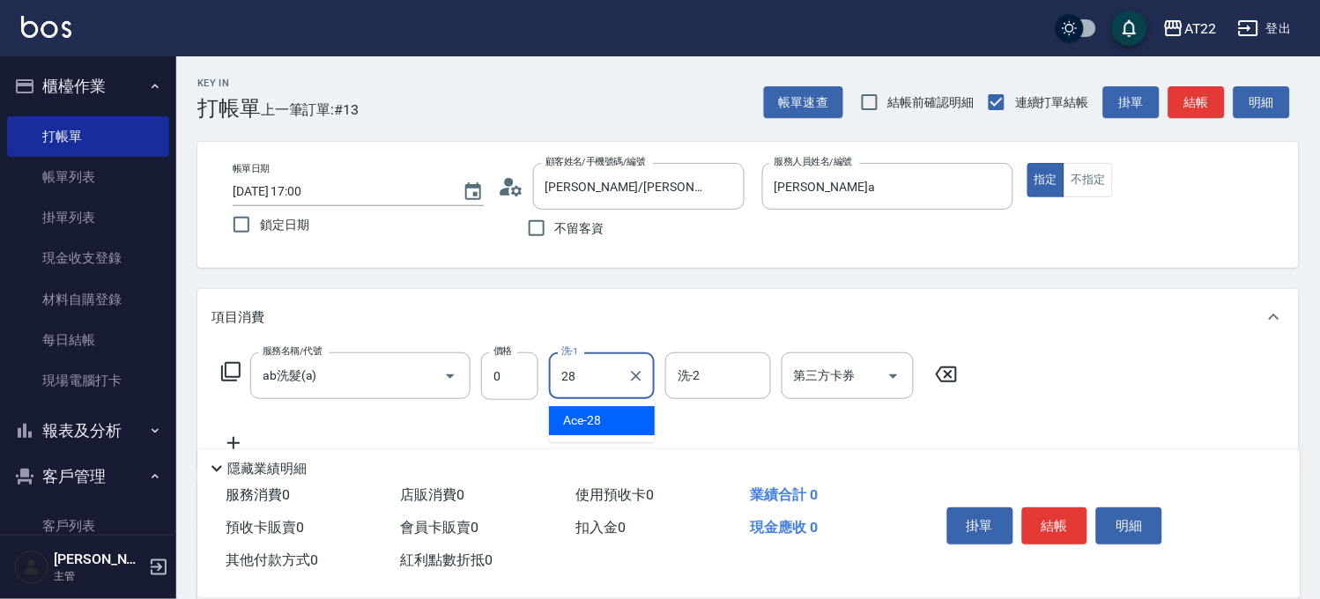
type input "Ace-28"
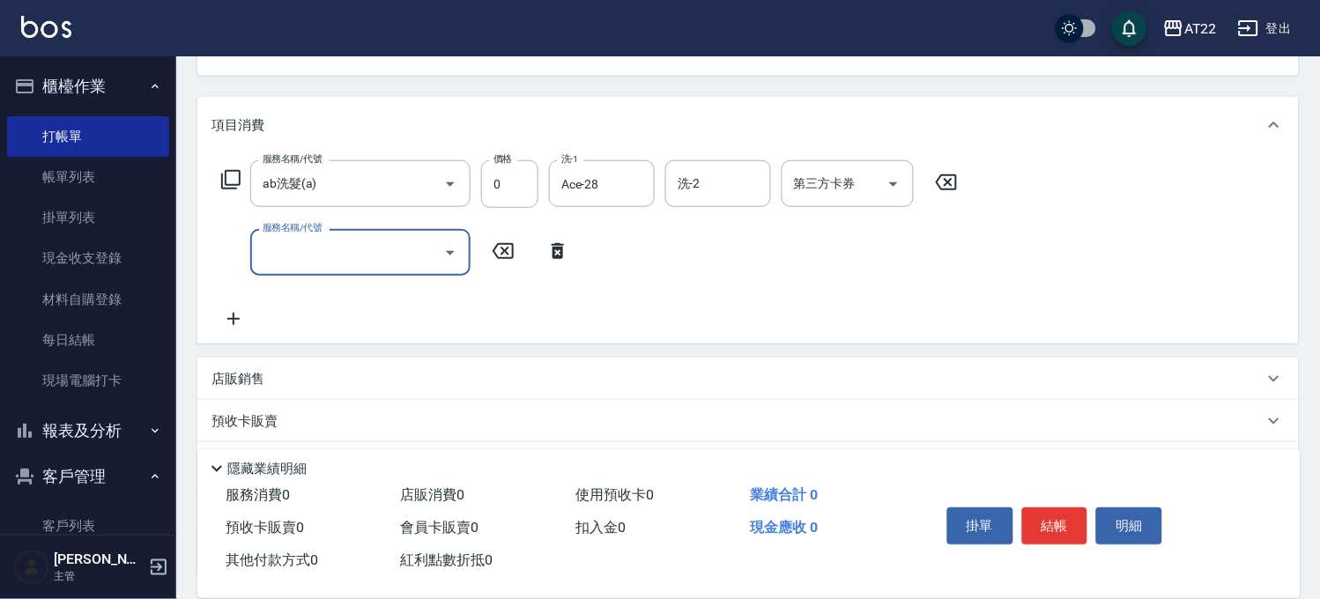
scroll to position [335, 0]
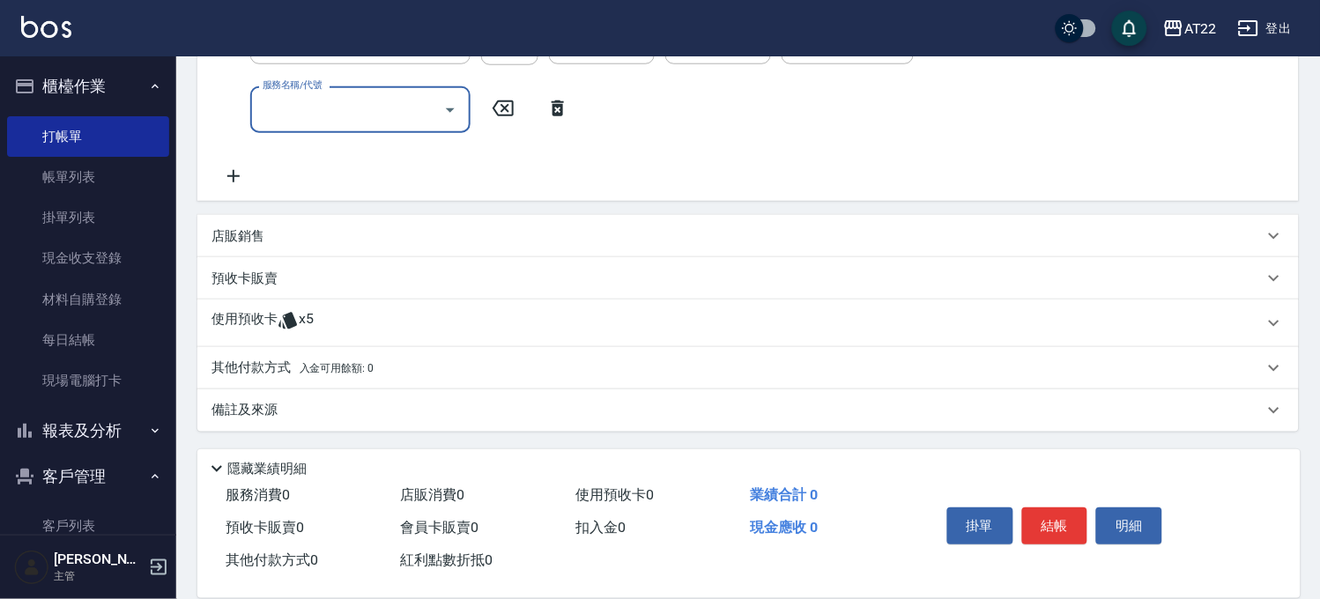
click at [494, 314] on div "使用預收卡 x5" at bounding box center [737, 323] width 1052 height 26
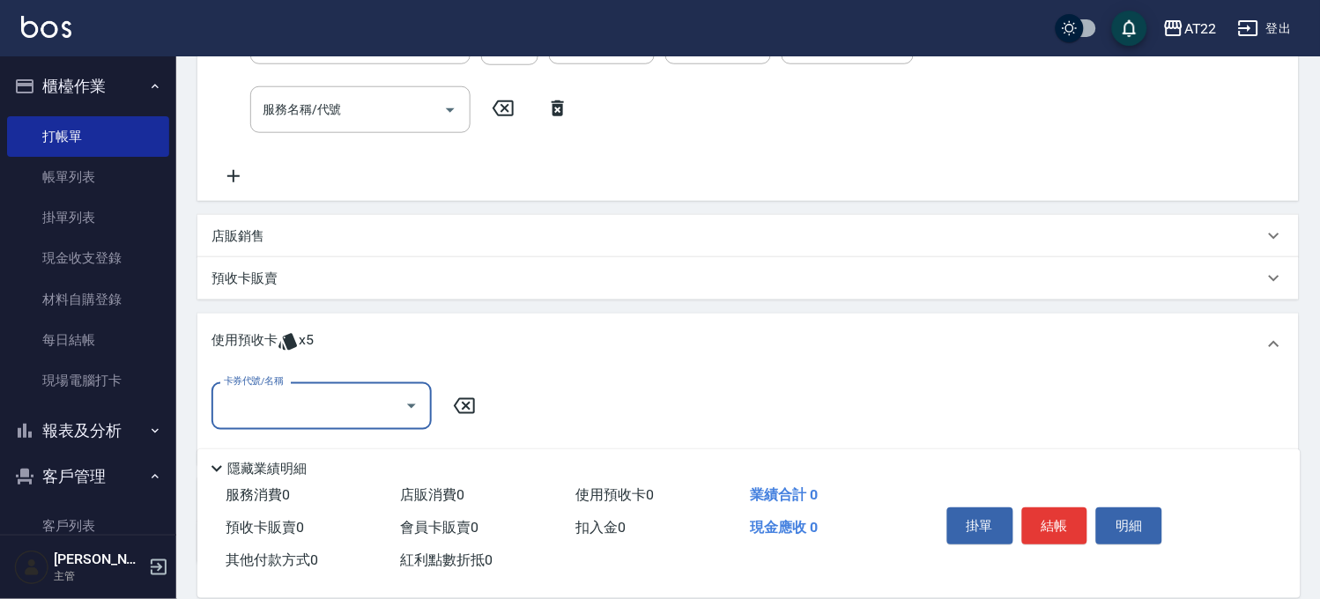
scroll to position [0, 0]
click at [357, 386] on div "卡券代號/名稱" at bounding box center [321, 405] width 220 height 47
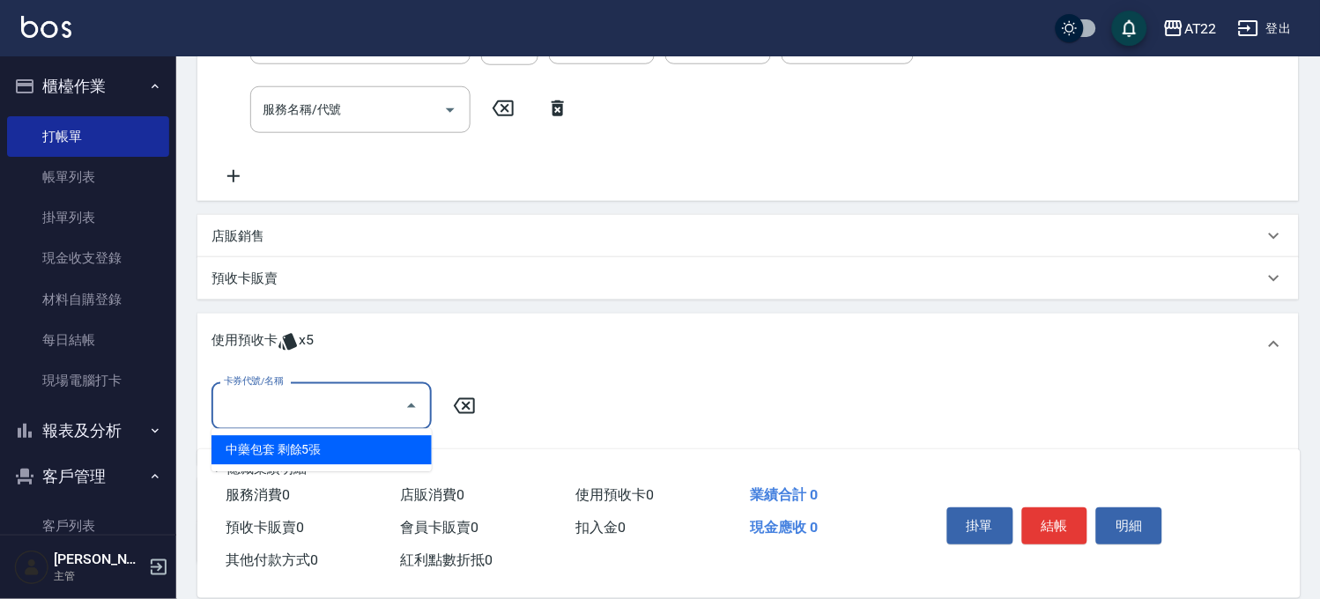
click at [311, 452] on div "中藥包套 剩餘5張" at bounding box center [321, 450] width 220 height 29
type input "中藥包套"
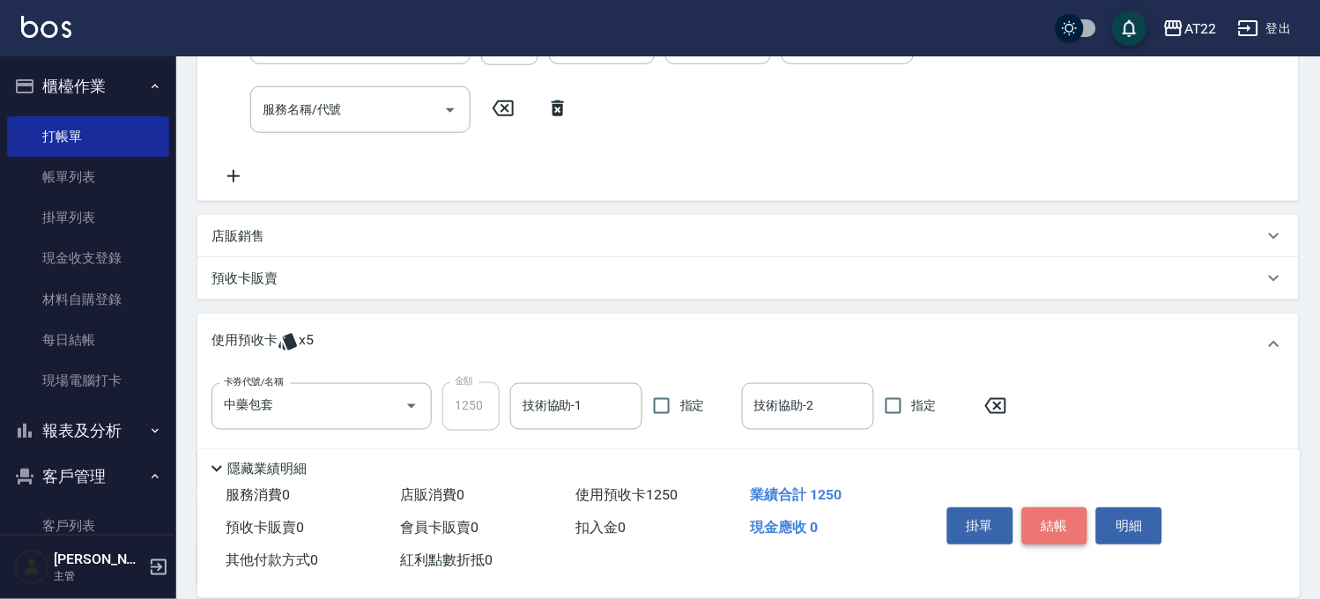
click at [1040, 514] on button "結帳" at bounding box center [1055, 525] width 66 height 37
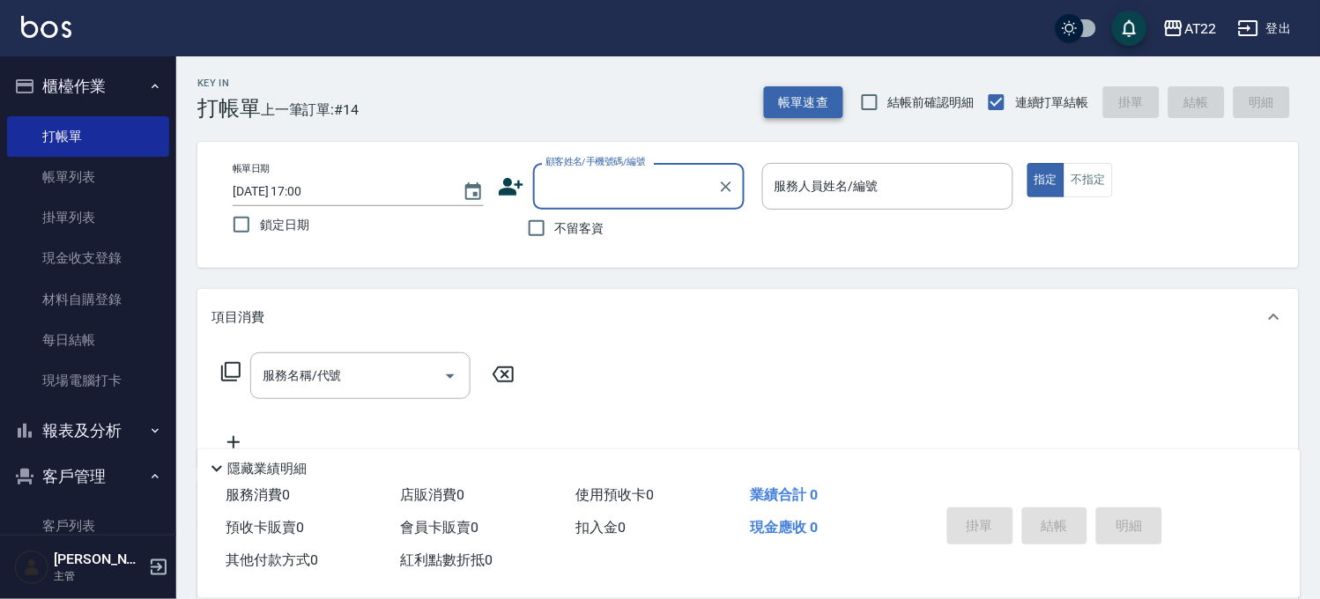
click at [775, 86] on button "帳單速查" at bounding box center [803, 102] width 79 height 33
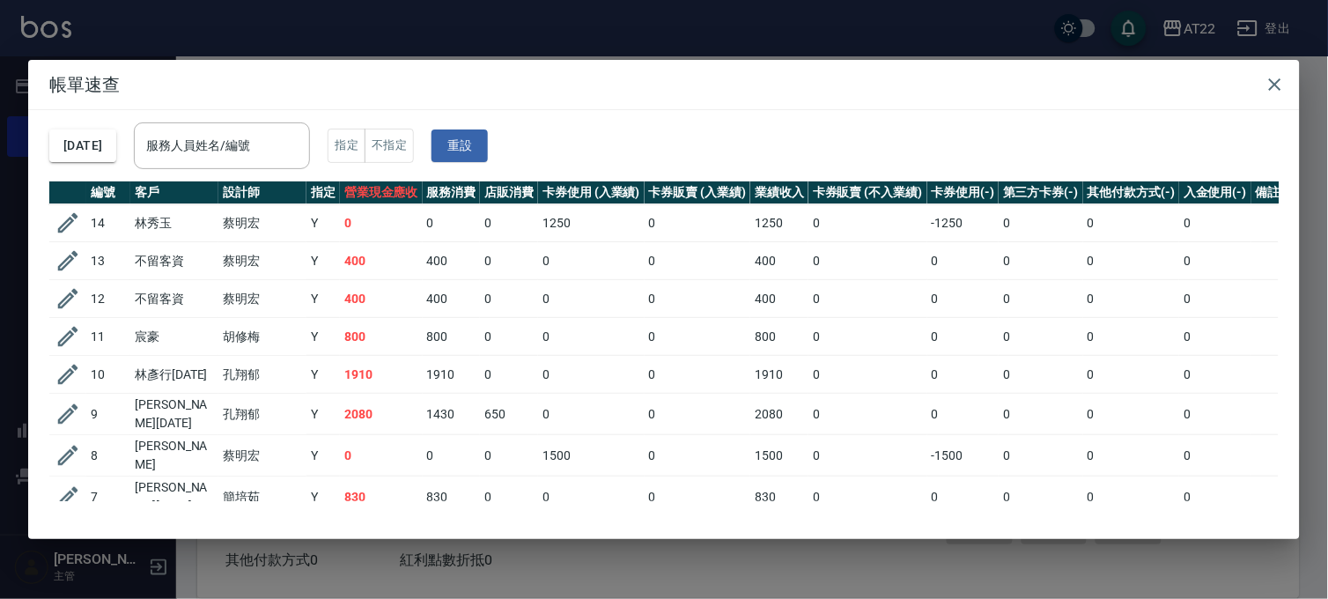
click at [550, 569] on div "帳單速查 2025/09/18 服務人員姓名/編號 服務人員姓名/編號 指定 不指定 重設 編號 客戶 設計師 指定 營業現金應收 服務消費 店販消費 卡券使…" at bounding box center [664, 299] width 1328 height 599
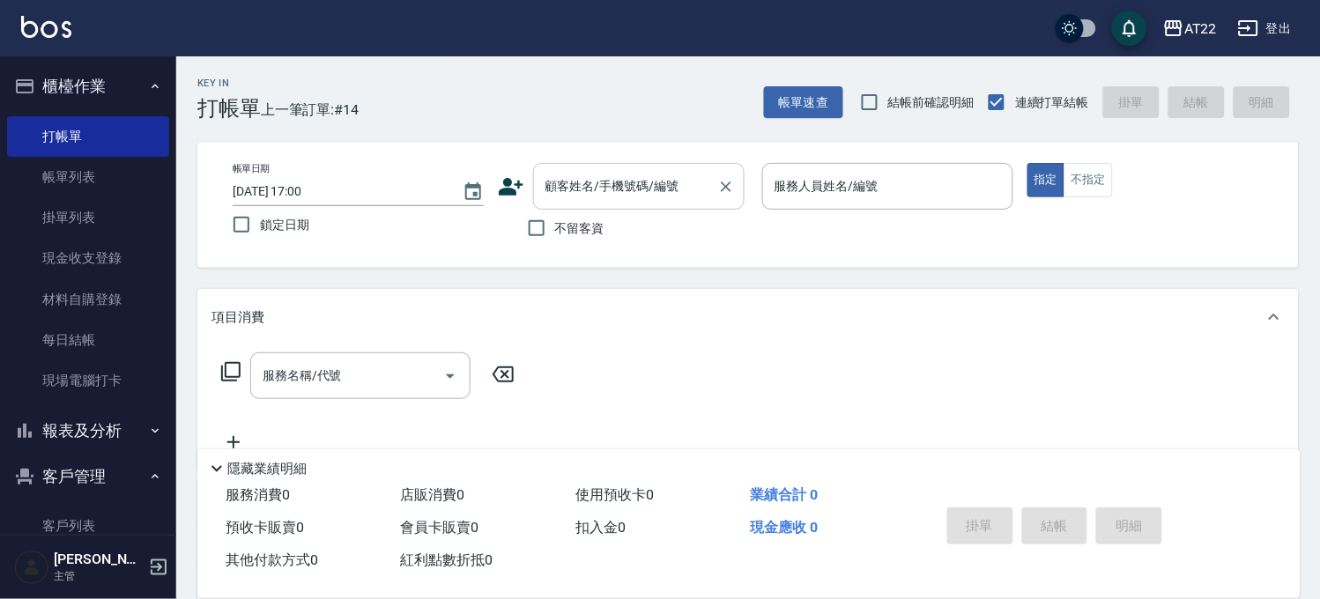
click at [684, 176] on input "顧客姓名/手機號碼/編號" at bounding box center [625, 186] width 169 height 31
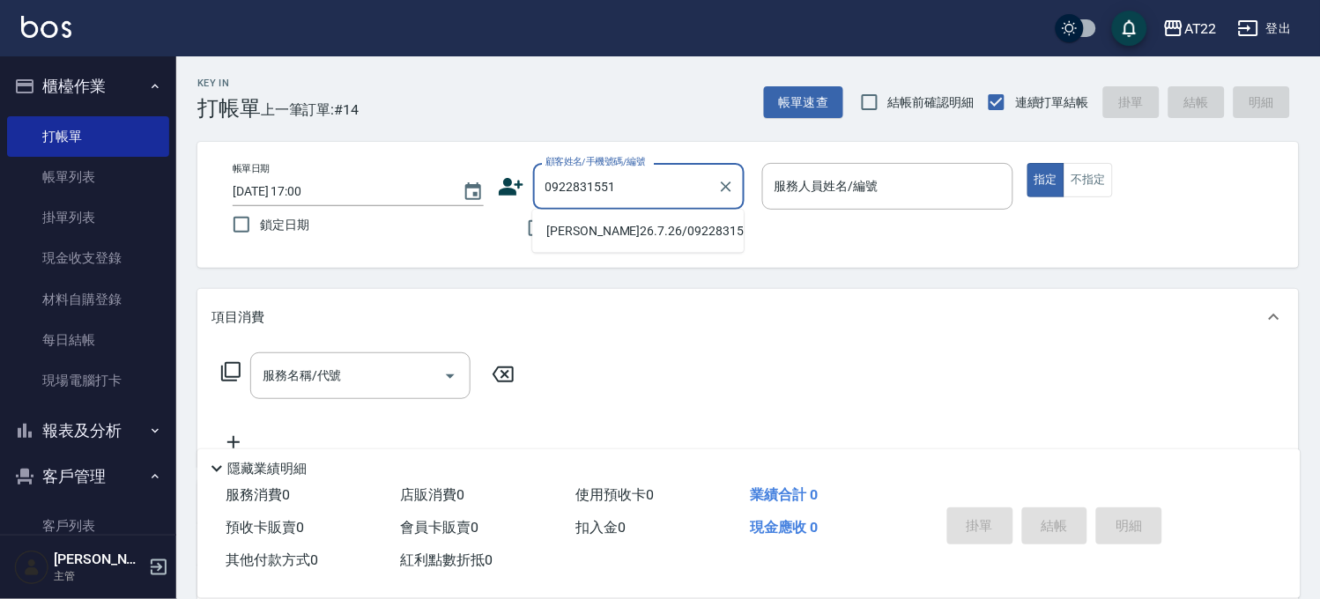
click at [635, 243] on li "黃珮珊26.7.26/0922831551/T86457" at bounding box center [637, 231] width 211 height 29
type input "黃珮珊26.7.26/0922831551/T86457"
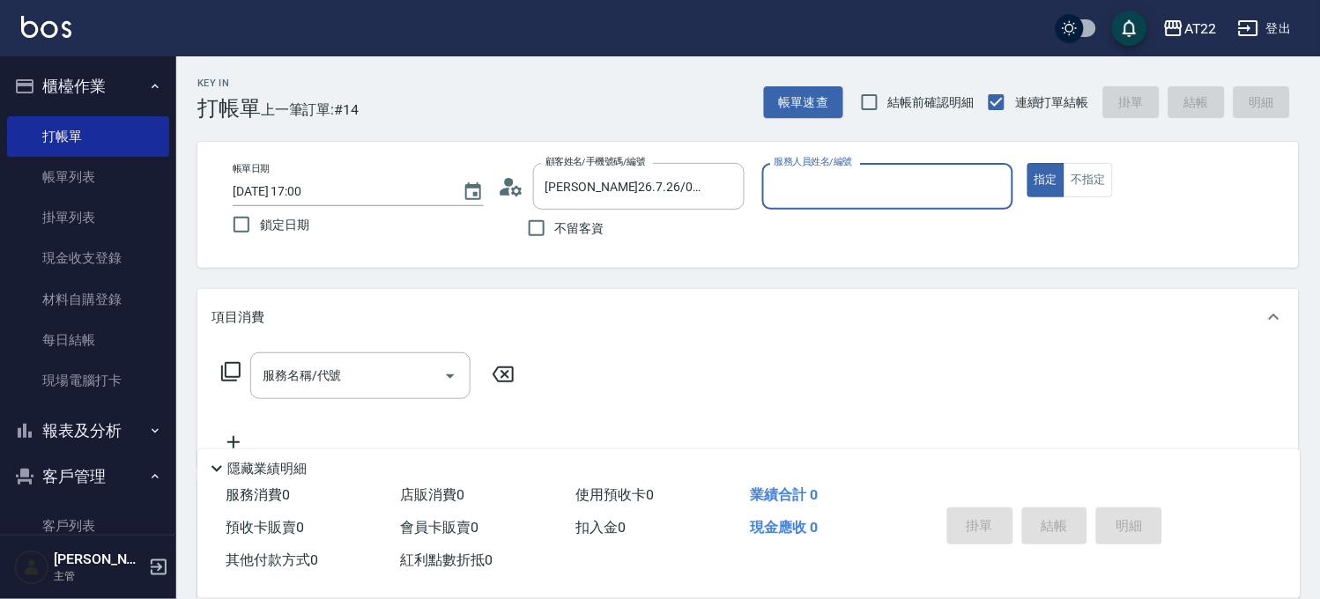
type input "Miu-10"
click at [381, 385] on input "服務名稱/代號" at bounding box center [347, 375] width 178 height 31
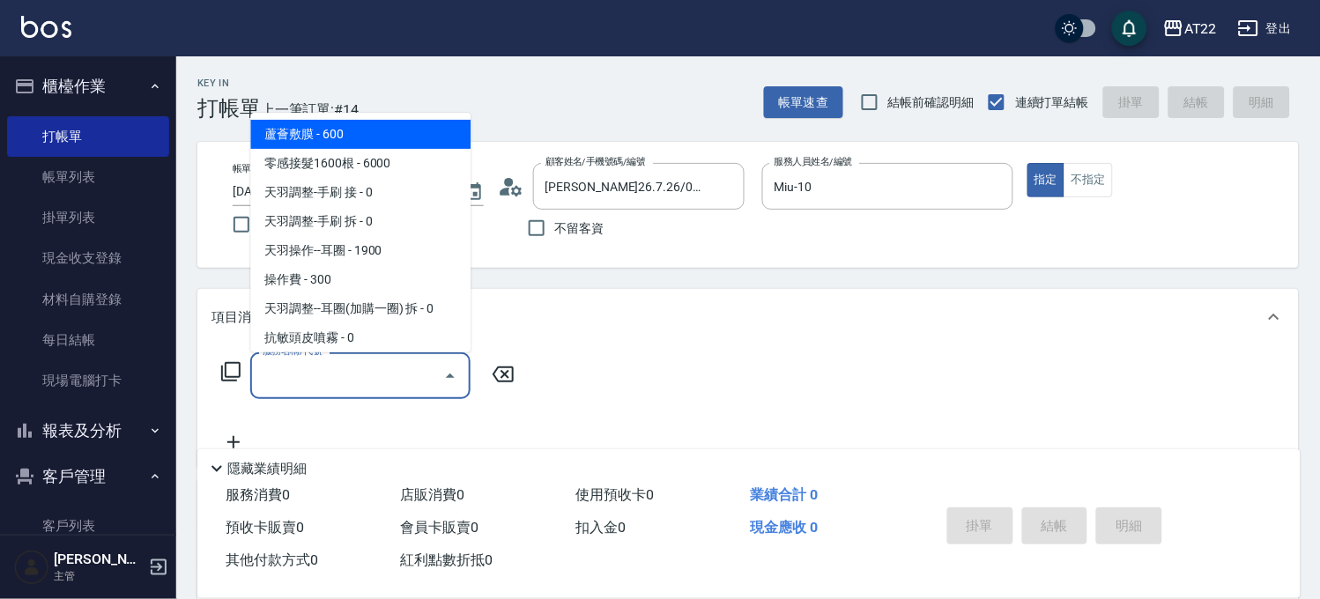
paste input "使用"
click at [326, 137] on span "使用套餐-洗髮 - 0" at bounding box center [360, 134] width 220 height 29
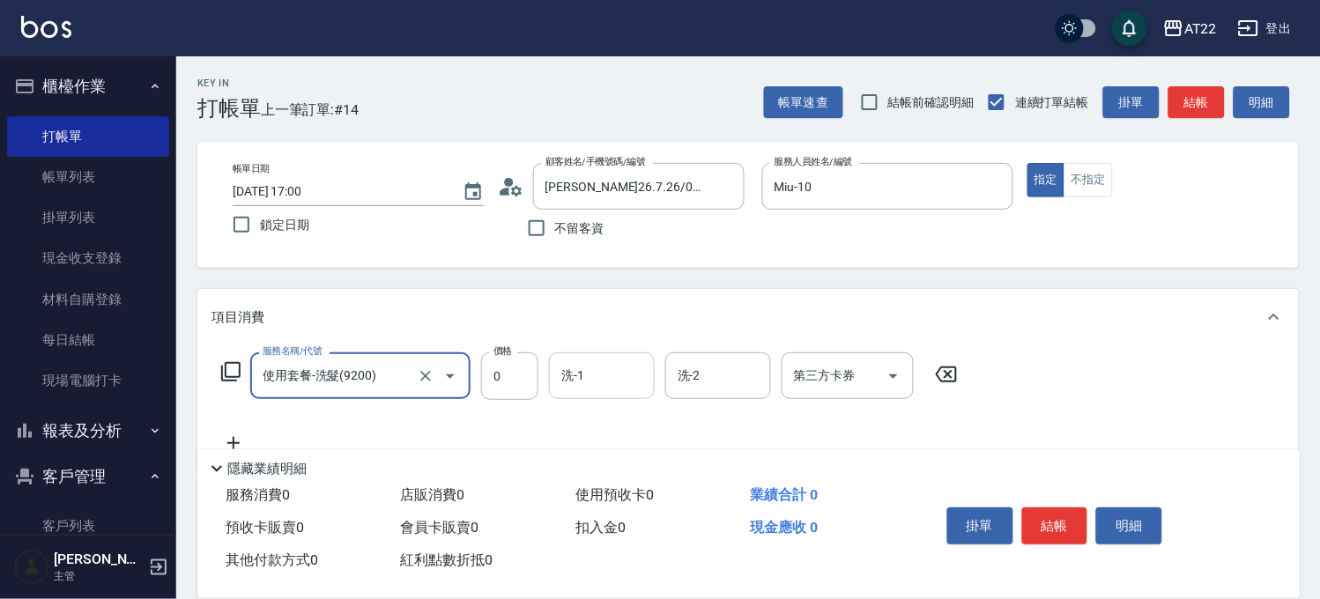
type input "使用套餐-洗髮(9200)"
click at [578, 390] on input "洗-1" at bounding box center [602, 375] width 90 height 31
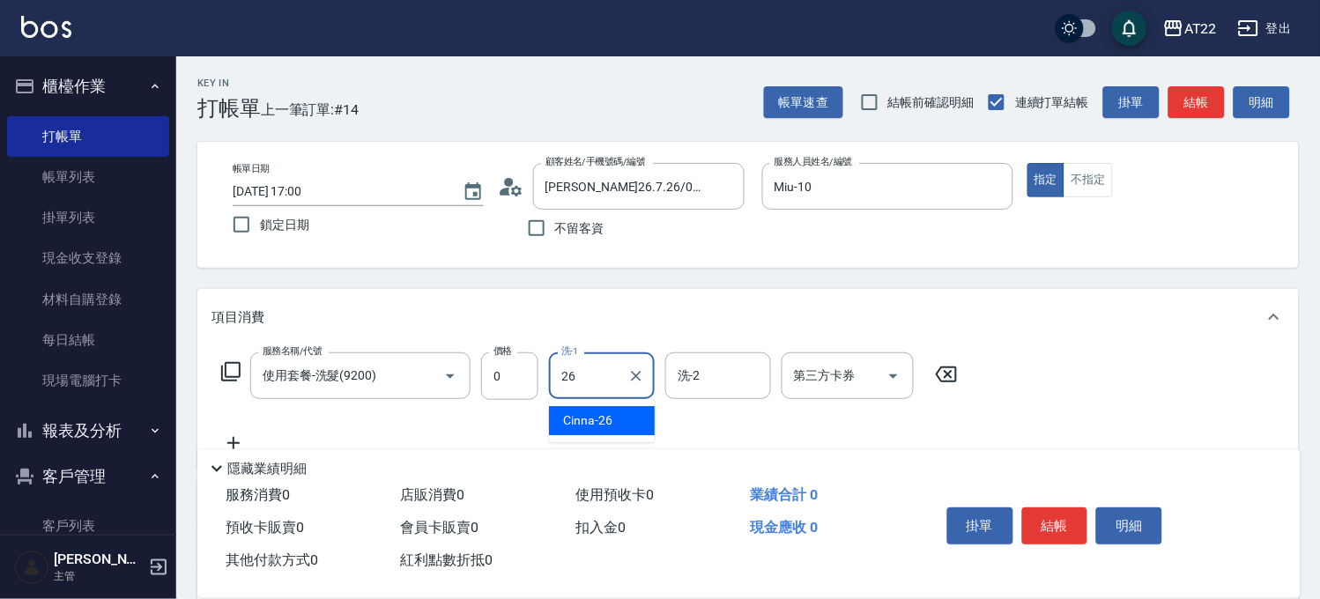
type input "Cinna-26"
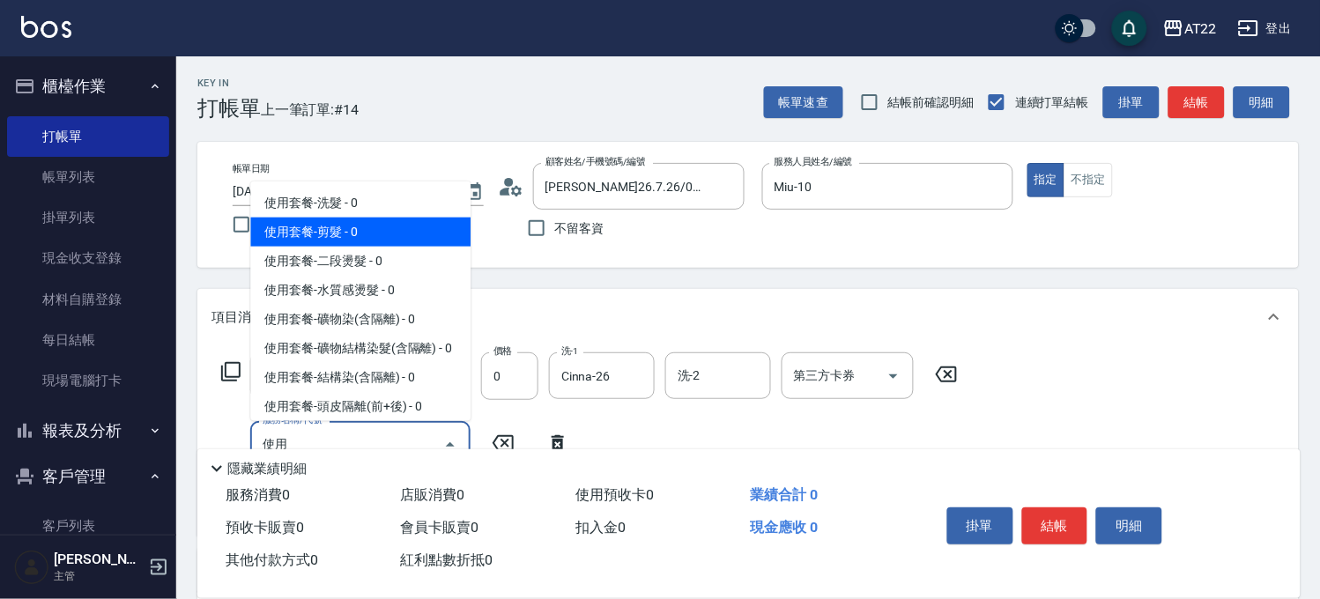
click at [366, 231] on span "使用套餐-剪髮 - 0" at bounding box center [360, 232] width 220 height 29
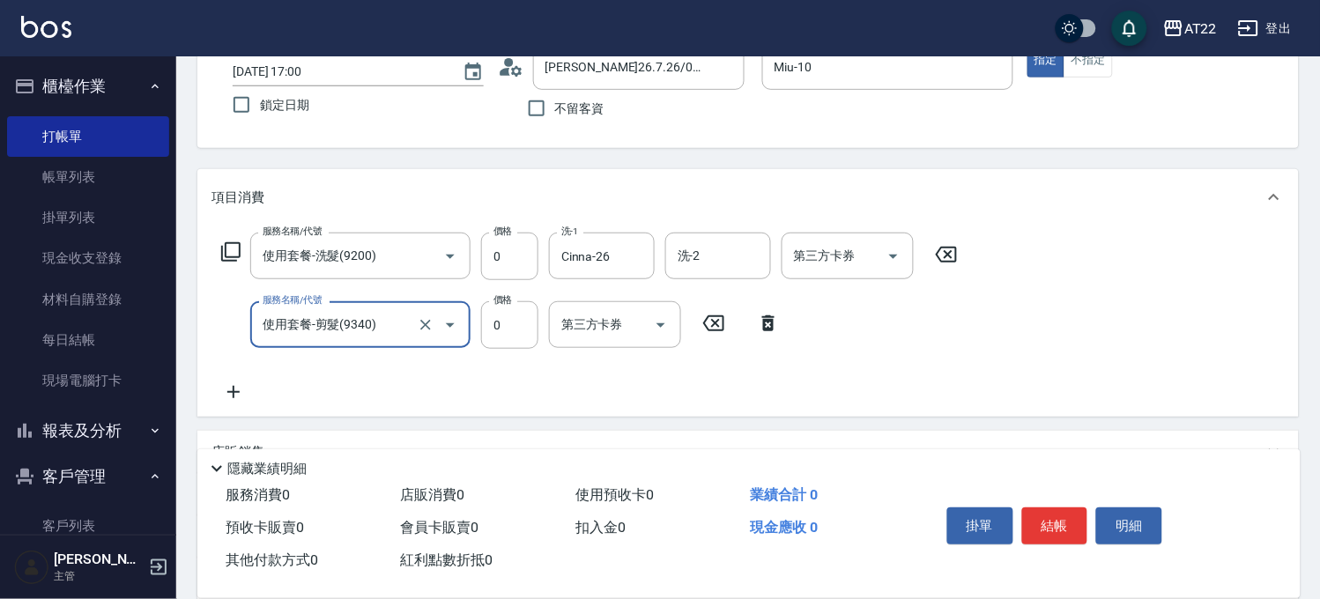
scroll to position [293, 0]
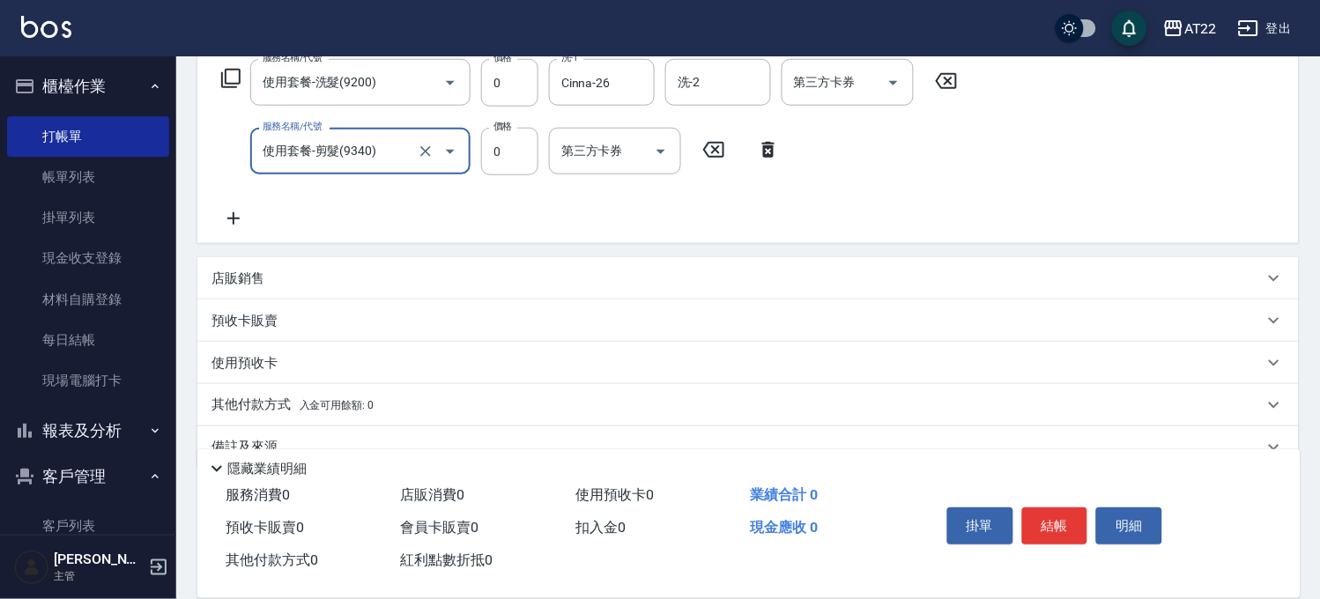
type input "使用套餐-剪髮(9340)"
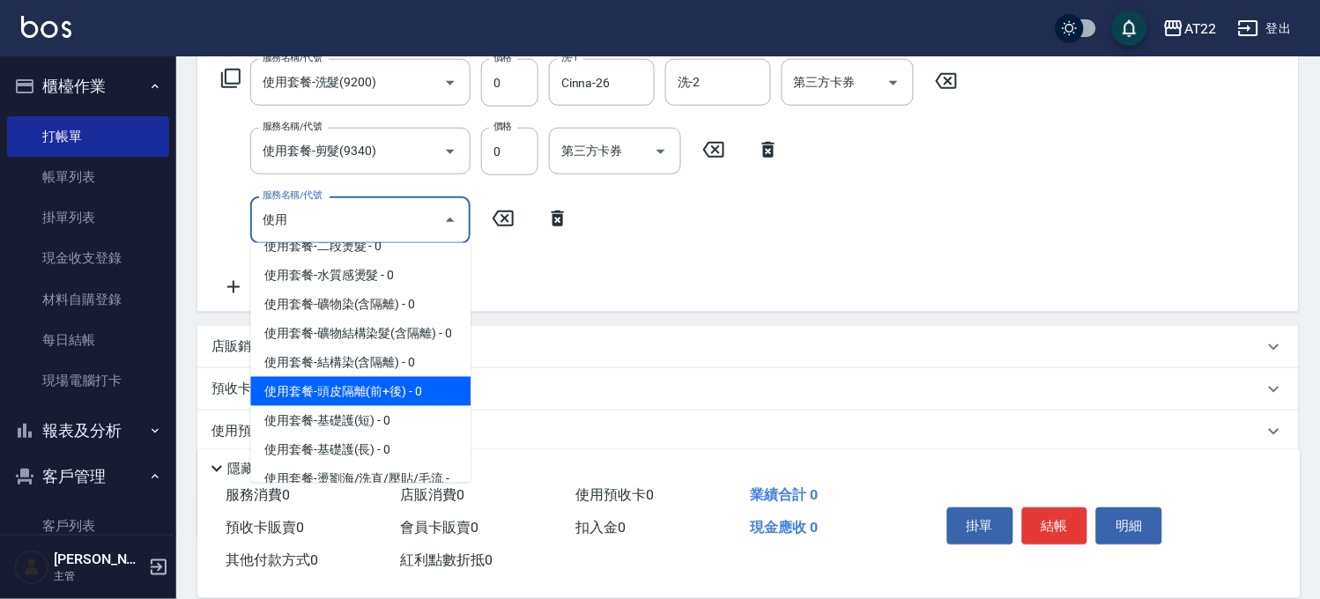
scroll to position [33, 0]
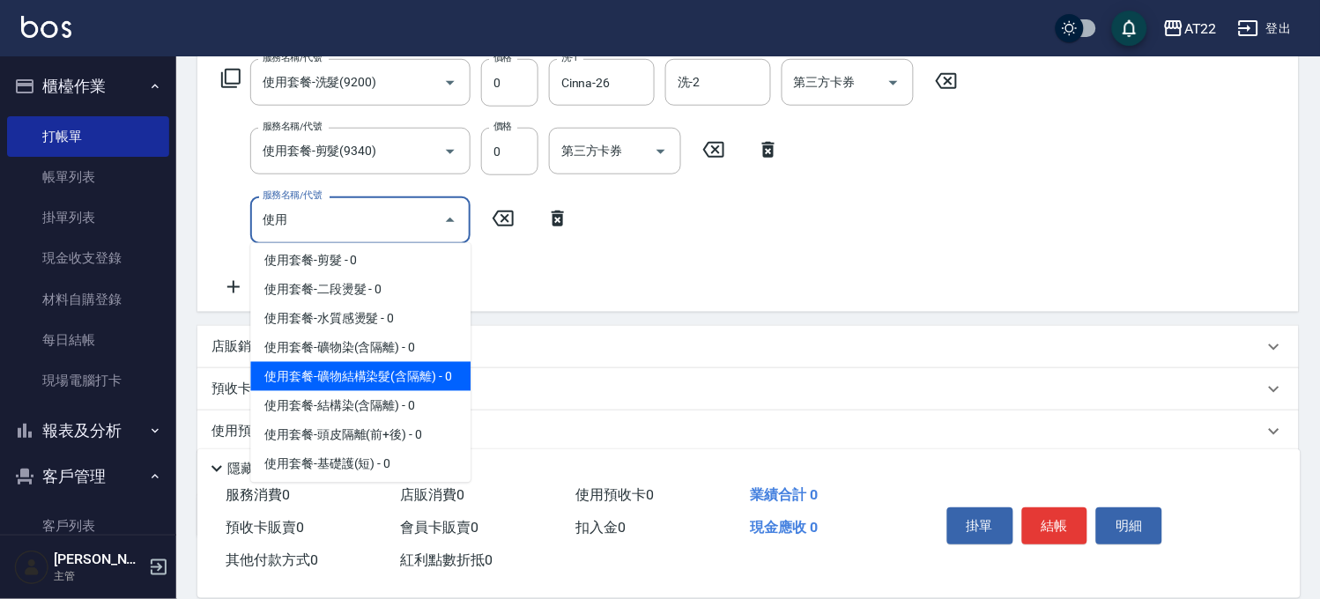
click at [406, 375] on span "使用套餐-礦物結構染髮(含隔離) - 0" at bounding box center [360, 376] width 220 height 29
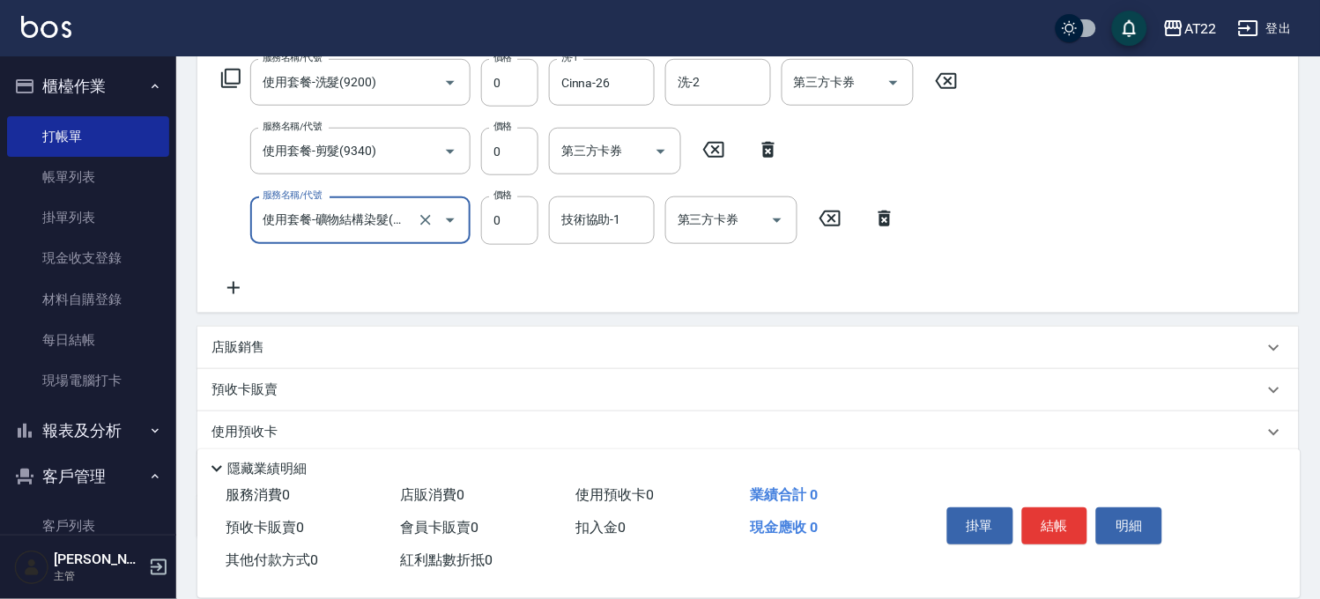
type input "使用套餐-礦物結構染髮(含隔離)(91002)"
click at [597, 216] on input "技術協助-1" at bounding box center [602, 219] width 90 height 31
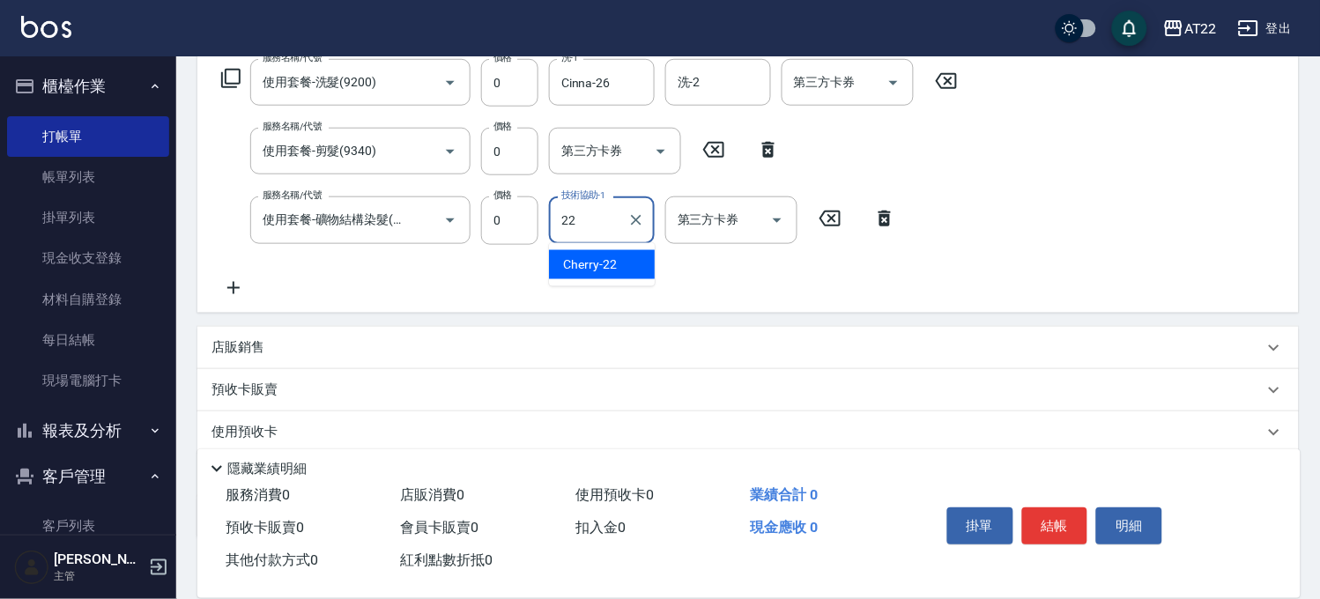
type input "Cherry-22"
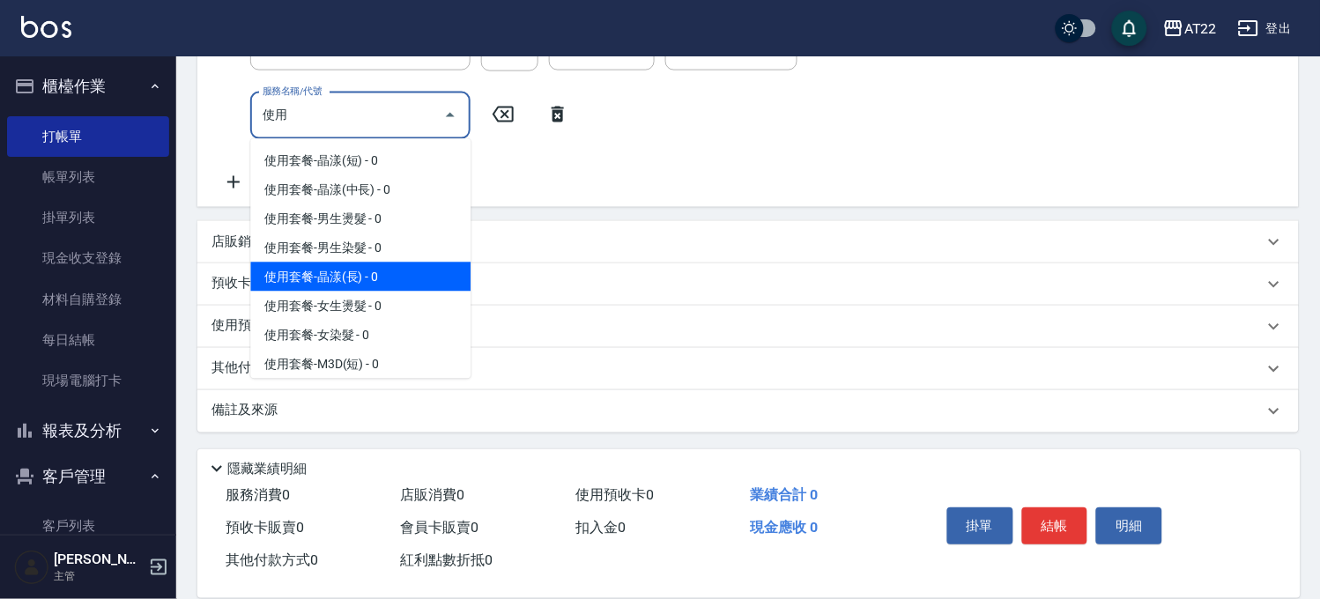
scroll to position [230, 0]
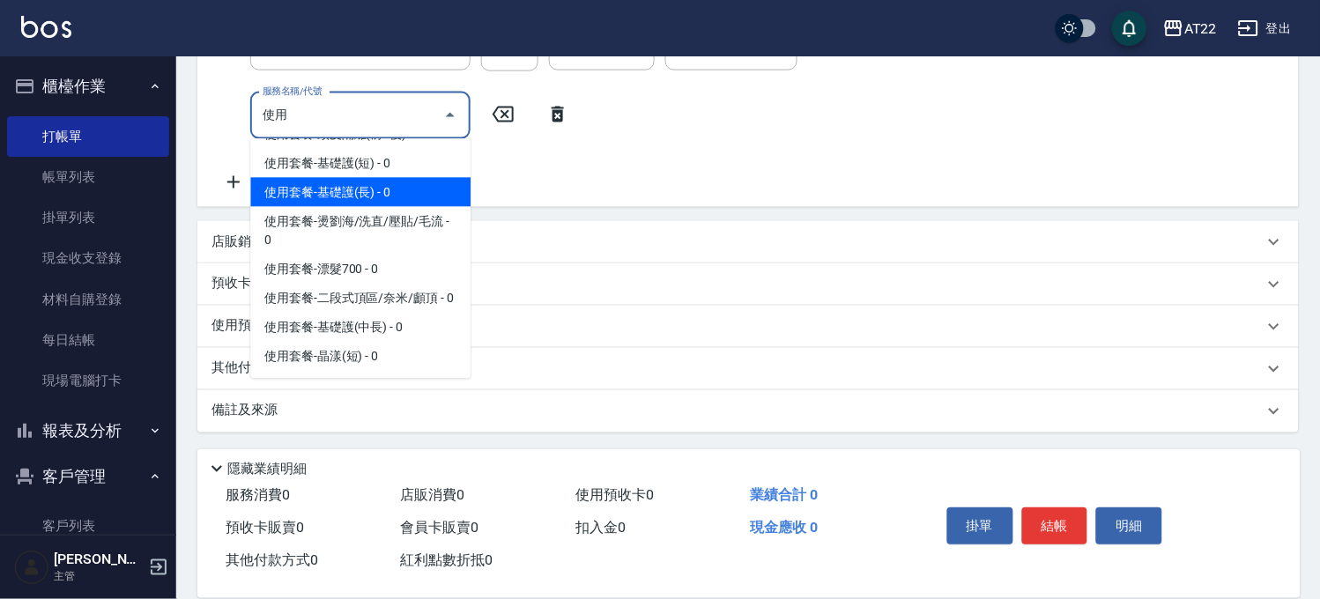
click at [385, 207] on span "使用套餐-基礎護(長) - 0" at bounding box center [360, 192] width 220 height 29
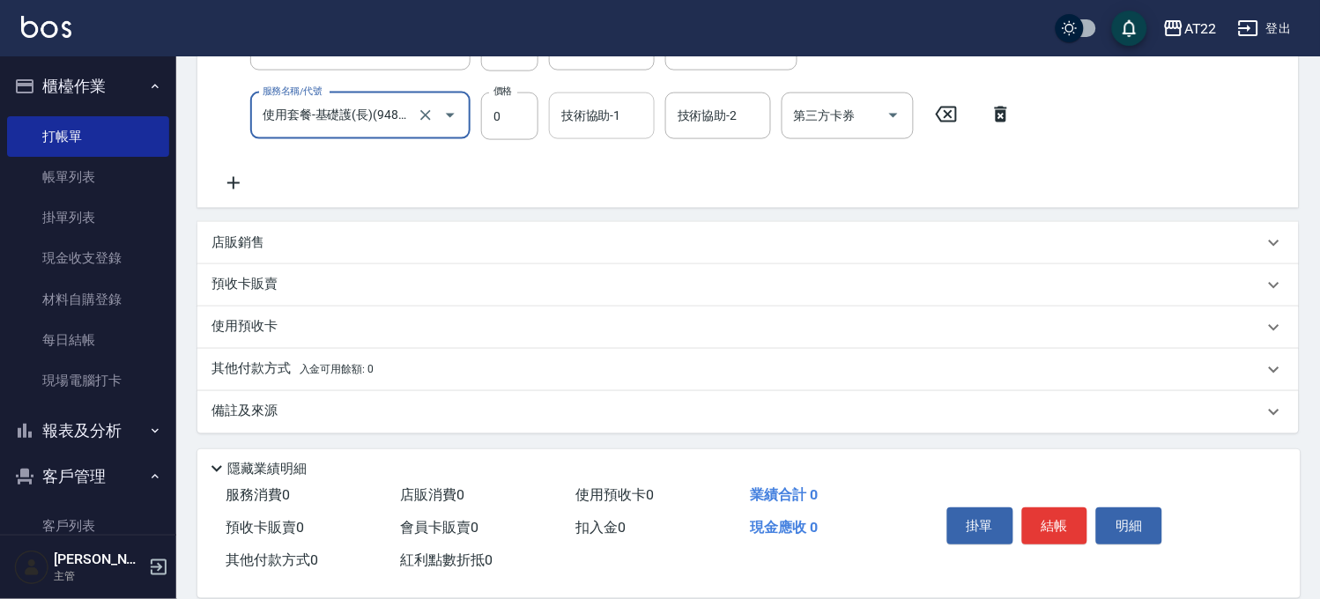
click at [593, 93] on div "技術協助-1" at bounding box center [602, 115] width 106 height 47
type input "使用套餐-基礎護(長)(94805)"
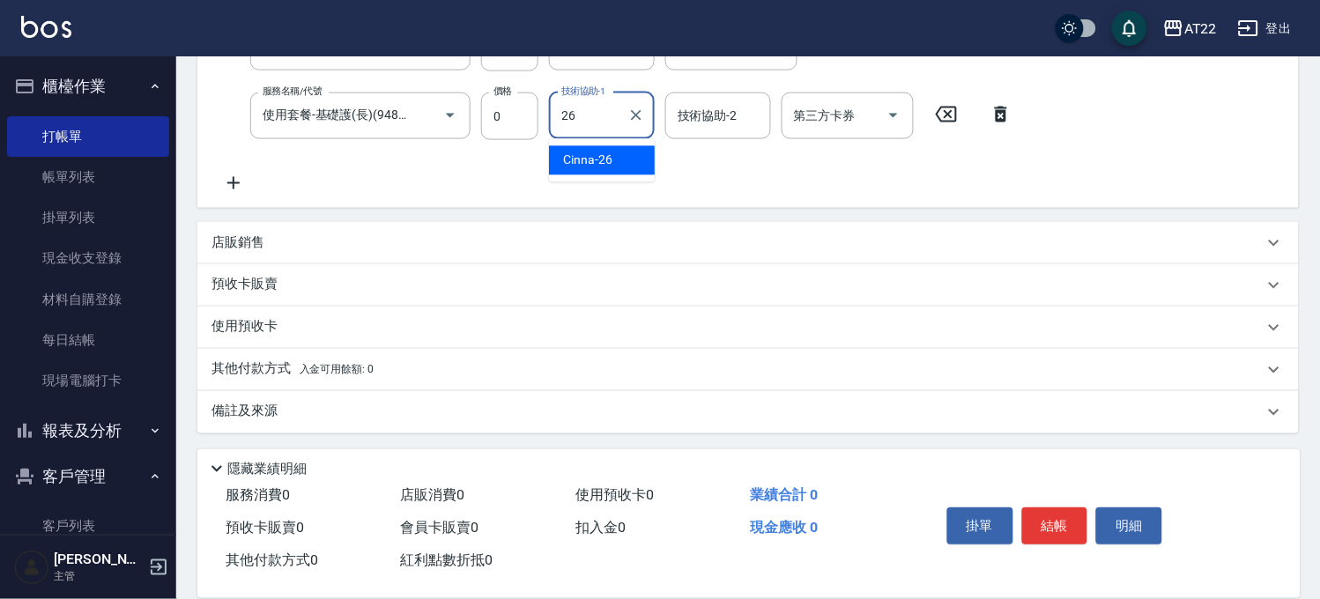
type input "Cinna-26"
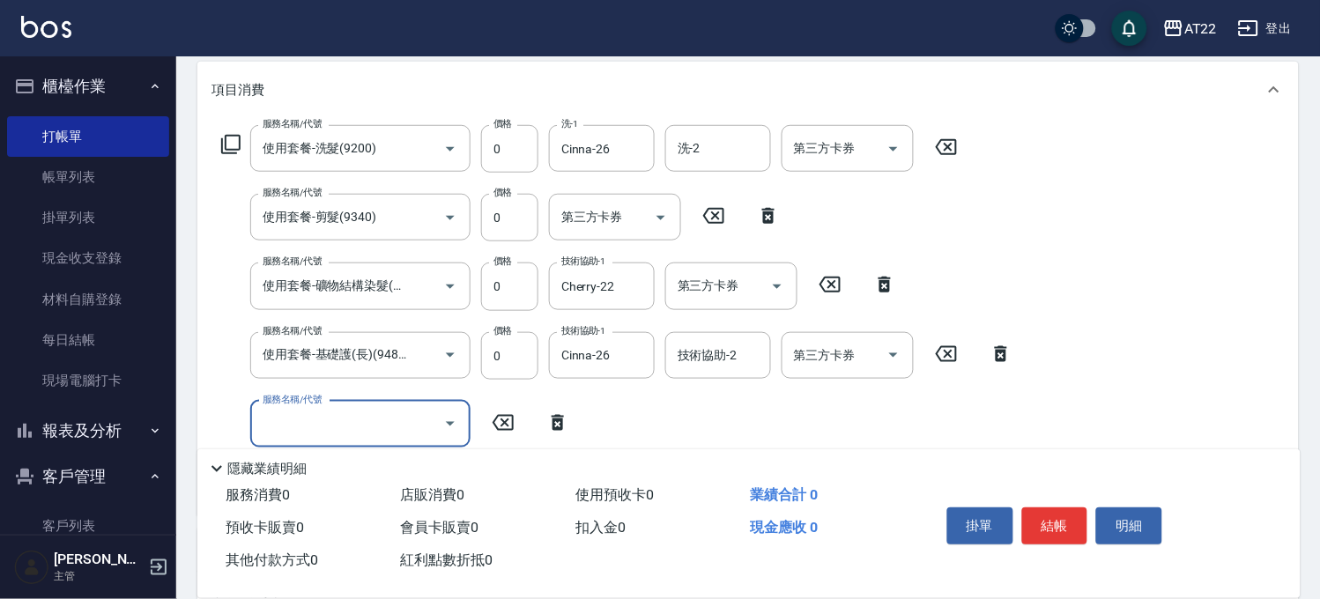
scroll to position [370, 0]
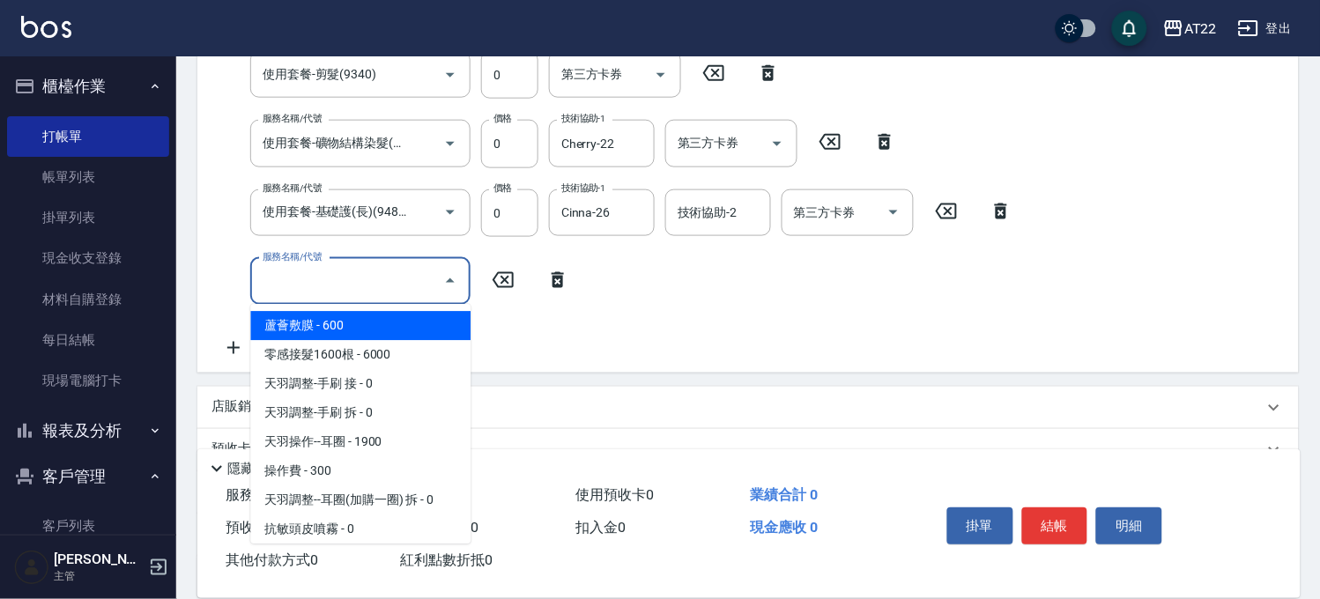
click at [391, 274] on input "服務名稱/代號" at bounding box center [347, 281] width 178 height 31
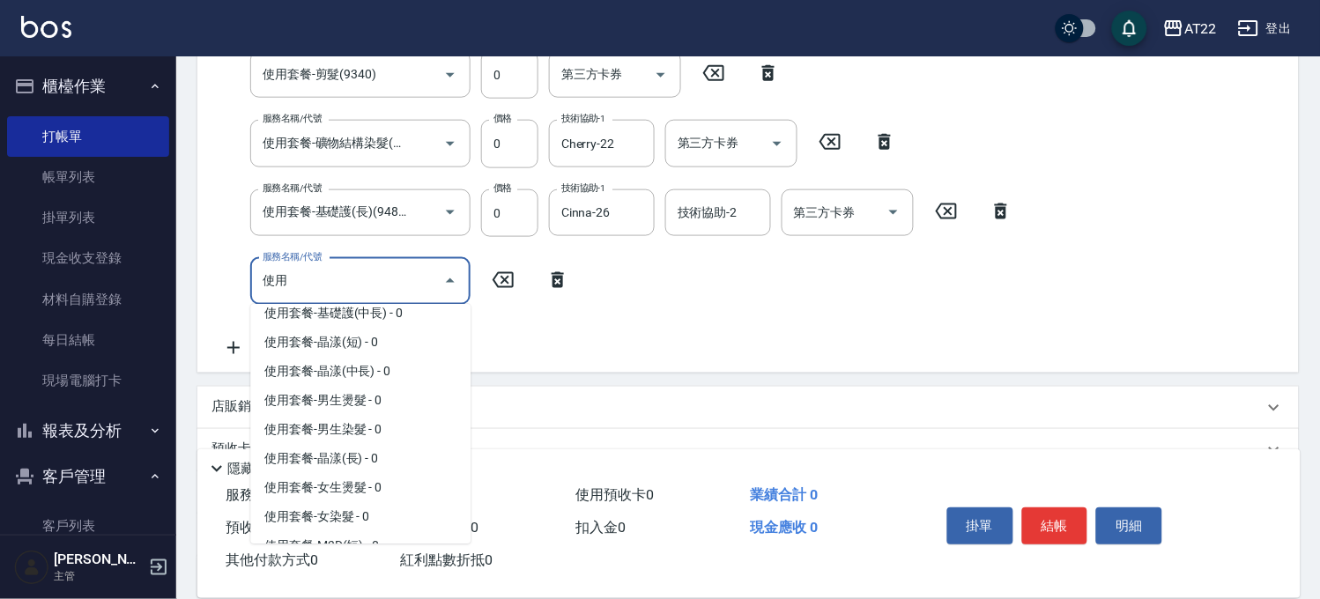
scroll to position [587, 0]
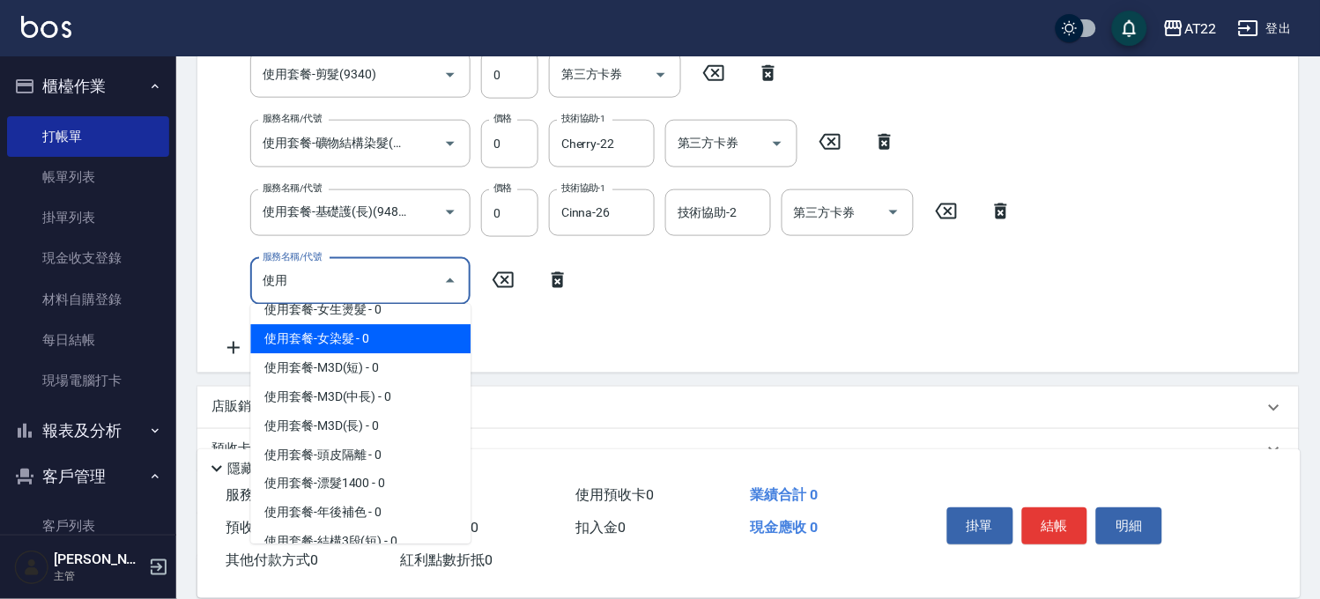
click at [359, 354] on span "使用套餐-女染髮 - 0" at bounding box center [360, 339] width 220 height 29
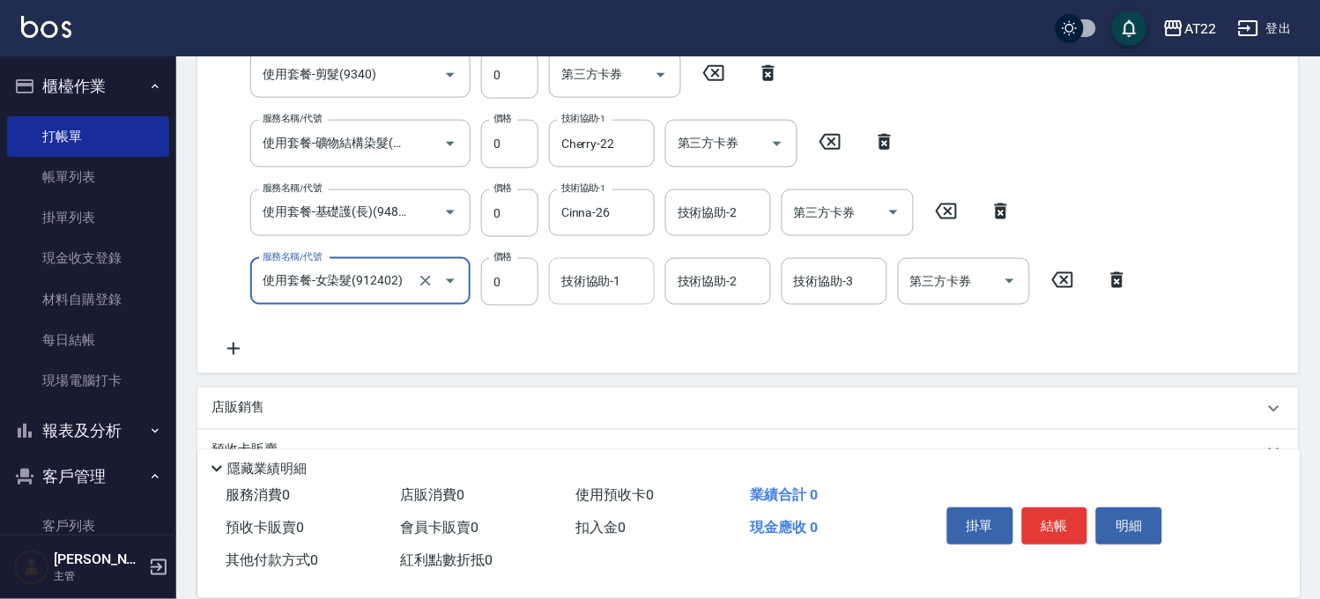
click at [596, 261] on div "技術協助-1" at bounding box center [602, 281] width 106 height 47
type input "使用套餐-女染髮(912402)"
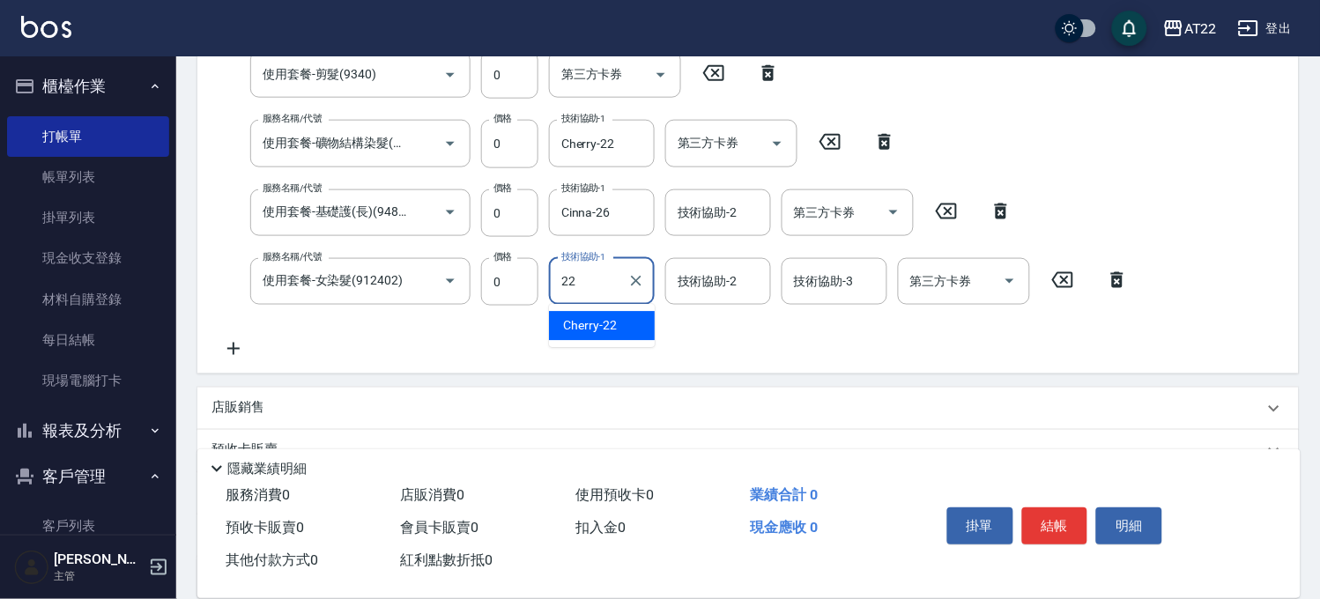
type input "Cherry-22"
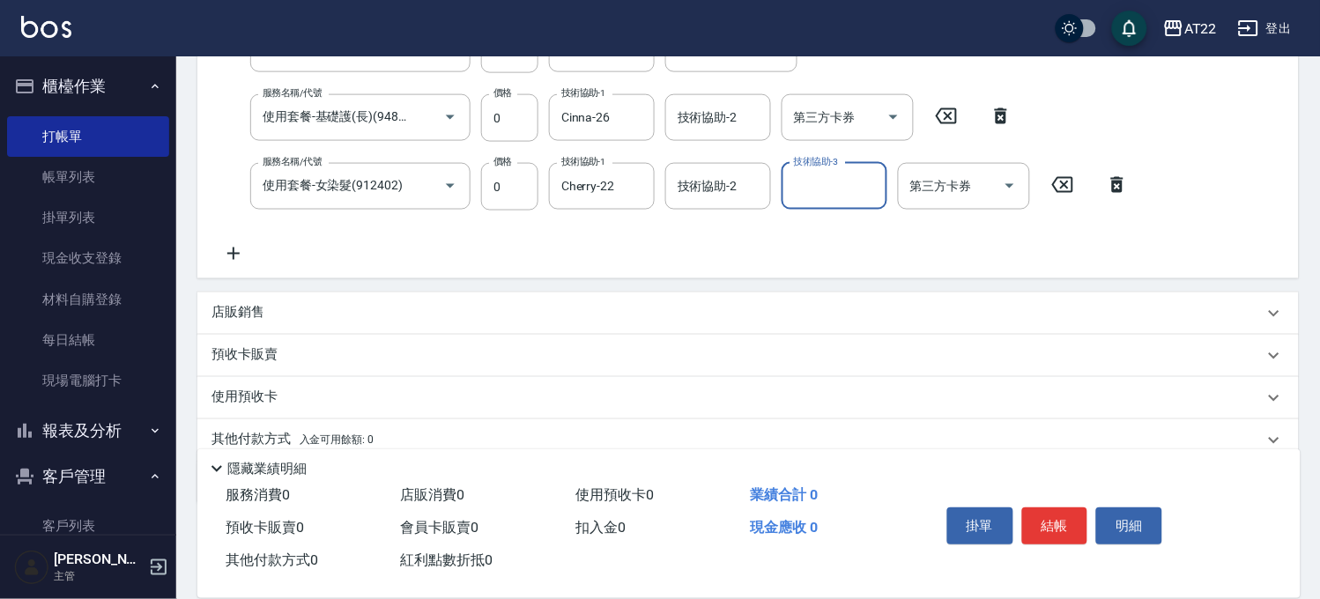
scroll to position [536, 0]
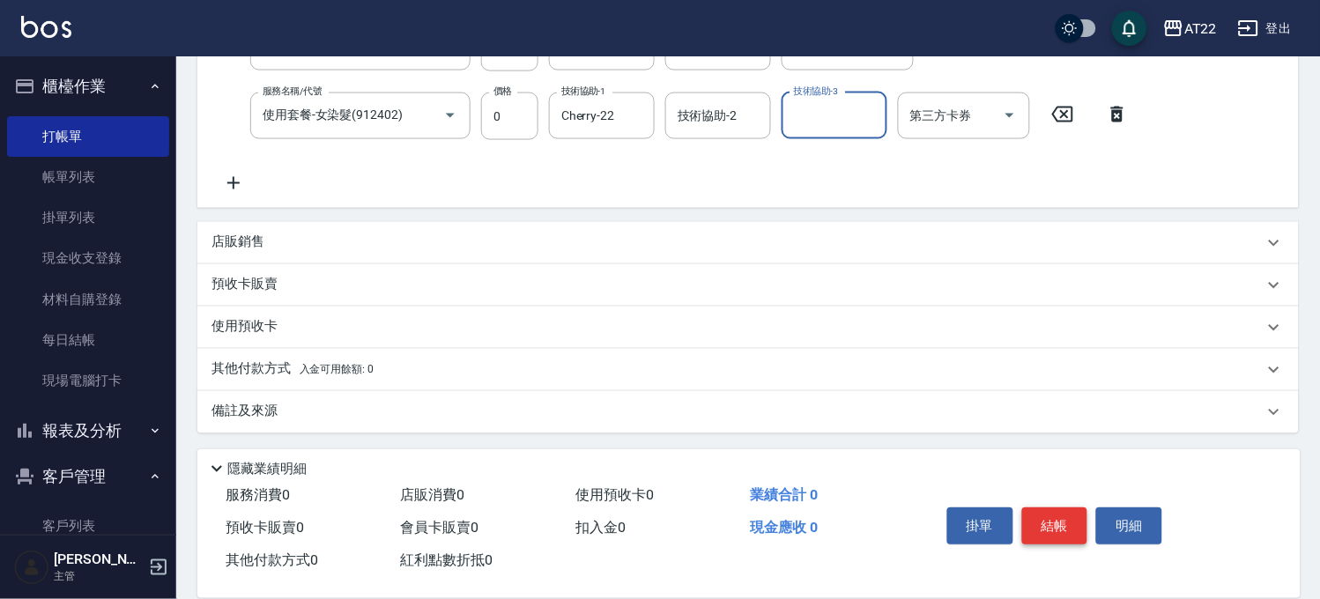
click at [1077, 507] on button "結帳" at bounding box center [1055, 525] width 66 height 37
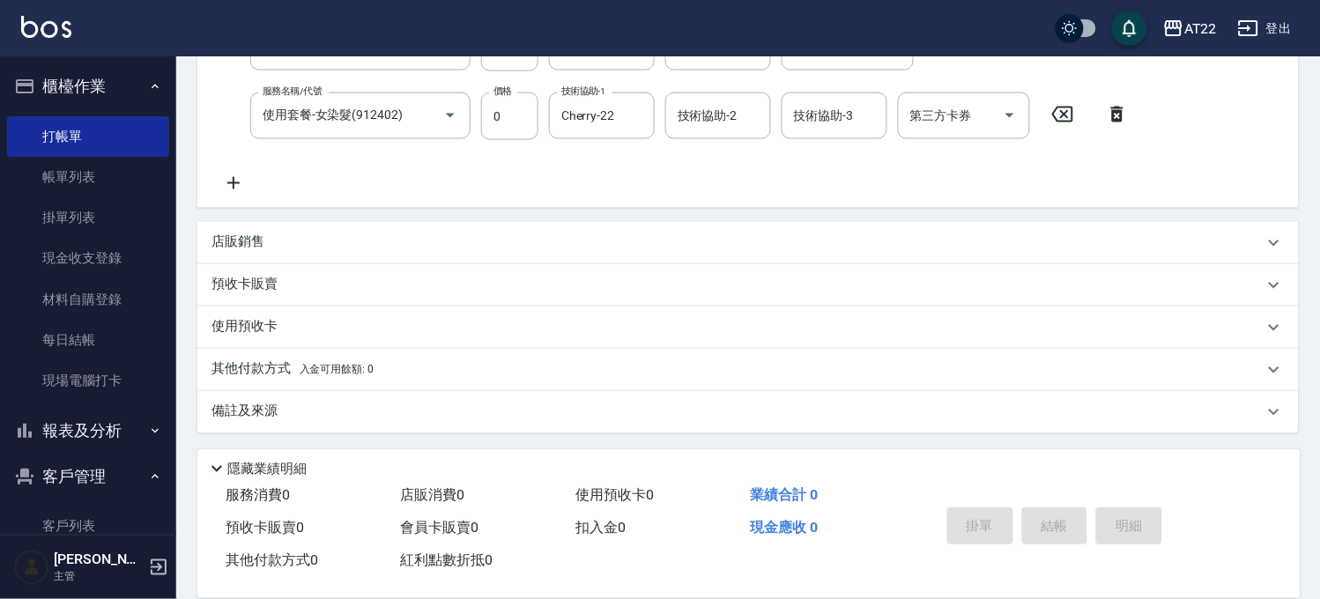
type input "2025/09/18 17:02"
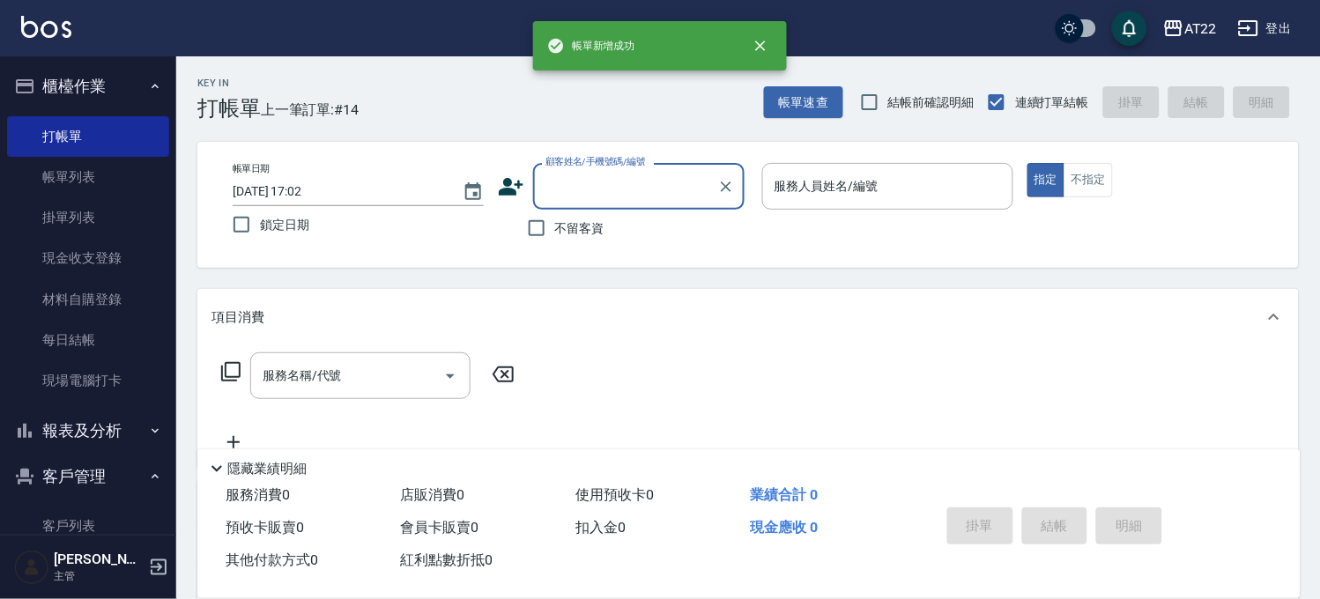
scroll to position [0, 0]
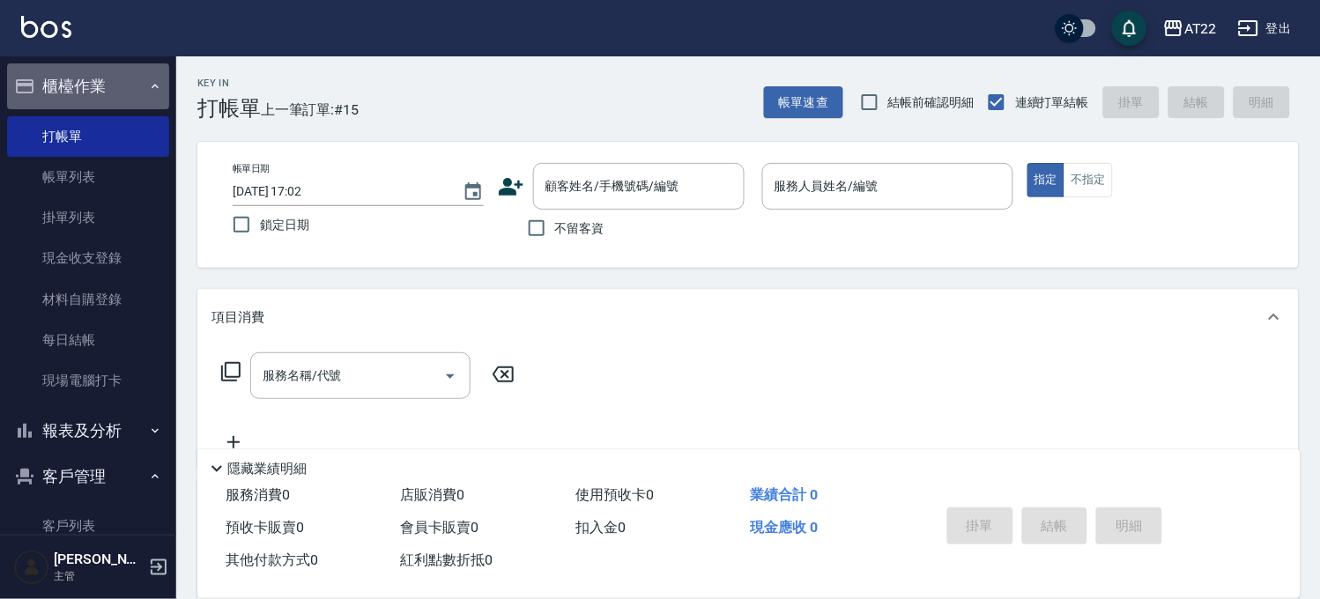
click at [112, 86] on button "櫃檯作業" at bounding box center [88, 86] width 162 height 46
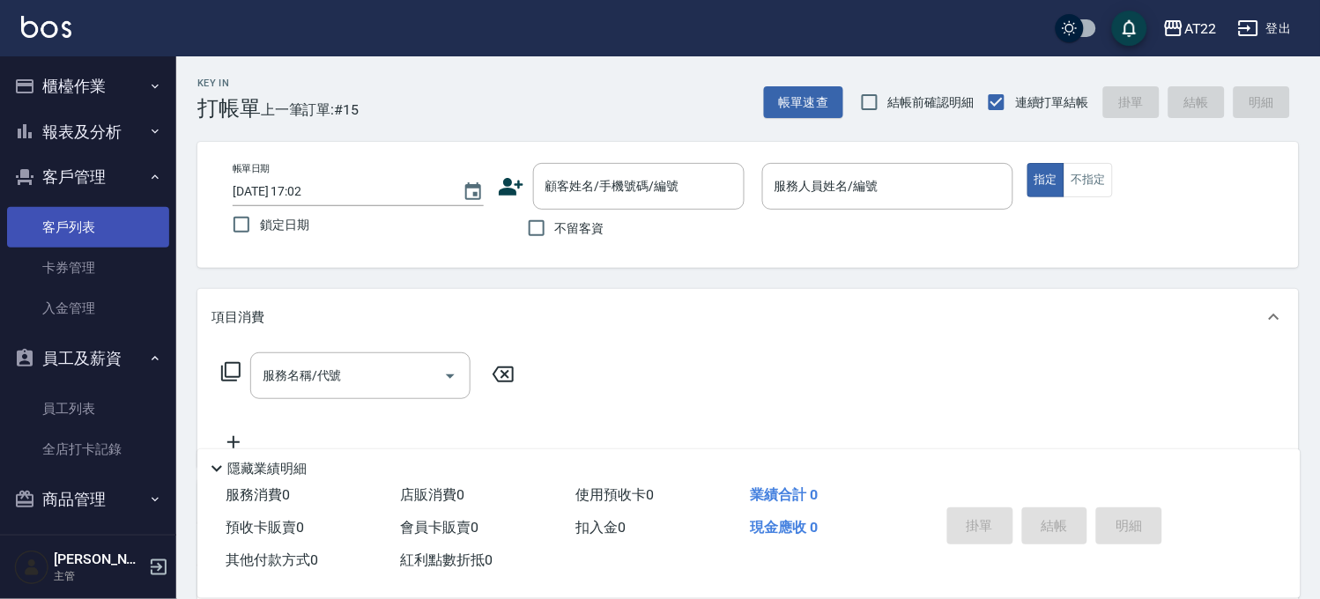
click at [72, 223] on link "客戶列表" at bounding box center [88, 227] width 162 height 41
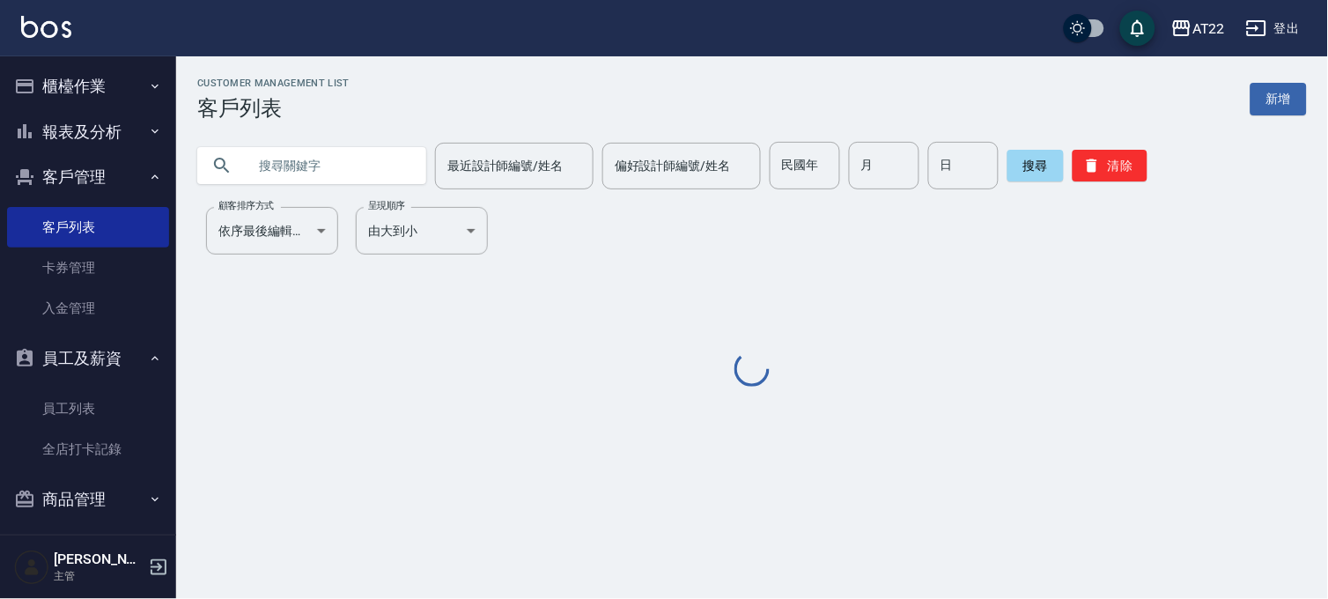
click at [349, 181] on input "text" at bounding box center [330, 166] width 166 height 48
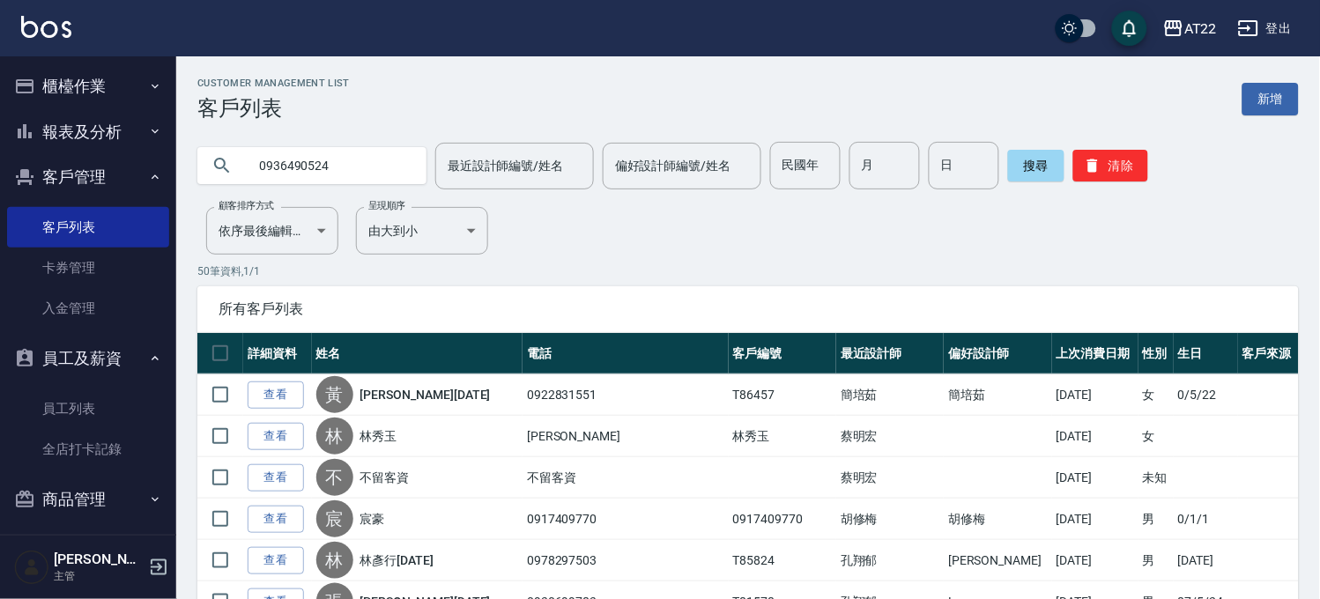
type input "0936490524"
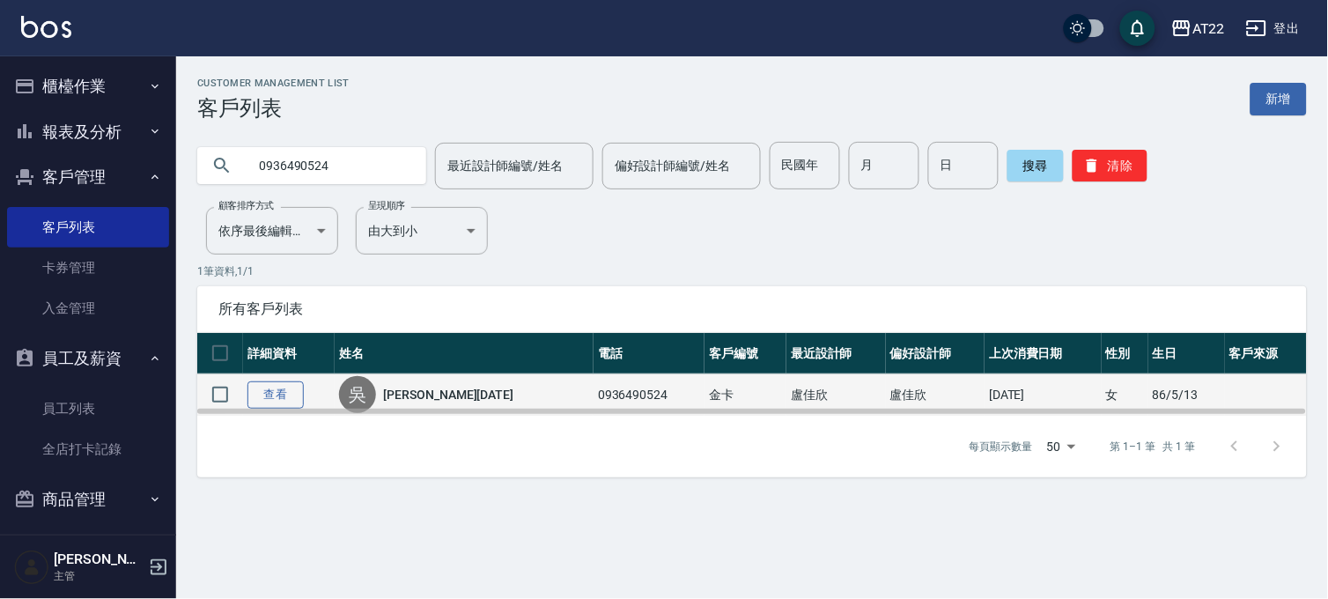
click at [283, 385] on link "查看" at bounding box center [276, 394] width 56 height 27
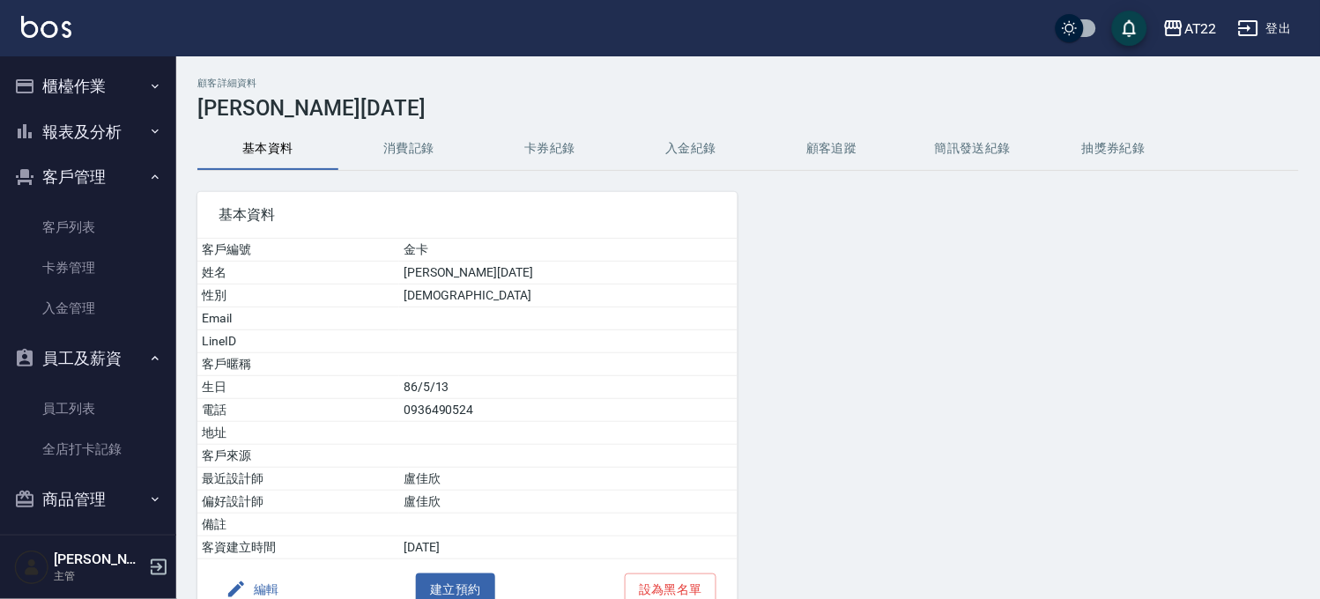
click at [415, 155] on button "消費記錄" at bounding box center [408, 149] width 141 height 42
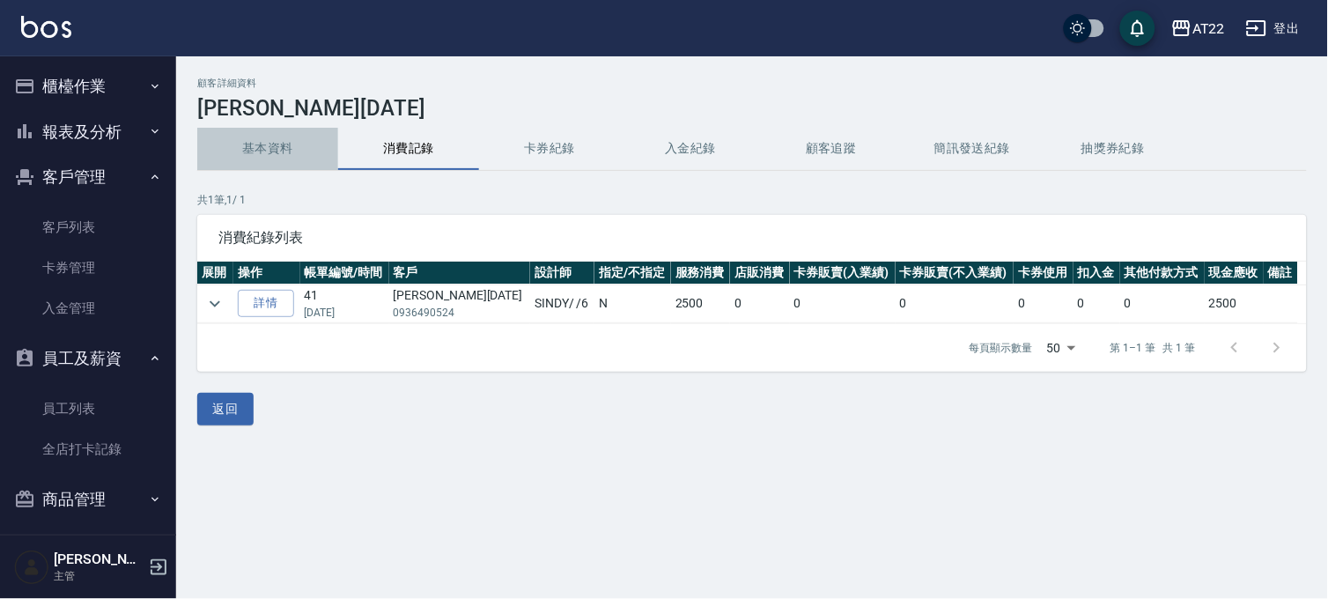
click at [265, 132] on button "基本資料" at bounding box center [267, 149] width 141 height 42
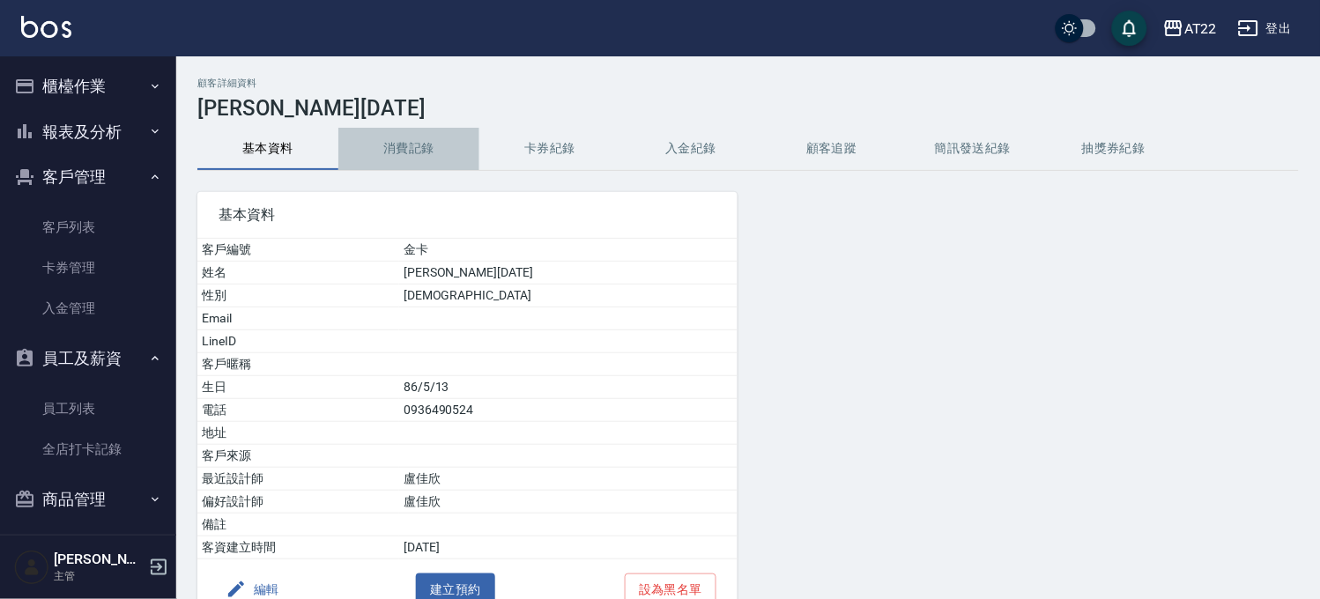
click at [436, 135] on button "消費記錄" at bounding box center [408, 149] width 141 height 42
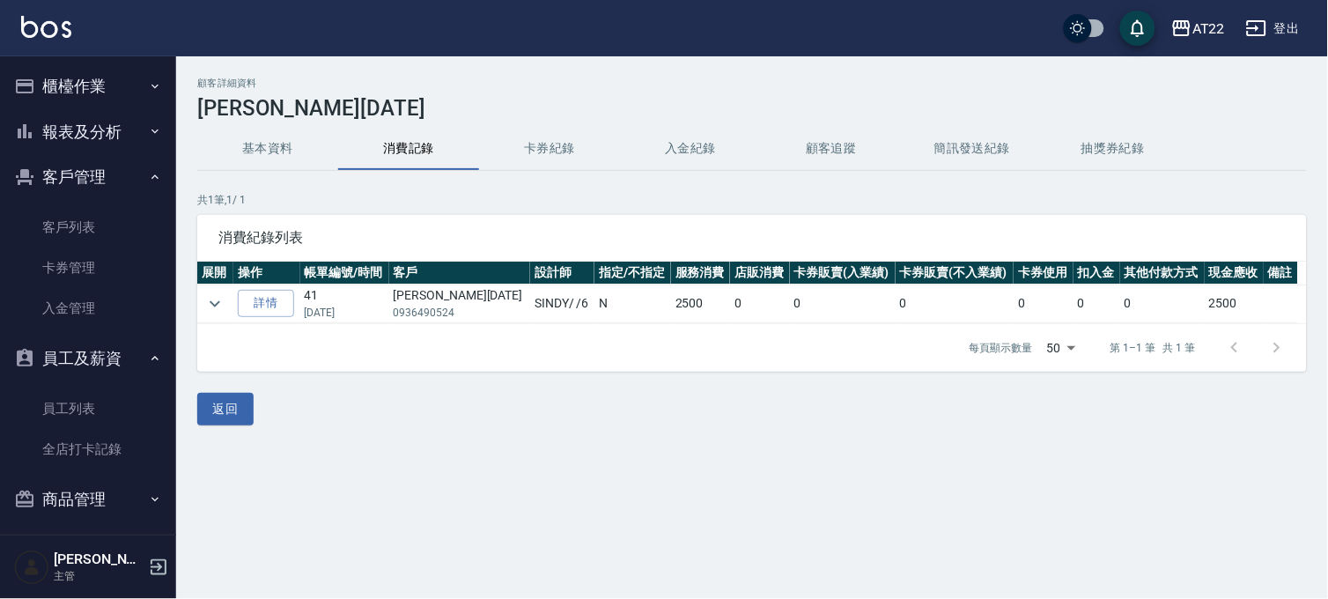
click at [226, 297] on td at bounding box center [215, 304] width 36 height 39
click at [224, 306] on icon "expand row" at bounding box center [214, 303] width 21 height 21
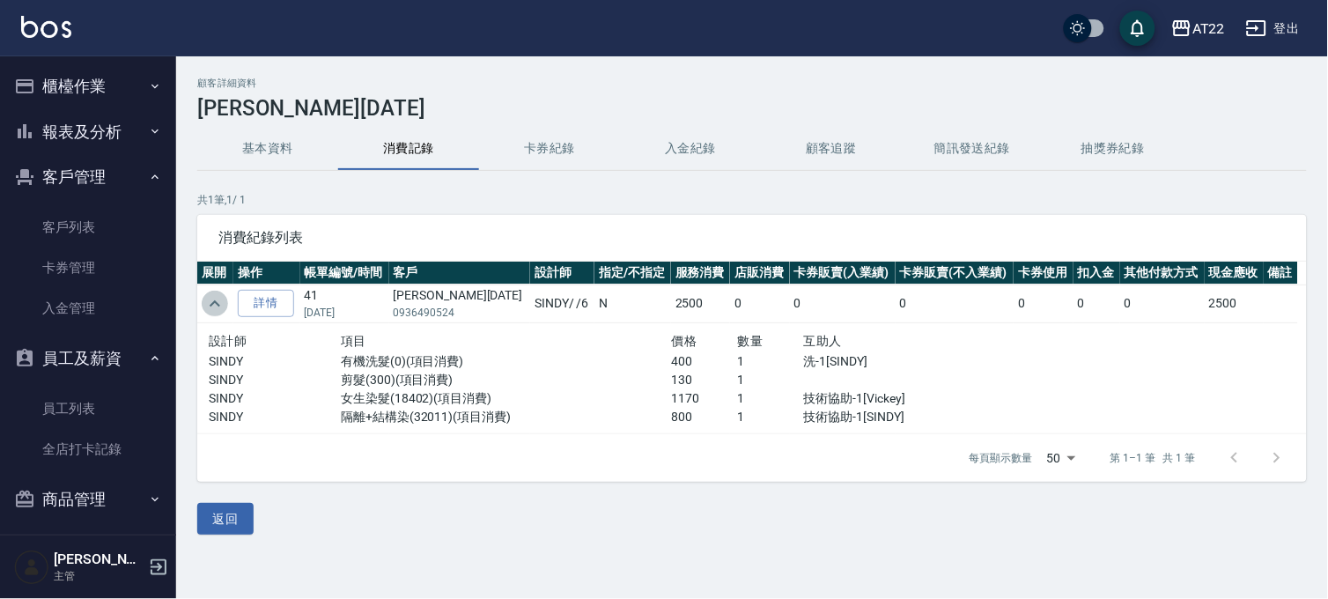
click at [224, 306] on icon "expand row" at bounding box center [214, 303] width 21 height 21
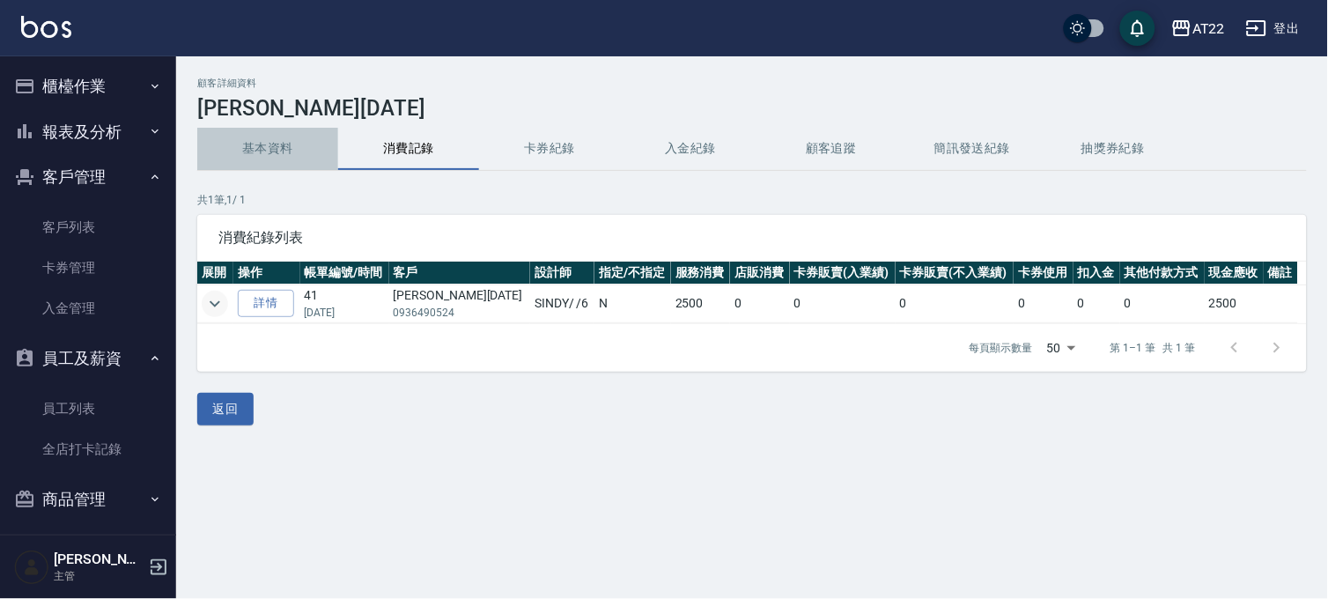
click at [247, 132] on button "基本資料" at bounding box center [267, 149] width 141 height 42
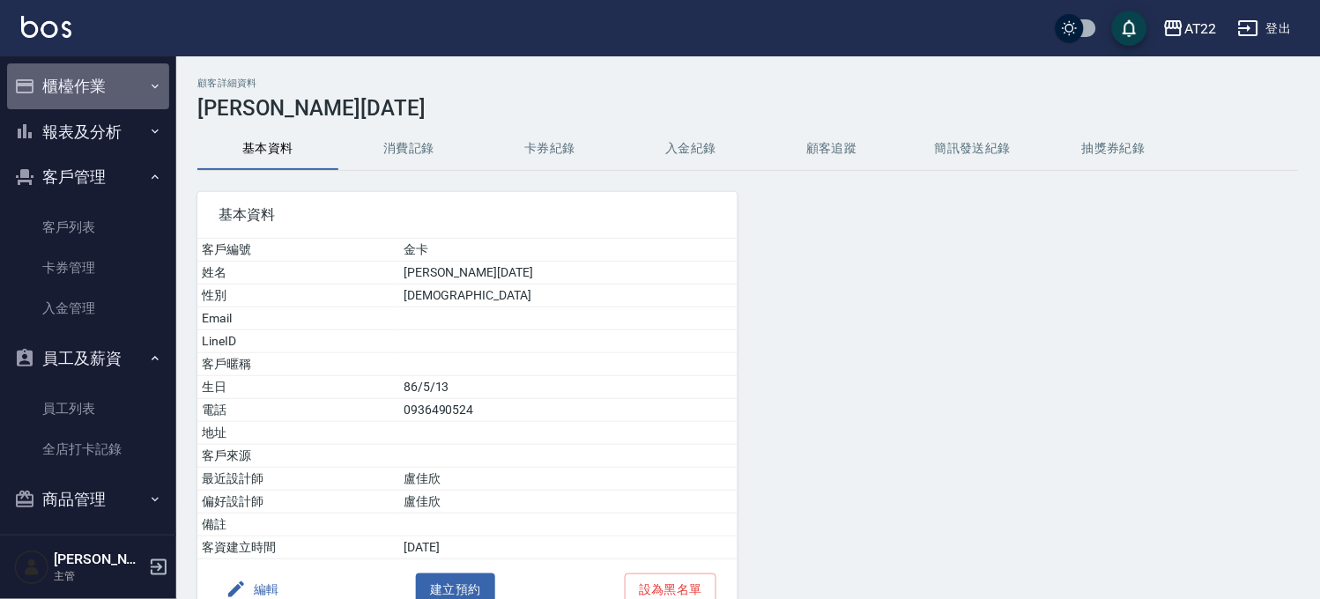
click at [130, 85] on button "櫃檯作業" at bounding box center [88, 86] width 162 height 46
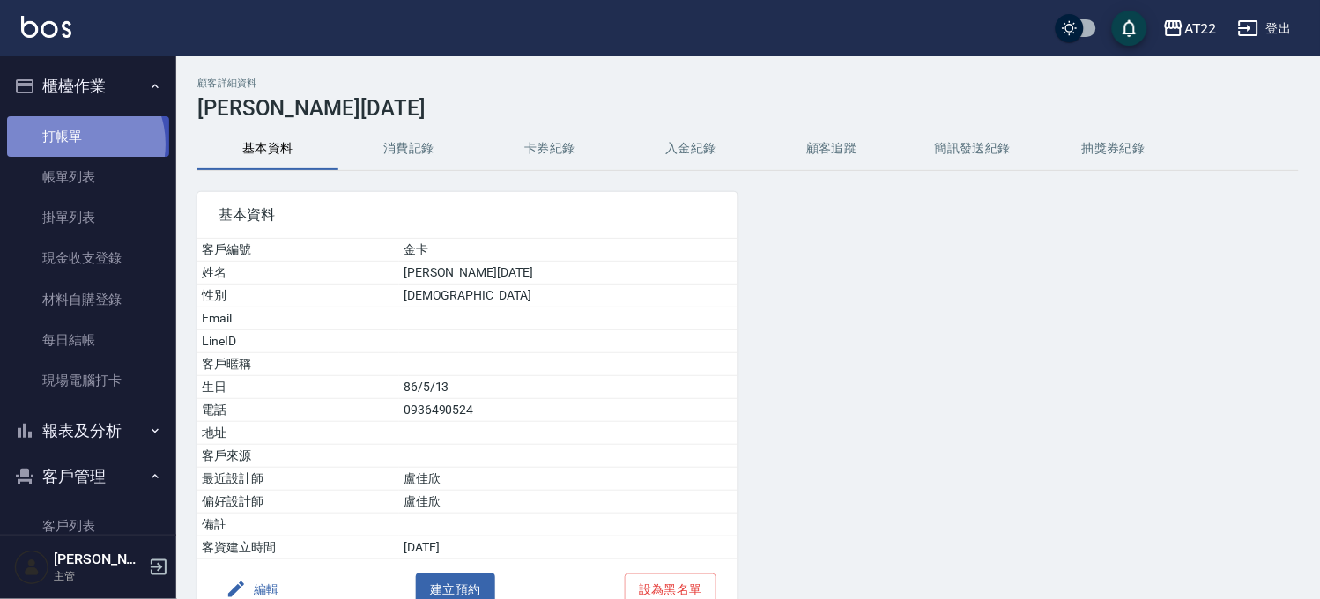
click at [76, 144] on link "打帳單" at bounding box center [88, 136] width 162 height 41
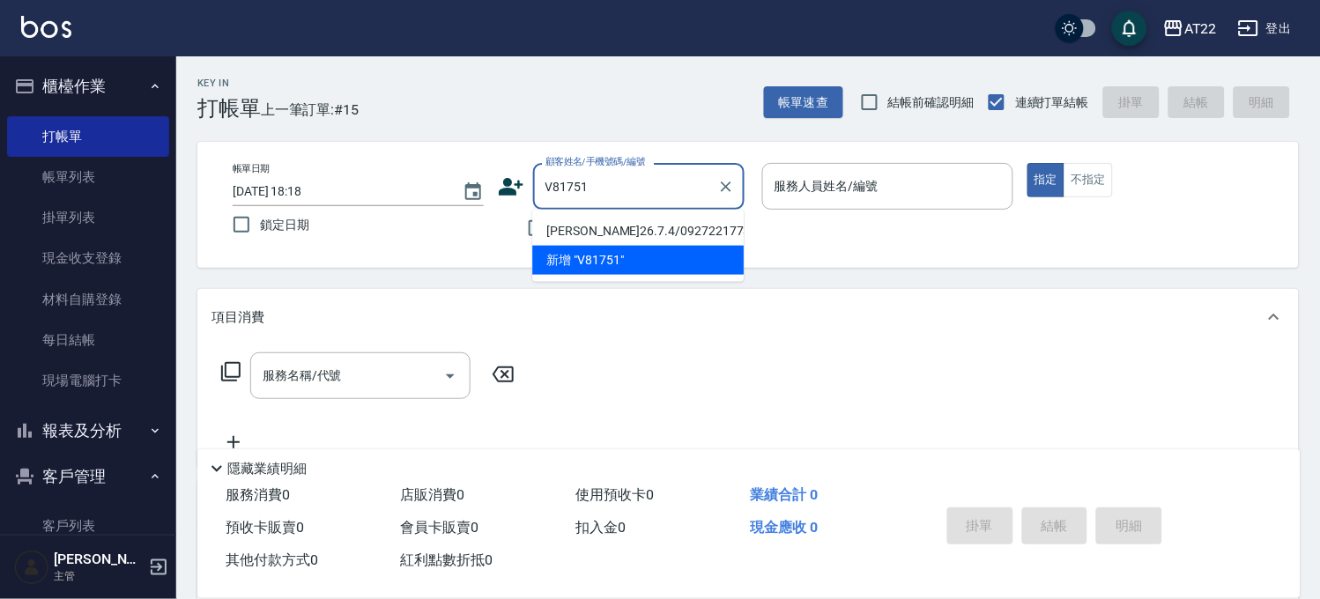
click at [597, 240] on li "詹志毅26.7.4/0927221773/V81751" at bounding box center [637, 231] width 211 height 29
type input "詹志毅26.7.4/0927221773/V81751"
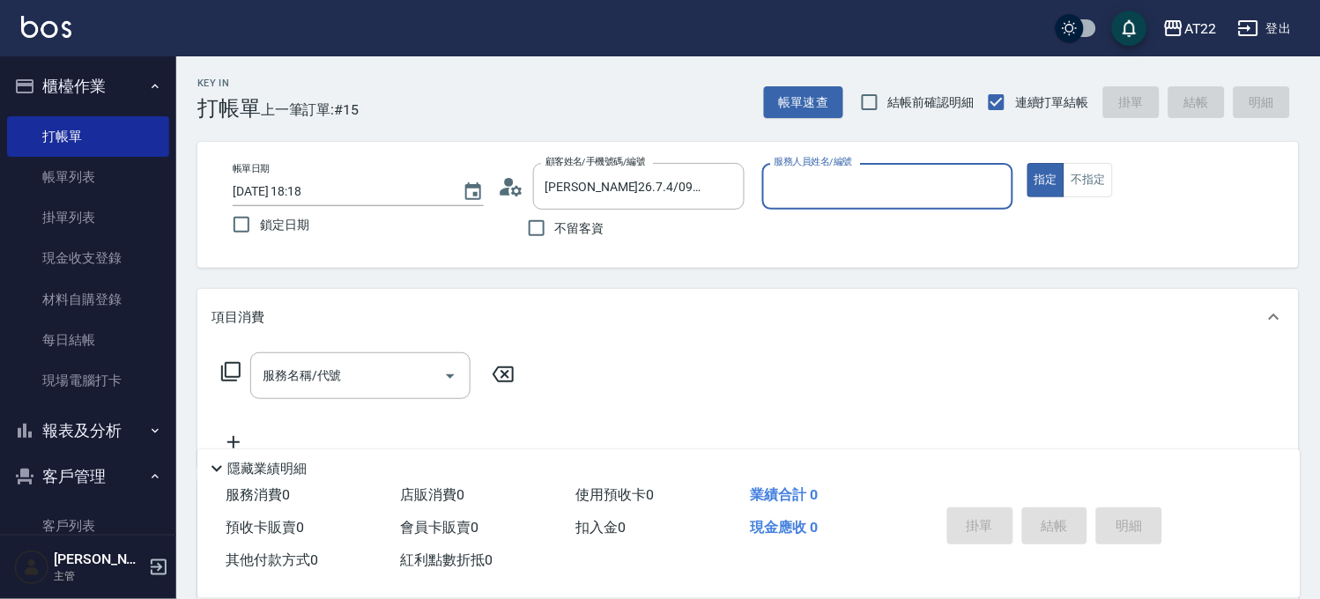
type input "Miko-12"
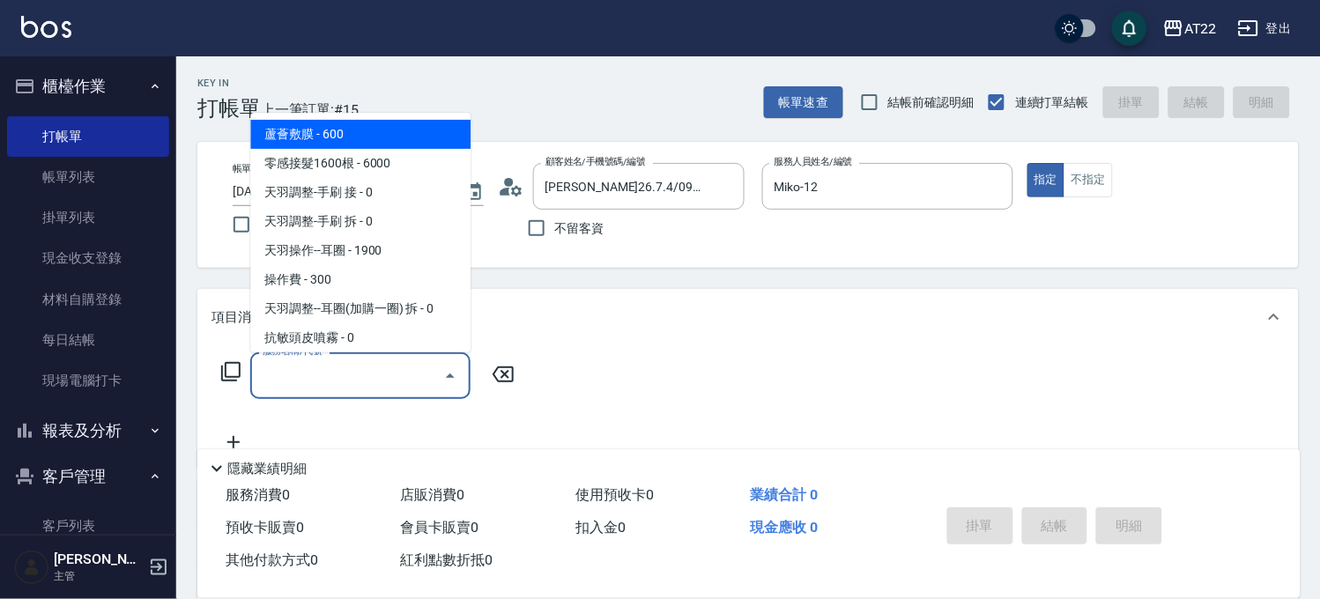
click at [428, 375] on input "服務名稱/代號" at bounding box center [347, 375] width 178 height 31
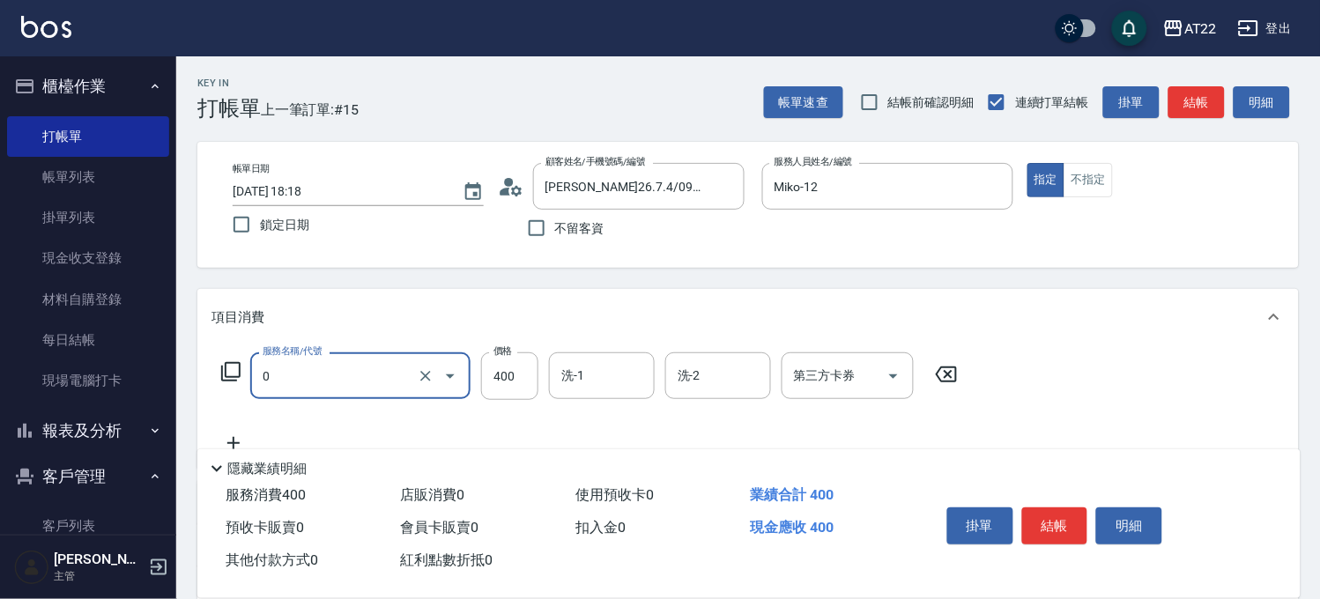
type input "有機洗髮(0)"
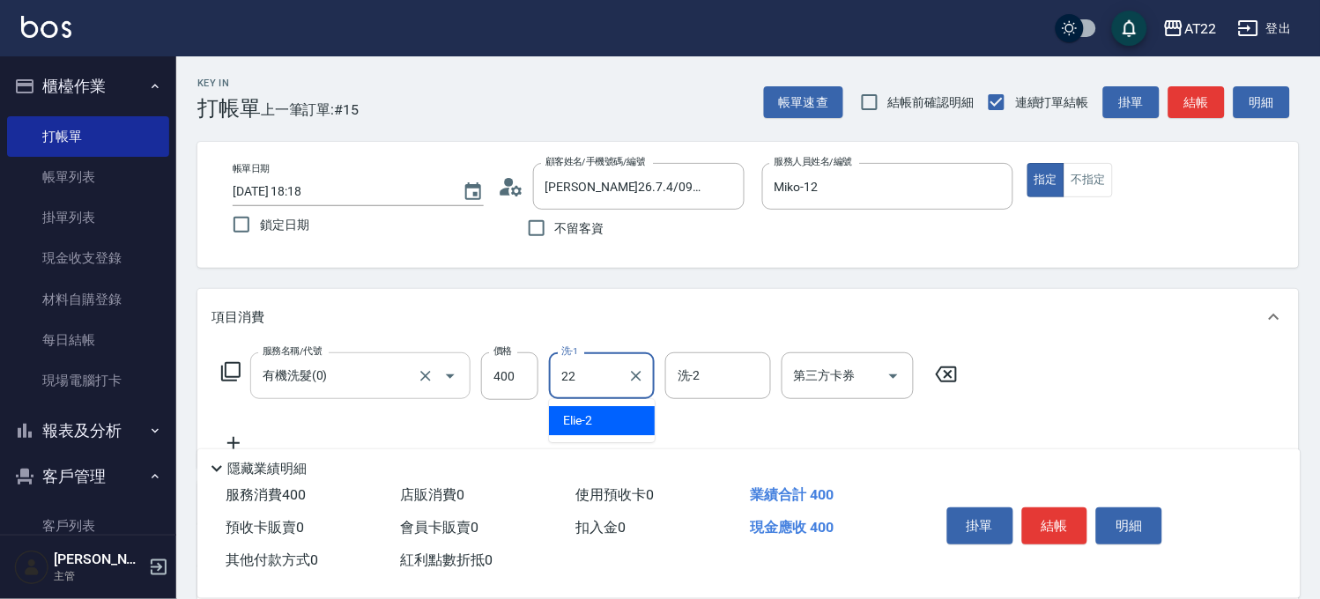
type input "Cherry-22"
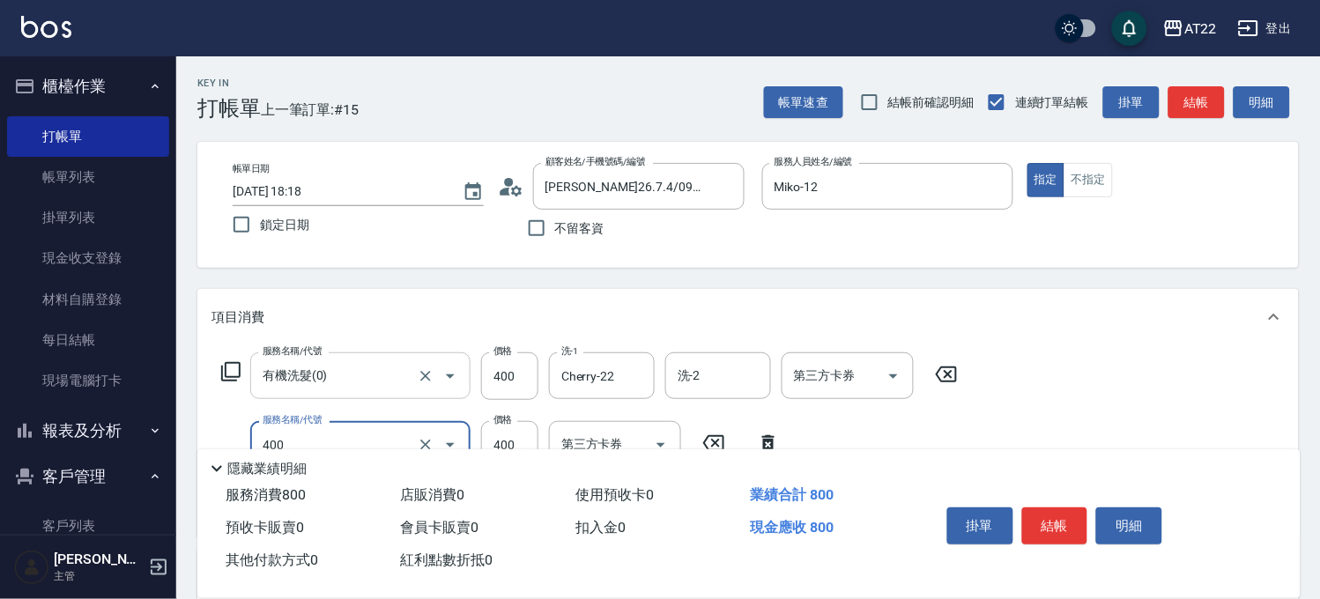
type input "剪髮(400)"
type input "350"
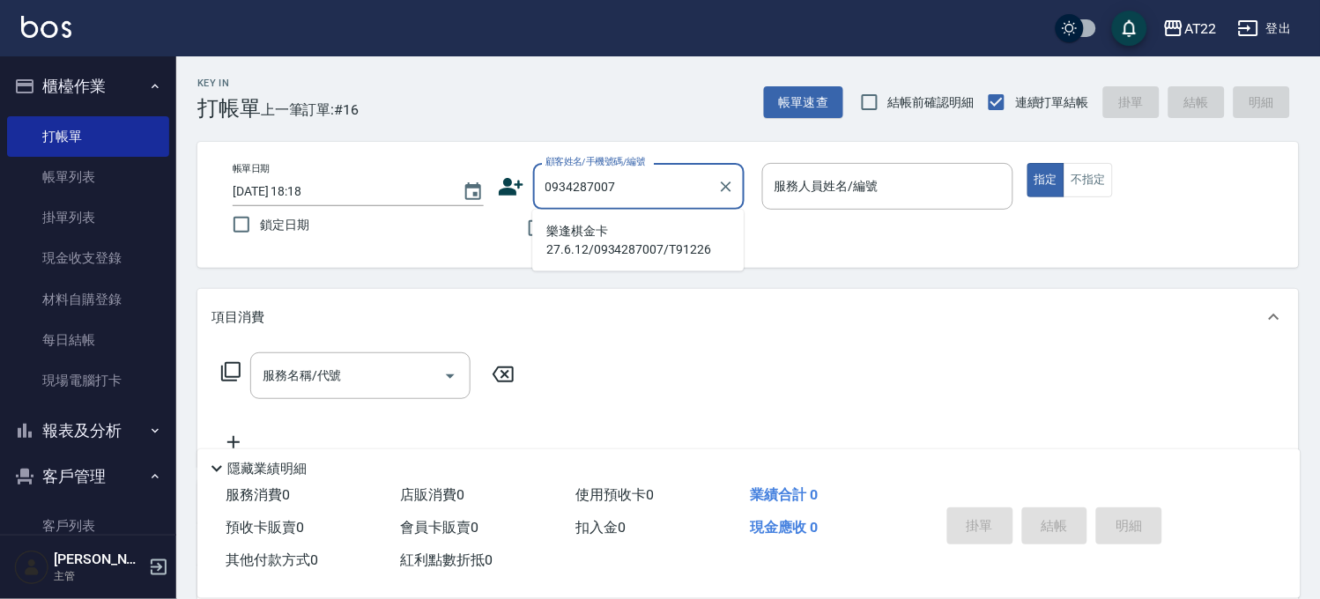
click at [662, 236] on li "樂逢棋金卡27.6.12/0934287007/T91226" at bounding box center [637, 241] width 211 height 48
type input "樂逢棋金卡27.6.12/0934287007/T91226"
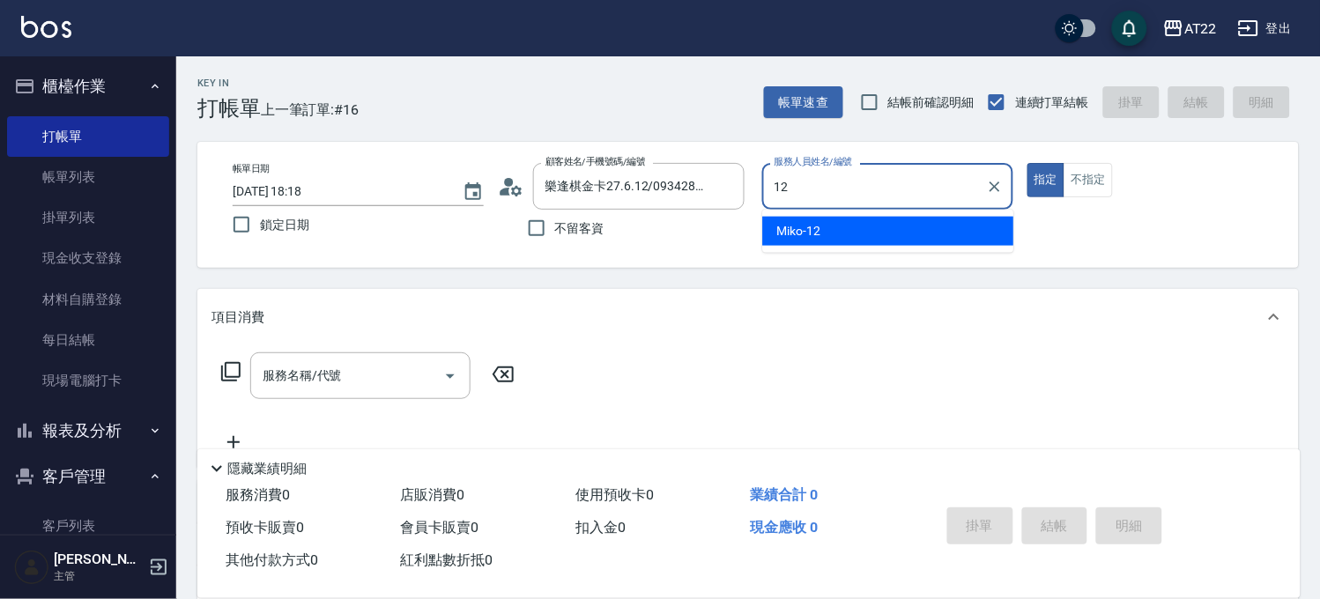
type input "Miko-12"
type button "true"
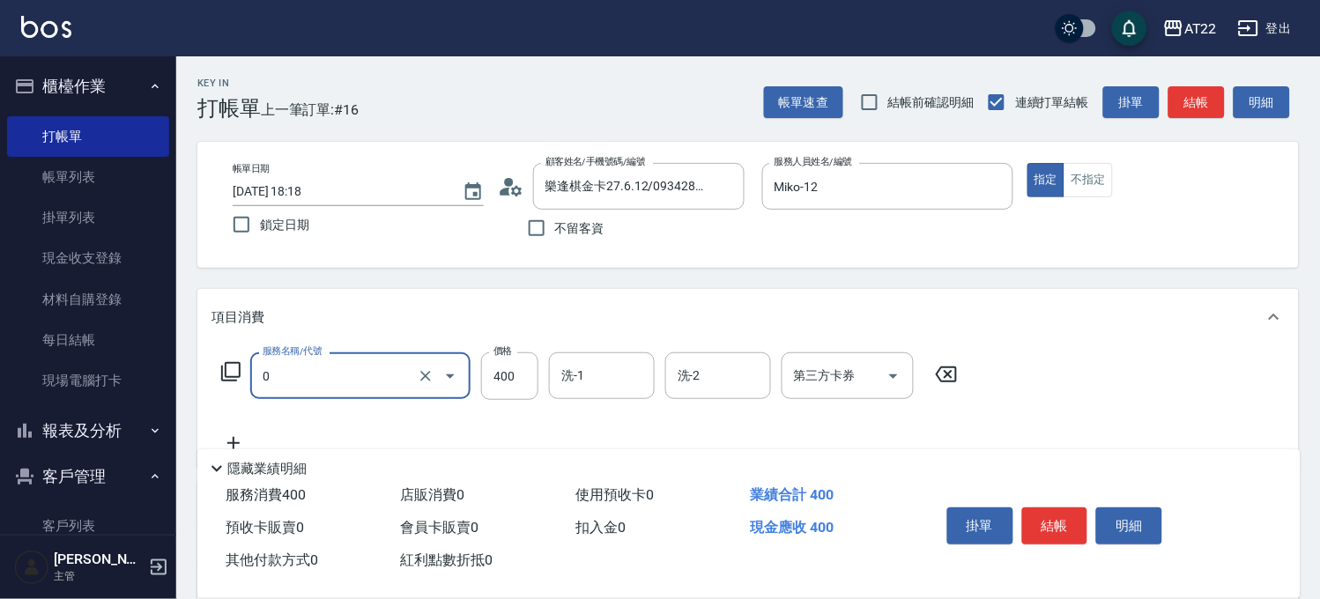
type input "有機洗髮(0)"
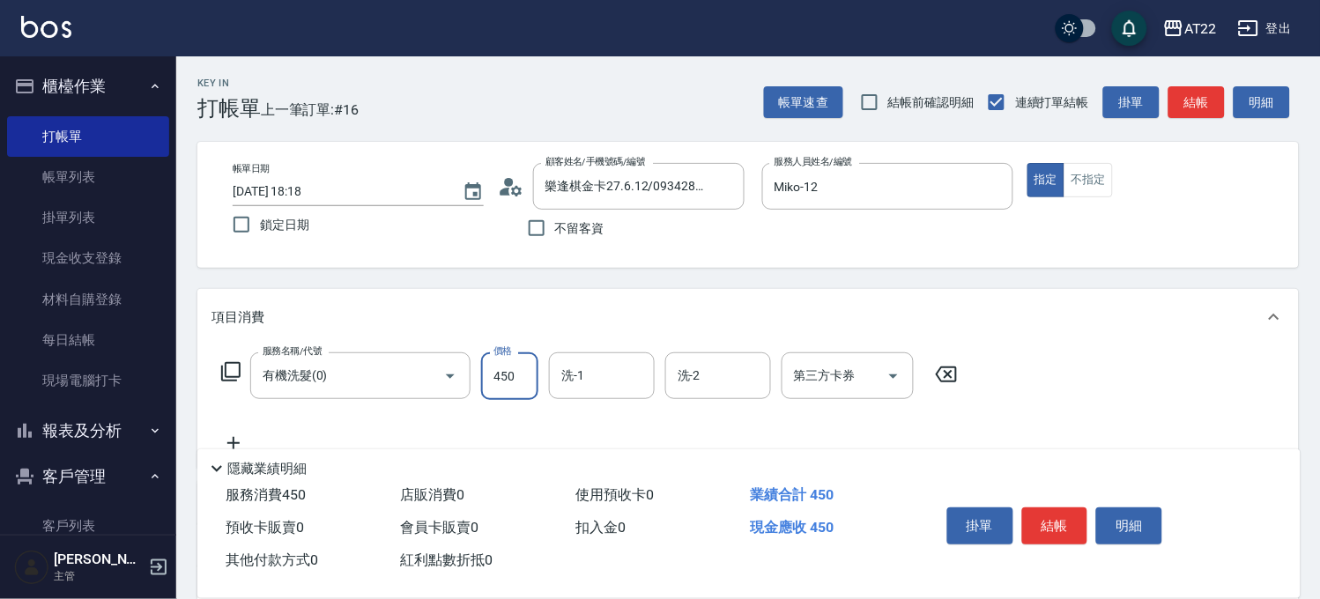
type input "450"
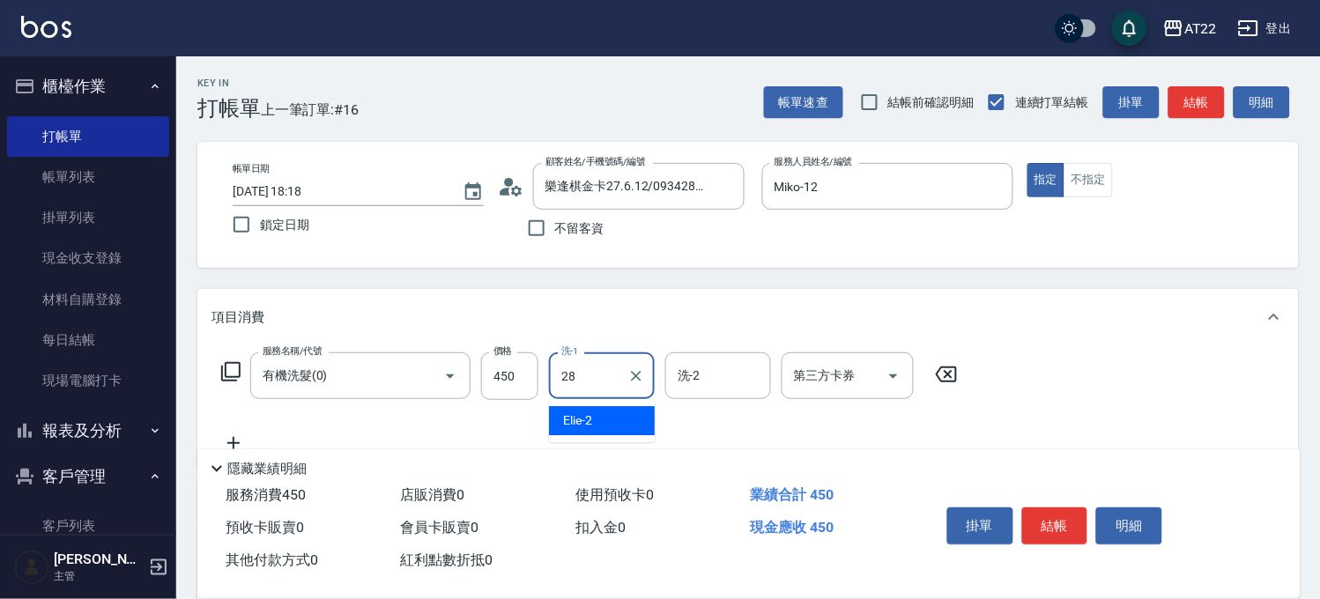
type input "Ace-28"
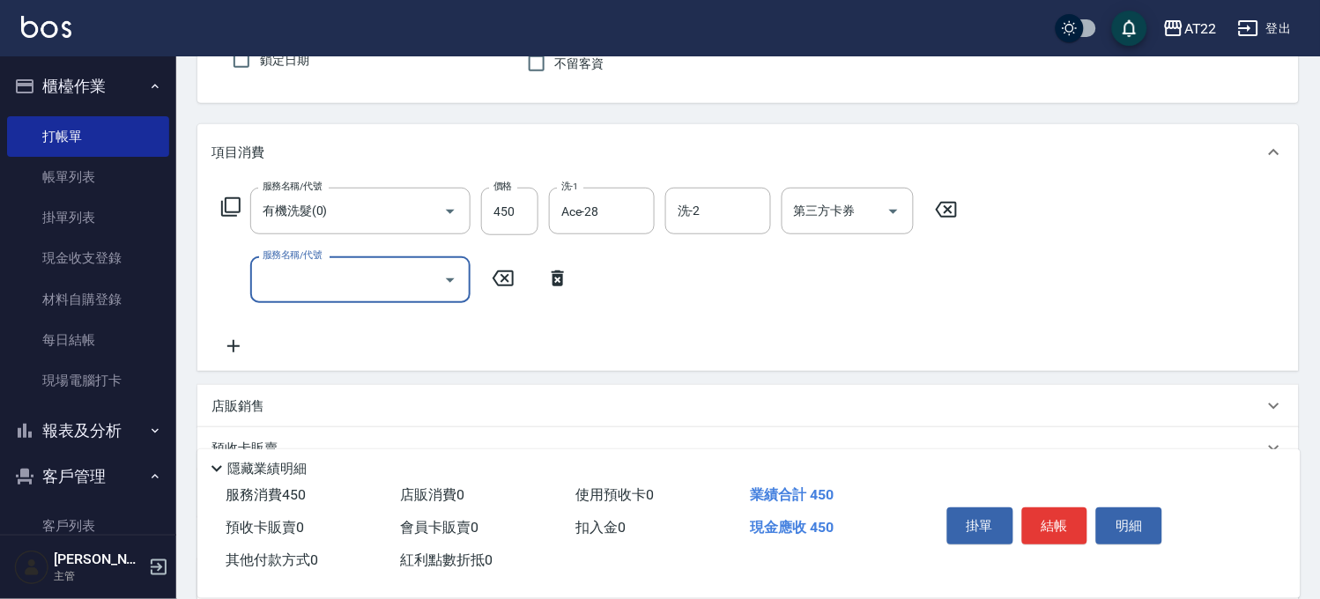
scroll to position [335, 0]
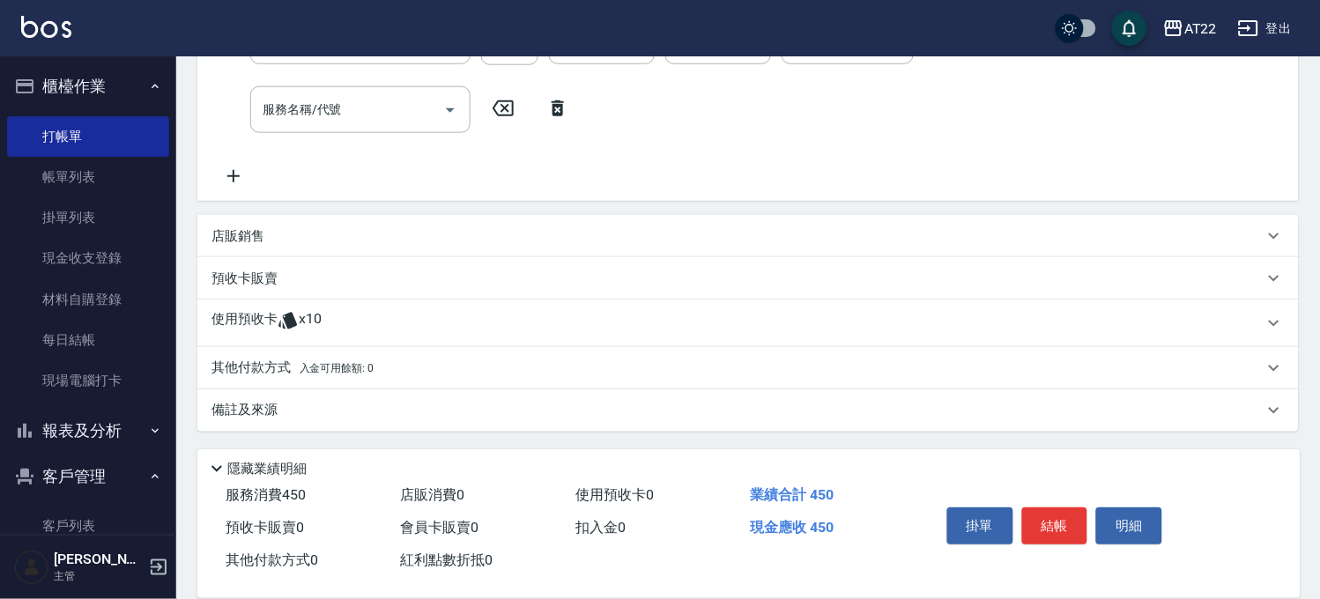
click at [384, 329] on div "使用預收卡 x10" at bounding box center [737, 323] width 1052 height 26
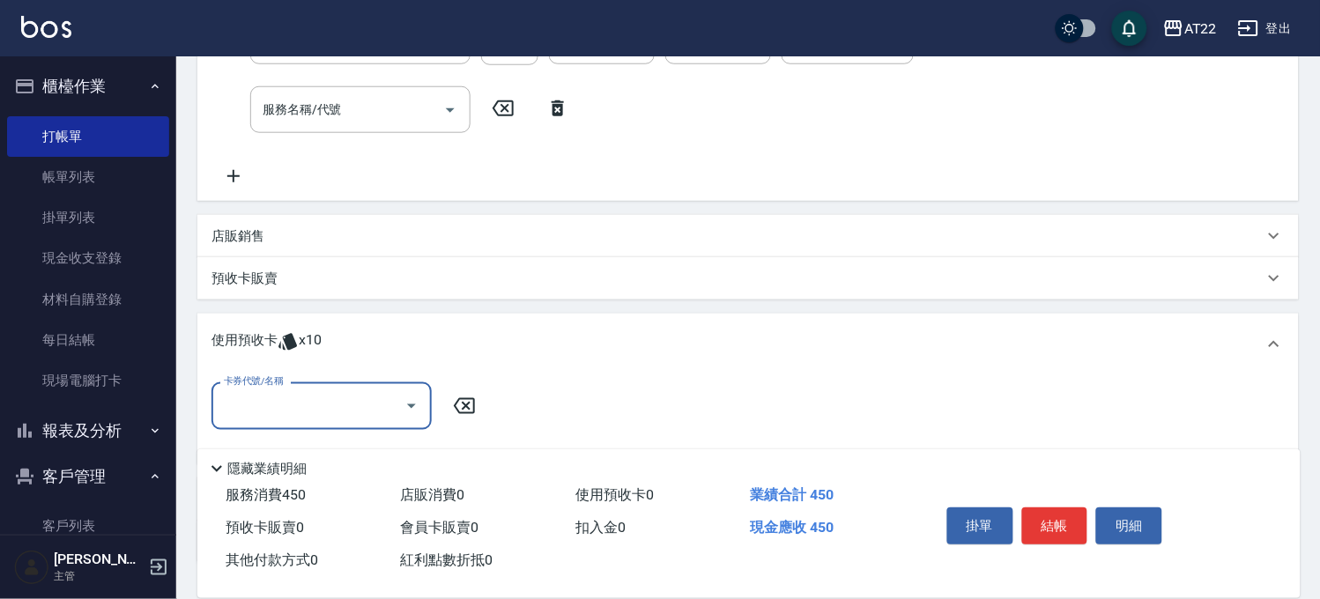
scroll to position [0, 0]
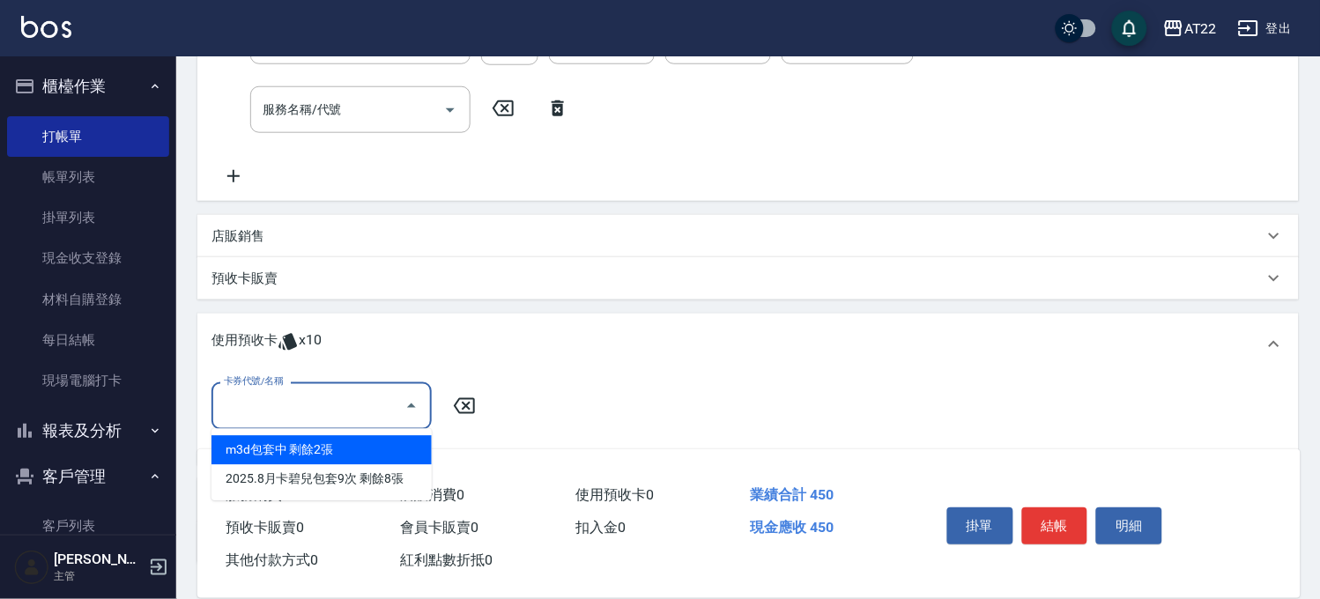
click at [341, 392] on input "卡券代號/名稱" at bounding box center [308, 405] width 178 height 31
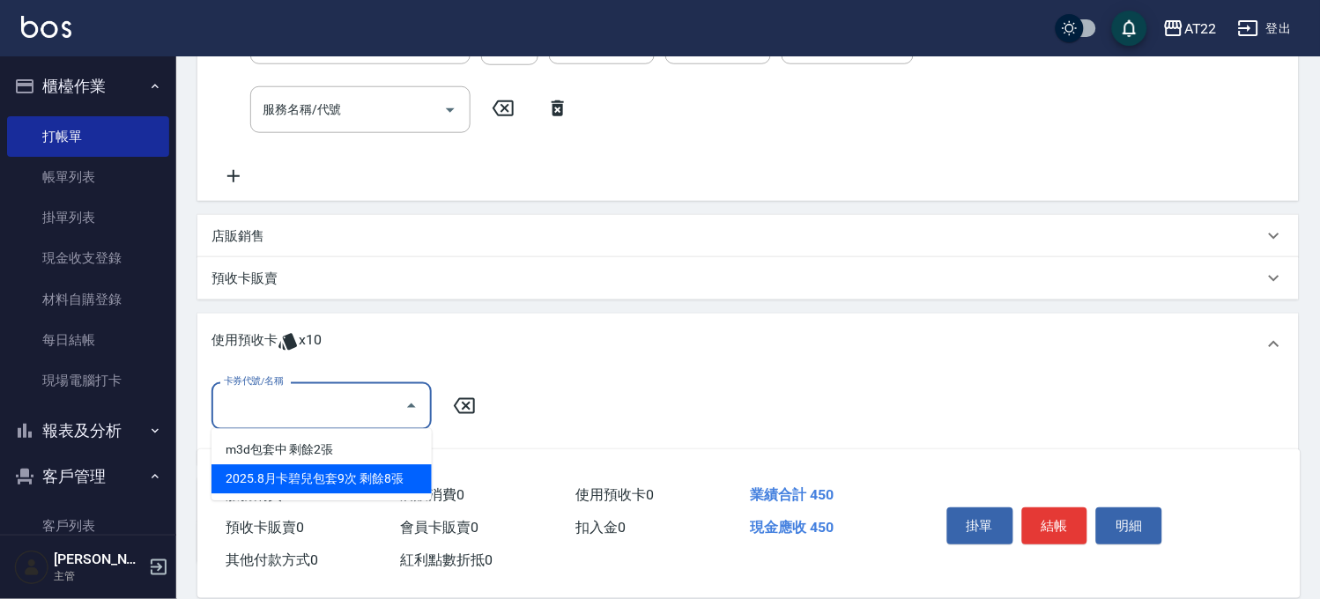
click at [302, 477] on div "2025.8月卡碧兒包套9次 剩餘8張" at bounding box center [321, 479] width 220 height 29
type input "2025.8月卡碧兒包套9次"
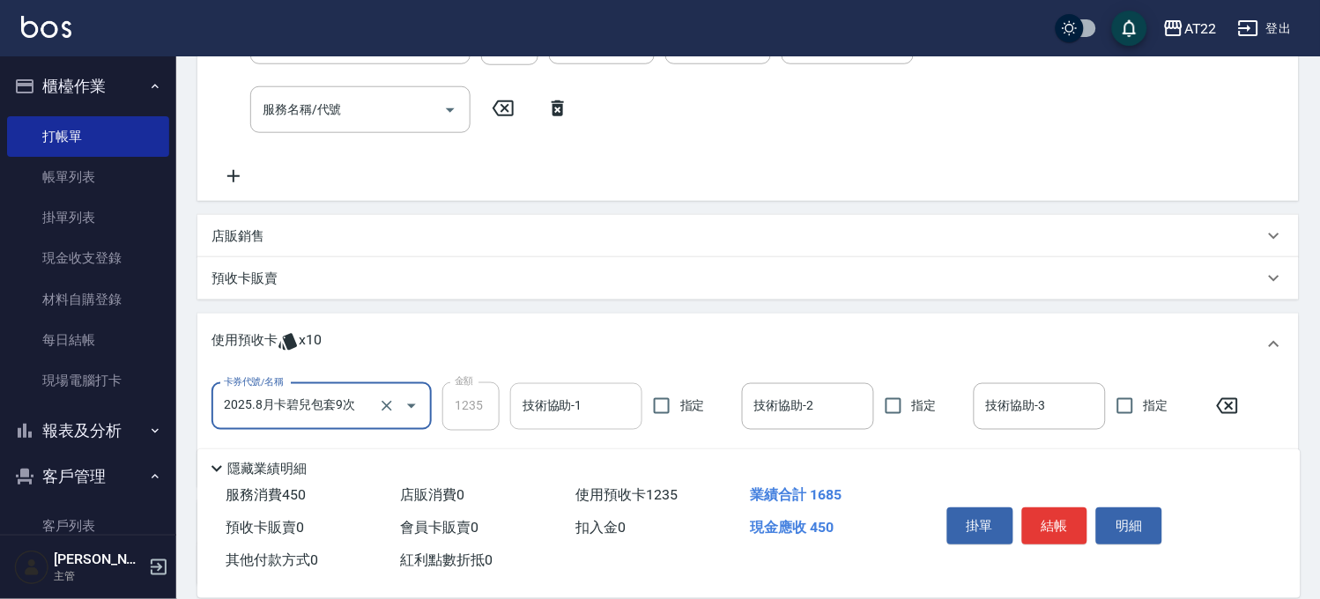
click at [560, 410] on input "技術協助-1" at bounding box center [576, 406] width 116 height 31
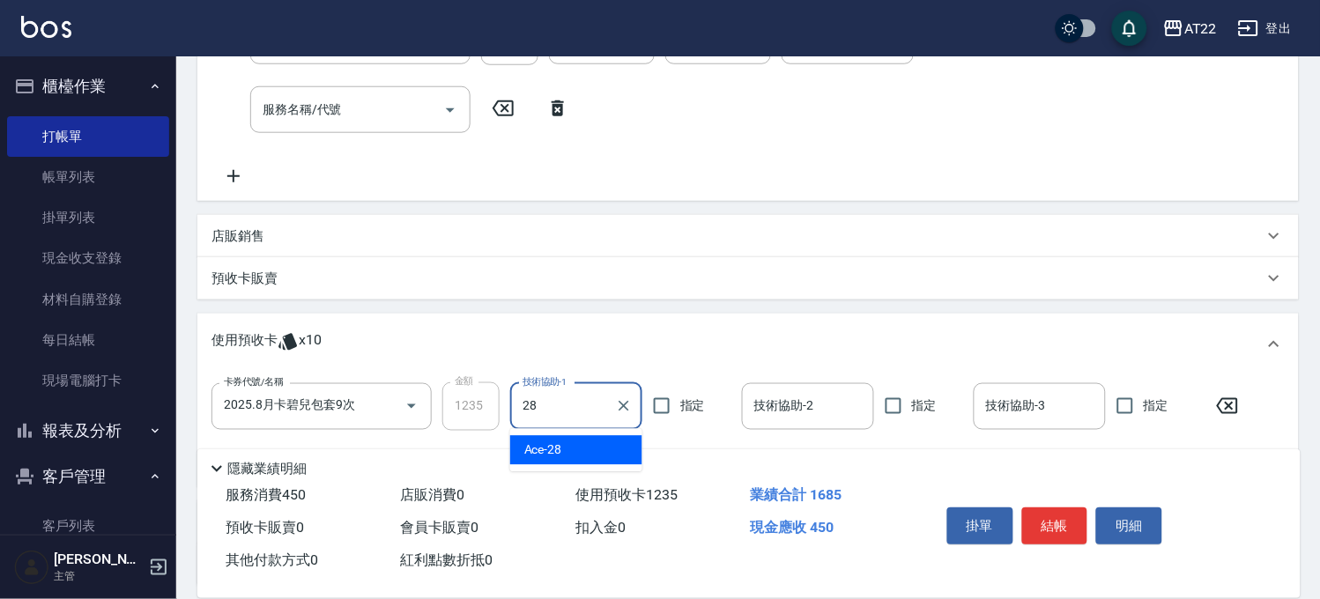
type input "Ace-28"
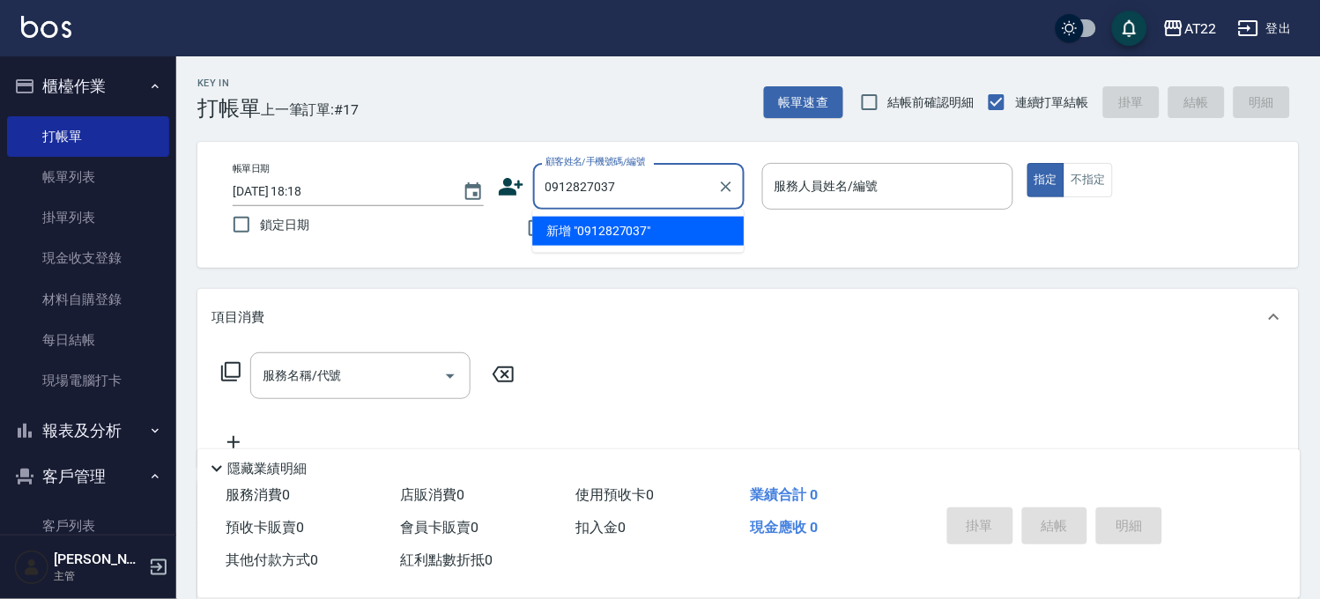
click at [573, 229] on li "新增 "0912827037"" at bounding box center [637, 231] width 211 height 29
type input "0912827037"
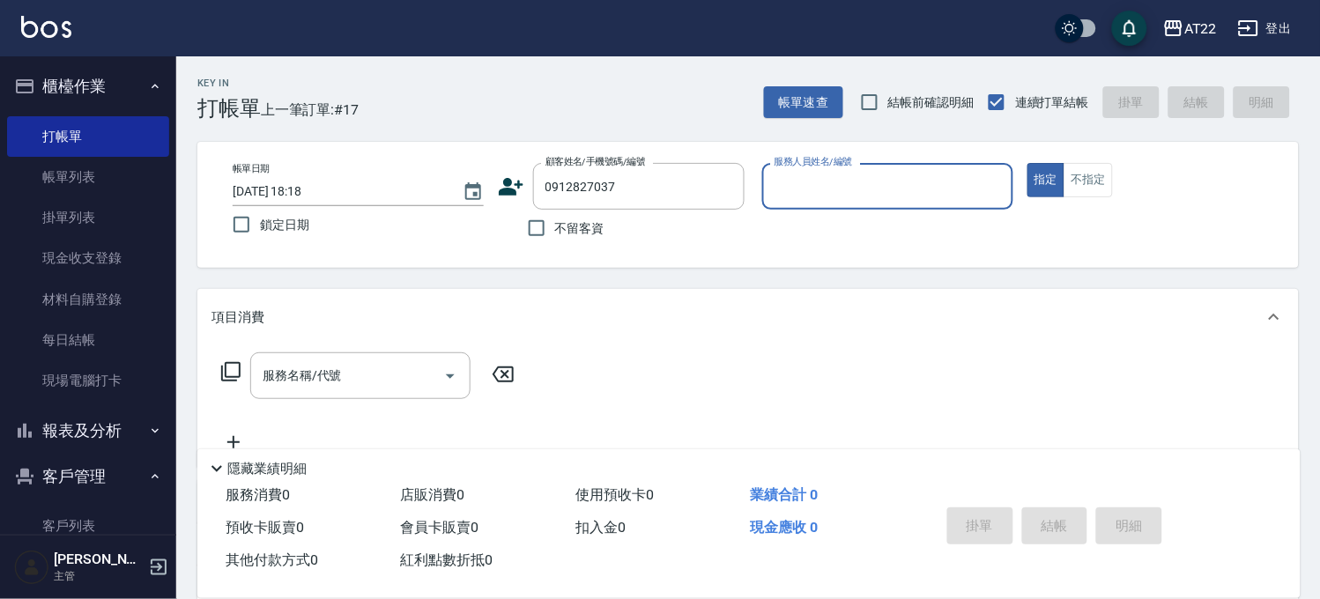
click at [521, 188] on icon at bounding box center [511, 187] width 26 height 26
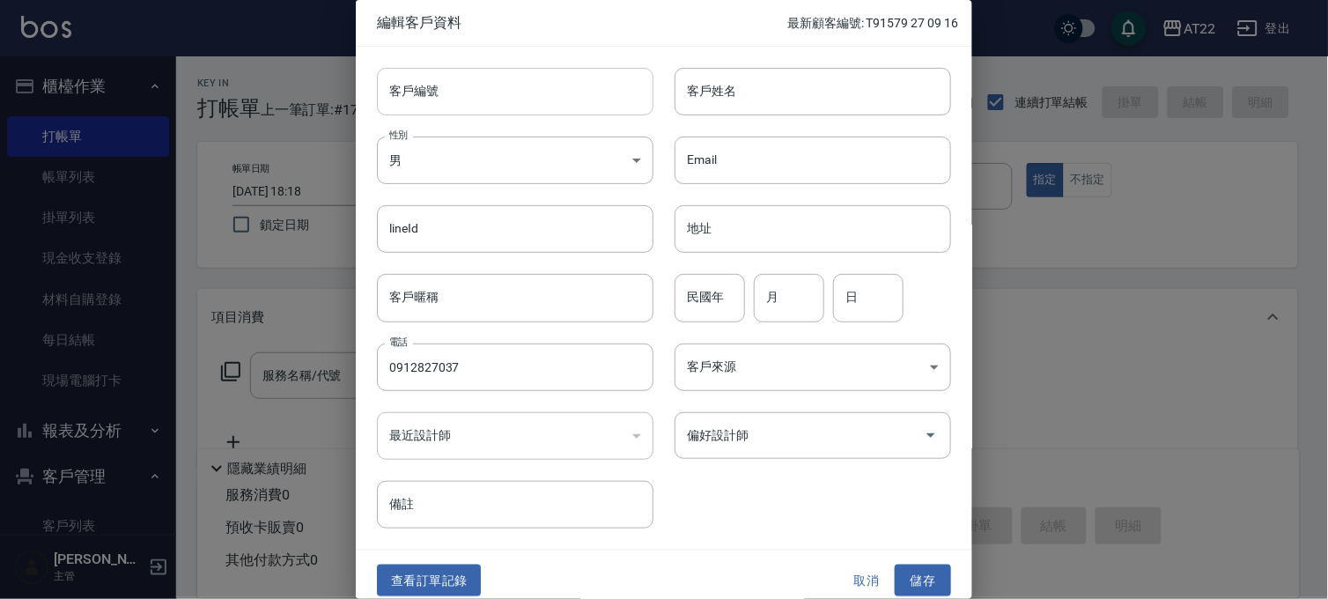
click at [512, 101] on input "客戶編號" at bounding box center [515, 92] width 277 height 48
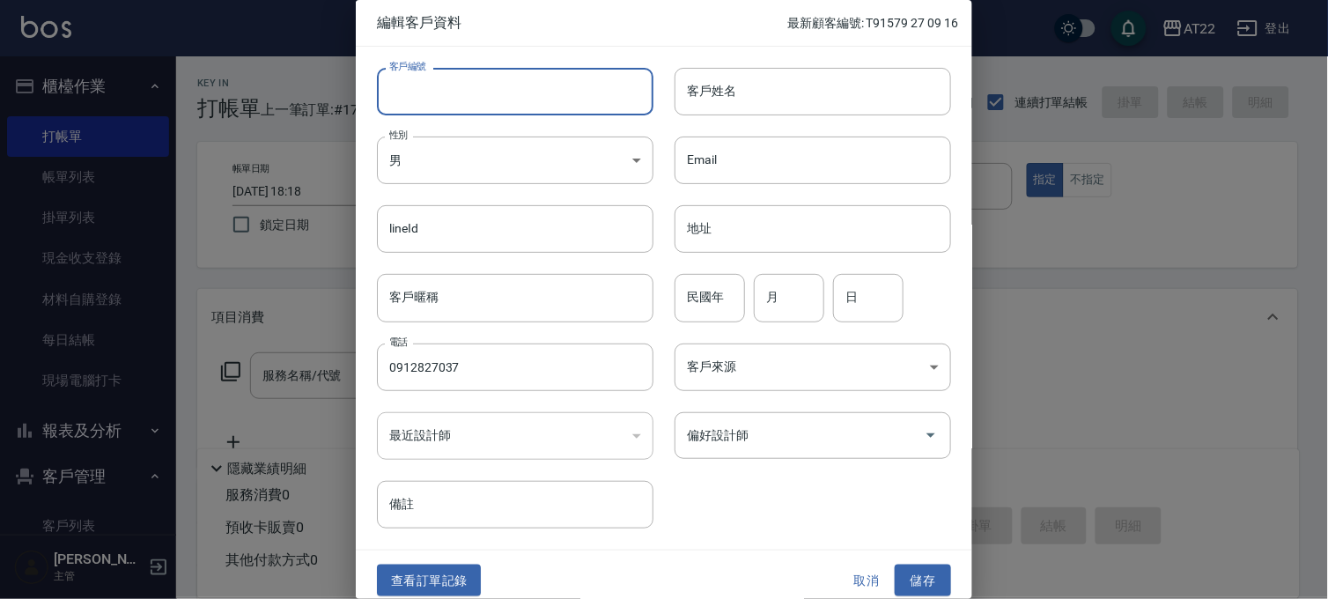
paste input "V20754"
click at [710, 100] on input "客戶姓名" at bounding box center [813, 92] width 277 height 48
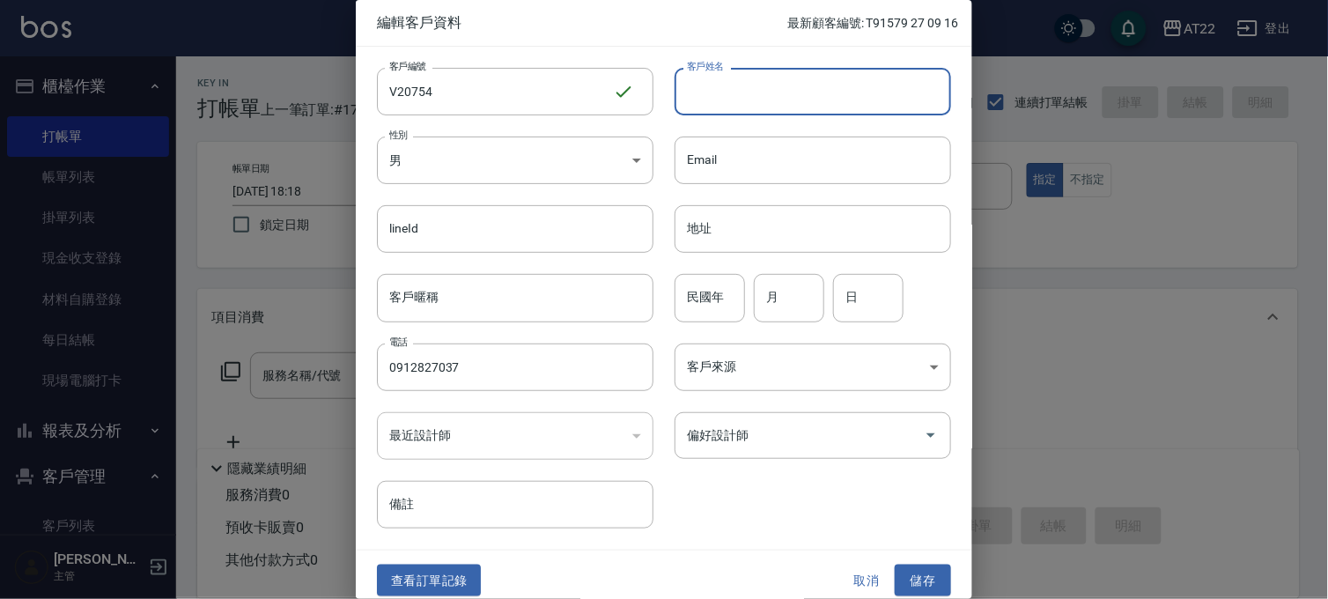
paste input "陳敬"
click at [710, 100] on input "陳敬" at bounding box center [813, 92] width 277 height 48
click at [736, 286] on input "民國年" at bounding box center [710, 298] width 70 height 48
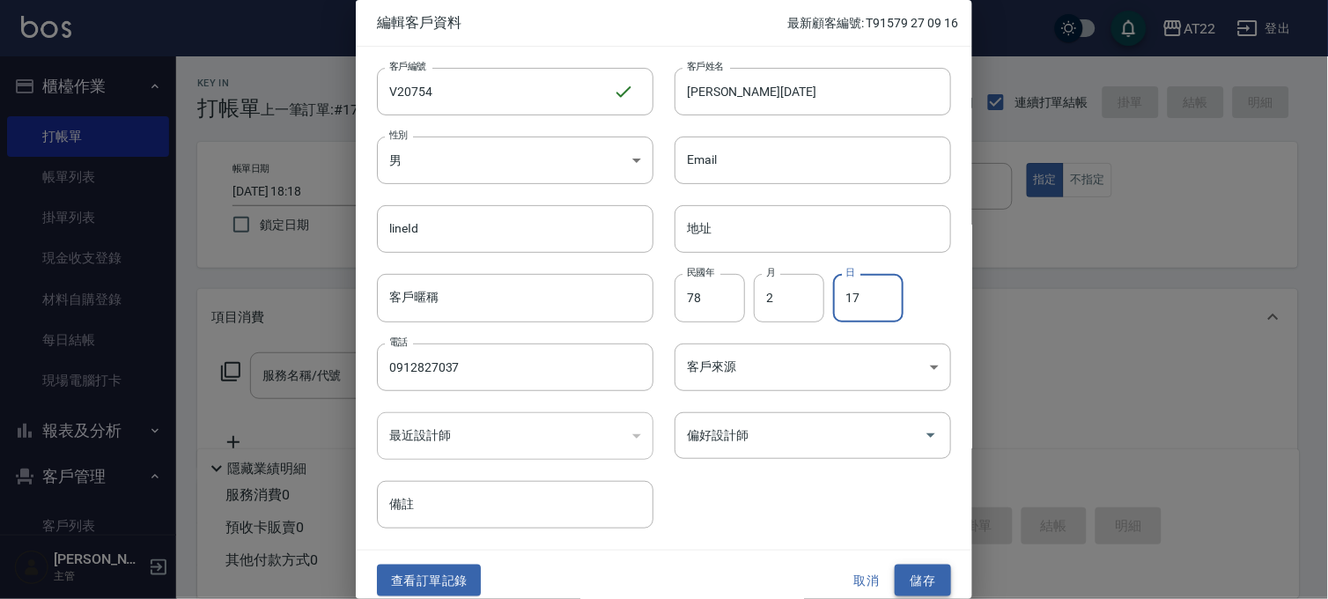
click at [910, 586] on button "儲存" at bounding box center [923, 581] width 56 height 33
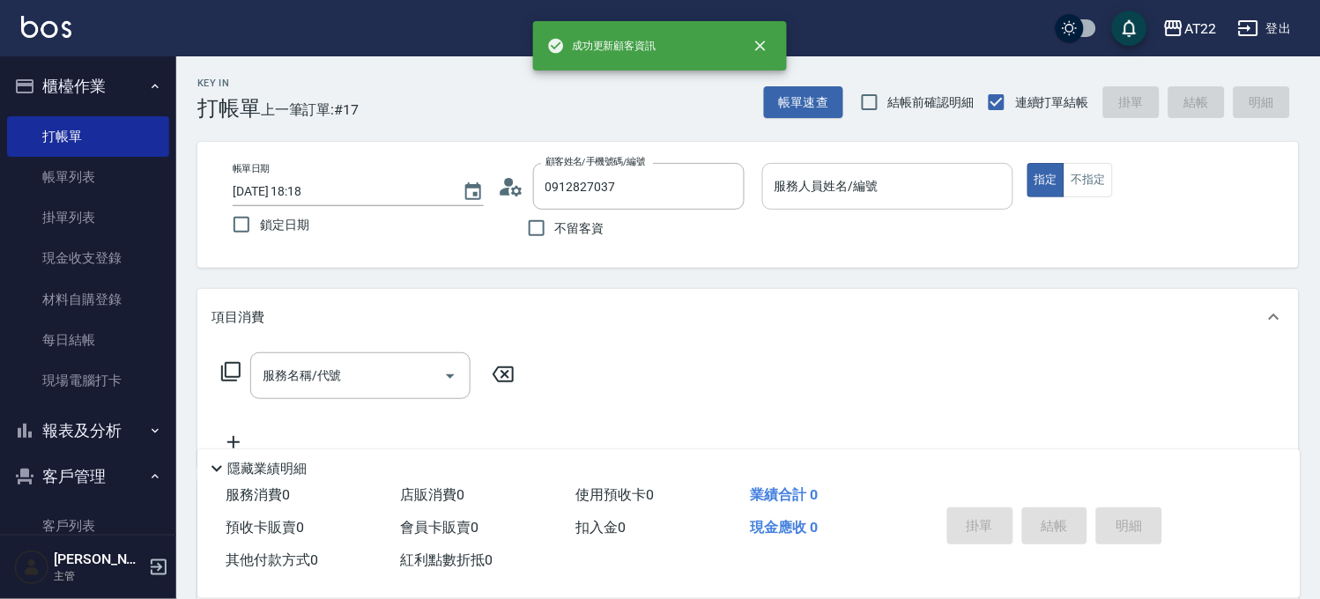
click at [937, 174] on input "服務人員姓名/編號" at bounding box center [887, 186] width 235 height 31
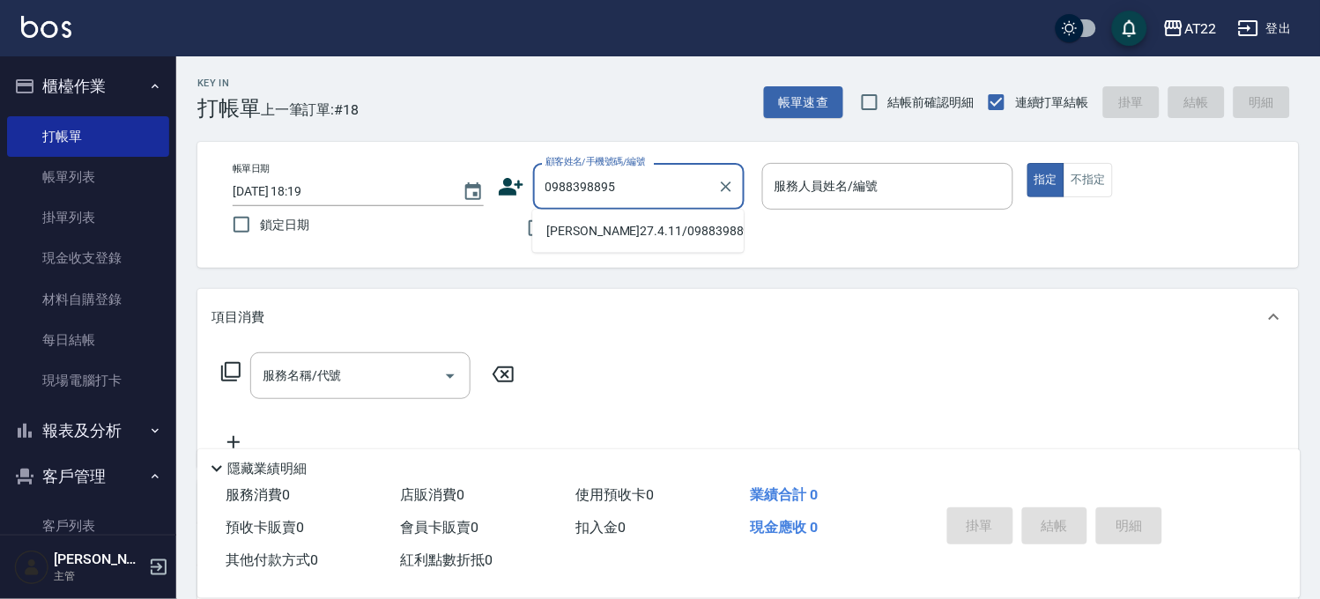
click at [649, 225] on li "鄭世旻27.4.11/0988398895/t84917" at bounding box center [637, 231] width 211 height 29
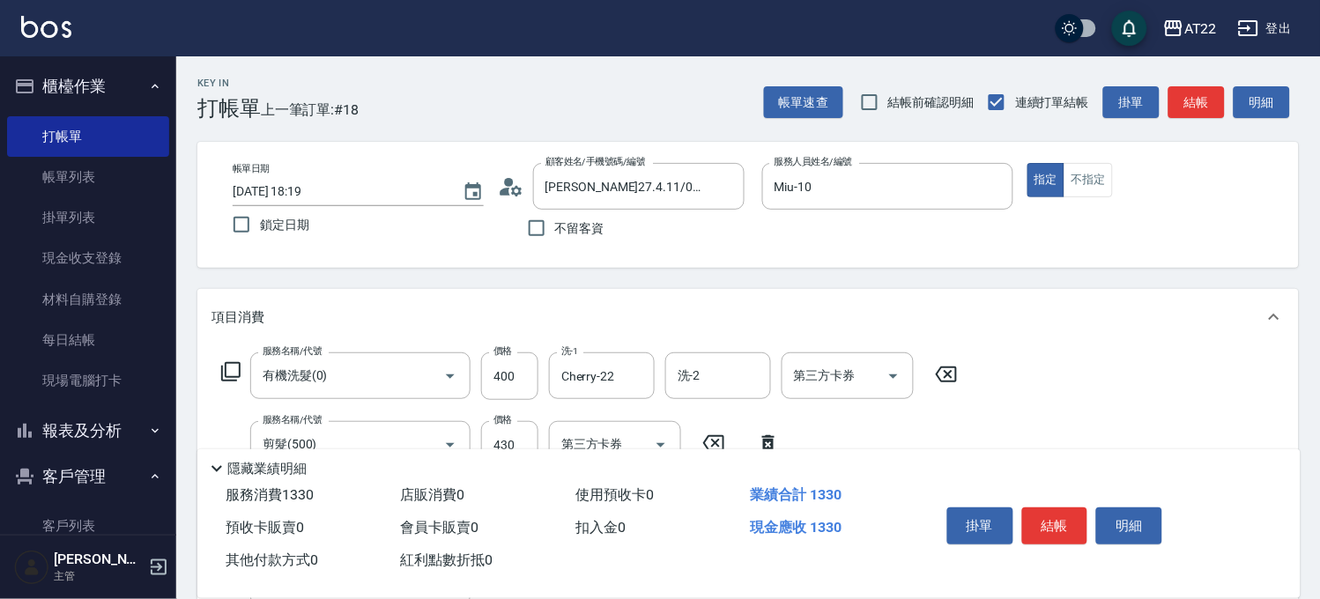
click at [1041, 500] on div "掛單 結帳 明細" at bounding box center [1055, 527] width 230 height 55
click at [1046, 507] on button "結帳" at bounding box center [1055, 525] width 66 height 37
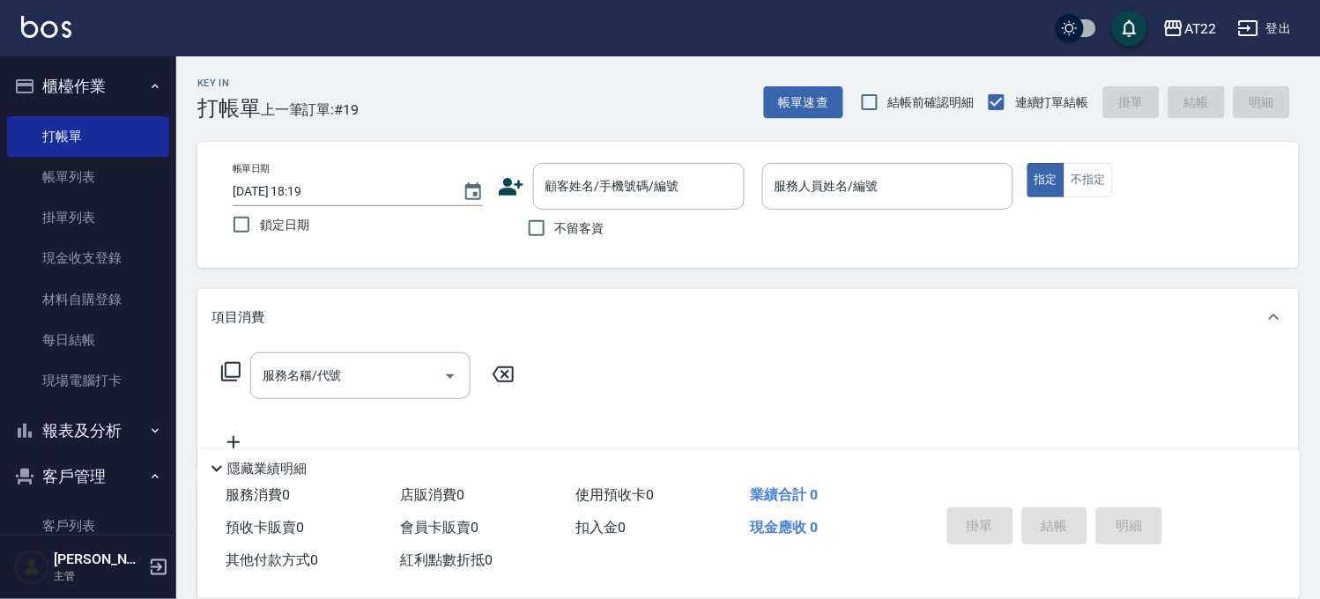
click at [846, 91] on div "帳單速查 結帳前確認明細 連續打單結帳 掛單 結帳 明細" at bounding box center [1031, 102] width 535 height 37
click at [833, 92] on button "帳單速查" at bounding box center [803, 102] width 79 height 33
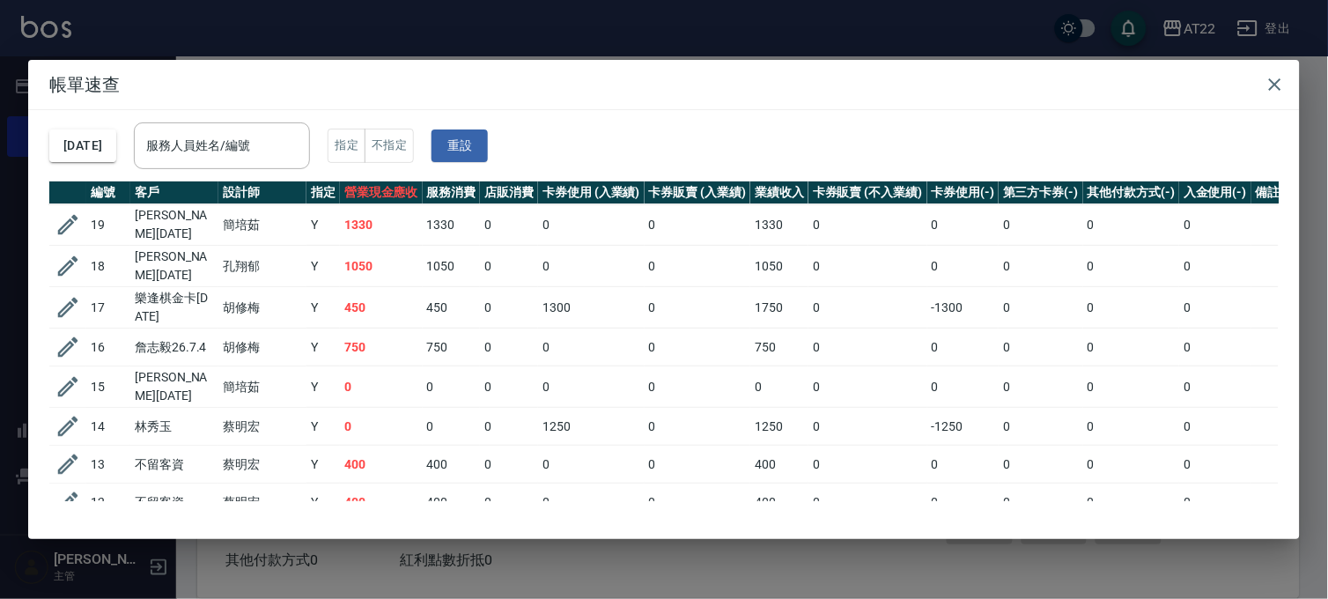
click at [455, 559] on div "帳單速查 2025/09/18 服務人員姓名/編號 服務人員姓名/編號 指定 不指定 重設 編號 客戶 設計師 指定 營業現金應收 服務消費 店販消費 卡券使…" at bounding box center [664, 299] width 1328 height 599
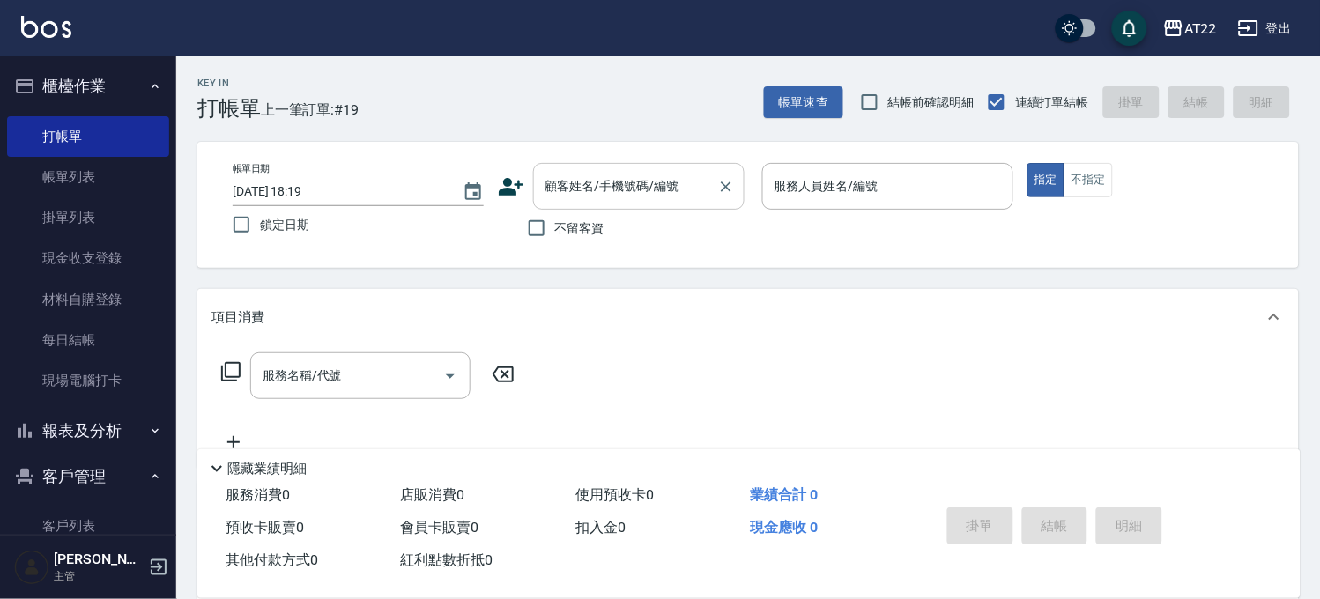
click at [613, 183] on input "顧客姓名/手機號碼/編號" at bounding box center [625, 186] width 169 height 31
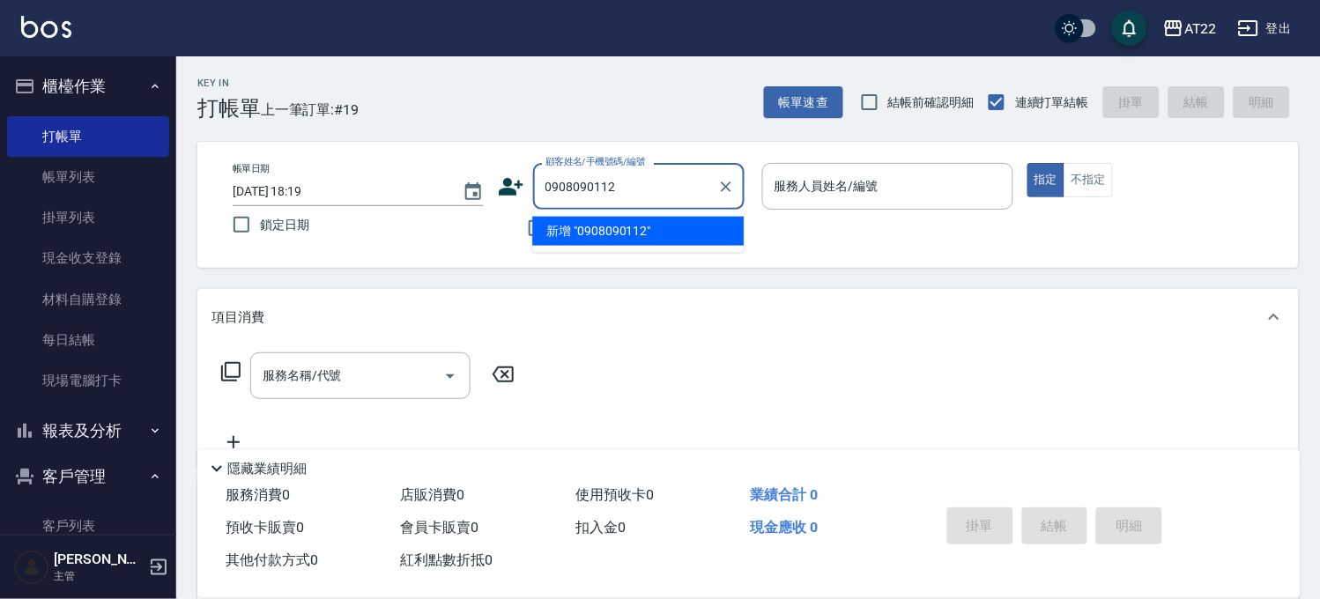
click at [588, 229] on li "新增 "0908090112"" at bounding box center [637, 231] width 211 height 29
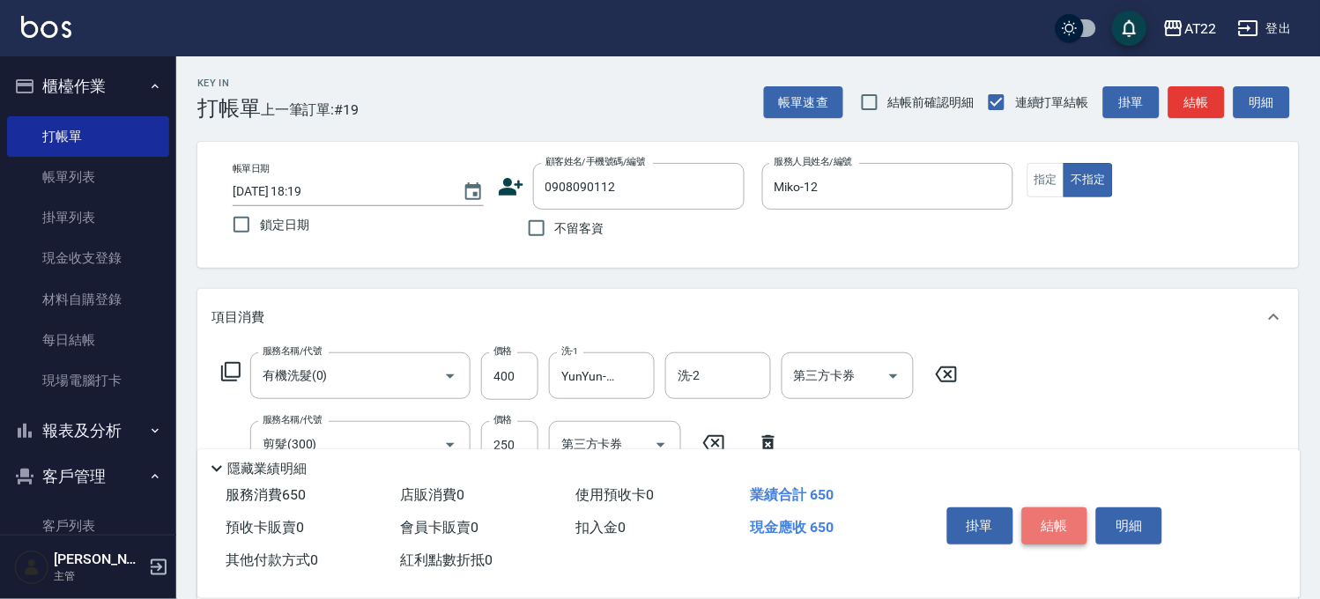
click at [1032, 530] on button "結帳" at bounding box center [1055, 525] width 66 height 37
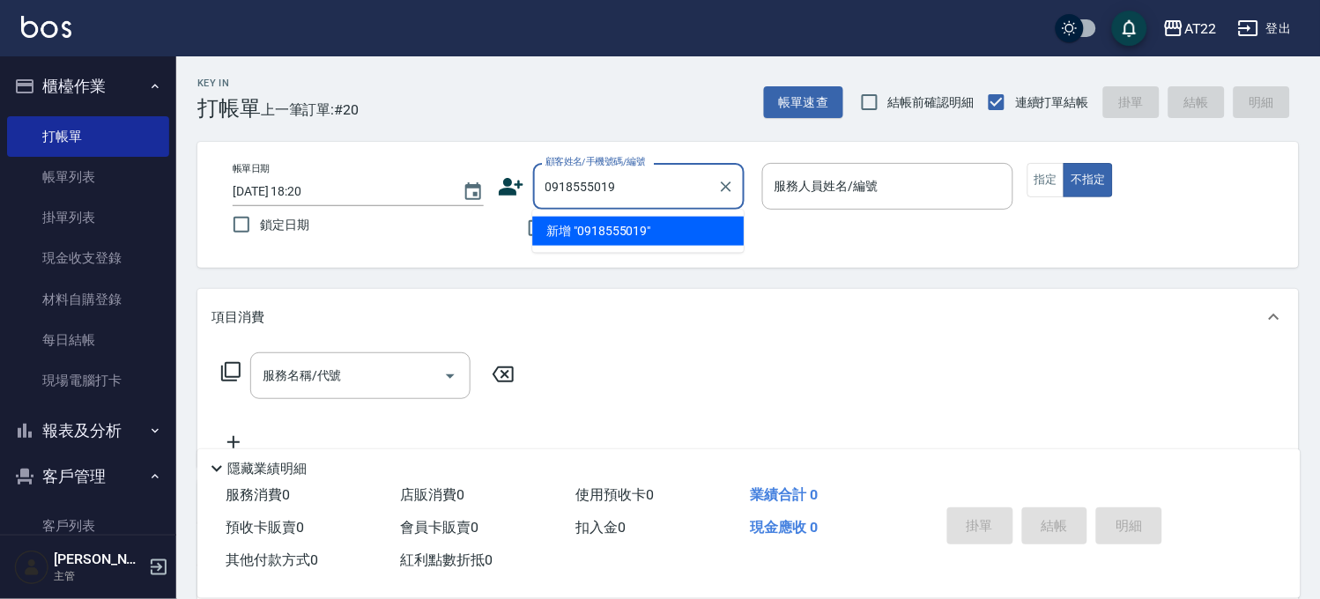
click at [587, 235] on li "新增 "0918555019"" at bounding box center [637, 231] width 211 height 29
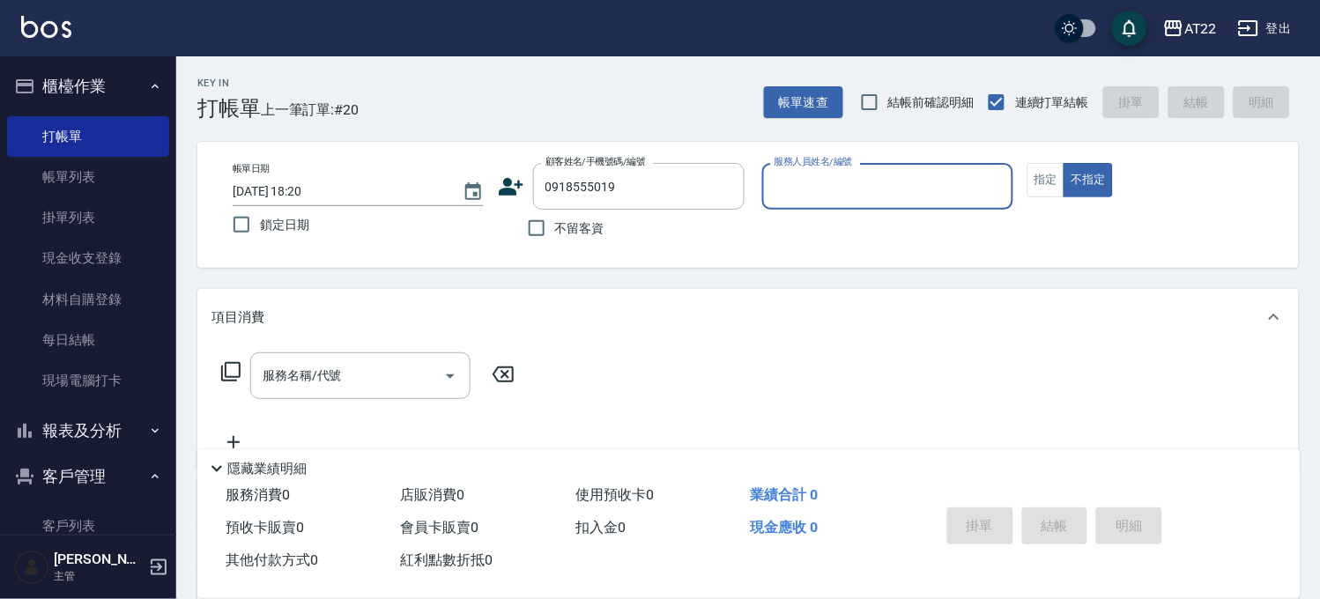
click at [509, 205] on div "顧客姓名/手機號碼/編號 0918555019 顧客姓名/手機號碼/編號" at bounding box center [623, 186] width 251 height 47
click at [511, 197] on icon at bounding box center [511, 187] width 26 height 26
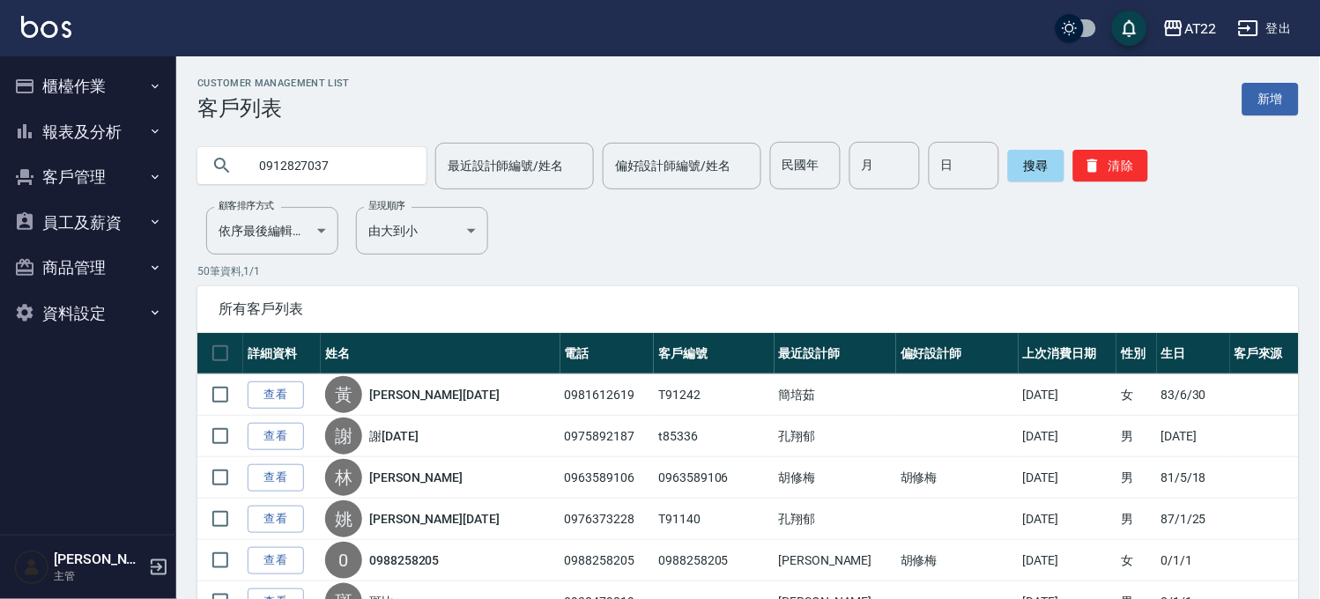
type input "0912827037"
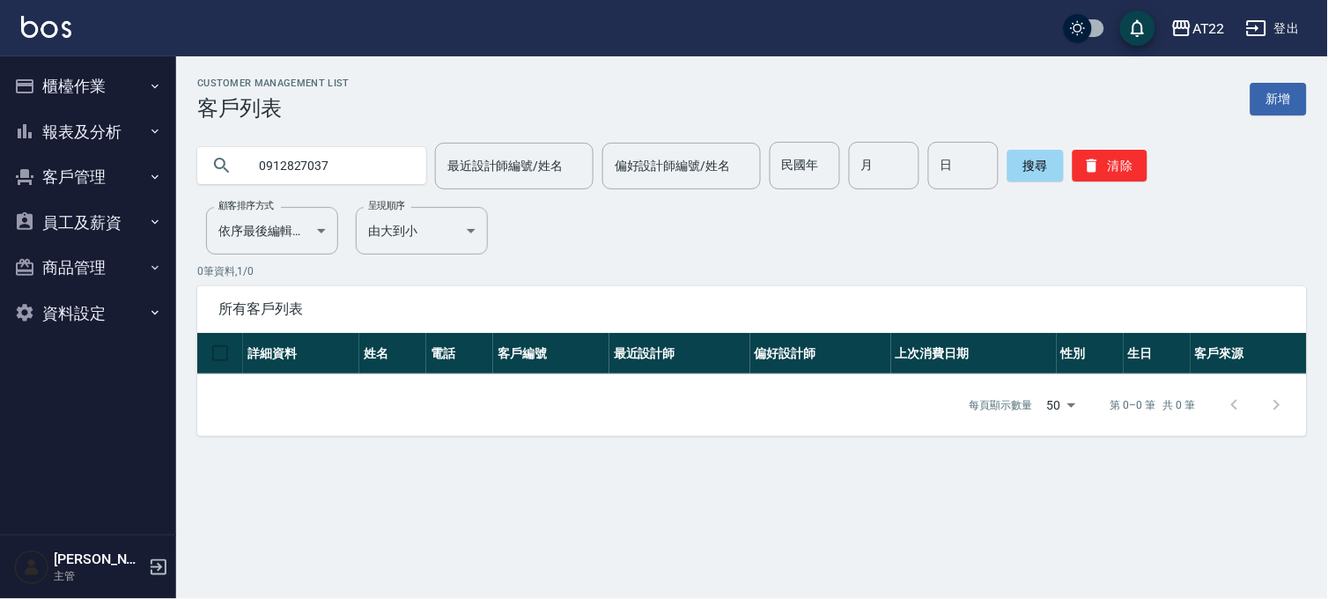
click at [381, 165] on input "0912827037" at bounding box center [330, 166] width 166 height 48
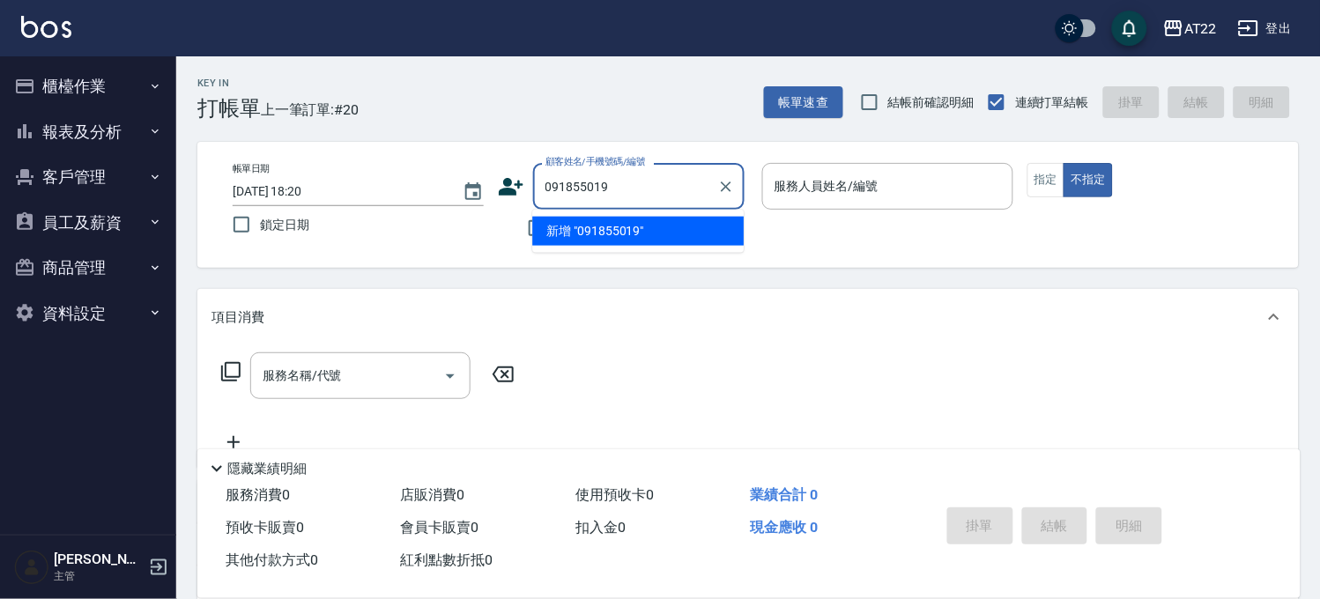
click at [581, 185] on input "091855019" at bounding box center [625, 186] width 169 height 31
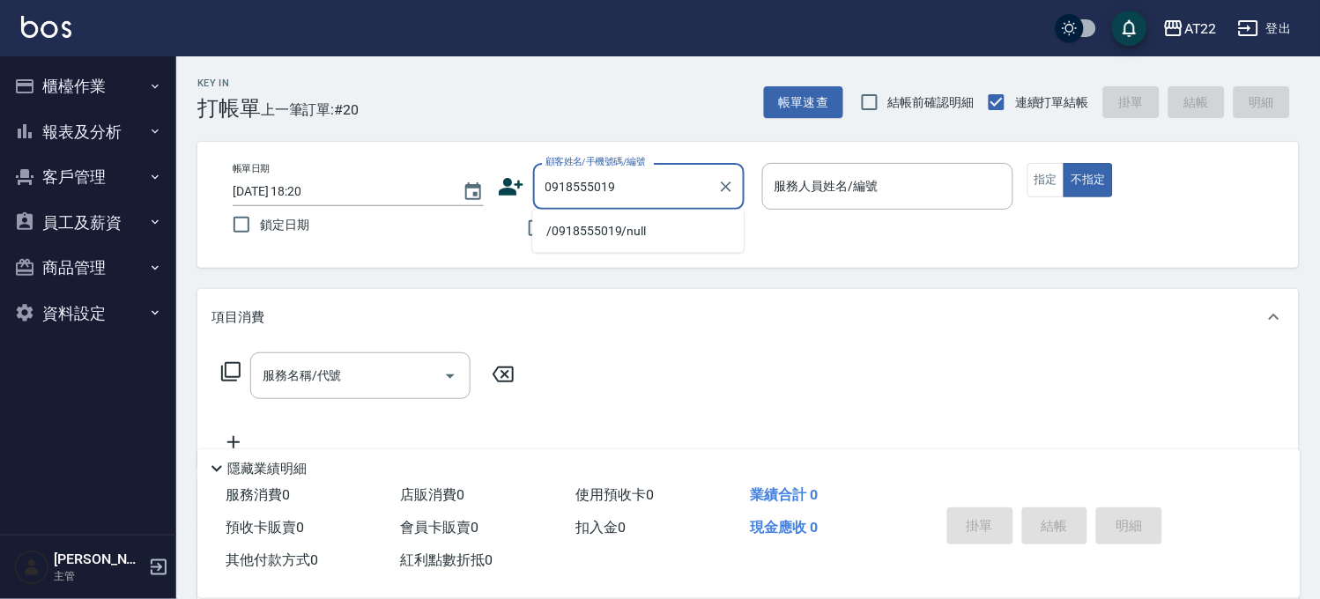
click at [579, 224] on li "/0918555019/null" at bounding box center [637, 231] width 211 height 29
type input "/0918555019/null"
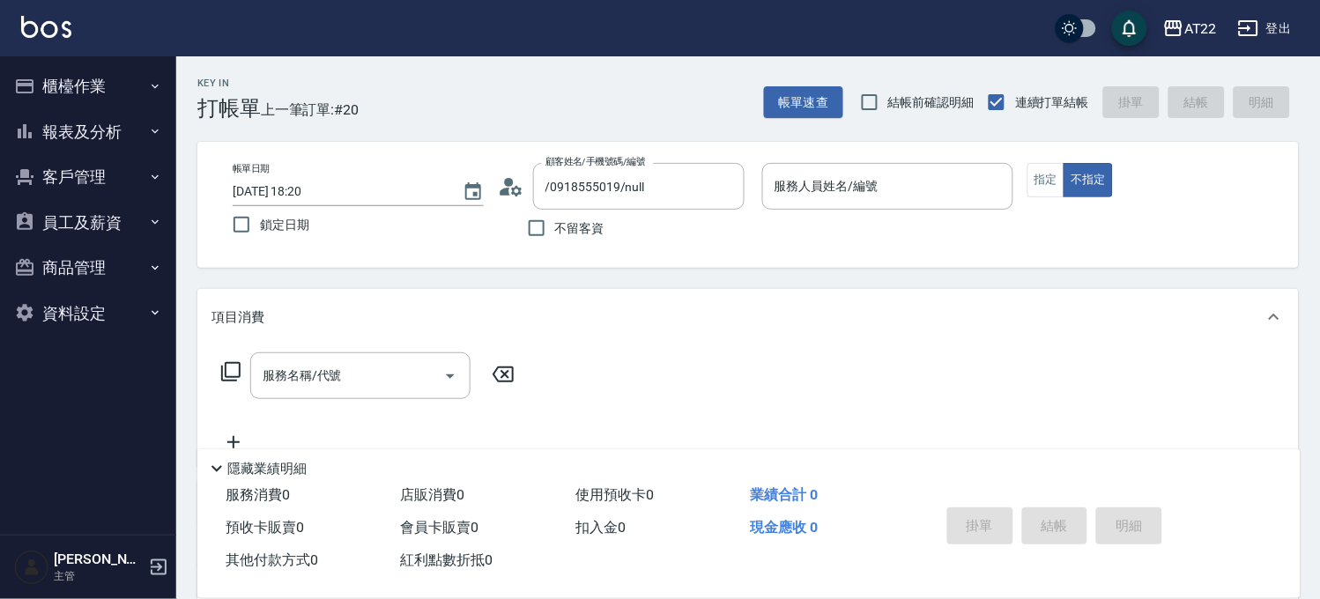
click at [517, 179] on icon at bounding box center [511, 187] width 26 height 26
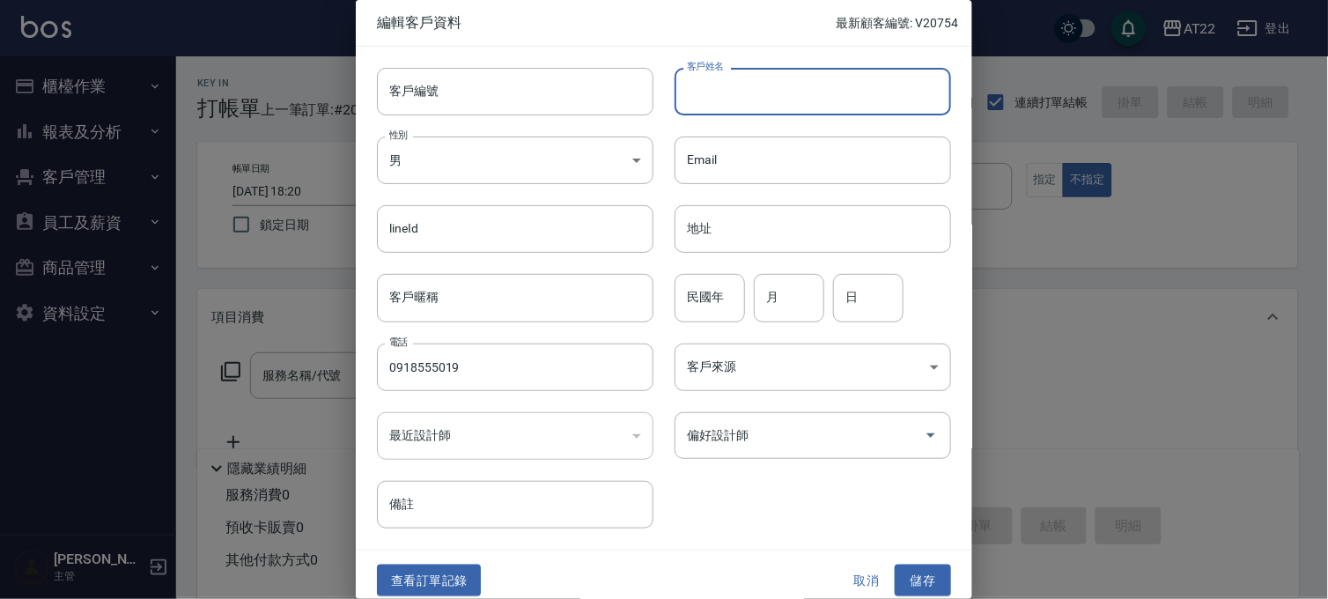
click at [850, 85] on input "客戶姓名" at bounding box center [813, 92] width 277 height 48
type input "陳俊凱"
click at [707, 306] on input "民國年" at bounding box center [710, 298] width 70 height 48
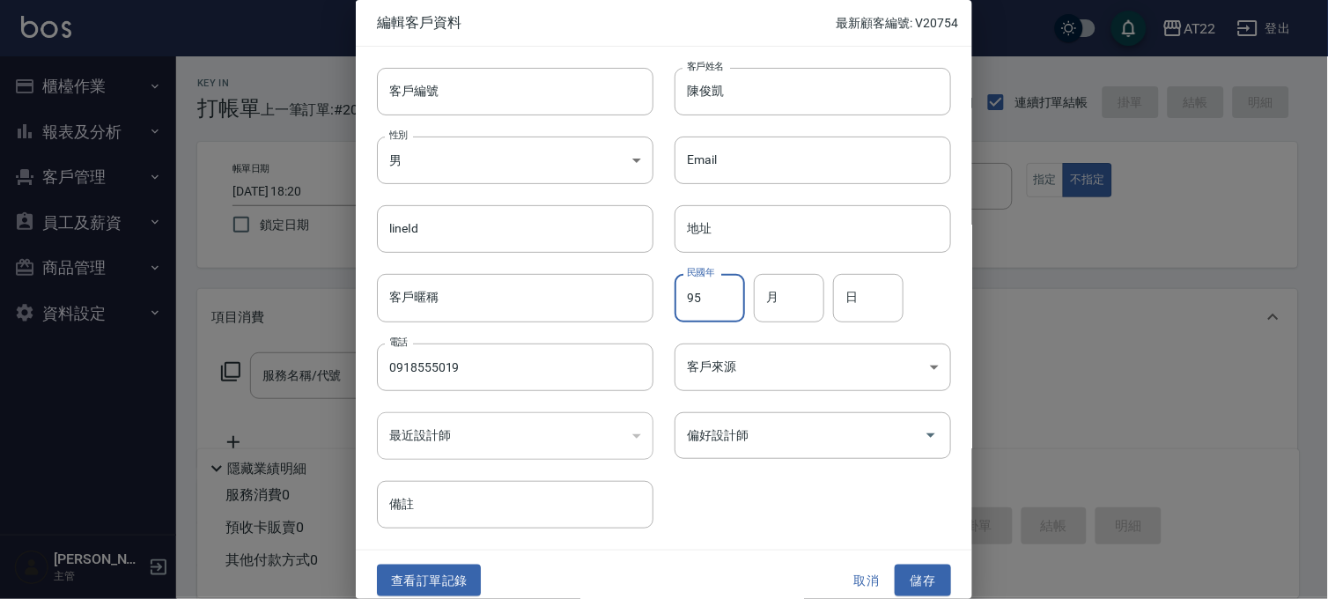
type input "95"
type input "12"
type input "16"
click at [904, 587] on button "儲存" at bounding box center [923, 581] width 56 height 33
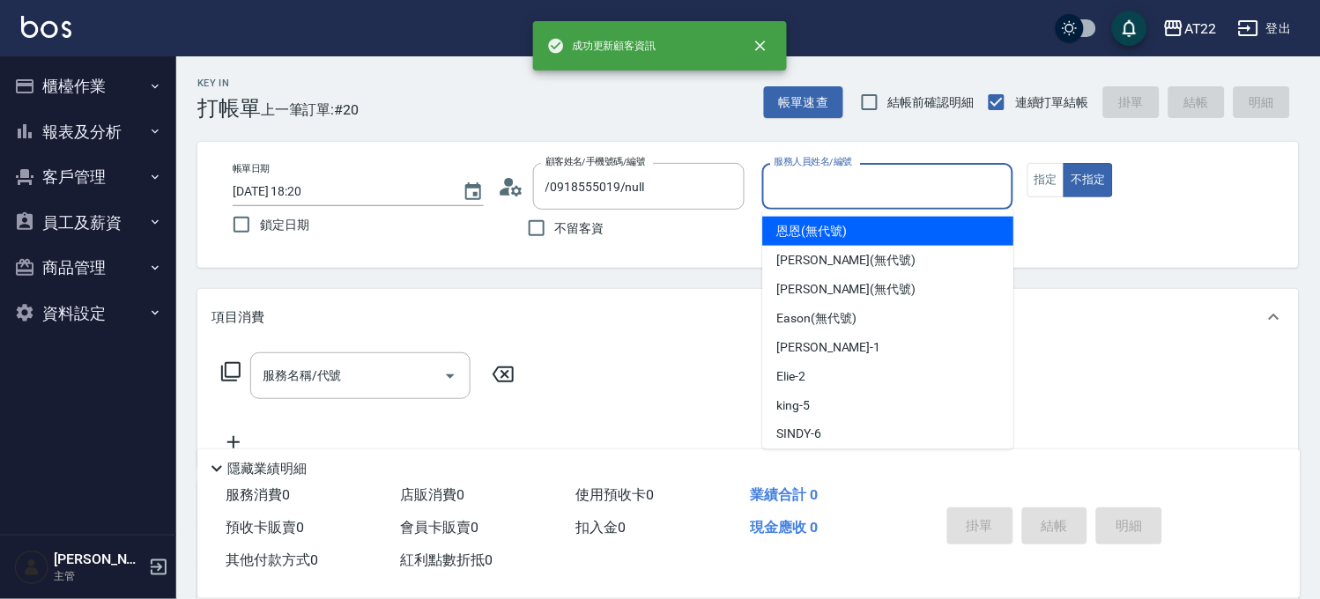
click at [965, 198] on input "服務人員姓名/編號" at bounding box center [887, 186] width 235 height 31
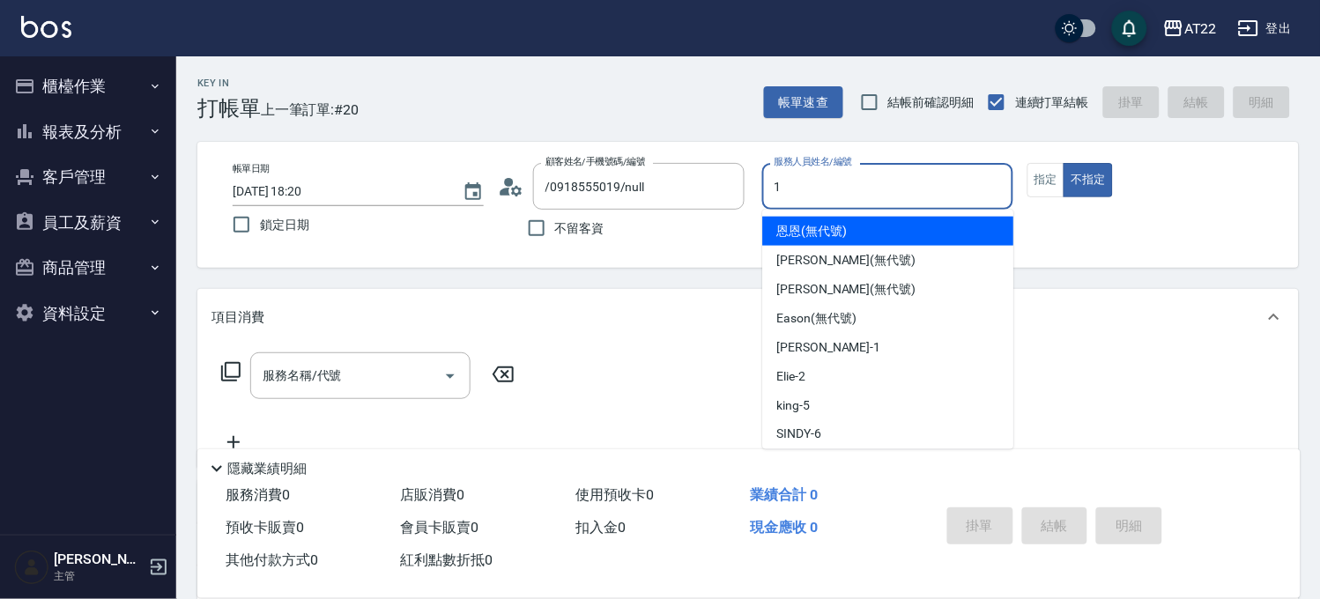
type input "孫一平-1"
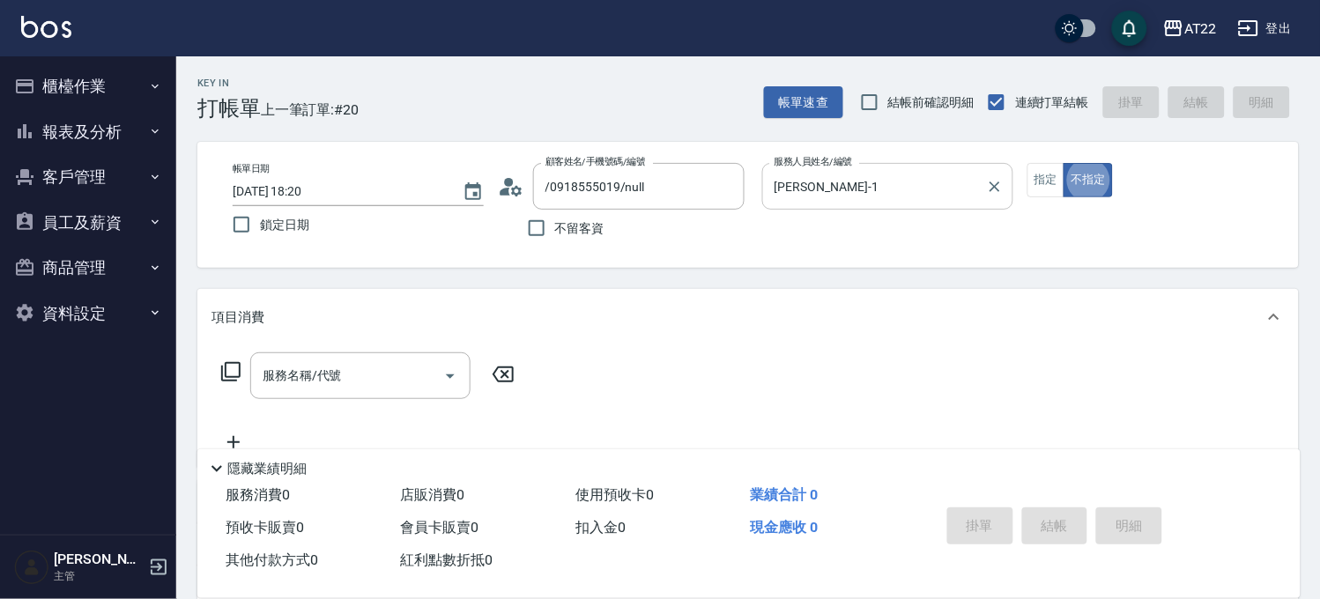
type button "false"
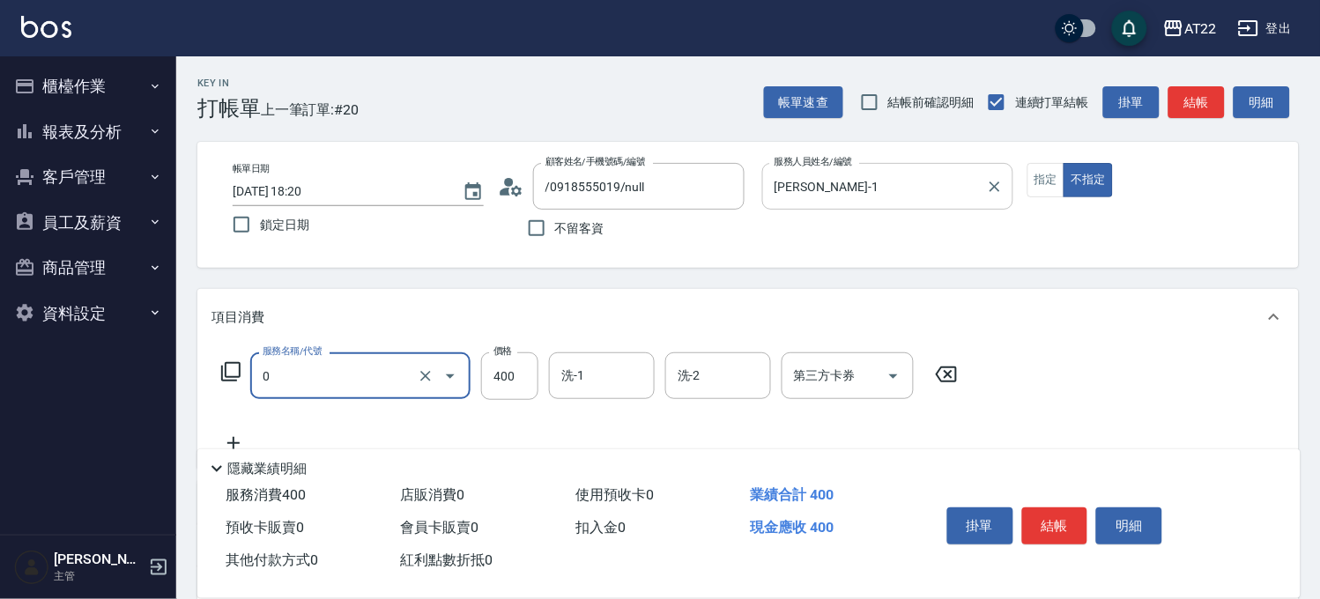
type input "有機洗髮(0)"
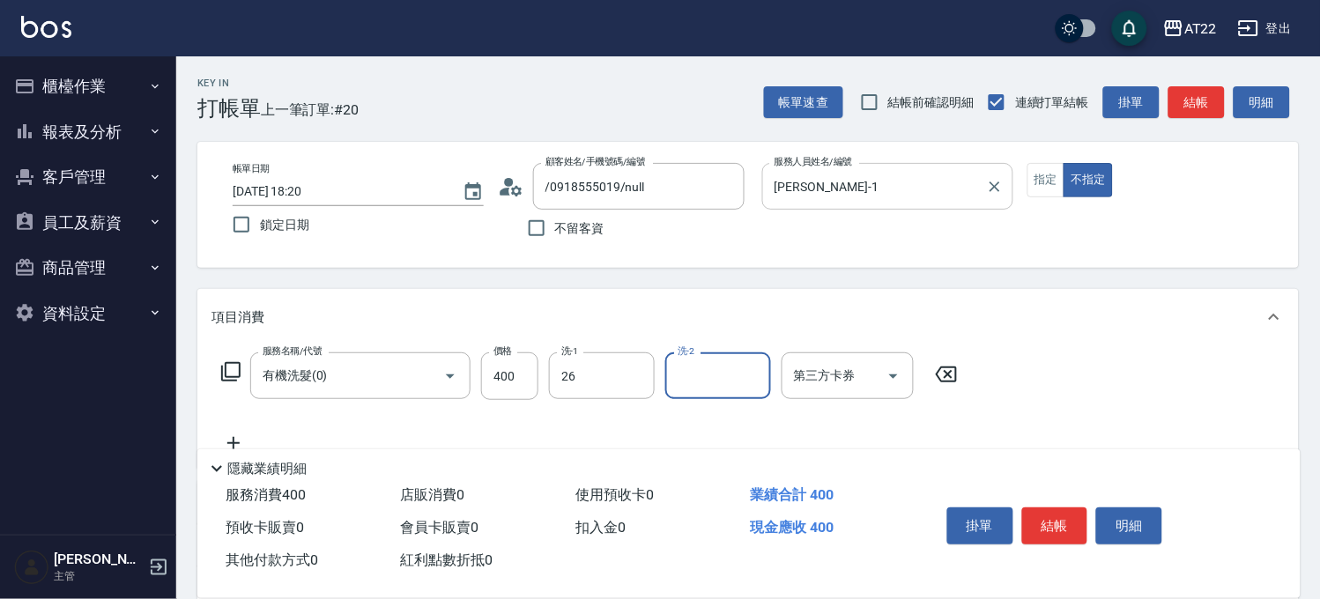
type input "Cinna-26"
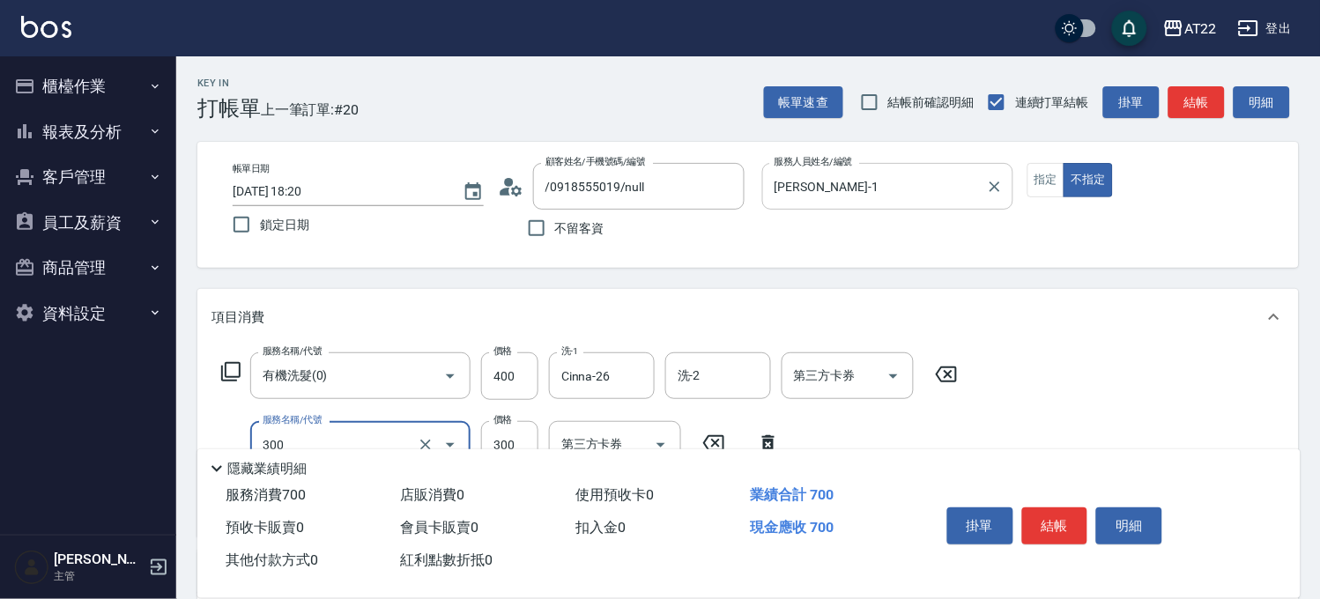
type input "剪髮(300)"
type input "250"
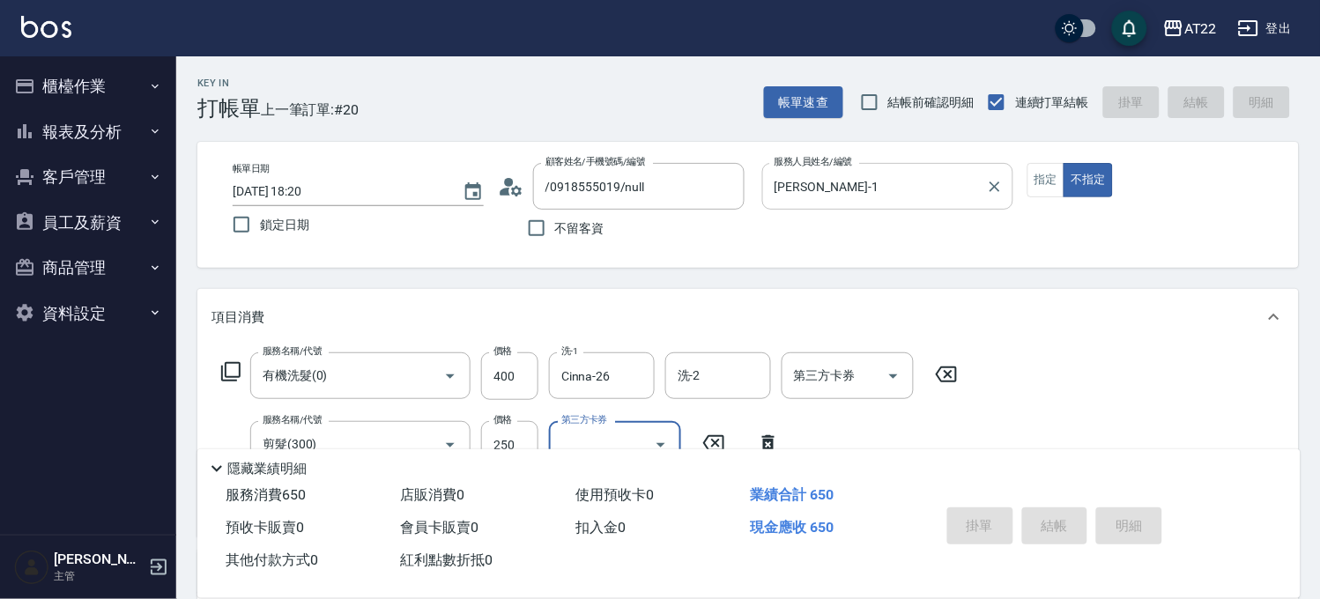
type input "2025/09/18 18:21"
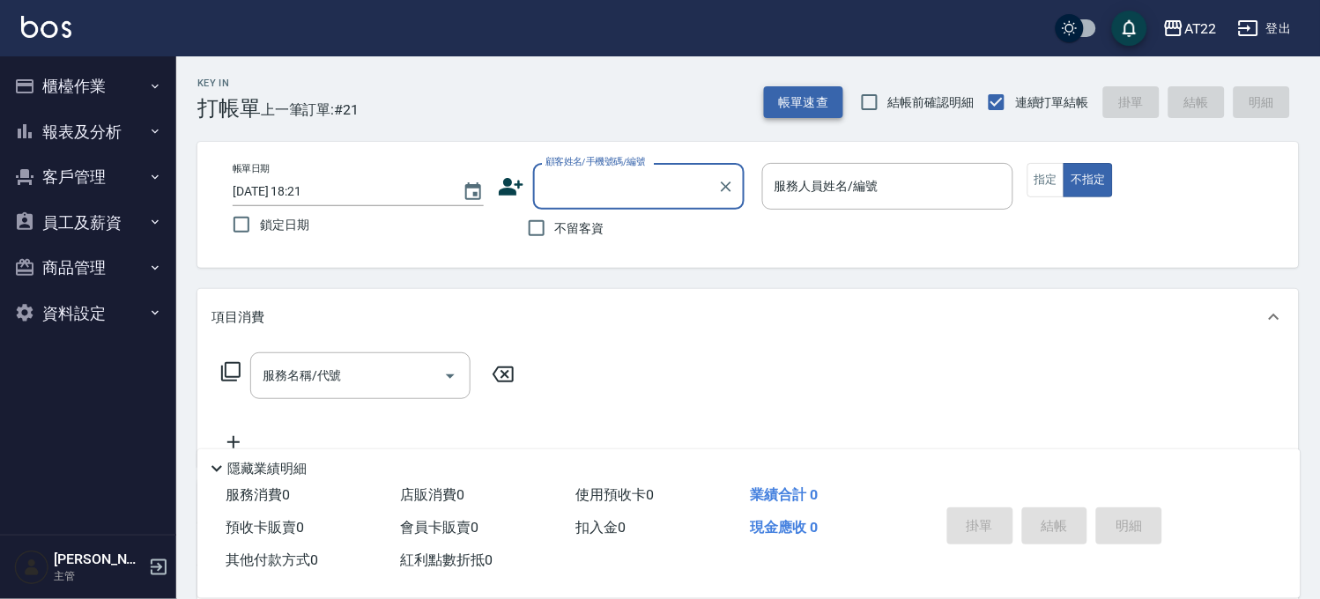
click at [809, 97] on button "帳單速查" at bounding box center [803, 102] width 79 height 33
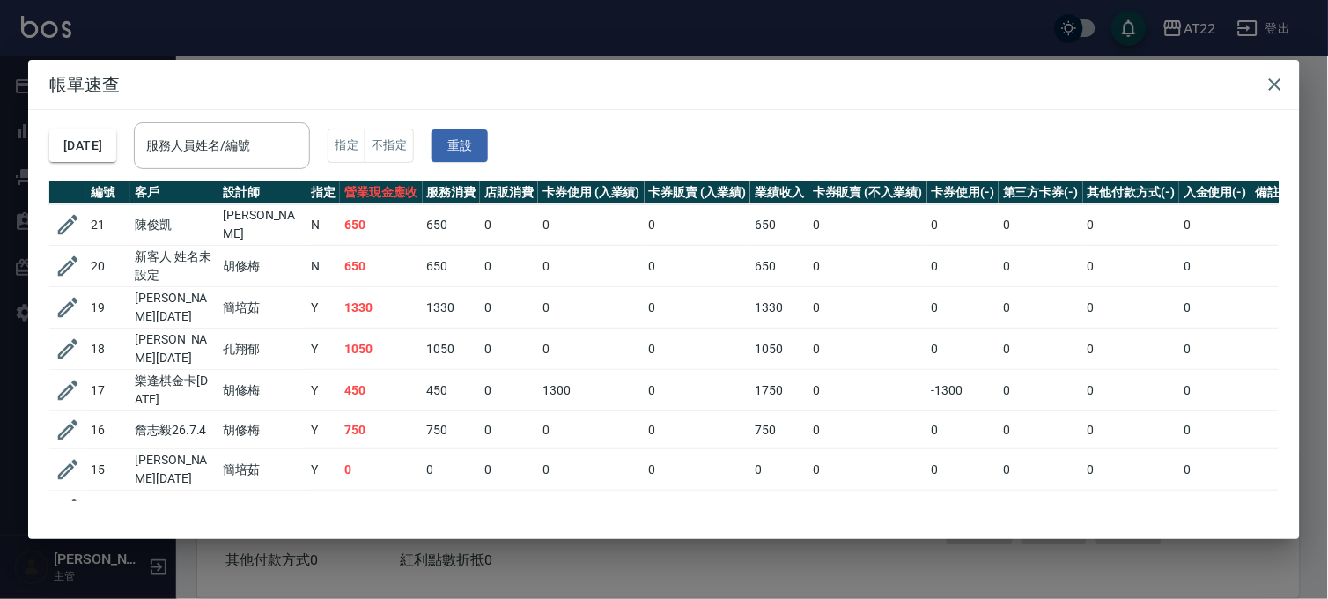
click at [542, 553] on div "帳單速查 2025/09/18 服務人員姓名/編號 服務人員姓名/編號 指定 不指定 重設 編號 客戶 設計師 指定 營業現金應收 服務消費 店販消費 卡券使…" at bounding box center [664, 299] width 1328 height 599
